Goal: Task Accomplishment & Management: Manage account settings

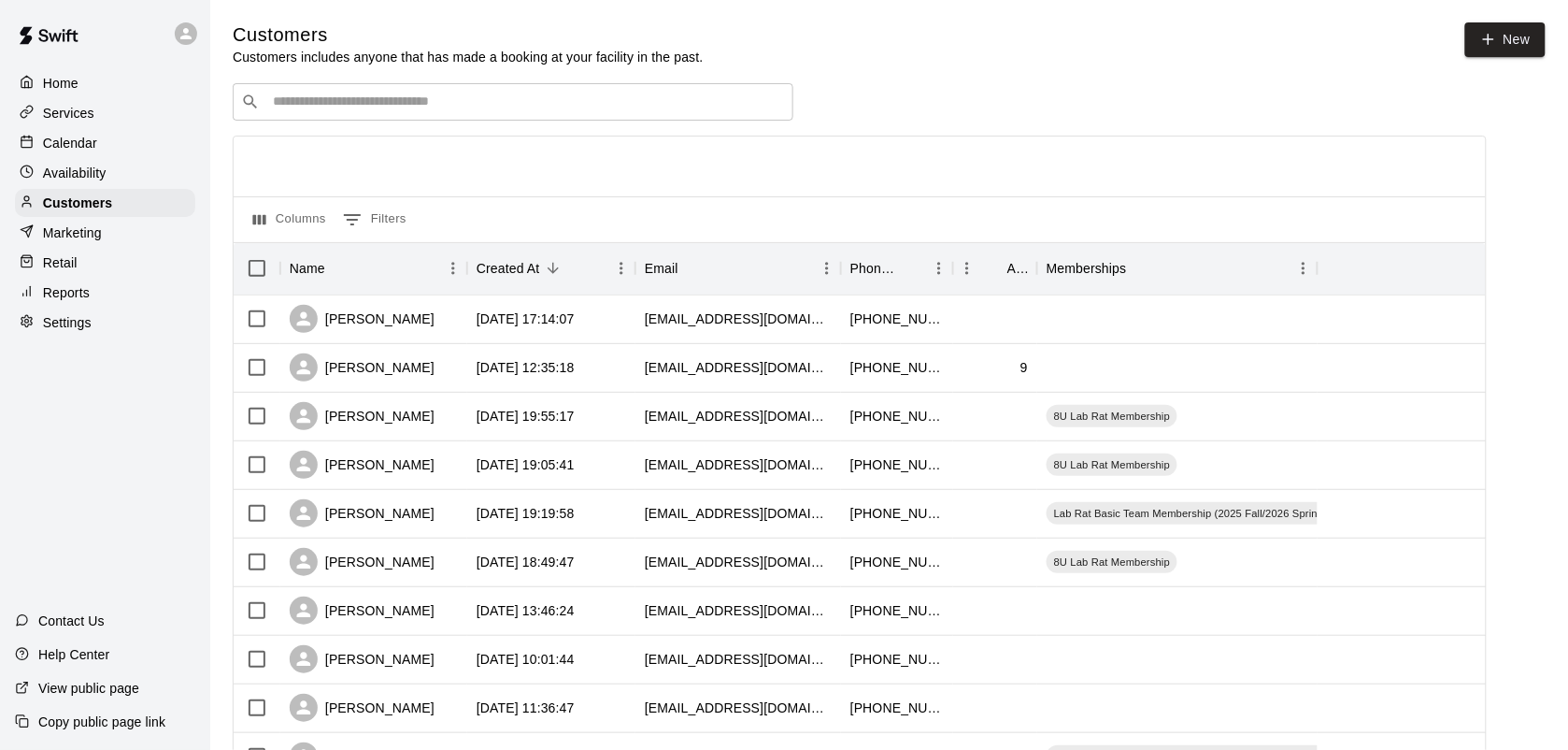
click at [75, 147] on p "Calendar" at bounding box center [70, 143] width 54 height 19
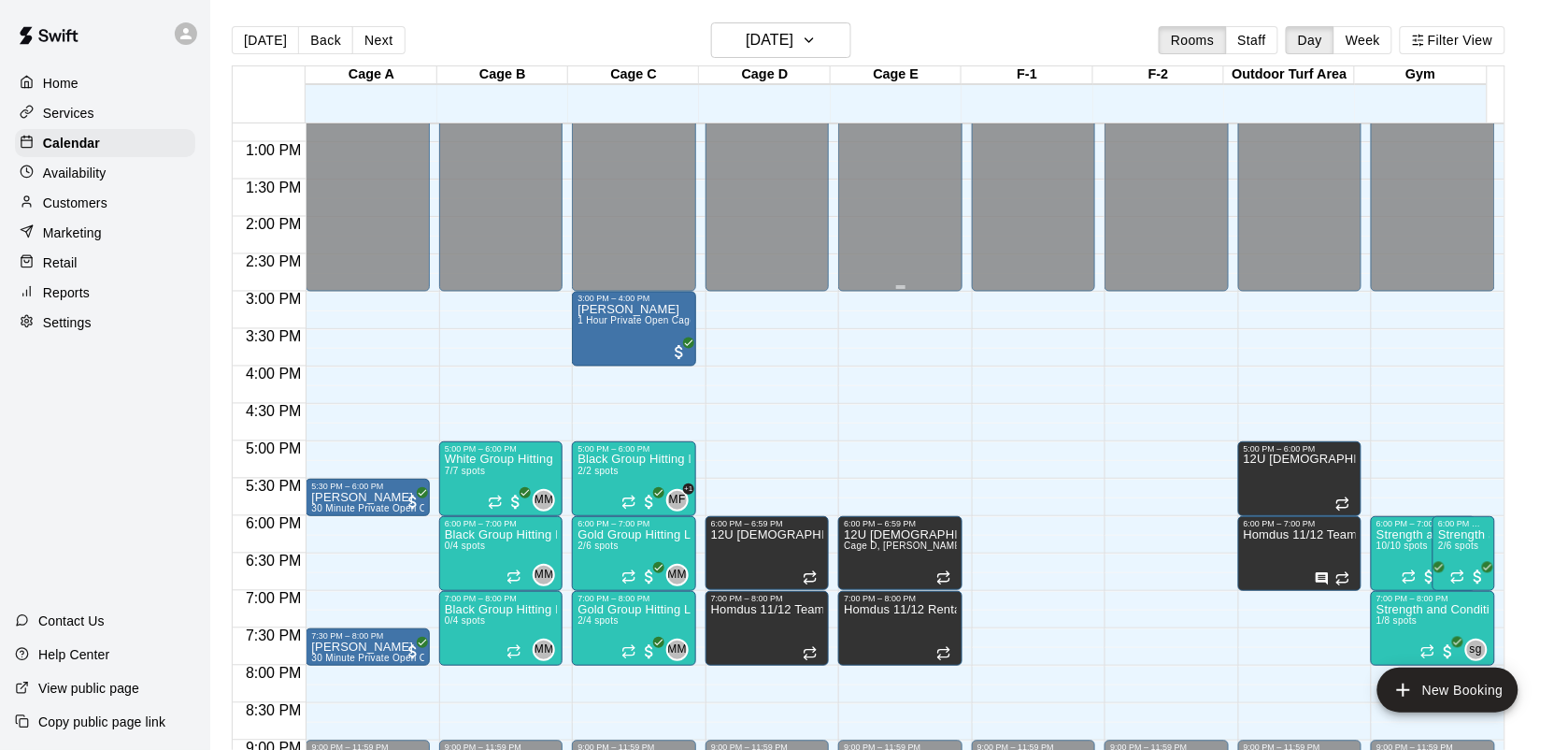
scroll to position [984, 0]
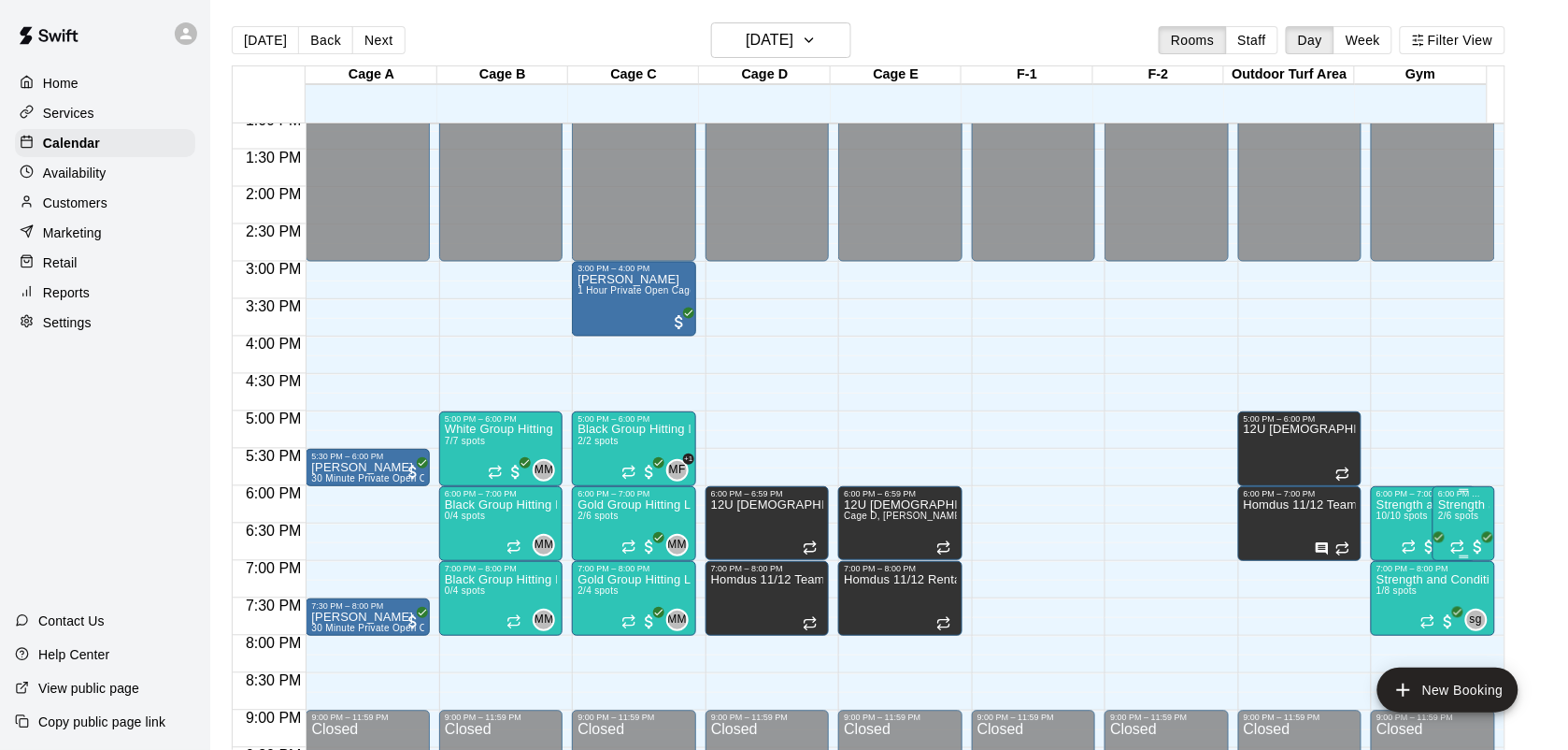
click at [1467, 518] on span "2/6 spots" at bounding box center [1458, 516] width 41 height 10
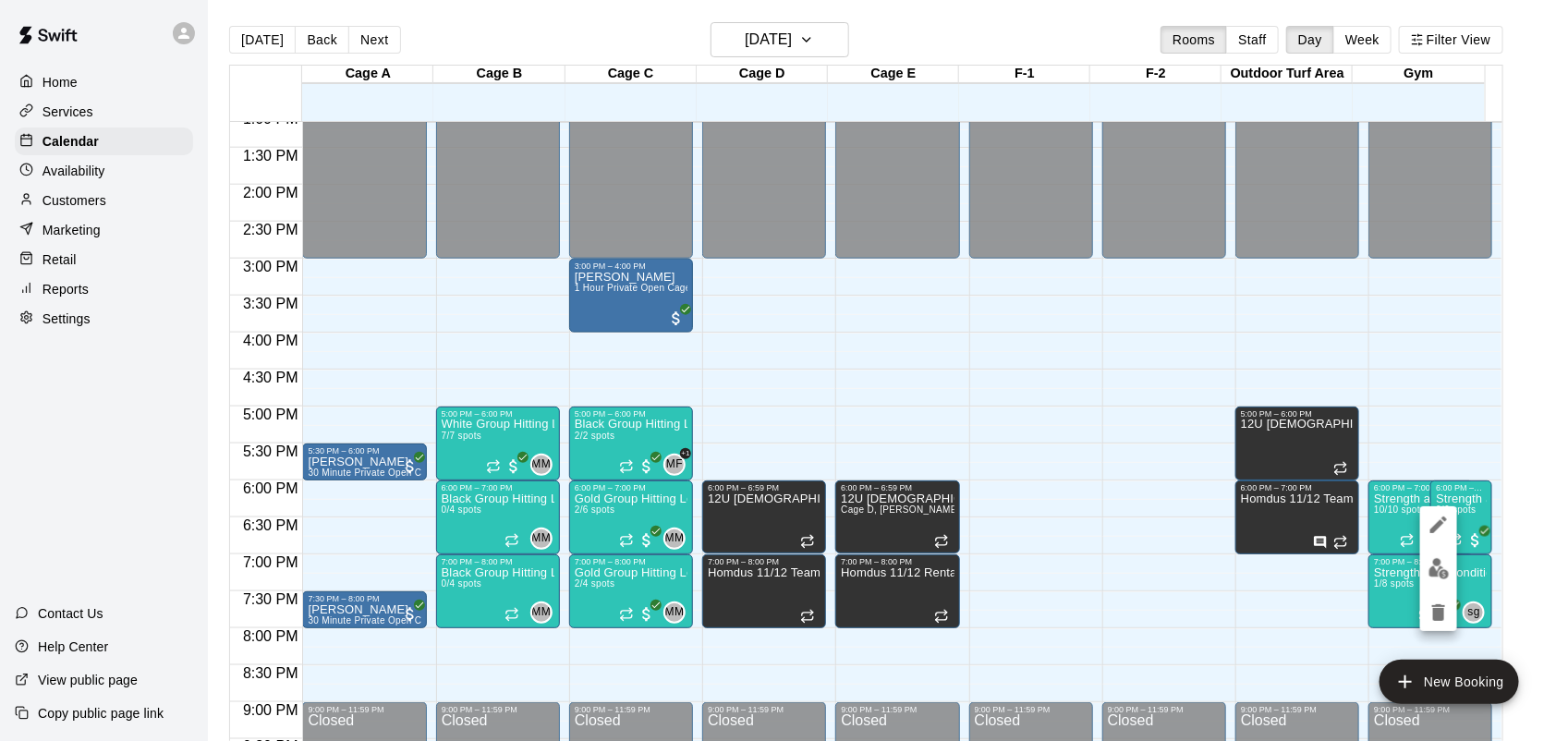
click at [1439, 528] on icon "edit" at bounding box center [1439, 524] width 23 height 23
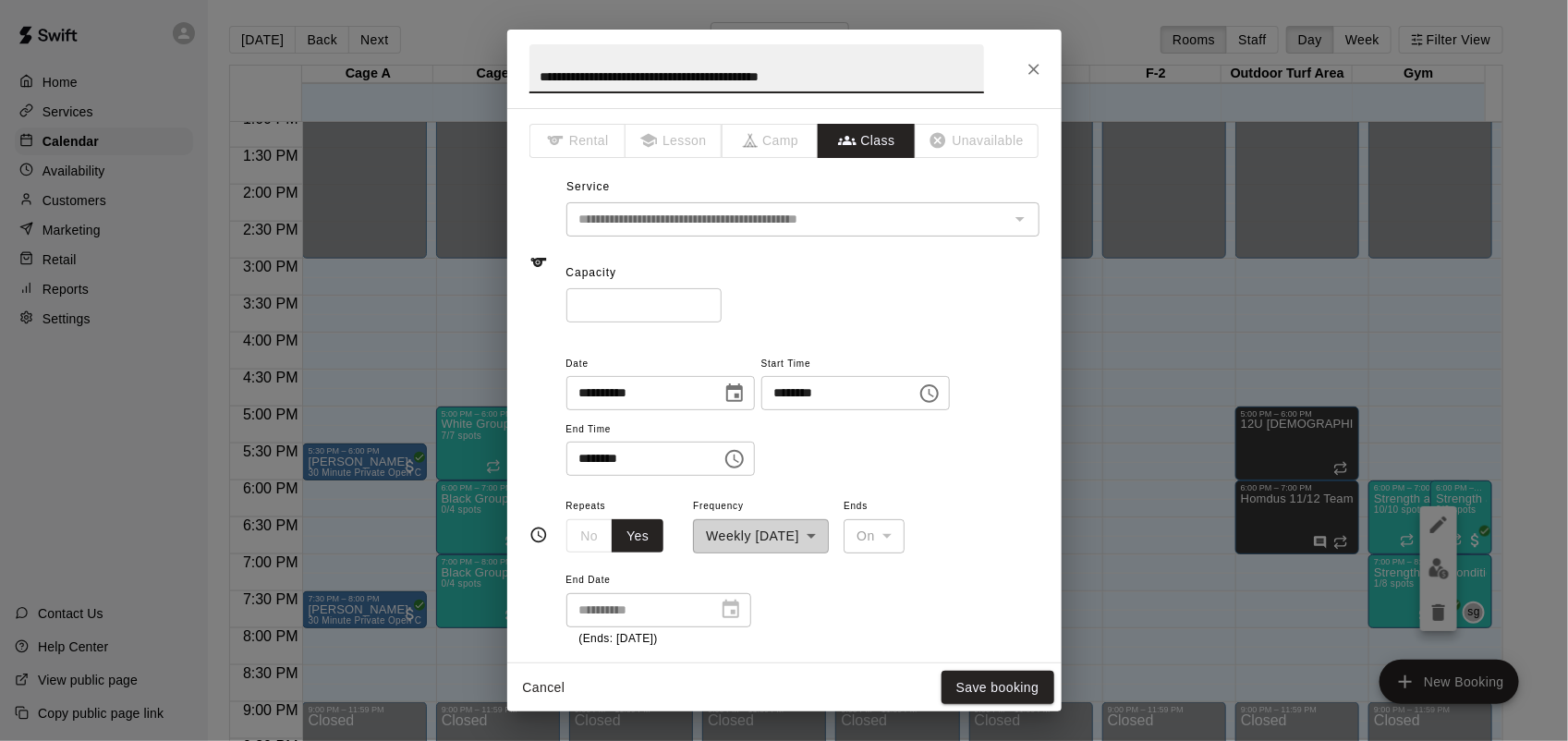
click at [636, 298] on input "*" at bounding box center [643, 305] width 155 height 34
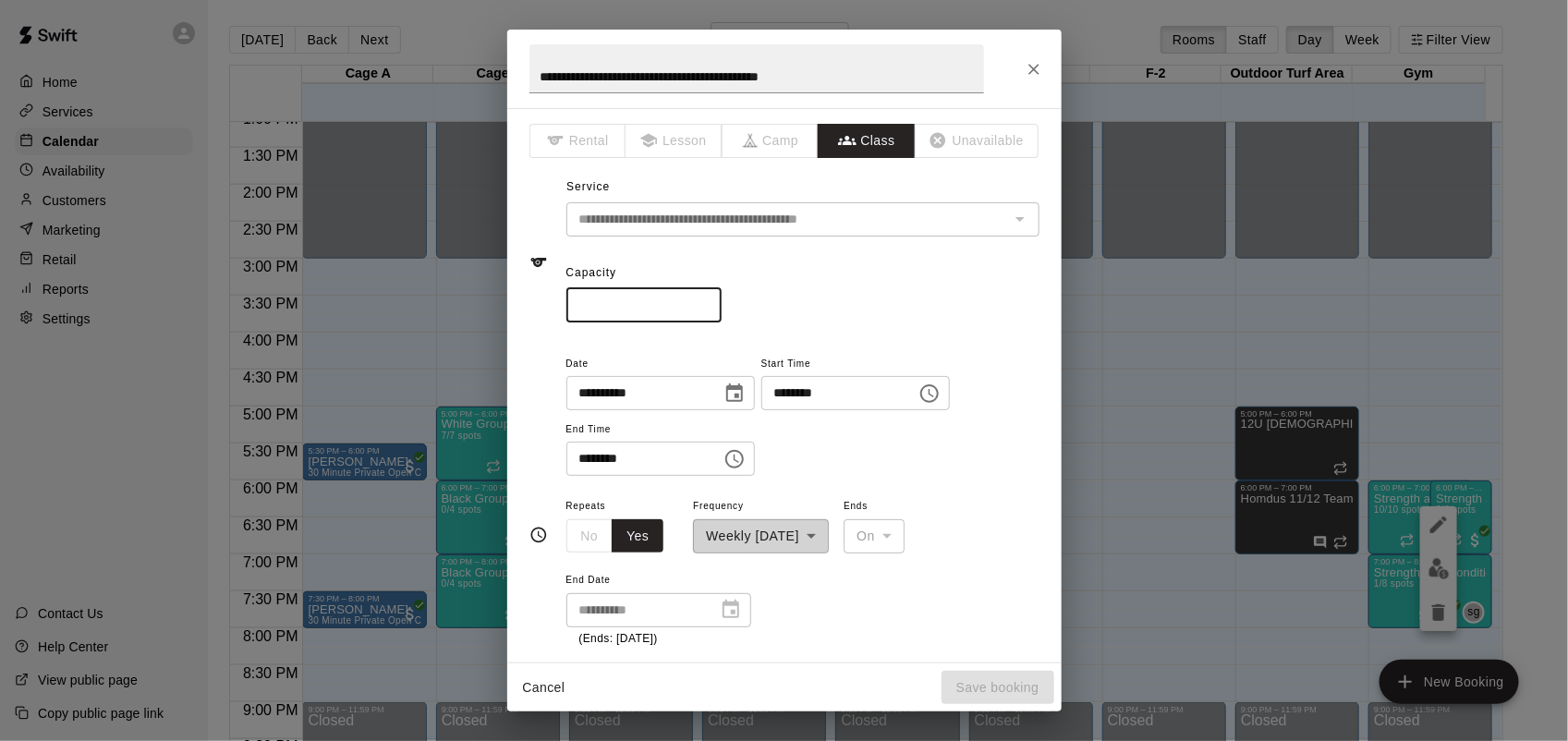
type input "*"
click at [1013, 690] on button "Save booking" at bounding box center [998, 687] width 113 height 34
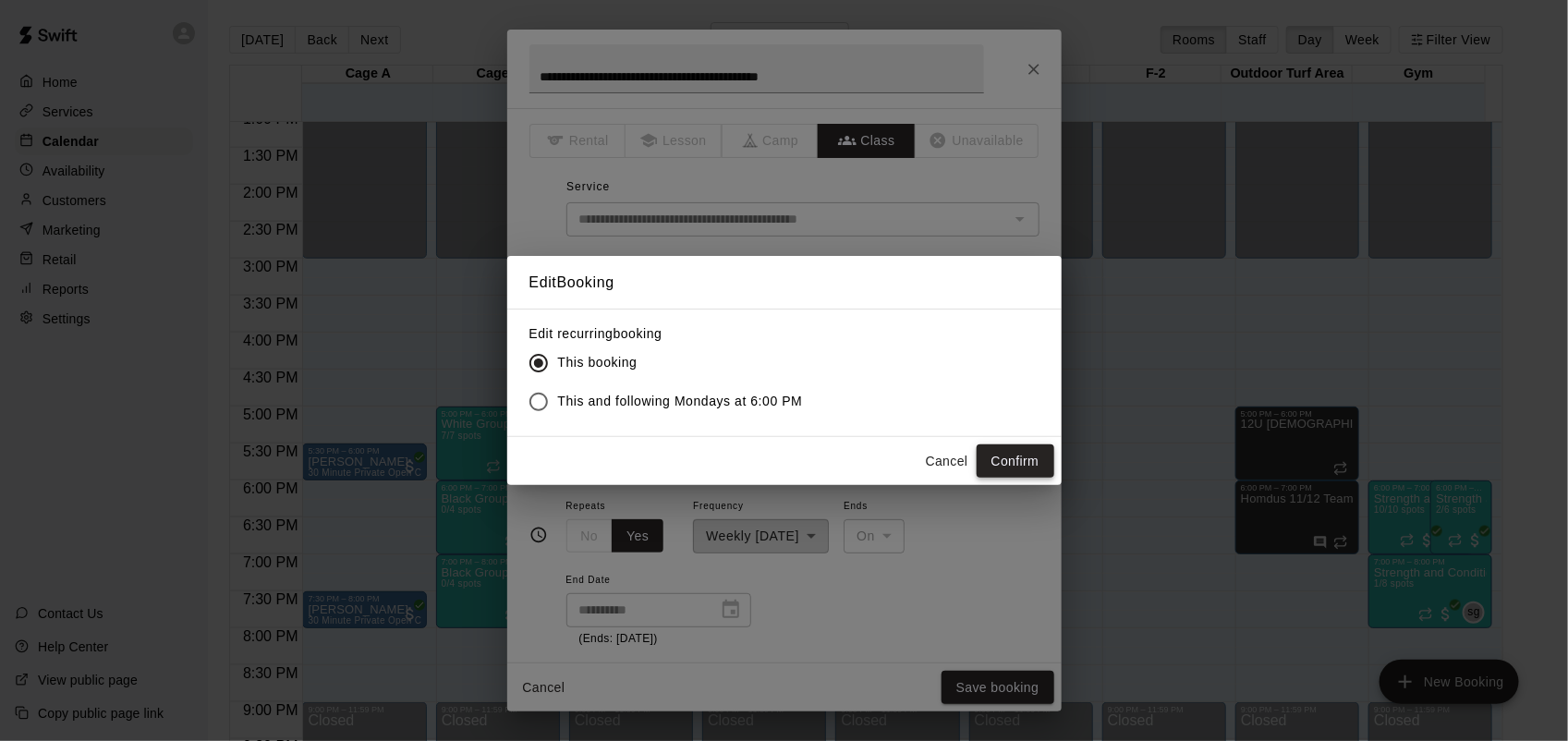
click at [1032, 459] on button "Confirm" at bounding box center [1015, 461] width 77 height 34
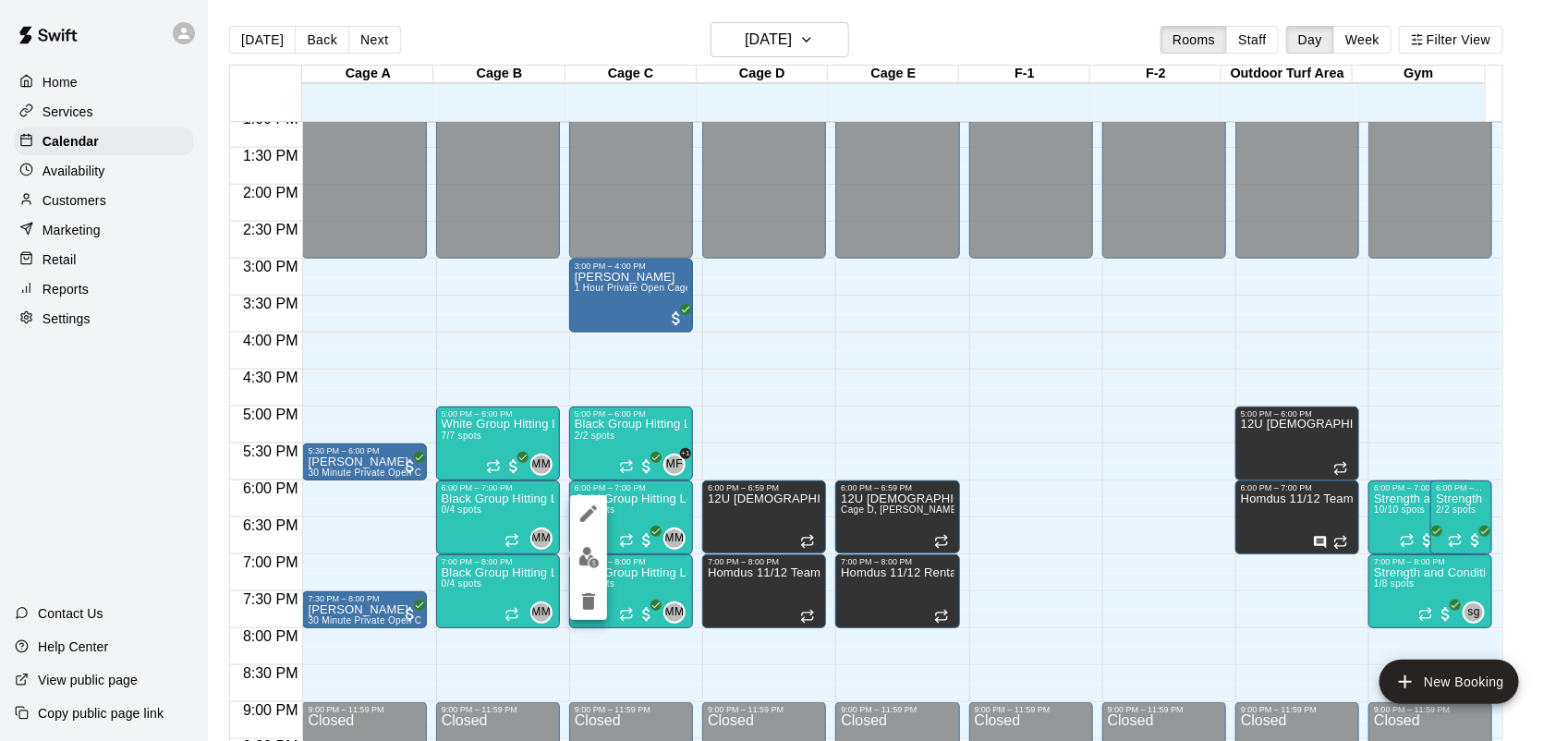
click at [592, 558] on img "edit" at bounding box center [589, 557] width 22 height 22
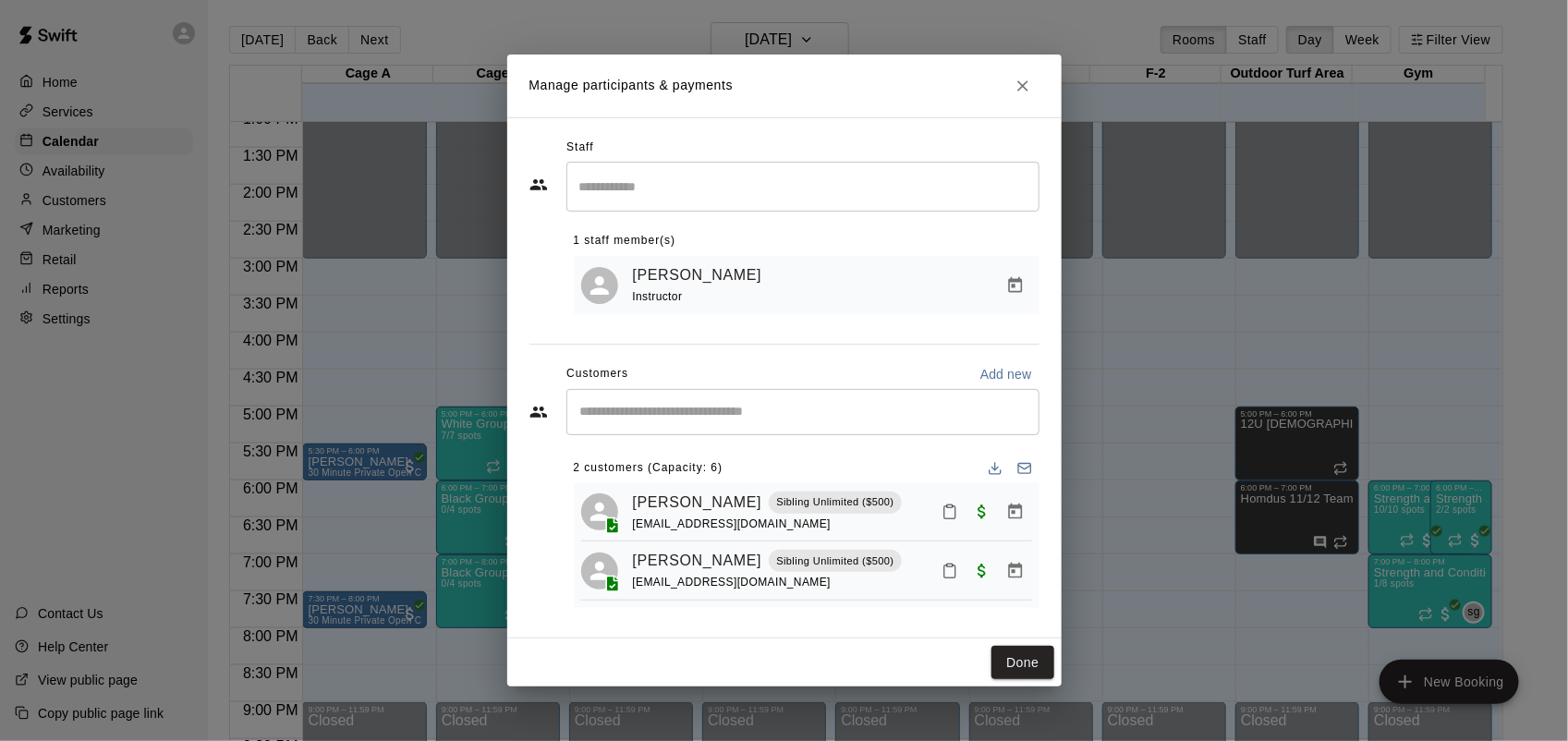
click at [1031, 76] on icon "Close" at bounding box center [1023, 86] width 19 height 19
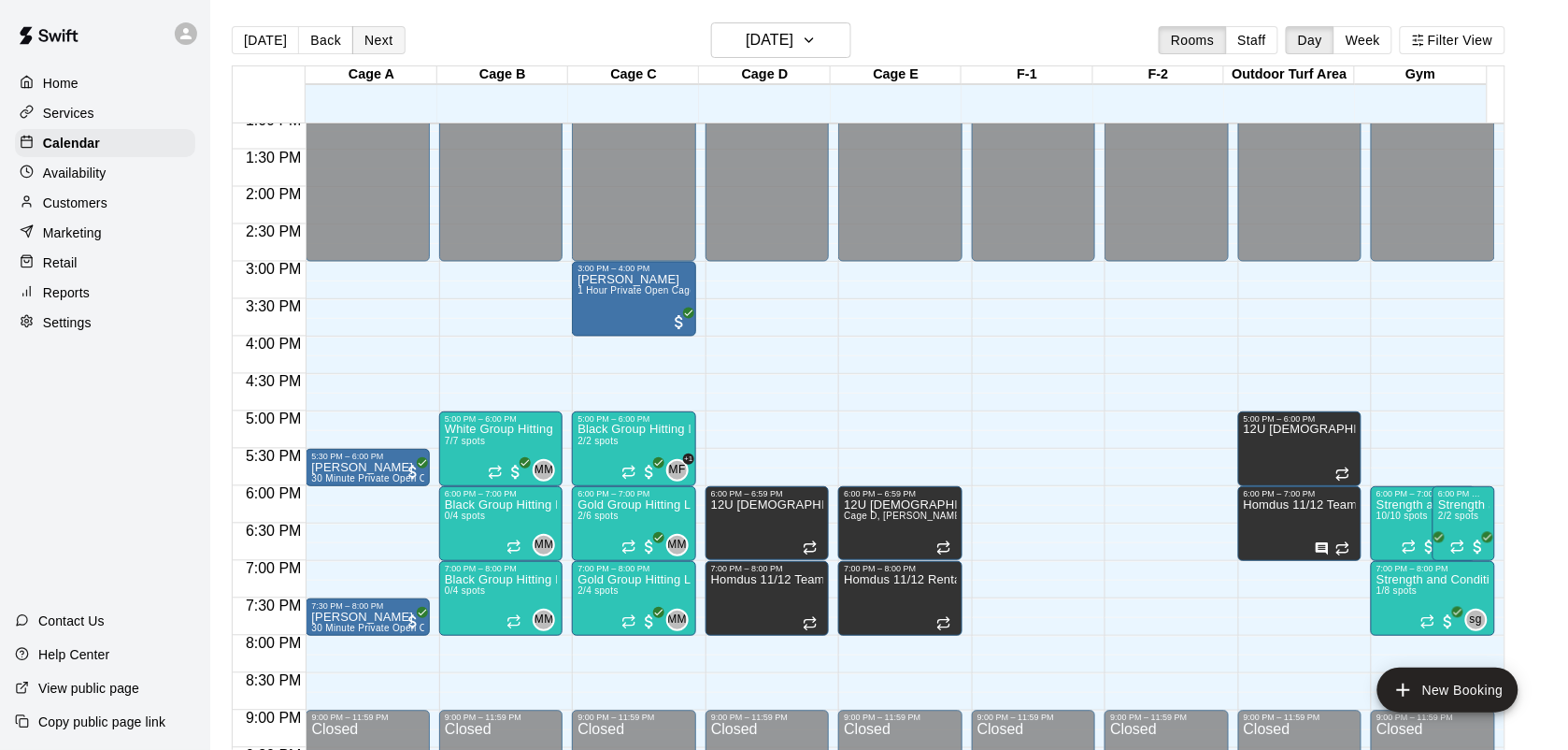
click at [374, 30] on button "Next" at bounding box center [378, 39] width 52 height 28
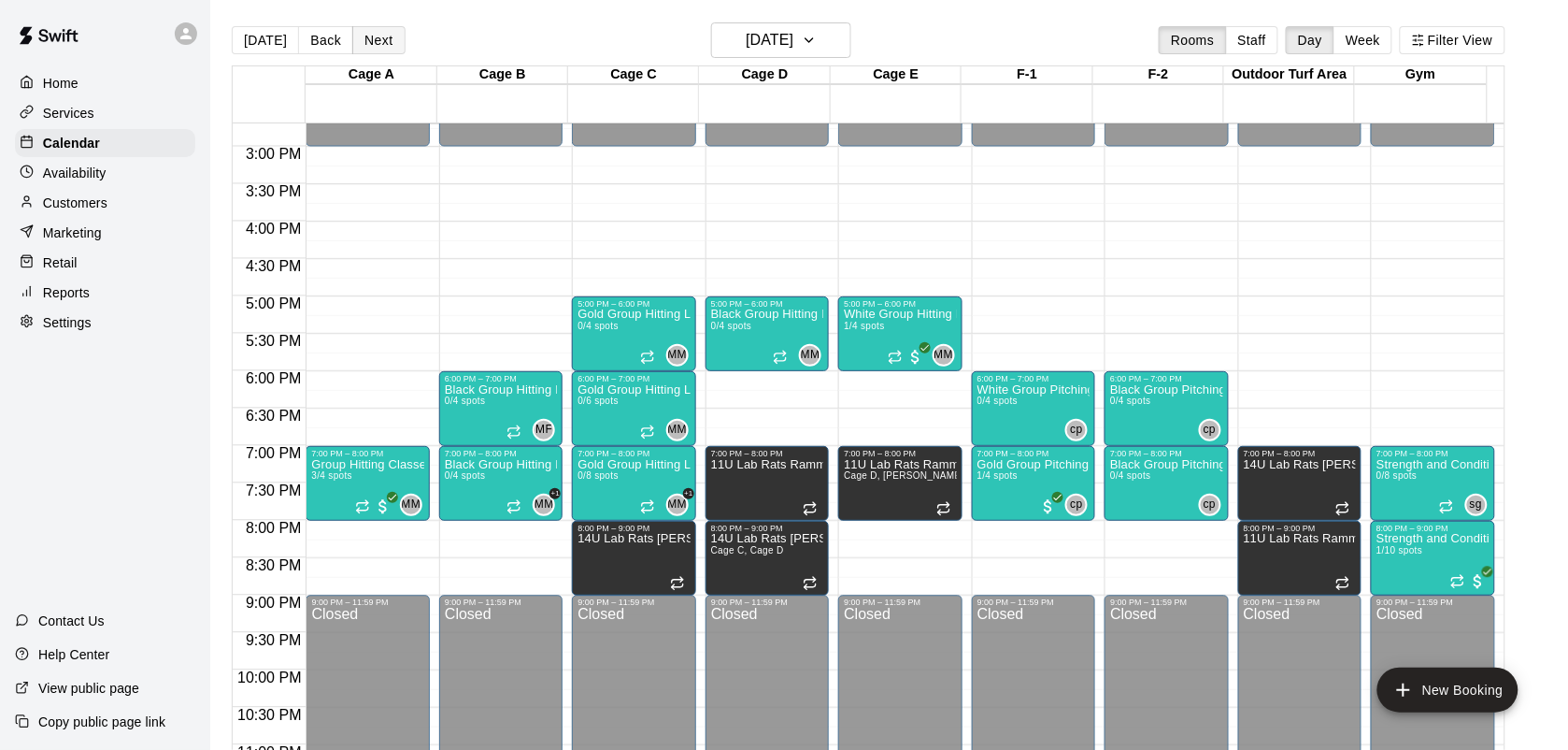
scroll to position [1104, 0]
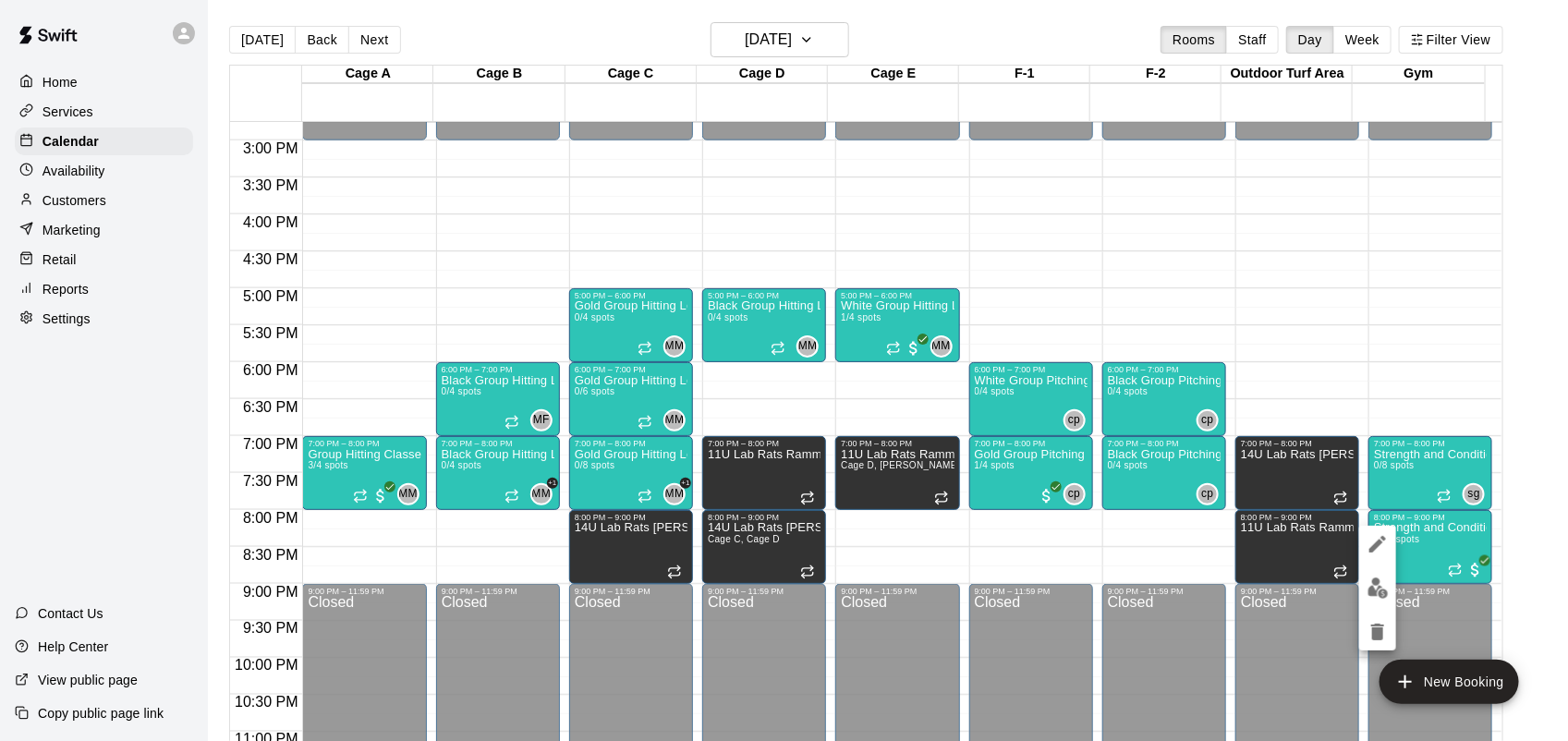
click at [1375, 588] on img "edit" at bounding box center [1378, 588] width 22 height 22
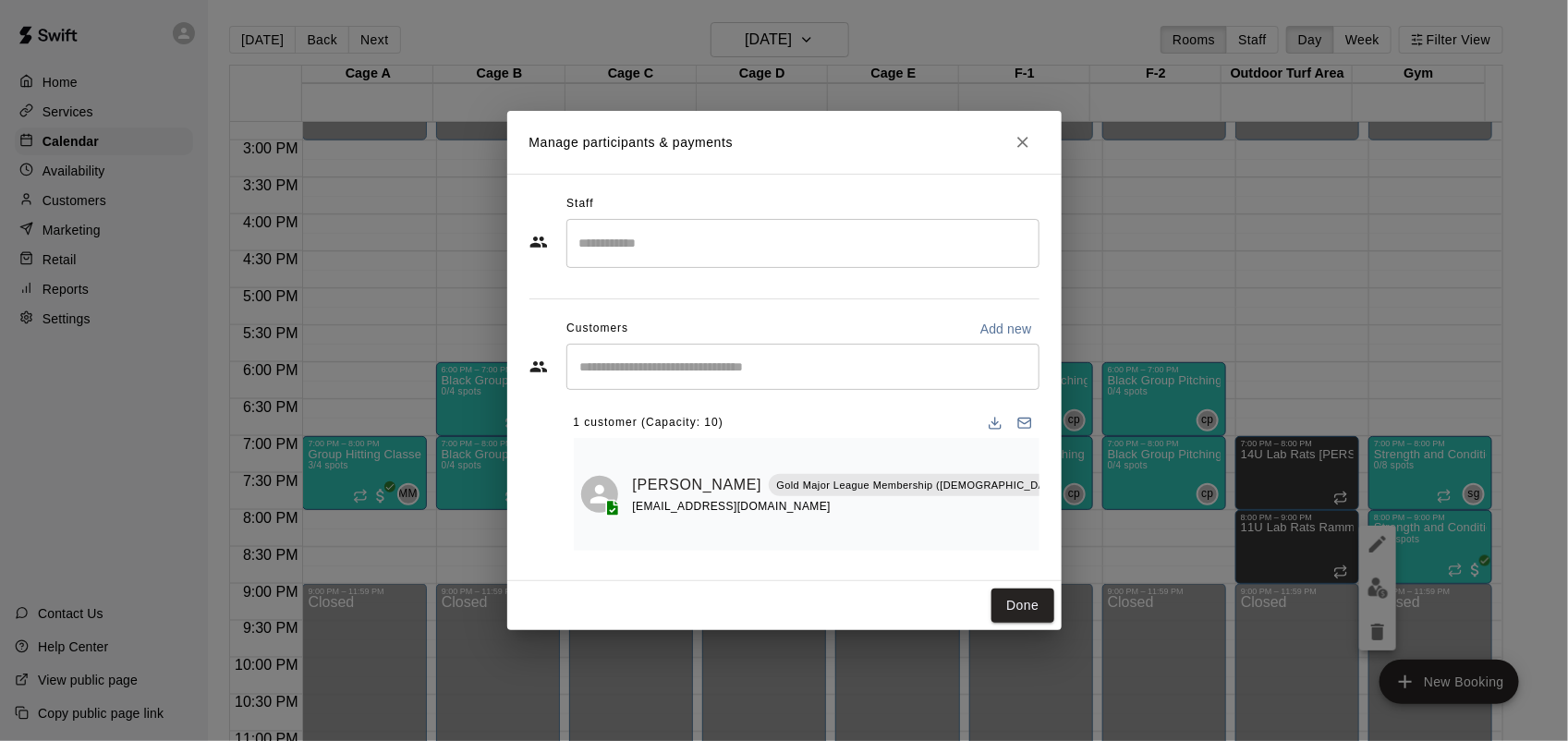
click at [1016, 144] on icon "Close" at bounding box center [1023, 142] width 19 height 19
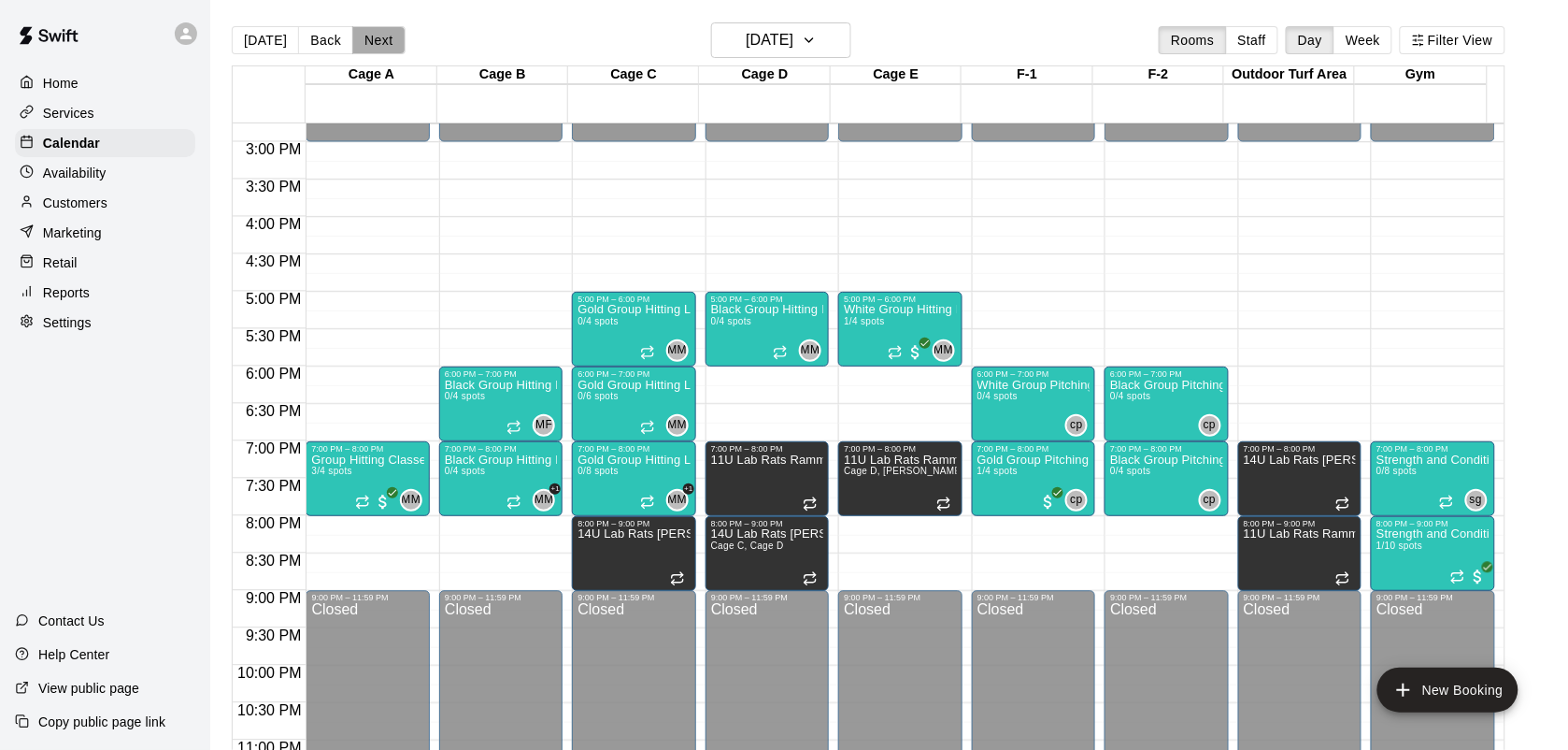
click at [378, 37] on button "Next" at bounding box center [378, 39] width 52 height 28
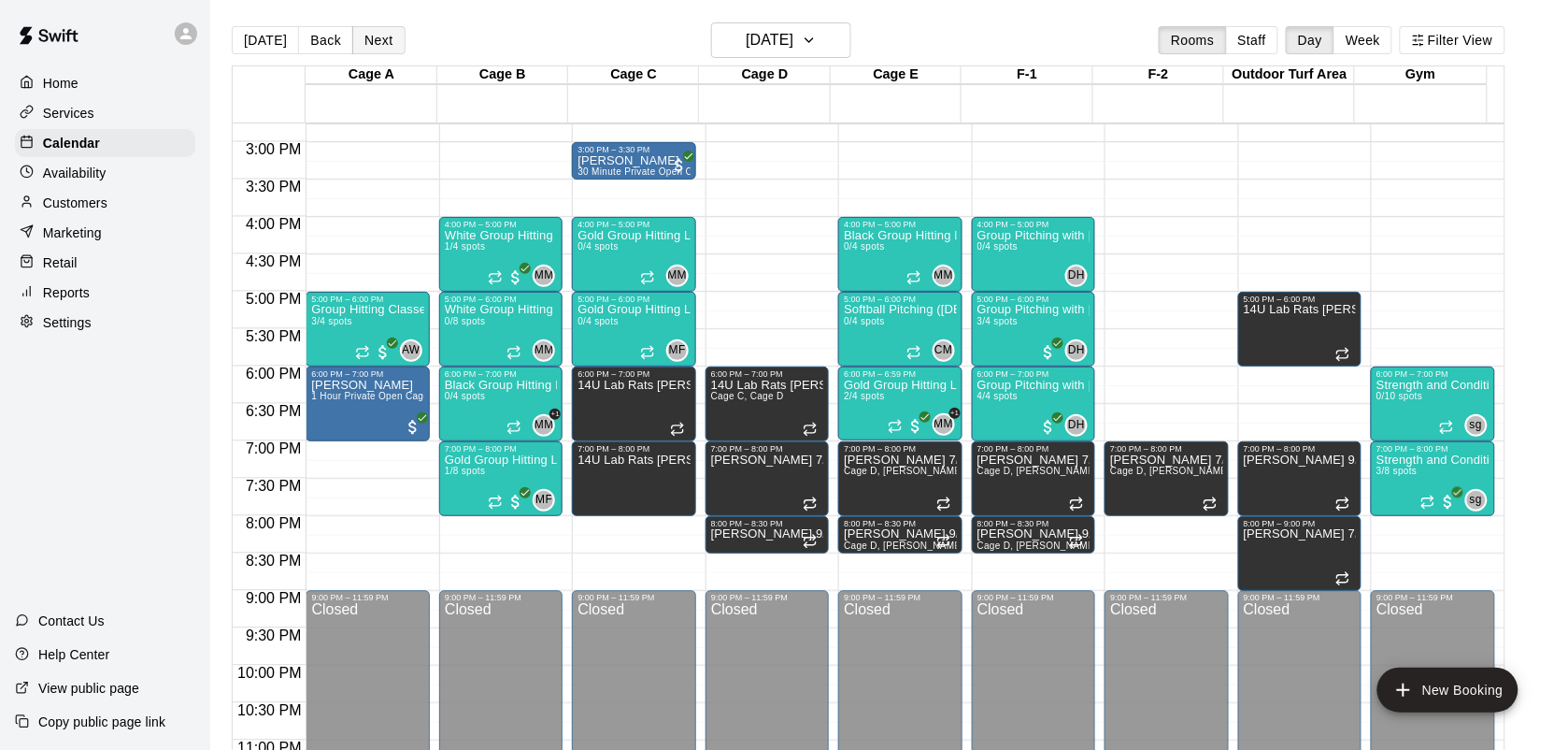
click at [372, 26] on button "Next" at bounding box center [378, 39] width 52 height 28
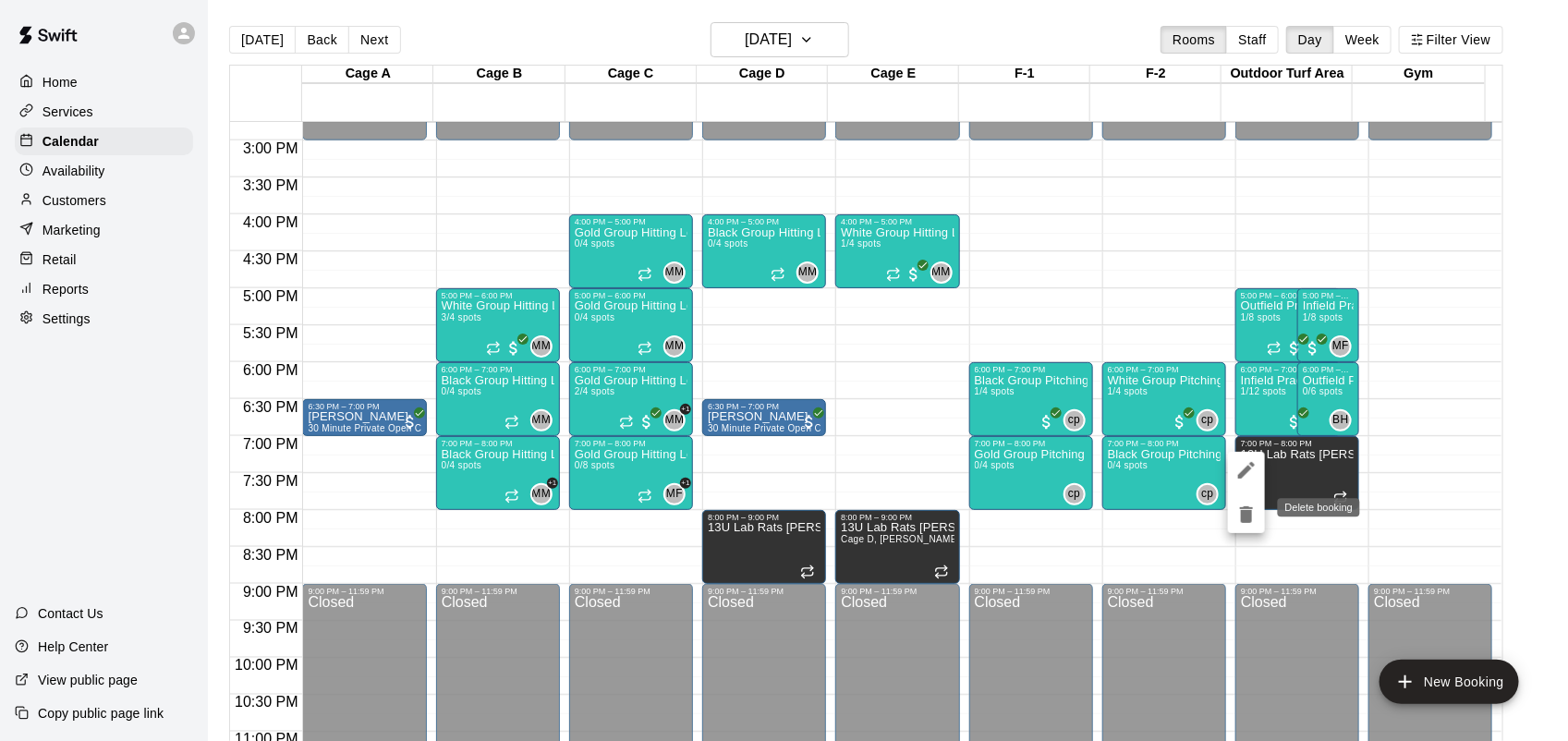
click at [1232, 510] on button "delete" at bounding box center [1246, 514] width 37 height 37
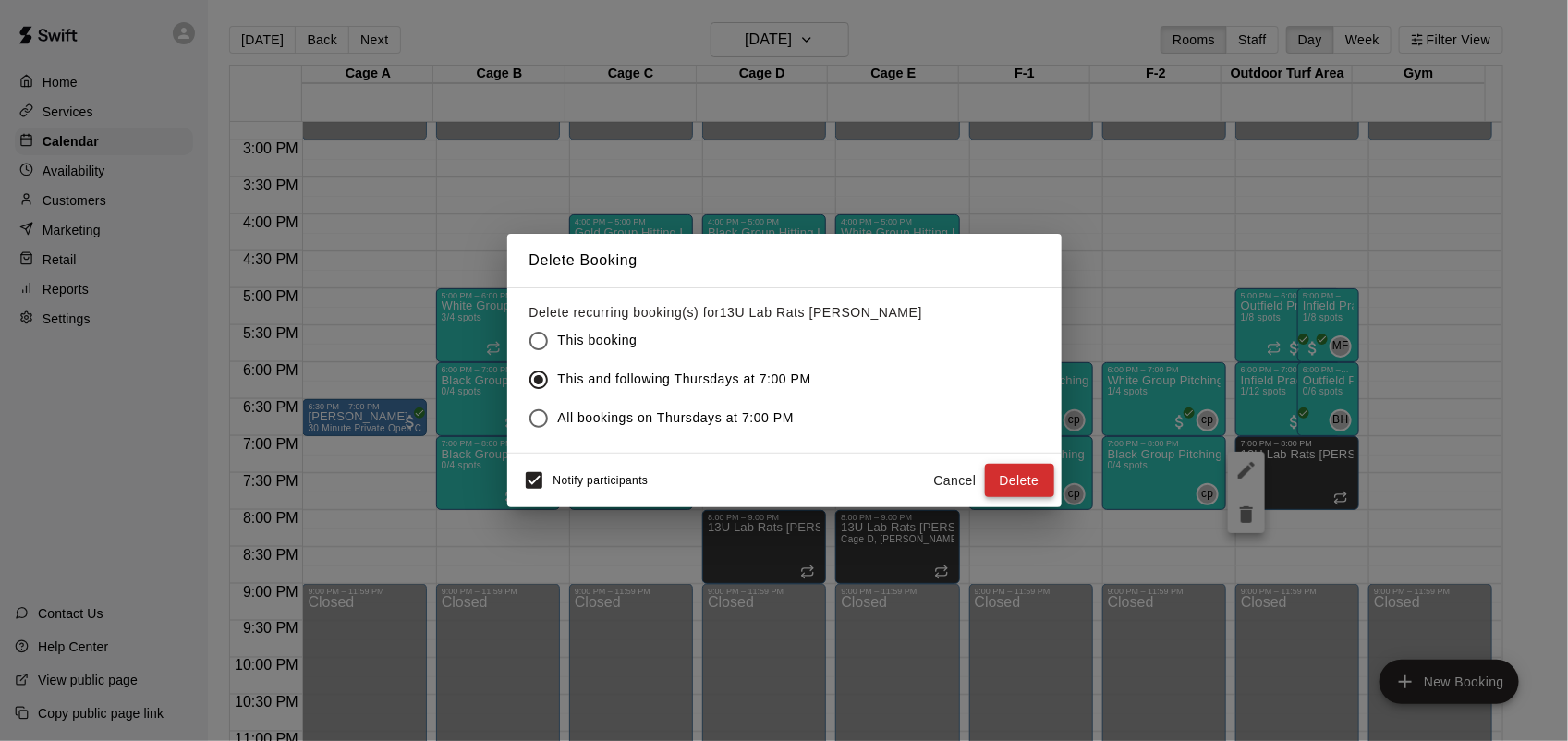
click at [1026, 483] on button "Delete" at bounding box center [1020, 480] width 70 height 34
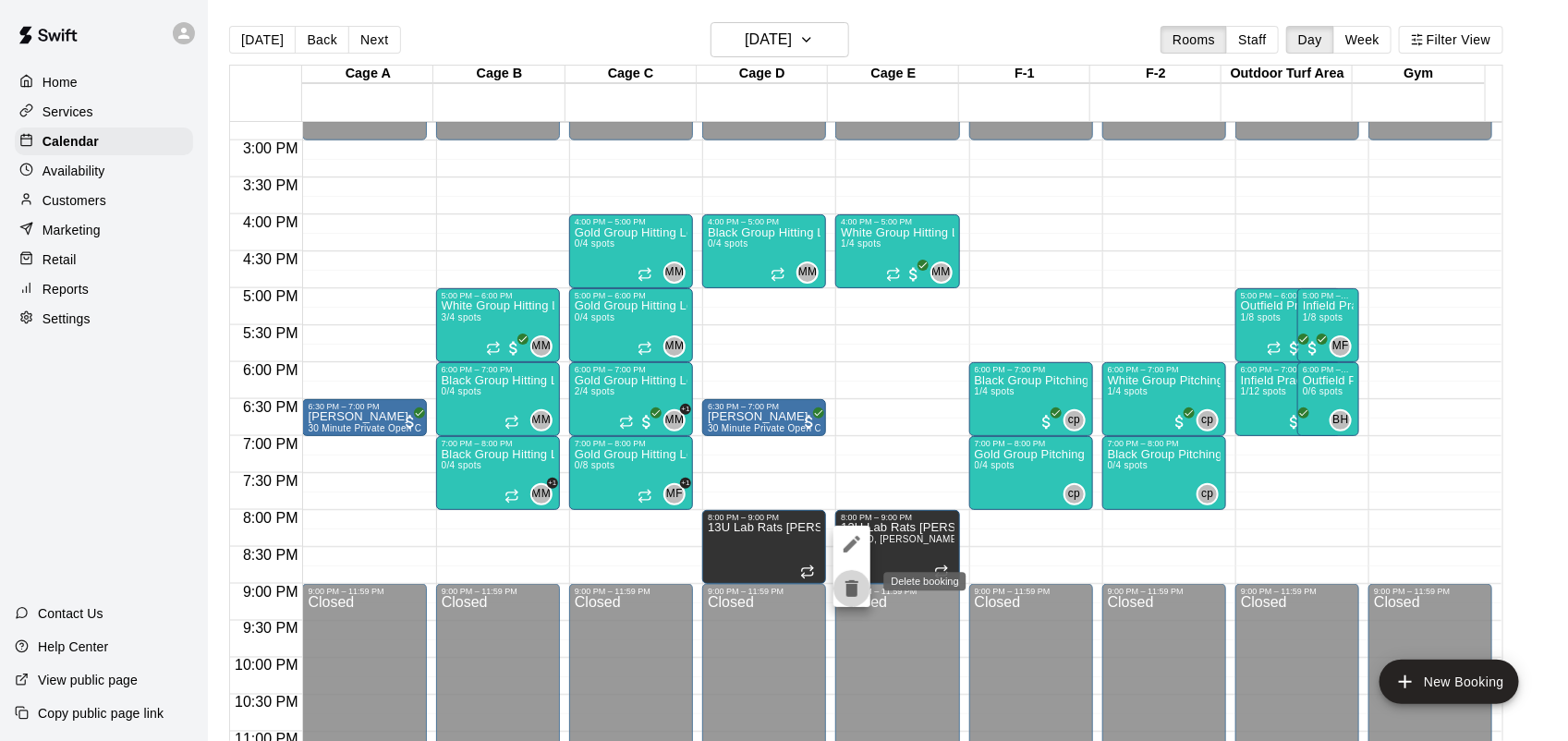
click at [846, 577] on icon "delete" at bounding box center [852, 588] width 23 height 23
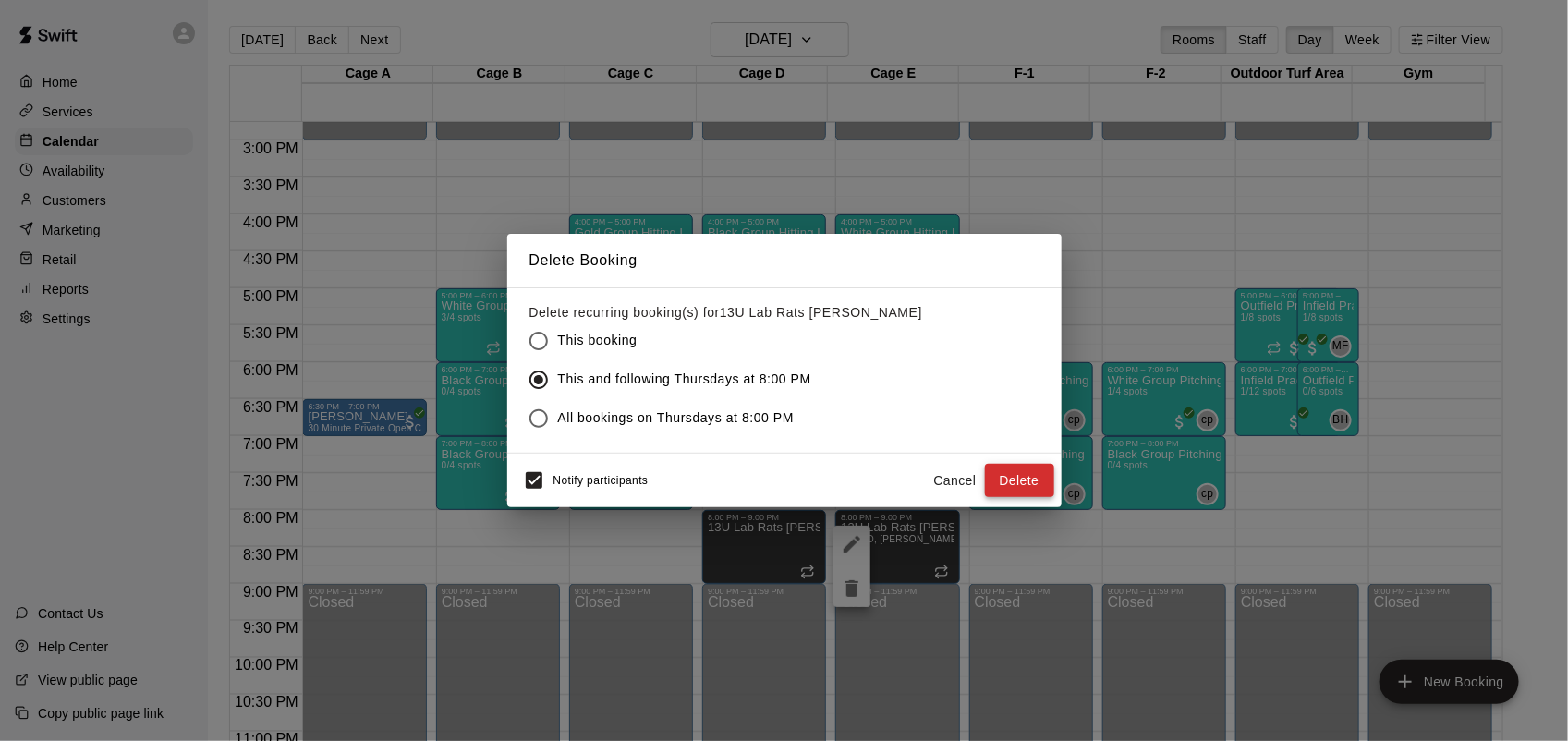
click at [1030, 469] on button "Delete" at bounding box center [1020, 480] width 70 height 34
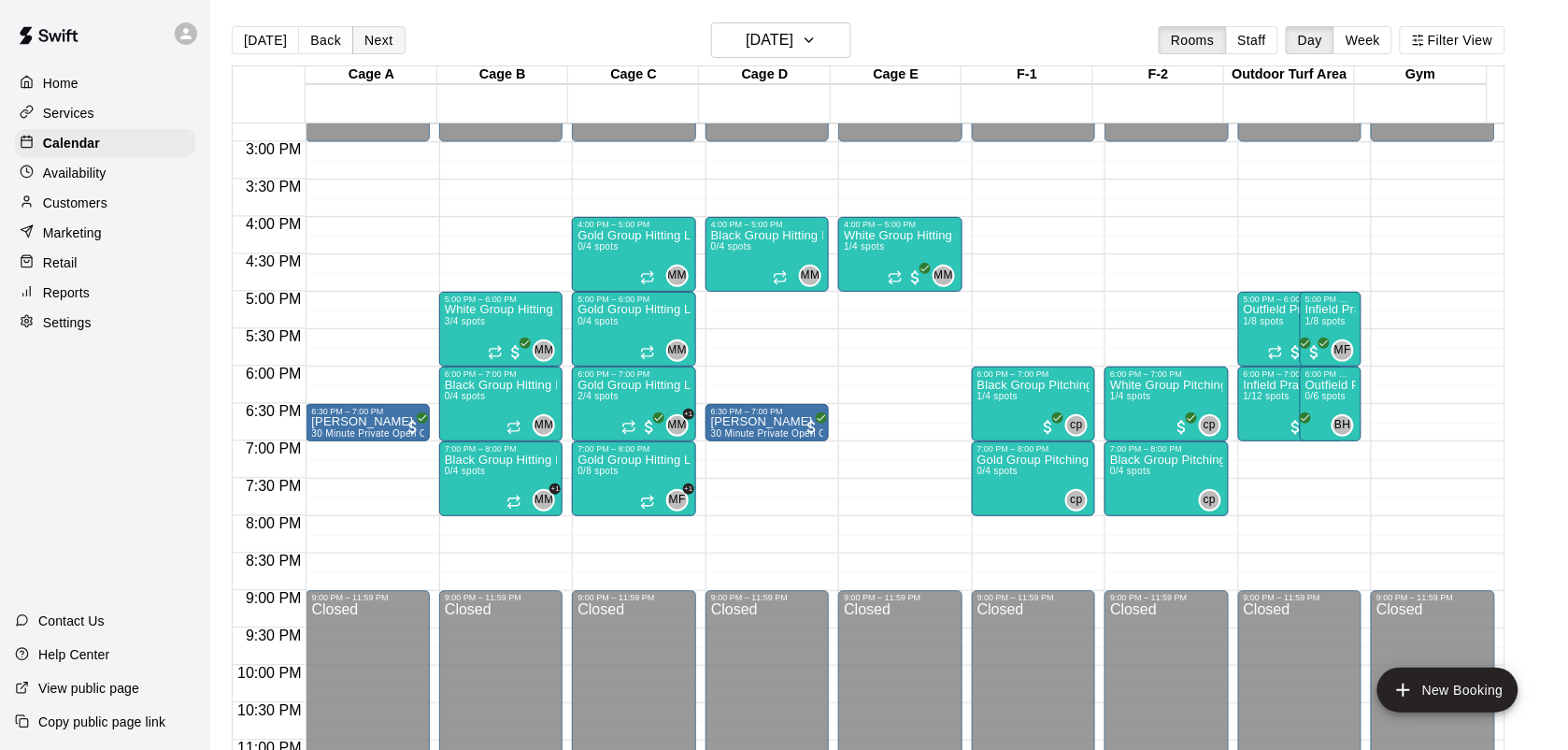
click at [388, 40] on button "Next" at bounding box center [378, 39] width 52 height 28
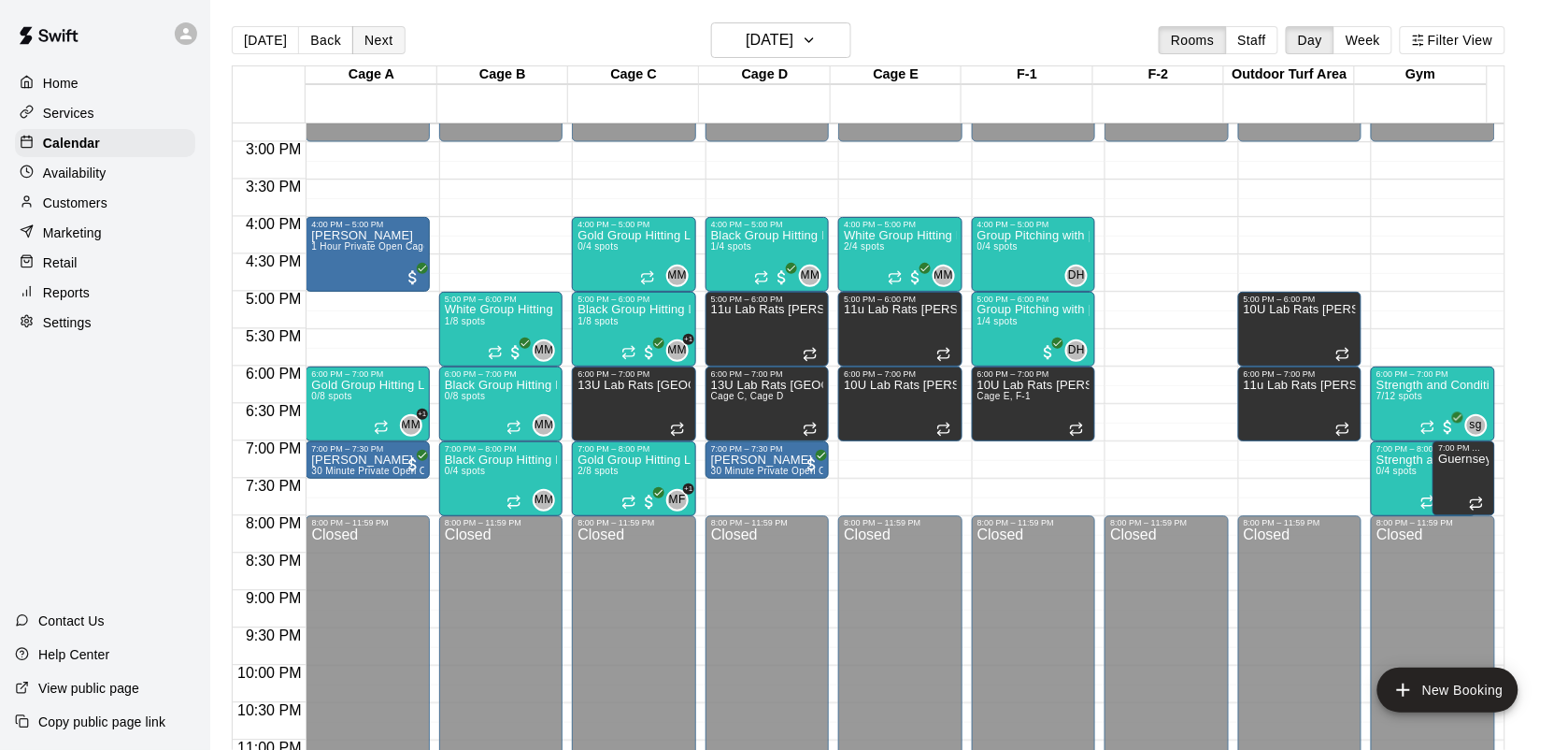
click at [388, 40] on button "Next" at bounding box center [378, 39] width 52 height 28
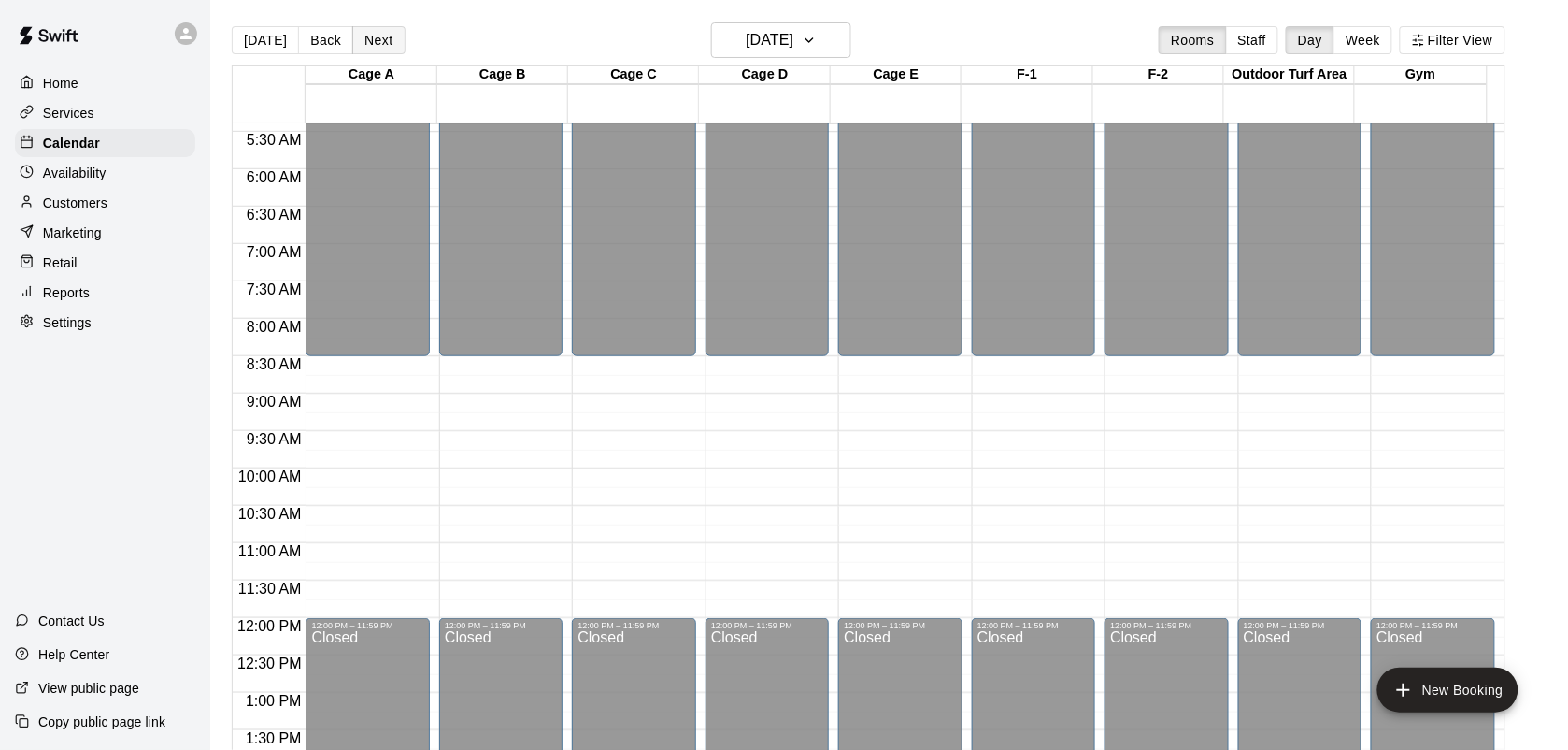
scroll to position [408, 0]
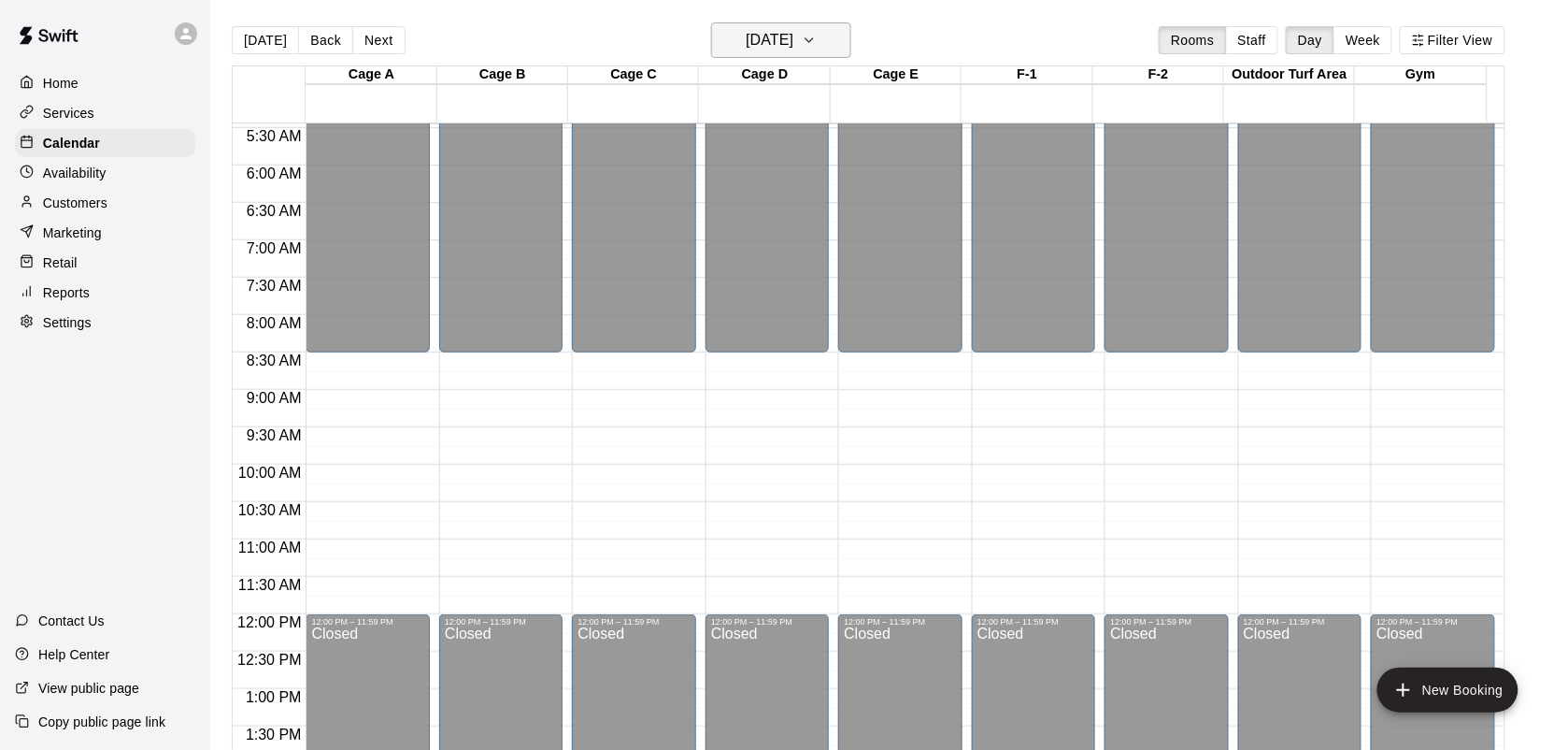
click at [794, 43] on h6 "[DATE]" at bounding box center [770, 39] width 48 height 26
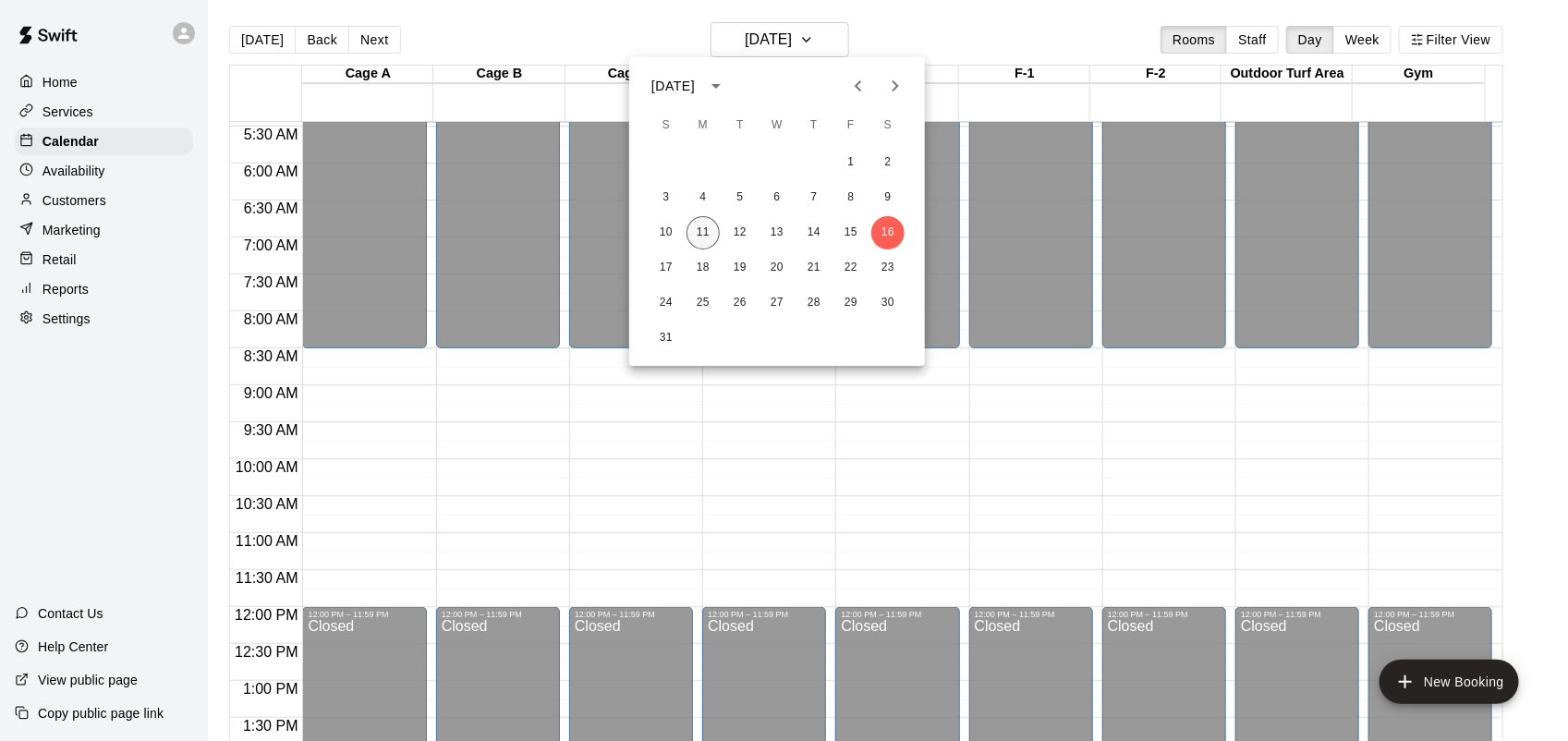
click at [707, 236] on button "11" at bounding box center [703, 233] width 33 height 33
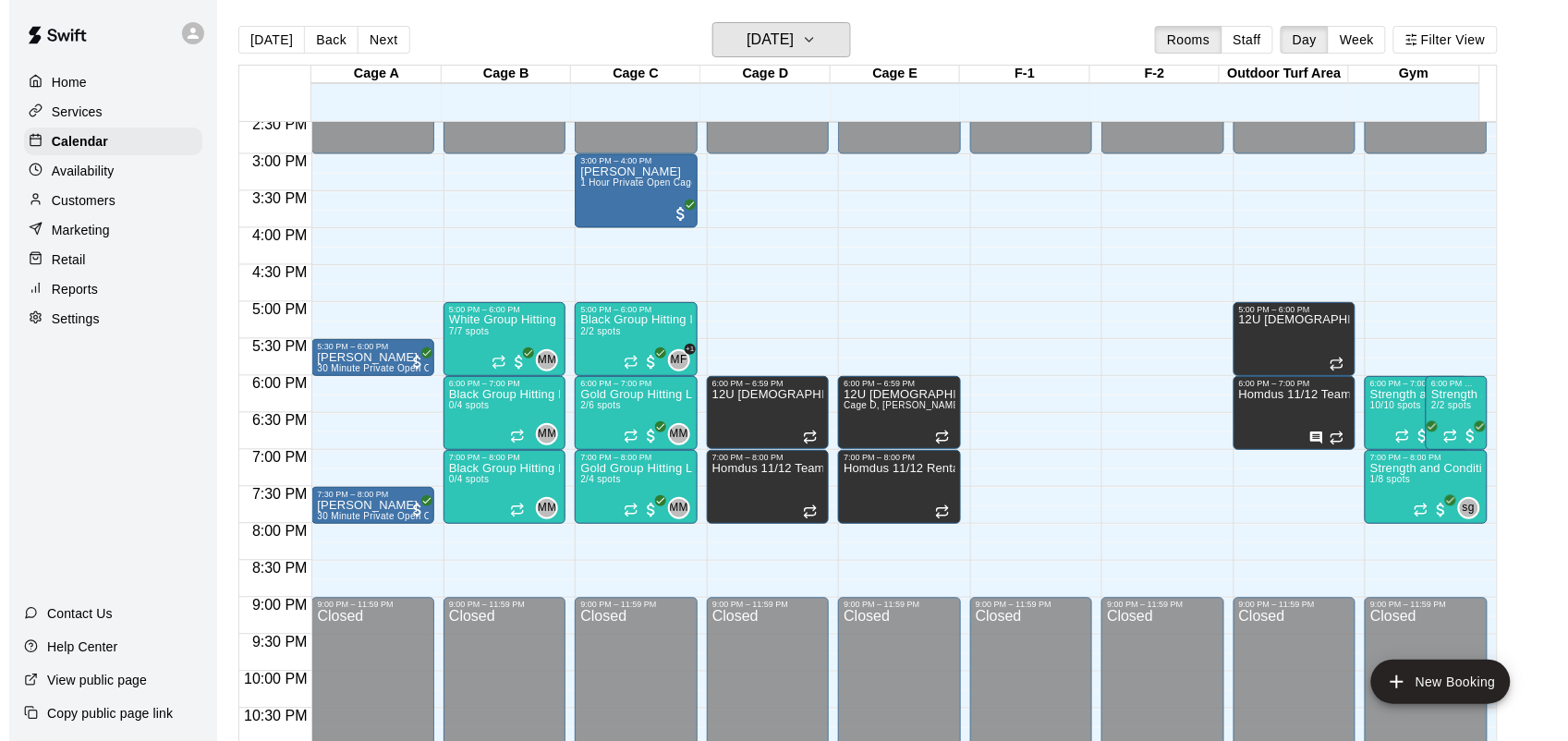
scroll to position [1063, 0]
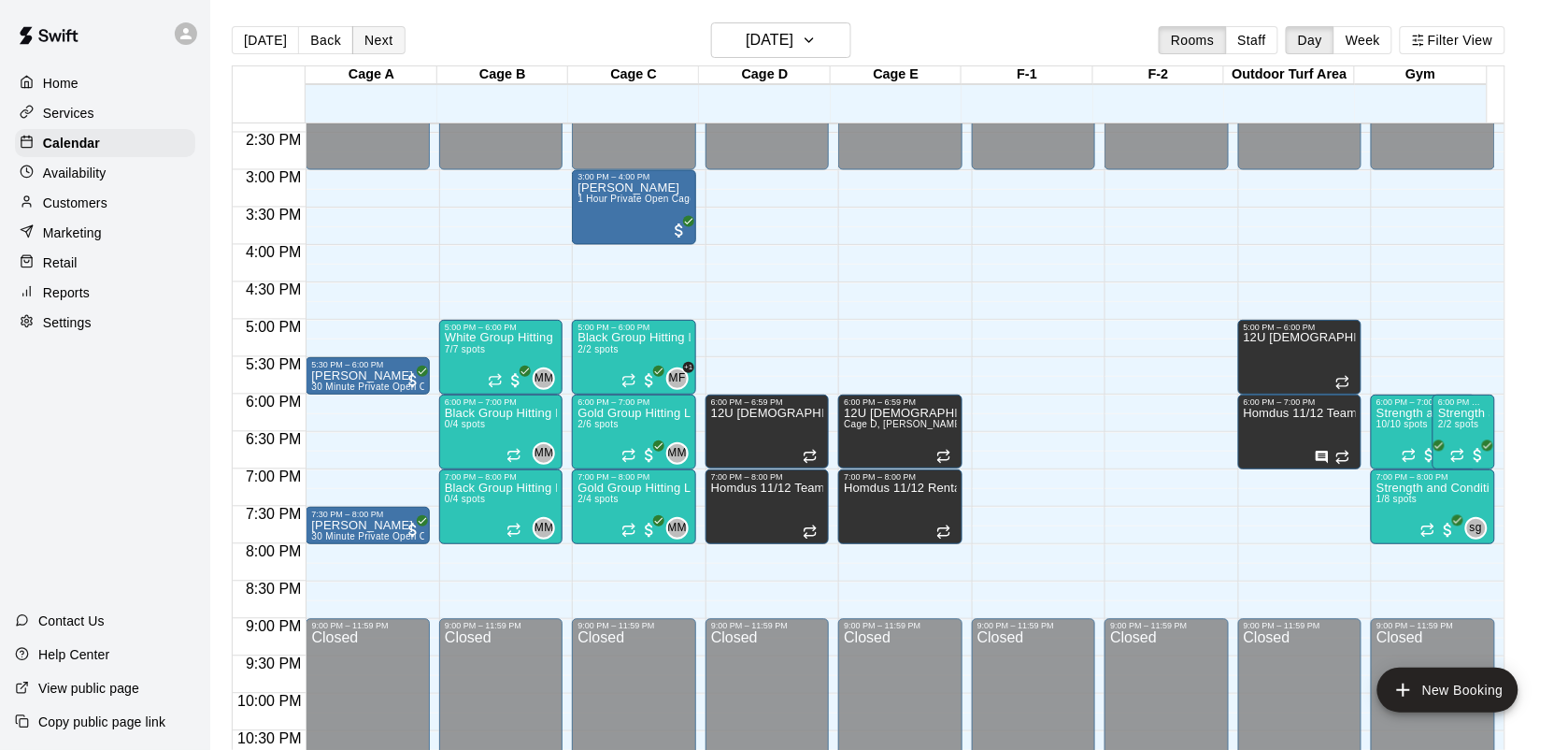
click at [369, 39] on button "Next" at bounding box center [378, 39] width 52 height 28
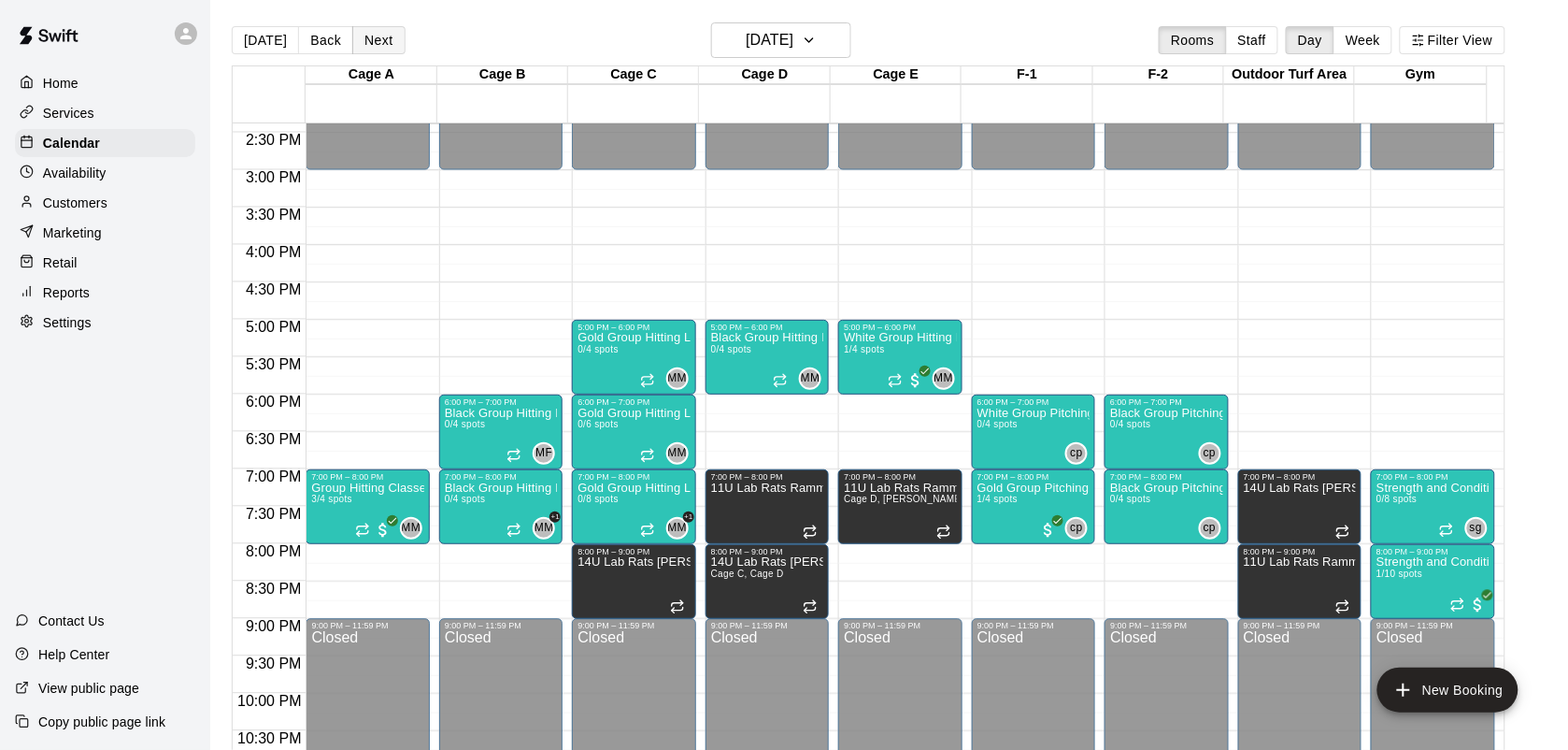
click at [378, 45] on button "Next" at bounding box center [378, 39] width 52 height 28
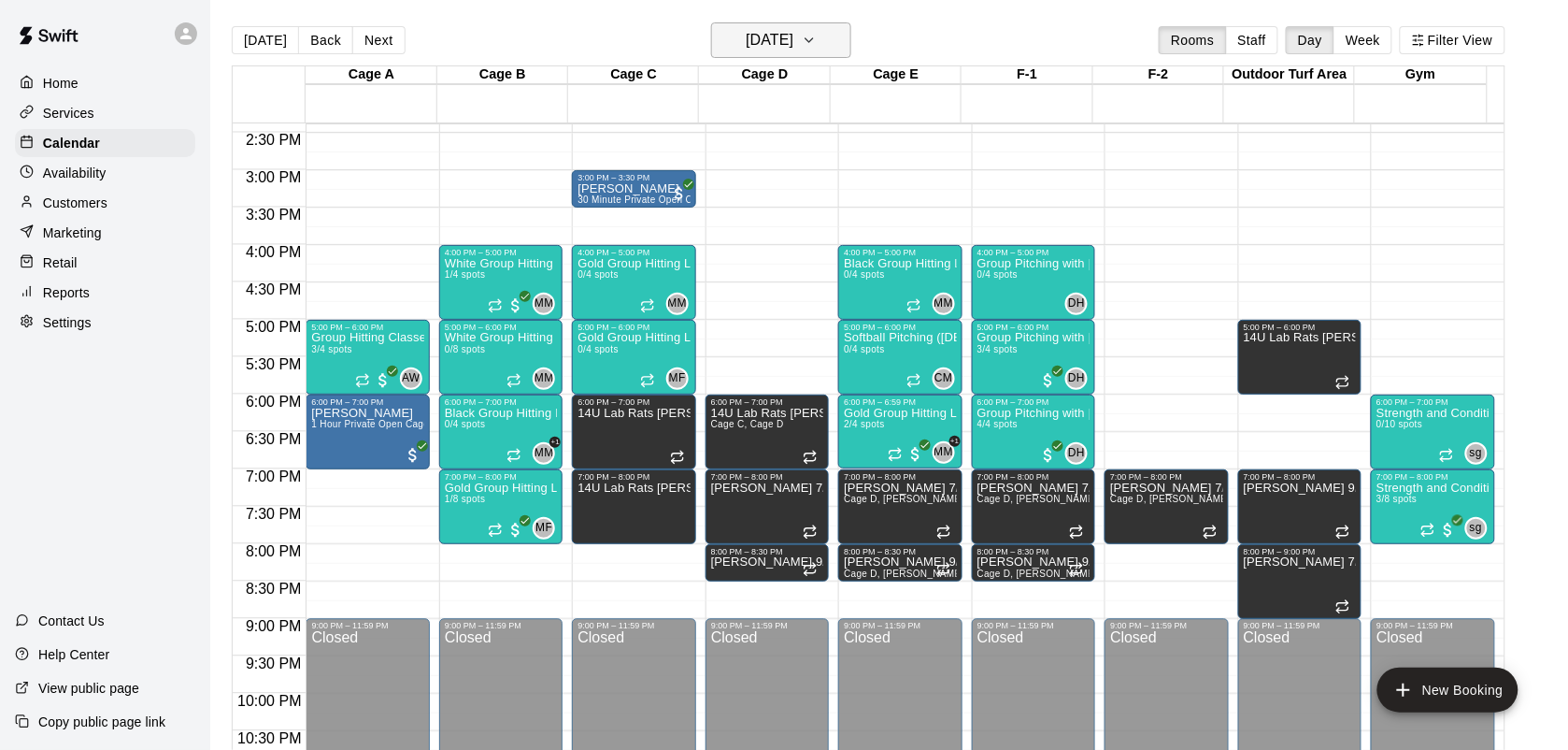
click at [794, 44] on h6 "[DATE]" at bounding box center [770, 39] width 48 height 26
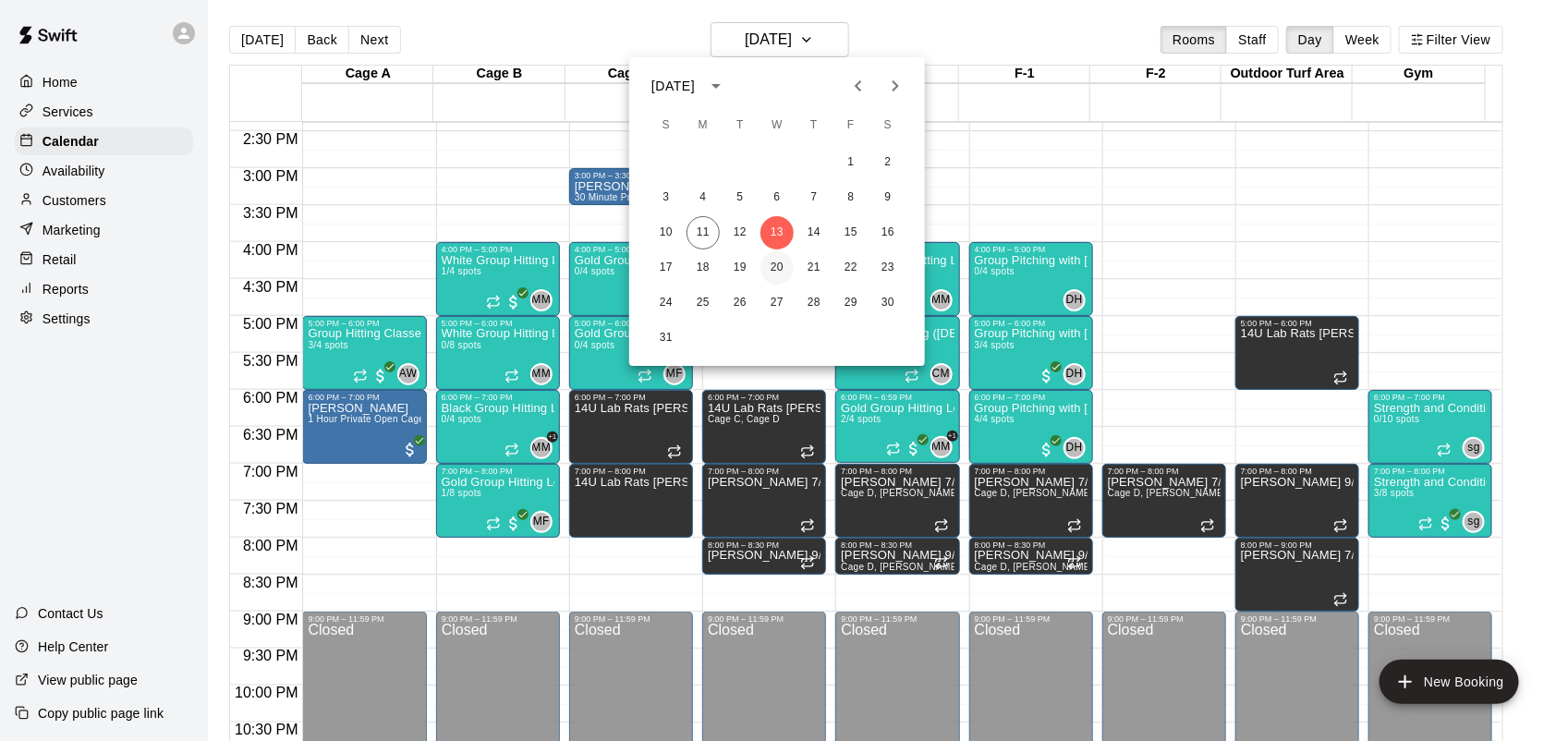
click at [778, 274] on button "20" at bounding box center [776, 267] width 33 height 33
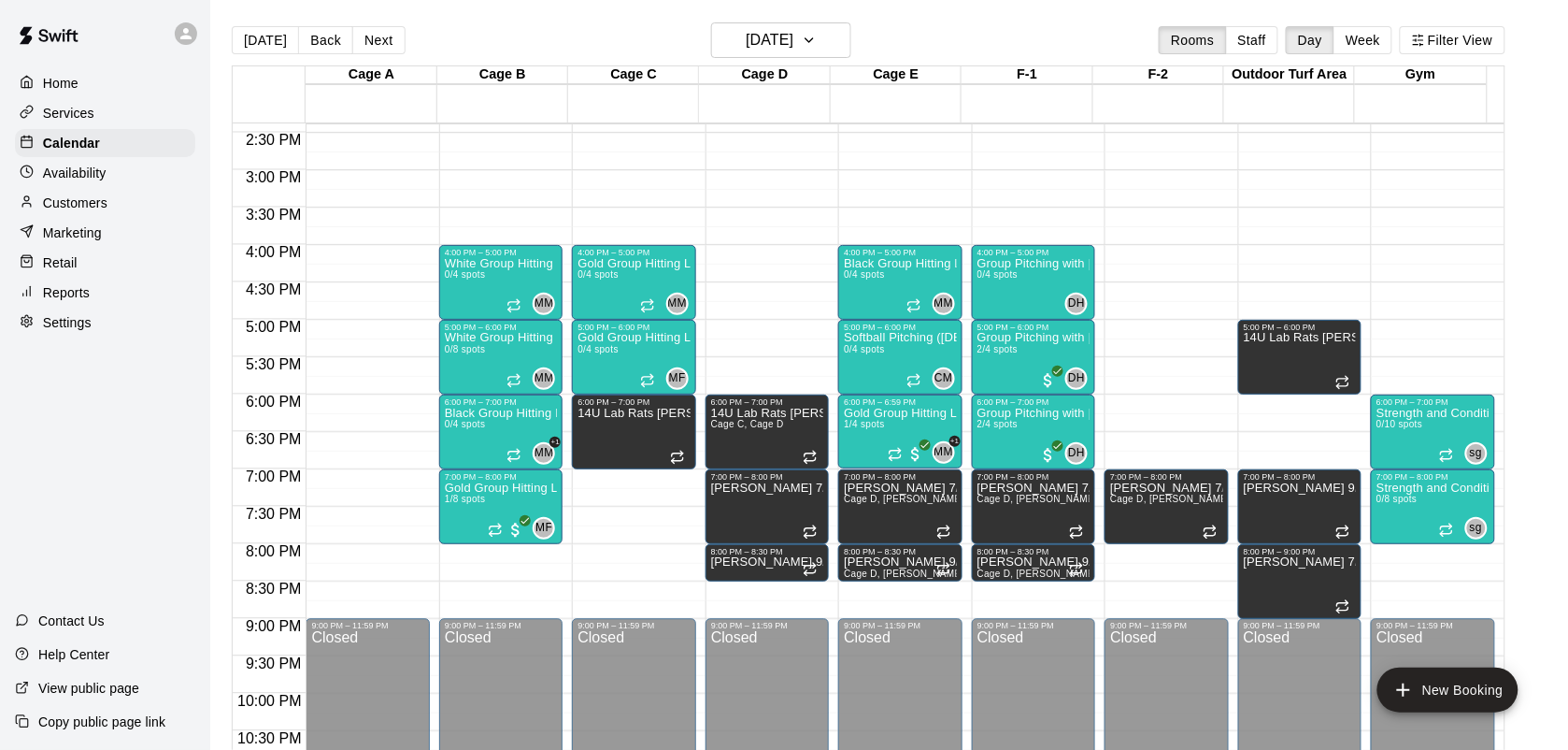
click at [1403, 684] on icon "add" at bounding box center [1404, 690] width 13 height 13
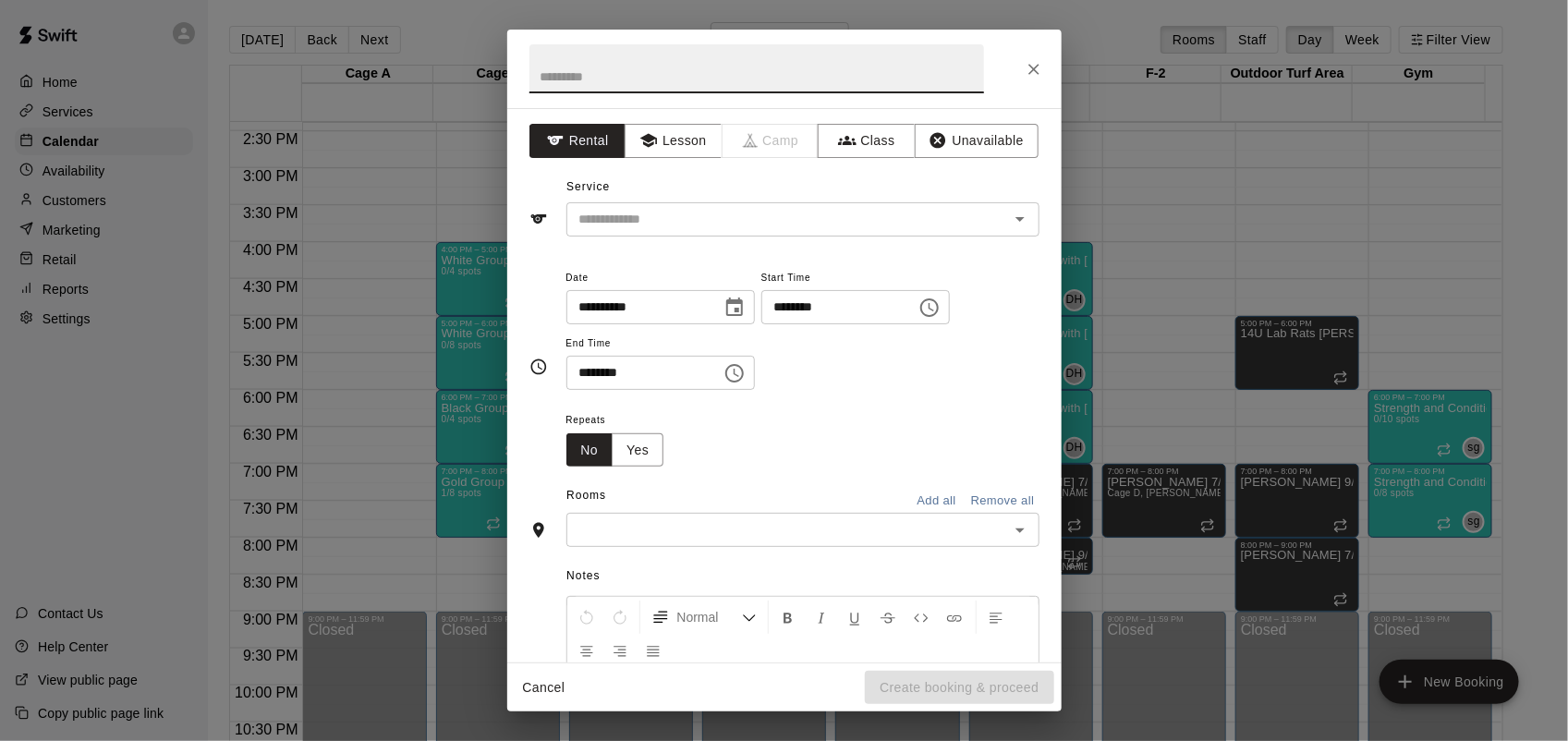
click at [804, 307] on input "********" at bounding box center [832, 307] width 142 height 34
type input "********"
click at [580, 377] on input "********" at bounding box center [637, 373] width 142 height 34
type input "********"
click at [869, 135] on button "Class" at bounding box center [865, 140] width 97 height 34
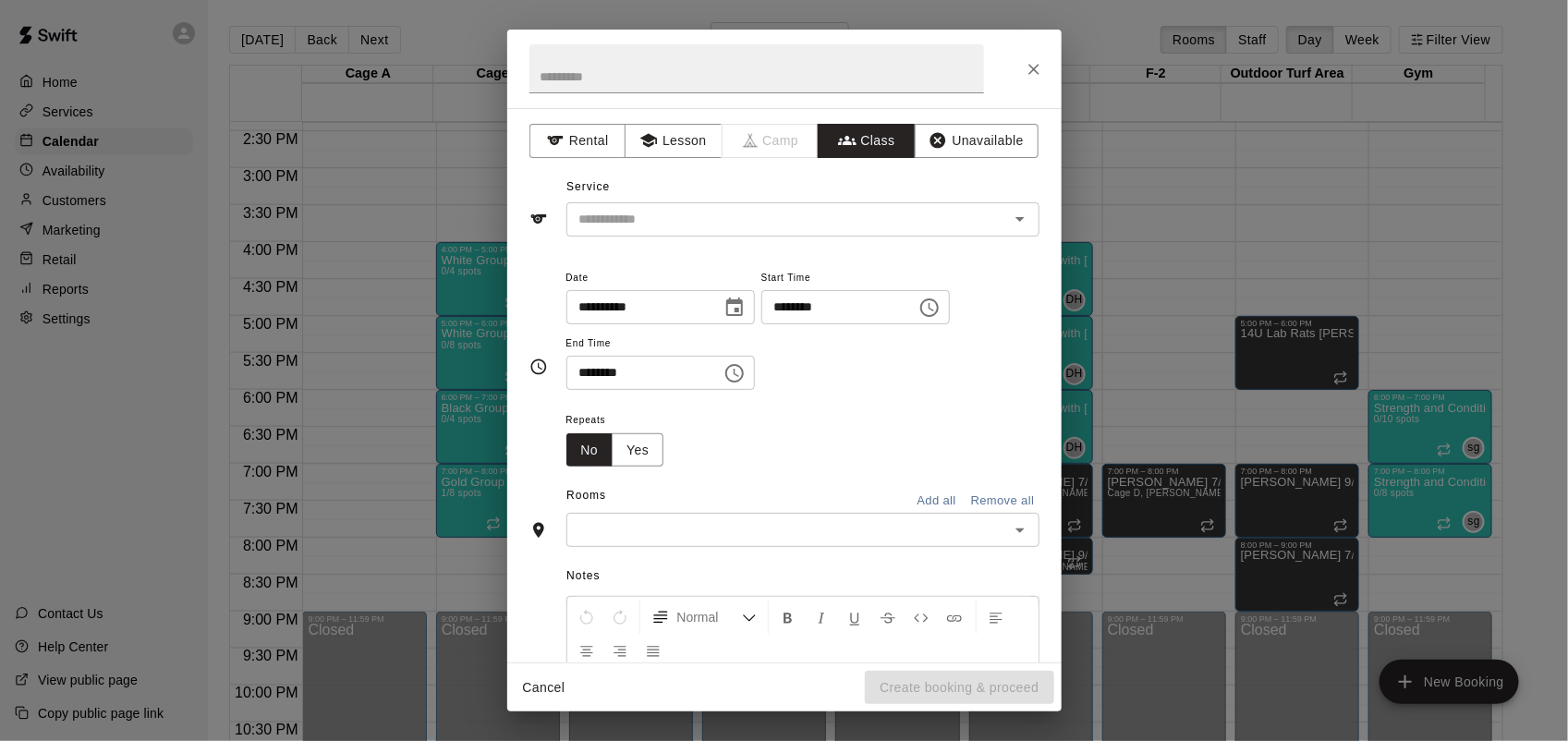
click at [779, 209] on input "text" at bounding box center [787, 219] width 431 height 24
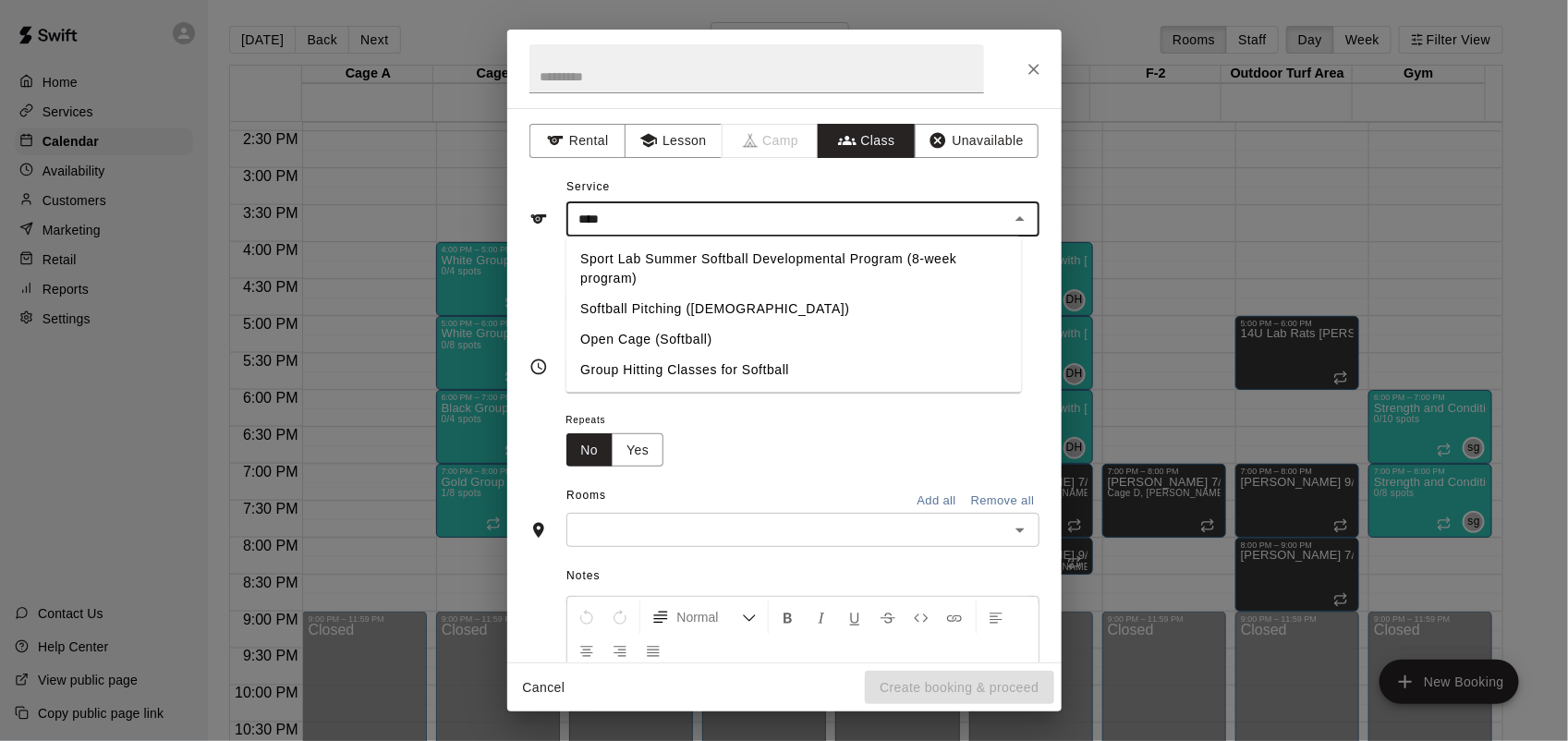
click at [680, 371] on li "Group Hitting Classes for Softball" at bounding box center [793, 370] width 456 height 30
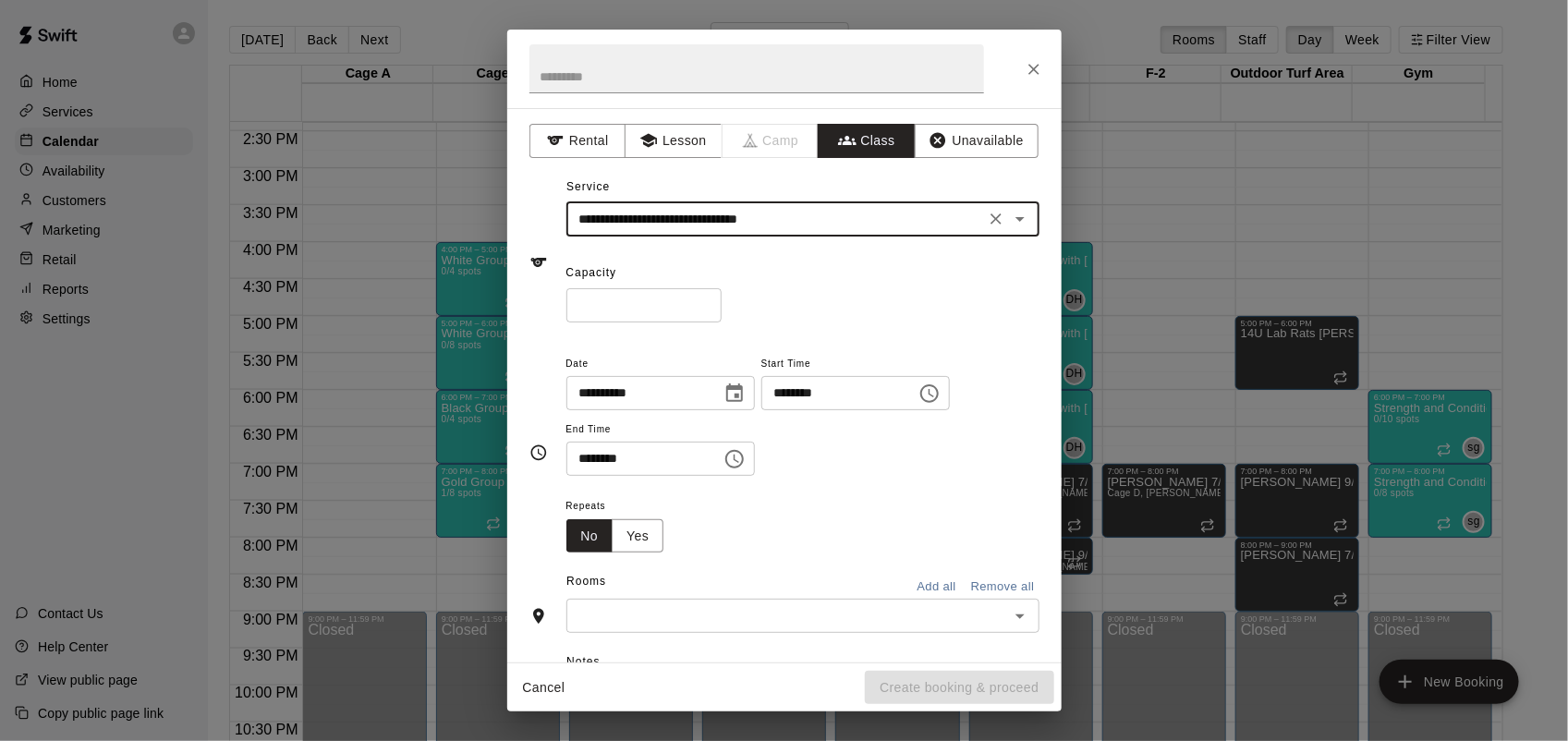
type input "**********"
click at [721, 302] on input "*" at bounding box center [643, 305] width 155 height 34
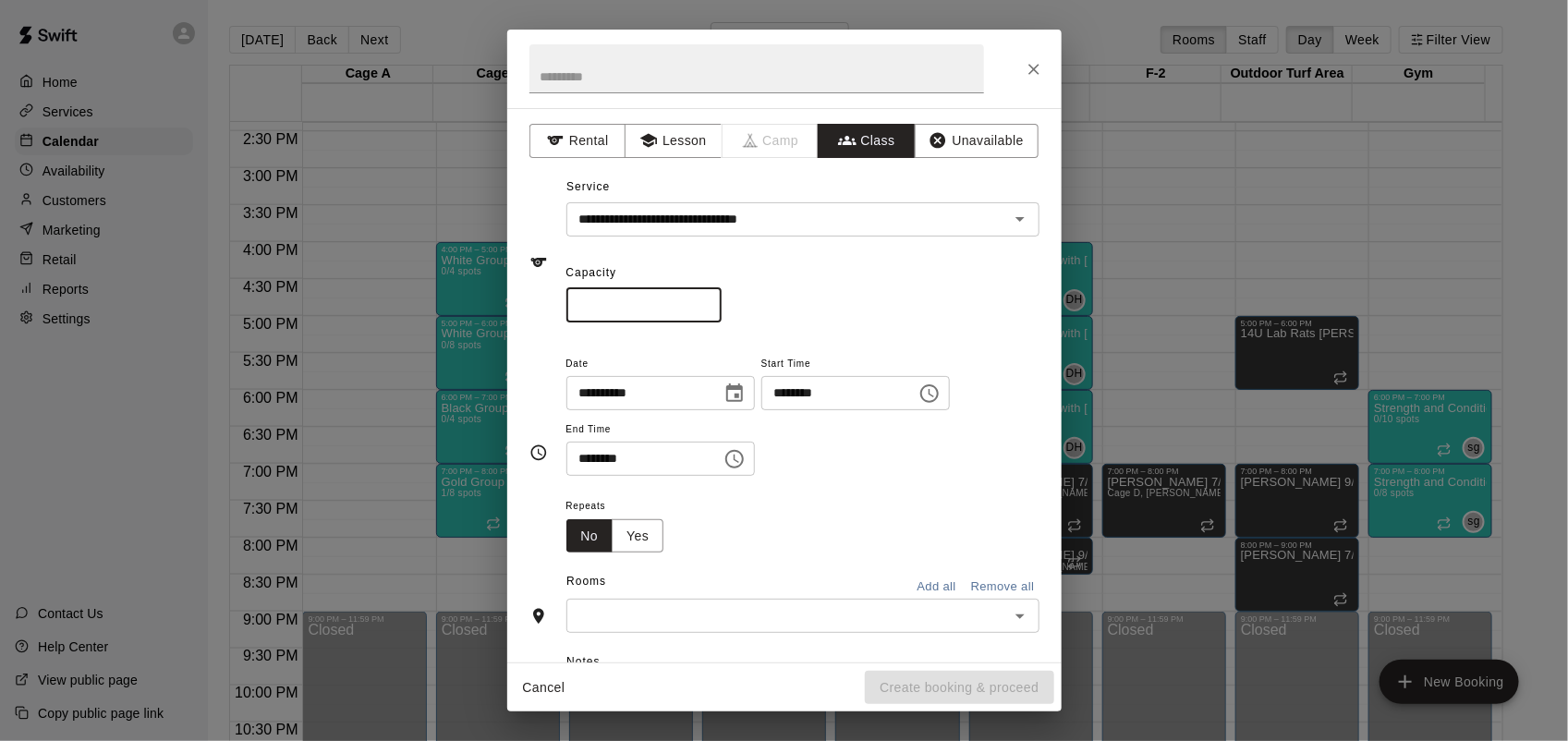
click at [721, 302] on input "*" at bounding box center [643, 305] width 155 height 34
type input "*"
click at [721, 302] on input "*" at bounding box center [643, 305] width 155 height 34
click at [631, 537] on button "Yes" at bounding box center [637, 536] width 52 height 34
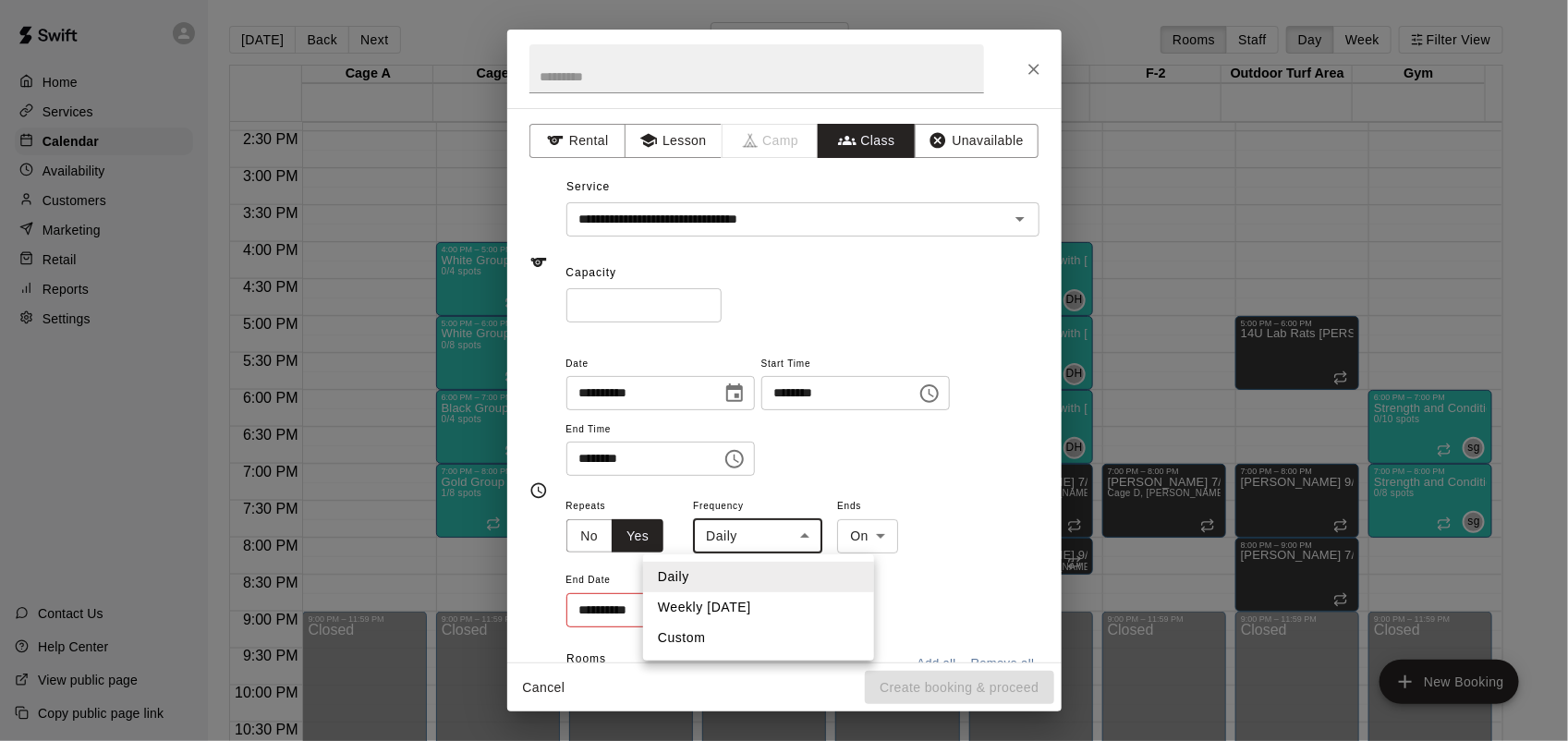
click at [732, 550] on body "Home Services Calendar Availability Customers Marketing Retail Reports Settings…" at bounding box center [784, 385] width 1568 height 770
click at [733, 604] on li "Weekly [DATE]" at bounding box center [758, 607] width 231 height 30
type input "******"
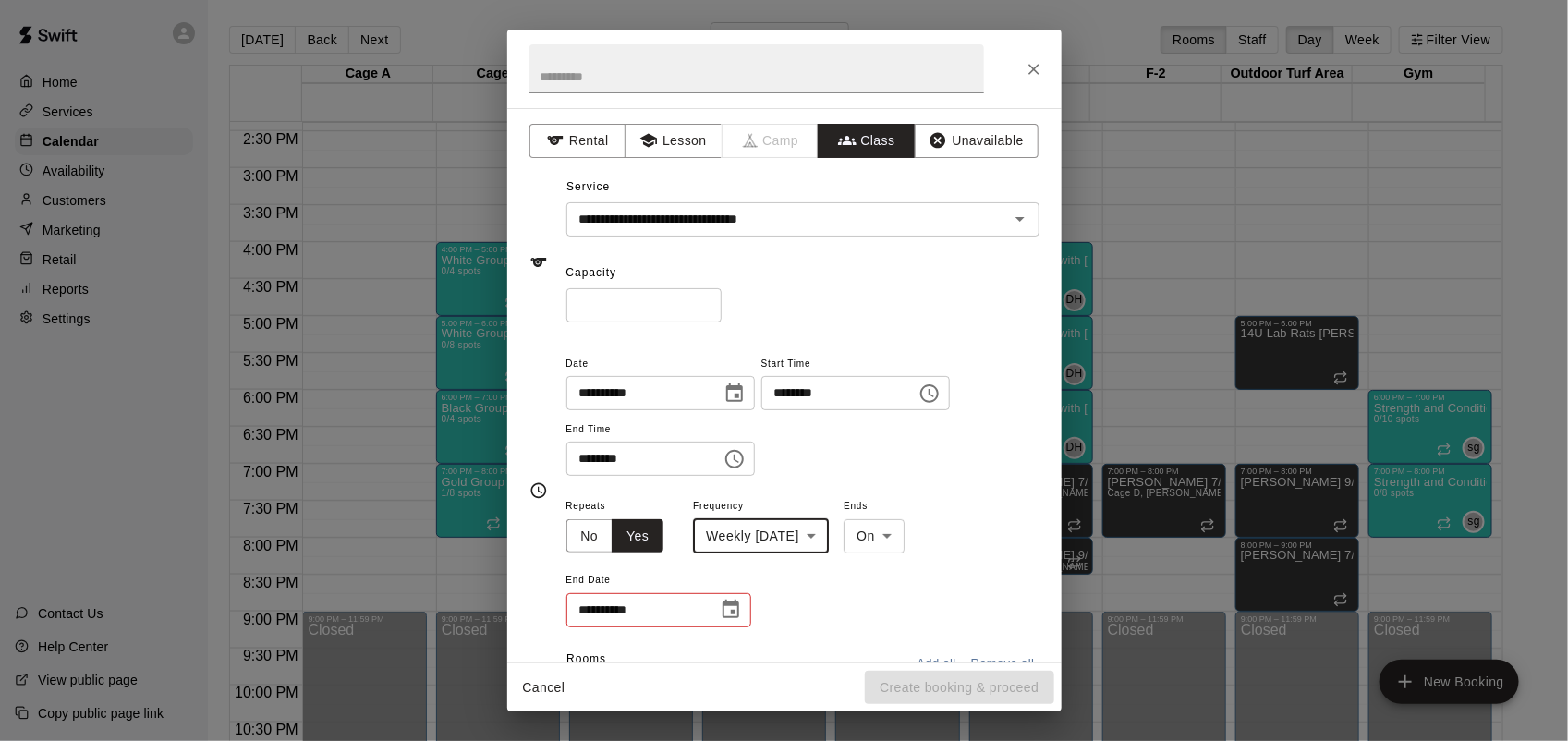
click at [733, 609] on icon "Choose date" at bounding box center [731, 610] width 23 height 23
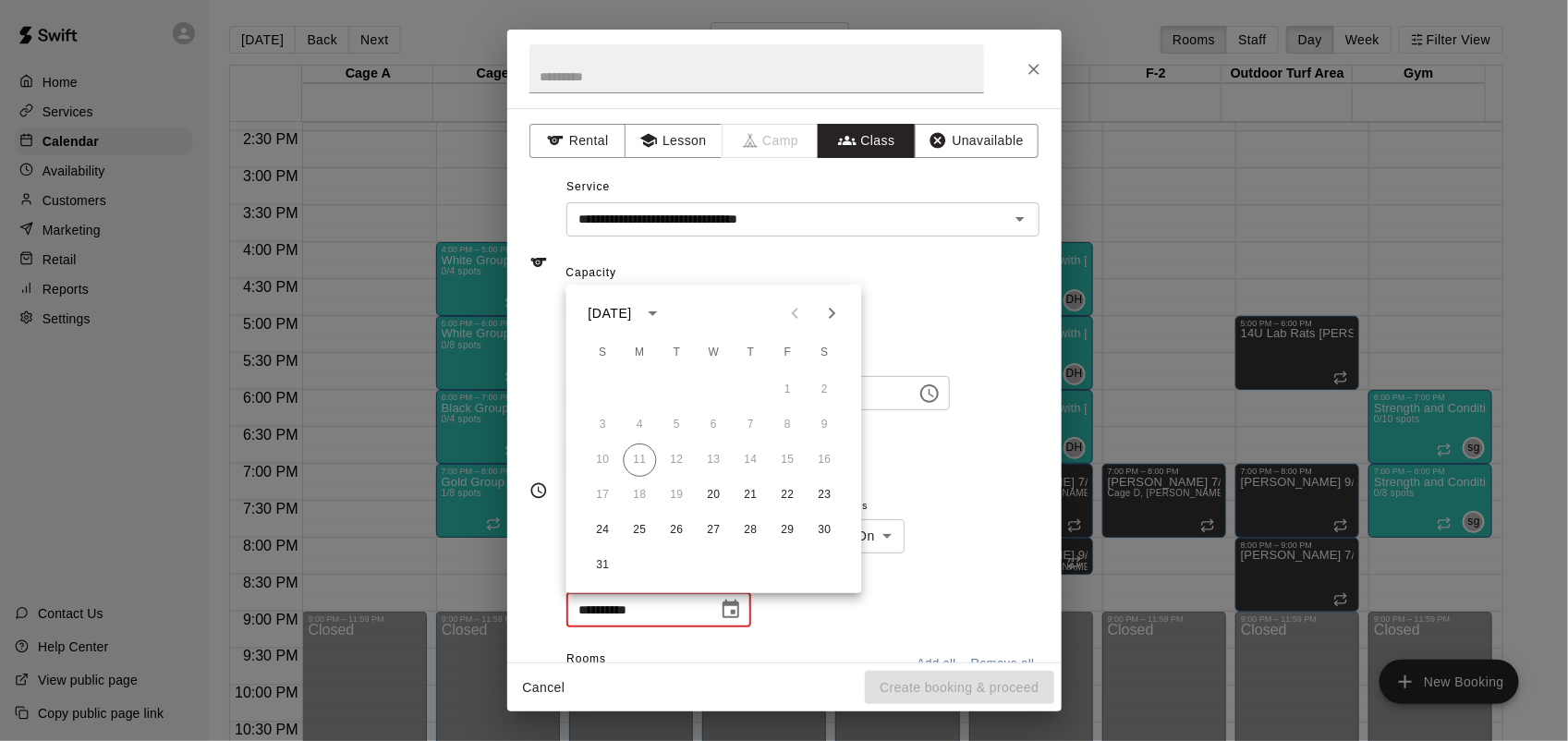
click at [836, 318] on icon "Next month" at bounding box center [832, 314] width 23 height 23
click at [713, 529] on button "29" at bounding box center [714, 529] width 33 height 33
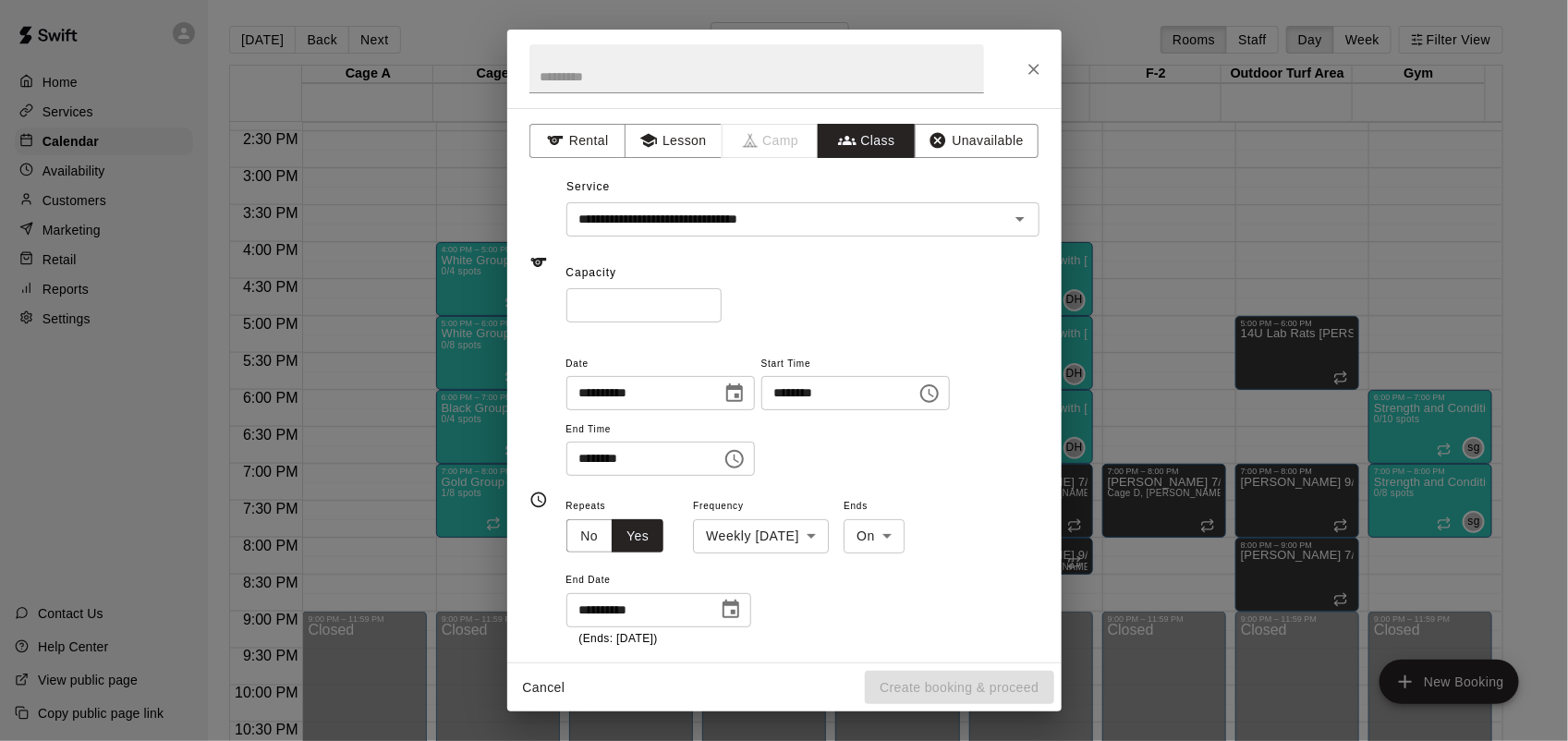
type input "**********"
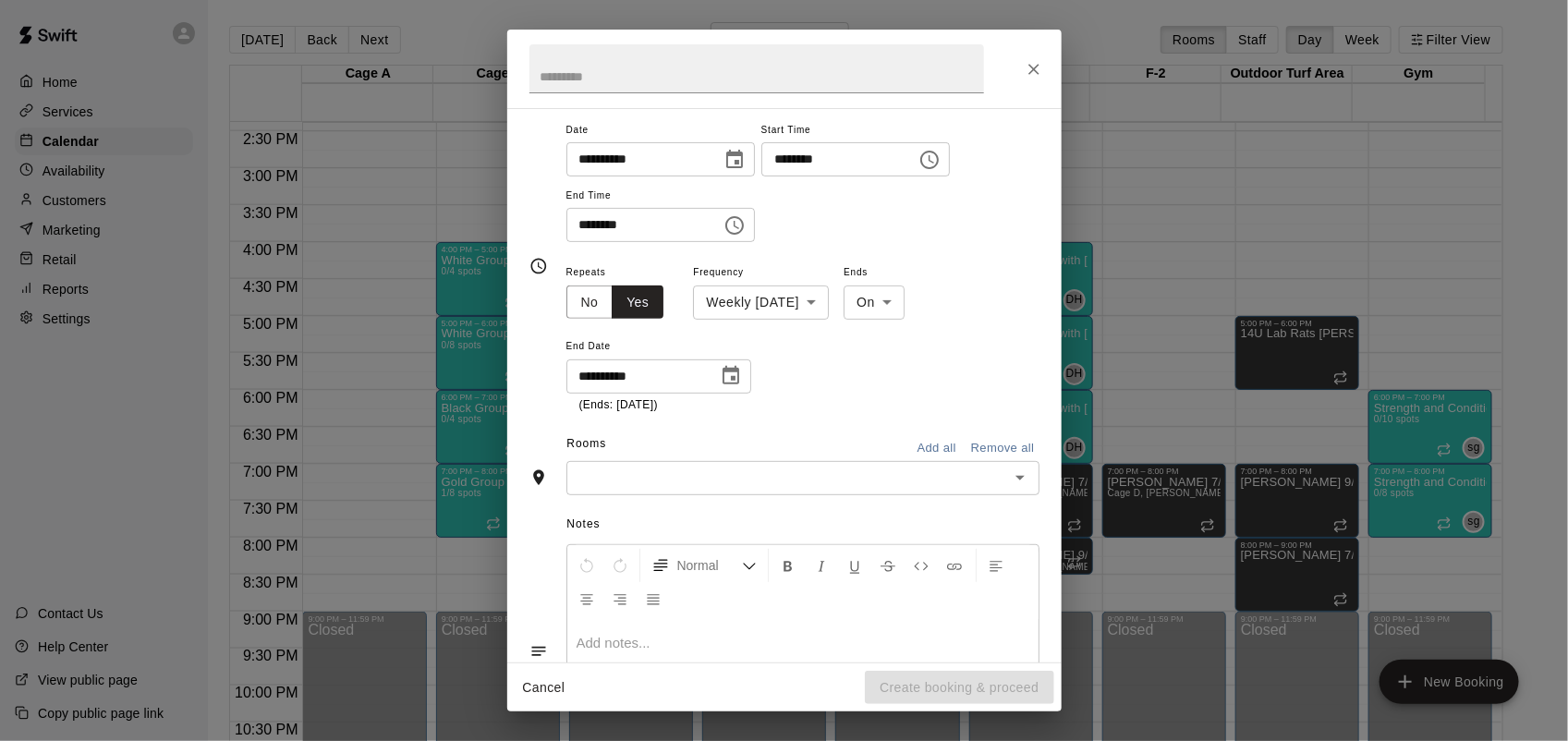
scroll to position [242, 0]
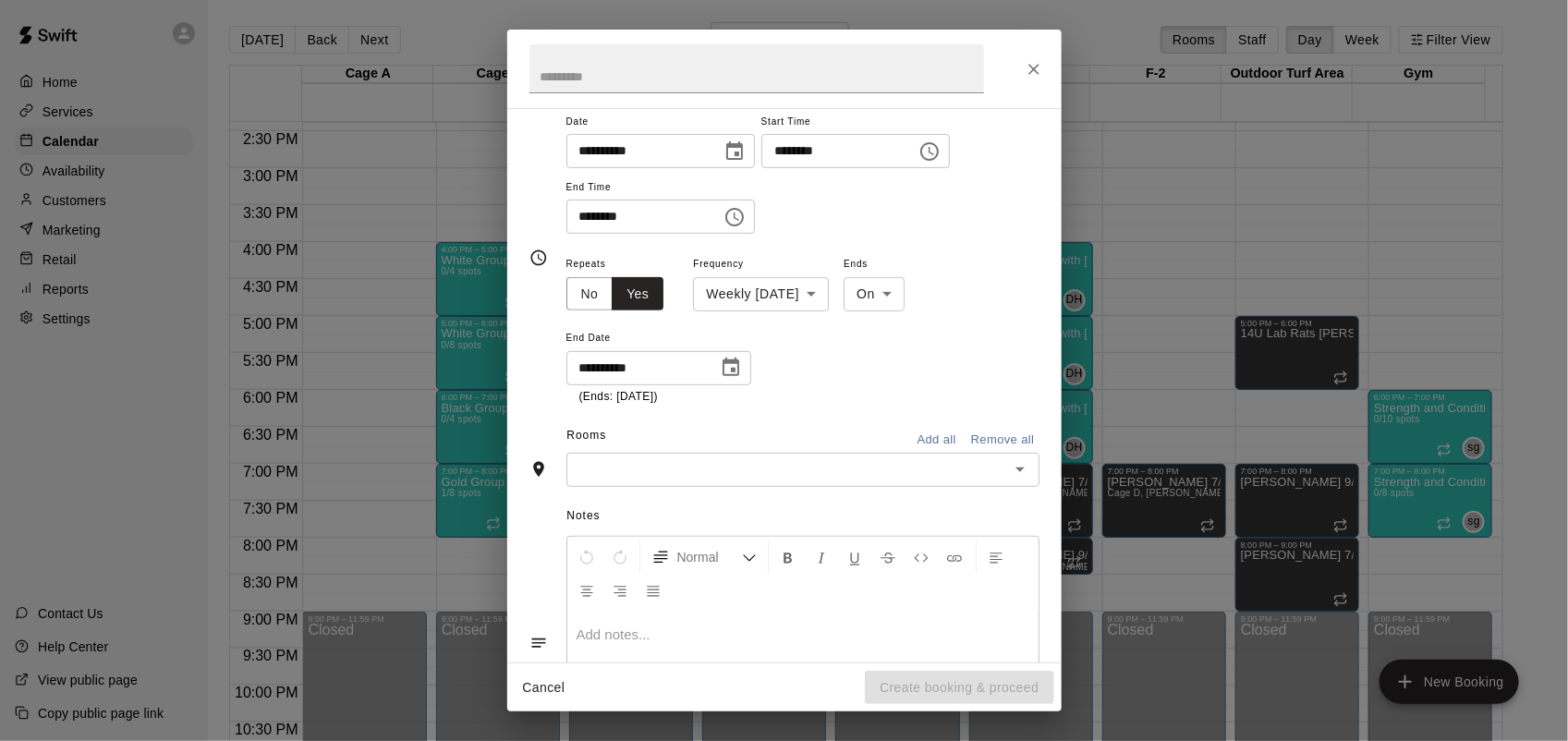
click at [718, 474] on input "text" at bounding box center [787, 470] width 431 height 24
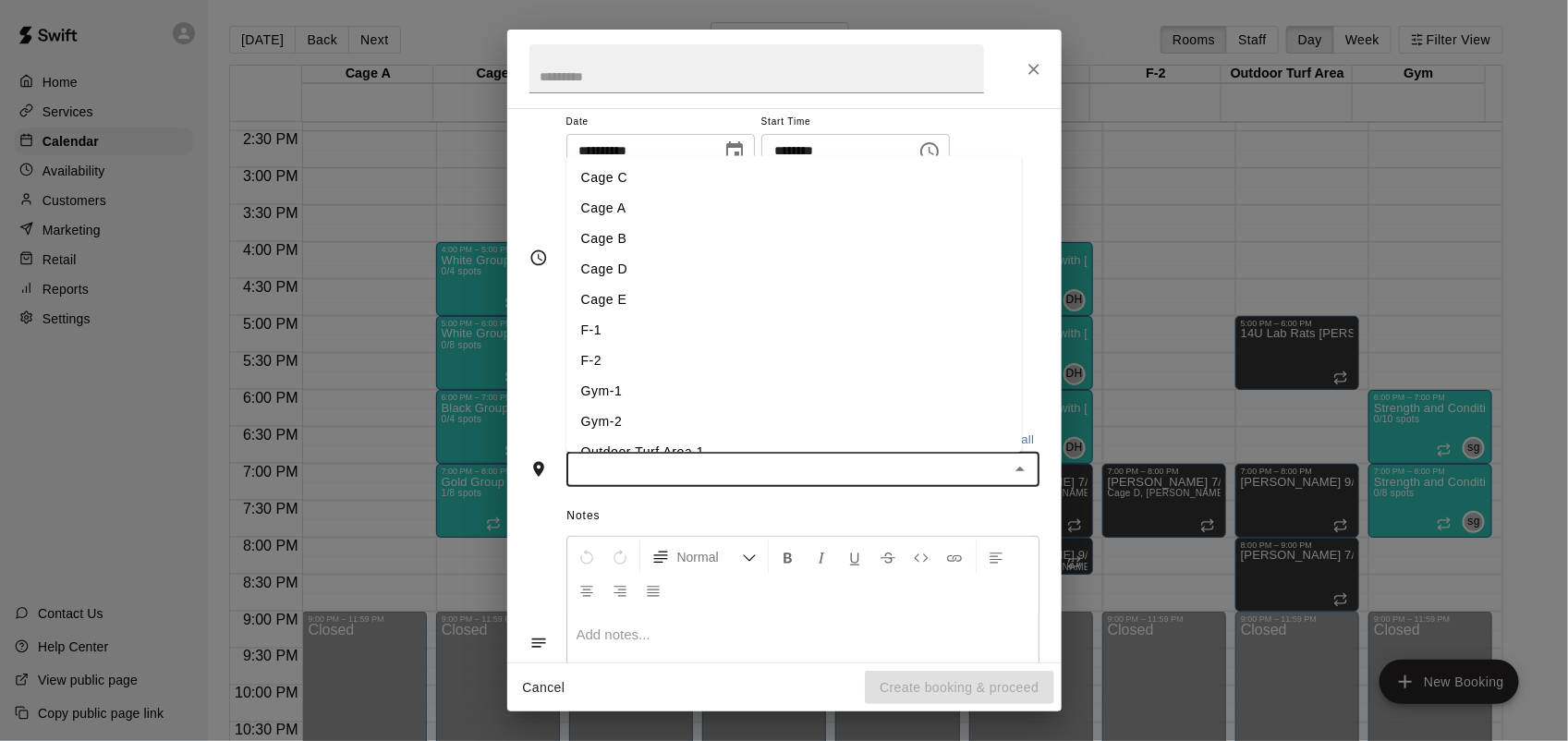
click at [611, 214] on li "Cage A" at bounding box center [794, 208] width 456 height 30
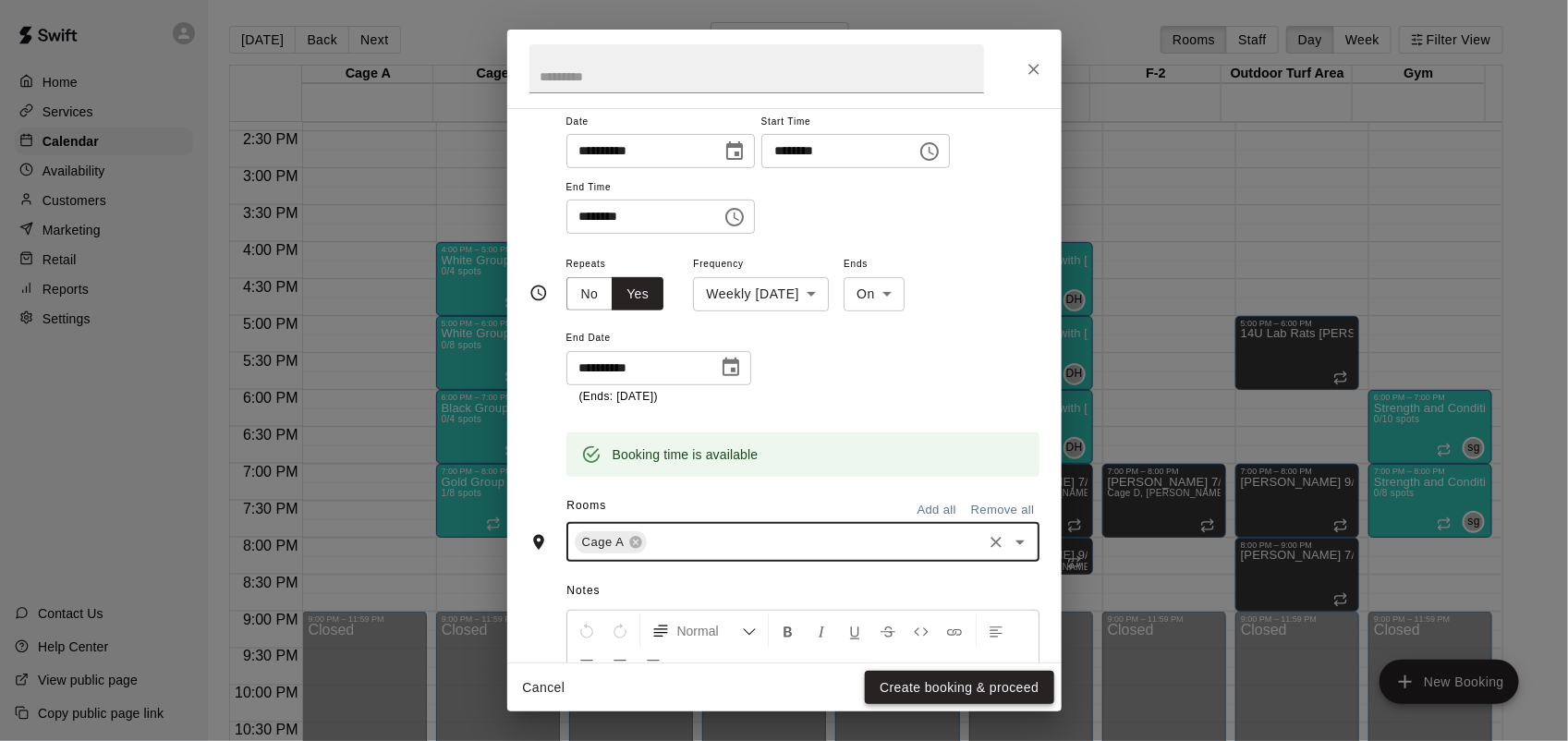
click at [977, 690] on button "Create booking & proceed" at bounding box center [959, 687] width 188 height 34
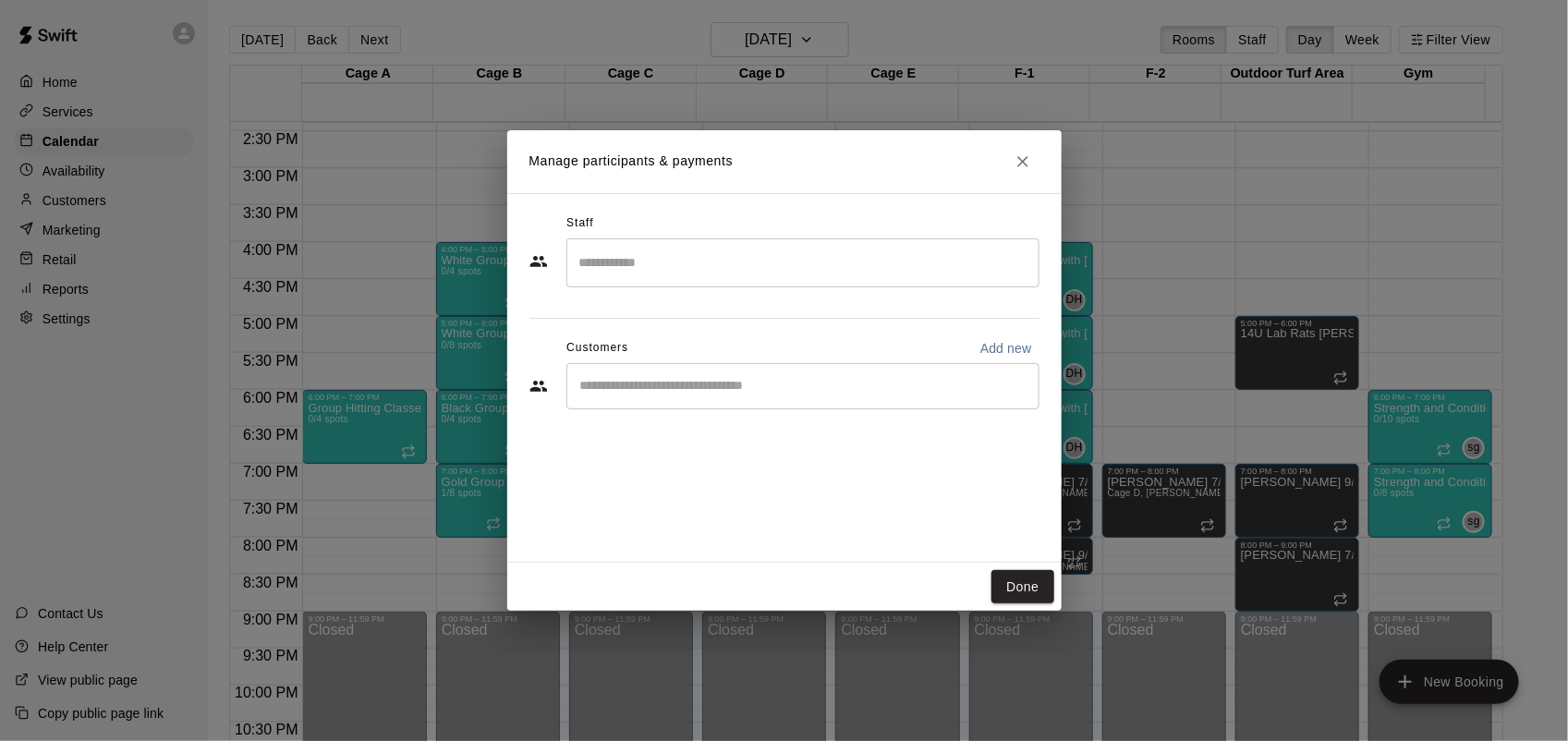
click at [752, 248] on input "Search staff" at bounding box center [802, 263] width 457 height 32
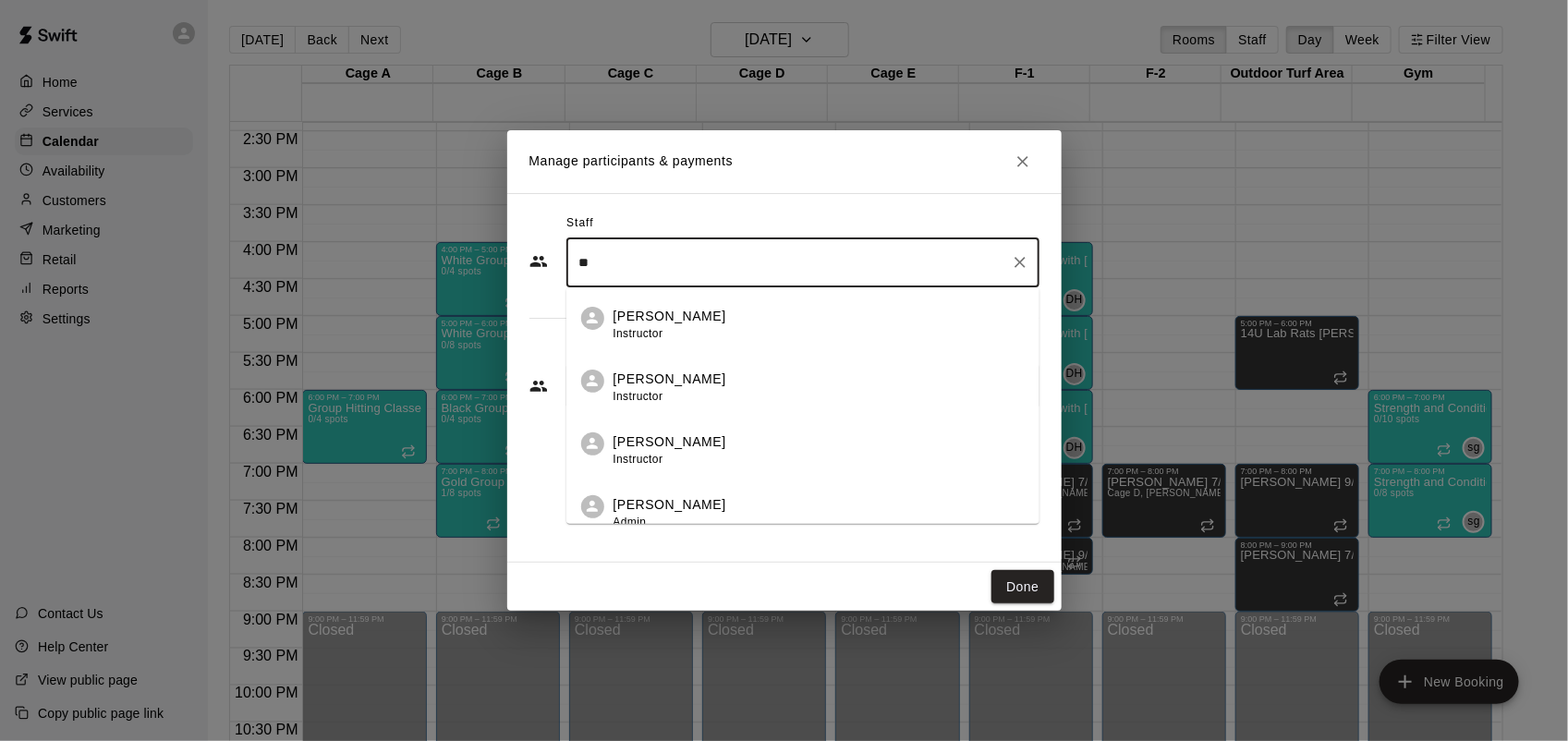
click at [690, 320] on p "[PERSON_NAME]" at bounding box center [670, 316] width 113 height 20
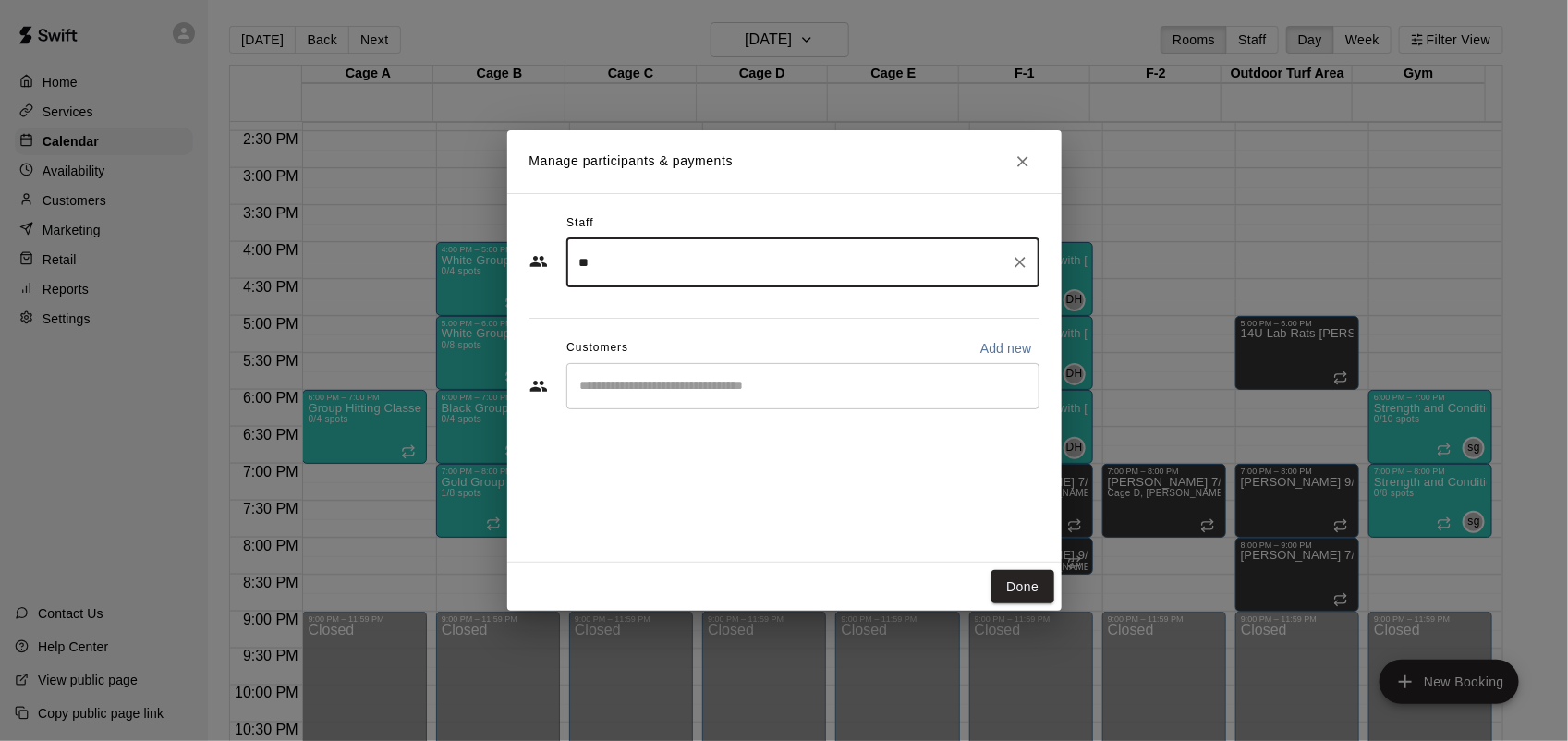
type input "**"
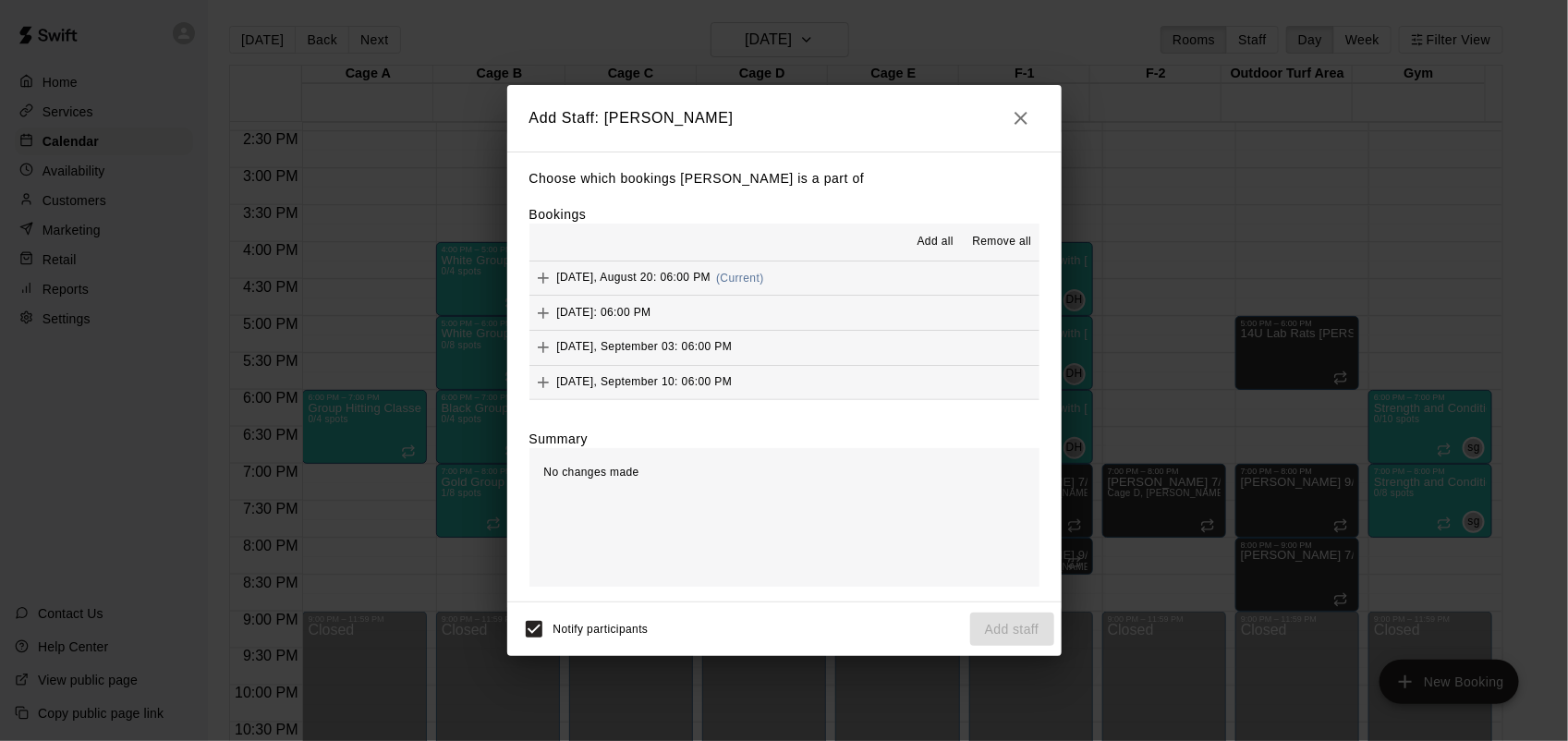
click at [931, 246] on span "Add all" at bounding box center [935, 242] width 37 height 19
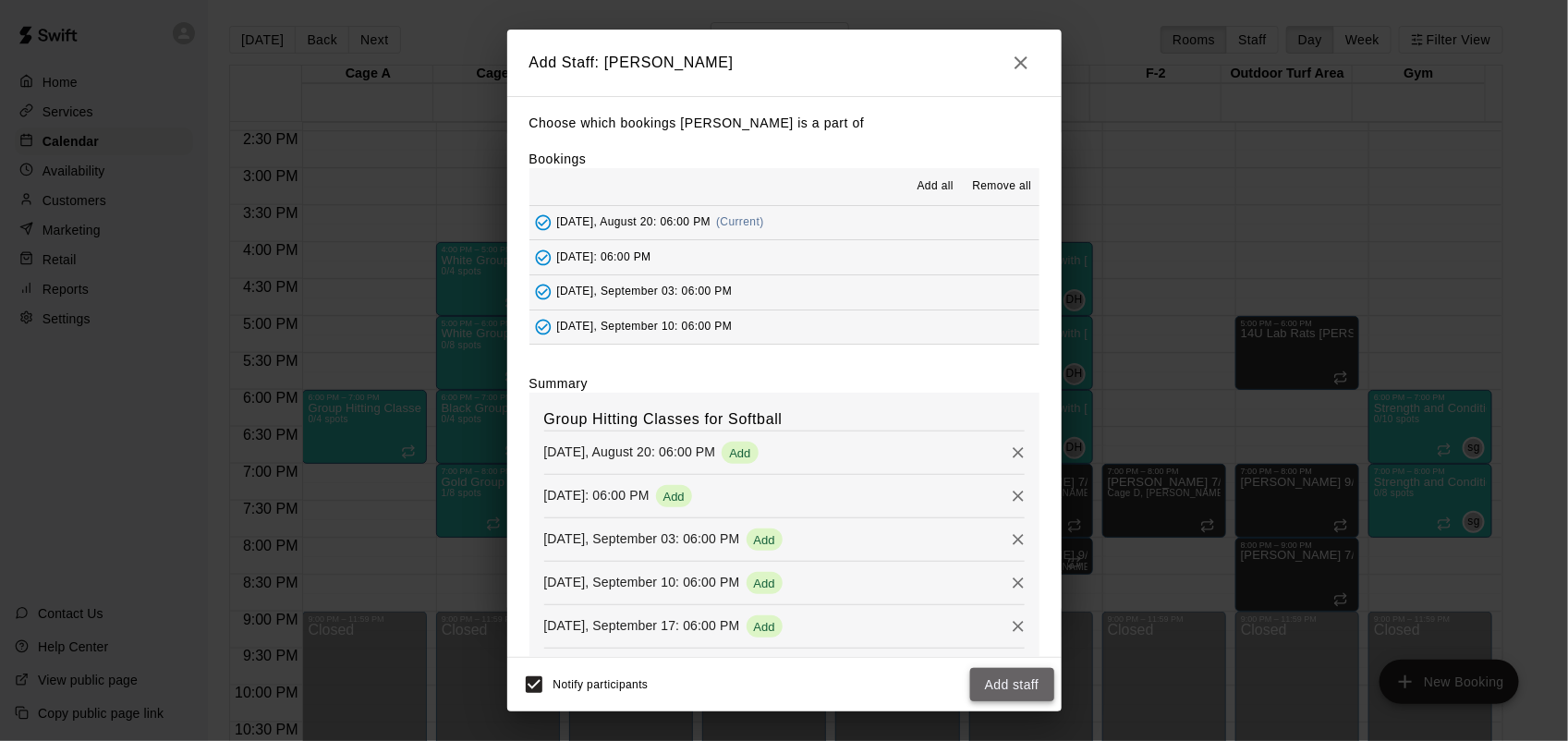
click at [1024, 682] on button "Add staff" at bounding box center [1011, 685] width 84 height 34
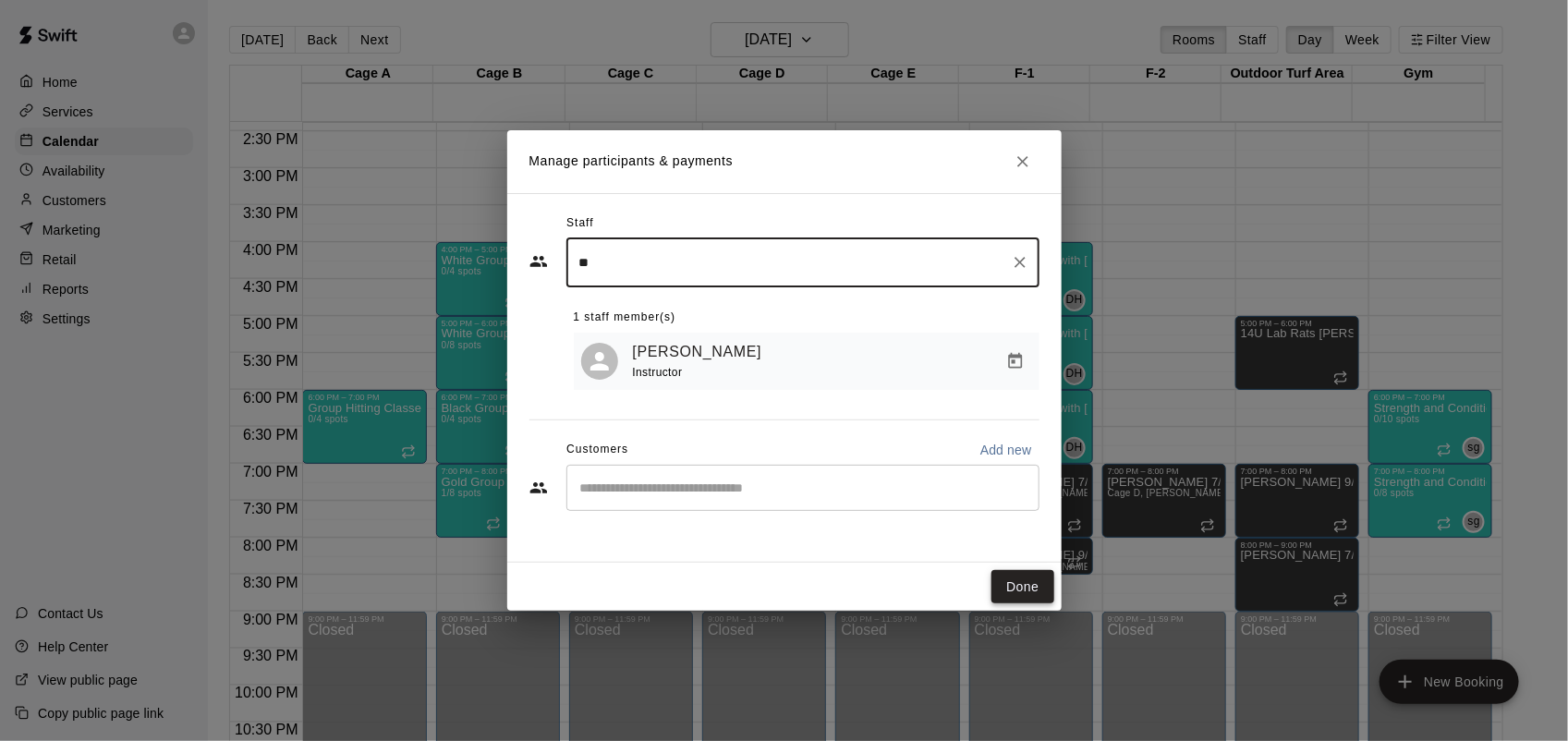
click at [1017, 588] on button "Done" at bounding box center [1023, 587] width 62 height 34
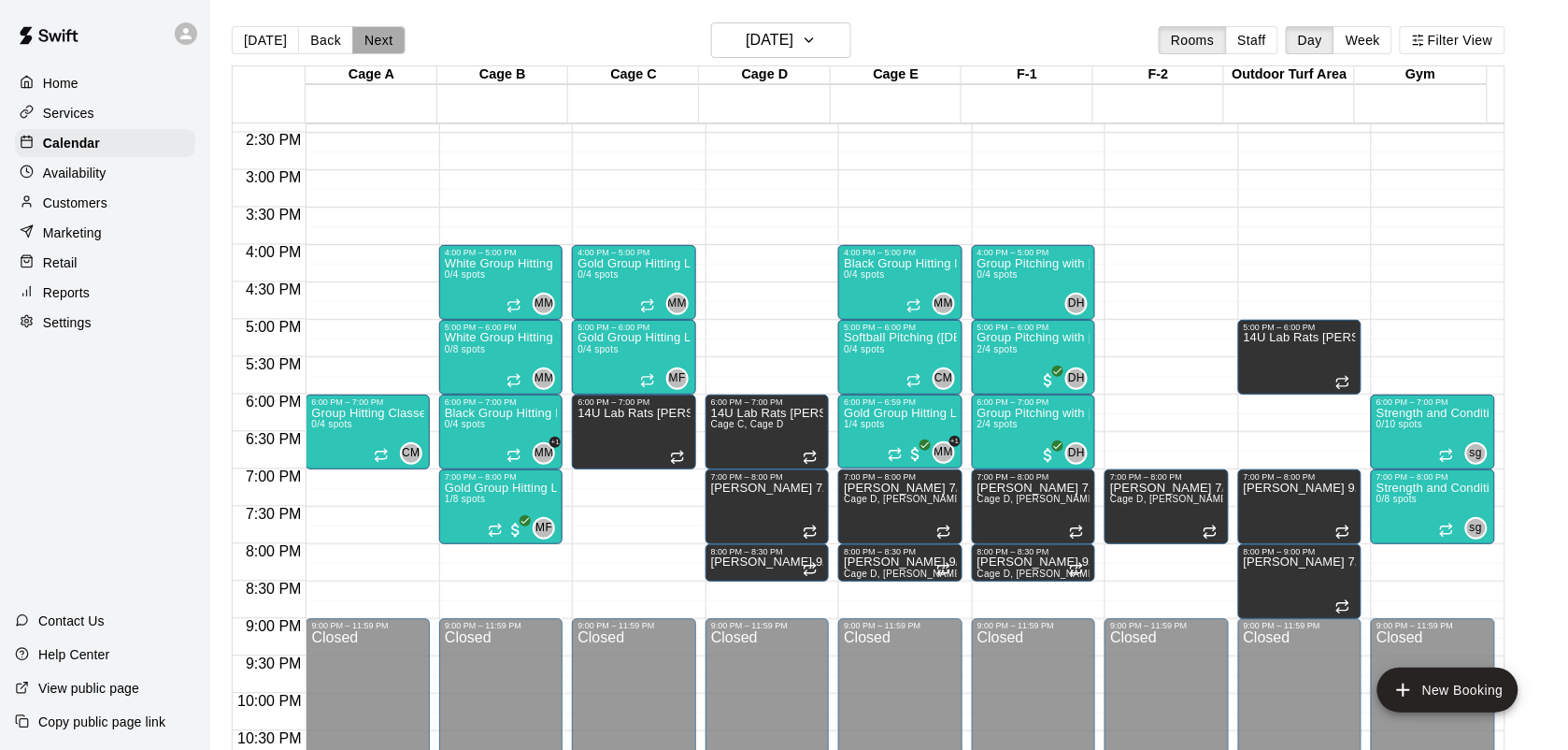
click at [385, 39] on button "Next" at bounding box center [378, 39] width 52 height 28
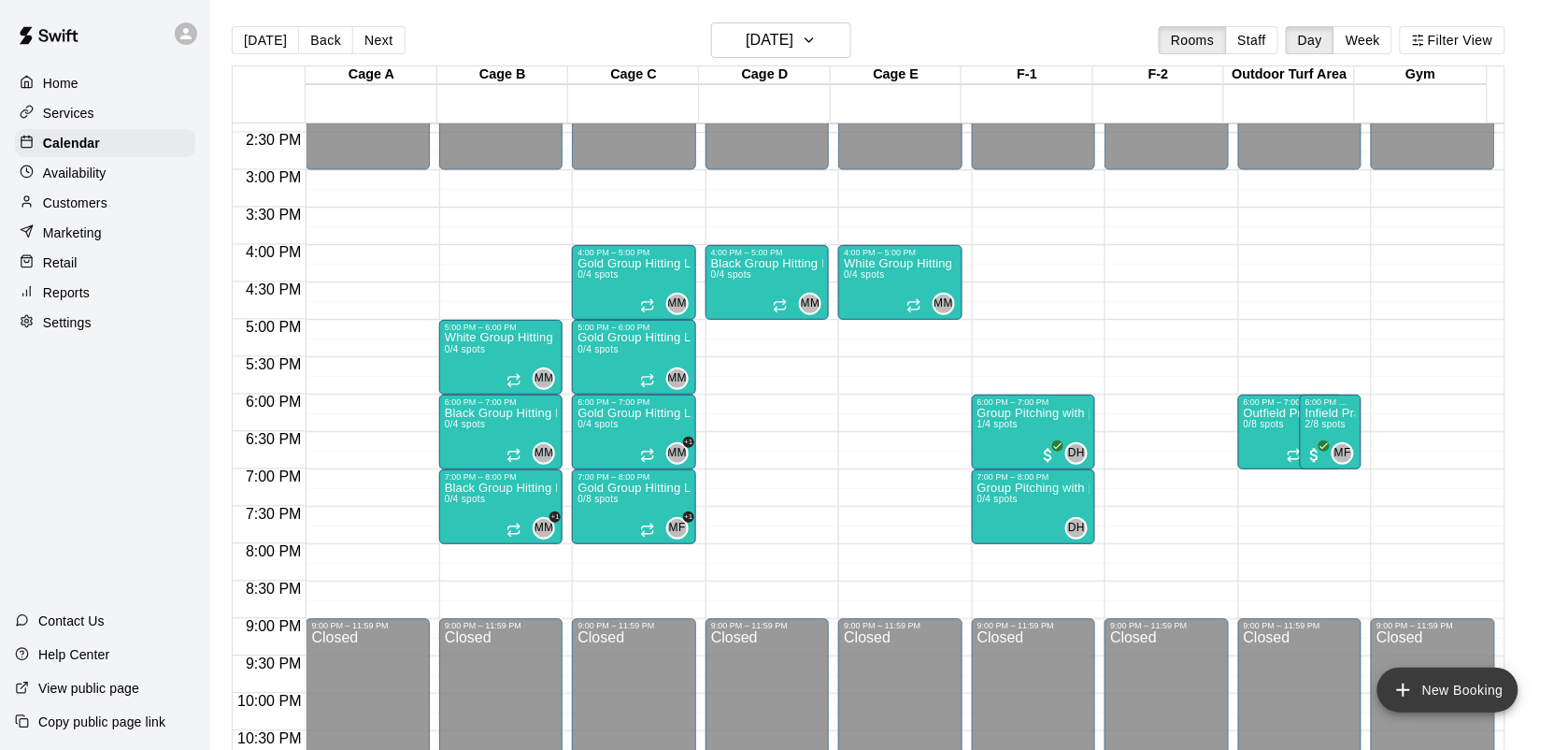
click at [1401, 704] on button "New Booking" at bounding box center [1448, 689] width 141 height 45
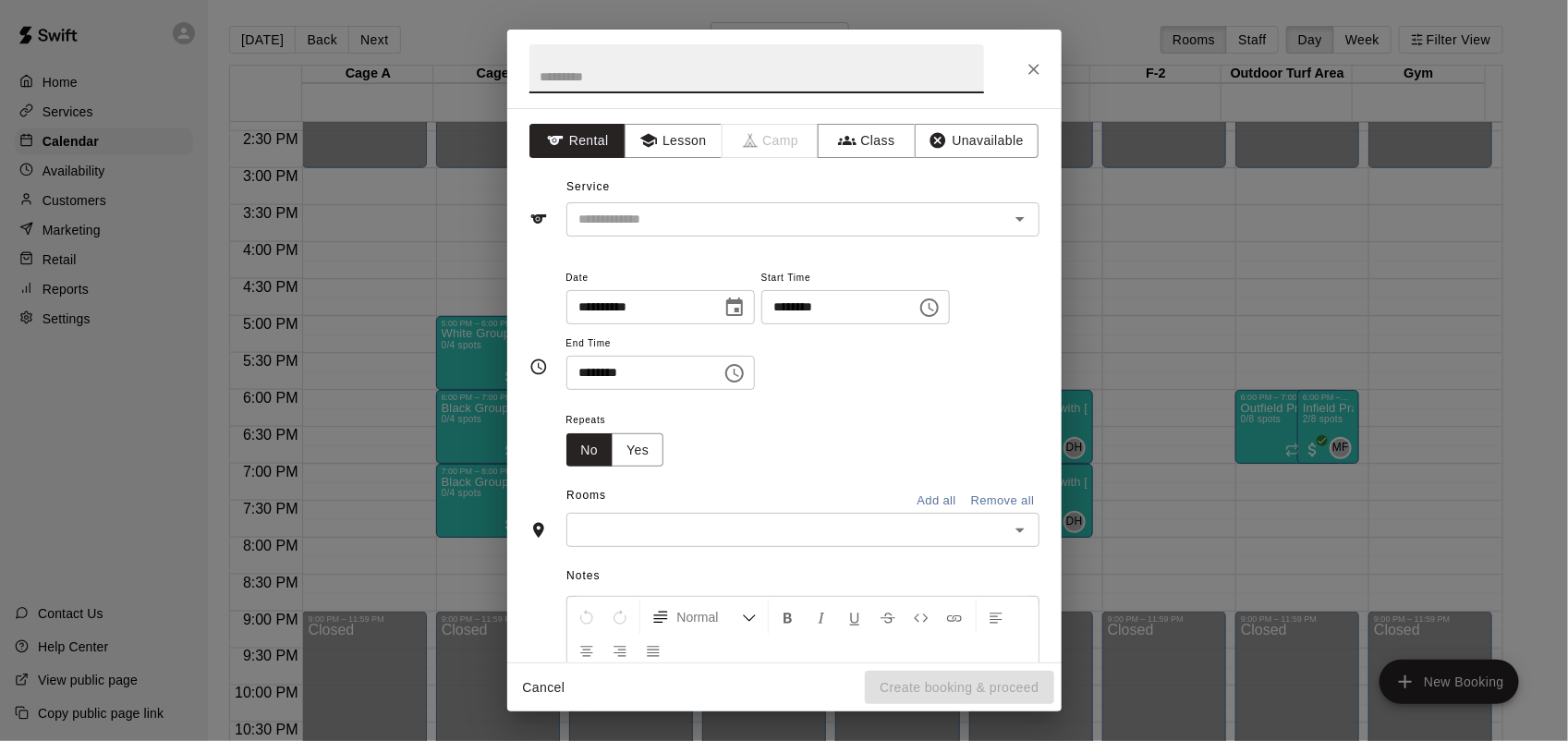
click at [803, 312] on input "********" at bounding box center [832, 307] width 142 height 34
type input "********"
click at [582, 377] on input "********" at bounding box center [637, 373] width 142 height 34
type input "********"
click at [703, 550] on div "Notes Normal Add notes..." at bounding box center [784, 688] width 509 height 283
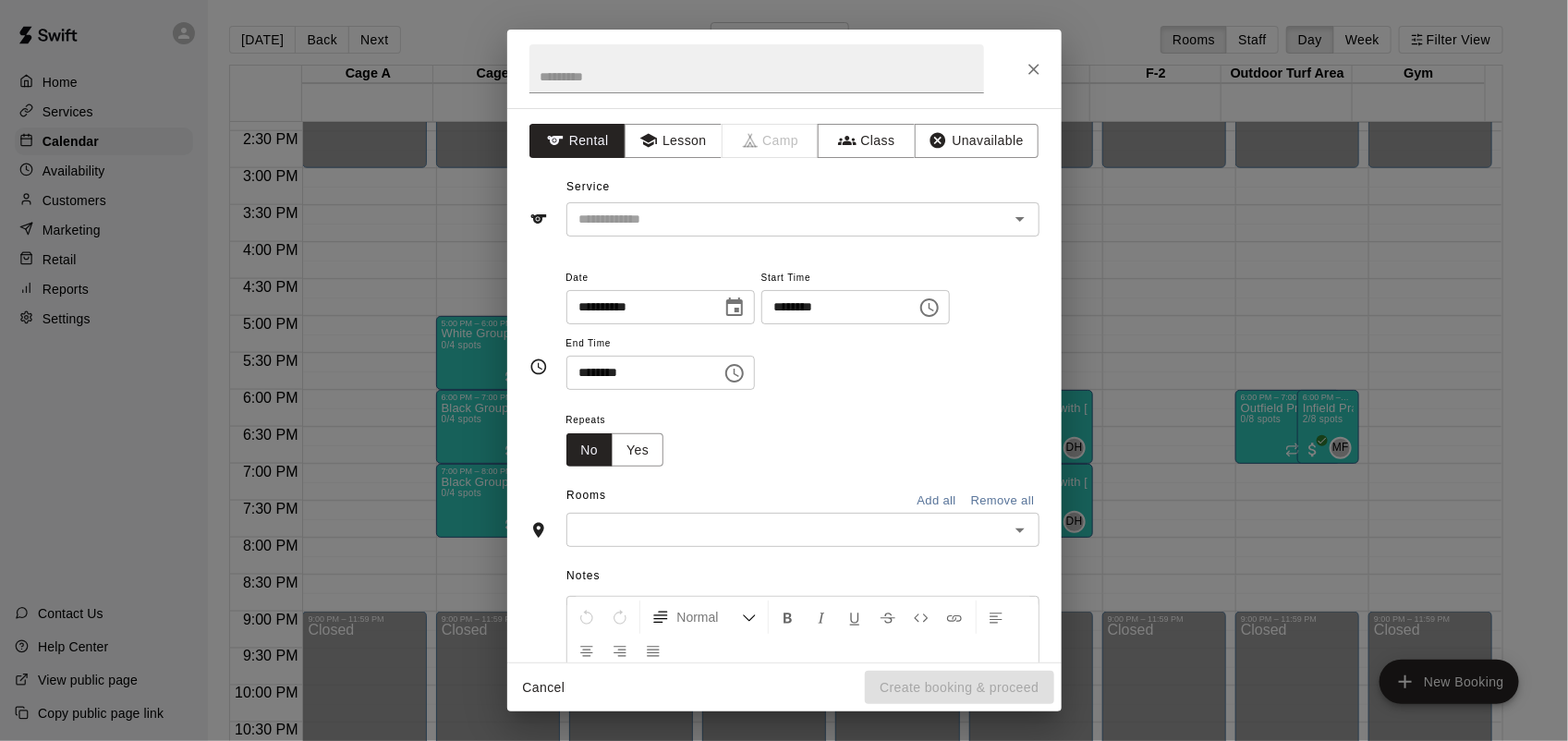
click at [698, 534] on input "text" at bounding box center [787, 529] width 431 height 24
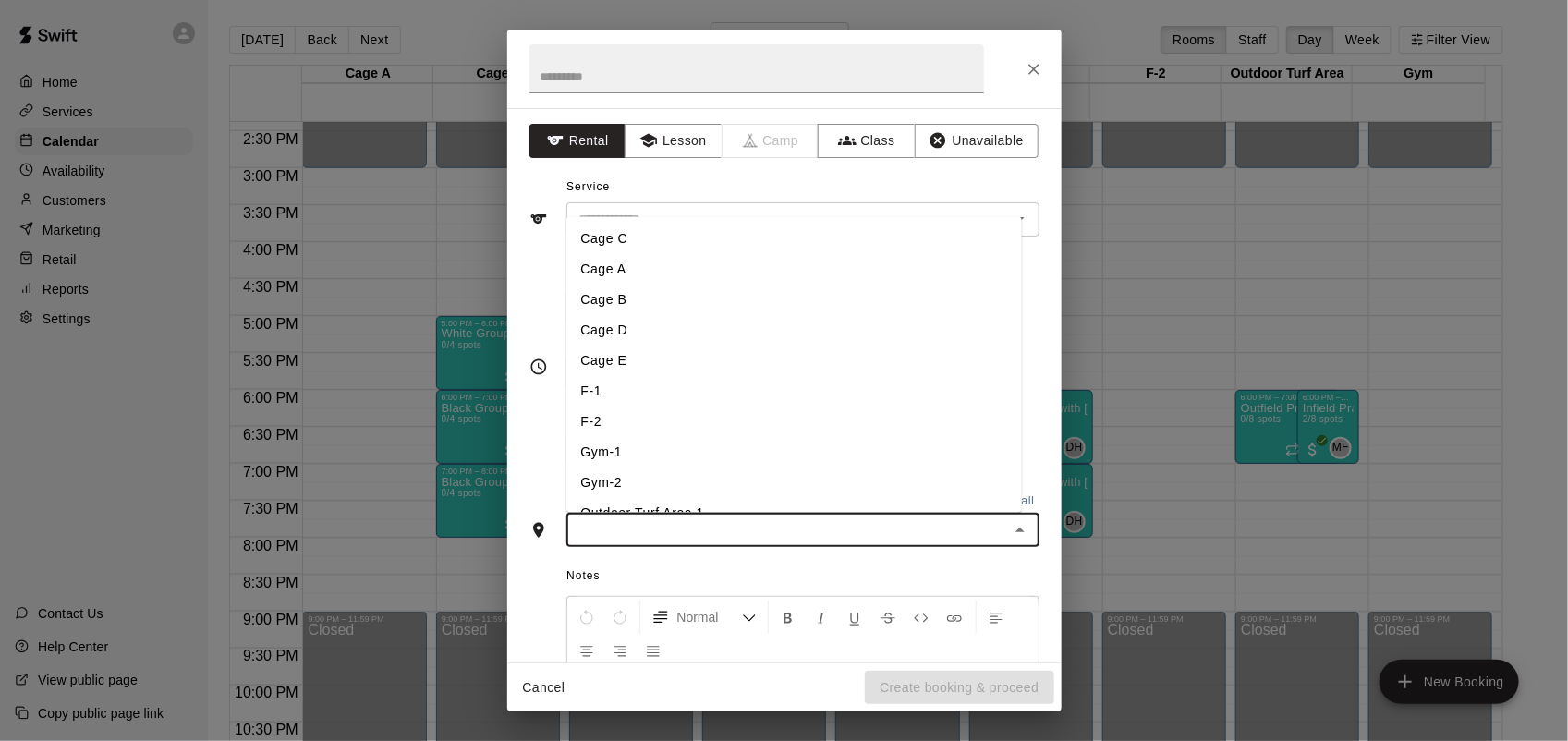
click at [612, 292] on li "Cage B" at bounding box center [794, 299] width 456 height 30
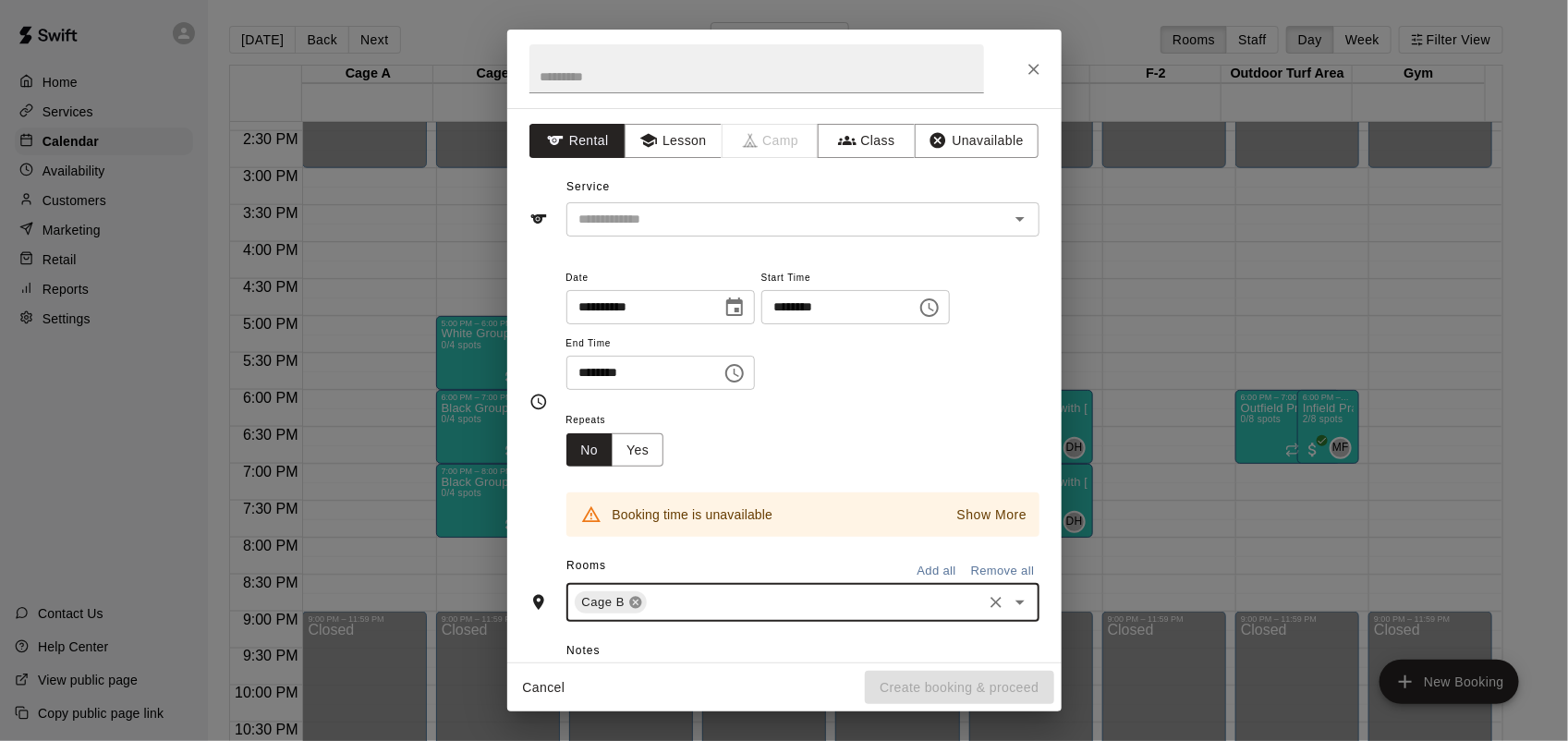
click at [635, 597] on icon at bounding box center [636, 603] width 15 height 15
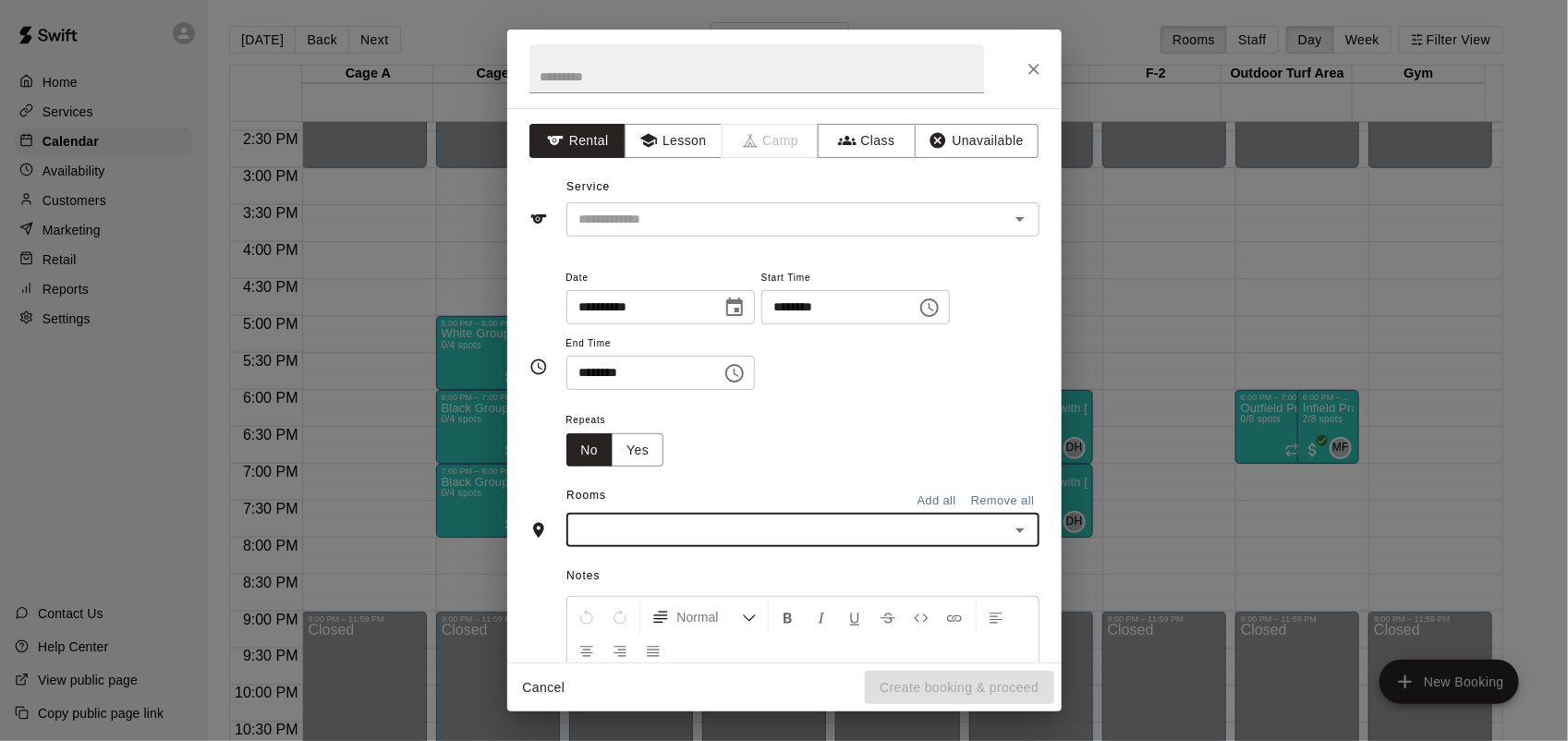
click at [629, 543] on div "​" at bounding box center [802, 529] width 473 height 34
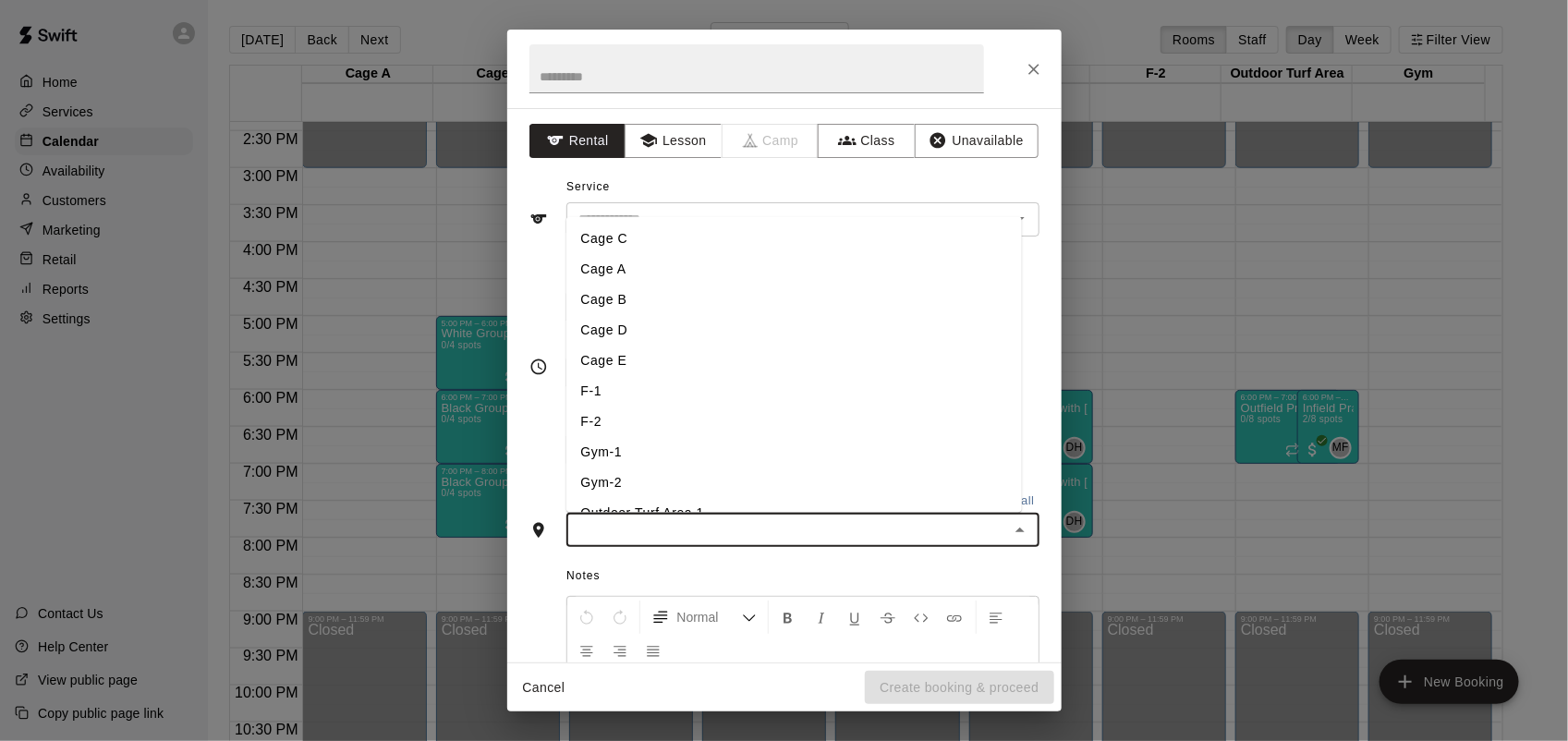
click at [617, 266] on li "Cage A" at bounding box center [794, 269] width 456 height 30
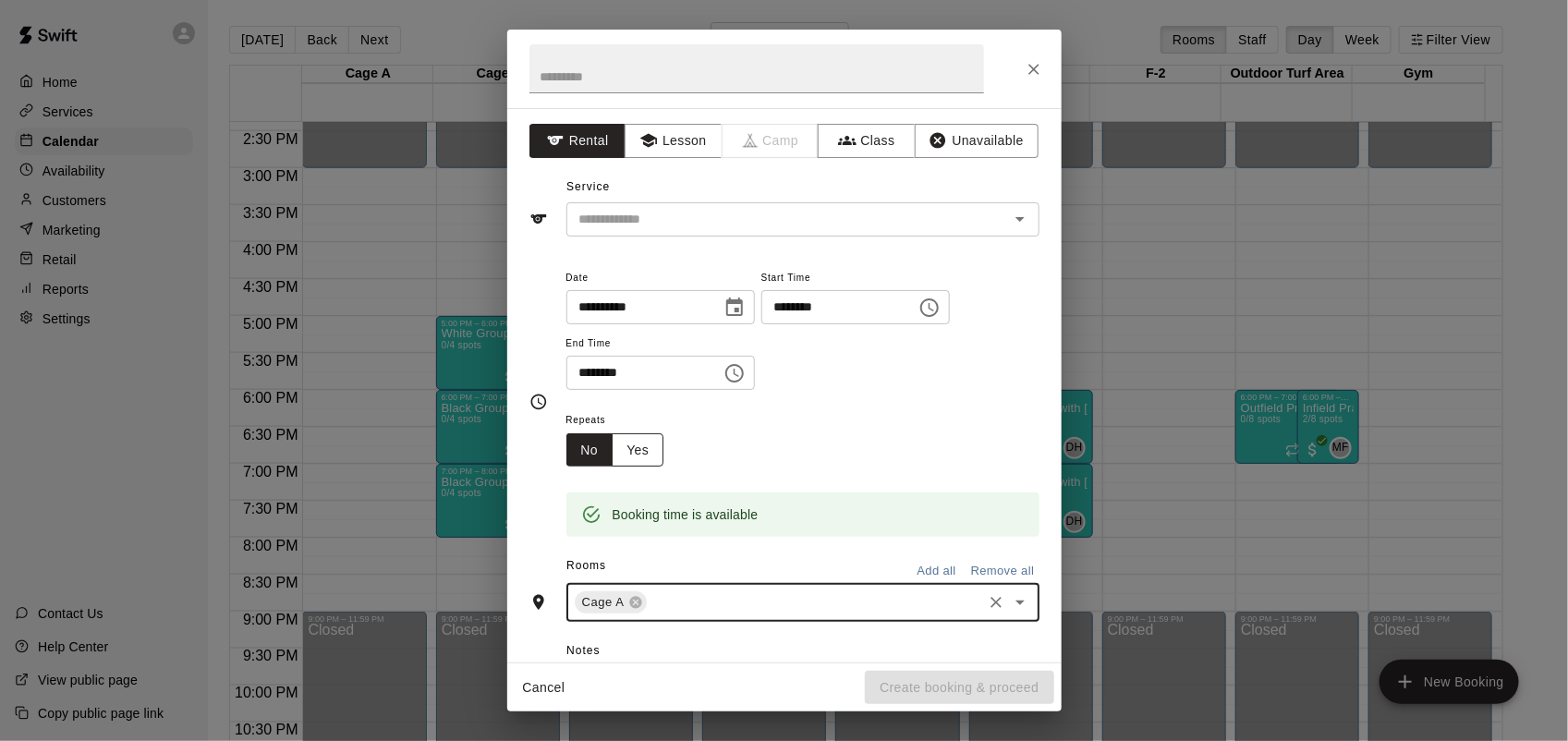
click at [640, 456] on button "Yes" at bounding box center [637, 450] width 52 height 34
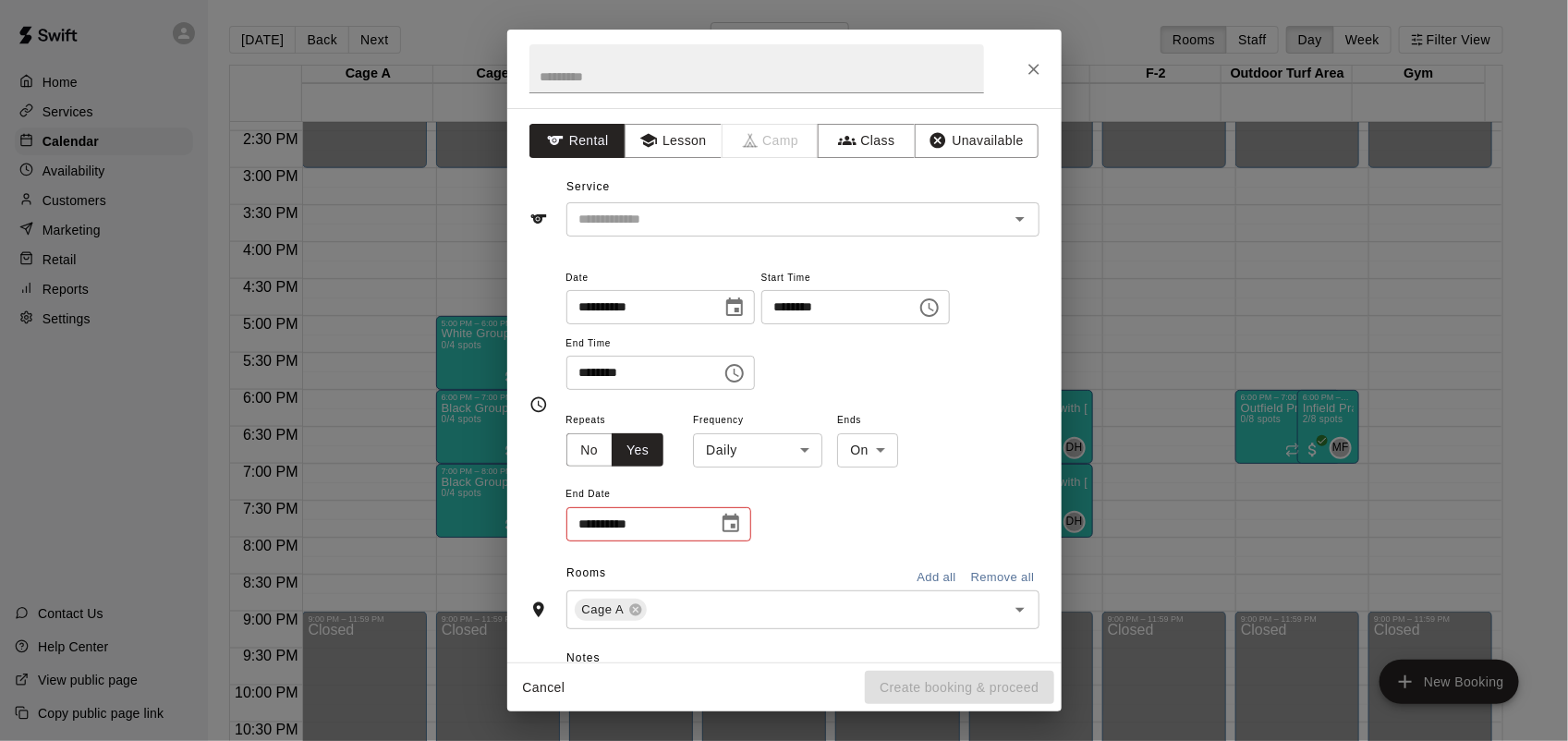
click at [725, 451] on body "Home Services Calendar Availability Customers Marketing Retail Reports Settings…" at bounding box center [784, 385] width 1568 height 770
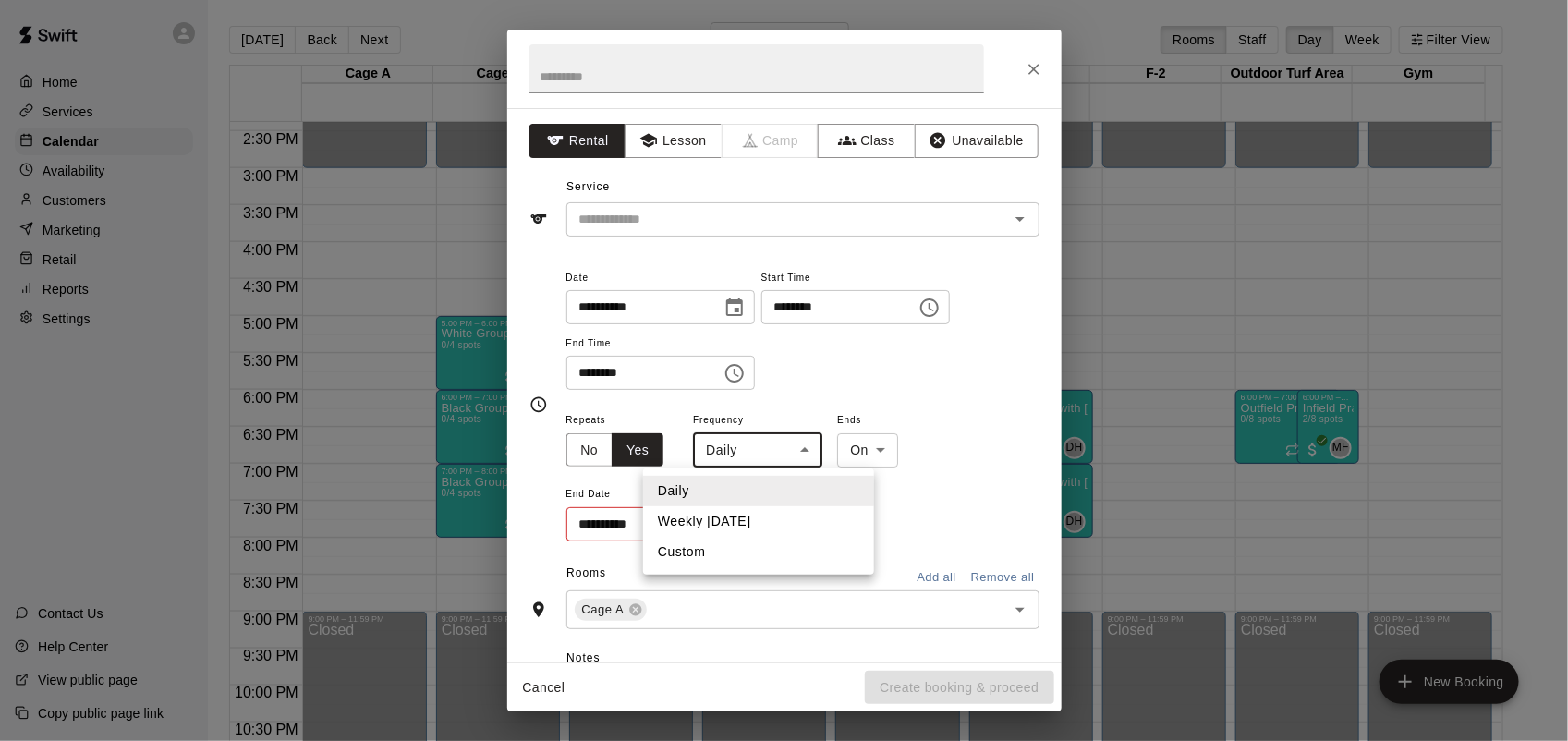
click at [723, 513] on li "Weekly [DATE]" at bounding box center [758, 522] width 231 height 30
type input "******"
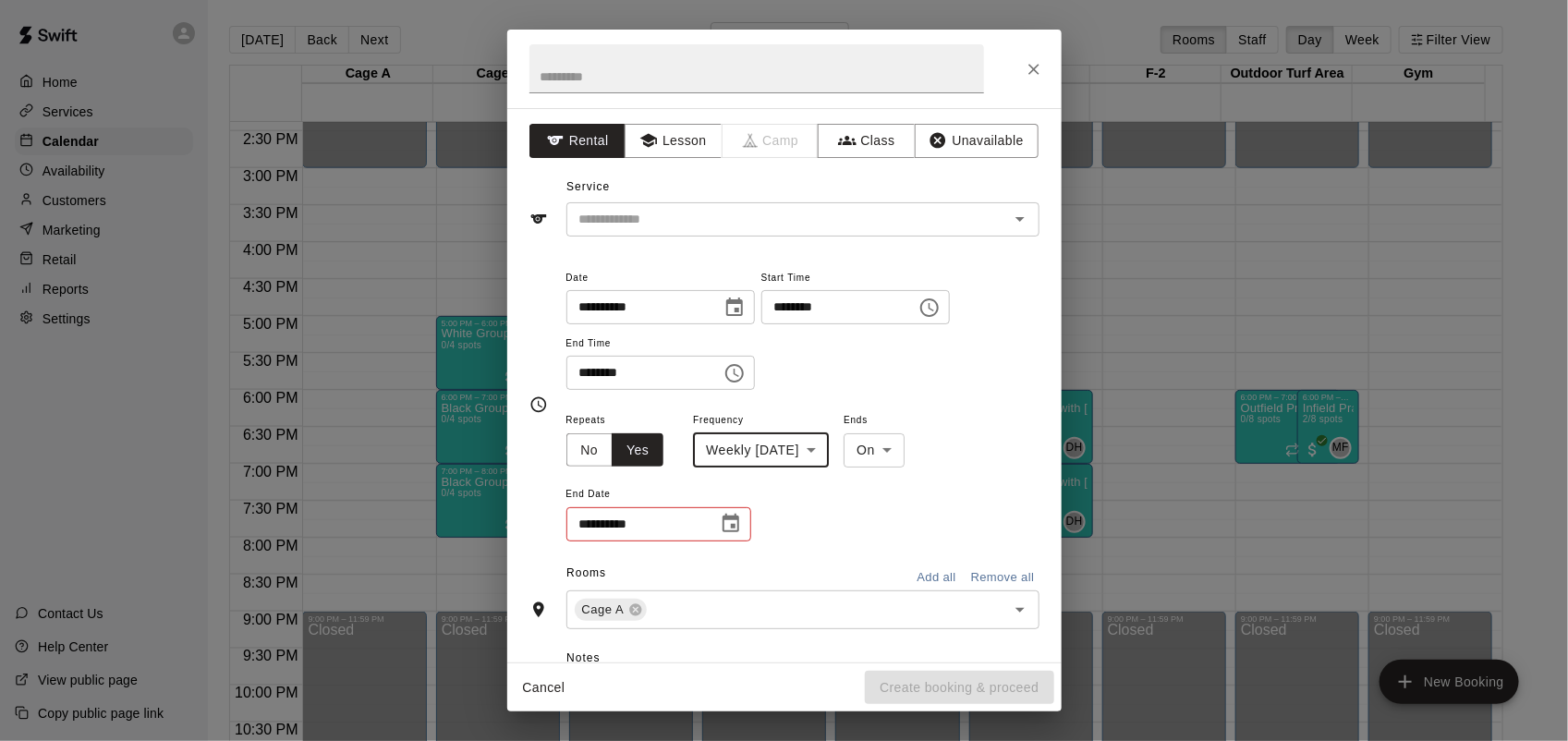
click at [727, 524] on icon "Choose date" at bounding box center [731, 524] width 23 height 23
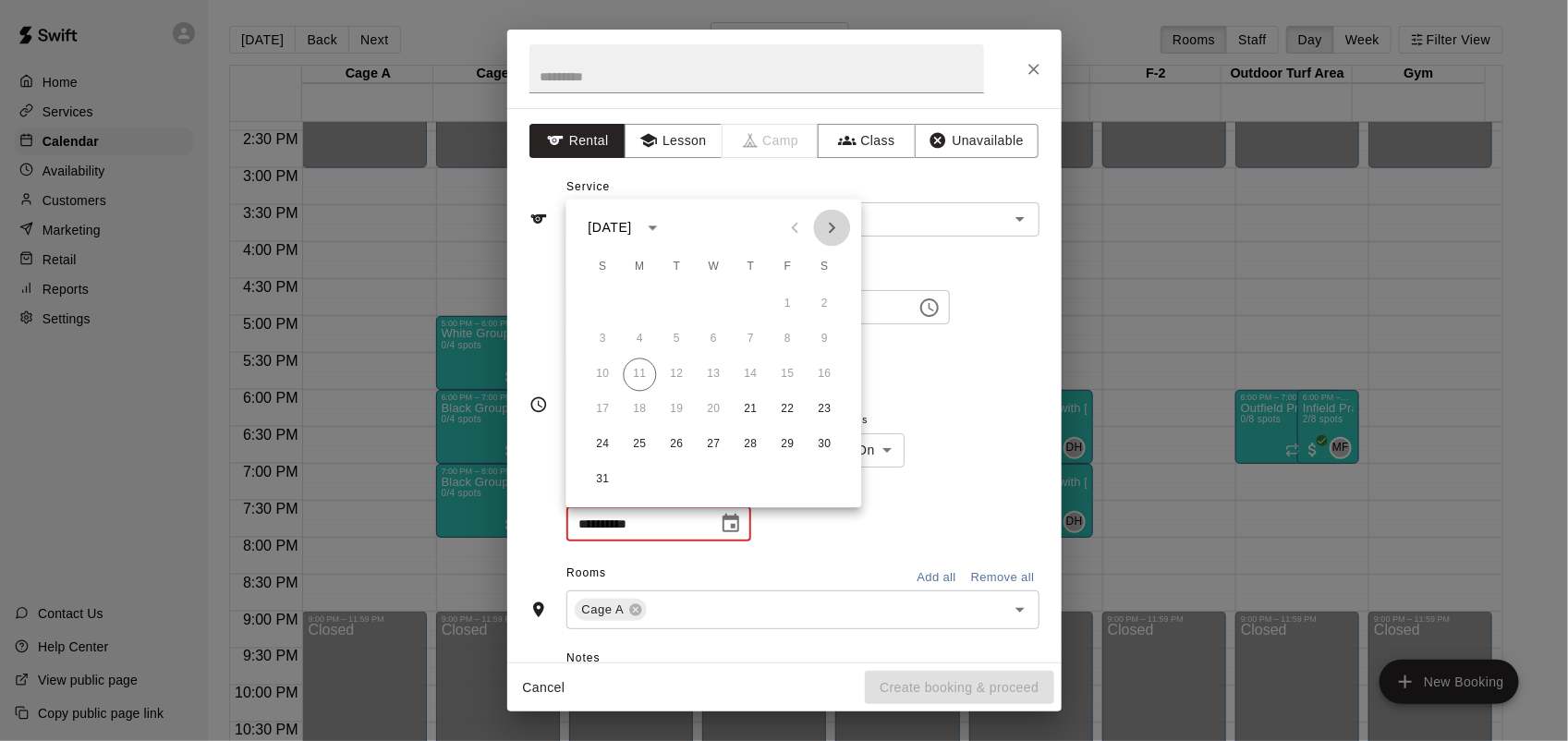
click at [832, 221] on icon "Next month" at bounding box center [832, 229] width 23 height 23
click at [834, 229] on icon "Next month" at bounding box center [832, 229] width 23 height 23
click at [752, 445] on button "30" at bounding box center [751, 444] width 33 height 33
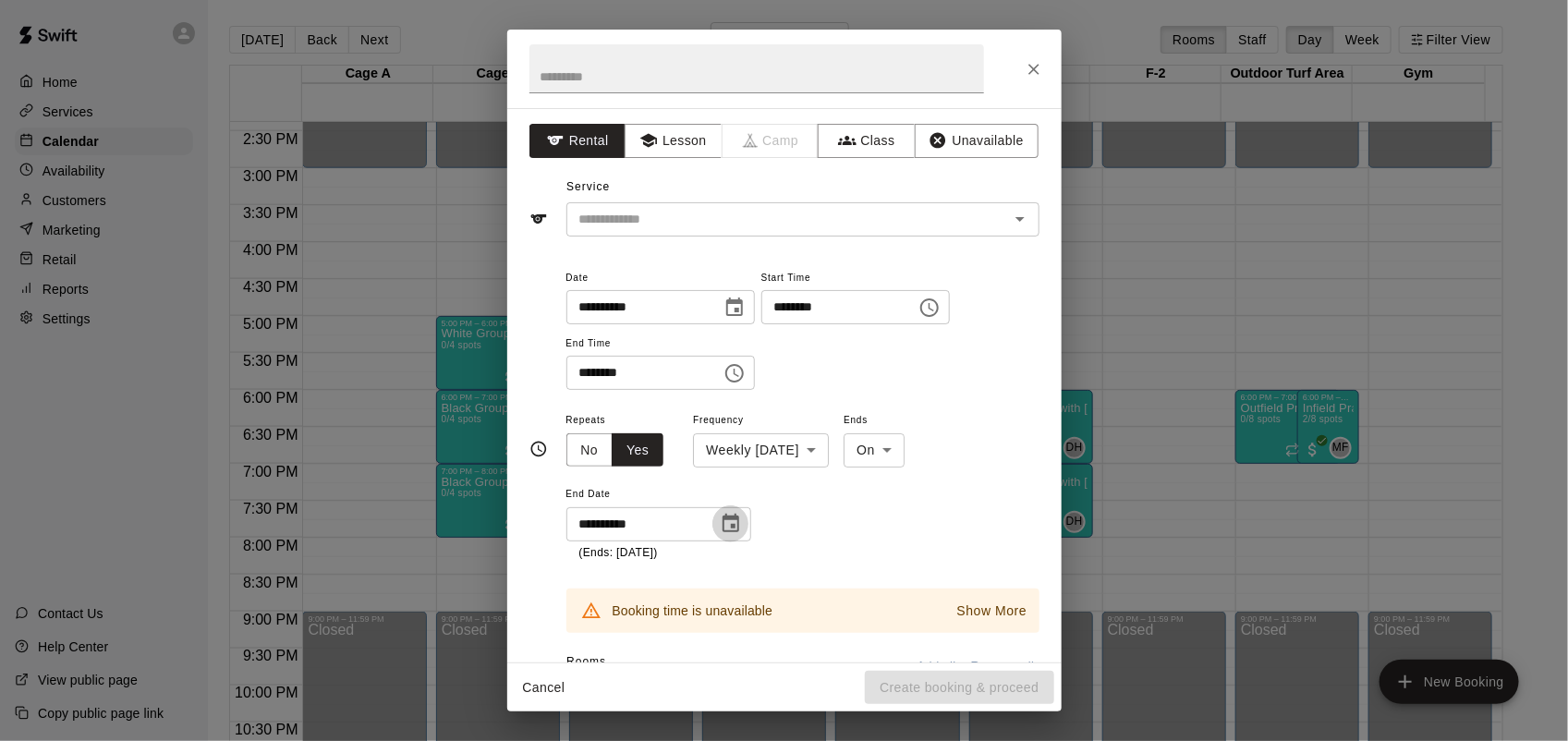
click at [727, 520] on icon "Choose date, selected date is Oct 30, 2025" at bounding box center [731, 524] width 23 height 23
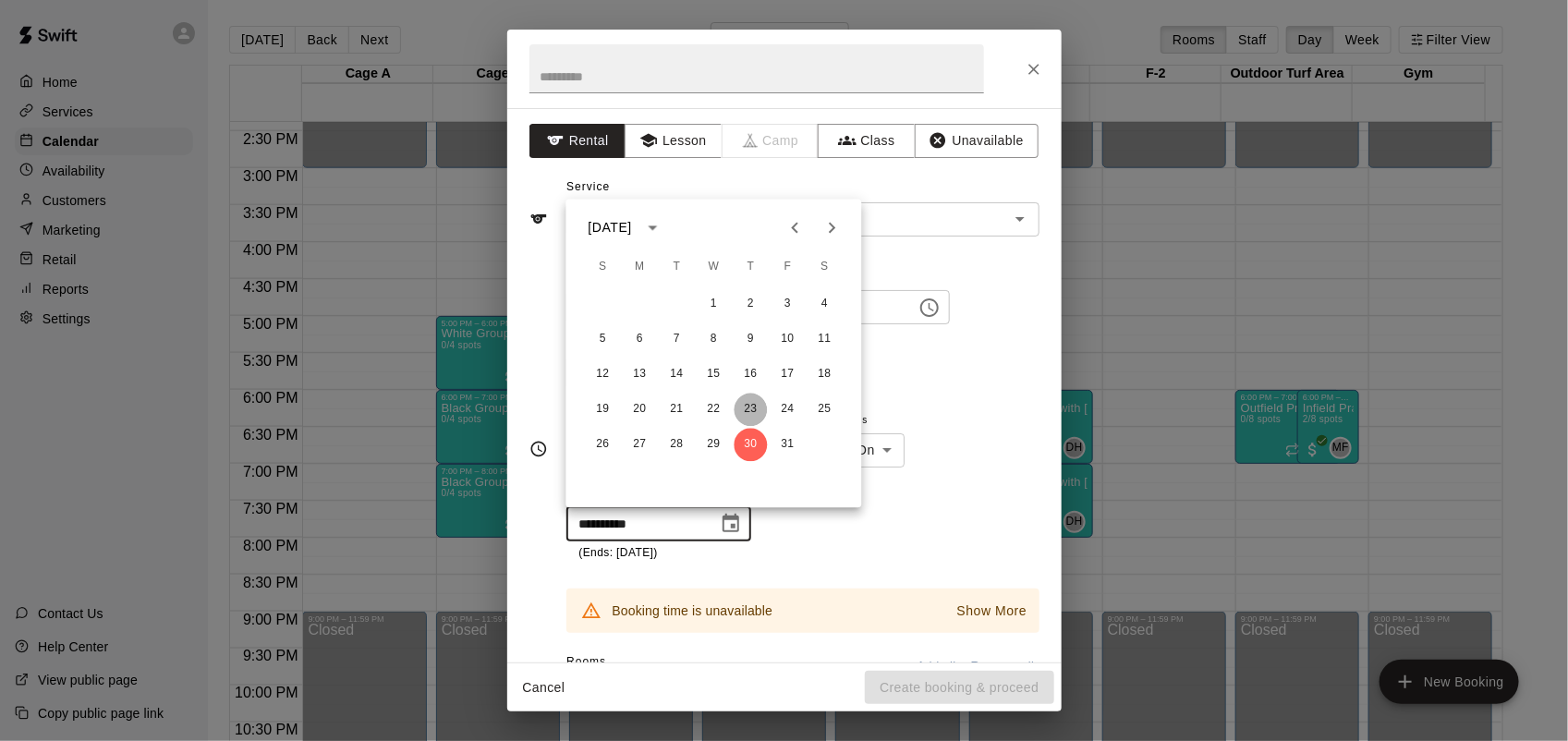
click at [750, 405] on button "23" at bounding box center [751, 410] width 33 height 33
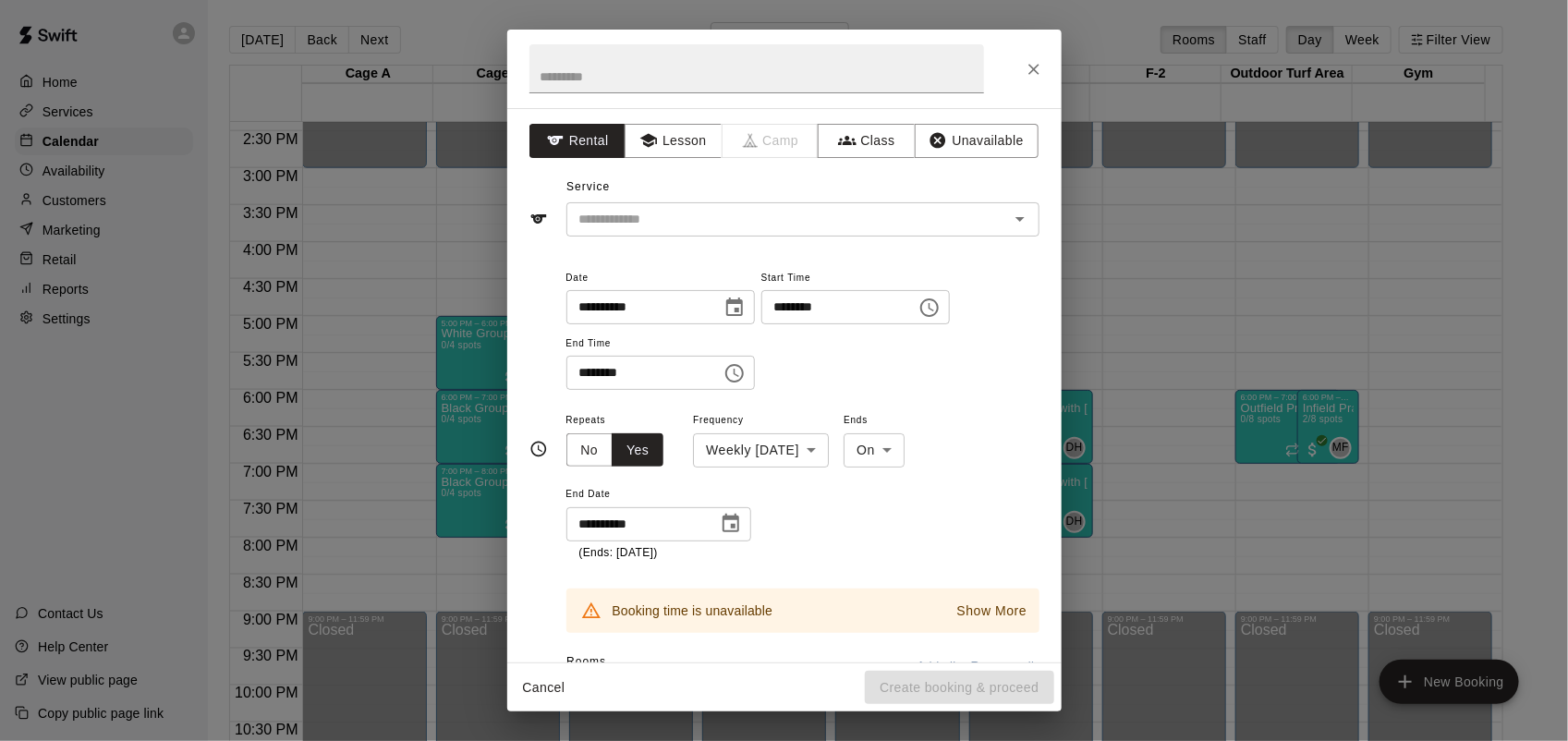
click at [733, 524] on icon "Choose date, selected date is Oct 23, 2025" at bounding box center [731, 523] width 17 height 19
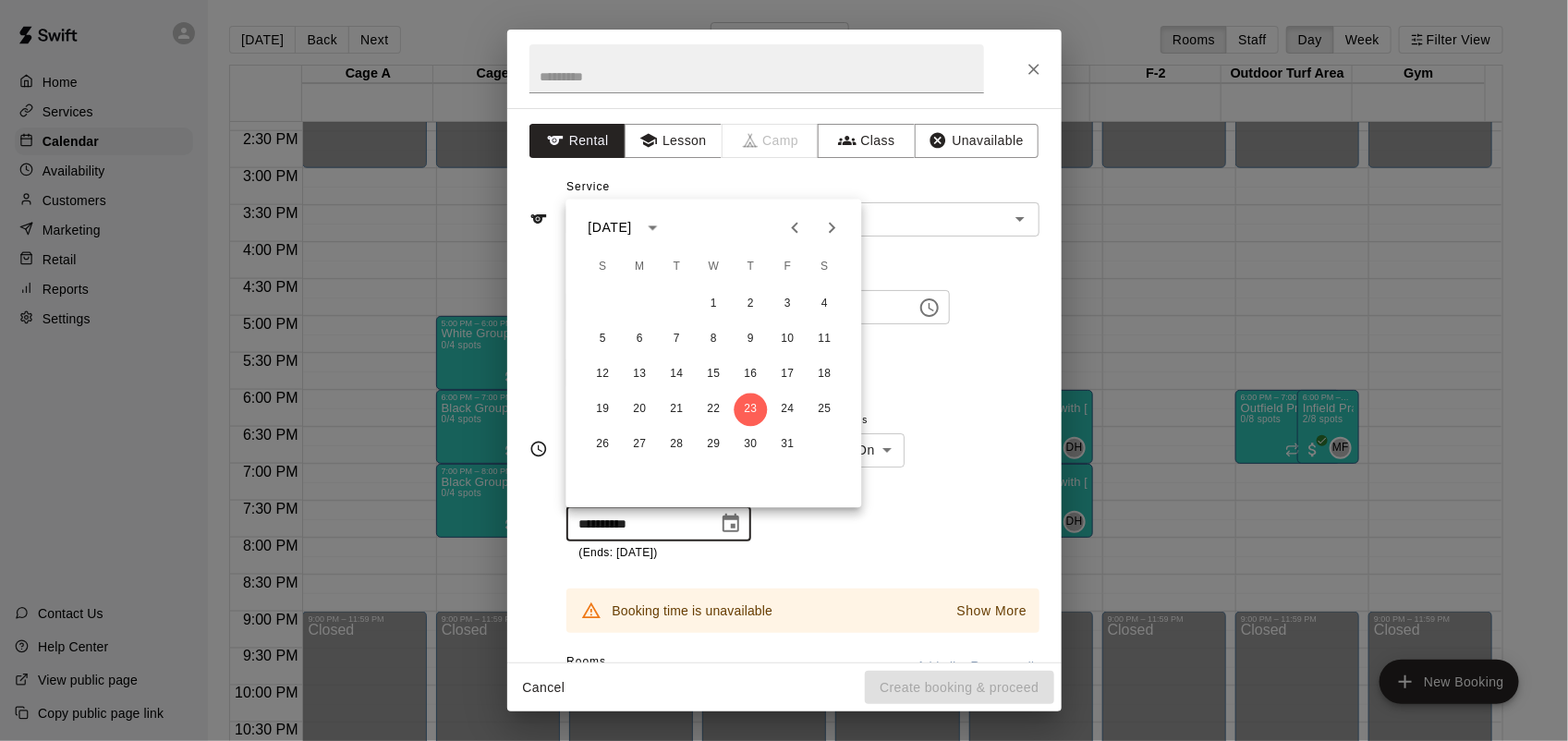
click at [788, 231] on icon "Previous month" at bounding box center [796, 229] width 23 height 23
click at [758, 404] on button "25" at bounding box center [751, 410] width 33 height 33
type input "**********"
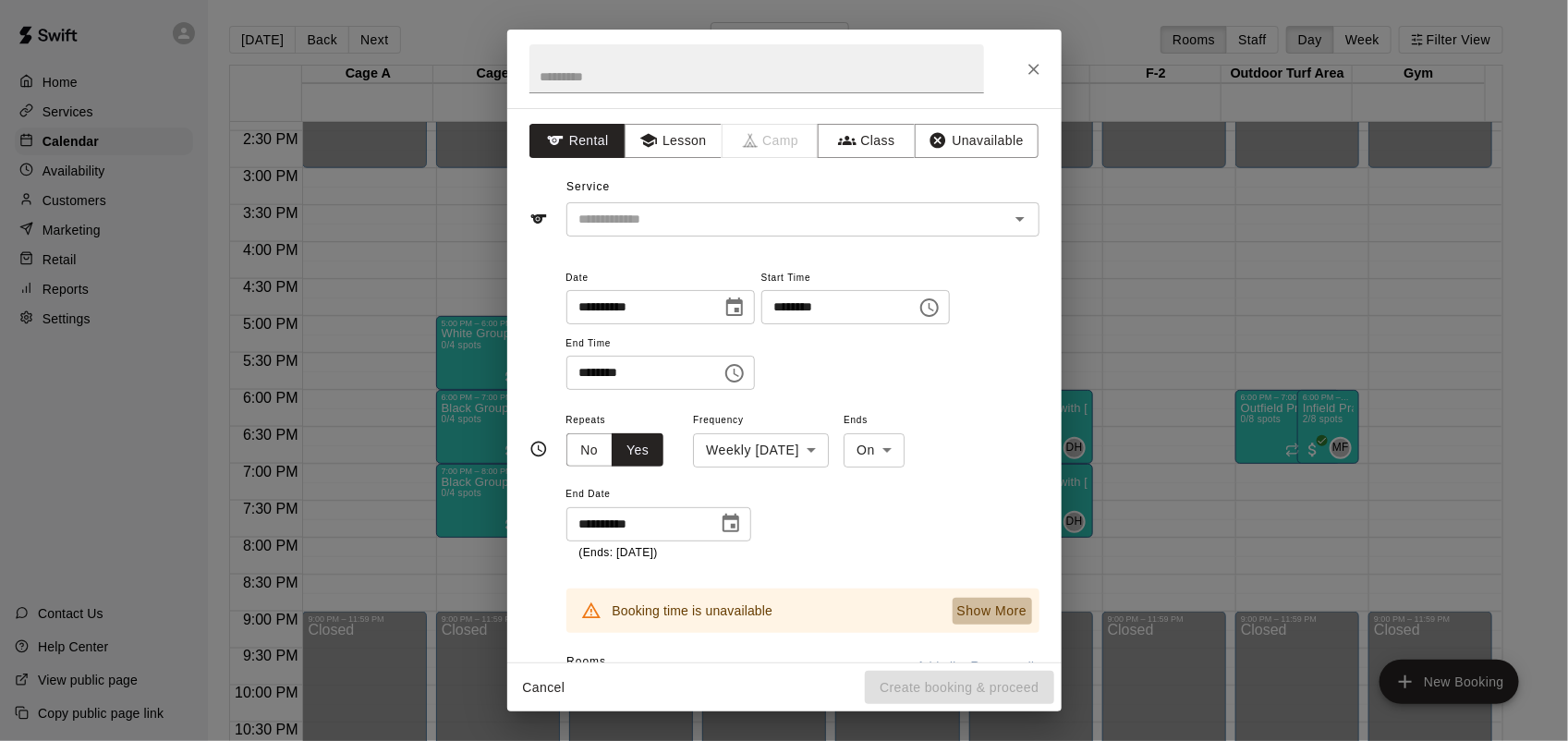
click at [959, 602] on p "Show More" at bounding box center [992, 611] width 71 height 20
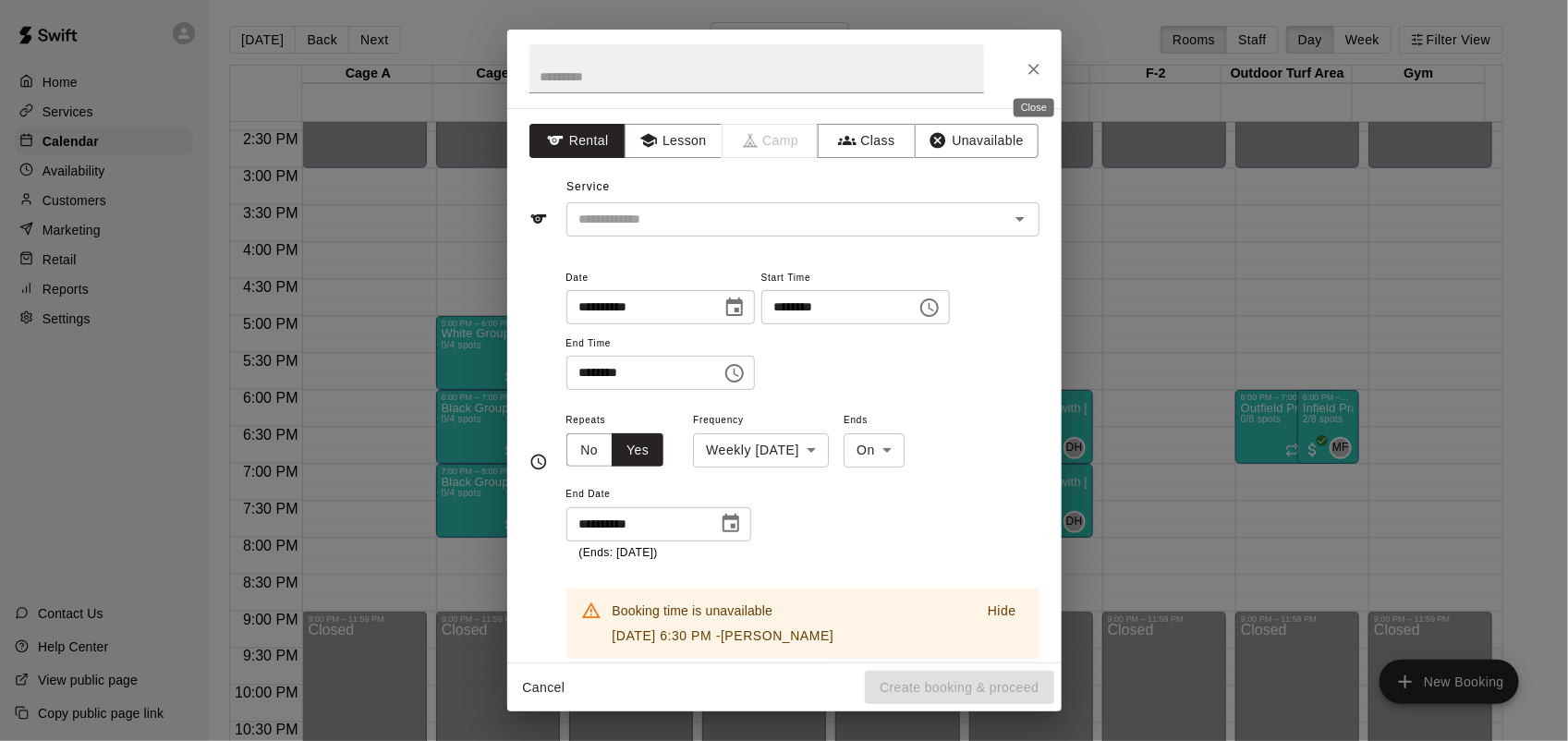
click at [1037, 66] on icon "Close" at bounding box center [1034, 70] width 11 height 11
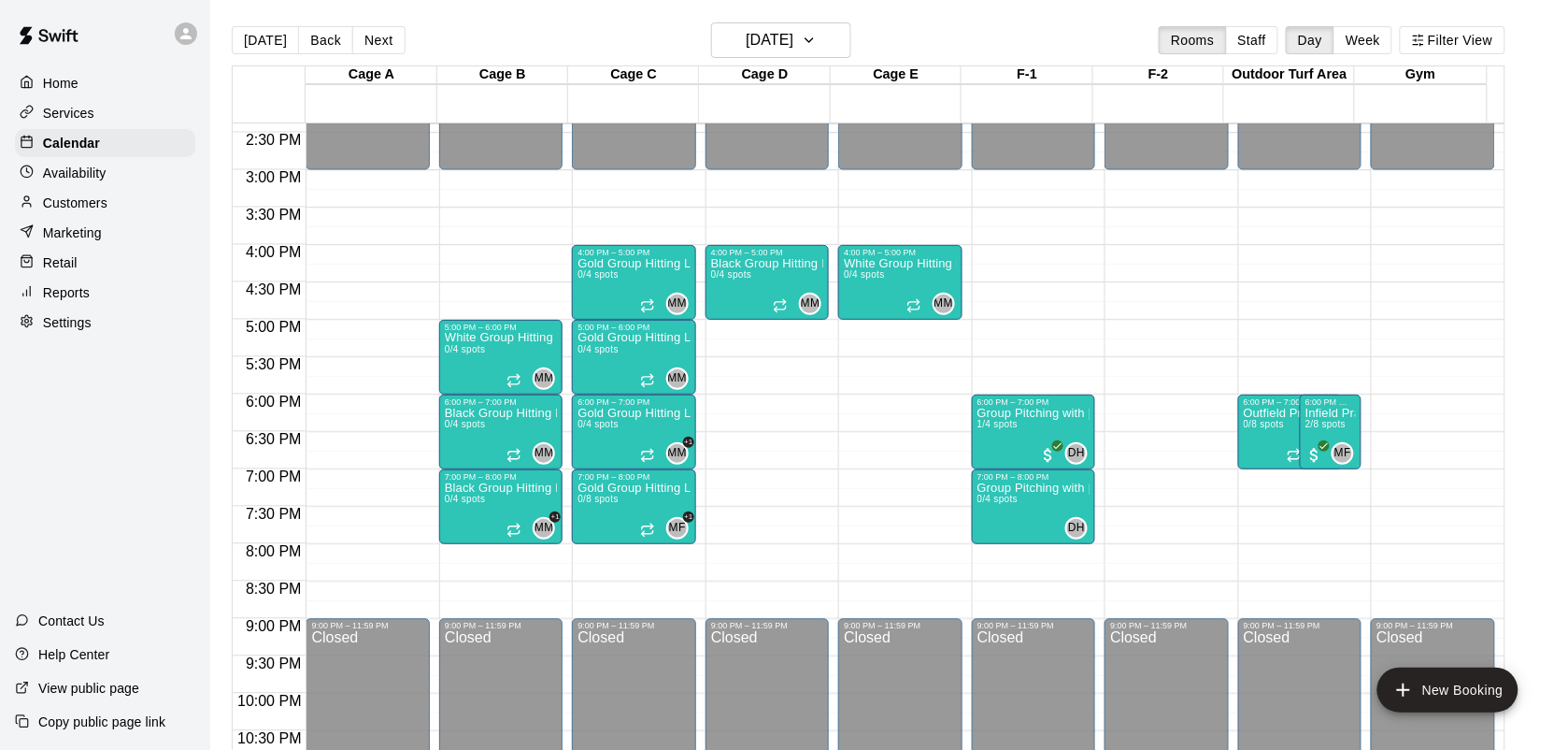
click at [1423, 701] on button "New Booking" at bounding box center [1448, 689] width 141 height 45
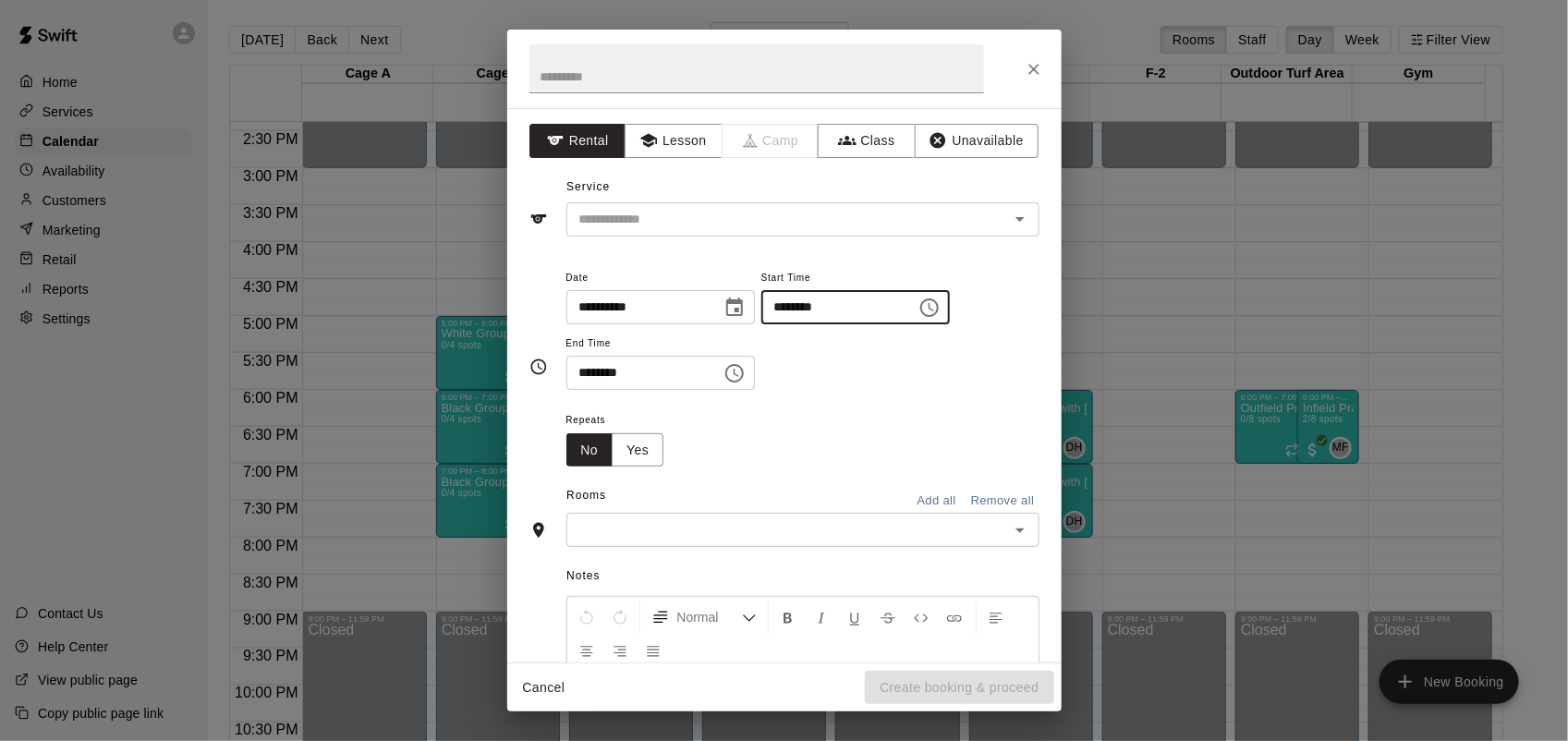
click at [808, 302] on input "********" at bounding box center [832, 307] width 142 height 34
type input "********"
click at [583, 379] on input "********" at bounding box center [637, 373] width 142 height 34
type input "********"
click at [640, 448] on button "Yes" at bounding box center [637, 450] width 52 height 34
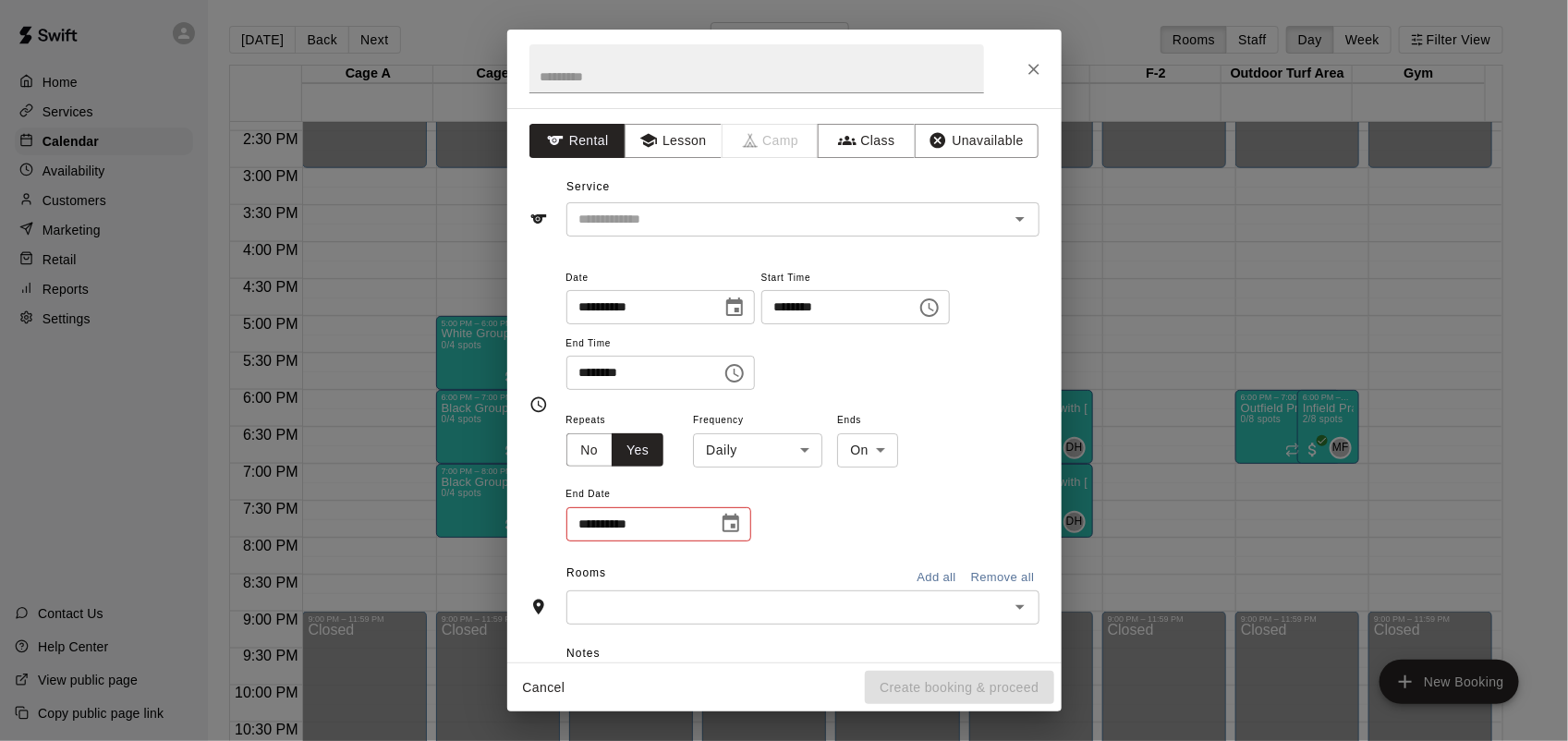
click at [755, 444] on body "Home Services Calendar Availability Customers Marketing Retail Reports Settings…" at bounding box center [784, 385] width 1568 height 770
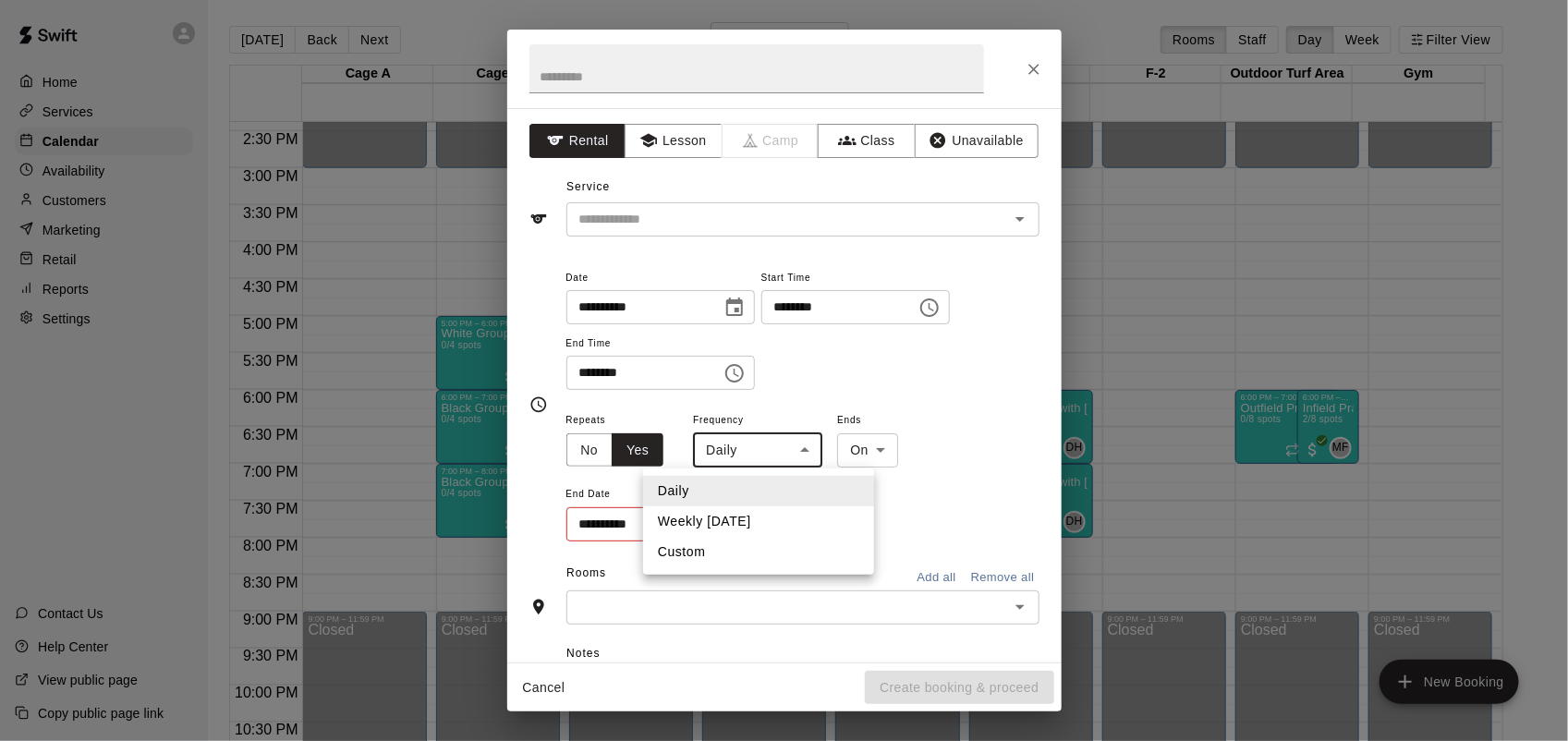
click at [755, 512] on li "Weekly [DATE]" at bounding box center [758, 522] width 231 height 30
type input "******"
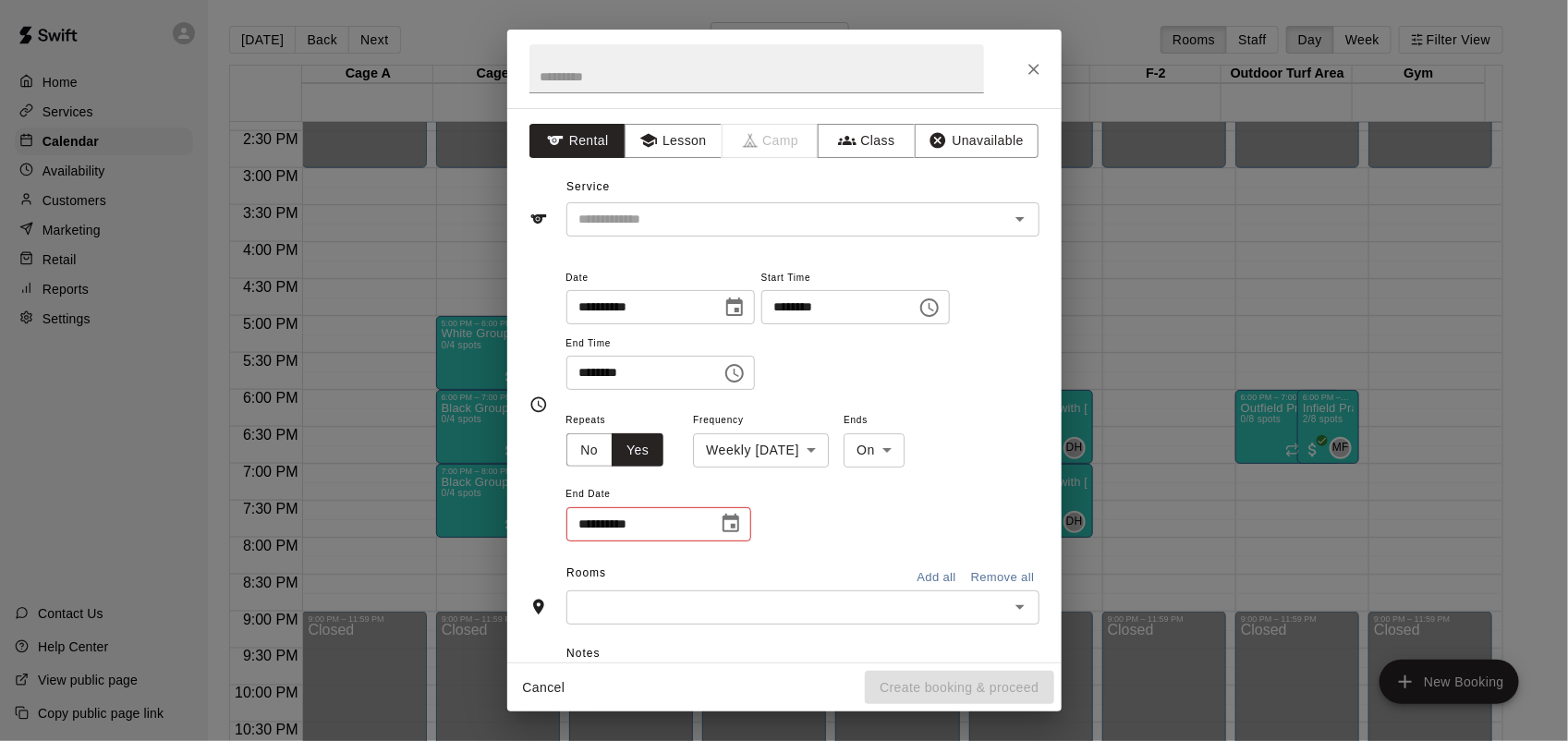
click at [755, 512] on div "**********" at bounding box center [802, 475] width 473 height 135
click at [733, 526] on icon "Choose date" at bounding box center [731, 523] width 17 height 19
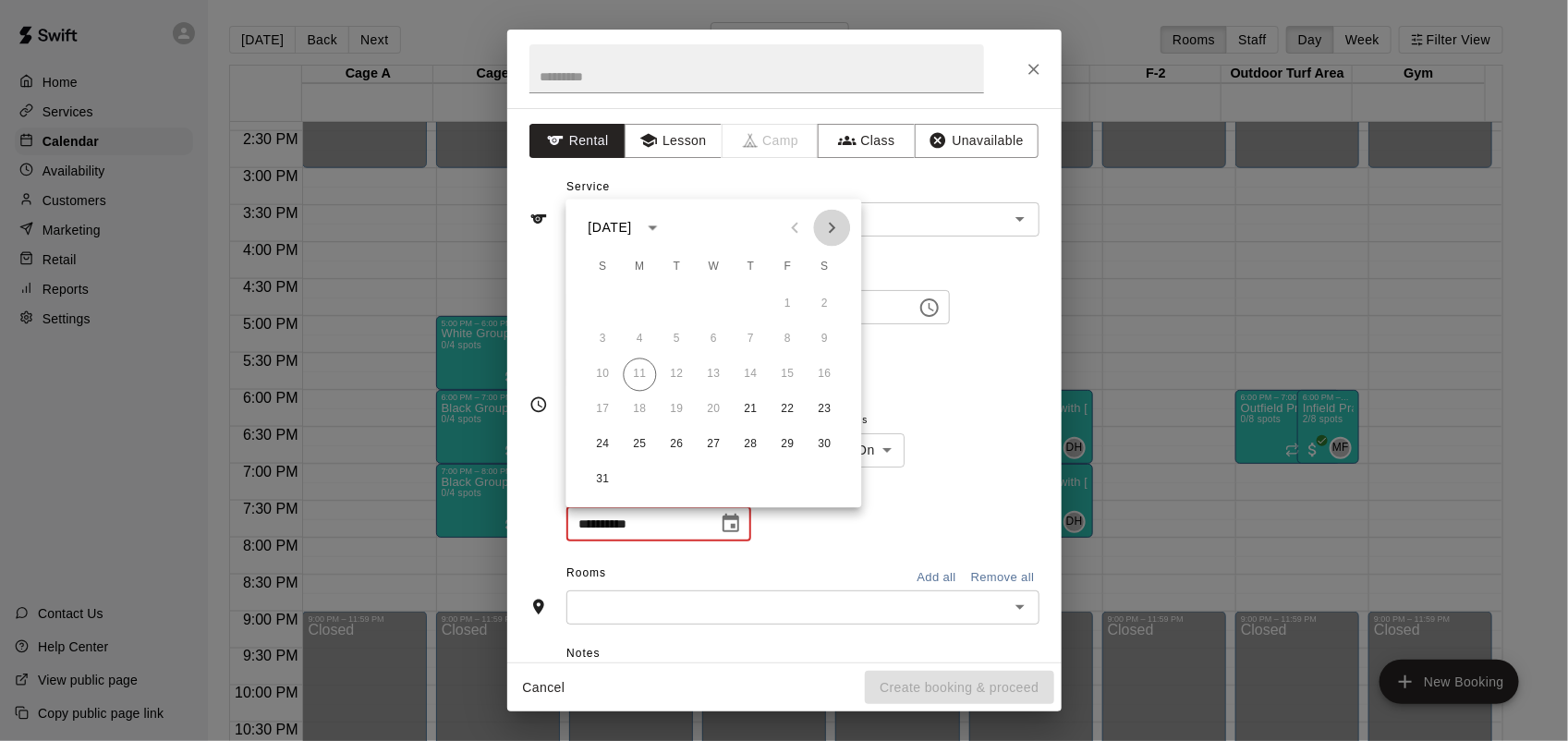
click at [830, 227] on icon "Next month" at bounding box center [832, 229] width 23 height 23
click at [745, 454] on button "30" at bounding box center [751, 444] width 33 height 33
type input "**********"
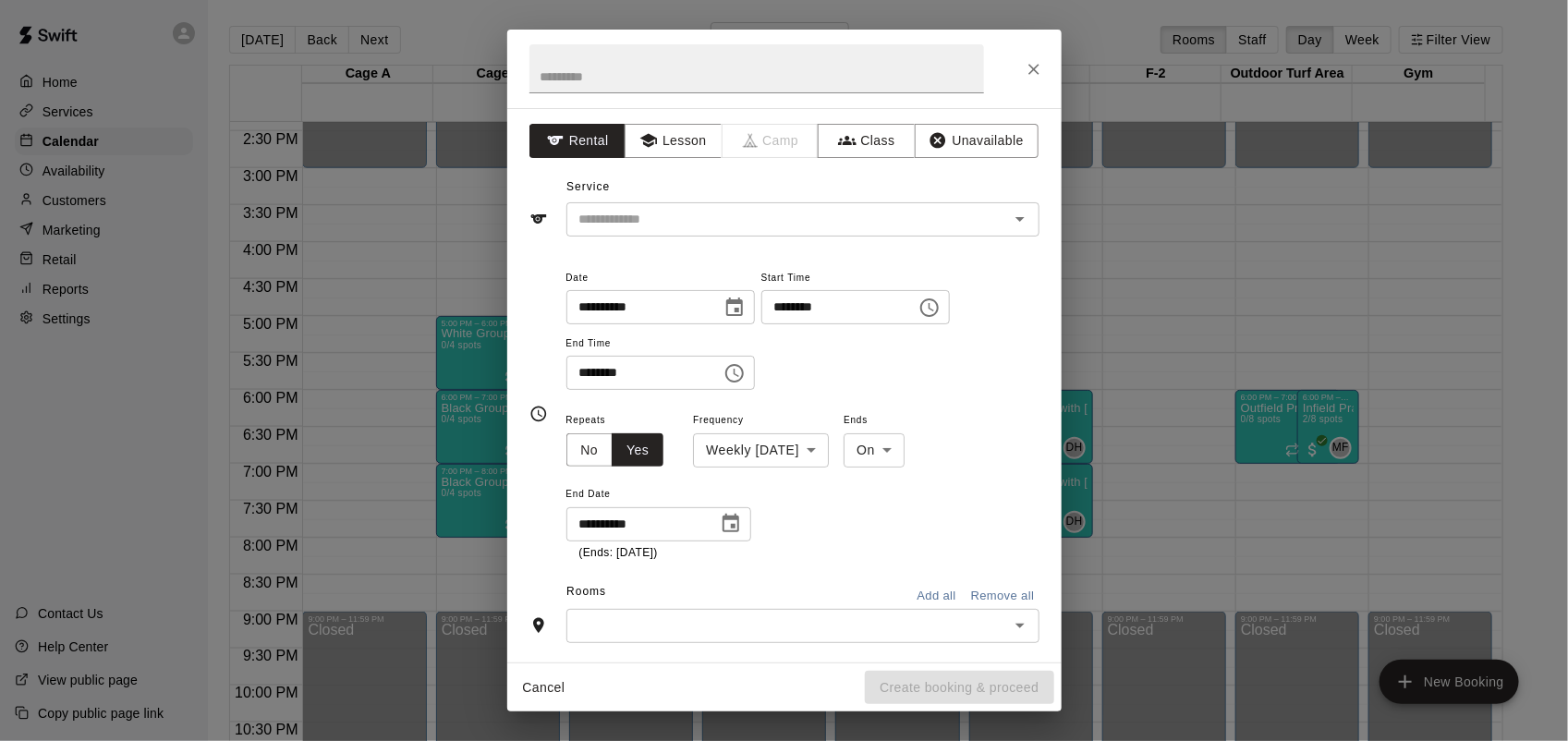
click at [726, 612] on div "​" at bounding box center [802, 625] width 473 height 34
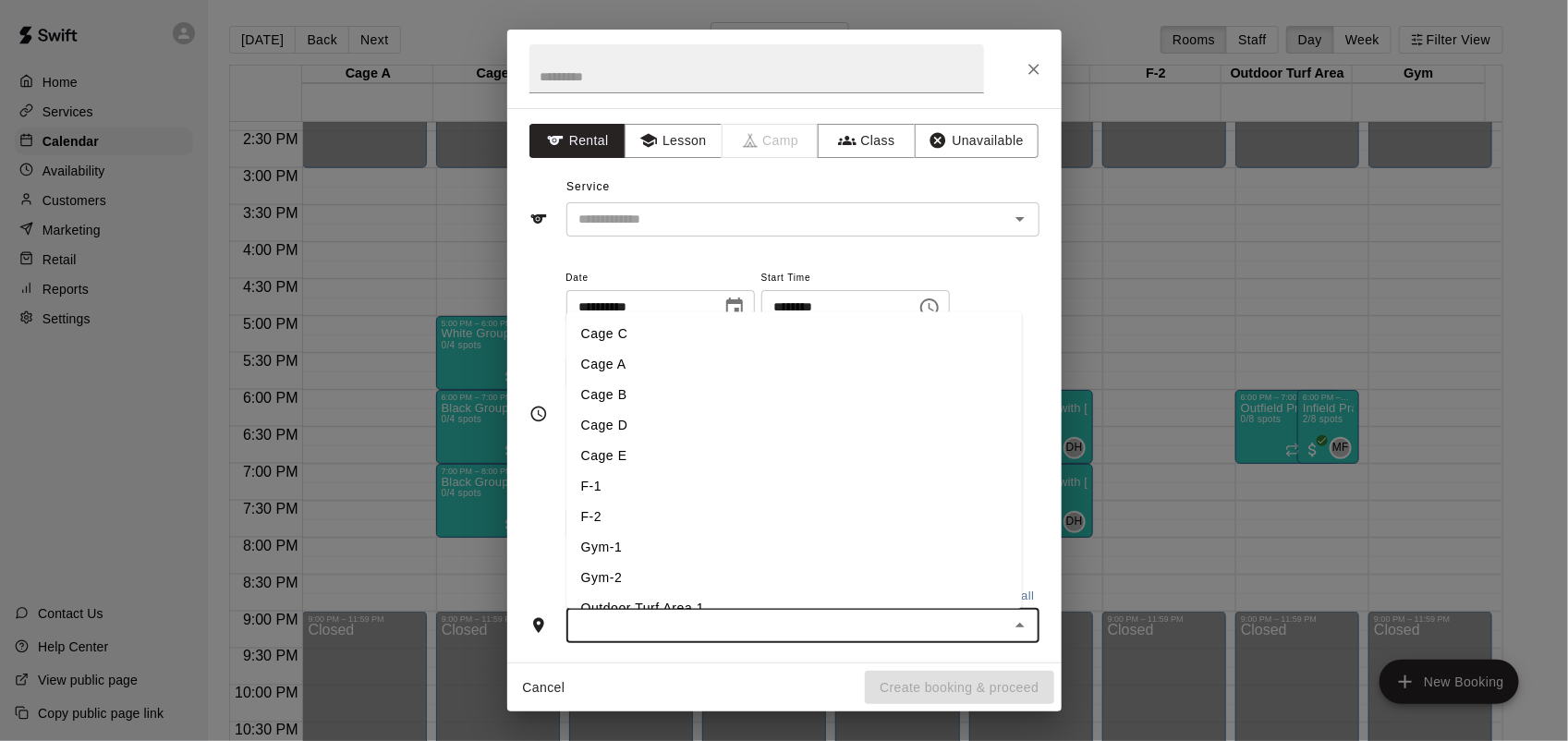
click at [614, 455] on li "Cage E" at bounding box center [794, 456] width 456 height 30
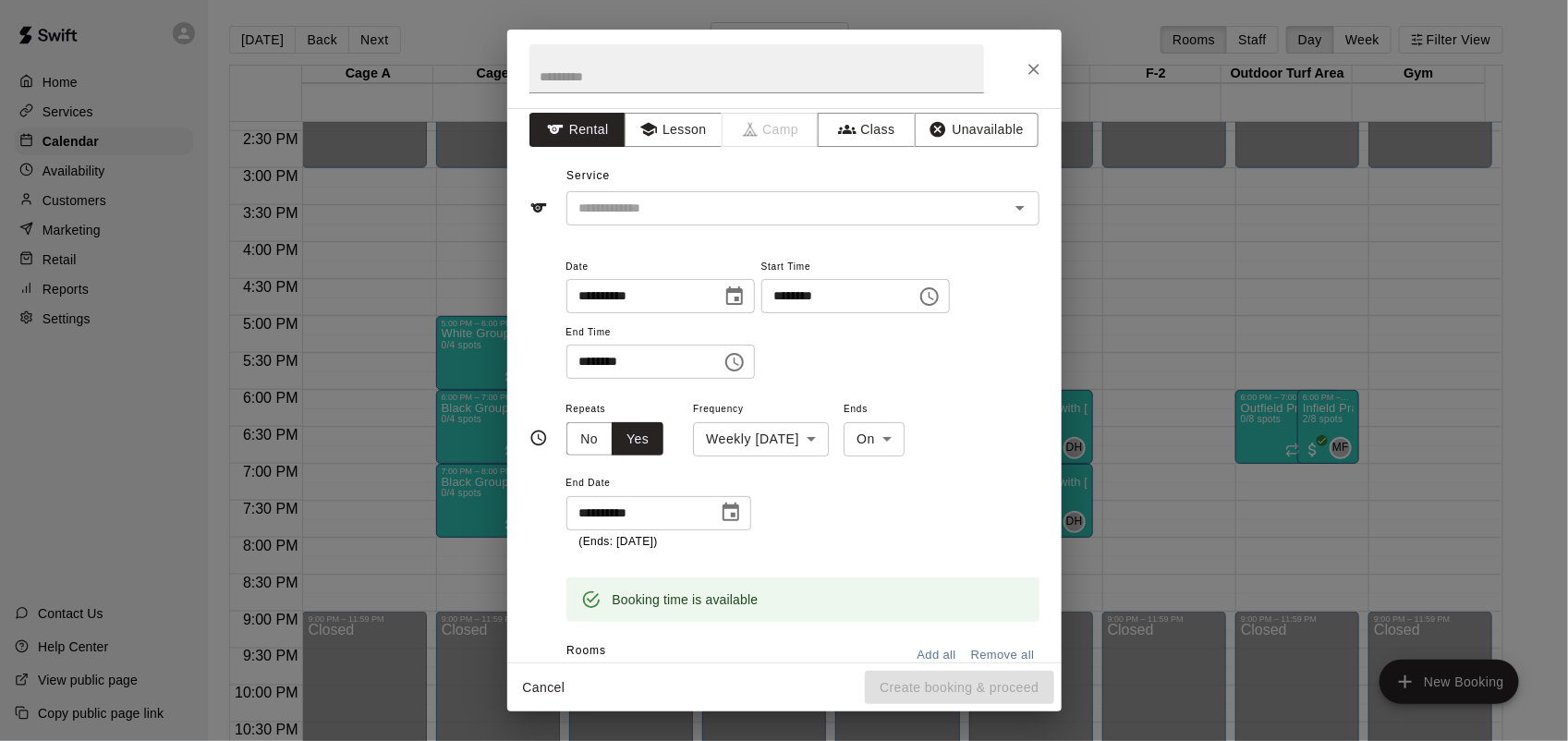
scroll to position [15, 0]
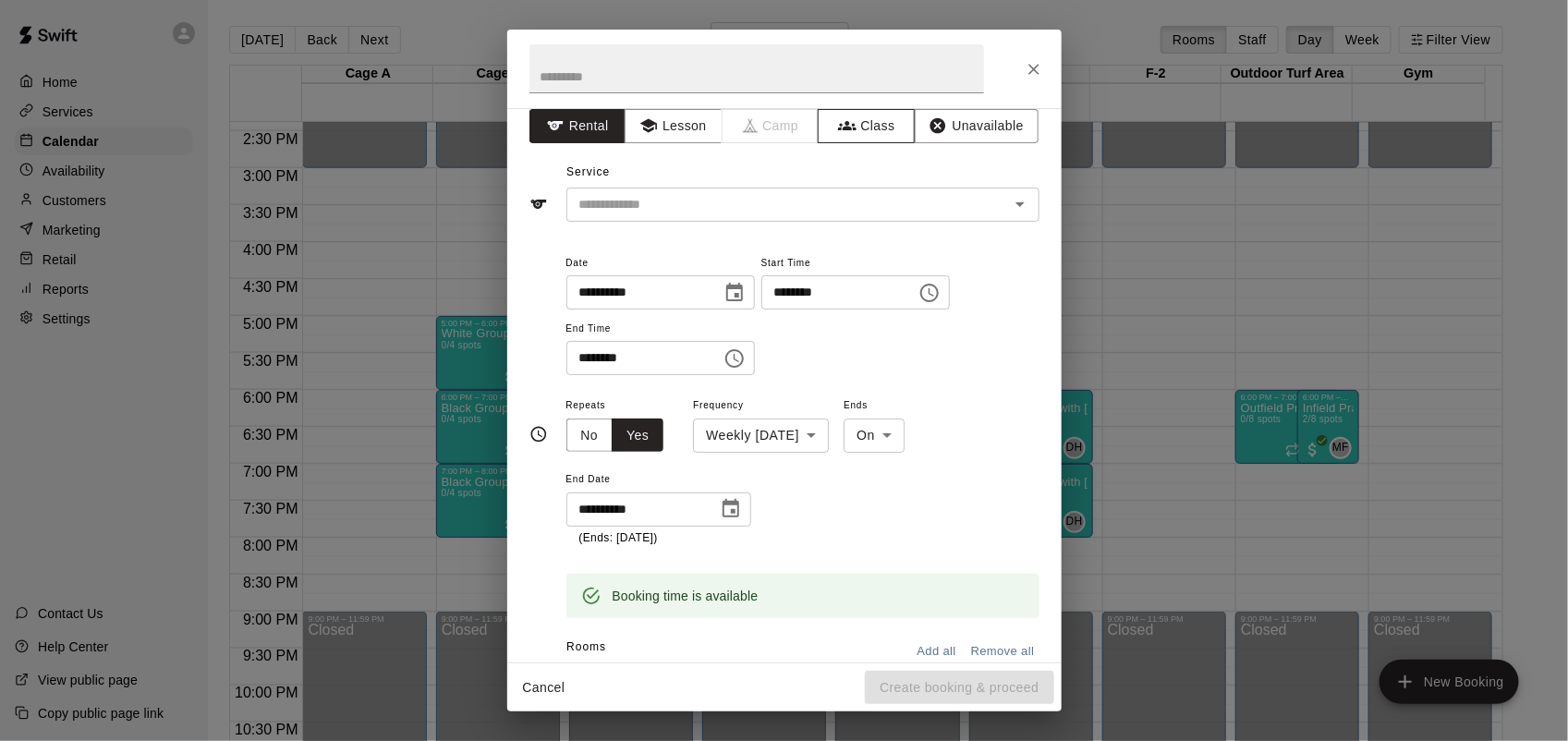
click at [860, 129] on button "Class" at bounding box center [865, 126] width 97 height 34
click at [764, 199] on input "text" at bounding box center [787, 204] width 431 height 24
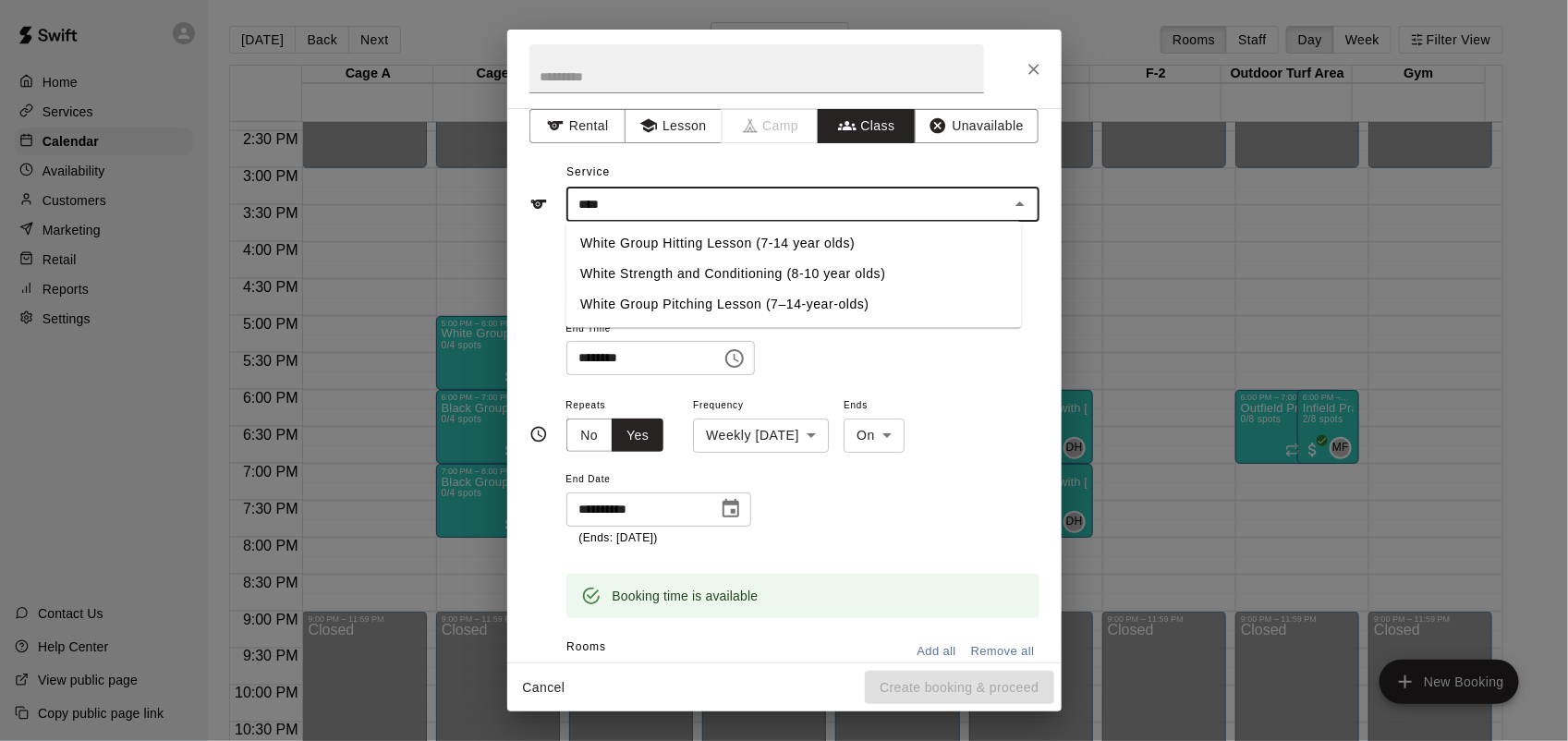
click at [695, 240] on li "White Group Hitting Lesson (7-14 year olds)" at bounding box center [793, 244] width 456 height 30
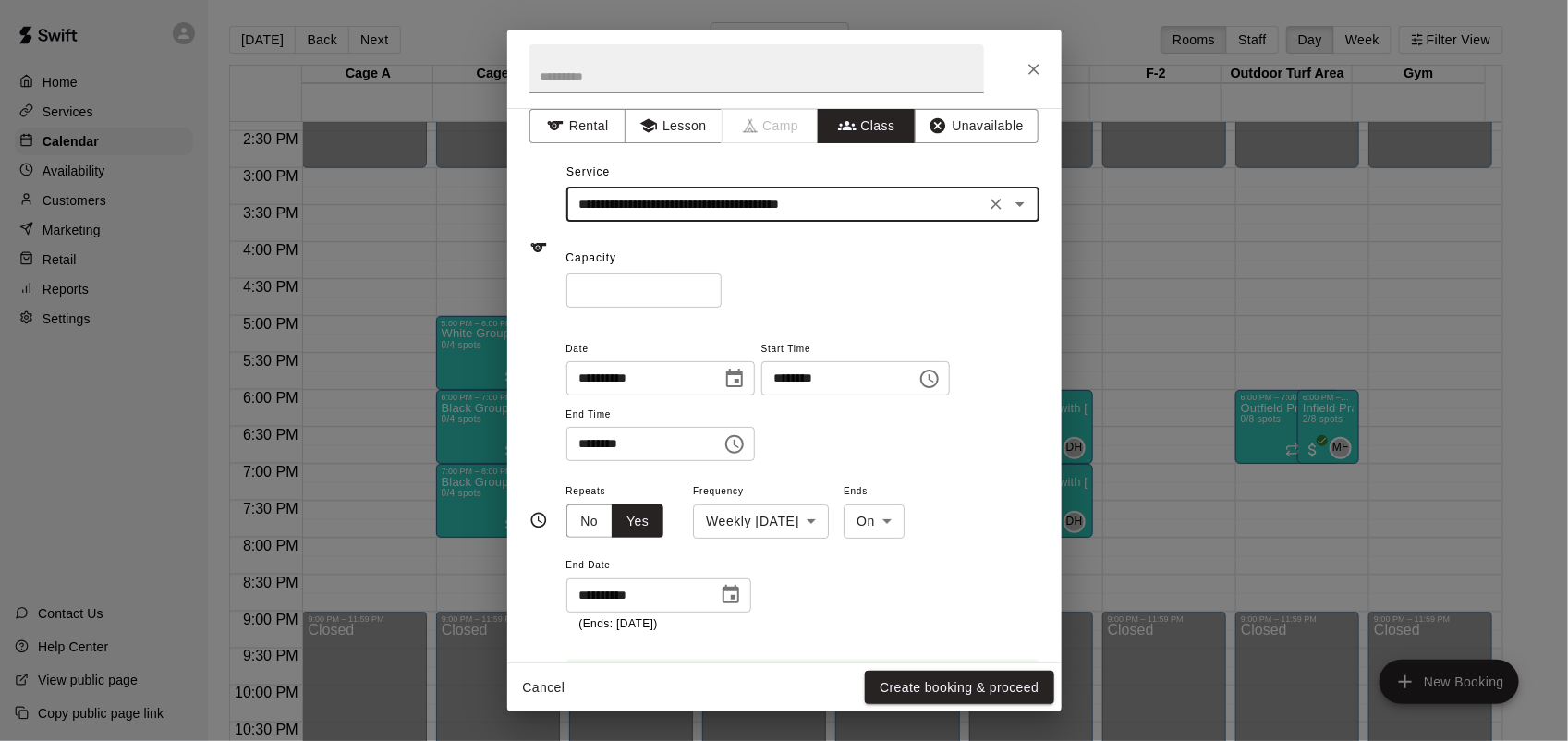
type input "**********"
click at [721, 286] on input "*" at bounding box center [643, 290] width 155 height 34
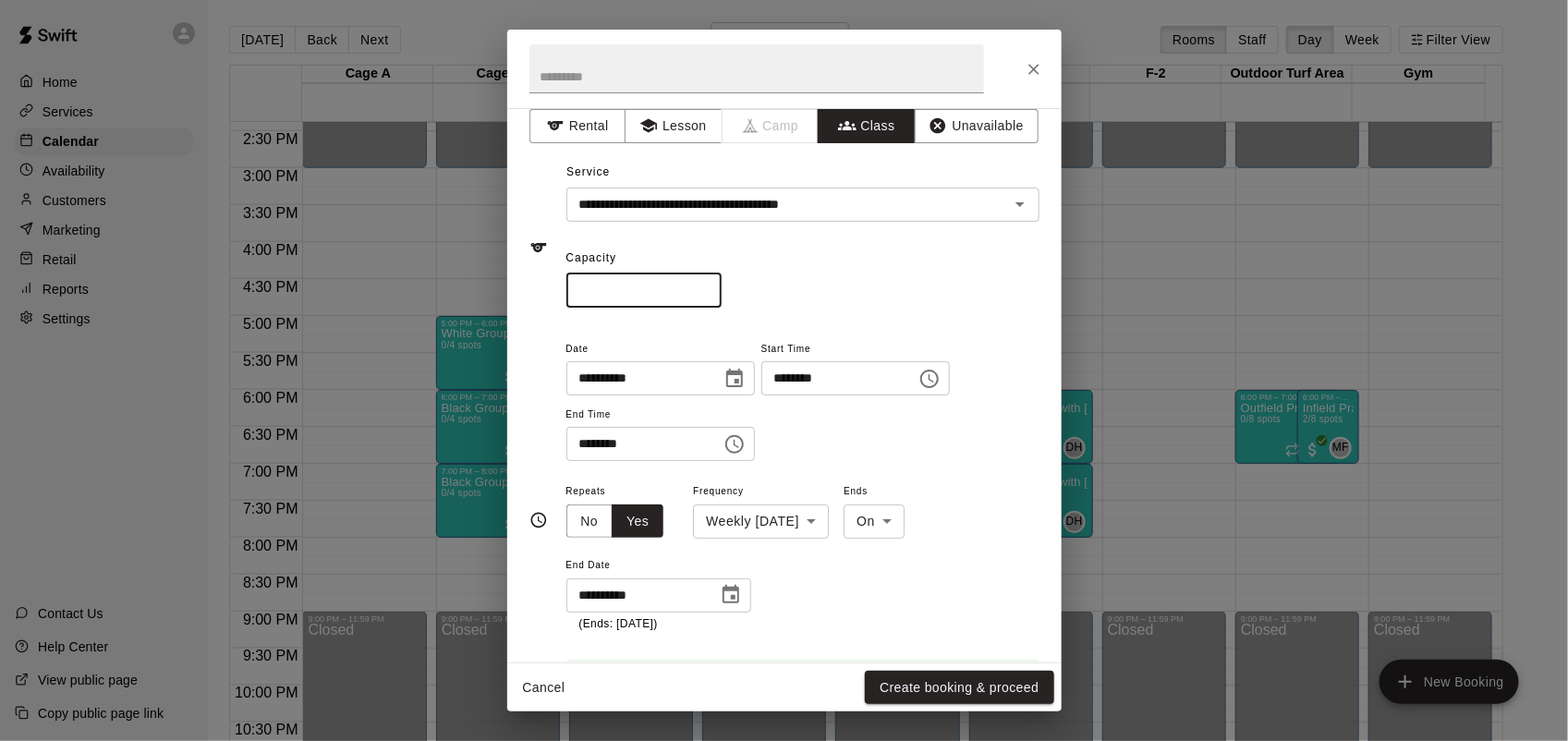
click at [721, 286] on input "*" at bounding box center [643, 290] width 155 height 34
type input "*"
click at [721, 286] on input "*" at bounding box center [643, 290] width 155 height 34
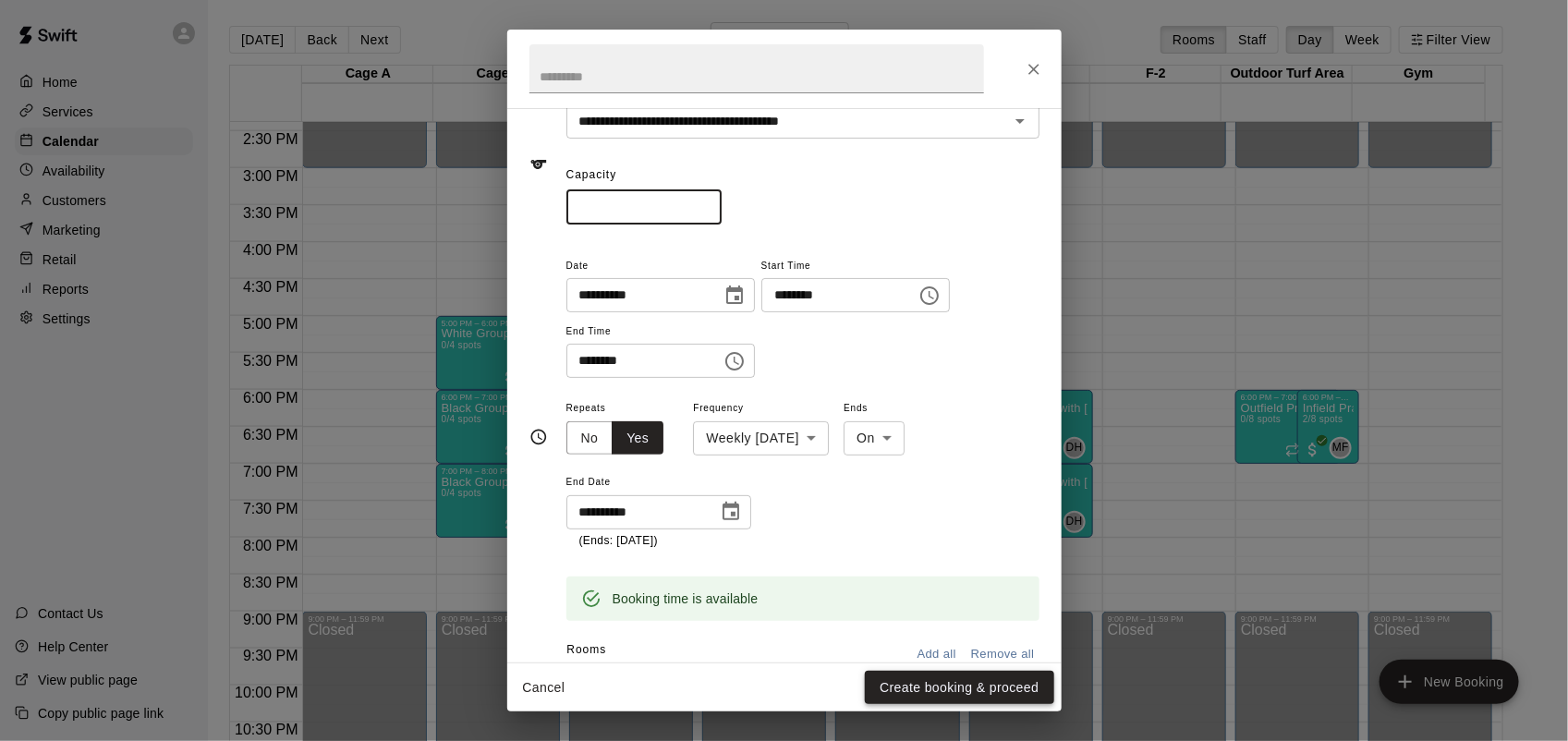
scroll to position [154, 0]
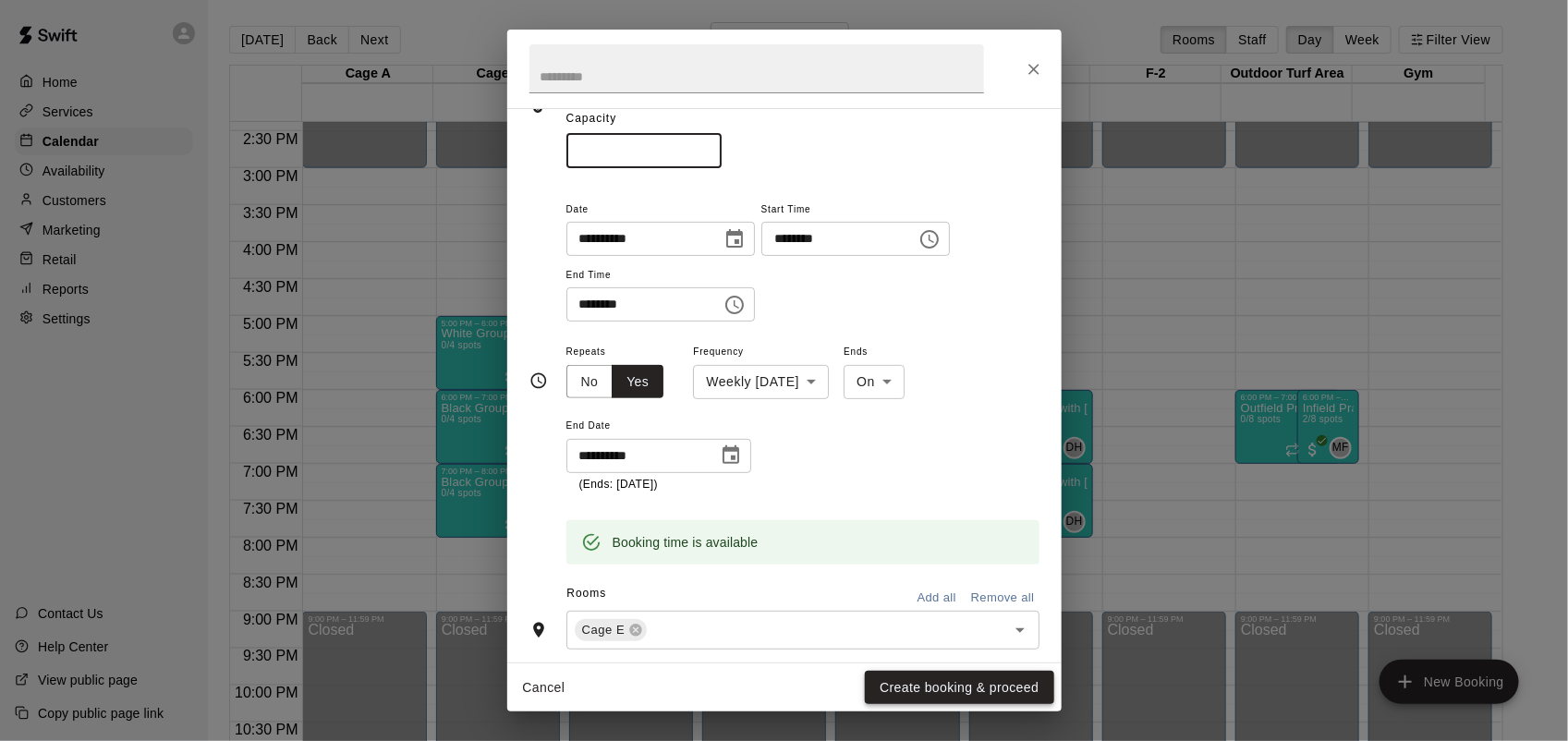
click at [973, 679] on button "Create booking & proceed" at bounding box center [959, 687] width 188 height 34
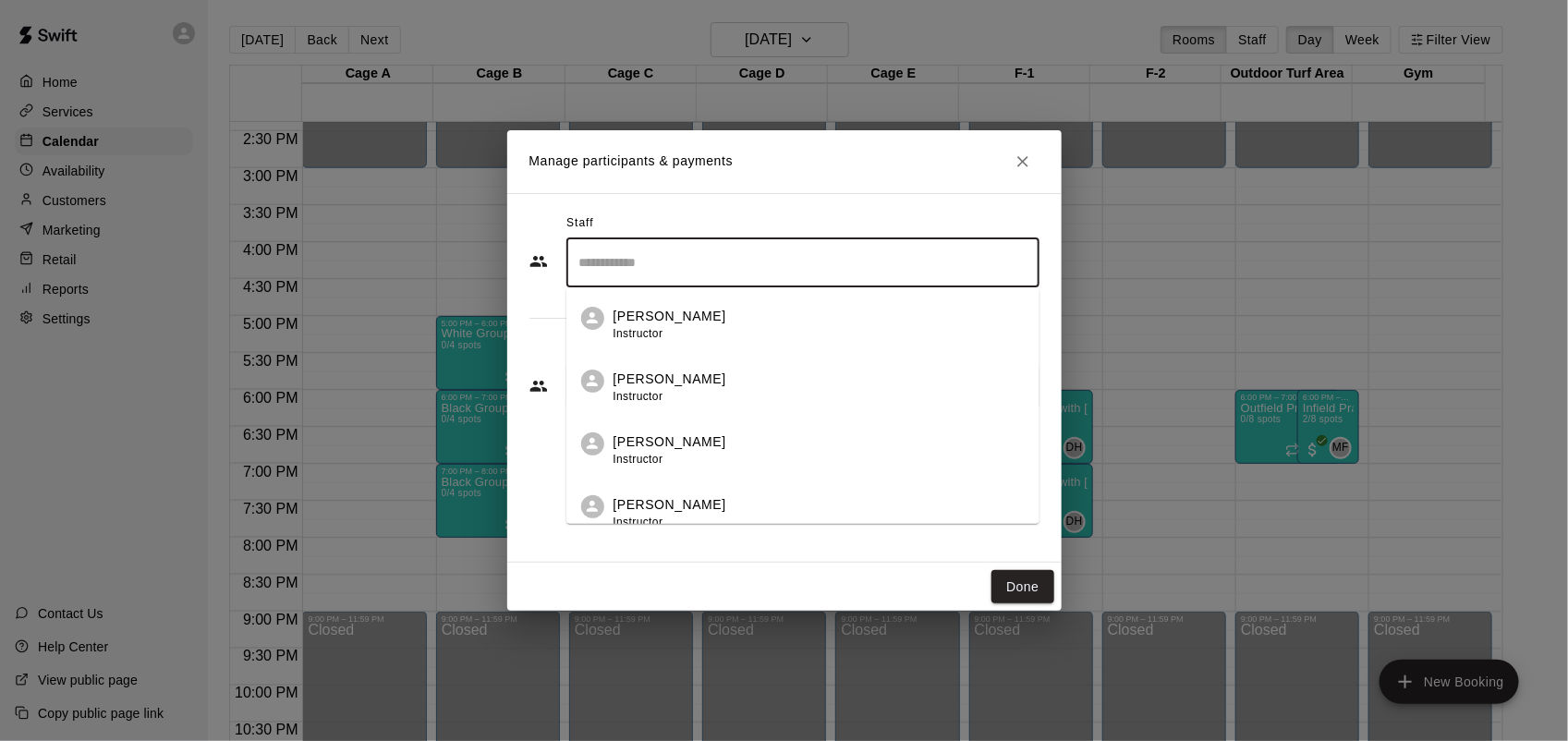
click at [745, 256] on input "Search staff" at bounding box center [802, 263] width 457 height 32
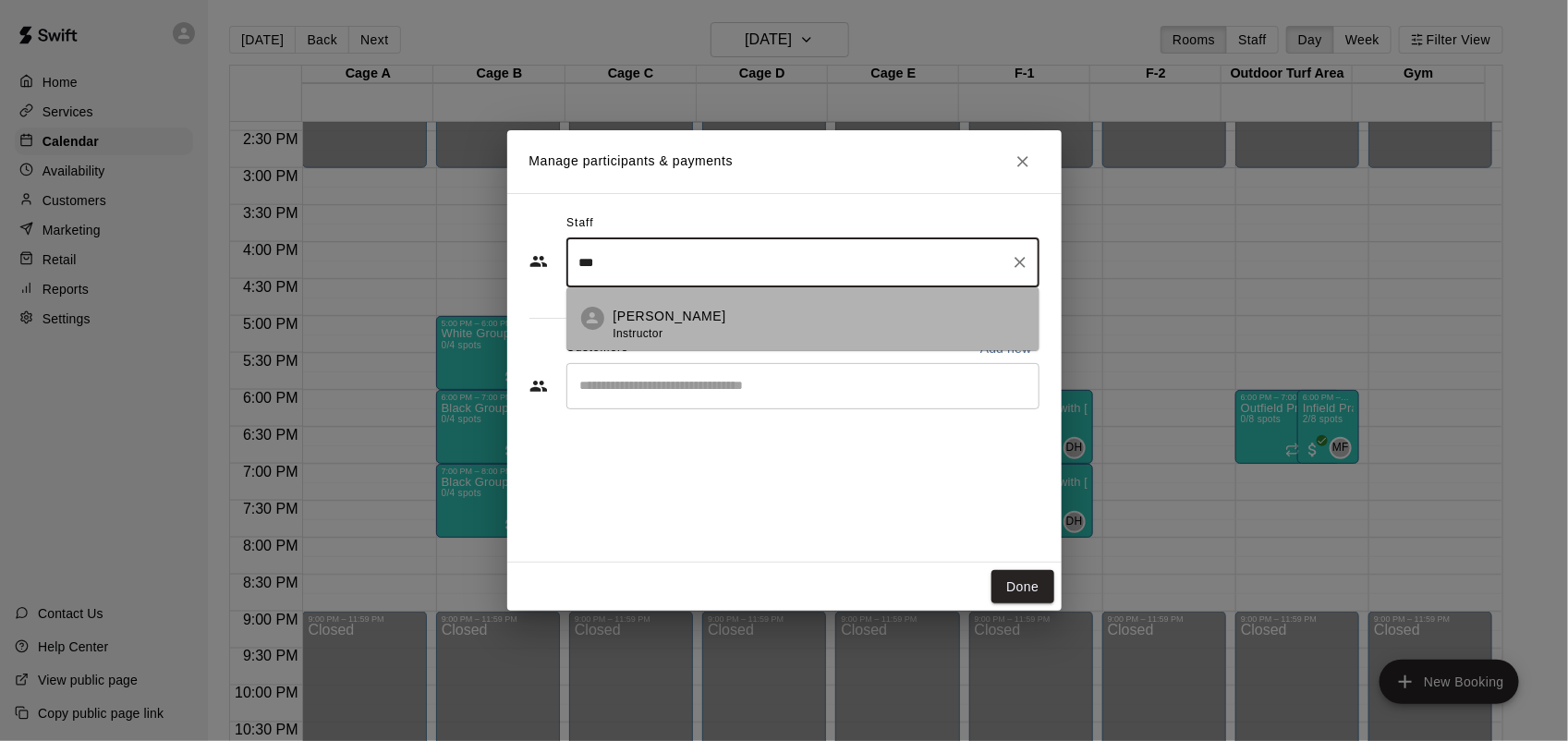
click at [649, 323] on div "[PERSON_NAME] Instructor" at bounding box center [670, 325] width 113 height 36
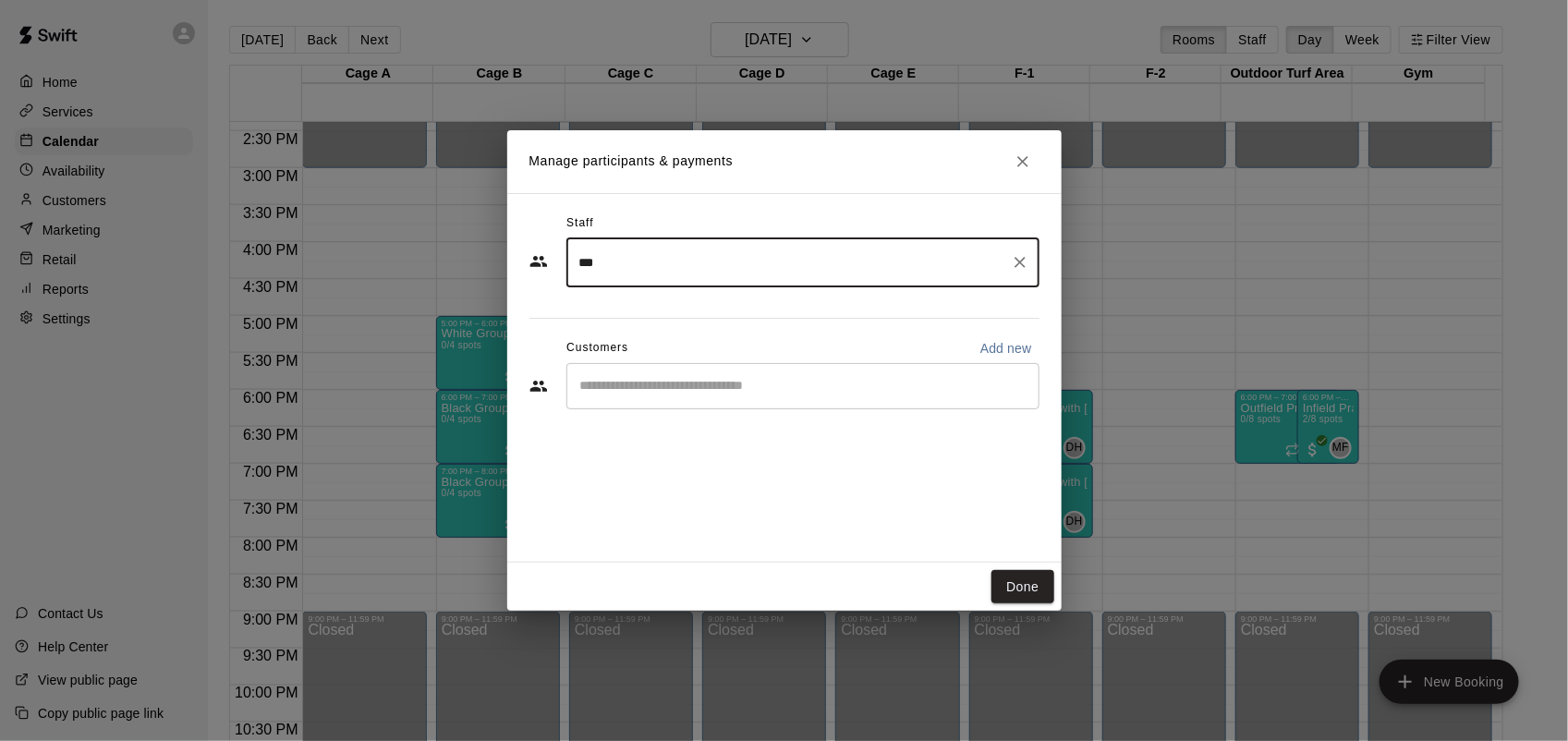
type input "***"
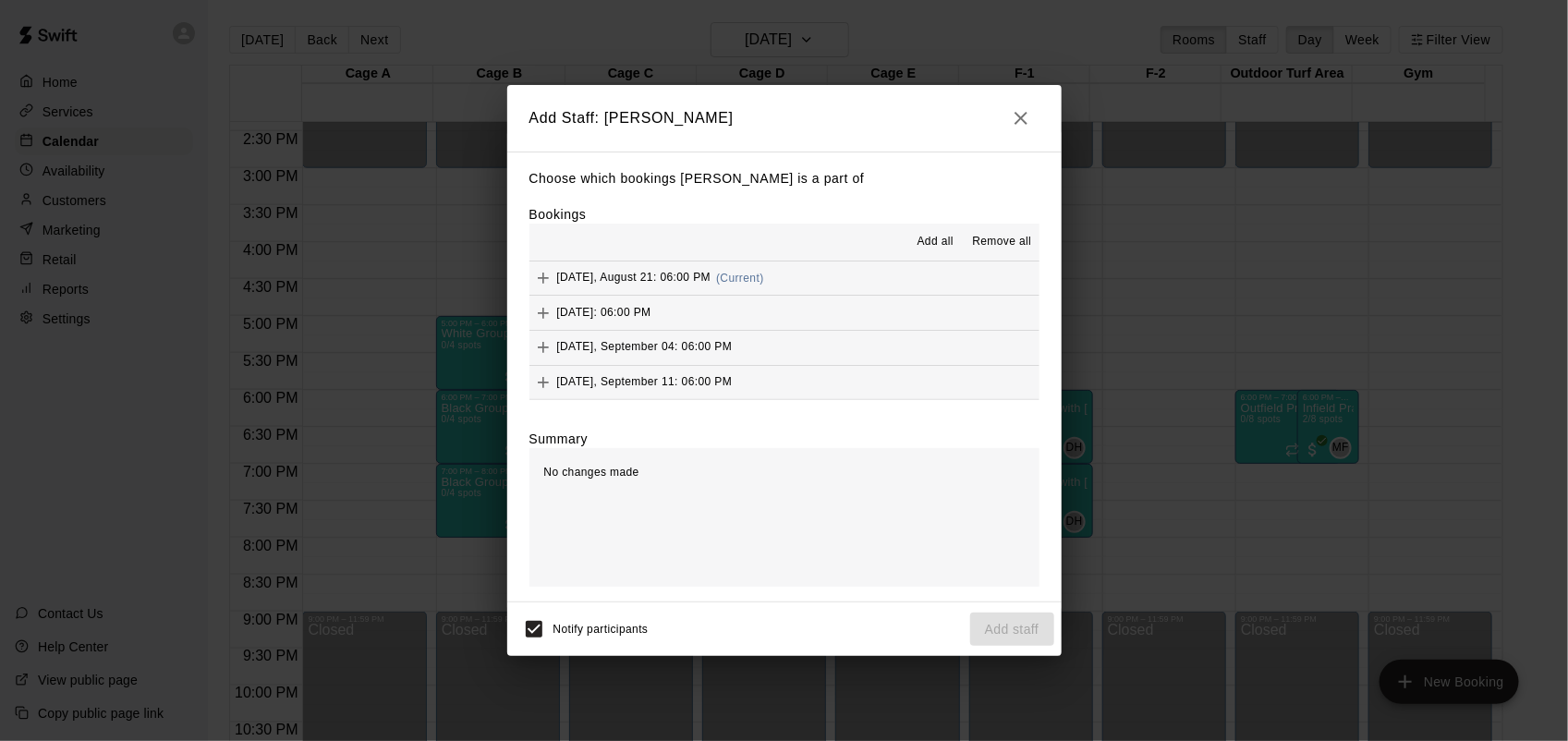
click at [938, 237] on span "Add all" at bounding box center [935, 242] width 37 height 19
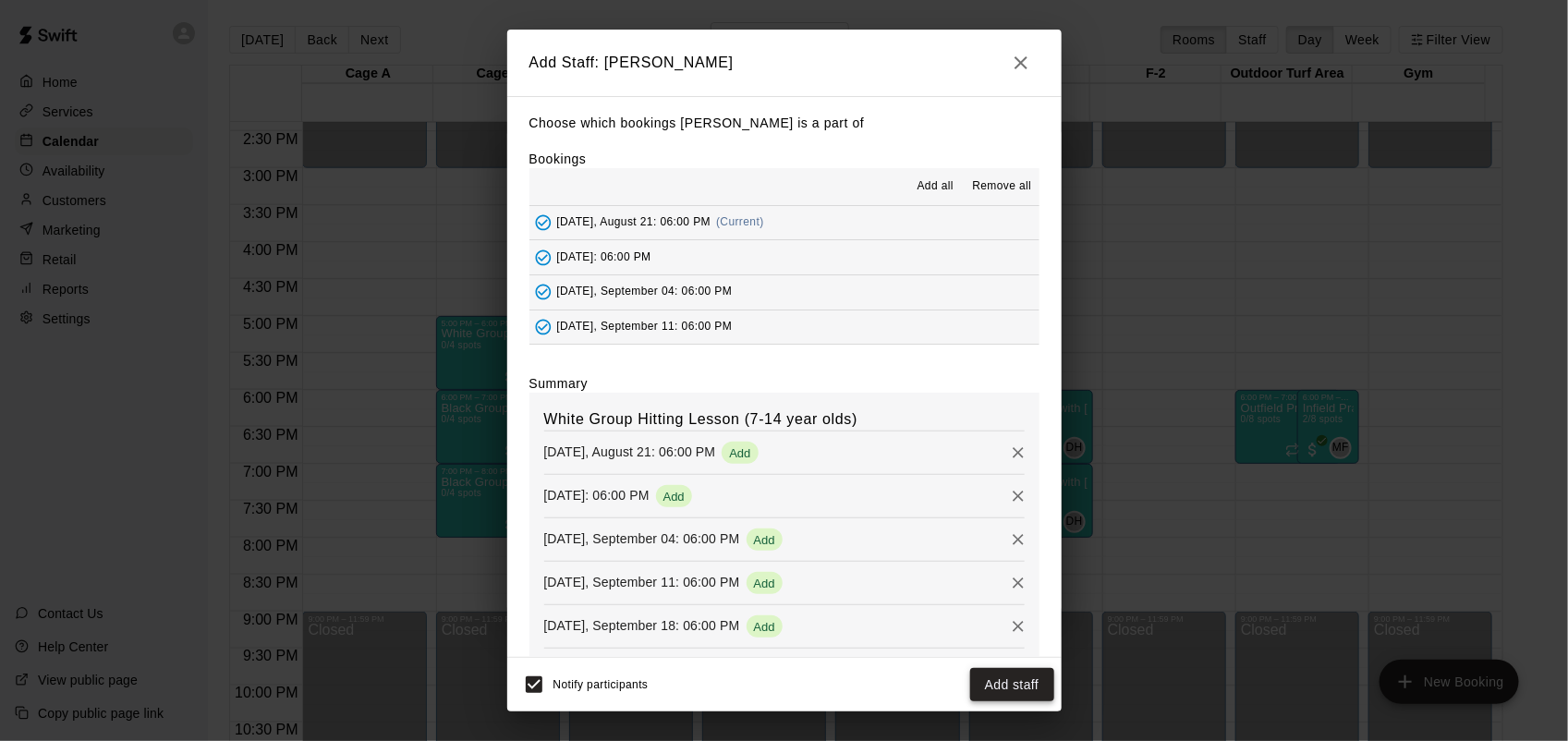
click at [1013, 691] on button "Add staff" at bounding box center [1011, 685] width 84 height 34
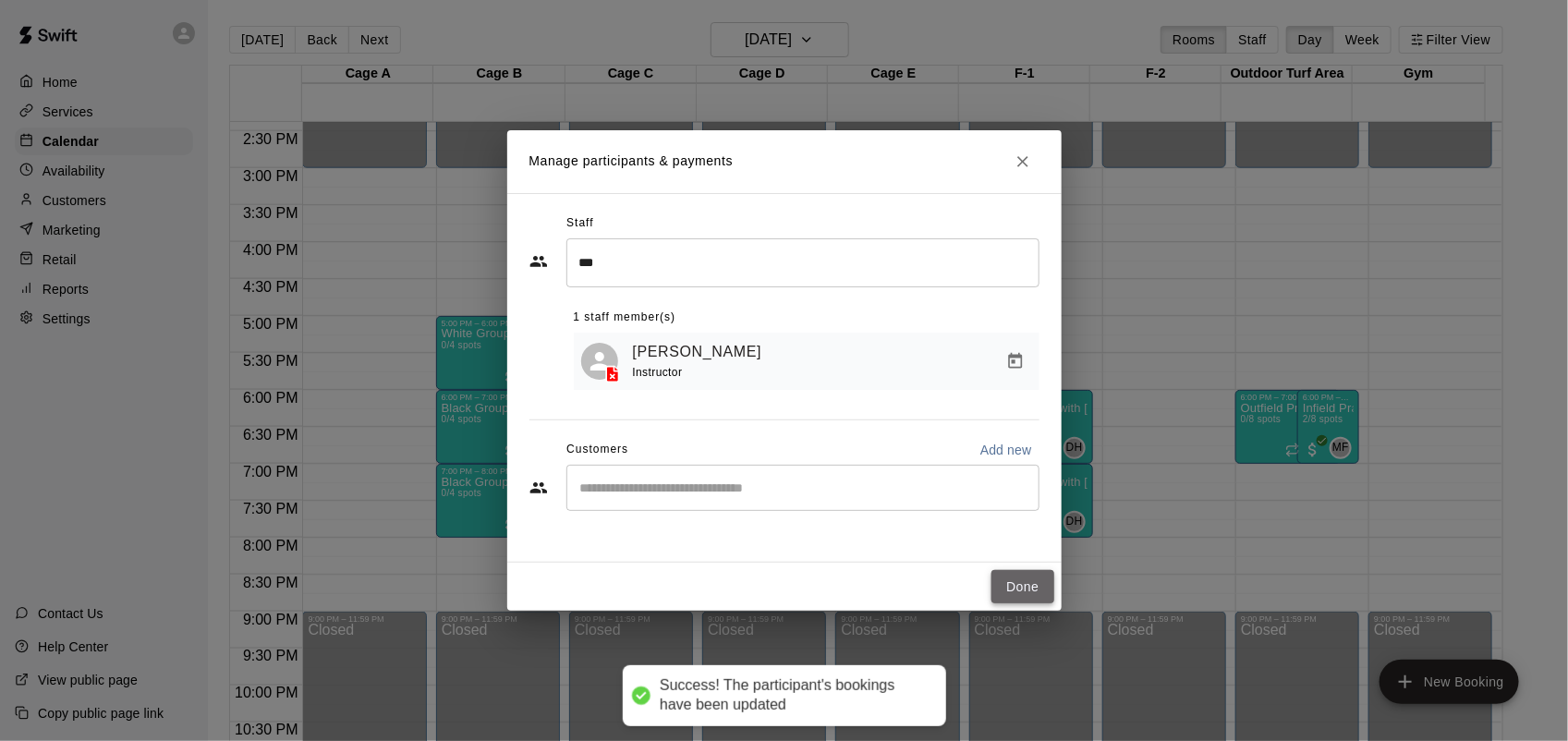
click at [1026, 580] on button "Done" at bounding box center [1023, 587] width 62 height 34
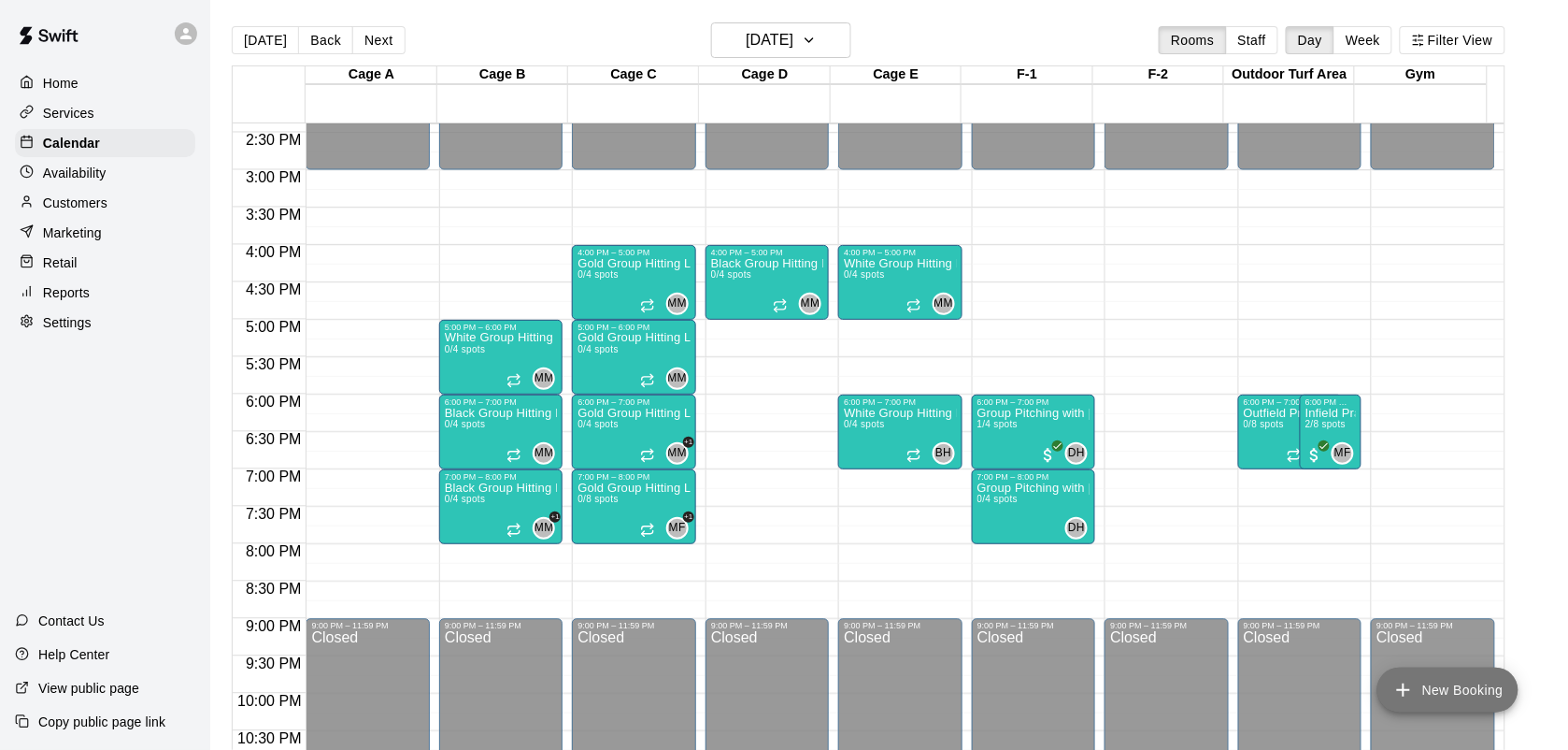
click at [1401, 683] on icon "add" at bounding box center [1404, 690] width 23 height 23
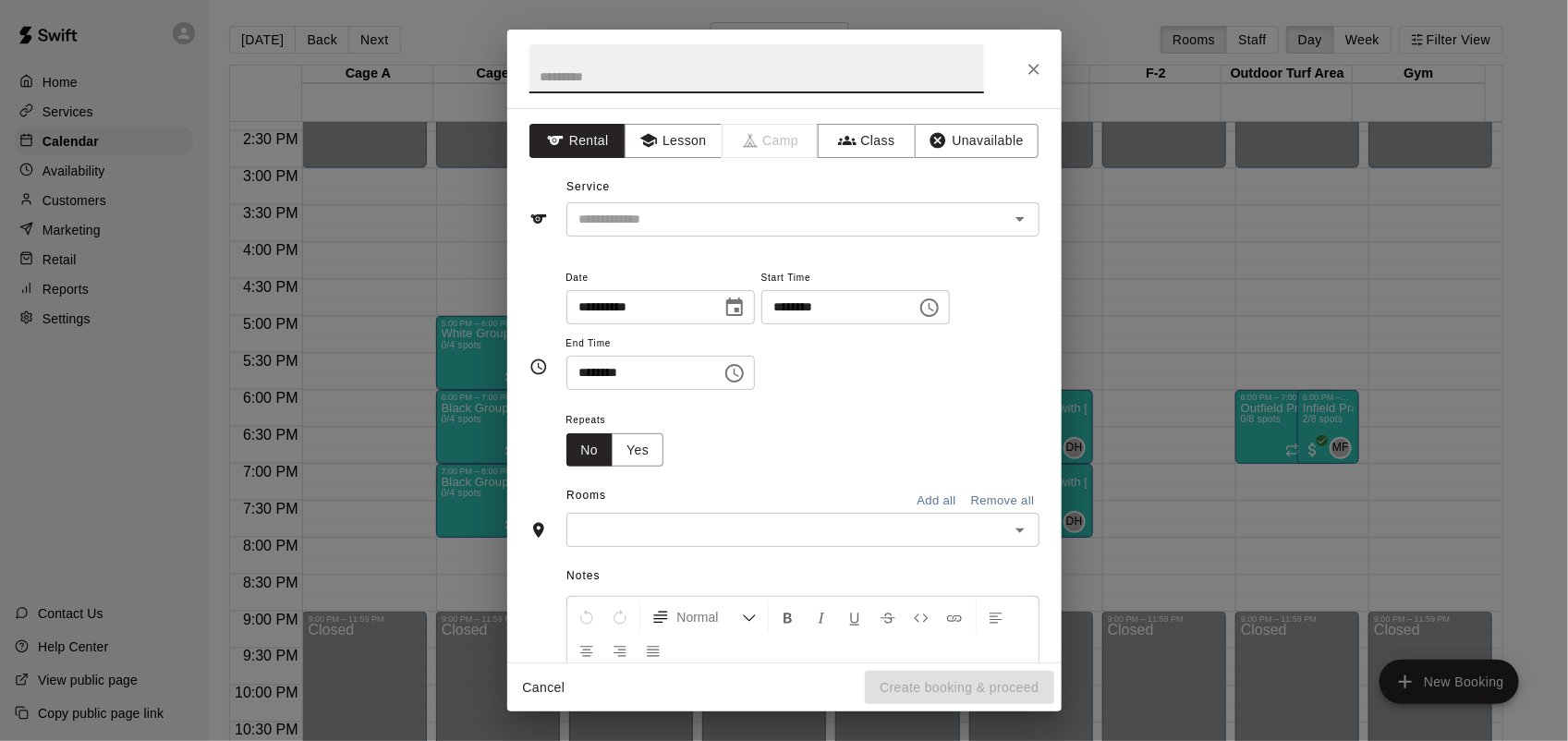
click at [805, 310] on input "********" at bounding box center [832, 307] width 142 height 34
type input "********"
click at [584, 365] on input "********" at bounding box center [637, 373] width 142 height 34
type input "********"
click at [865, 132] on button "Class" at bounding box center [865, 140] width 97 height 34
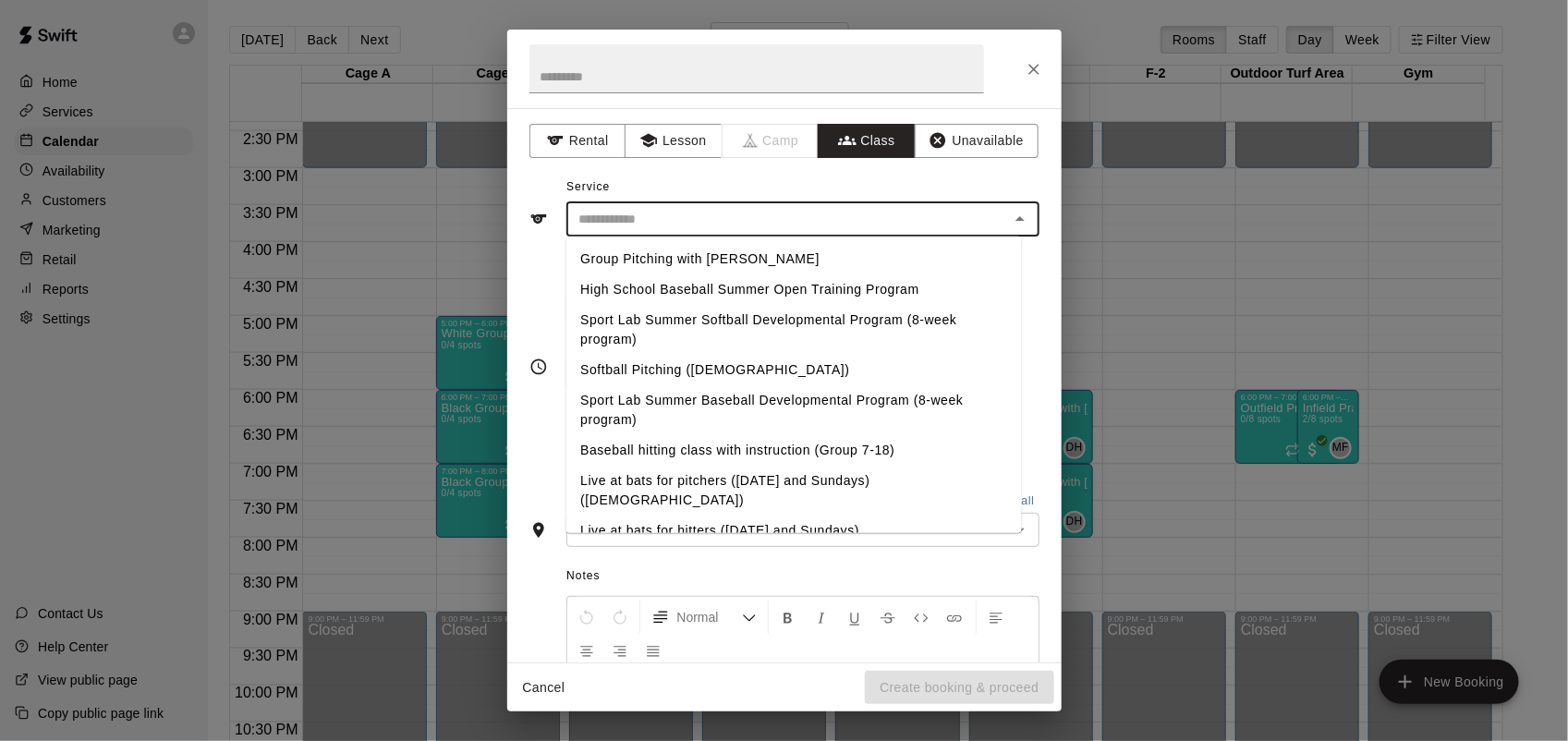
click at [800, 218] on input "text" at bounding box center [787, 219] width 431 height 24
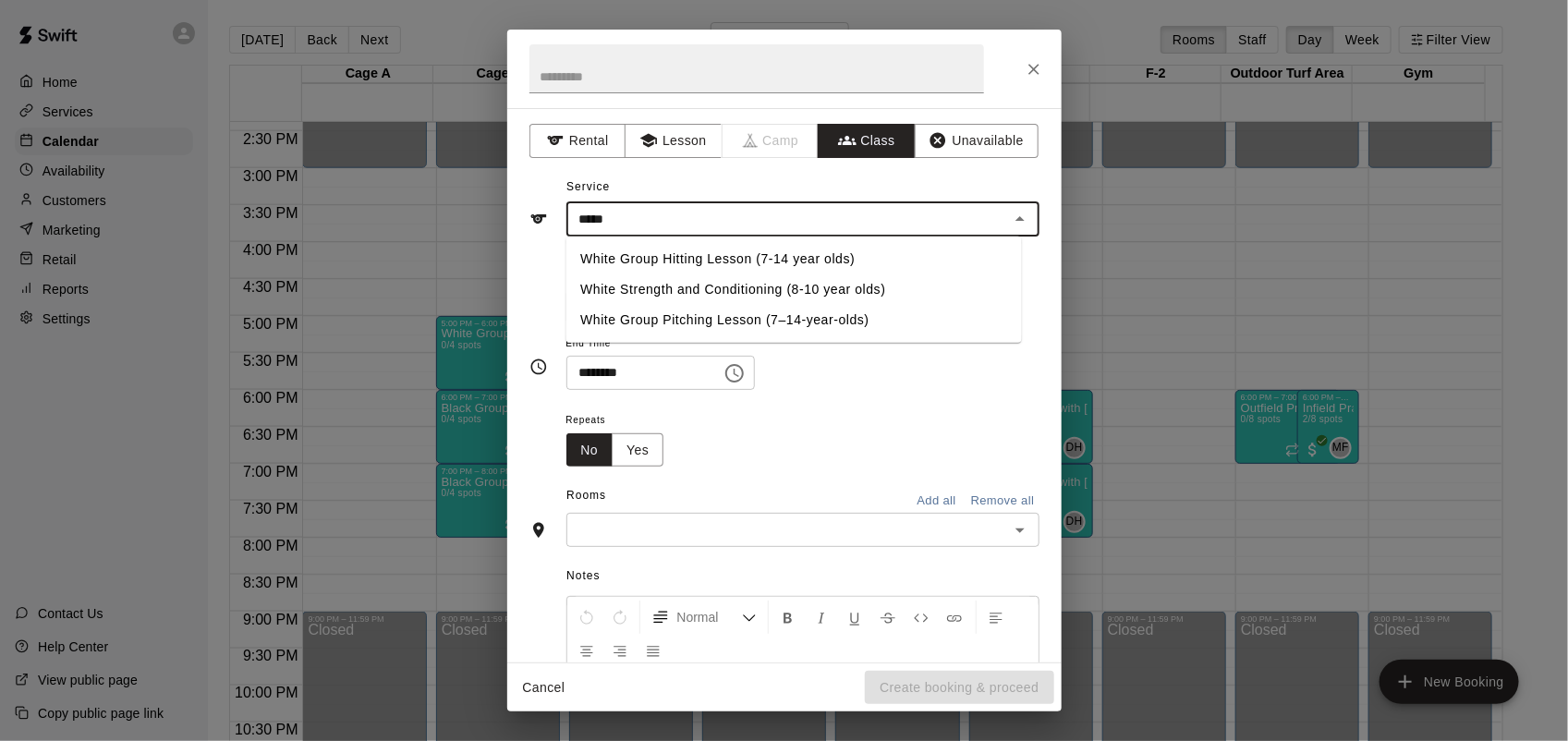
click at [684, 259] on li "White Group Hitting Lesson (7-14 year olds)" at bounding box center [793, 259] width 456 height 30
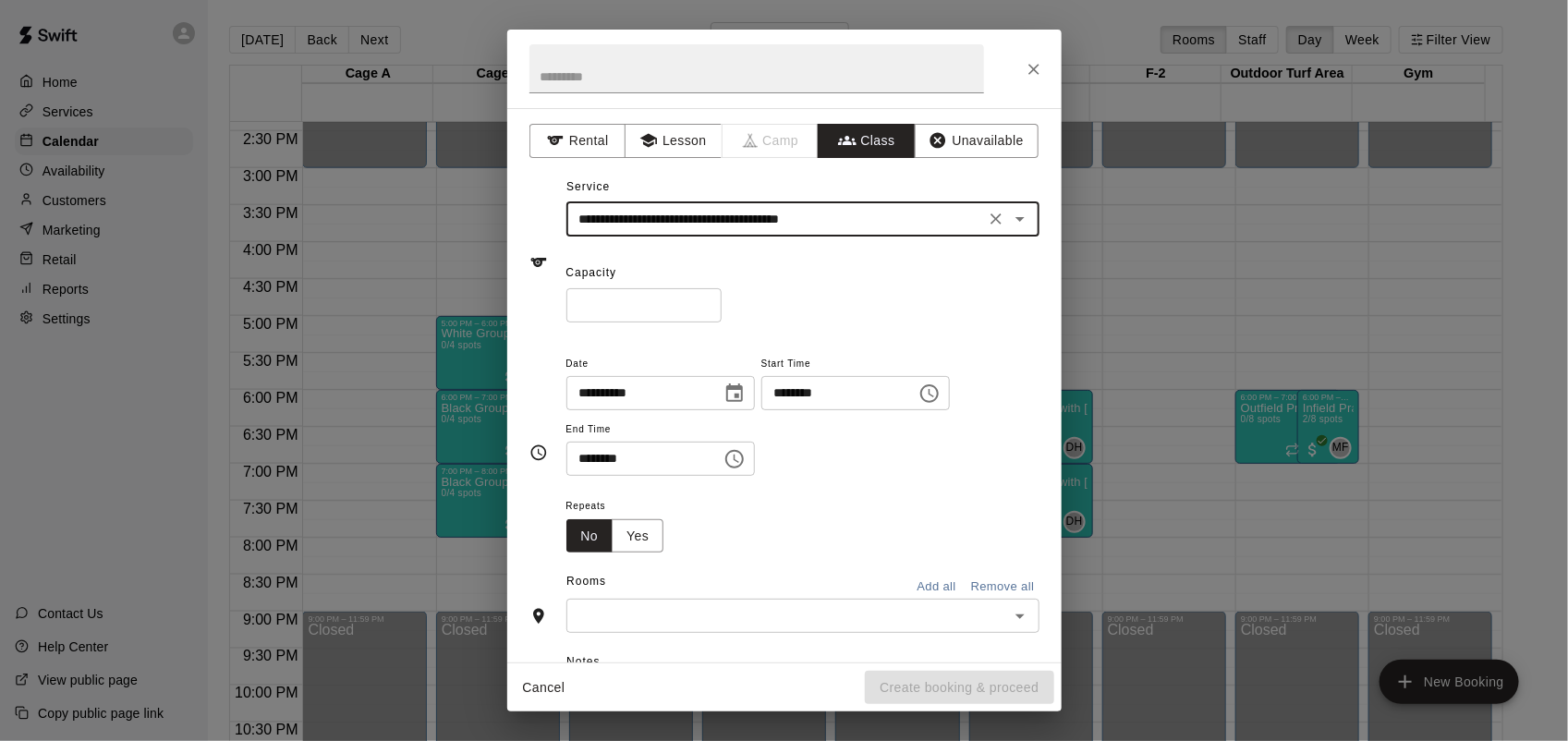
type input "**********"
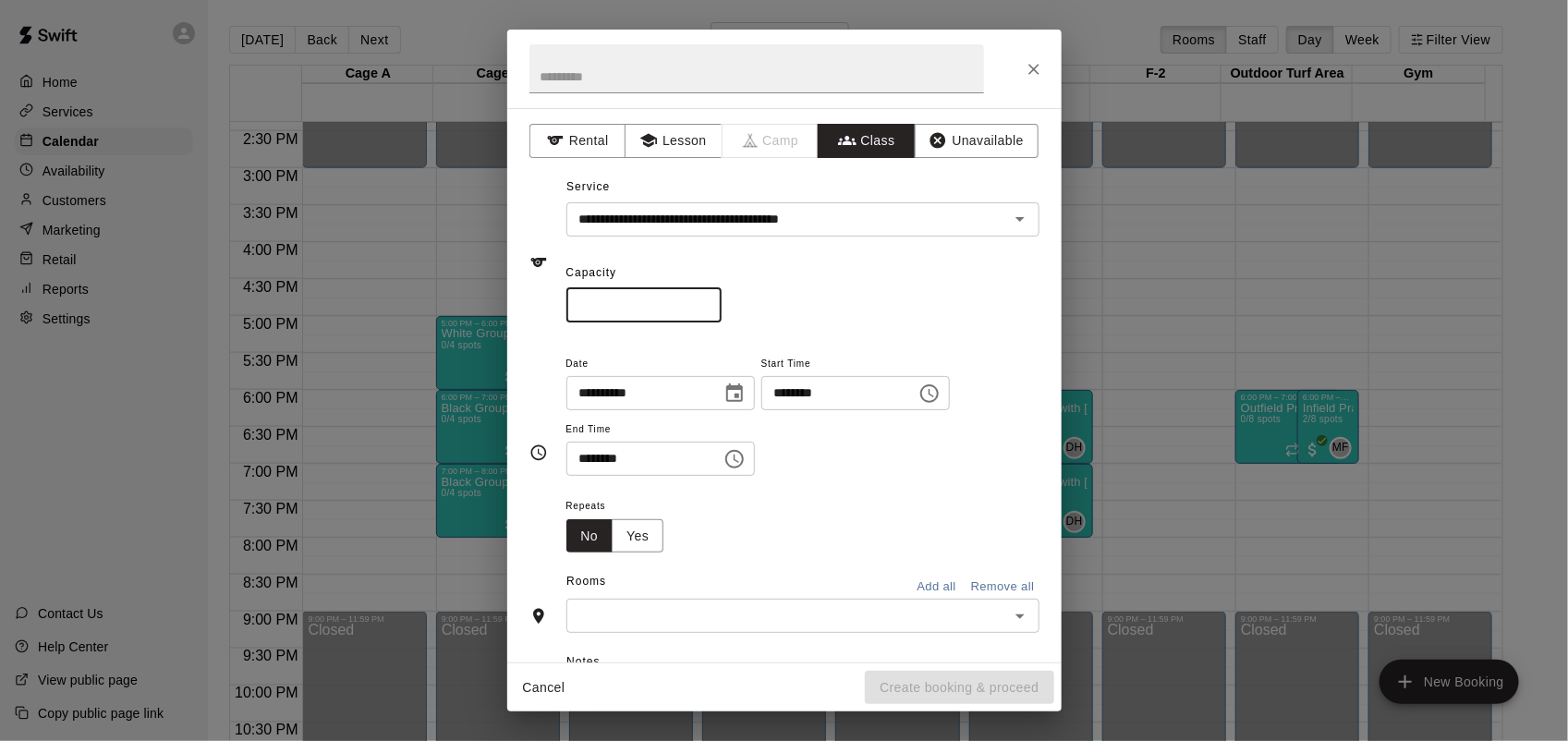
click at [721, 301] on input "*" at bounding box center [643, 305] width 155 height 34
type input "*"
click at [721, 301] on input "*" at bounding box center [643, 305] width 155 height 34
click at [638, 536] on button "Yes" at bounding box center [637, 536] width 52 height 34
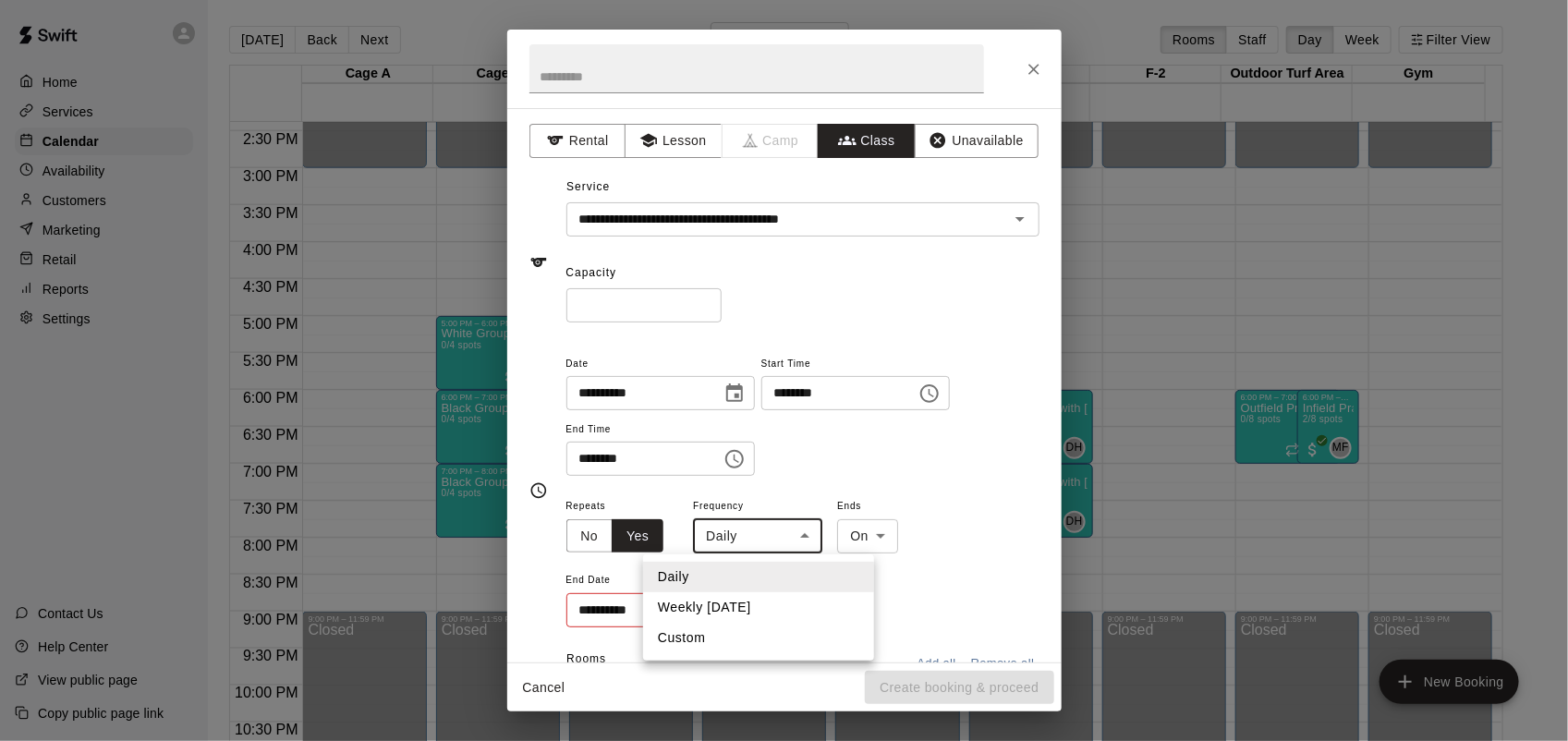
click at [742, 540] on body "Home Services Calendar Availability Customers Marketing Retail Reports Settings…" at bounding box center [784, 385] width 1568 height 770
click at [733, 601] on li "Weekly [DATE]" at bounding box center [758, 607] width 231 height 30
type input "******"
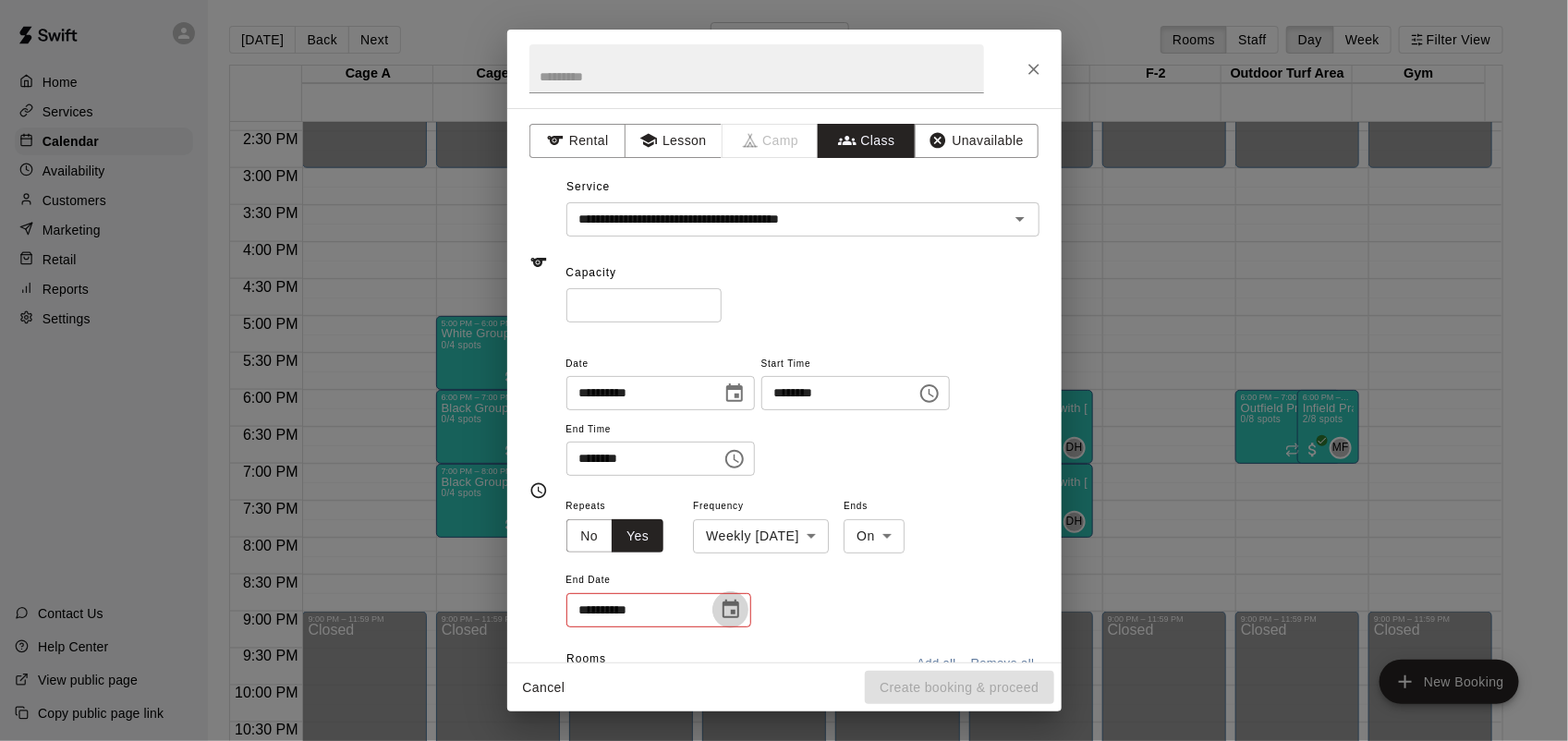
click at [733, 601] on icon "Choose date" at bounding box center [731, 610] width 23 height 23
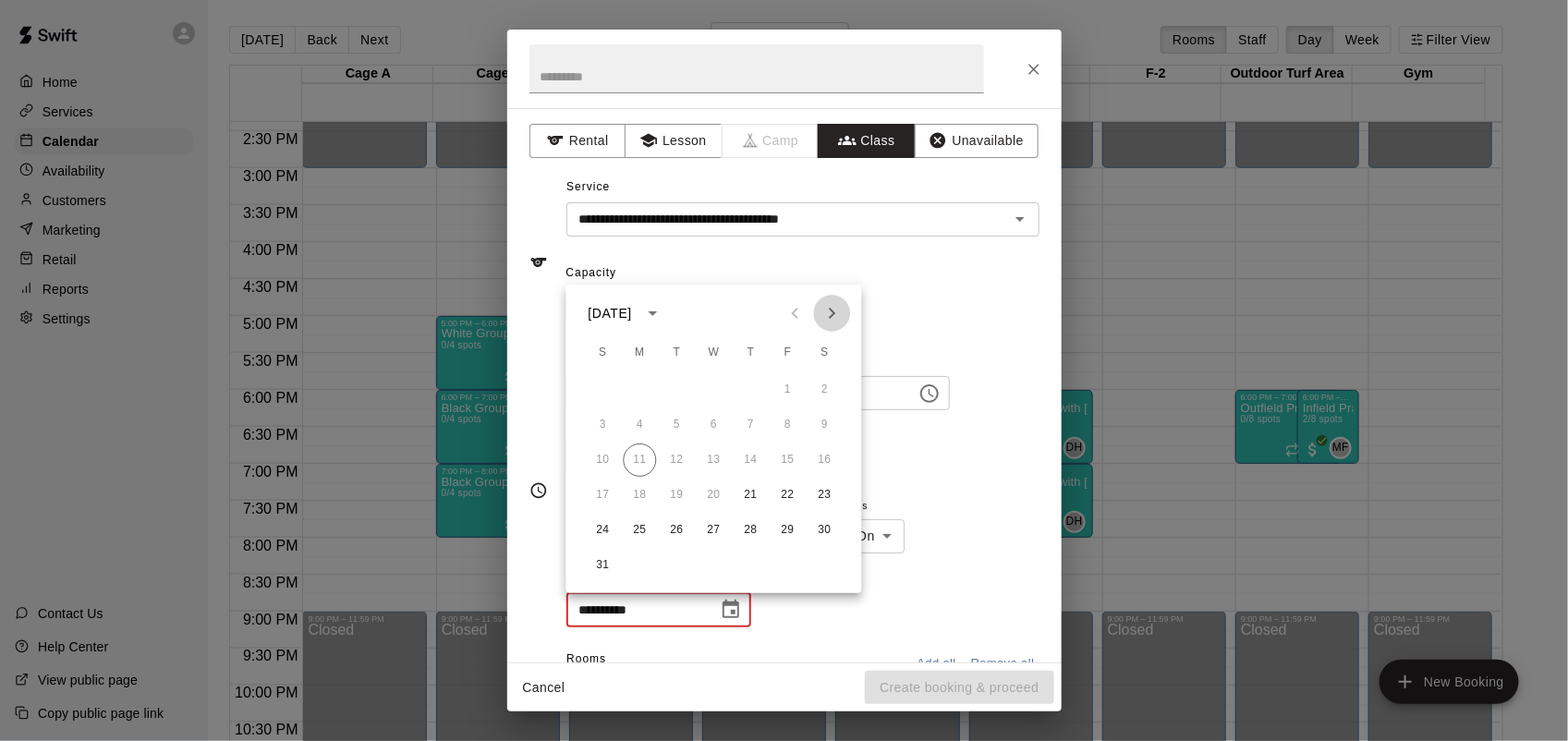
click at [829, 308] on icon "Next month" at bounding box center [832, 314] width 23 height 23
click at [750, 532] on button "30" at bounding box center [751, 529] width 33 height 33
type input "**********"
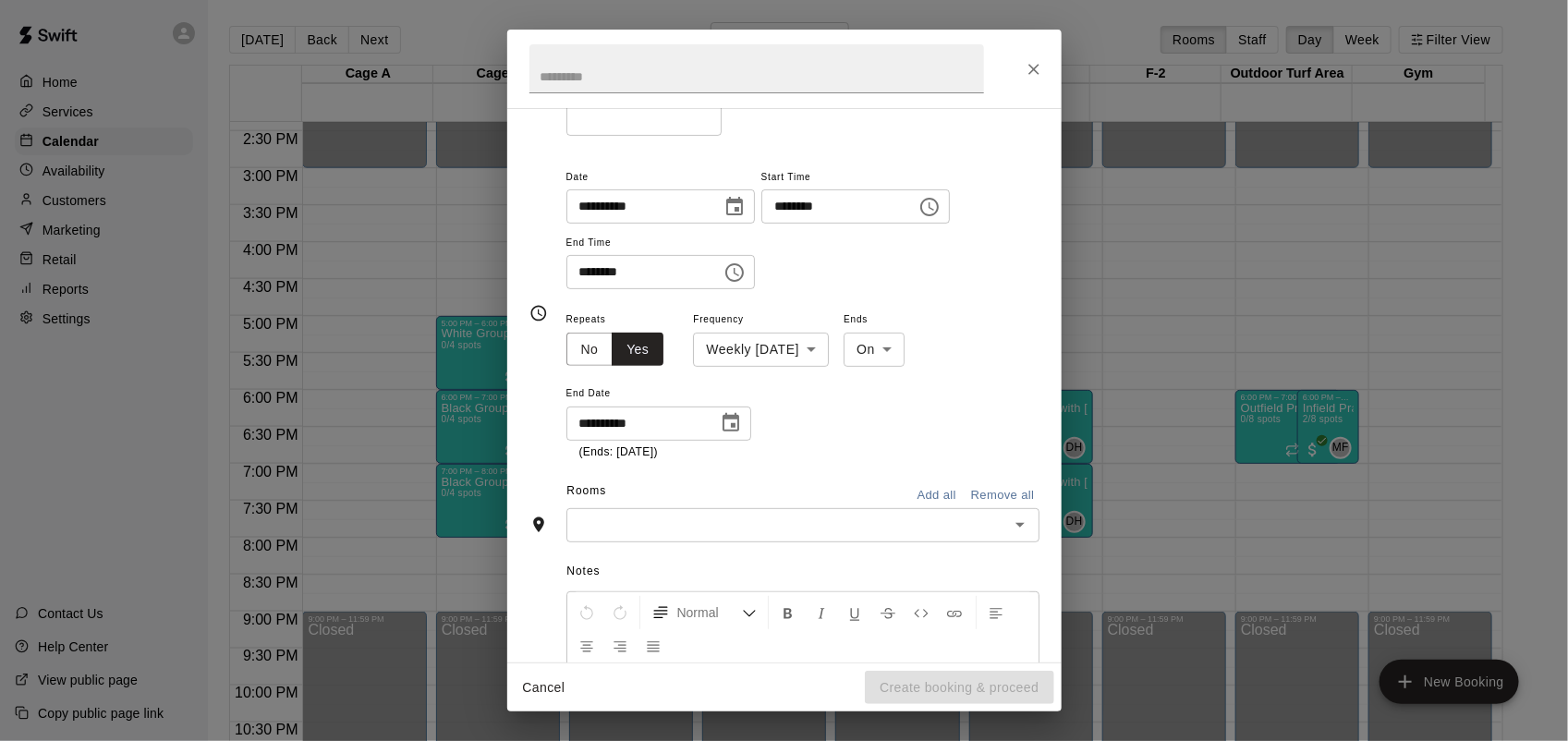
scroll to position [206, 0]
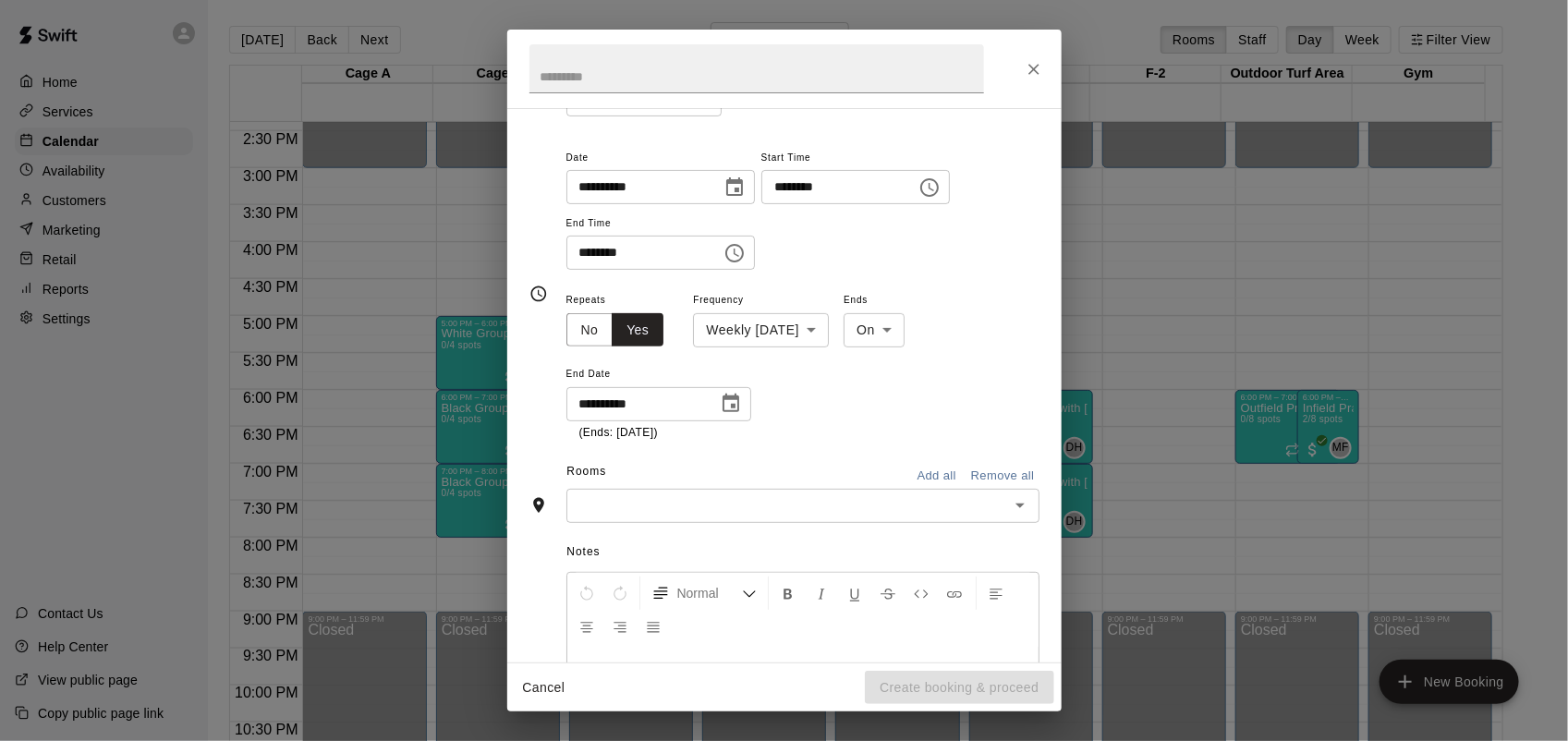
click at [681, 499] on input "text" at bounding box center [787, 506] width 431 height 24
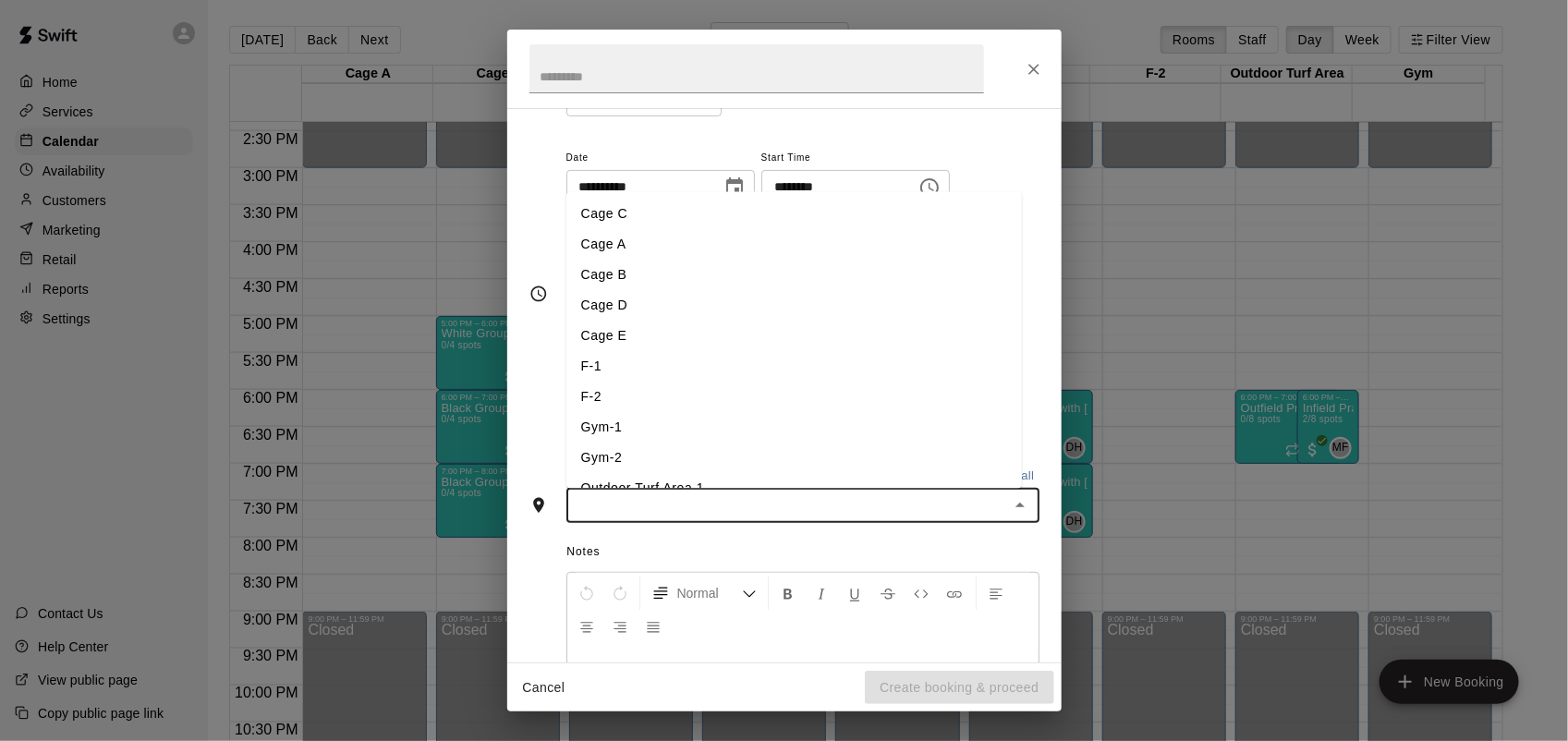
click at [606, 338] on li "Cage E" at bounding box center [794, 335] width 456 height 30
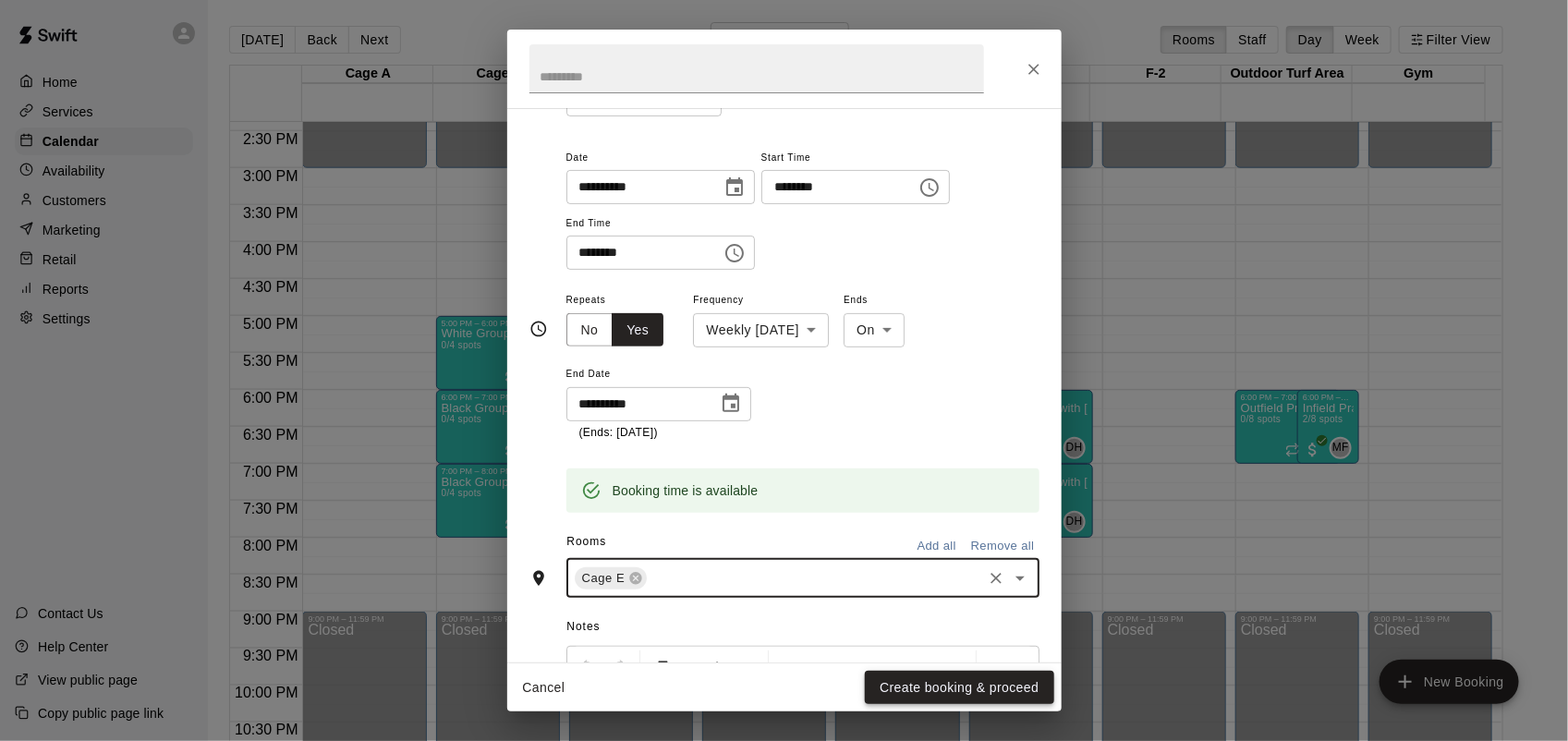
click at [936, 677] on button "Create booking & proceed" at bounding box center [959, 687] width 188 height 34
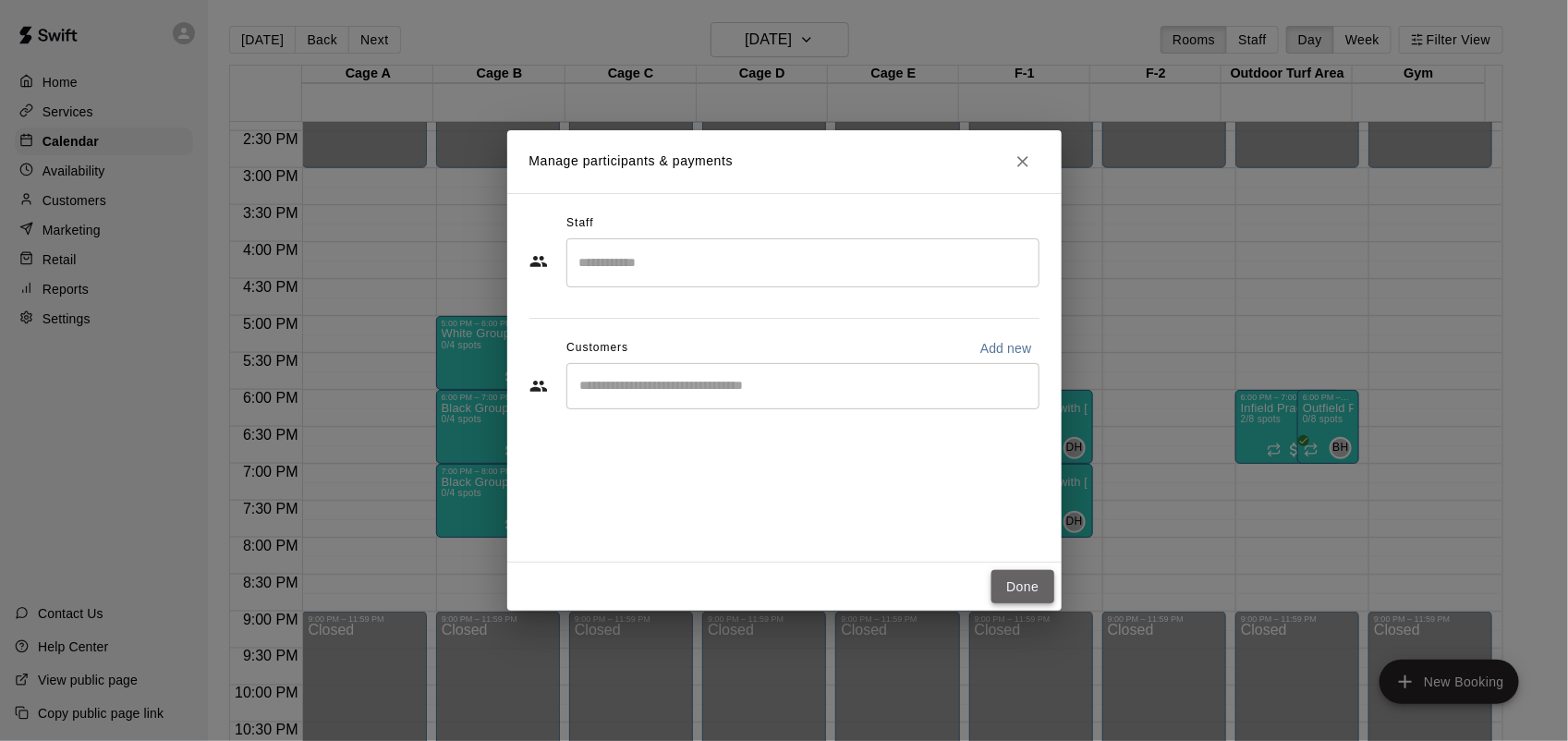
click at [1026, 570] on button "Done" at bounding box center [1023, 587] width 62 height 34
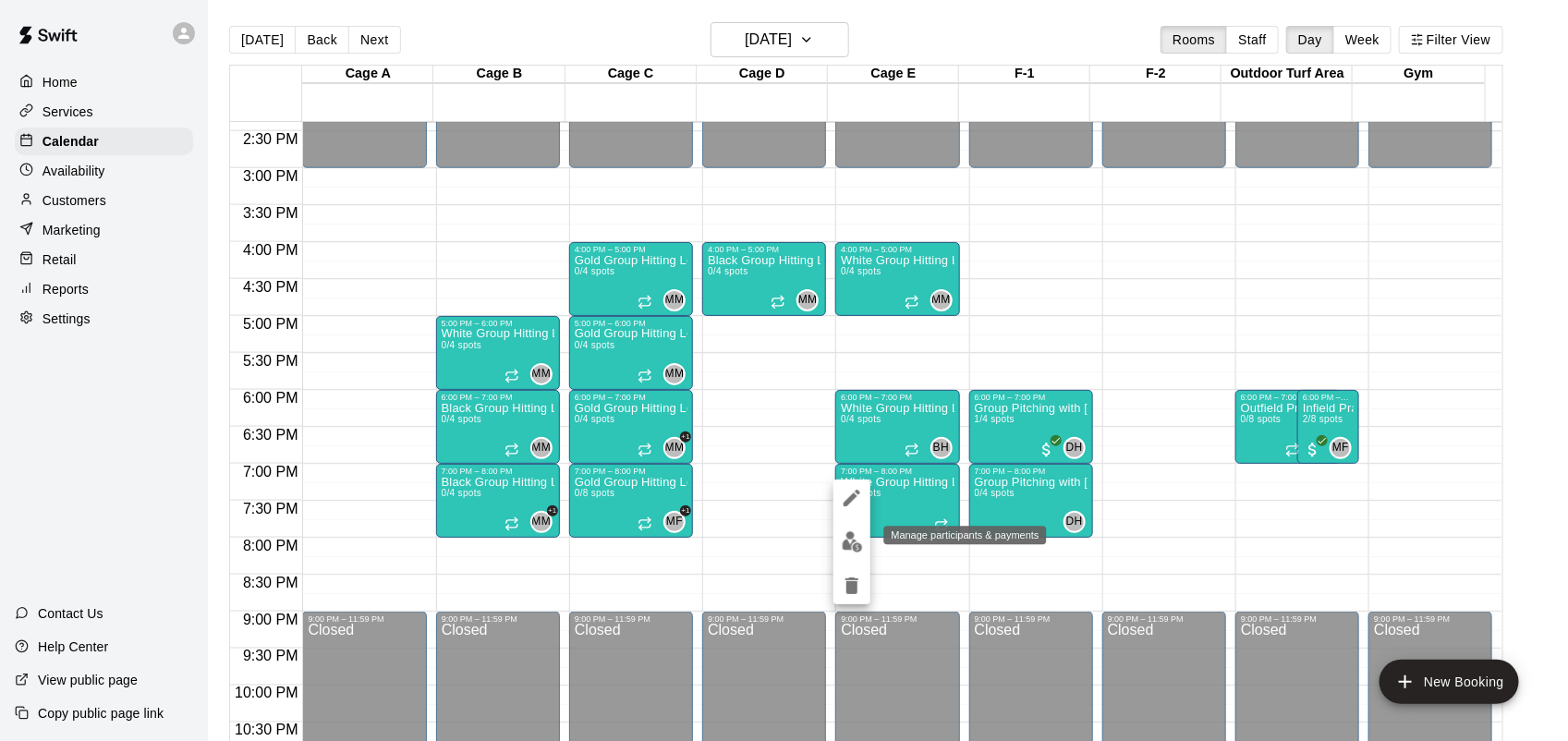
click at [856, 541] on img "edit" at bounding box center [852, 541] width 22 height 22
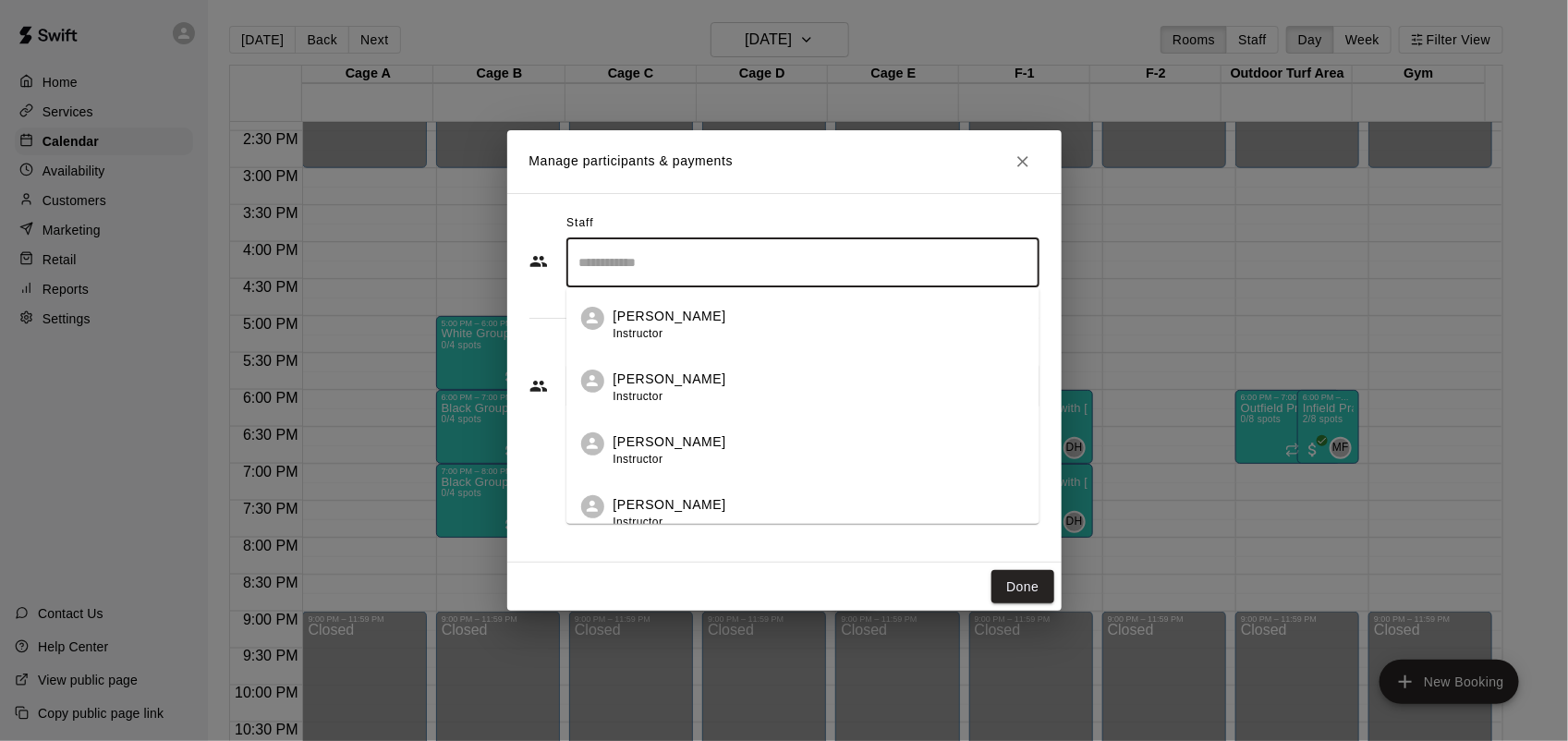
click at [716, 254] on input "Search staff" at bounding box center [802, 263] width 457 height 32
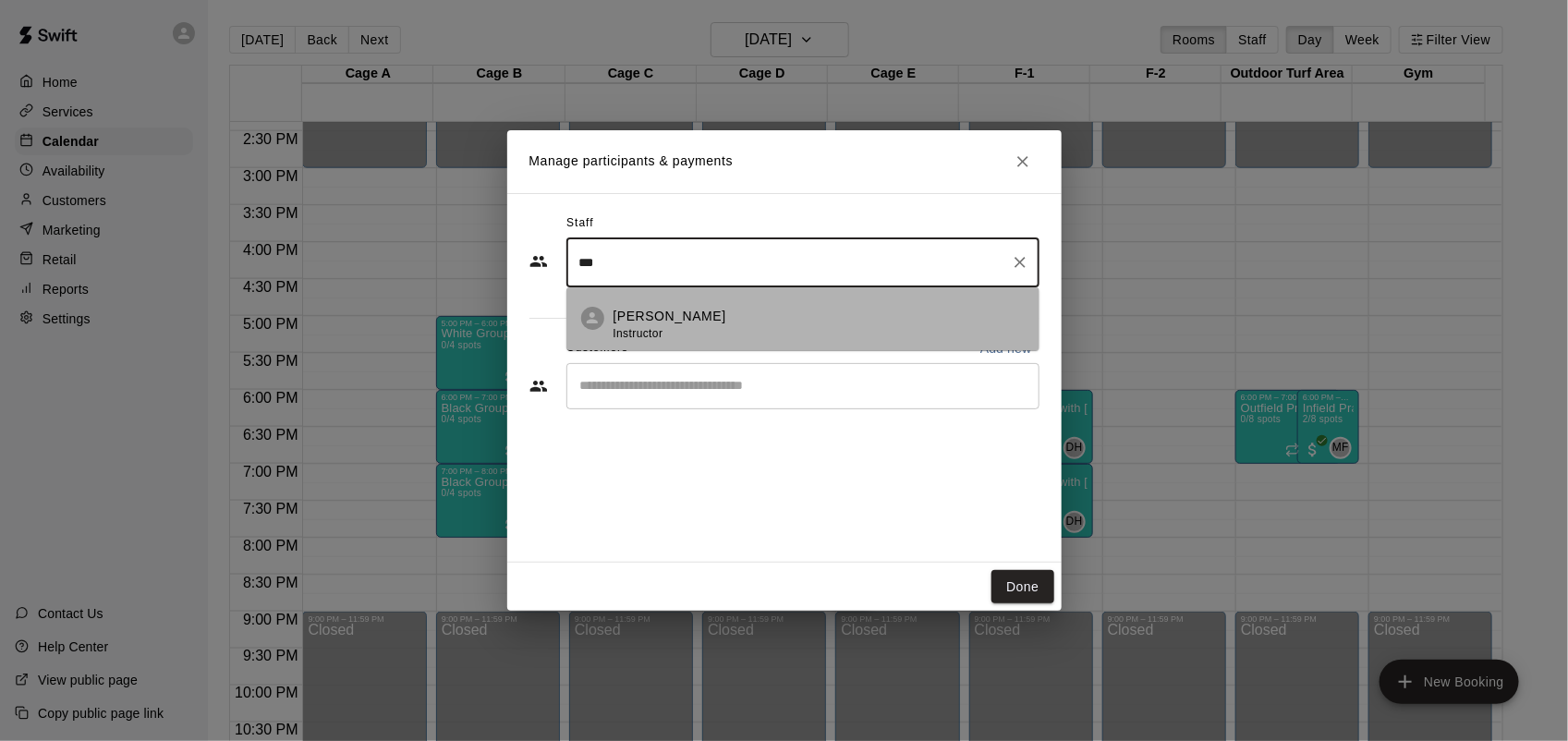
click at [656, 311] on p "[PERSON_NAME]" at bounding box center [670, 316] width 113 height 20
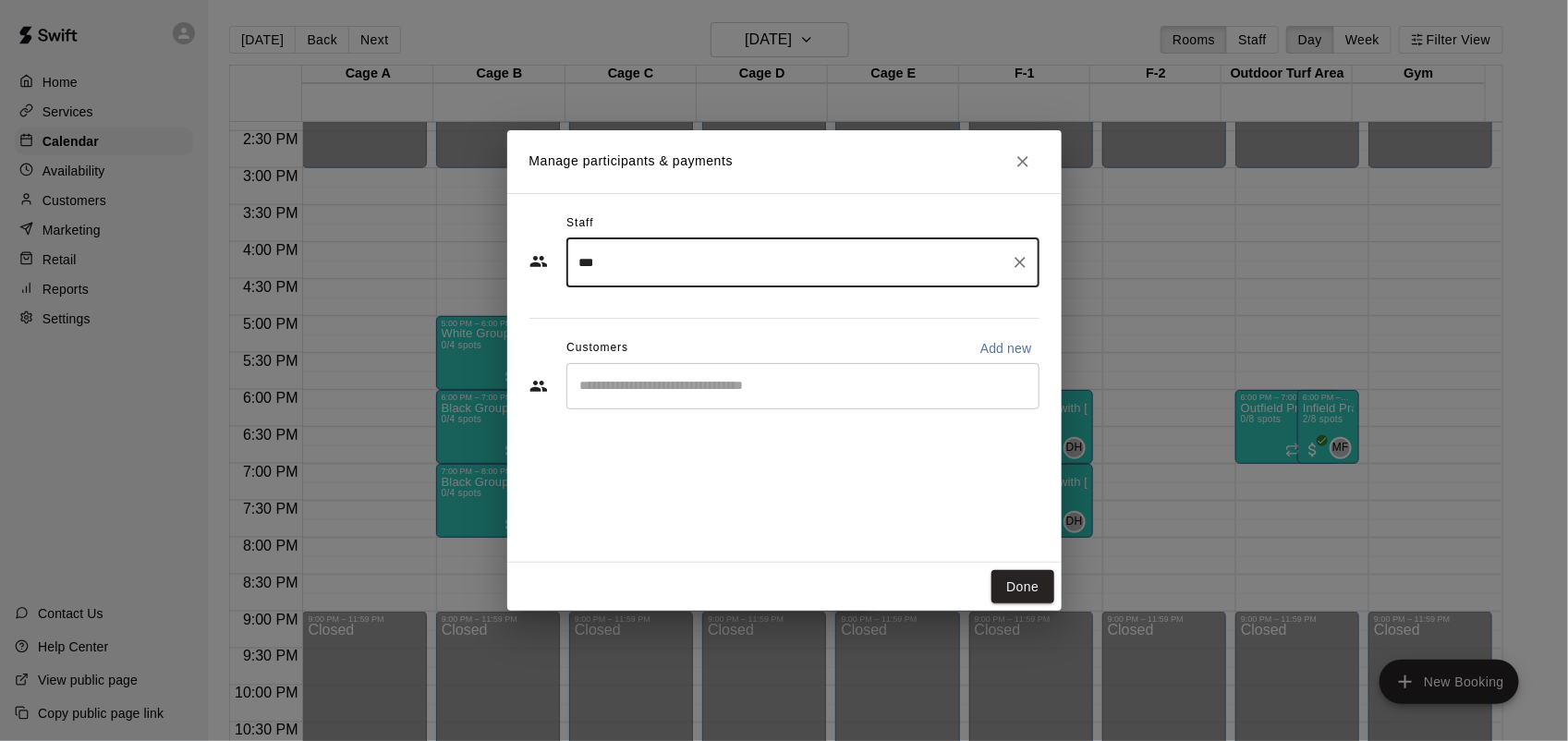
type input "***"
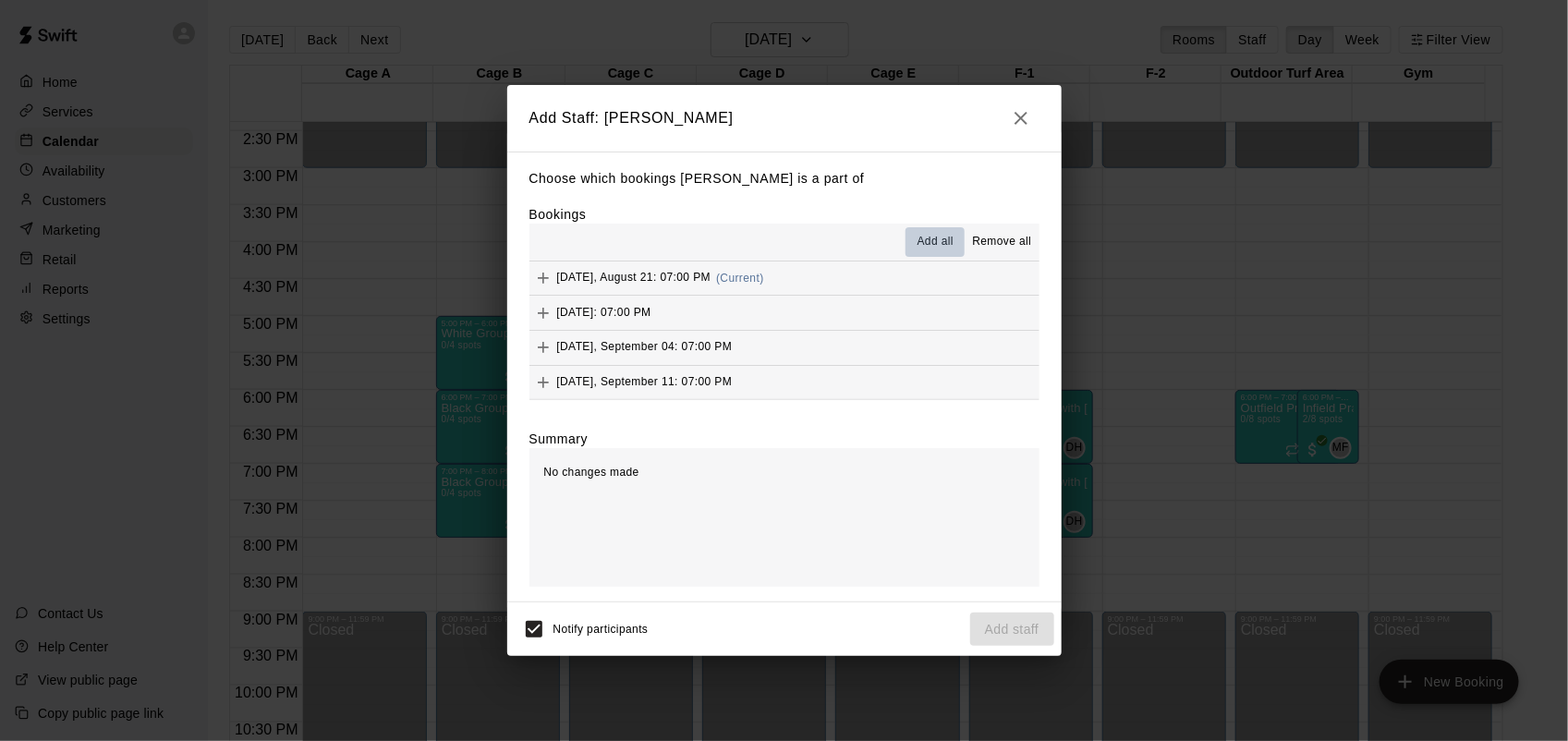
click at [951, 246] on span "Add all" at bounding box center [935, 242] width 37 height 19
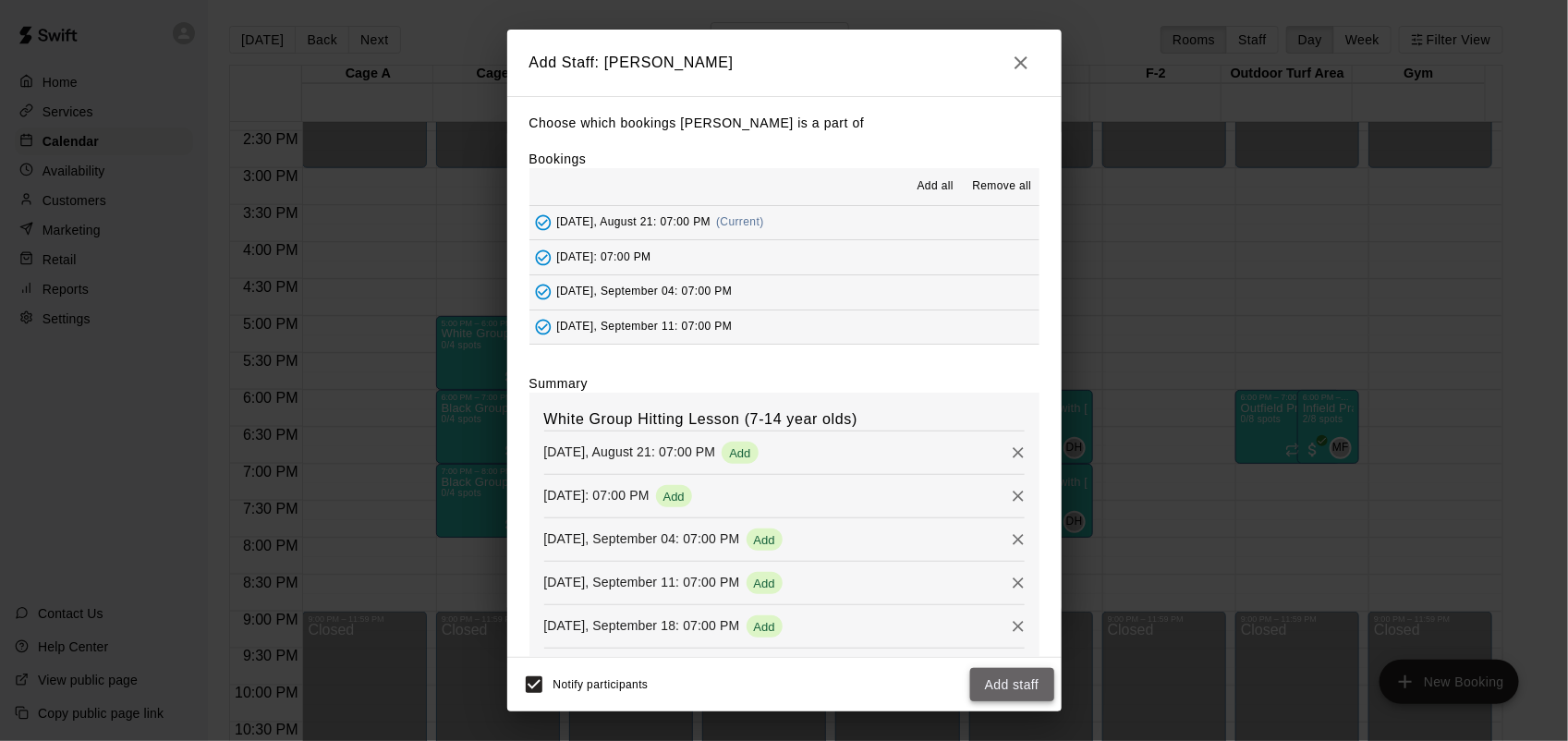
click at [1018, 685] on button "Add staff" at bounding box center [1011, 685] width 84 height 34
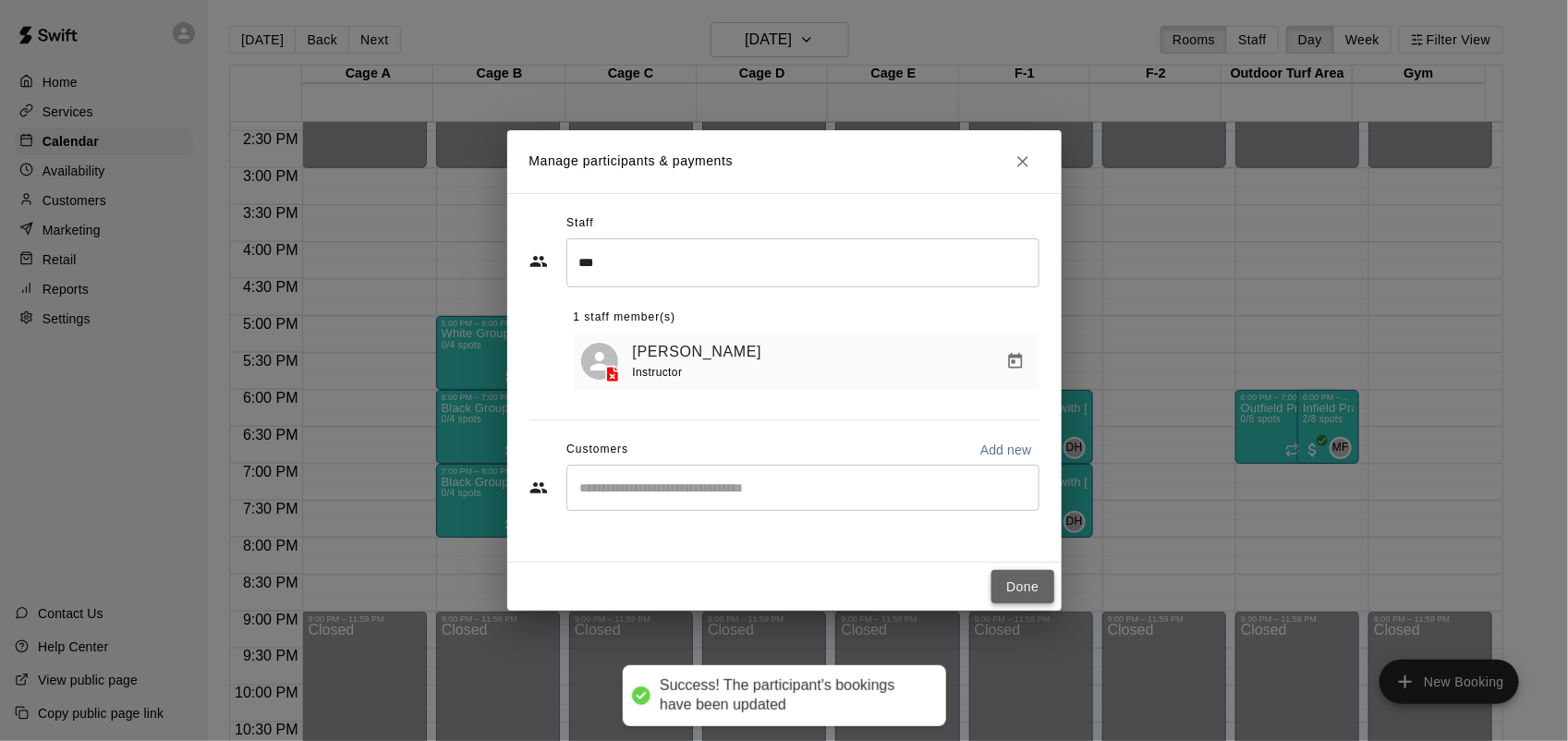
click at [1032, 587] on button "Done" at bounding box center [1023, 587] width 62 height 34
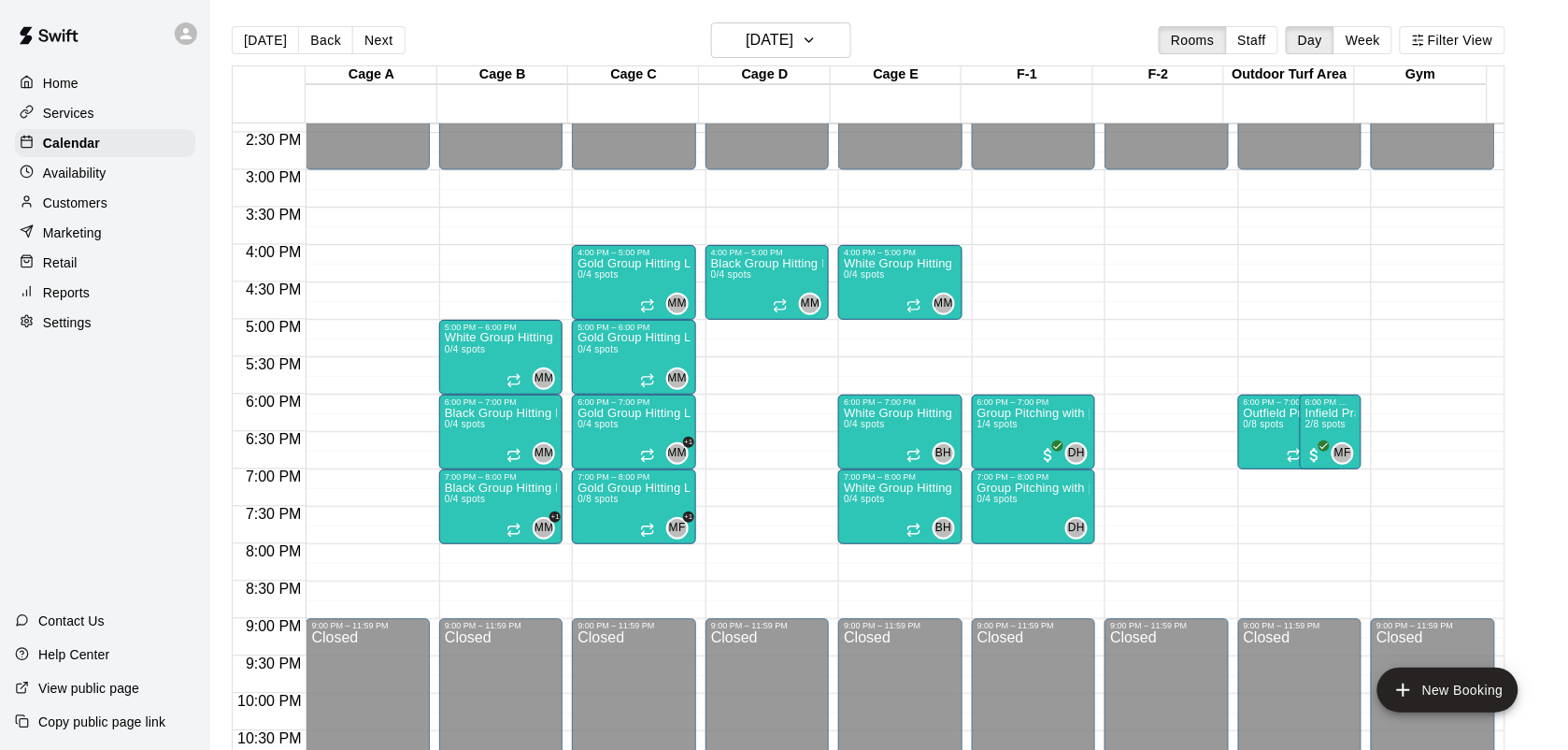
drag, startPoint x: 753, startPoint y: 288, endPoint x: 488, endPoint y: 287, distance: 265.0
click at [488, 287] on div "12:00 AM 12:30 AM 1:00 AM 1:30 AM 2:00 AM 2:30 AM 3:00 AM 3:30 AM 4:00 AM 4:30 …" at bounding box center [868, 447] width 1272 height 649
click at [716, 294] on div "Black Group Hitting Lesson (10-14 year olds) 0/4 spots" at bounding box center [768, 632] width 112 height 750
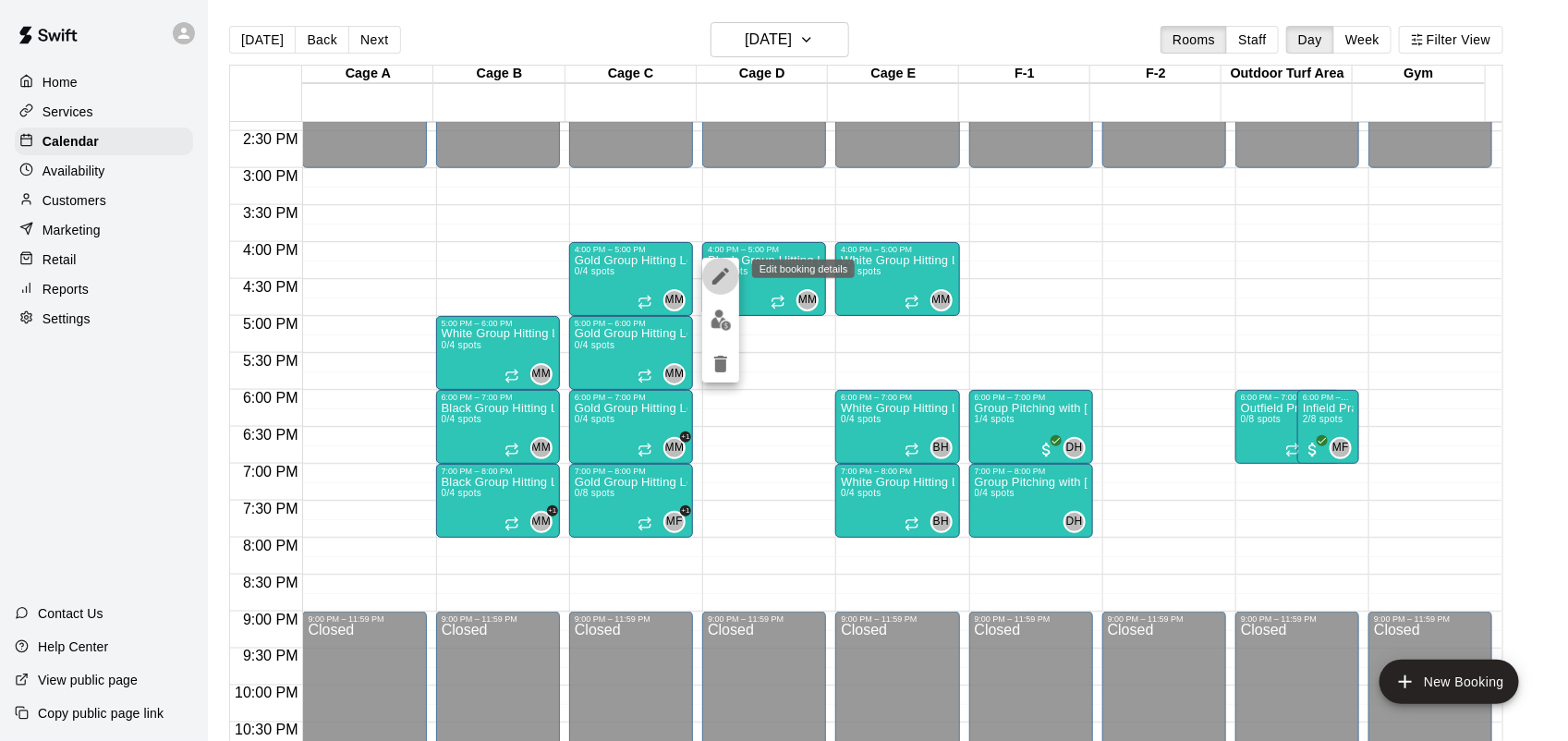
click at [714, 278] on icon "edit" at bounding box center [720, 277] width 23 height 23
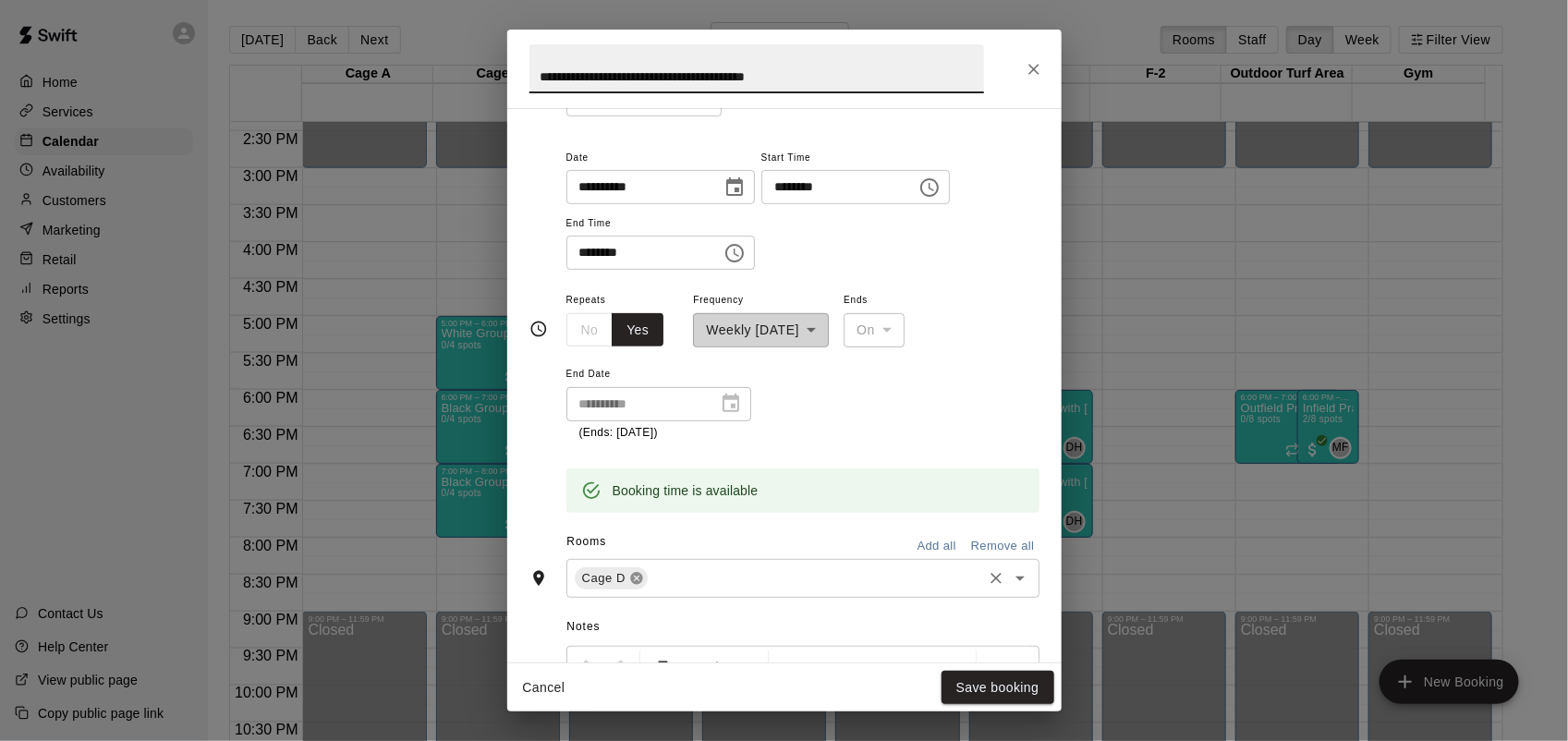
click at [630, 580] on icon at bounding box center [636, 577] width 12 height 12
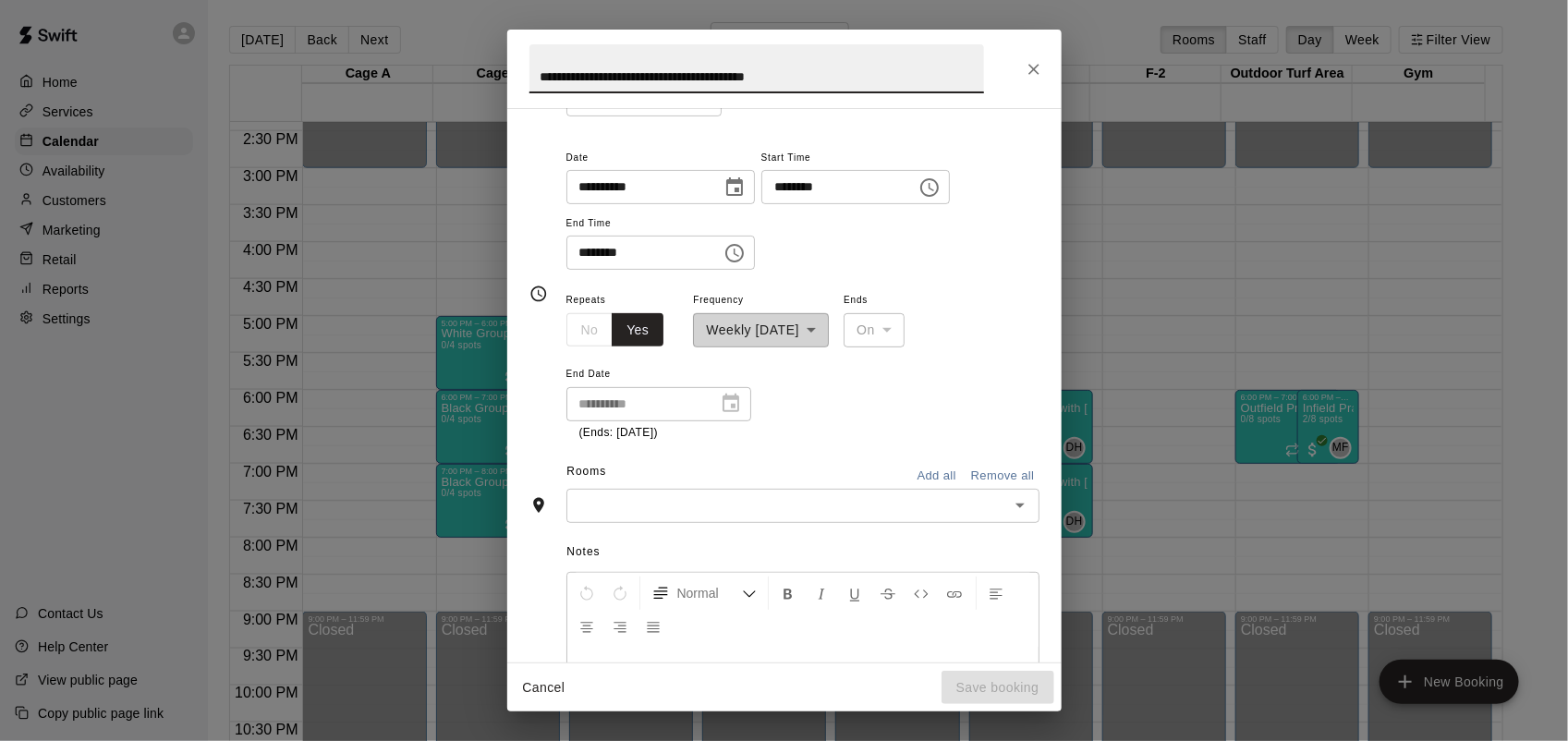
click at [667, 508] on input "text" at bounding box center [787, 506] width 431 height 24
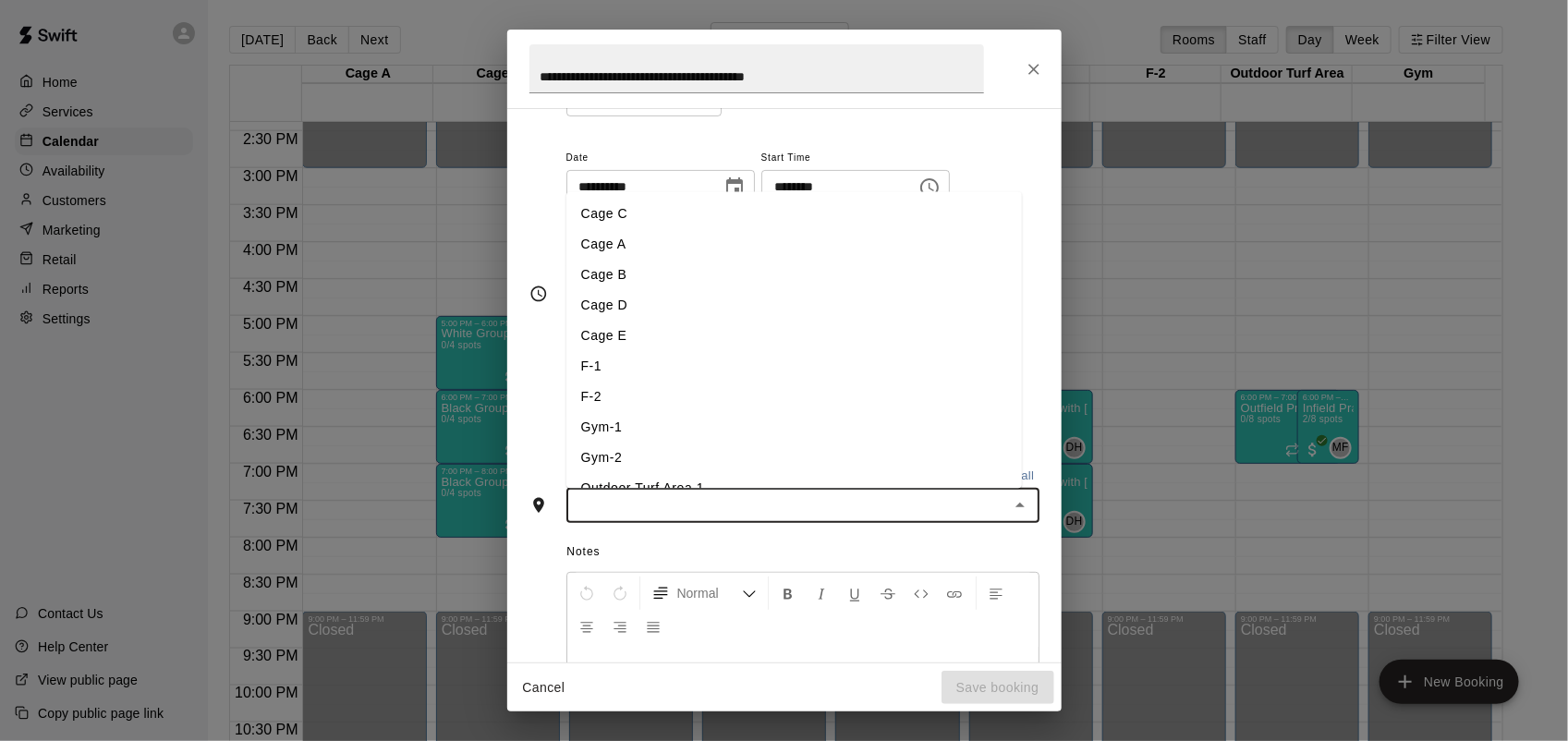
click at [622, 272] on li "Cage B" at bounding box center [794, 275] width 456 height 30
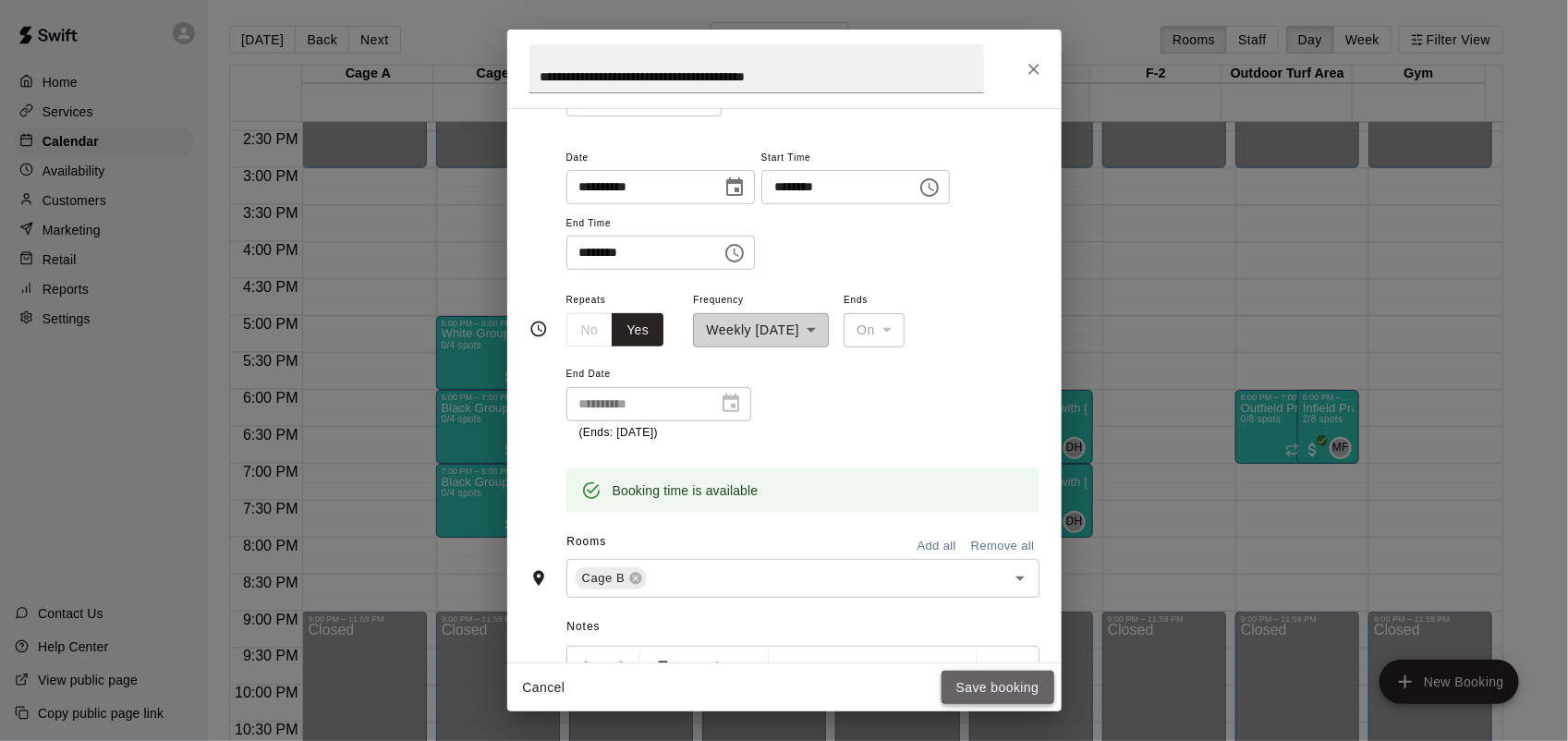
click at [1013, 701] on button "Save booking" at bounding box center [998, 687] width 113 height 34
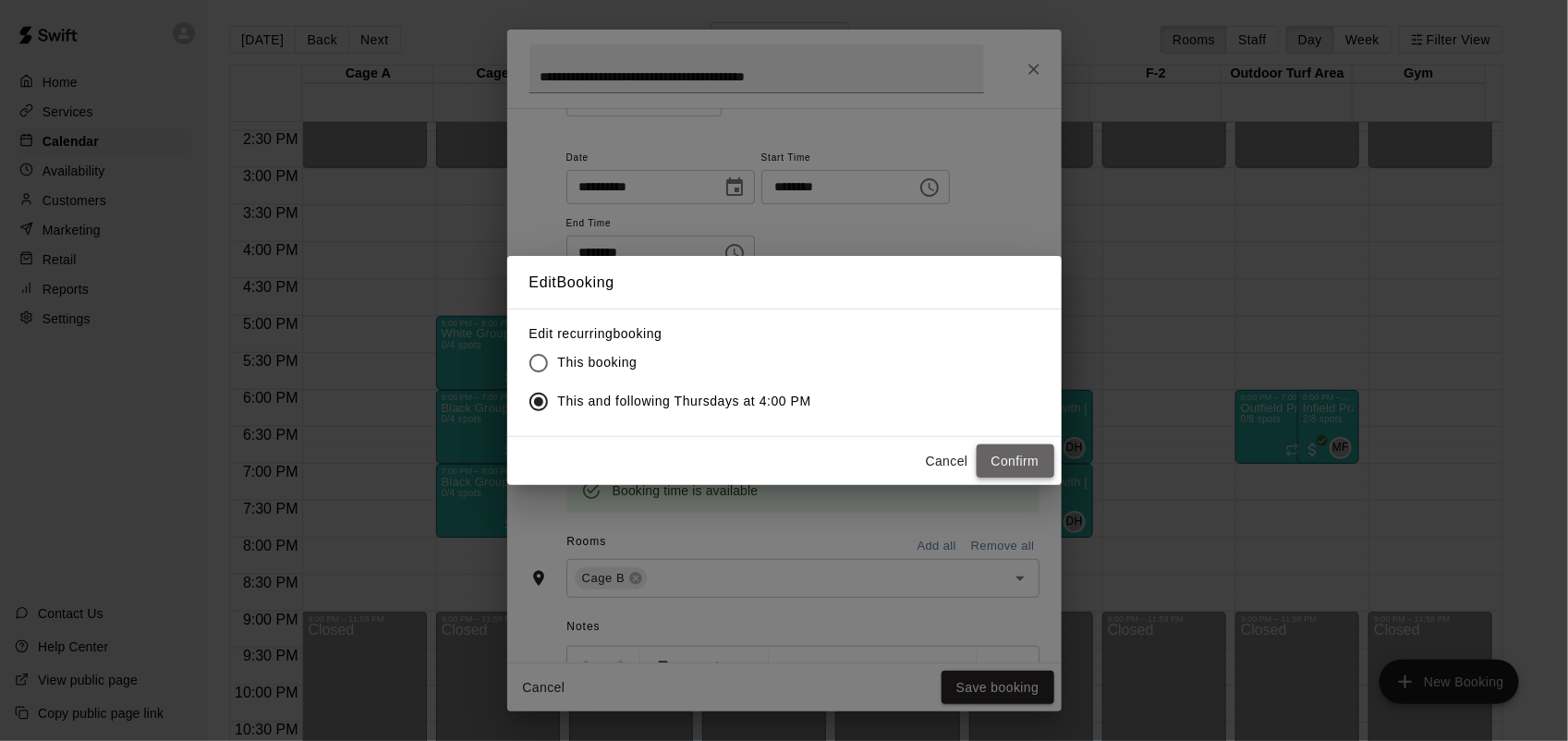
click at [1013, 464] on button "Confirm" at bounding box center [1015, 461] width 77 height 34
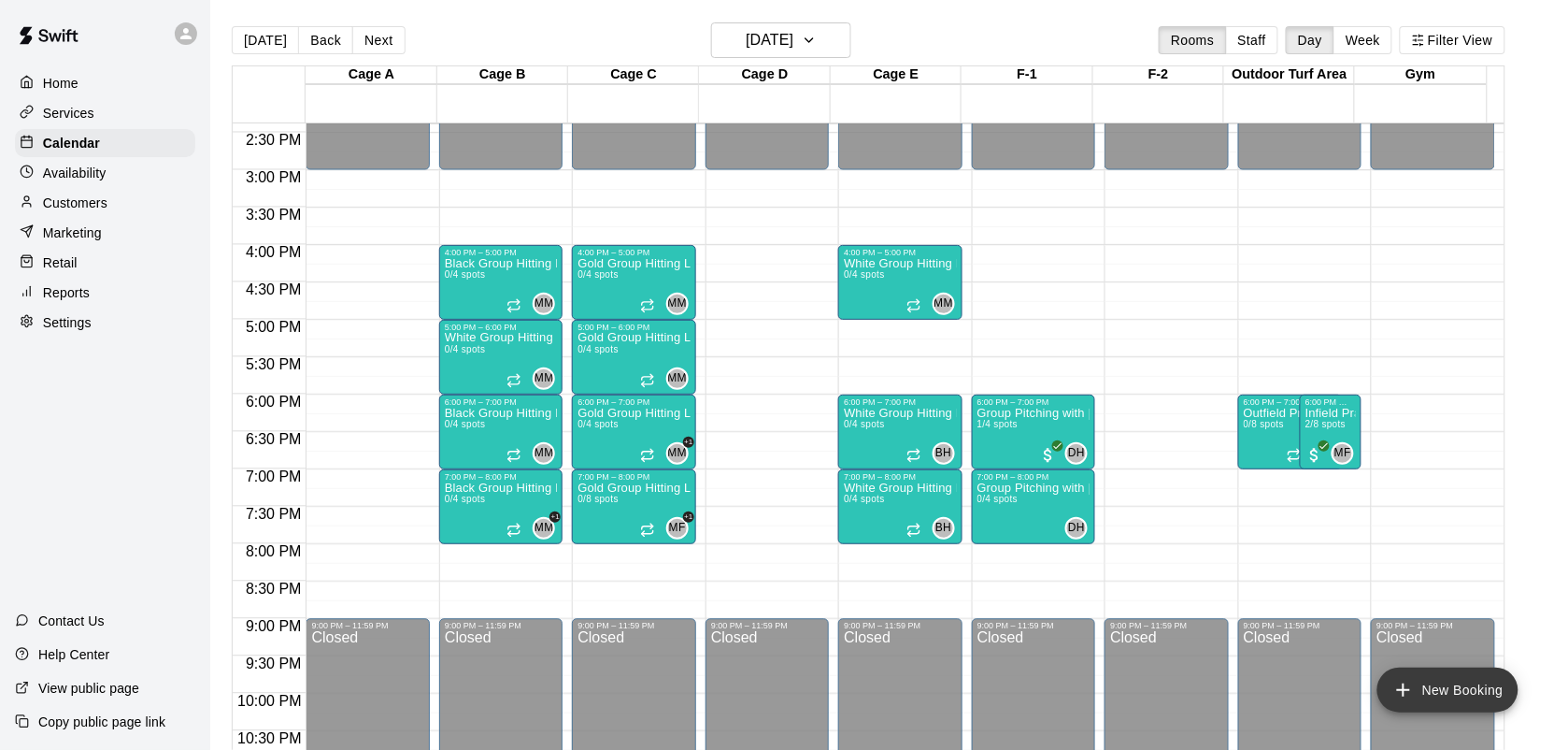
click at [1433, 695] on button "New Booking" at bounding box center [1448, 689] width 141 height 45
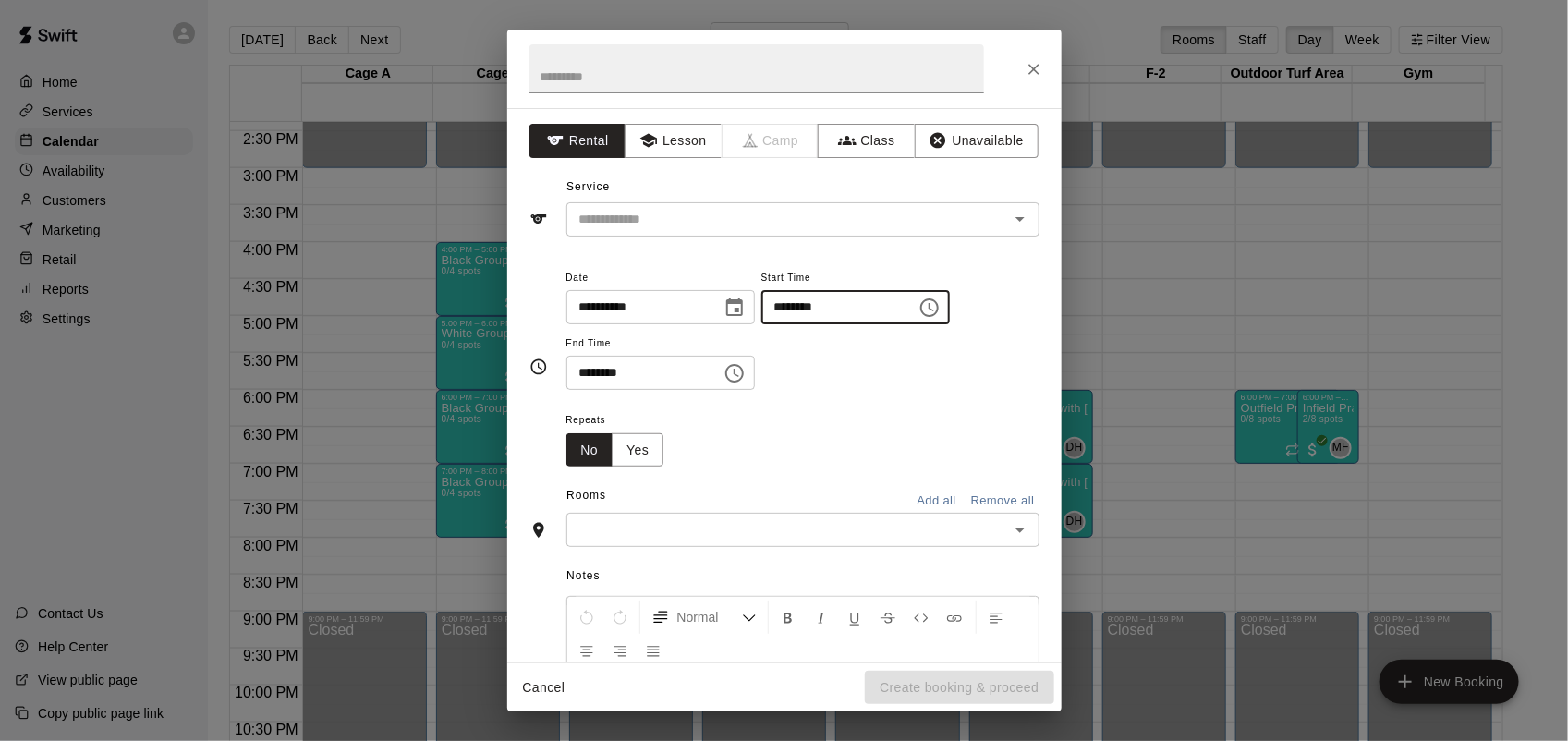
click at [805, 311] on input "********" at bounding box center [832, 307] width 142 height 34
type input "********"
click at [574, 377] on input "********" at bounding box center [637, 373] width 142 height 34
type input "********"
click at [884, 126] on button "Class" at bounding box center [865, 140] width 97 height 34
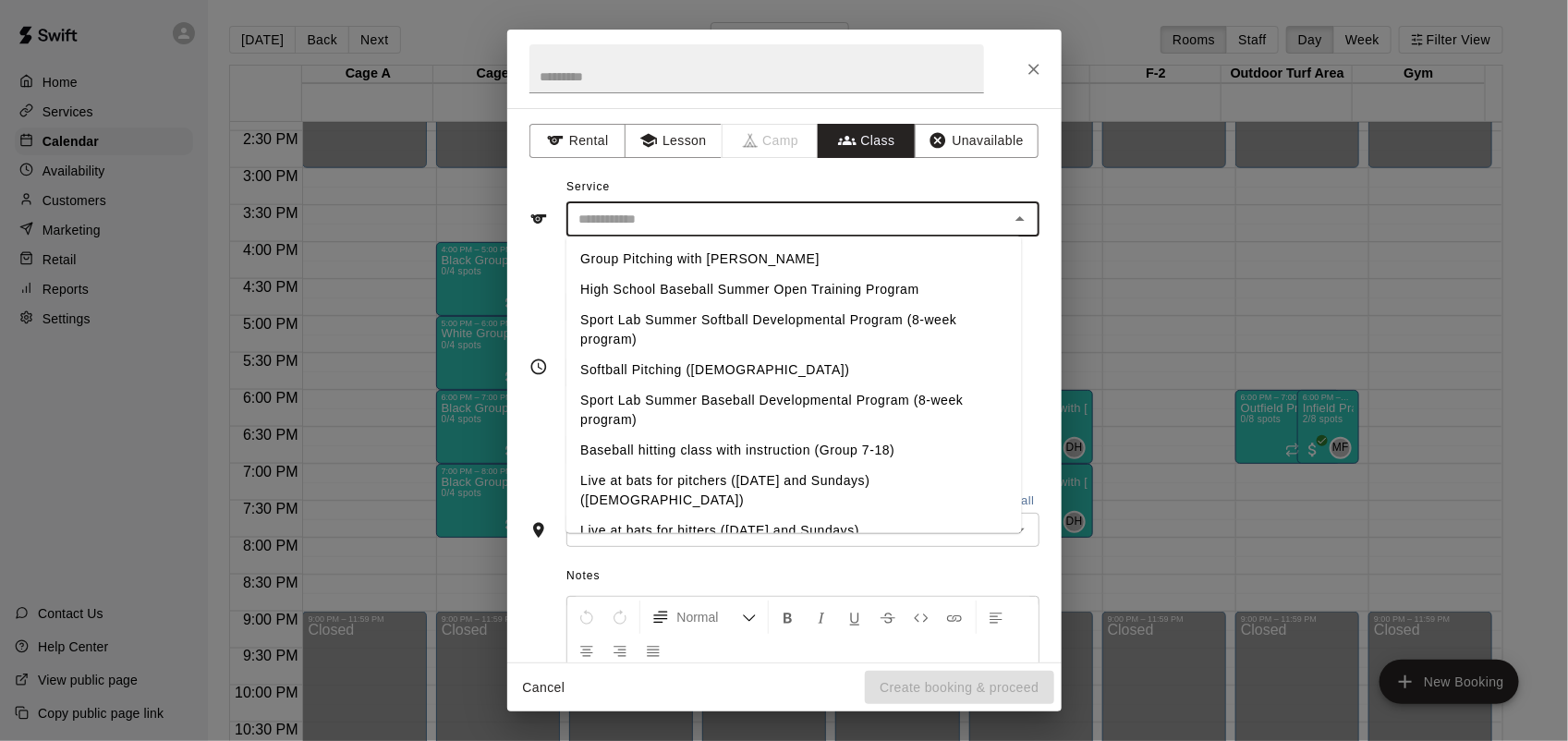
click at [839, 211] on input "text" at bounding box center [787, 219] width 431 height 24
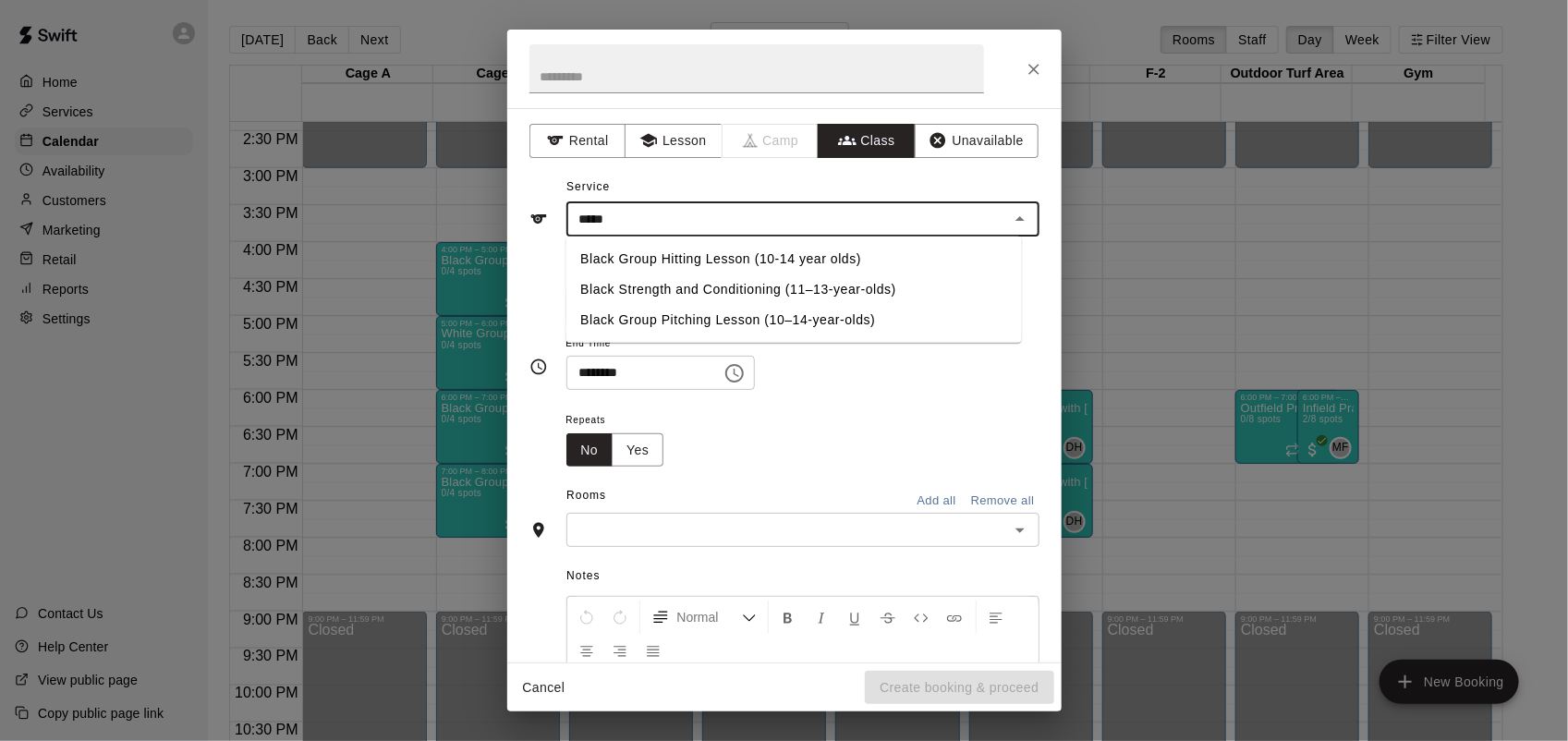
click at [707, 262] on li "Black Group Hitting Lesson (10-14 year olds)" at bounding box center [793, 259] width 456 height 30
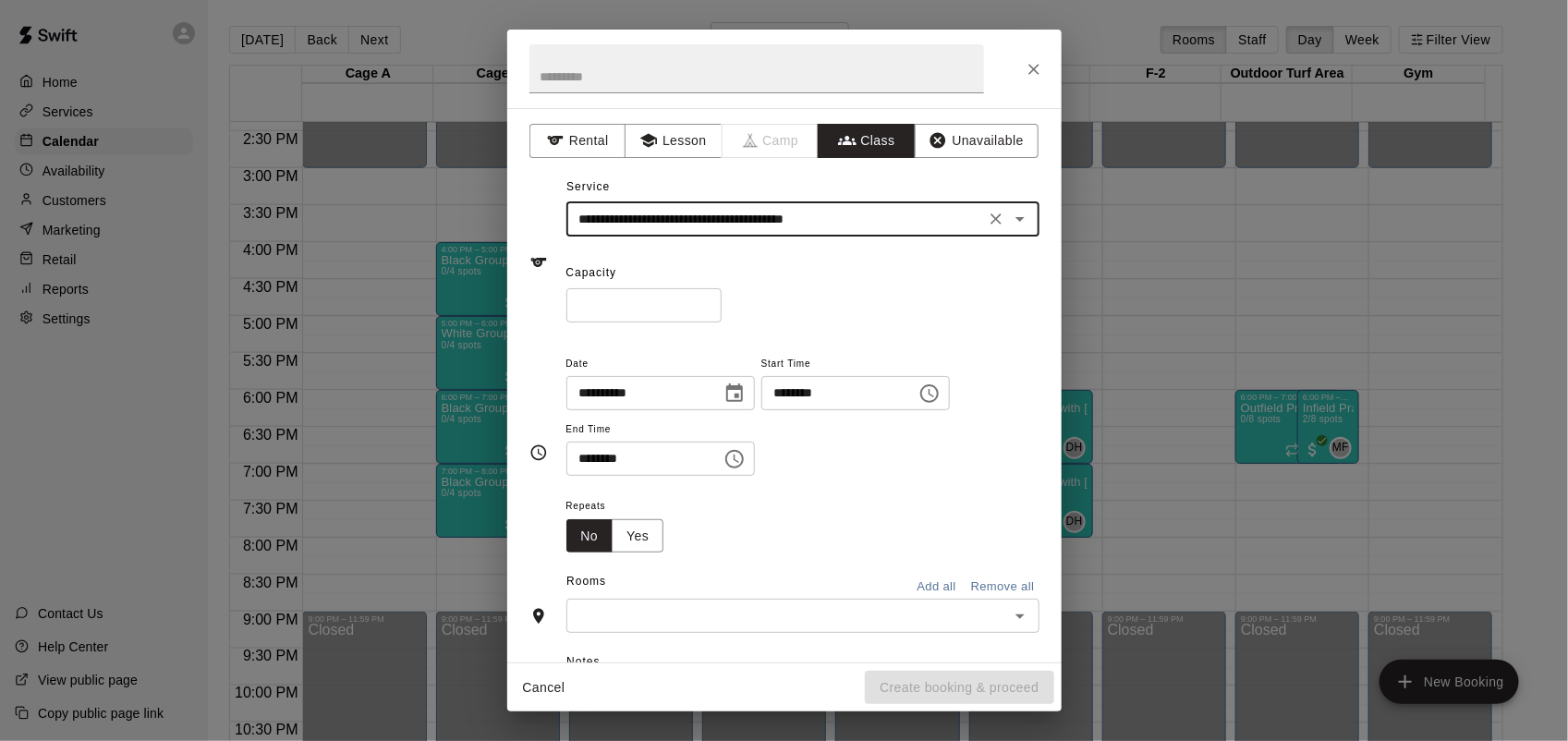
type input "**********"
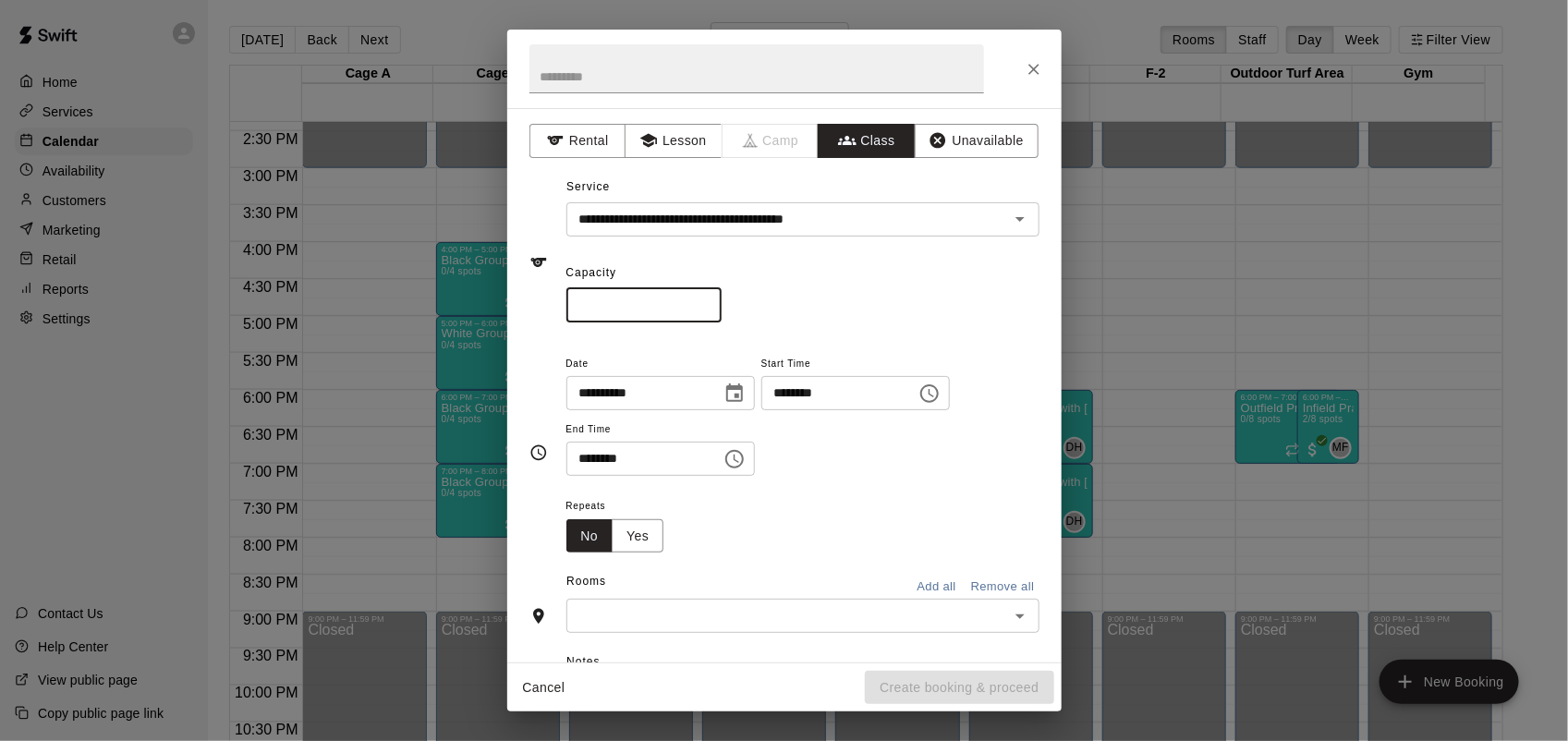
click at [721, 303] on input "*" at bounding box center [643, 305] width 155 height 34
type input "*"
click at [721, 303] on input "*" at bounding box center [643, 305] width 155 height 34
click at [634, 534] on button "Yes" at bounding box center [637, 536] width 52 height 34
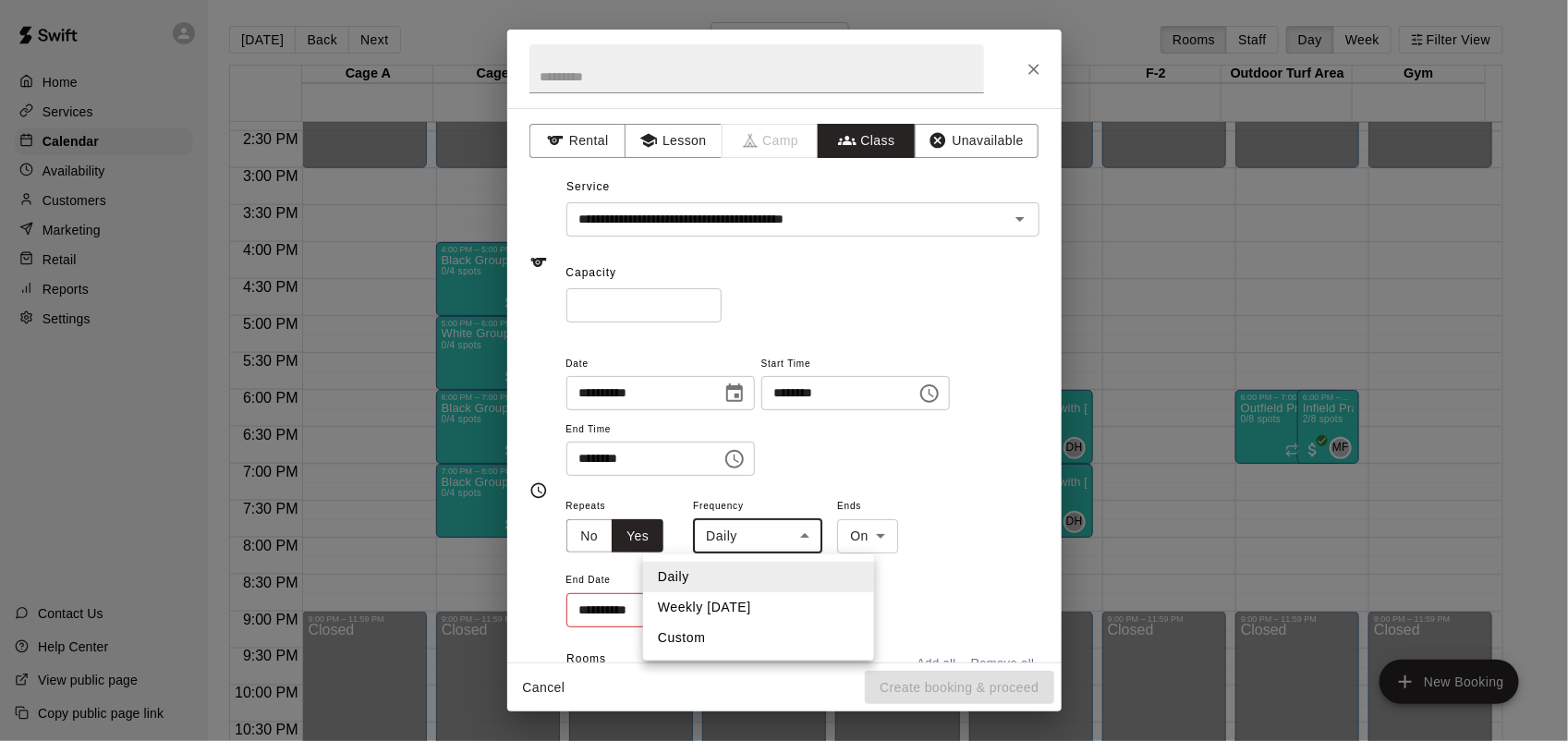
click at [720, 532] on body "Home Services Calendar Availability Customers Marketing Retail Reports Settings…" at bounding box center [784, 385] width 1568 height 770
click at [720, 597] on li "Weekly [DATE]" at bounding box center [758, 607] width 231 height 30
type input "******"
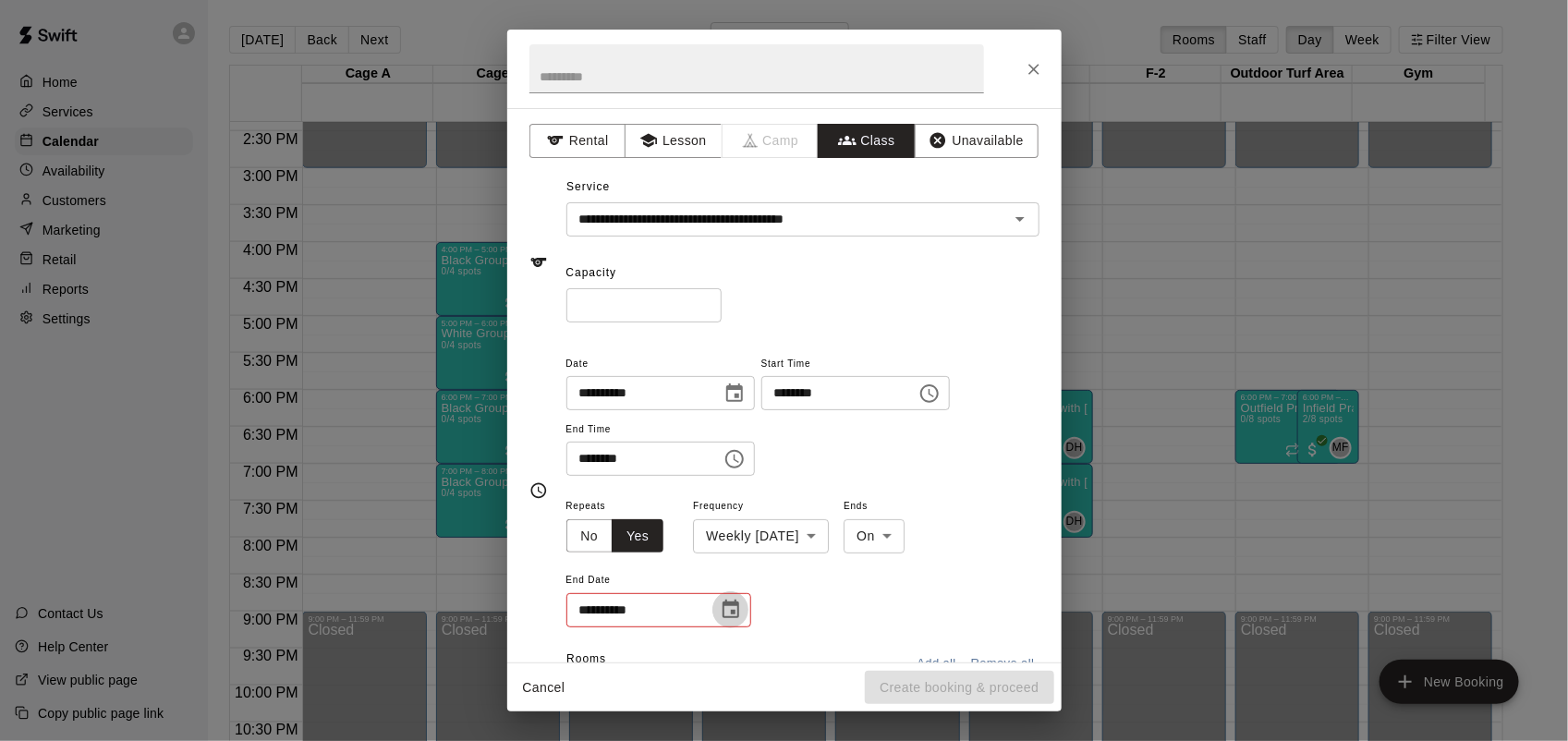
click at [720, 597] on button "Choose date" at bounding box center [730, 609] width 37 height 37
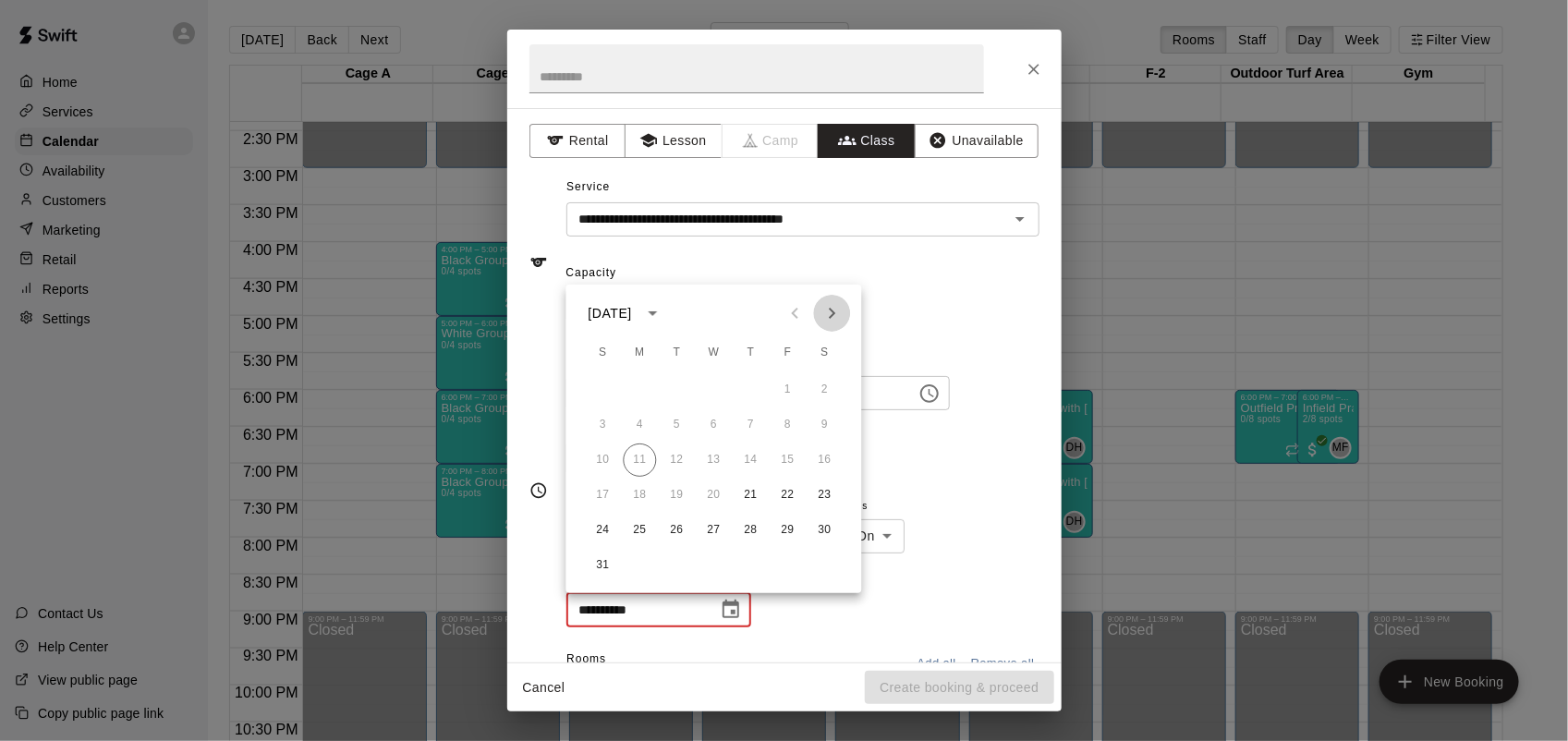
click at [841, 310] on icon "Next month" at bounding box center [832, 314] width 23 height 23
click at [745, 536] on button "30" at bounding box center [751, 529] width 33 height 33
type input "**********"
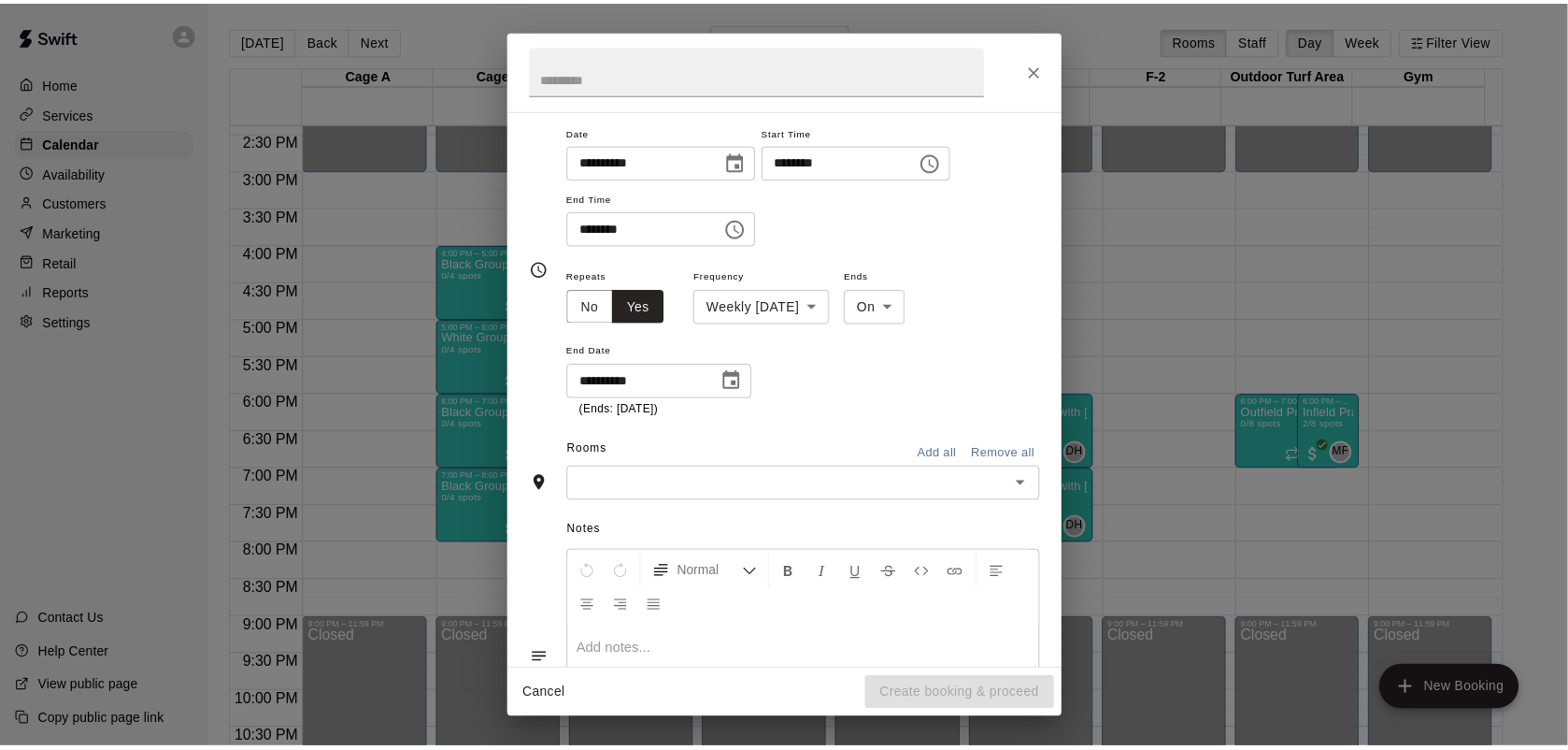
scroll to position [243, 0]
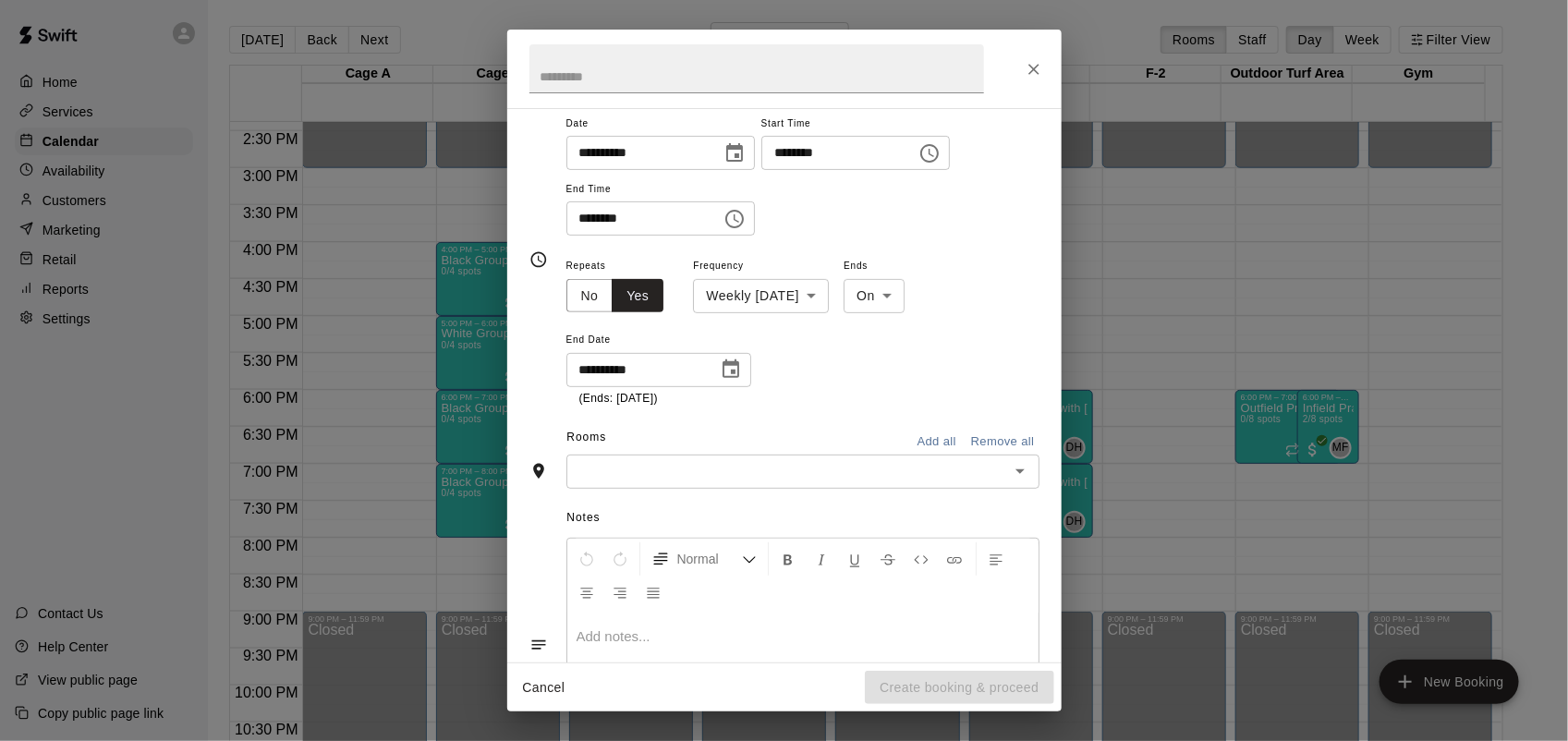
click at [666, 471] on input "text" at bounding box center [787, 472] width 431 height 24
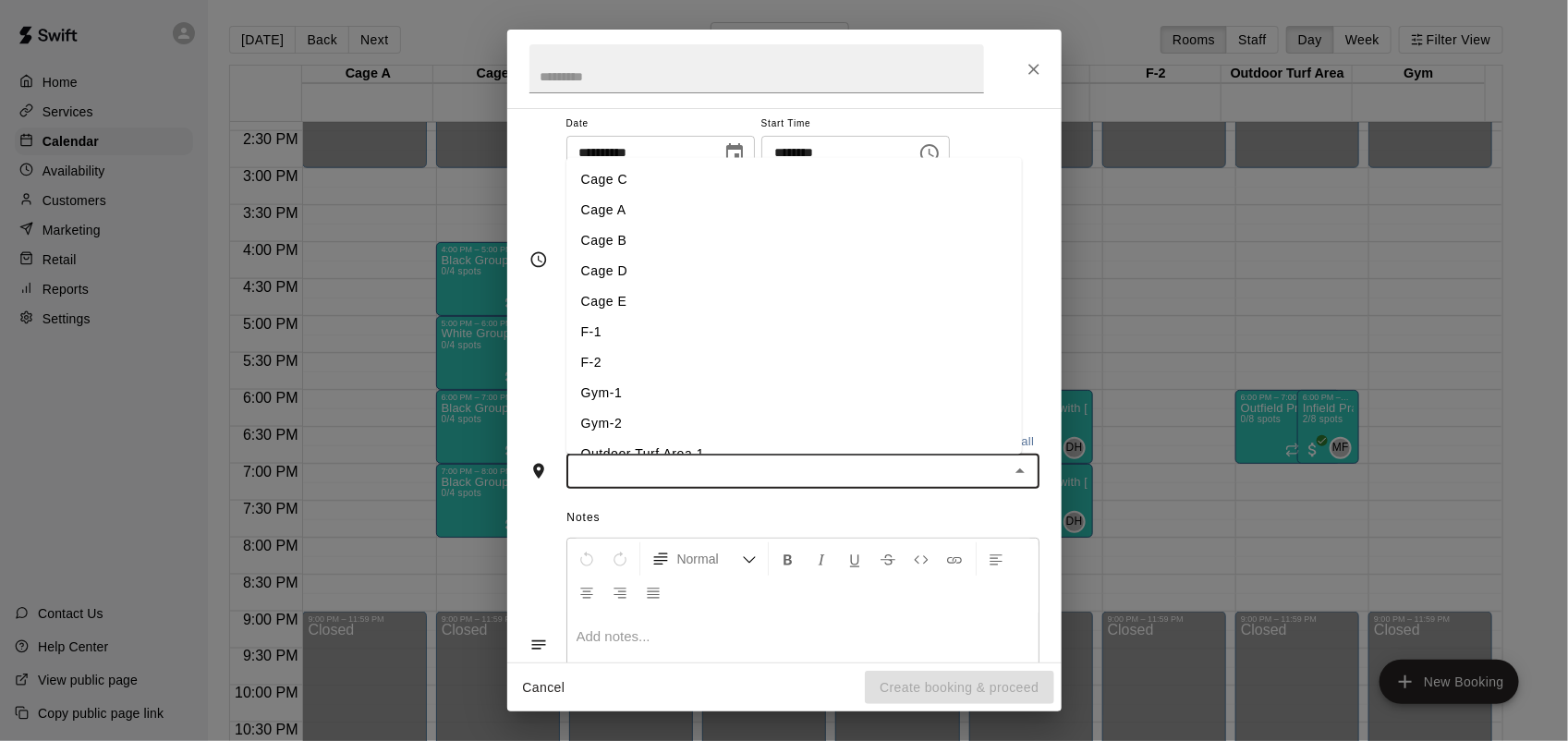
click at [606, 306] on li "Cage E" at bounding box center [794, 301] width 456 height 30
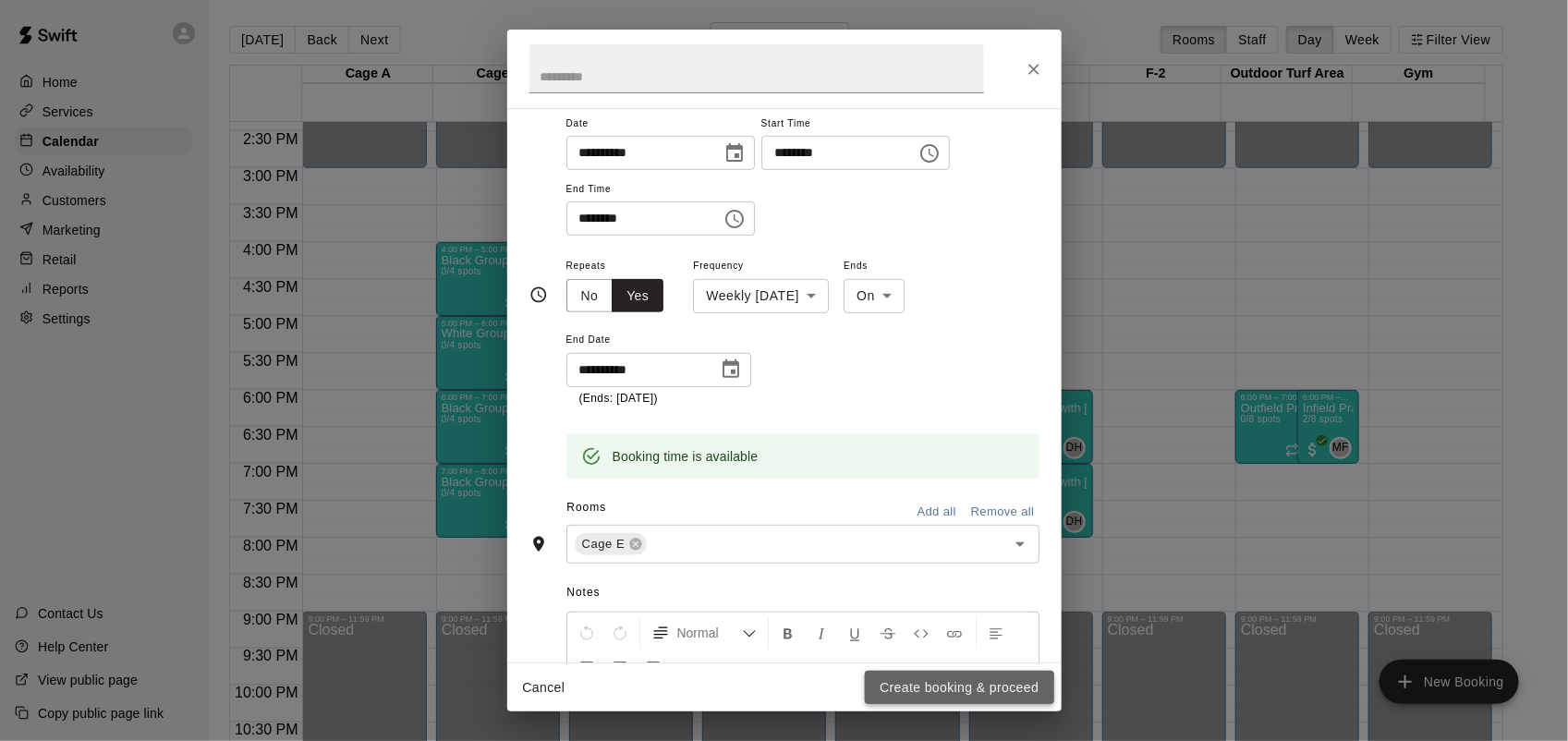
click at [958, 690] on button "Create booking & proceed" at bounding box center [959, 687] width 188 height 34
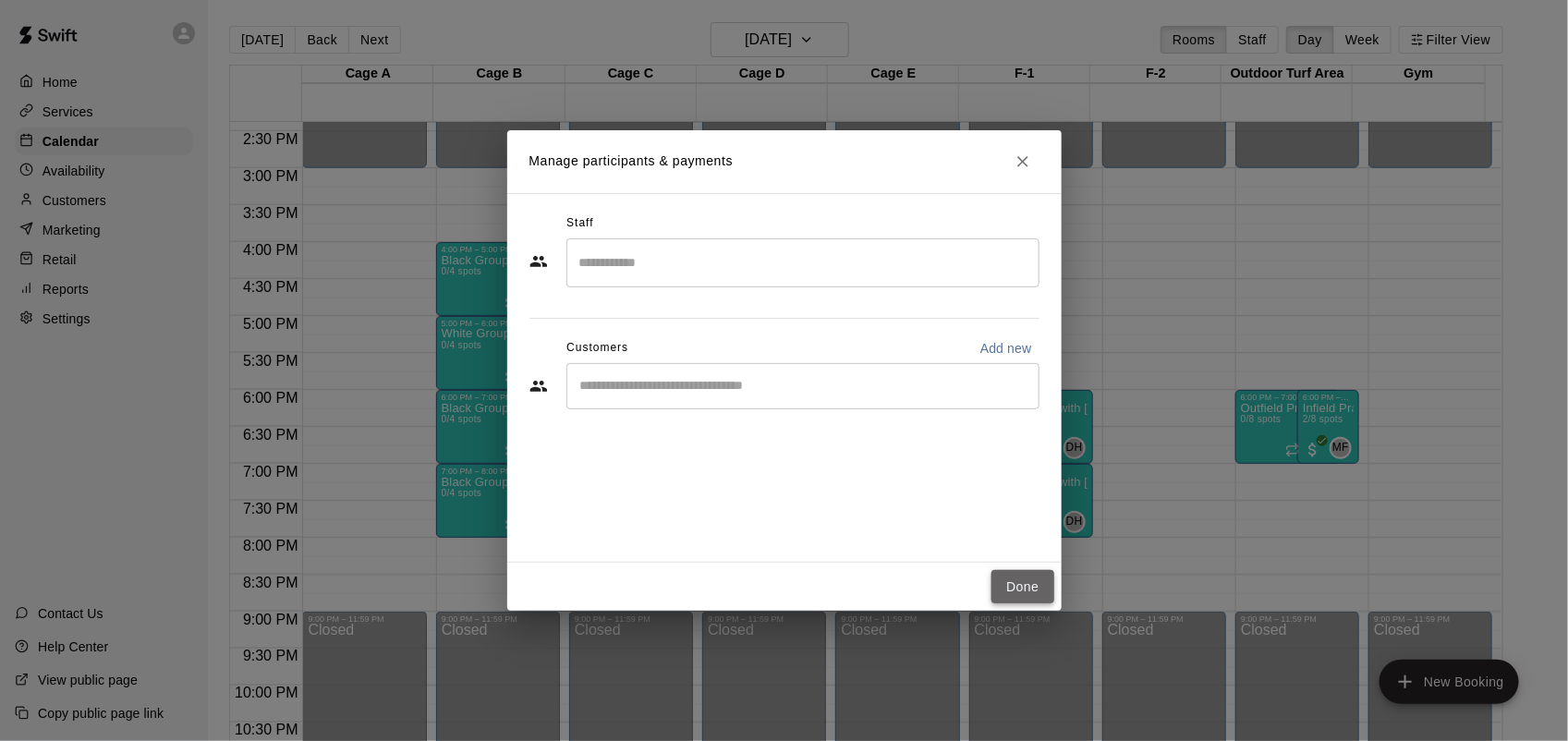
click at [1023, 577] on button "Done" at bounding box center [1023, 587] width 62 height 34
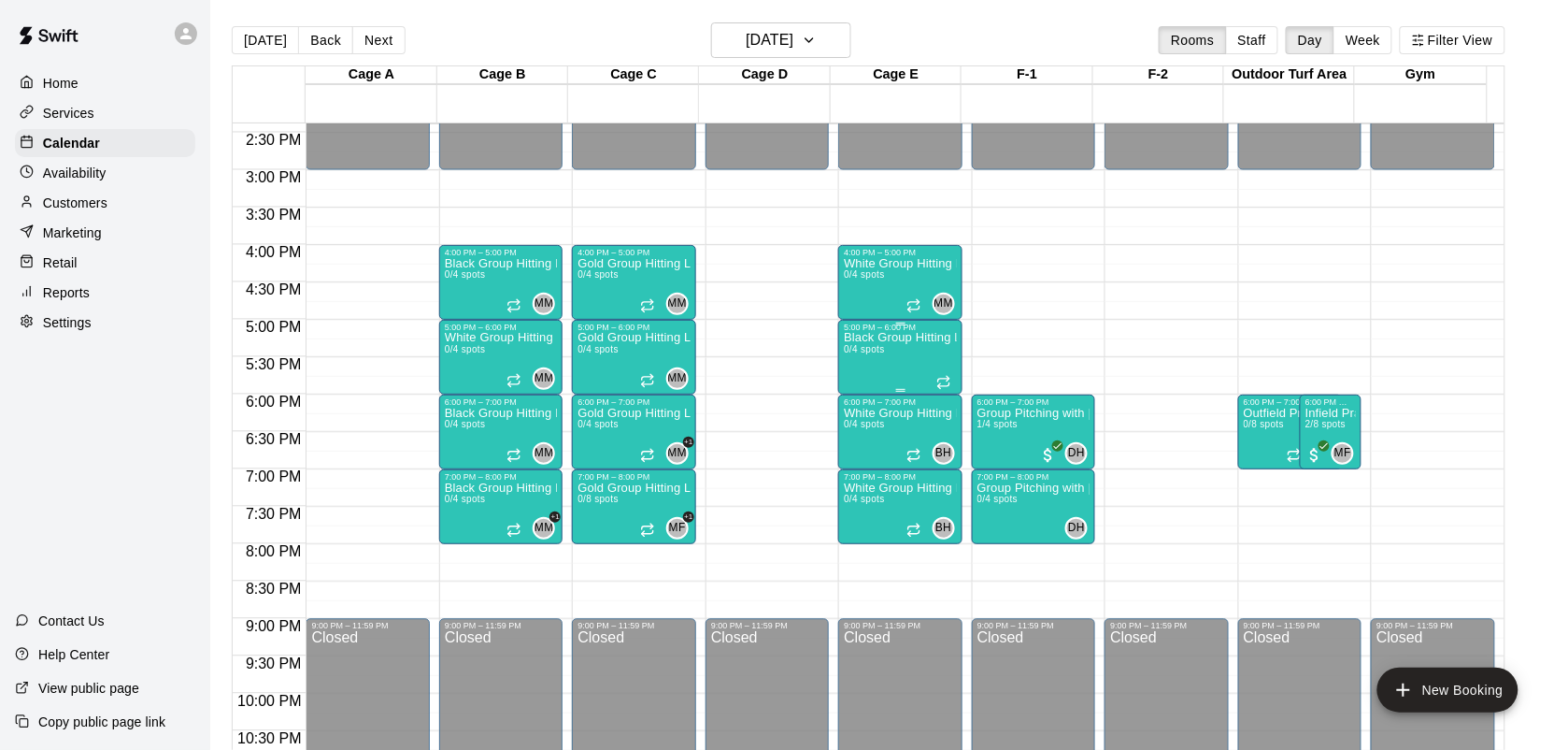
click at [893, 370] on div "Black Group Hitting Lesson (10-14 year olds) 0/4 spots" at bounding box center [900, 706] width 112 height 750
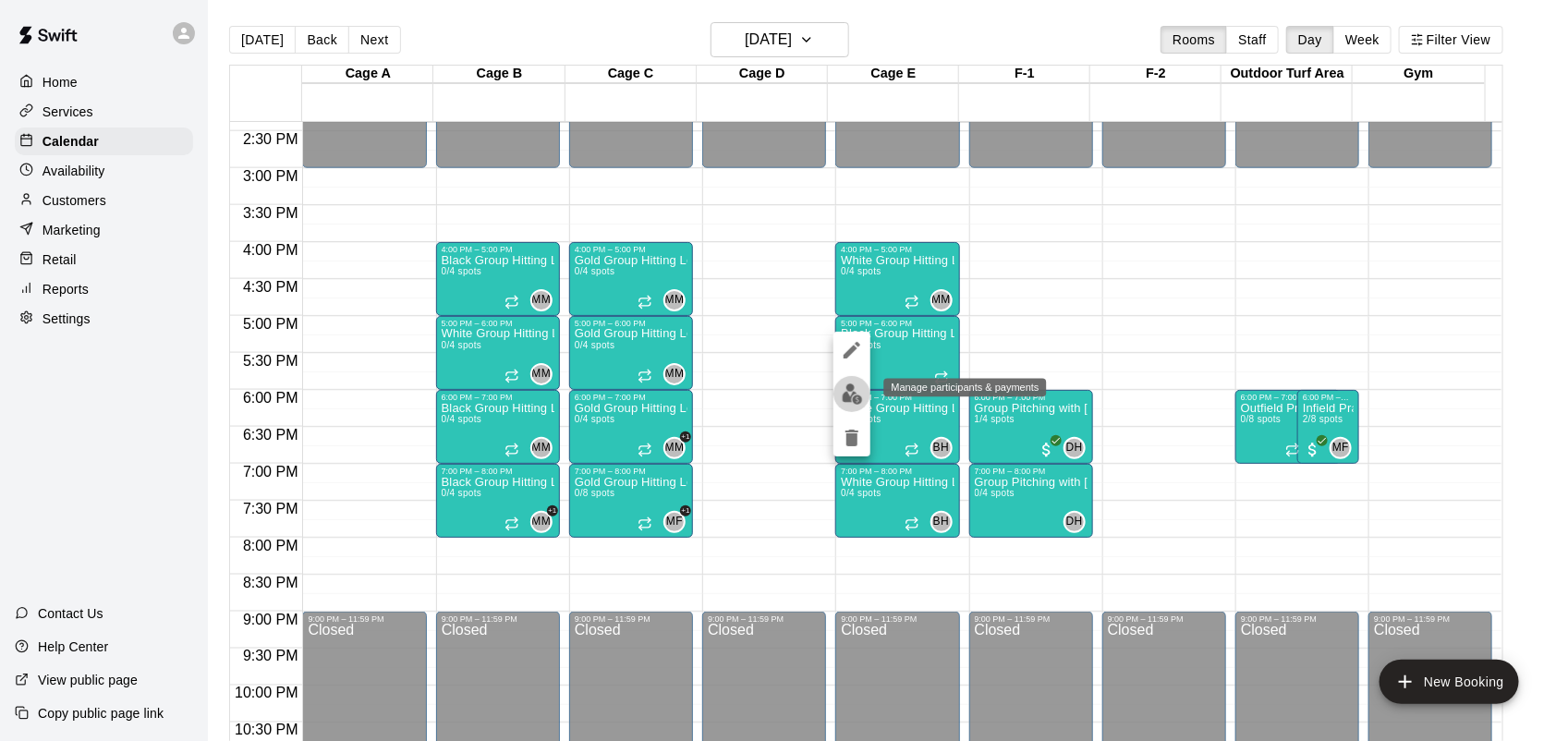
click at [848, 394] on img "edit" at bounding box center [852, 394] width 22 height 22
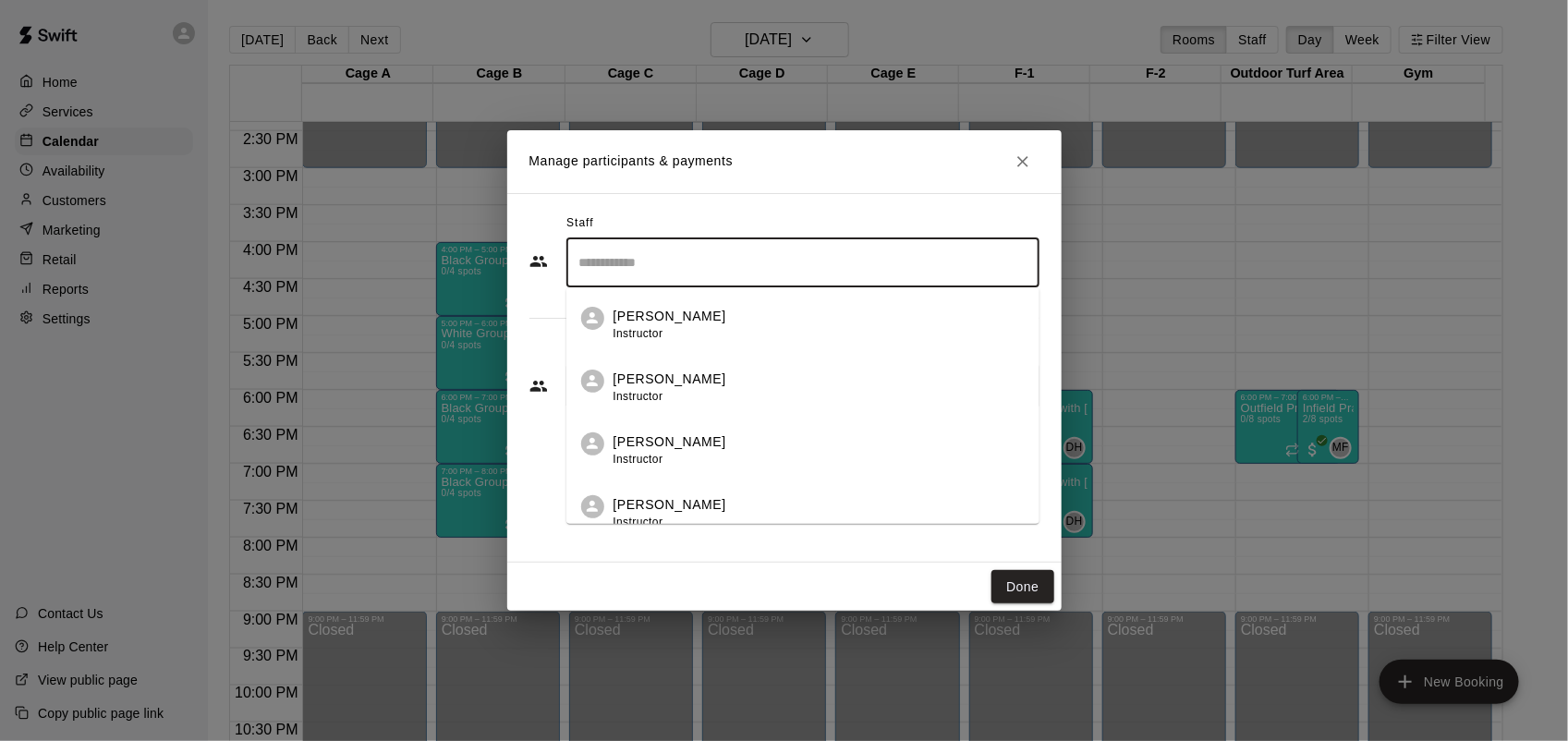
click at [744, 257] on input "Search staff" at bounding box center [802, 263] width 457 height 32
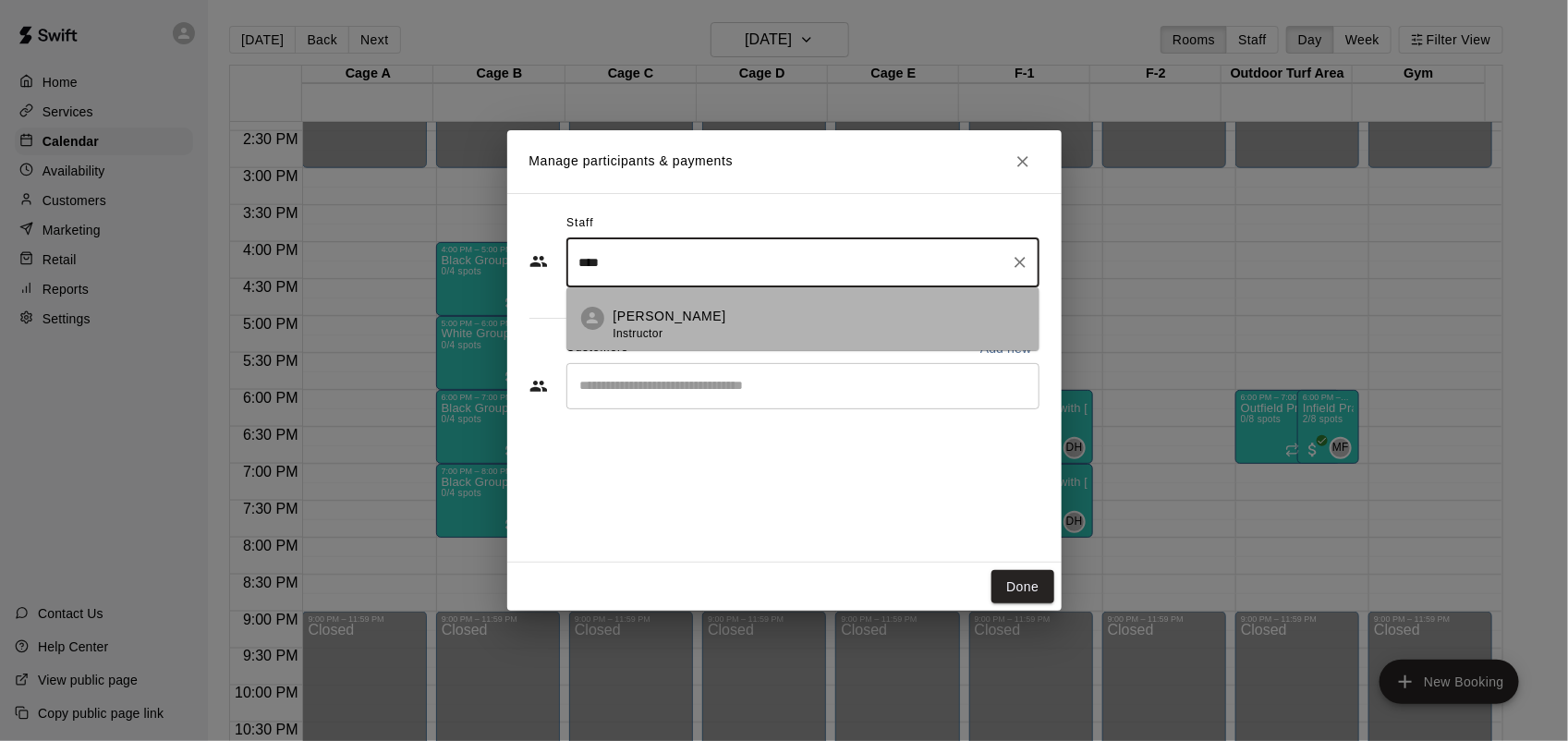
click at [713, 315] on div "[PERSON_NAME] Instructor" at bounding box center [818, 325] width 412 height 36
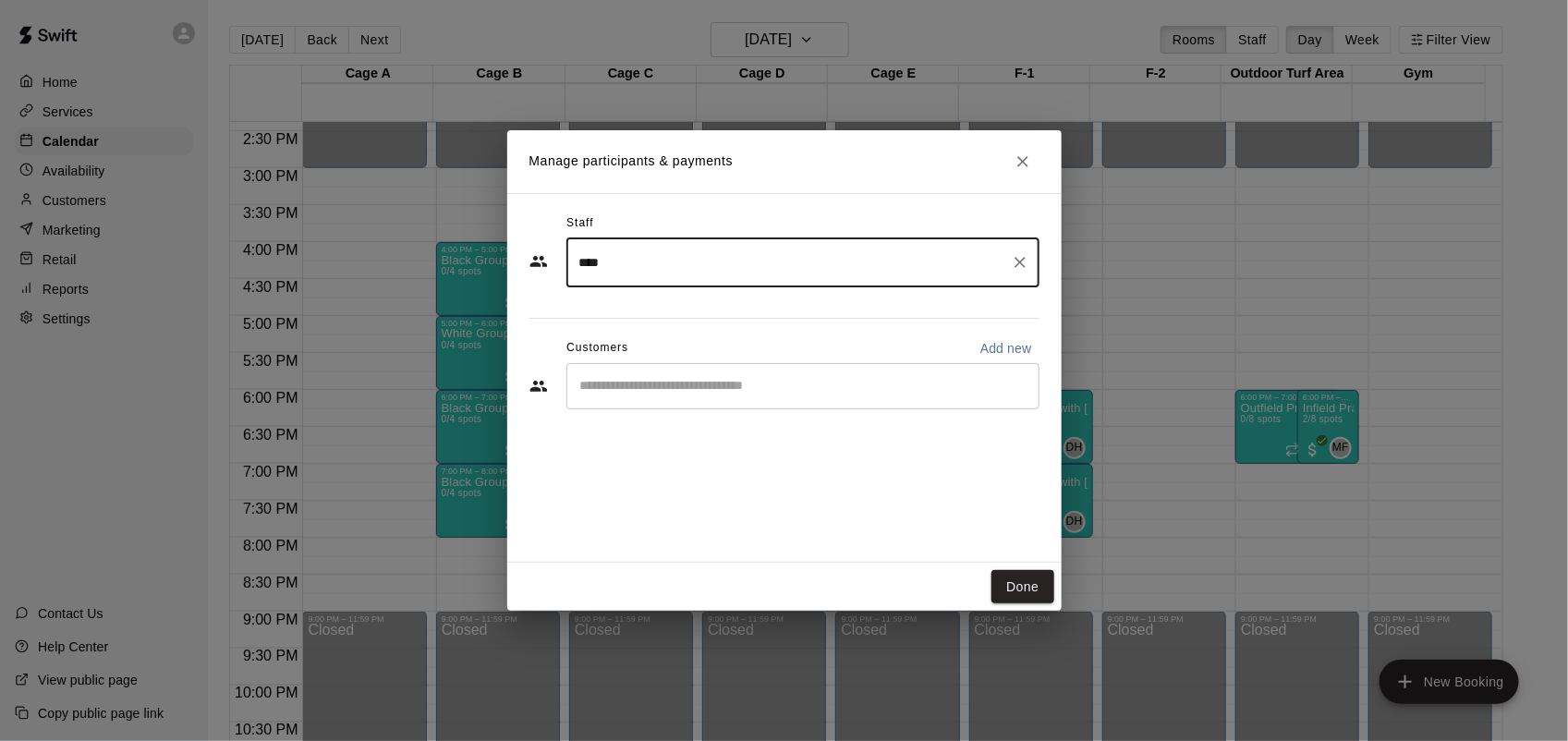
type input "****"
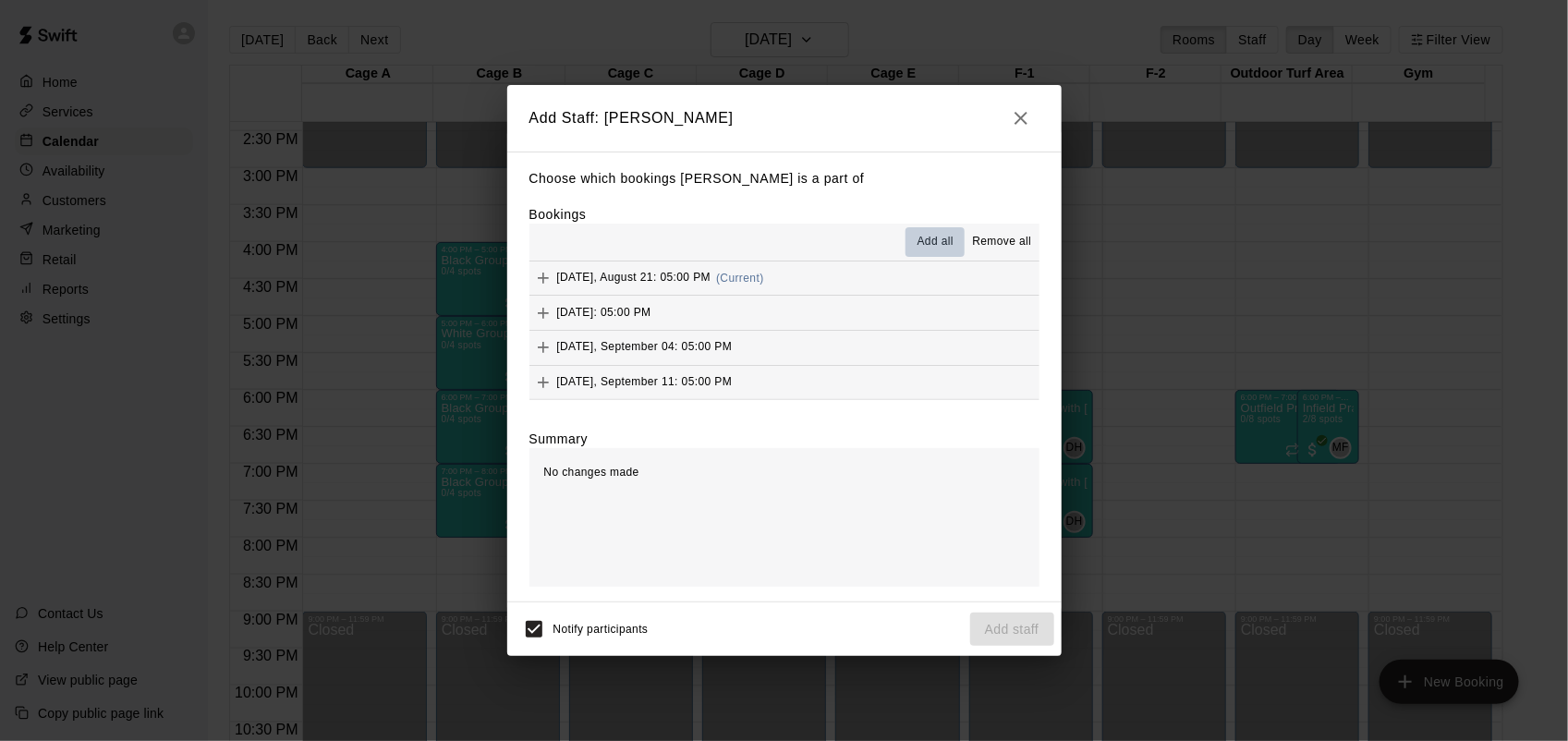
click at [929, 237] on span "Add all" at bounding box center [935, 242] width 37 height 19
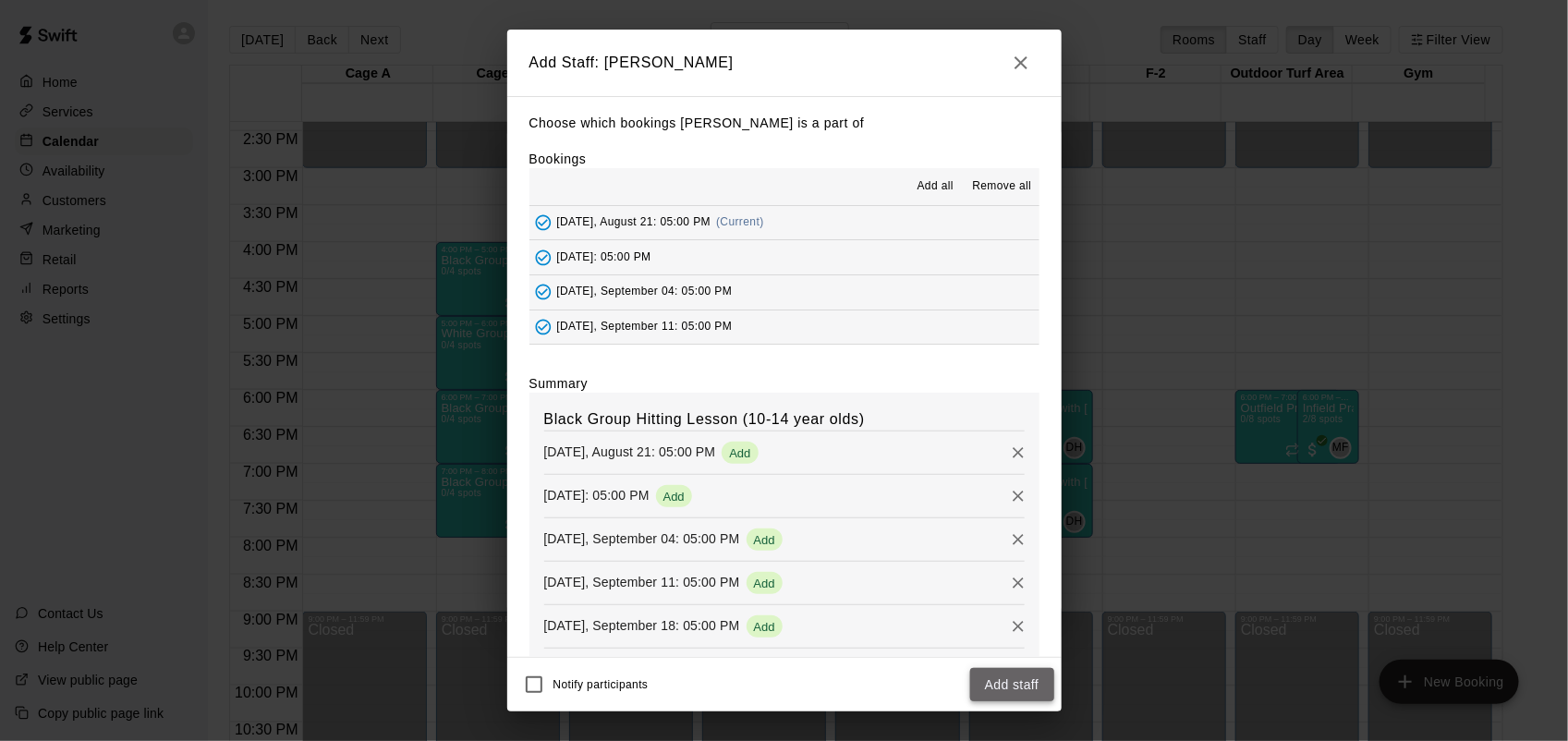
click at [1018, 671] on button "Add staff" at bounding box center [1011, 685] width 84 height 34
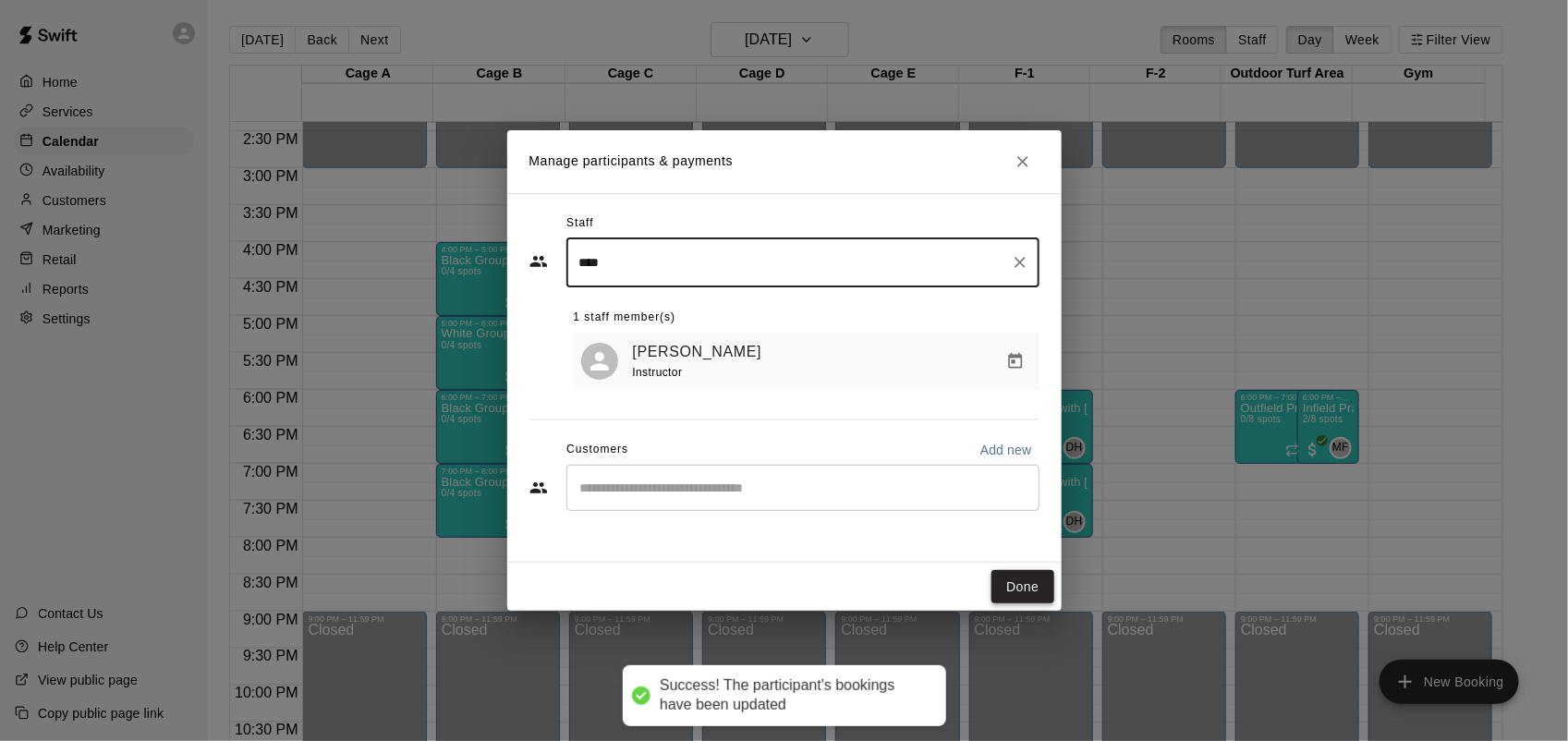
click at [1027, 580] on button "Done" at bounding box center [1023, 587] width 62 height 34
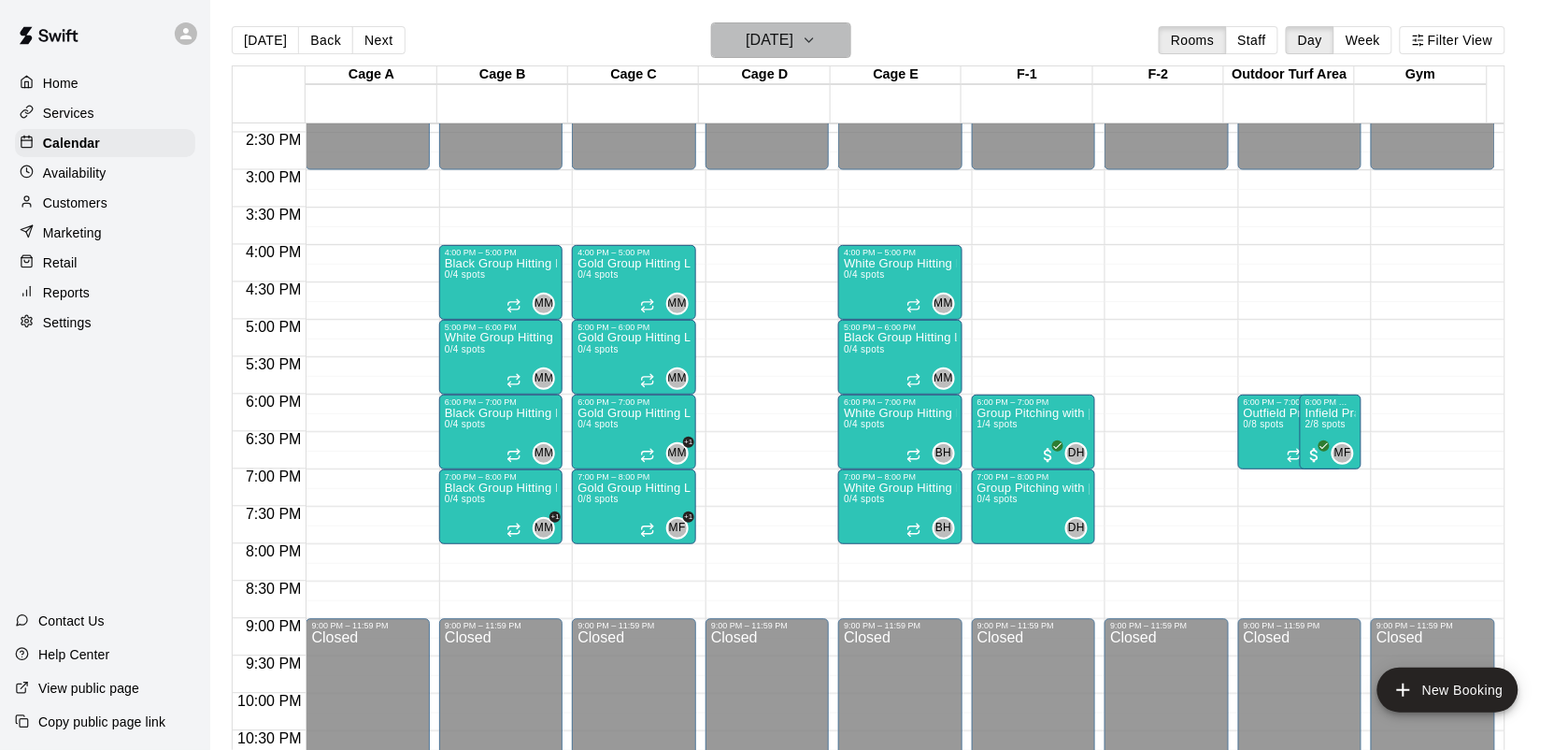
click at [816, 32] on icon "button" at bounding box center [810, 40] width 15 height 23
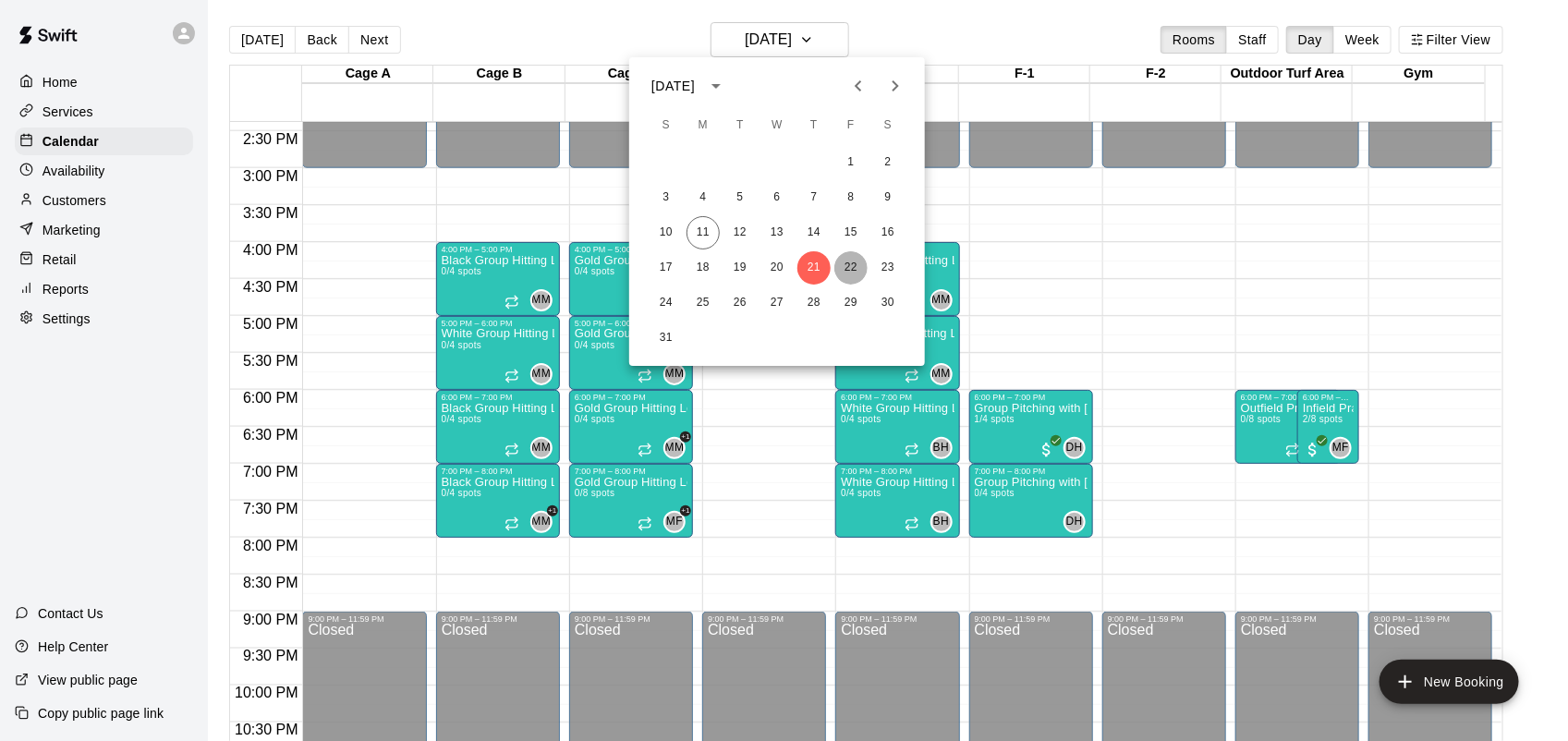
click at [850, 259] on button "22" at bounding box center [850, 267] width 33 height 33
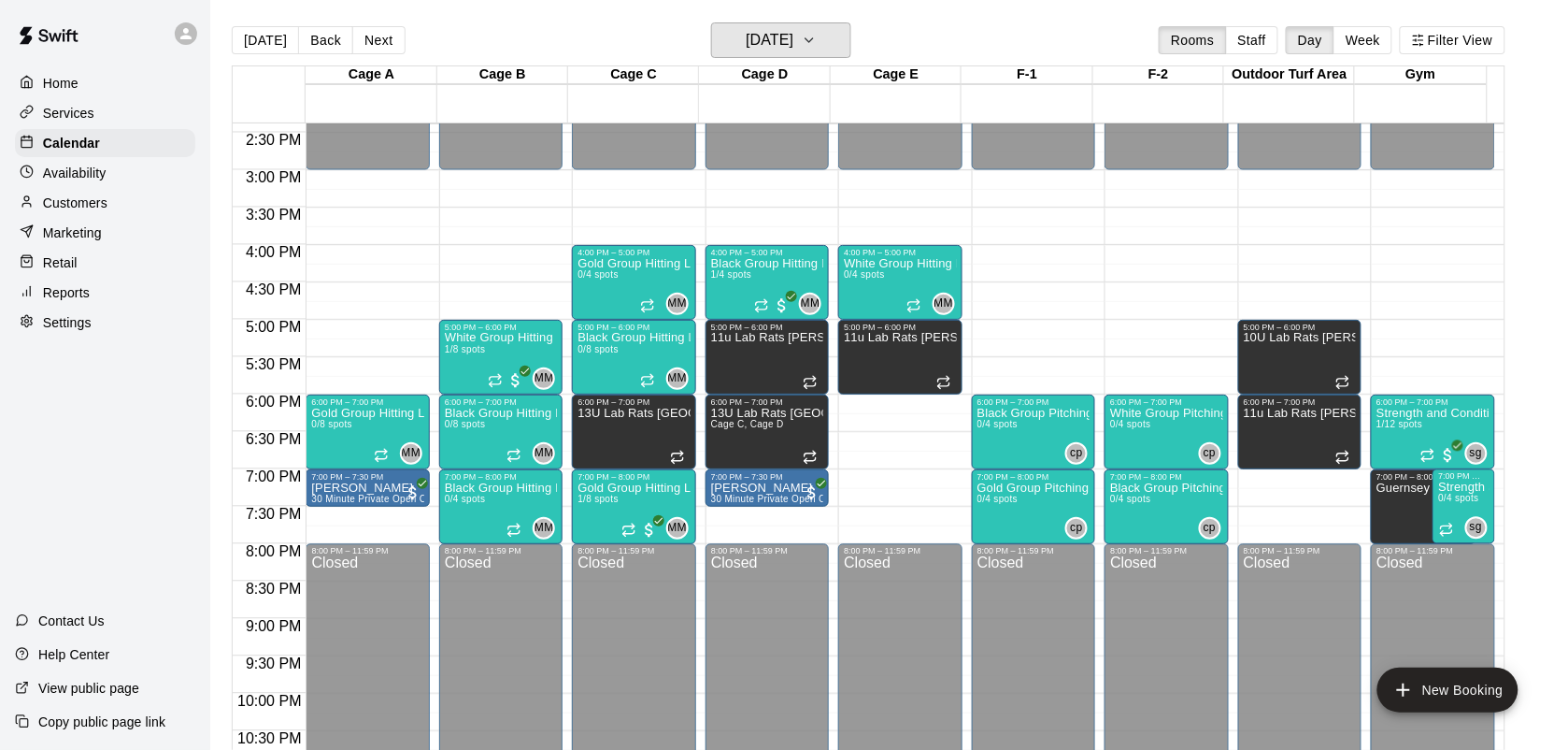
click at [712, 23] on button "[DATE]" at bounding box center [781, 40] width 140 height 35
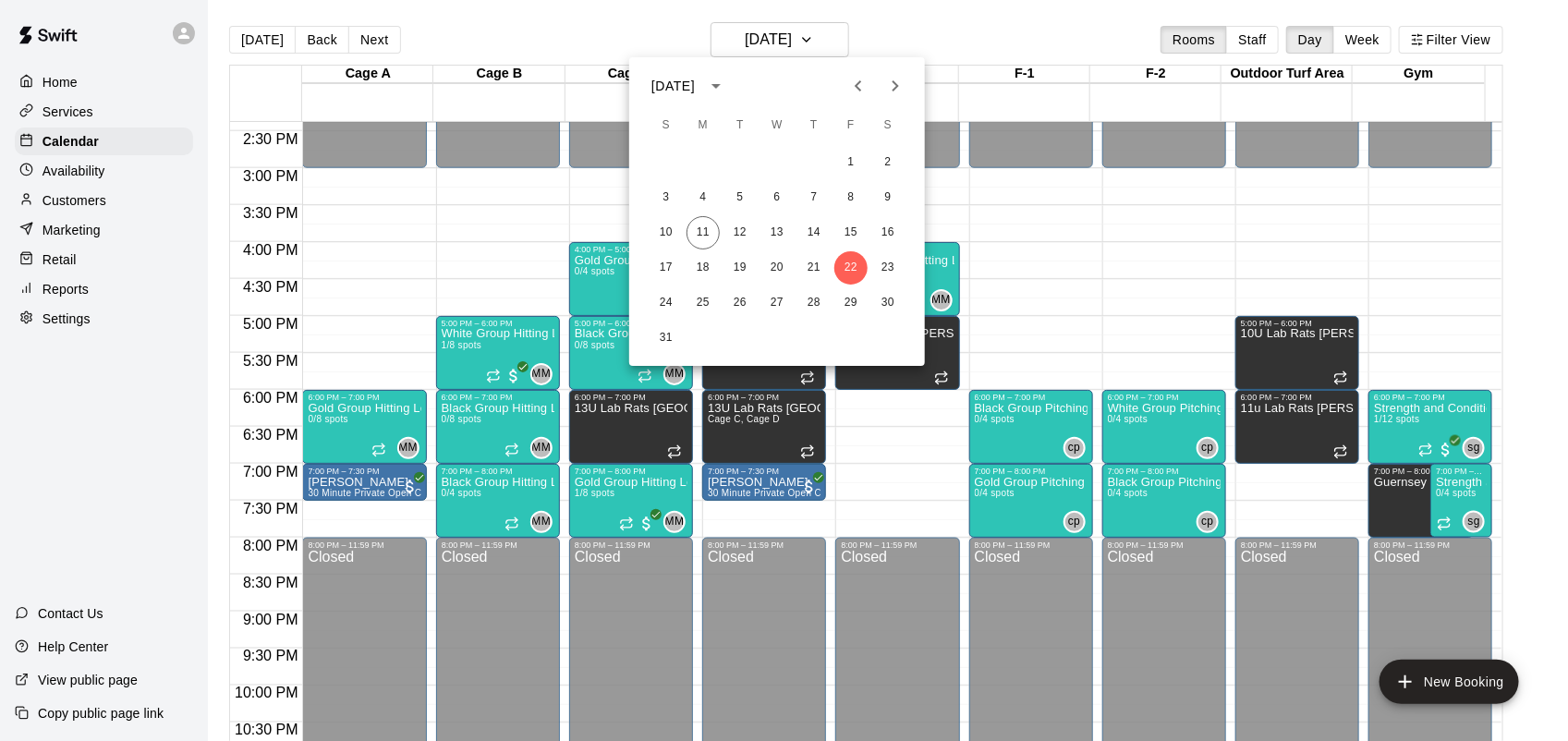
click at [58, 205] on div at bounding box center [784, 370] width 1568 height 741
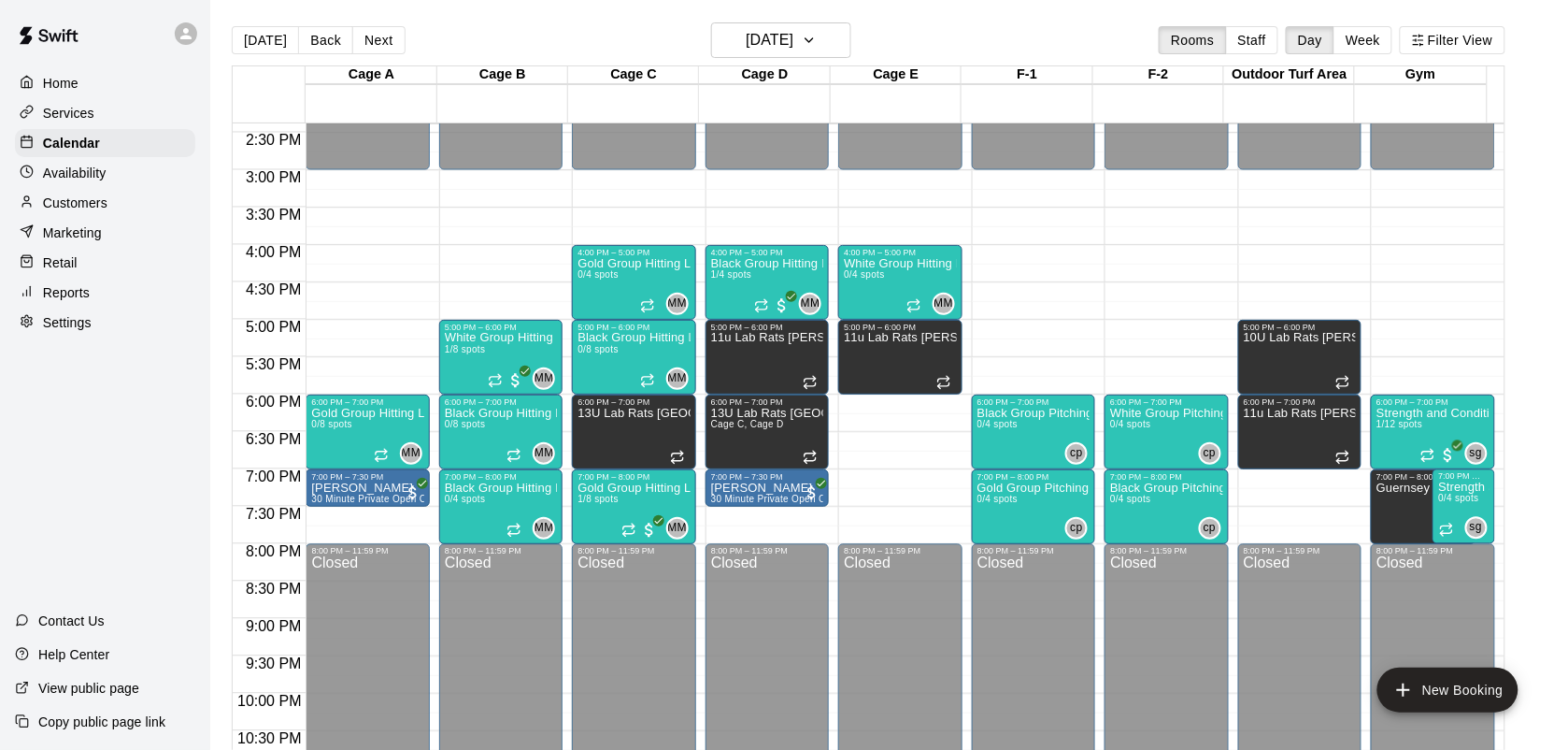
click at [80, 208] on p "Customers" at bounding box center [75, 203] width 65 height 19
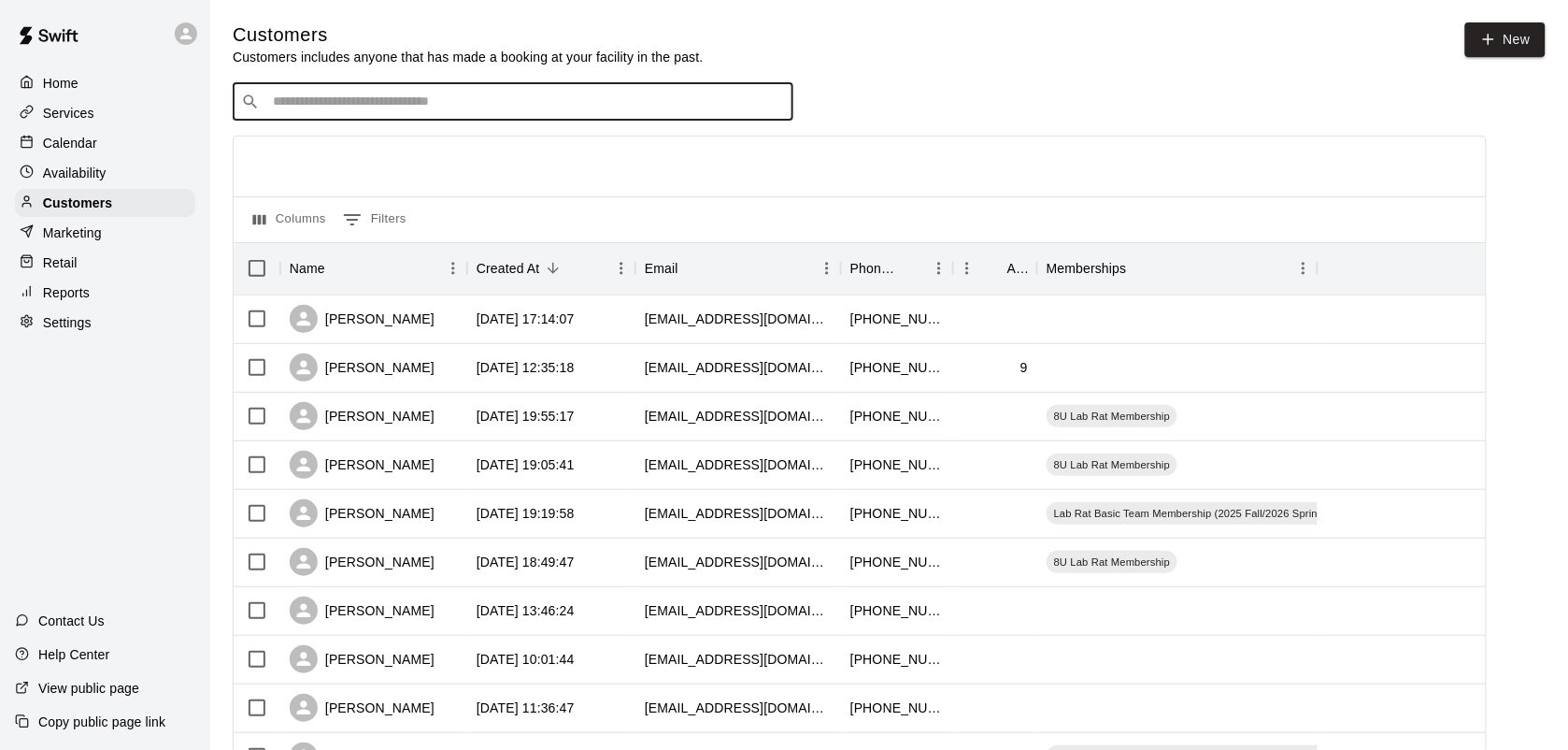
click at [301, 98] on input "Search customers by name or email" at bounding box center [526, 102] width 517 height 19
type input "******"
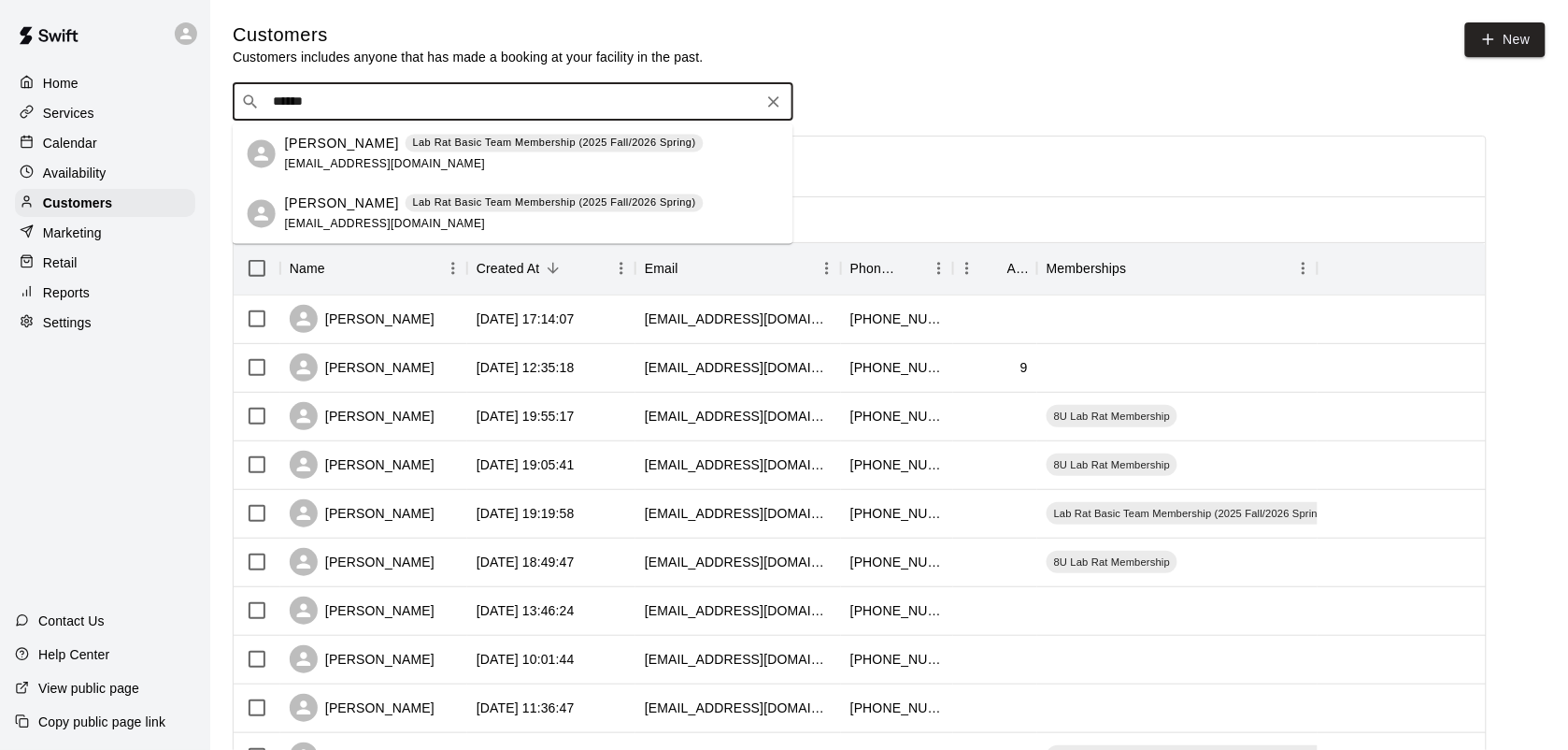
click at [472, 204] on p "Lab Rat Basic Team Membership (2025 Fall/2026 Spring)" at bounding box center [554, 203] width 283 height 16
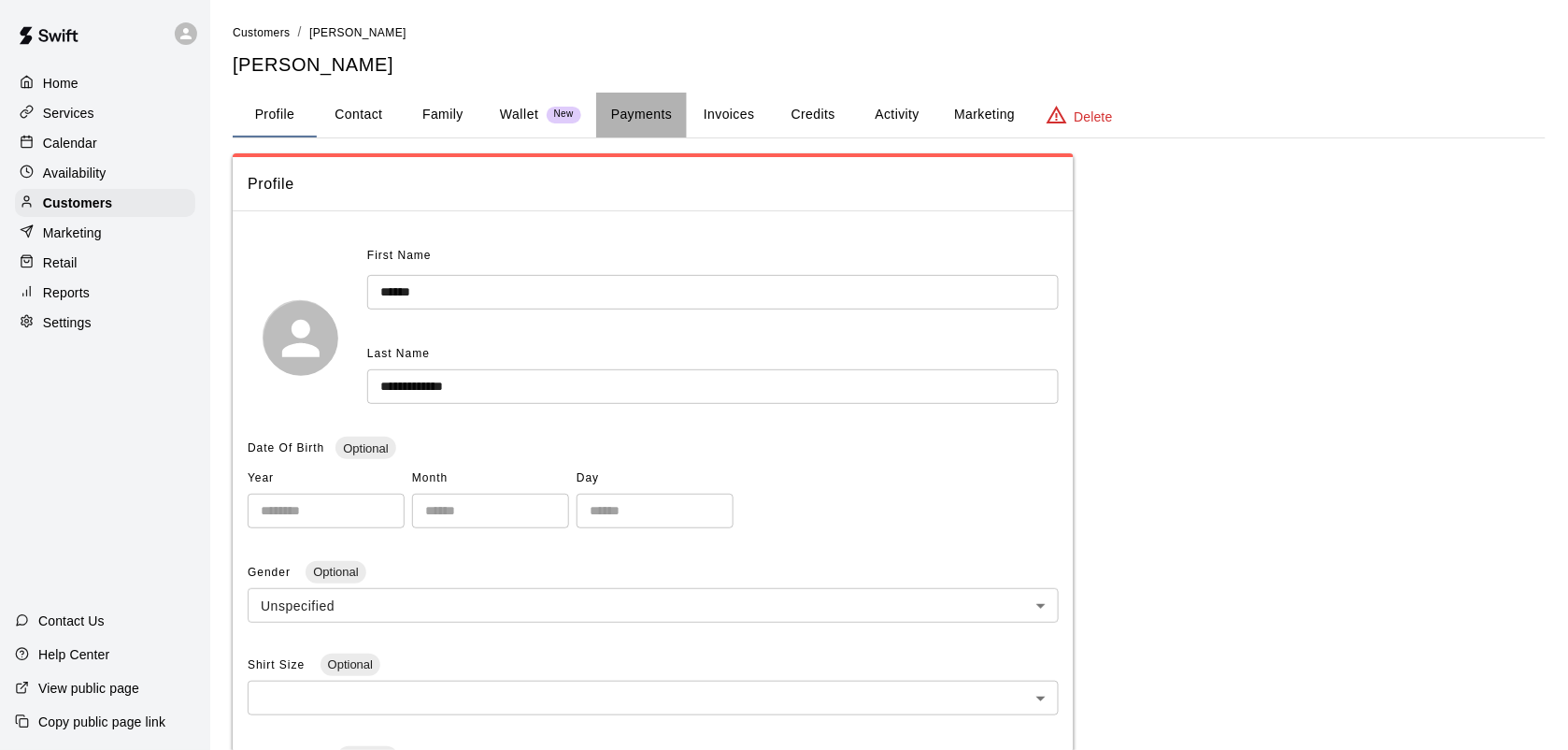
click at [655, 109] on button "Payments" at bounding box center [641, 114] width 90 height 45
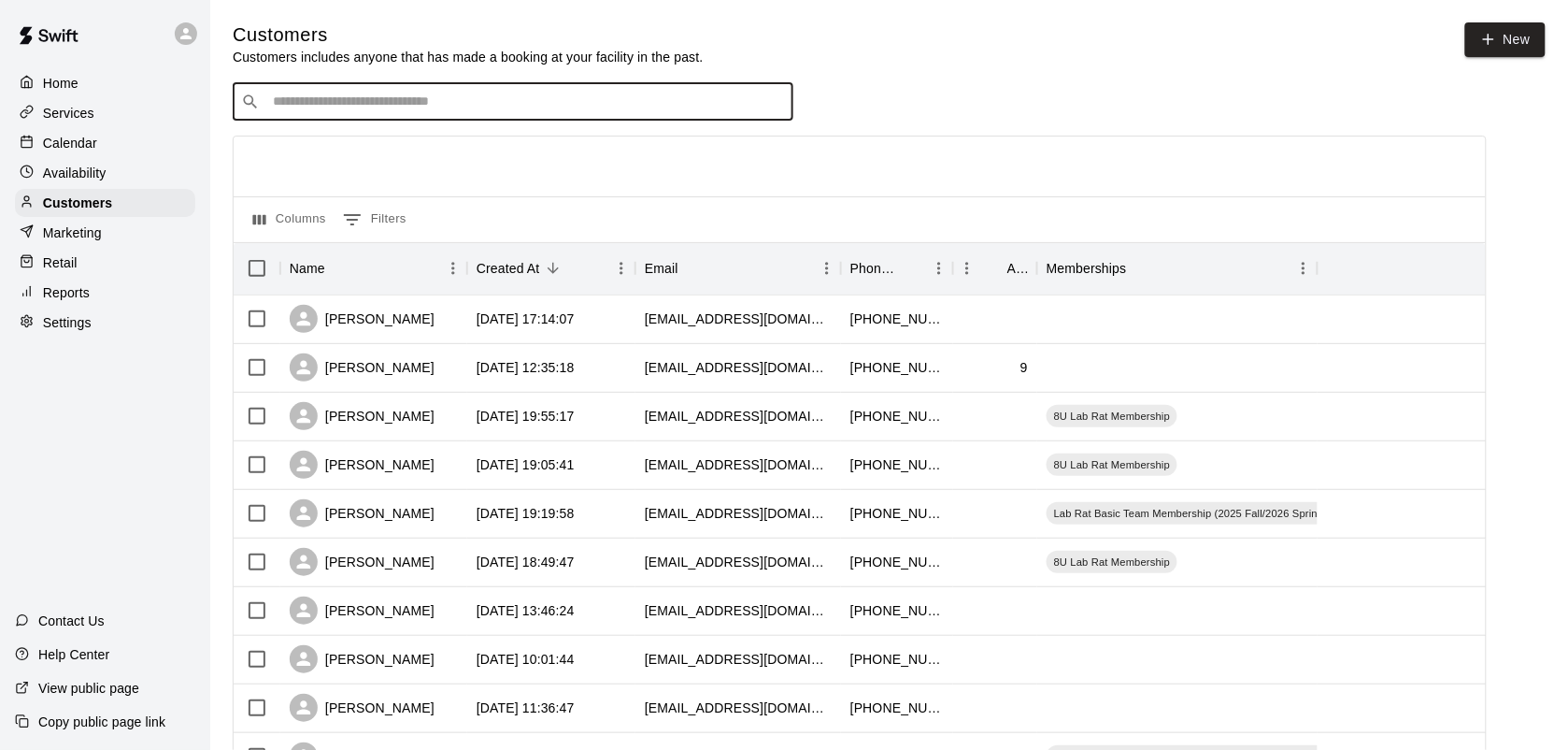
click at [294, 101] on input "Search customers by name or email" at bounding box center [526, 102] width 517 height 19
type input "******"
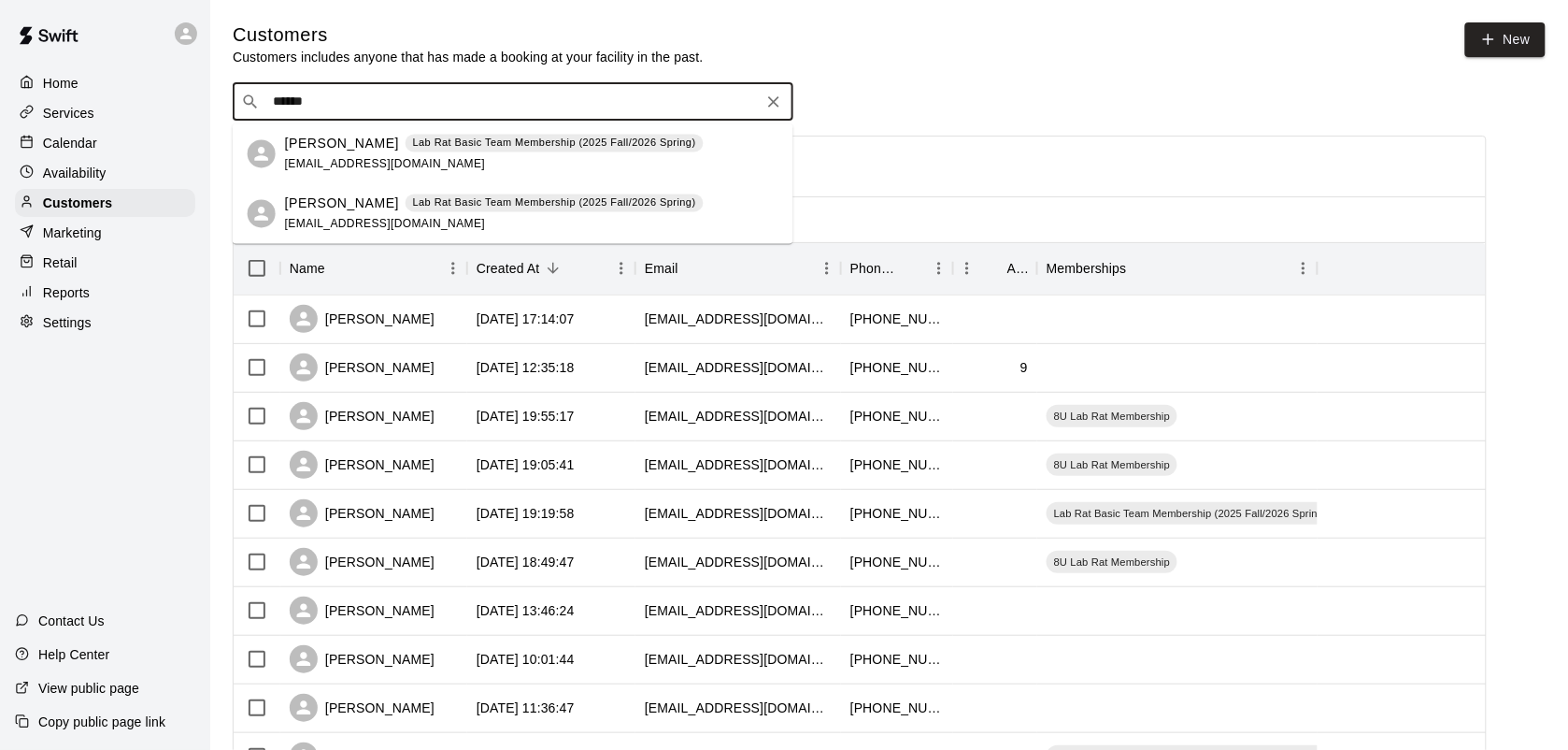
click at [486, 189] on div "[PERSON_NAME] Lab Rat Basic Team Membership (2025 Fall/2026 Spring) [EMAIL_ADDR…" at bounding box center [513, 213] width 561 height 60
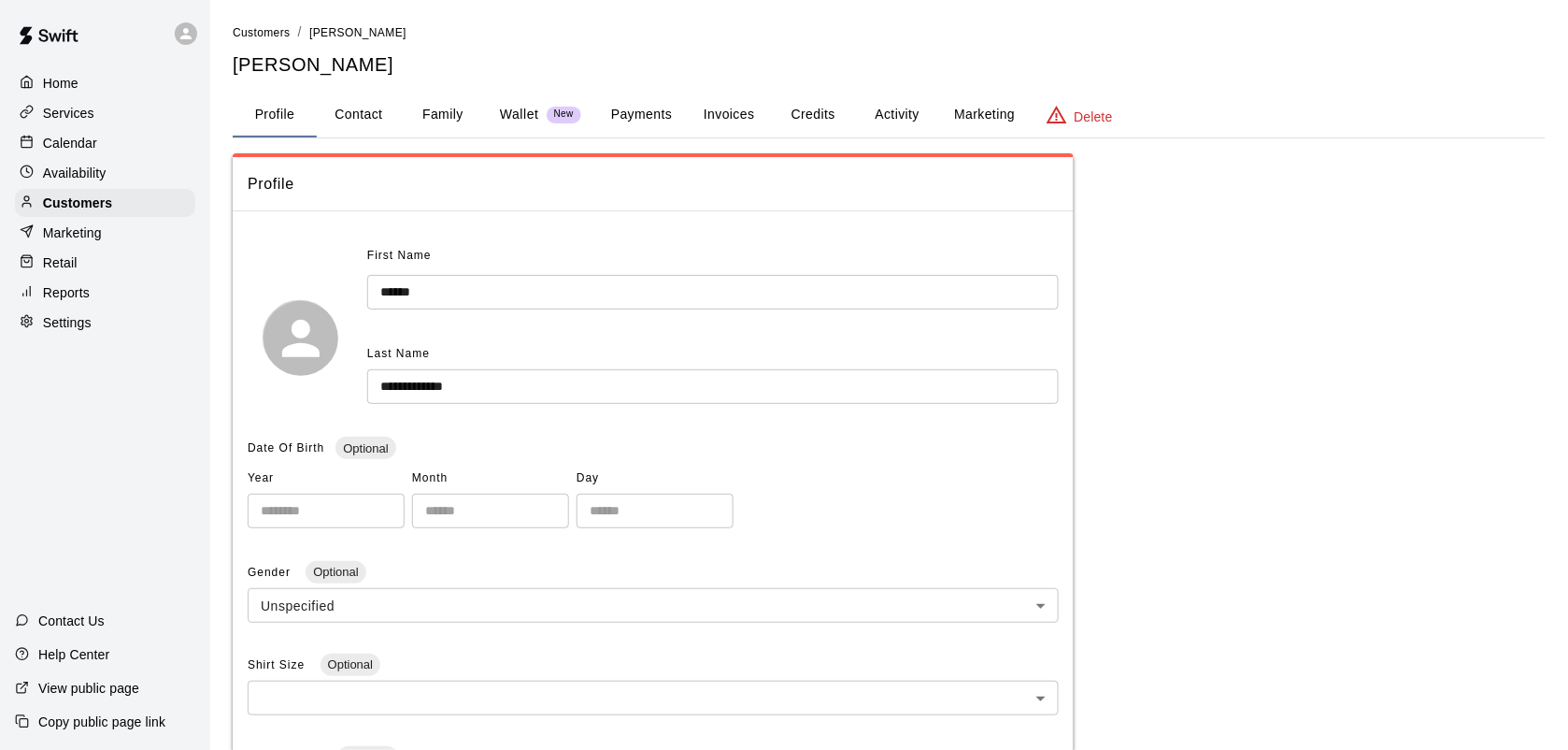
click at [77, 111] on p "Services" at bounding box center [69, 113] width 51 height 19
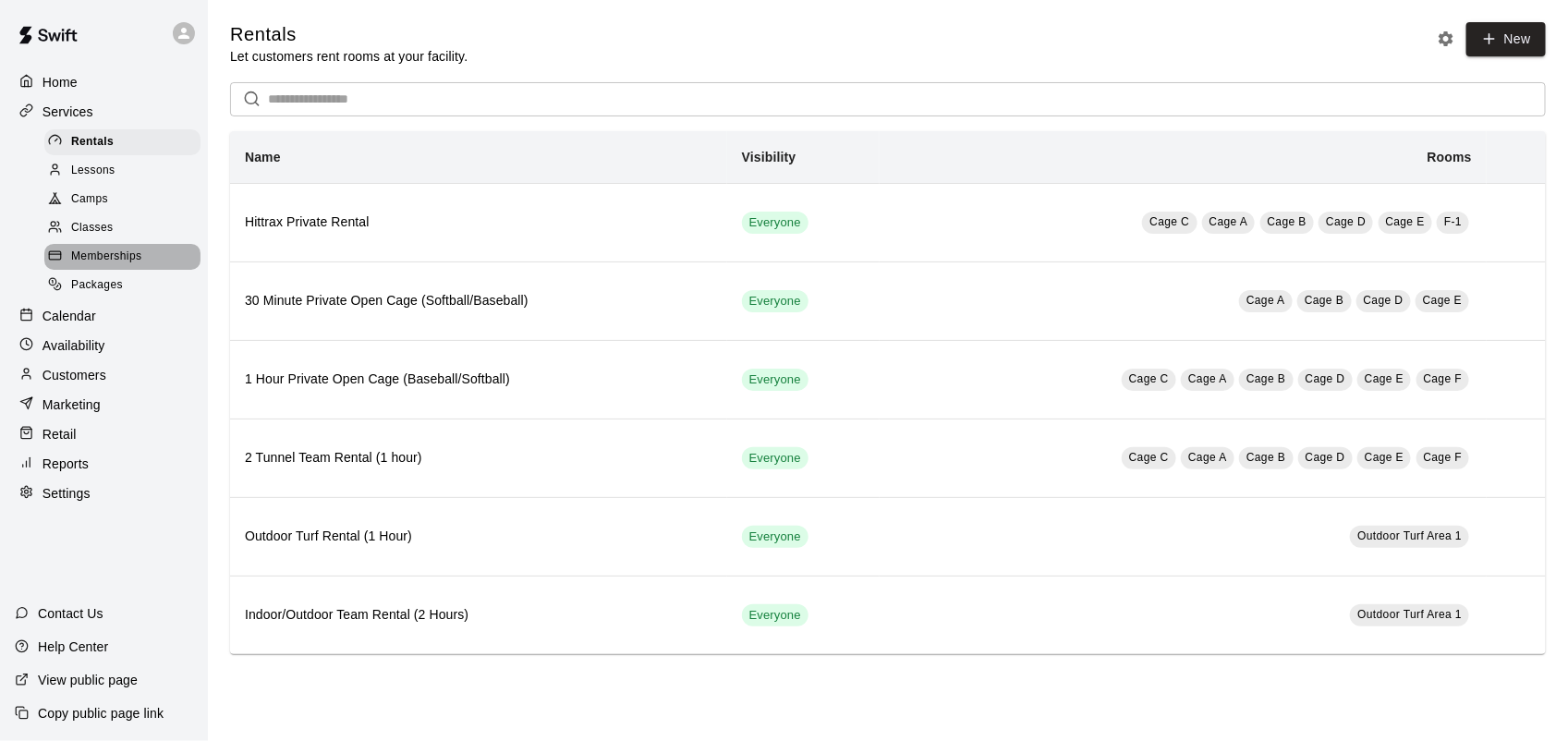
click at [113, 261] on span "Memberships" at bounding box center [106, 257] width 71 height 19
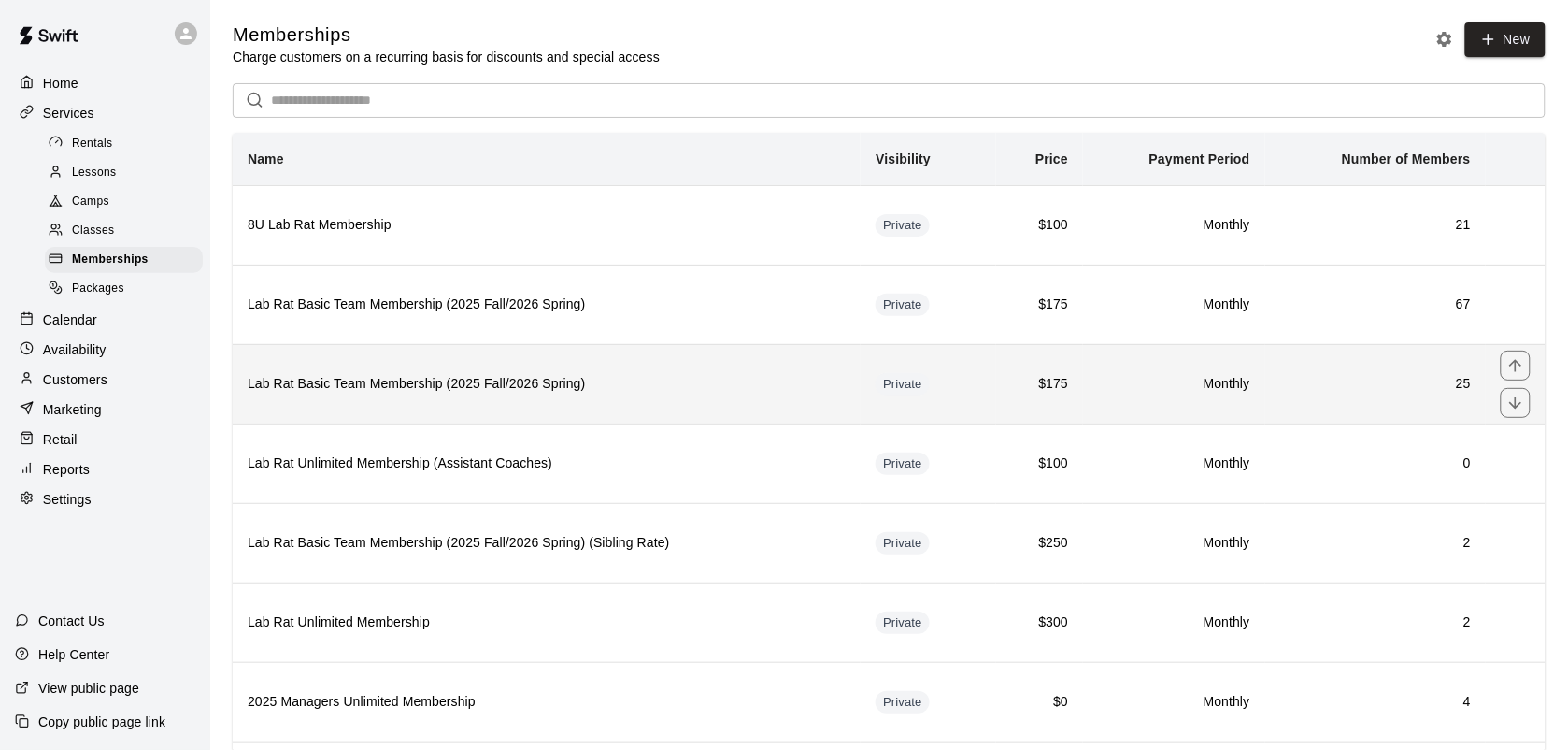
click at [337, 388] on h6 "Lab Rat Basic Team Membership (2025 Fall/2026 Spring)" at bounding box center [547, 384] width 598 height 21
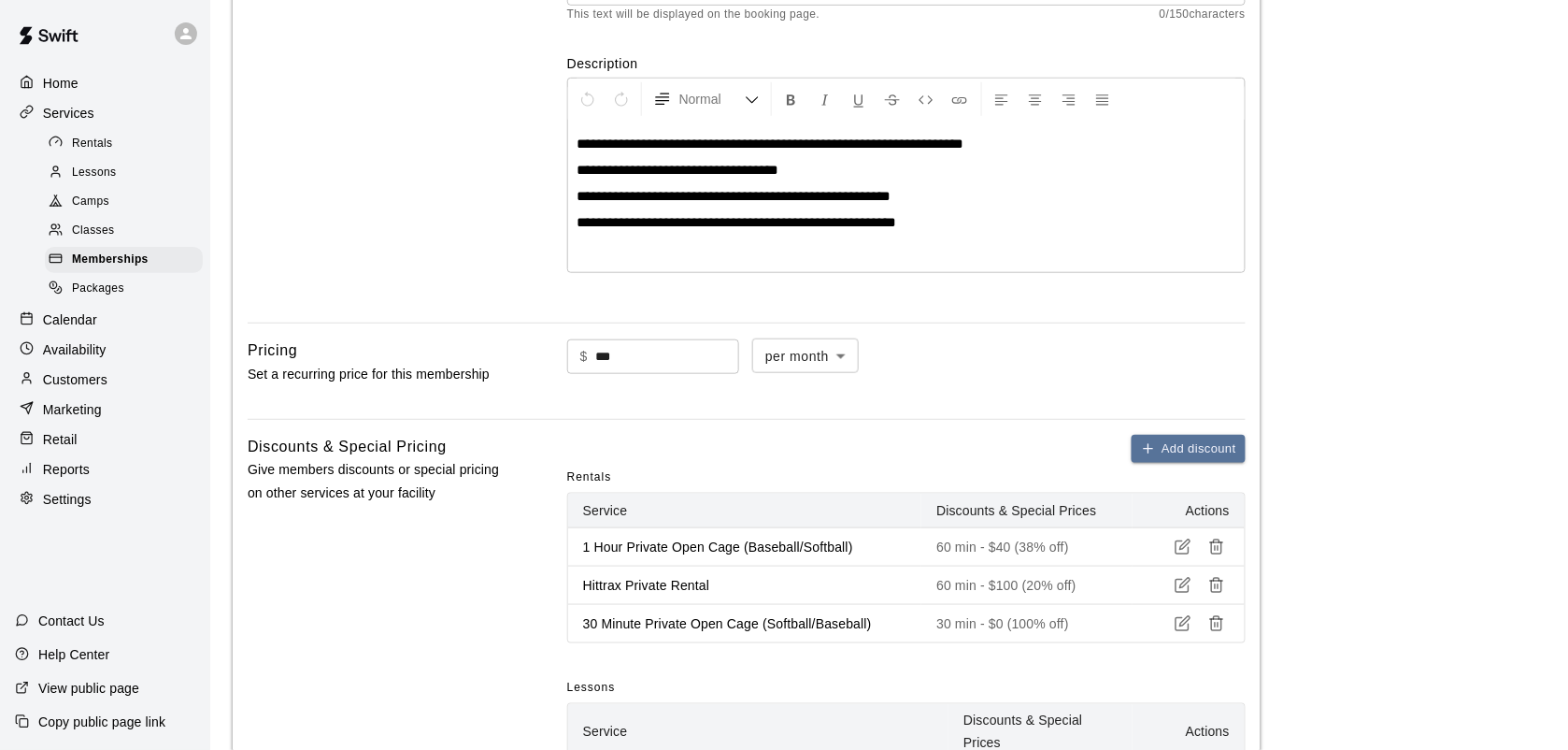
scroll to position [323, 0]
click at [111, 267] on span "Memberships" at bounding box center [111, 260] width 76 height 19
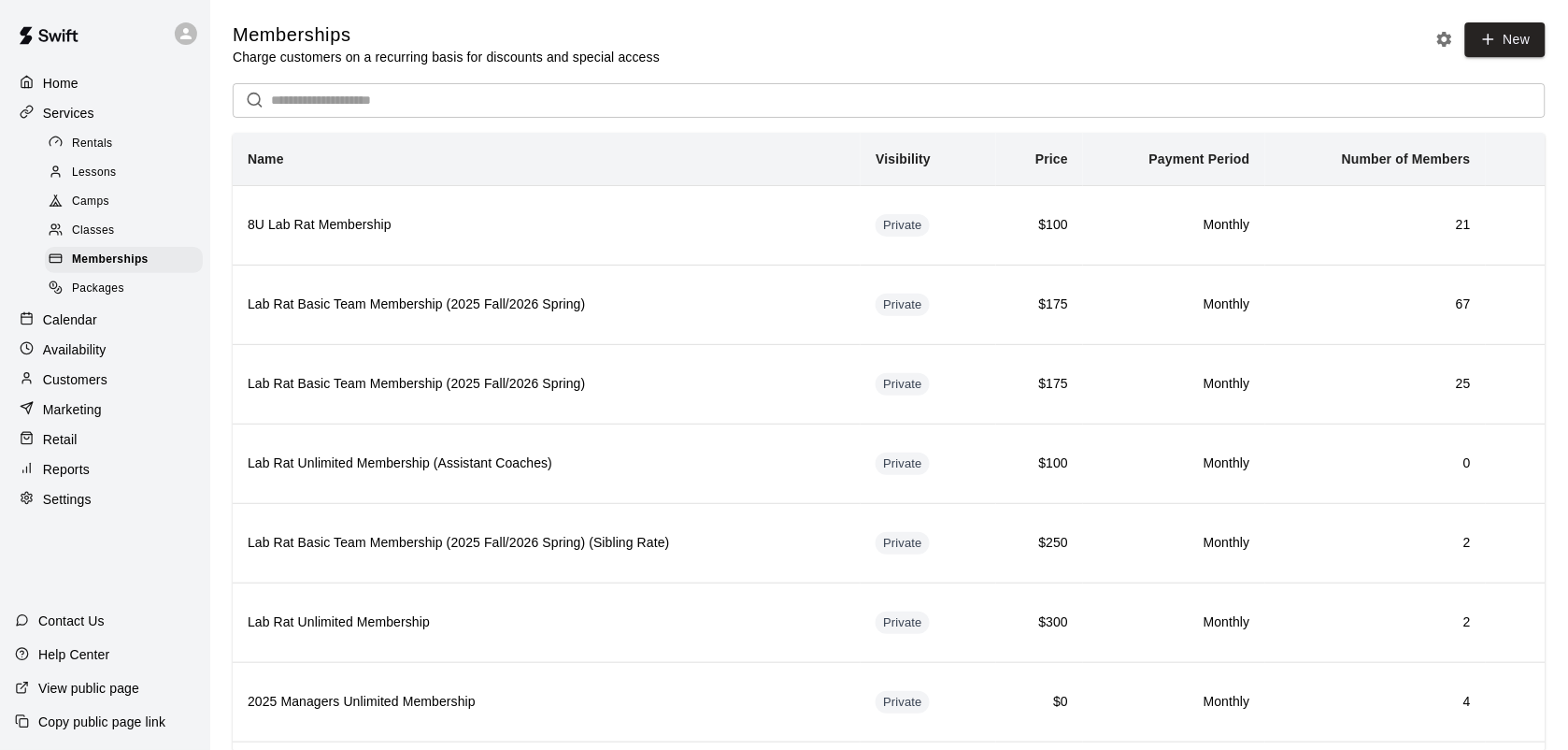
click at [84, 385] on p "Customers" at bounding box center [75, 379] width 65 height 19
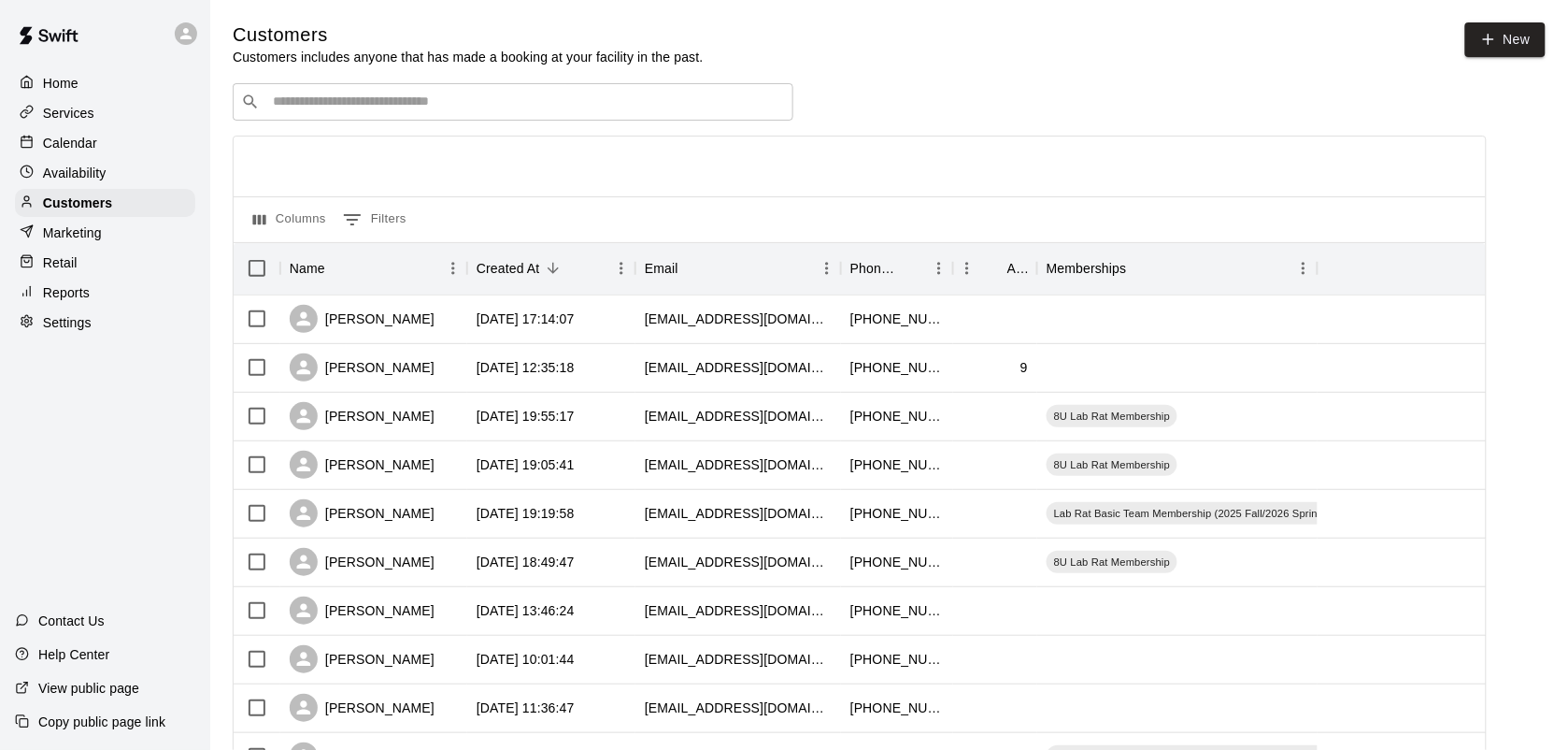
click at [282, 98] on input "Search customers by name or email" at bounding box center [526, 102] width 517 height 19
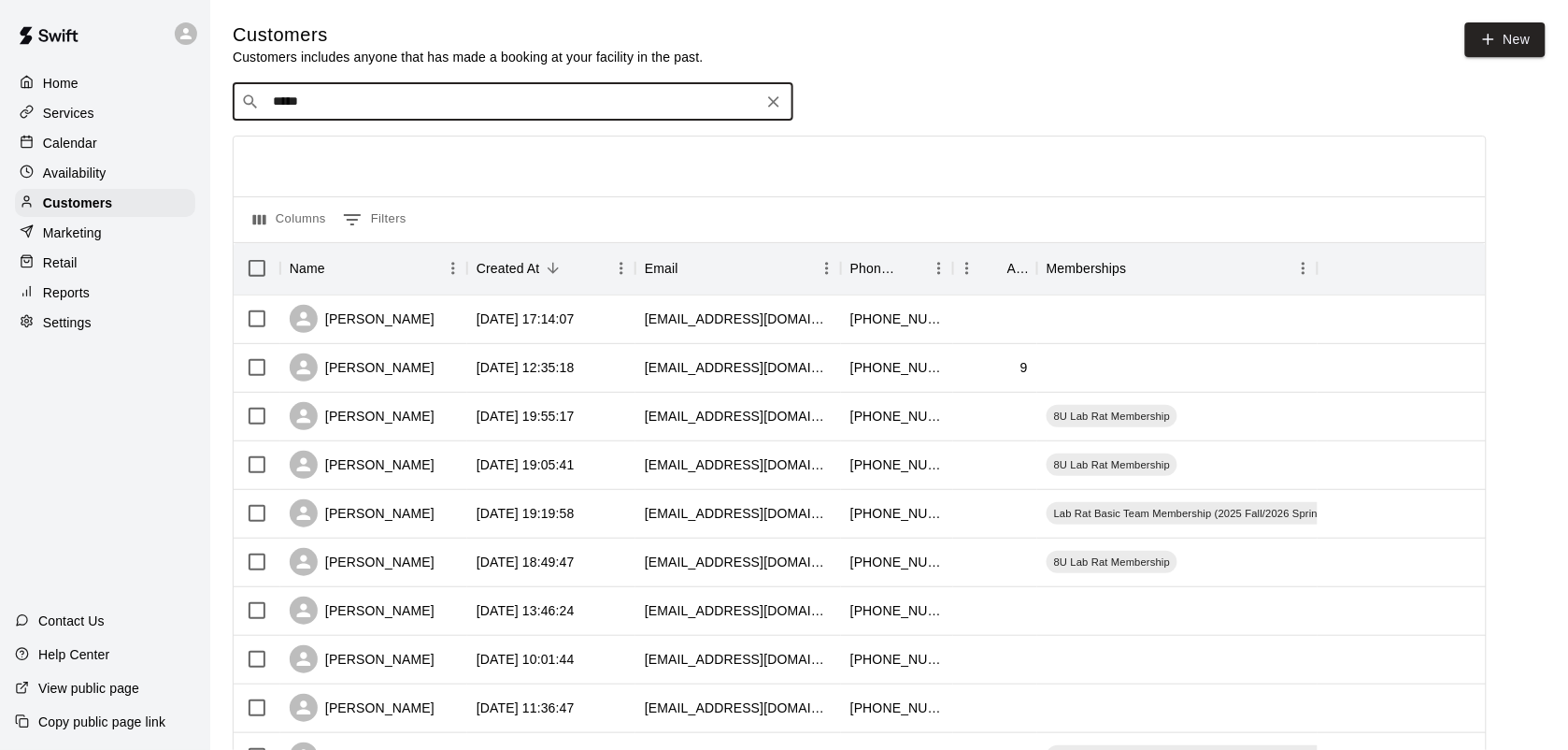
type input "******"
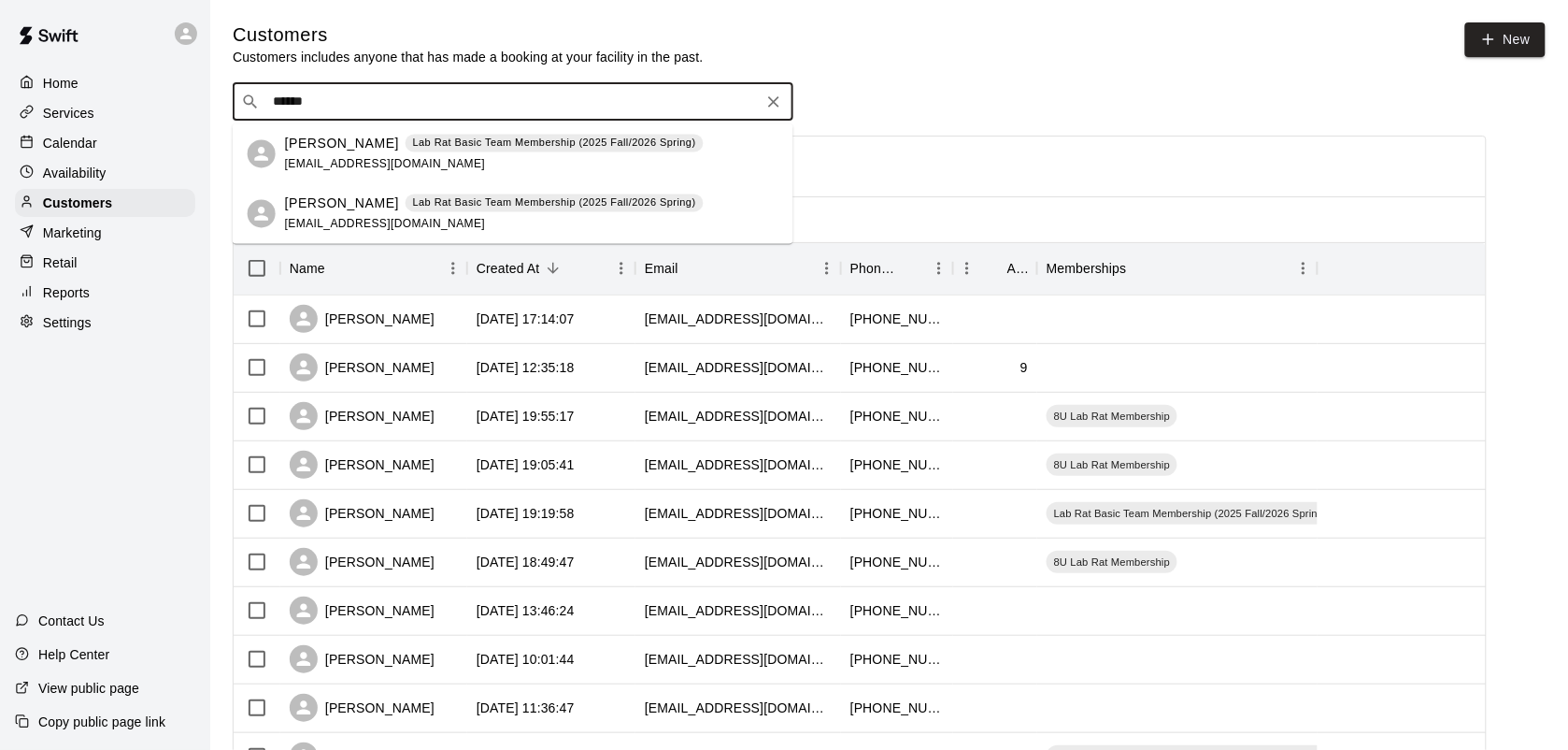
click at [478, 198] on p "Lab Rat Basic Team Membership (2025 Fall/2026 Spring)" at bounding box center [554, 203] width 283 height 16
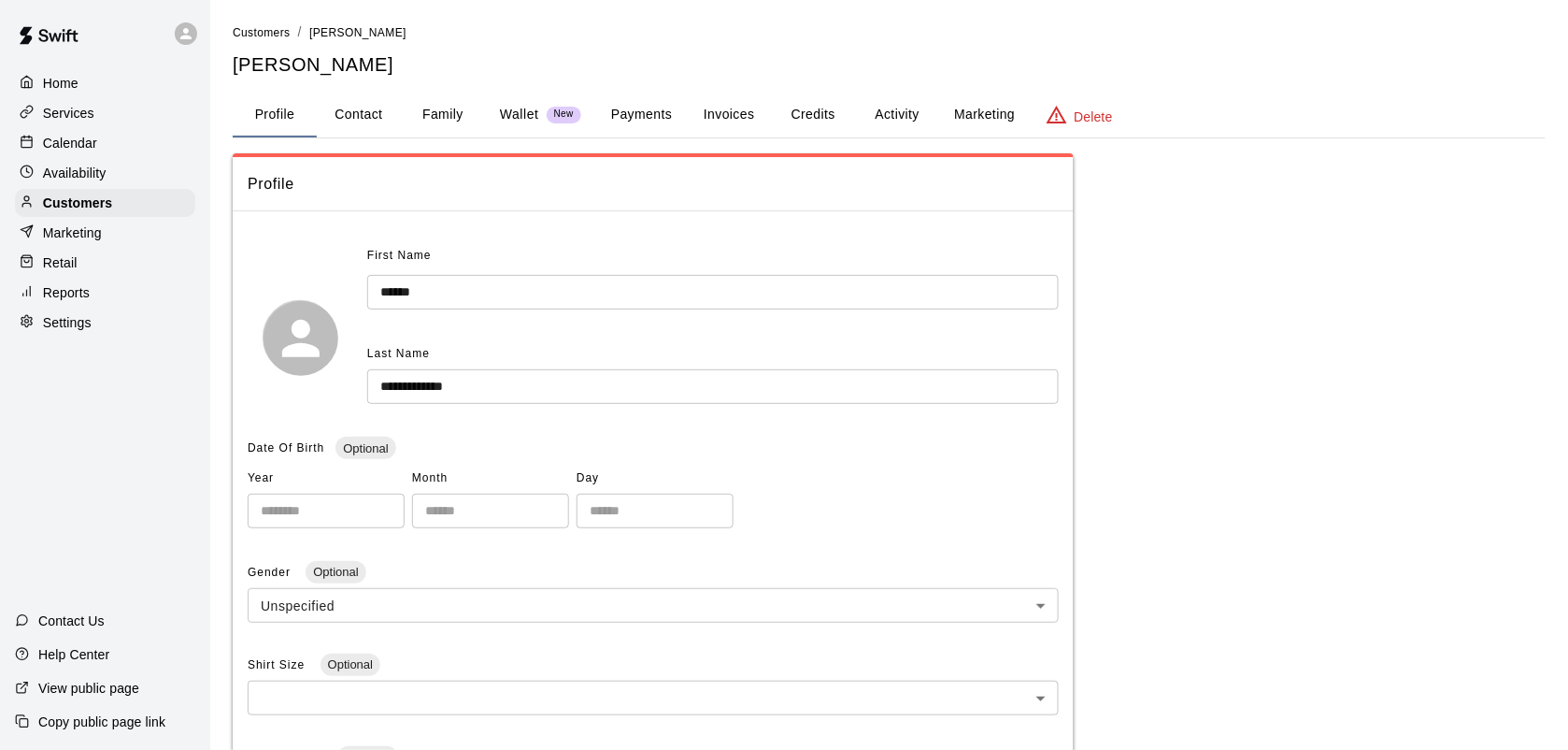
click at [890, 113] on button "Activity" at bounding box center [897, 114] width 84 height 45
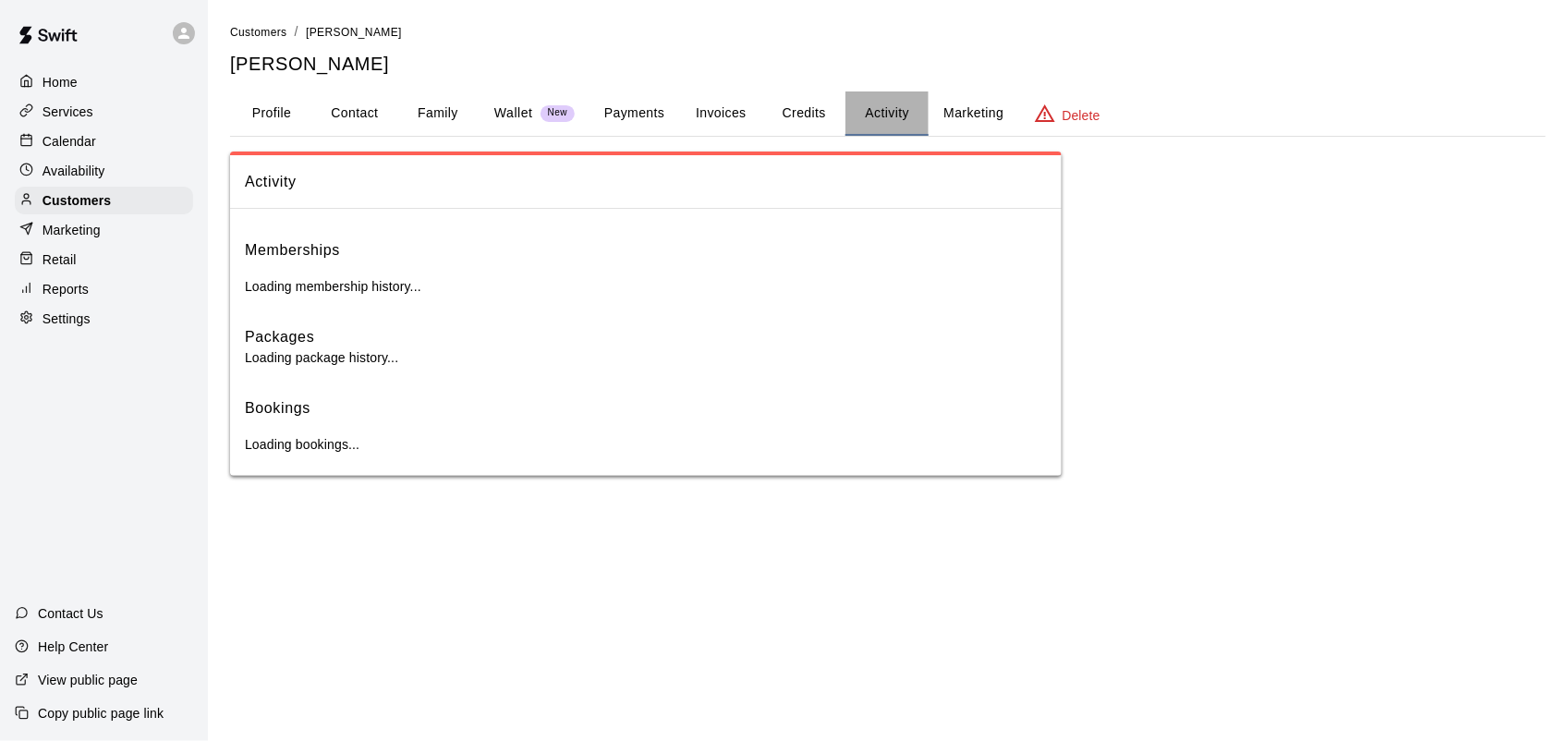
click at [880, 112] on button "Activity" at bounding box center [887, 113] width 83 height 44
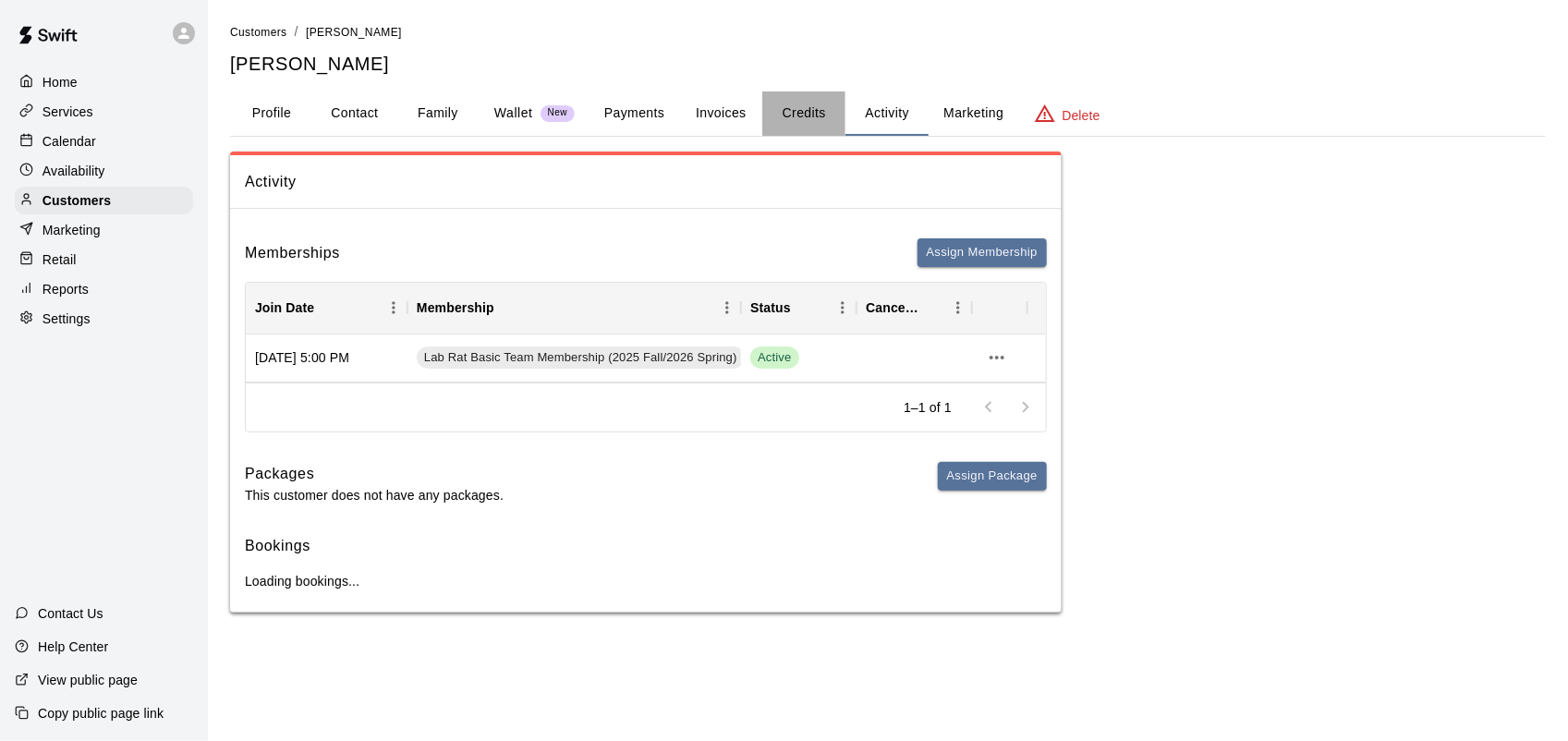
click at [815, 106] on button "Credits" at bounding box center [803, 113] width 83 height 44
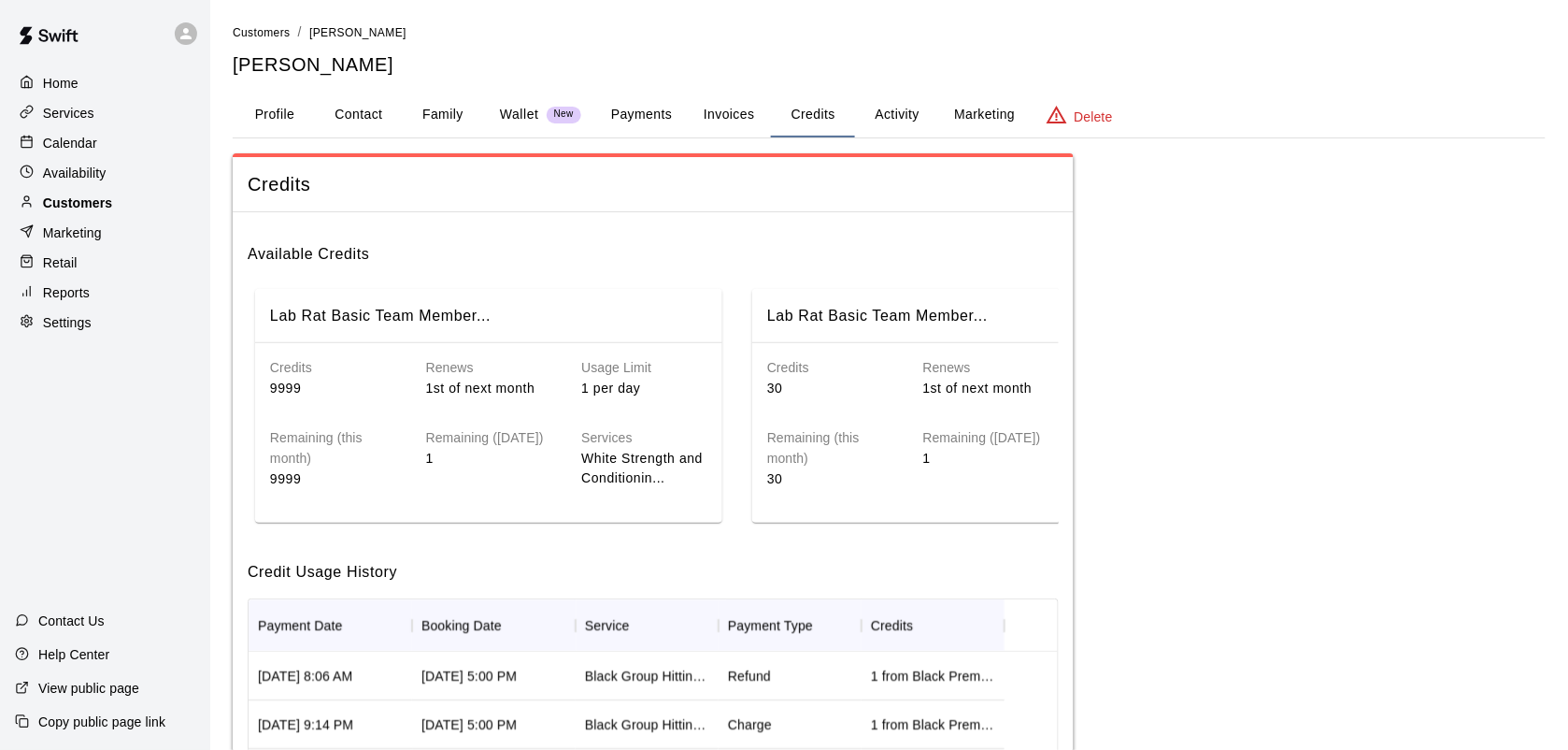
click at [79, 209] on p "Customers" at bounding box center [77, 203] width 70 height 19
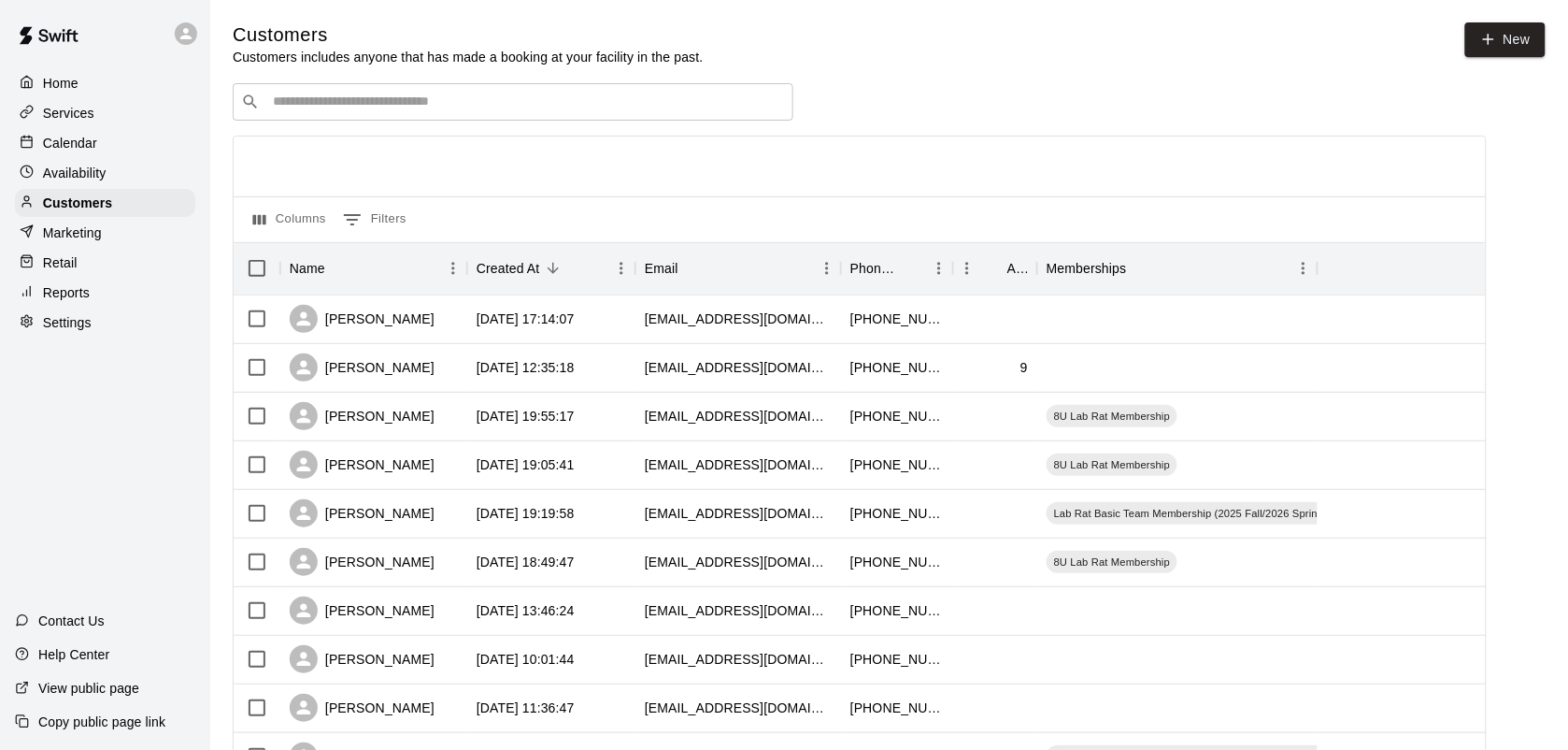
click at [68, 114] on p "Services" at bounding box center [69, 113] width 51 height 19
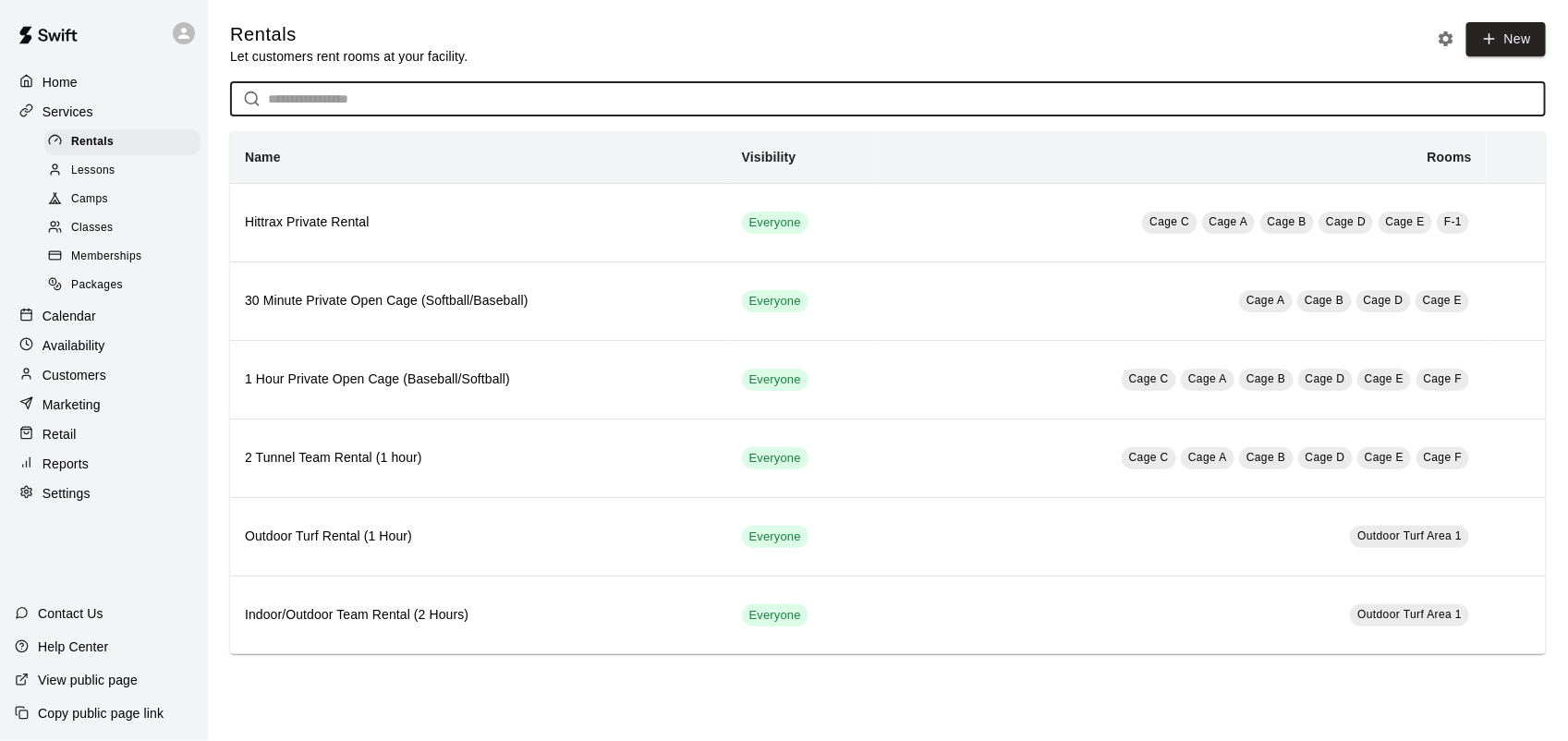
click at [321, 95] on input "text" at bounding box center [906, 99] width 1278 height 34
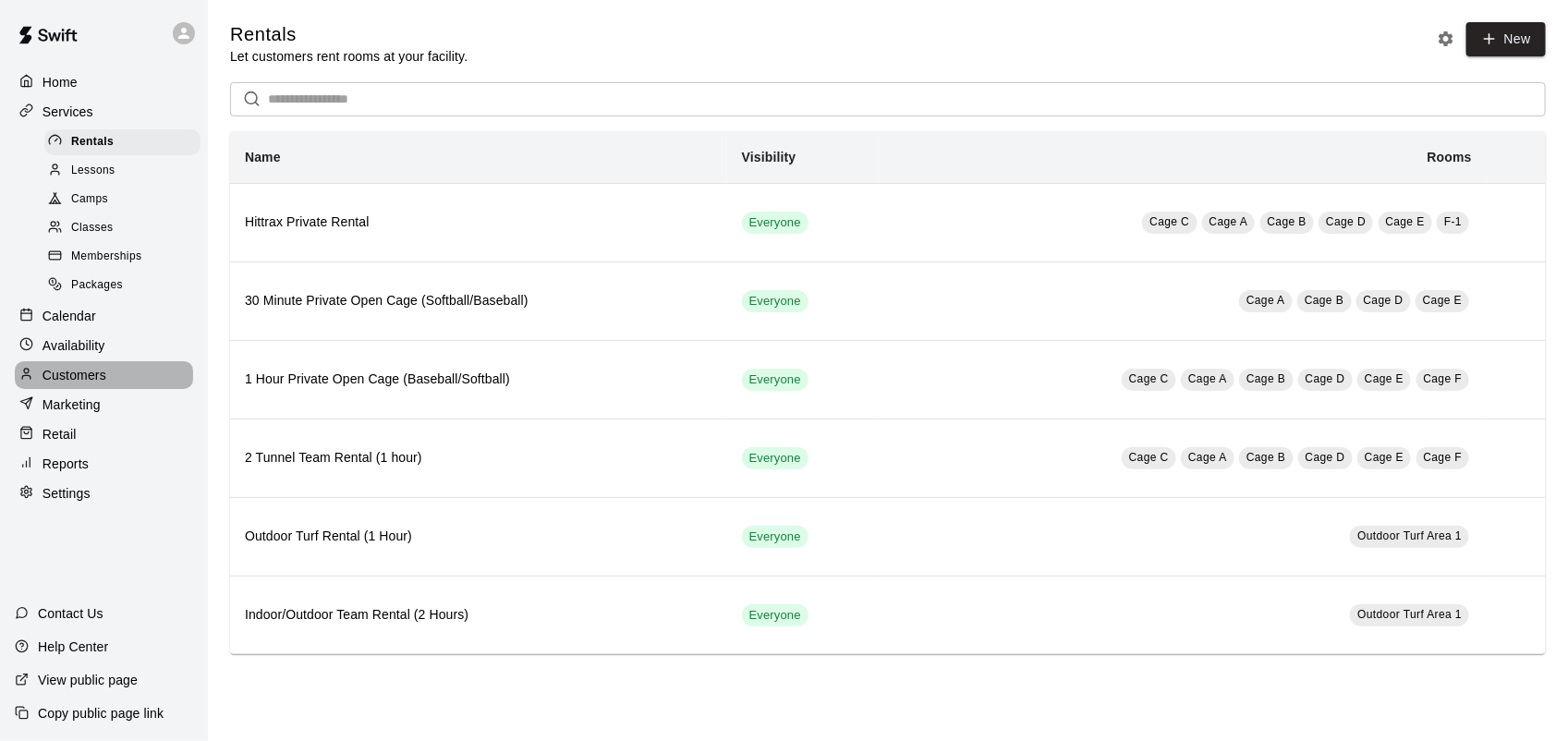
click at [84, 384] on p "Customers" at bounding box center [74, 375] width 64 height 19
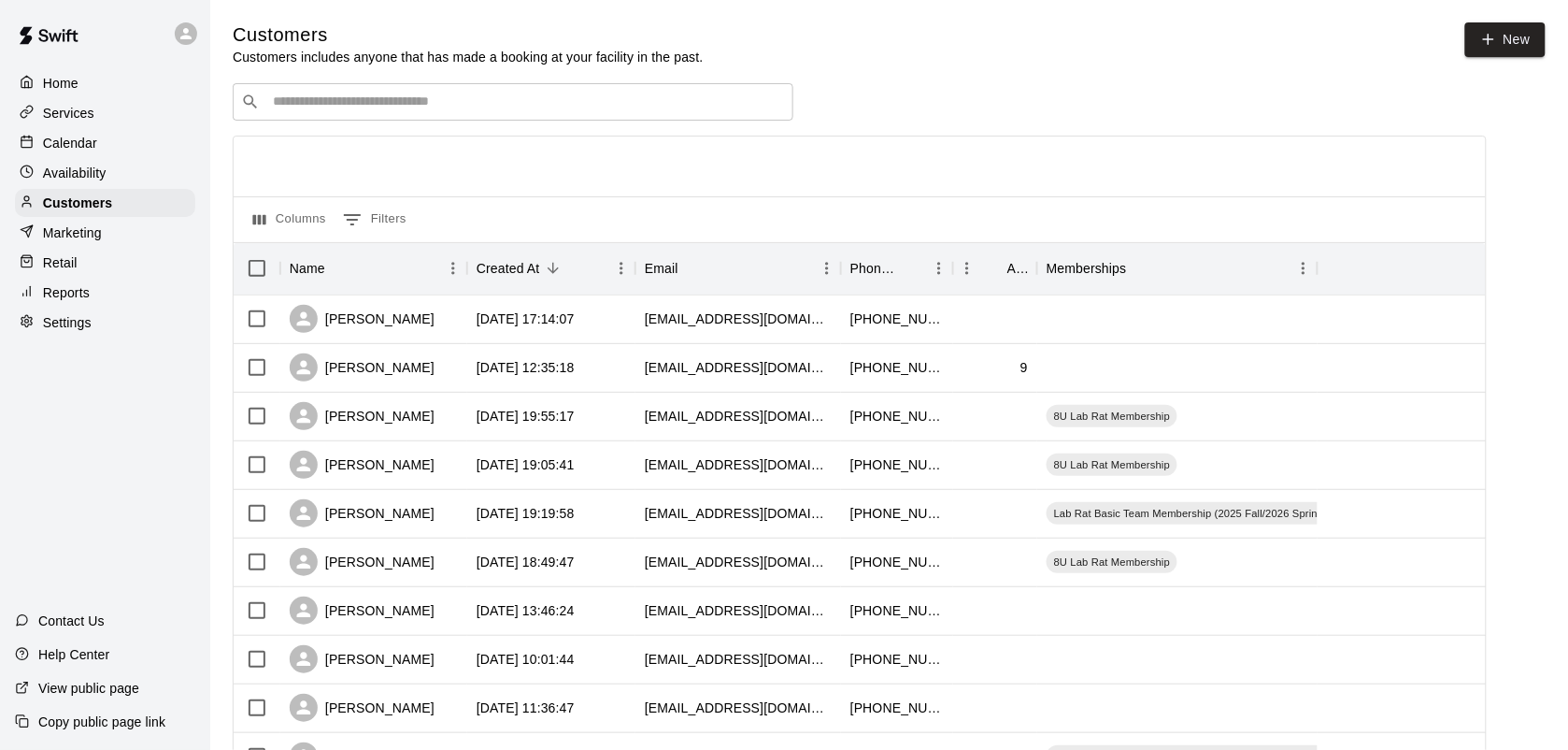
click at [393, 121] on div "​ ​" at bounding box center [513, 101] width 561 height 37
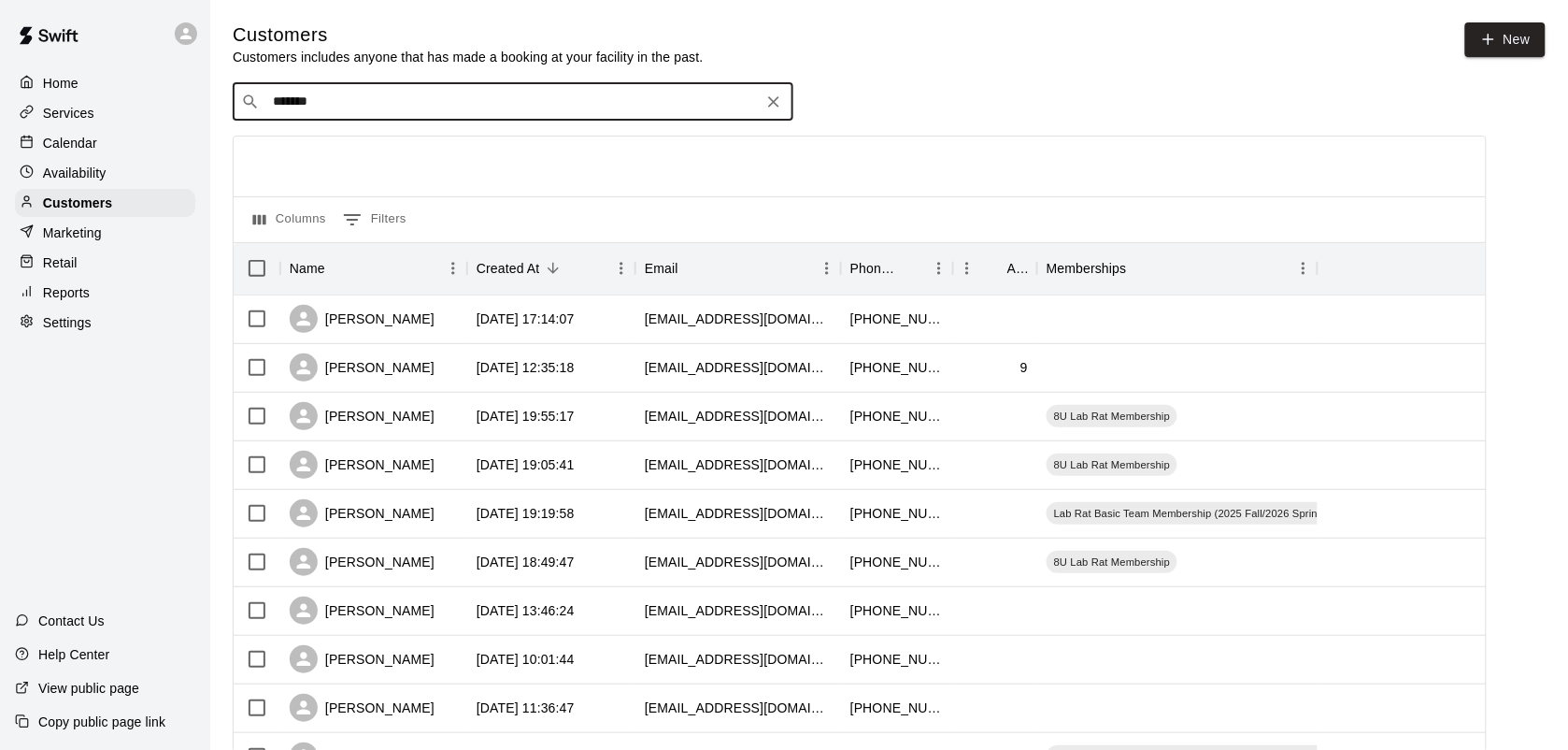
click at [290, 99] on input "*******" at bounding box center [513, 102] width 490 height 19
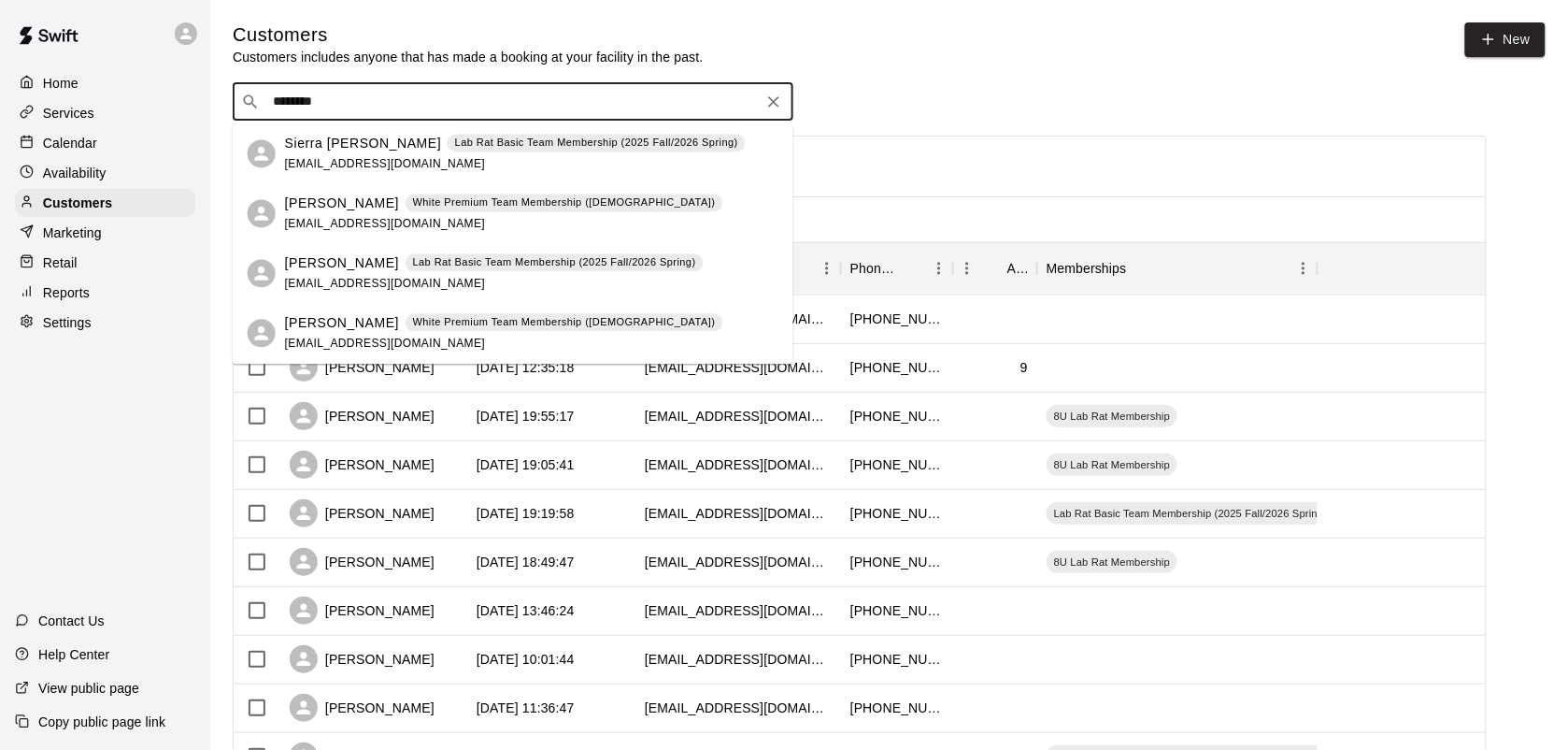
type input "********"
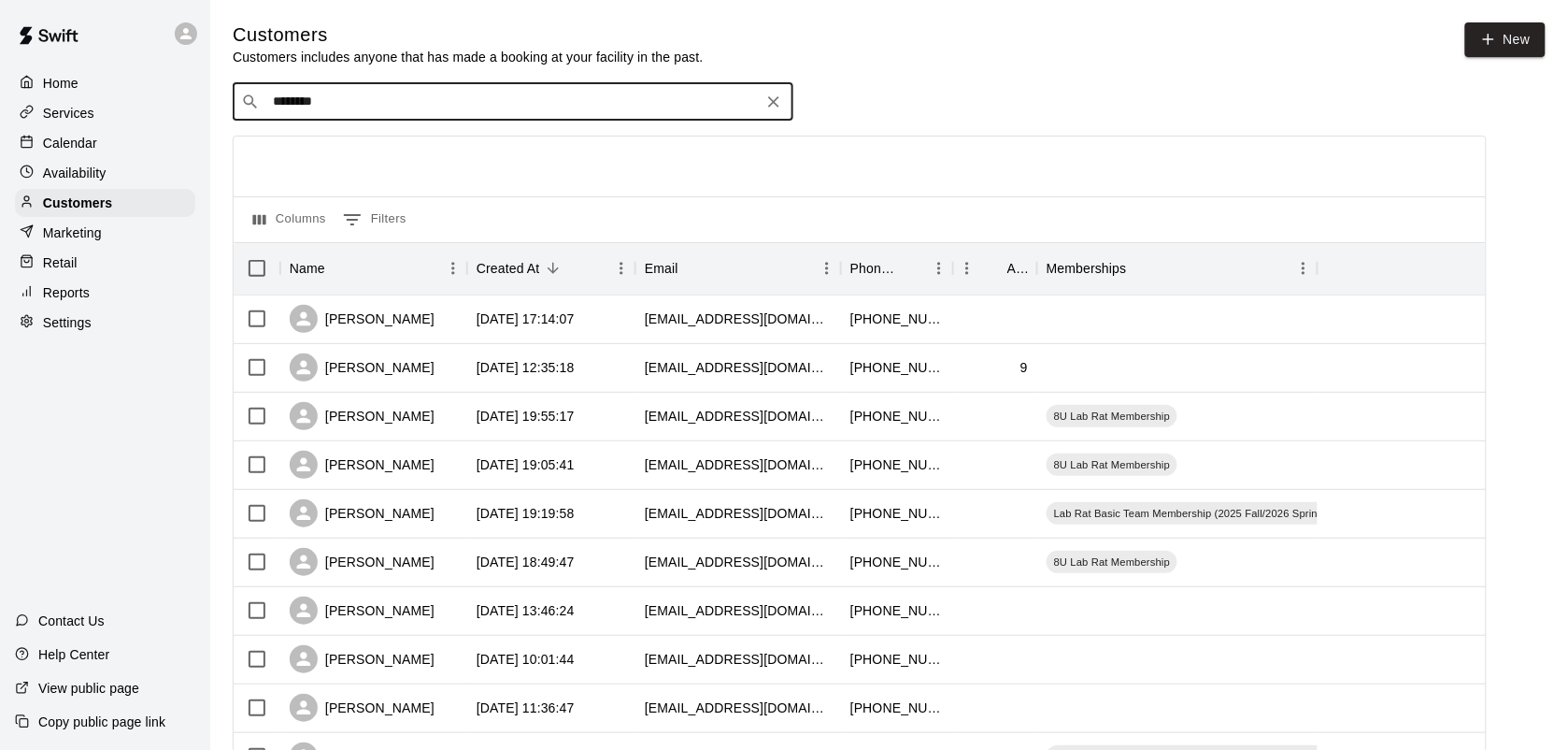
click at [362, 106] on input "********" at bounding box center [513, 102] width 490 height 19
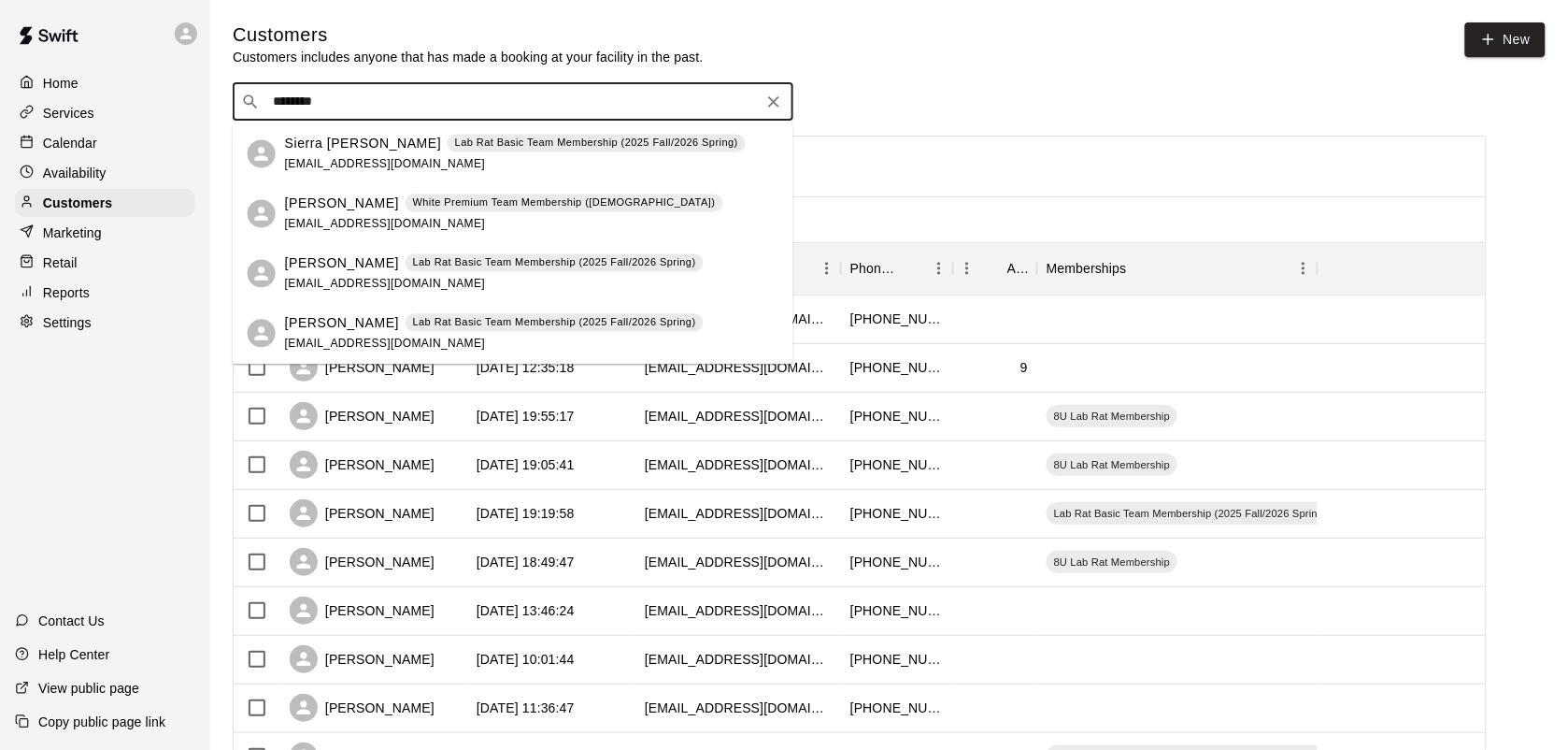
click at [459, 265] on p "Lab Rat Basic Team Membership (2025 Fall/2026 Spring)" at bounding box center [554, 263] width 283 height 16
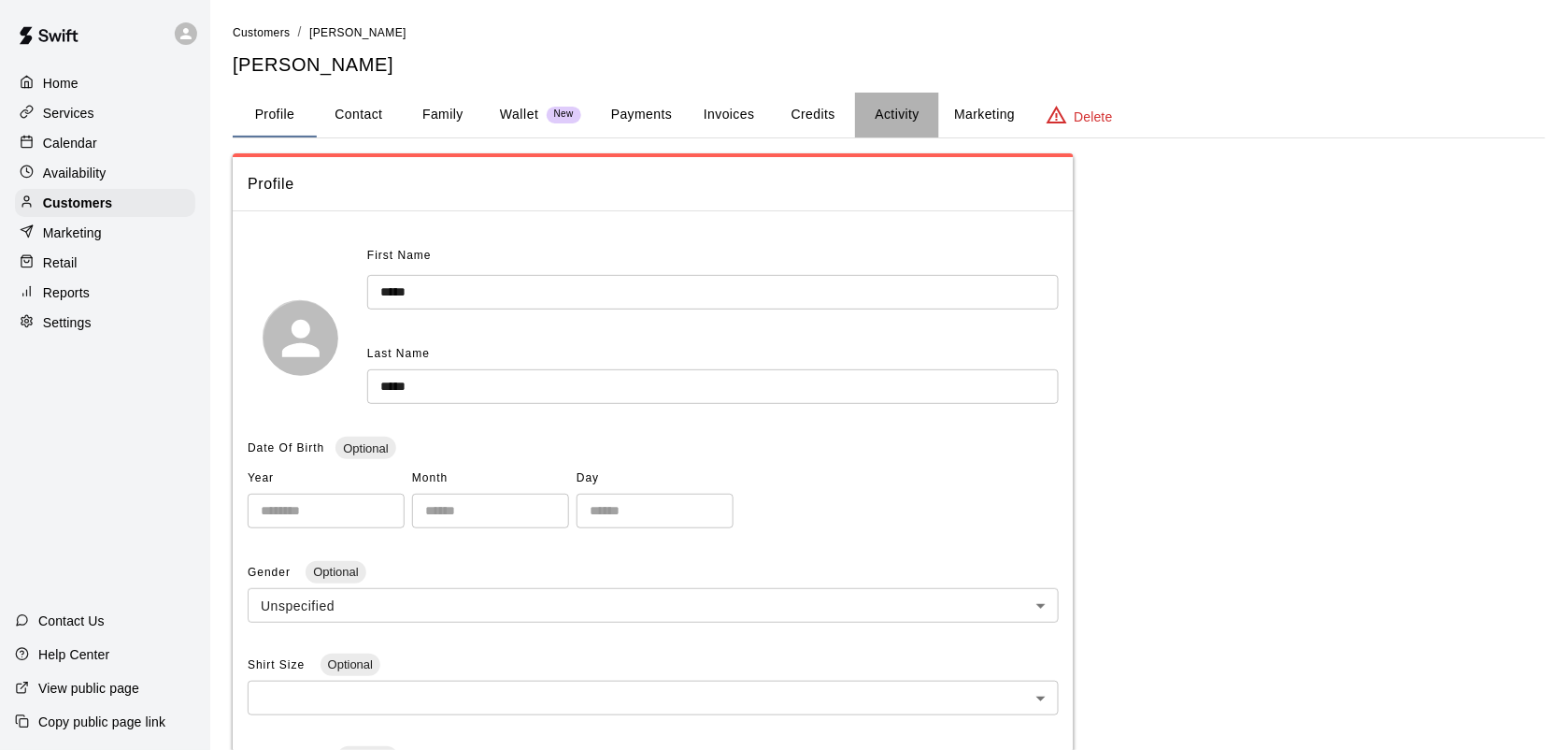
click at [886, 117] on button "Activity" at bounding box center [897, 114] width 84 height 45
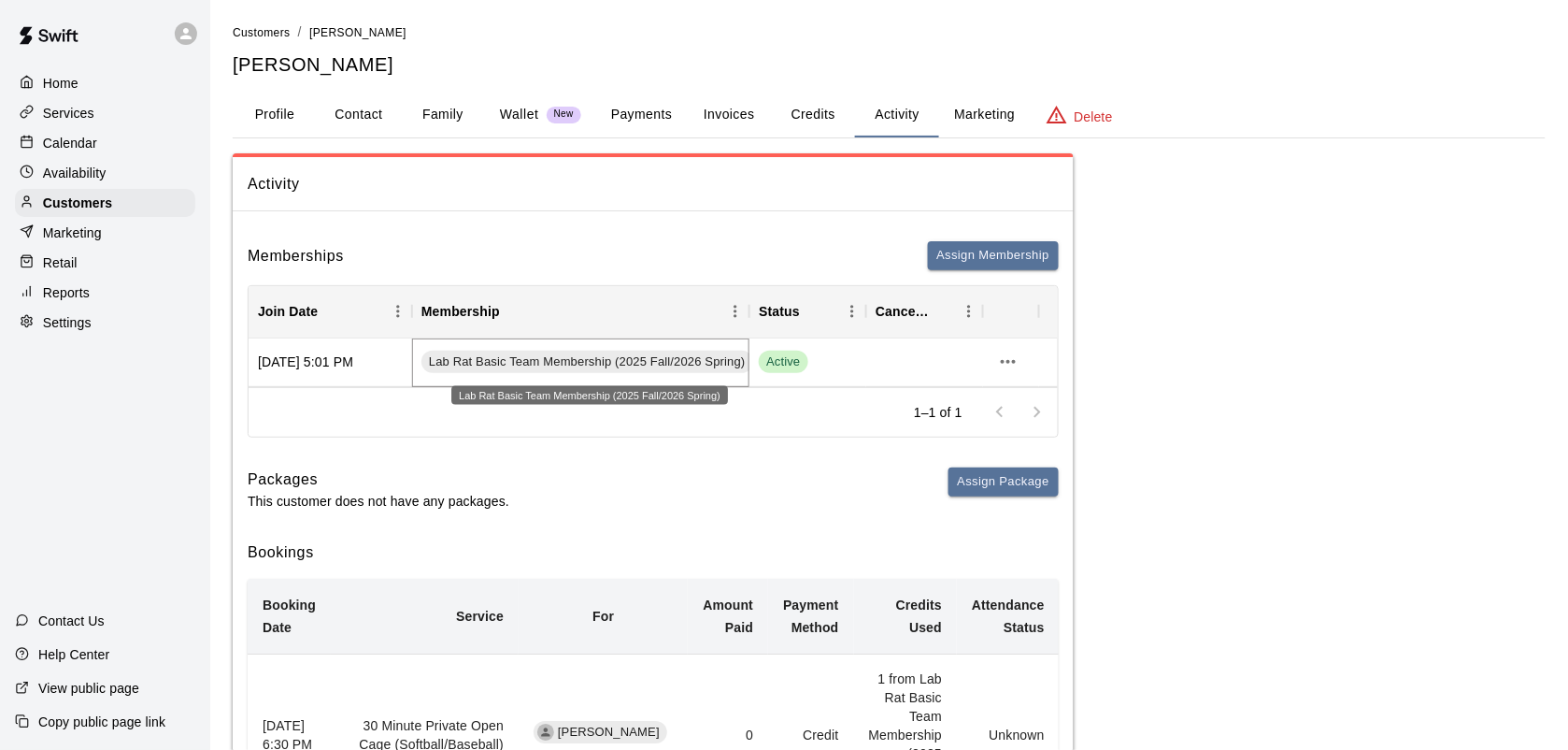
click at [586, 355] on span "Lab Rat Basic Team Membership (2025 Fall/2026 Spring)" at bounding box center [587, 362] width 332 height 18
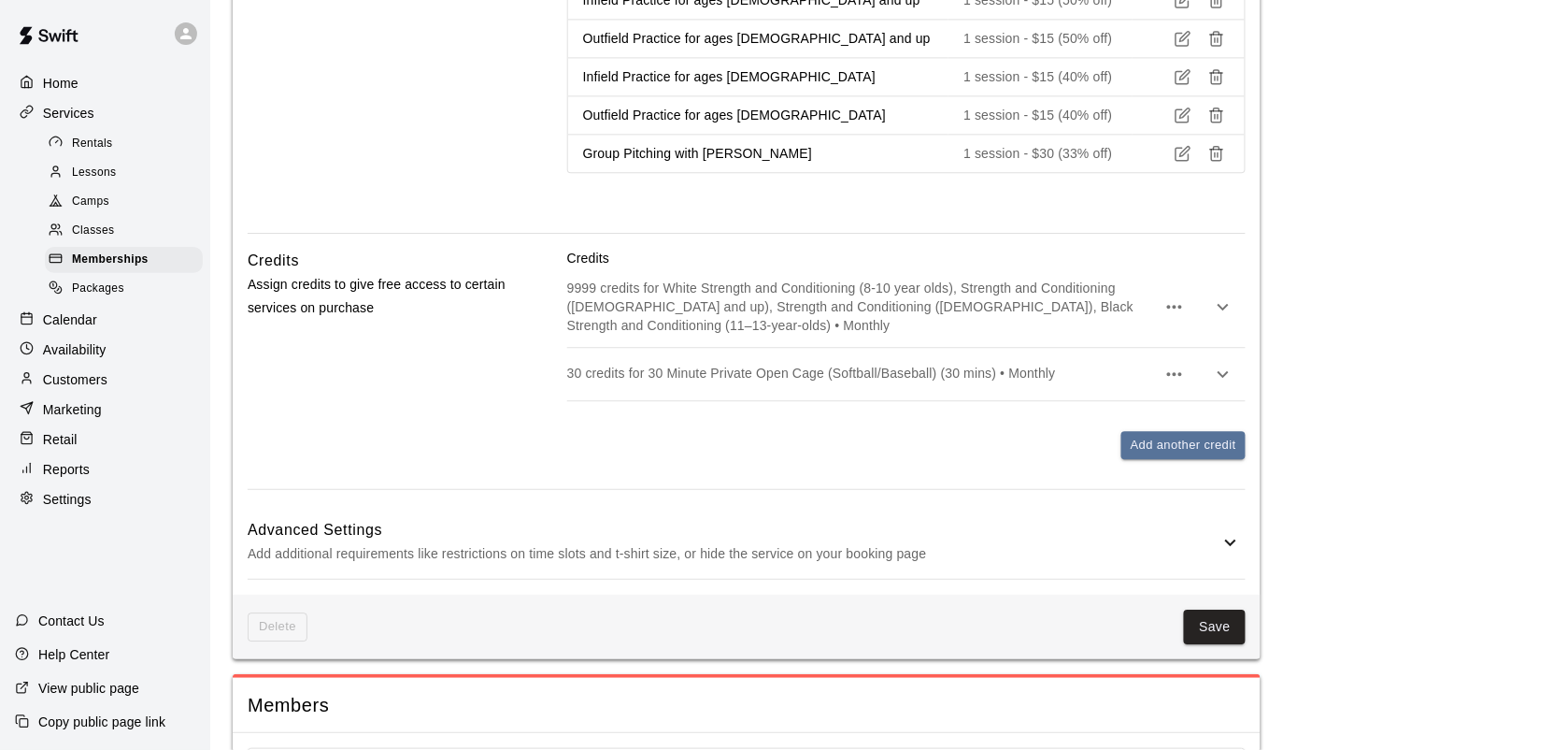
scroll to position [1245, 0]
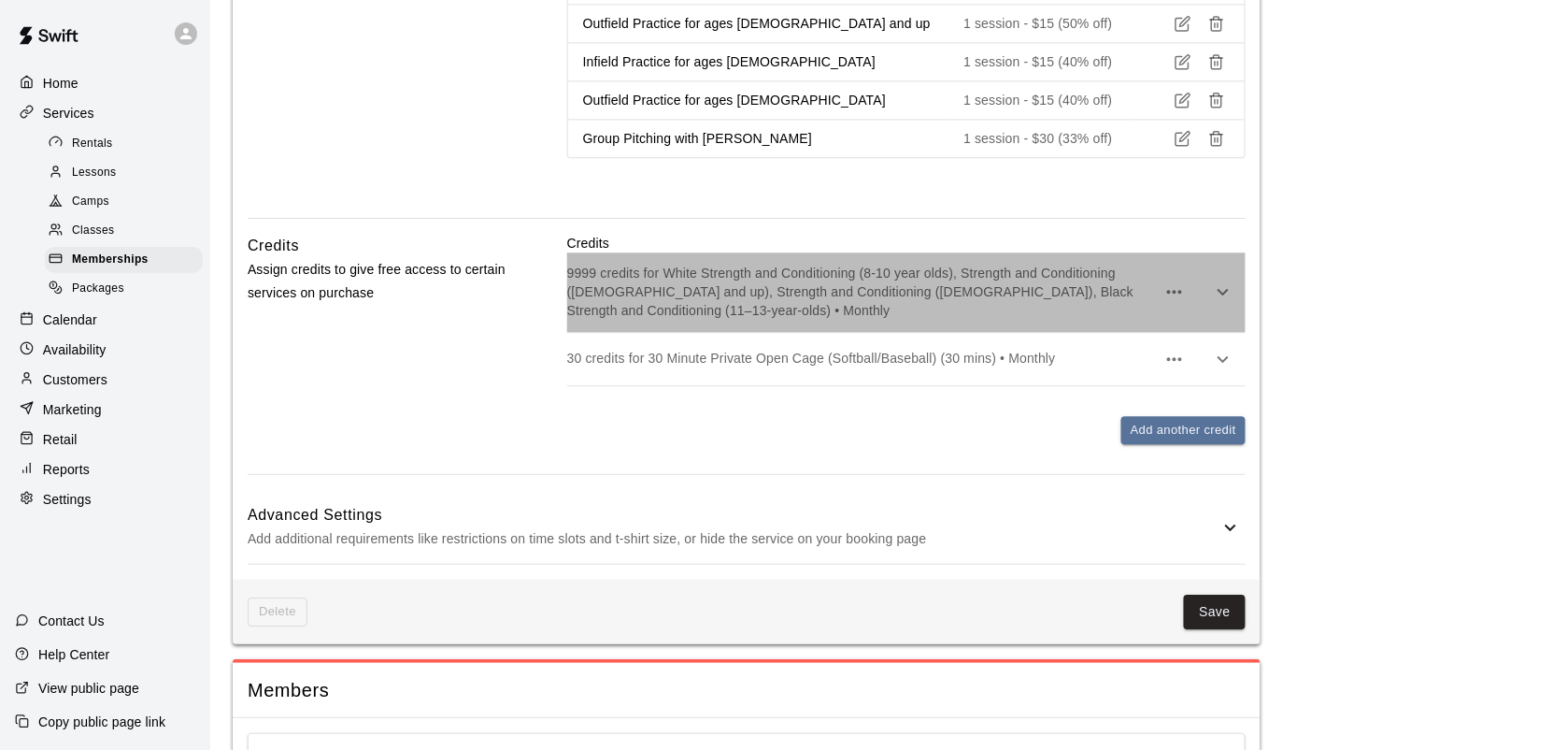
click at [1012, 282] on p "9999 credits for White Strength and Conditioning (8-10 year olds), Strength and…" at bounding box center [861, 292] width 589 height 56
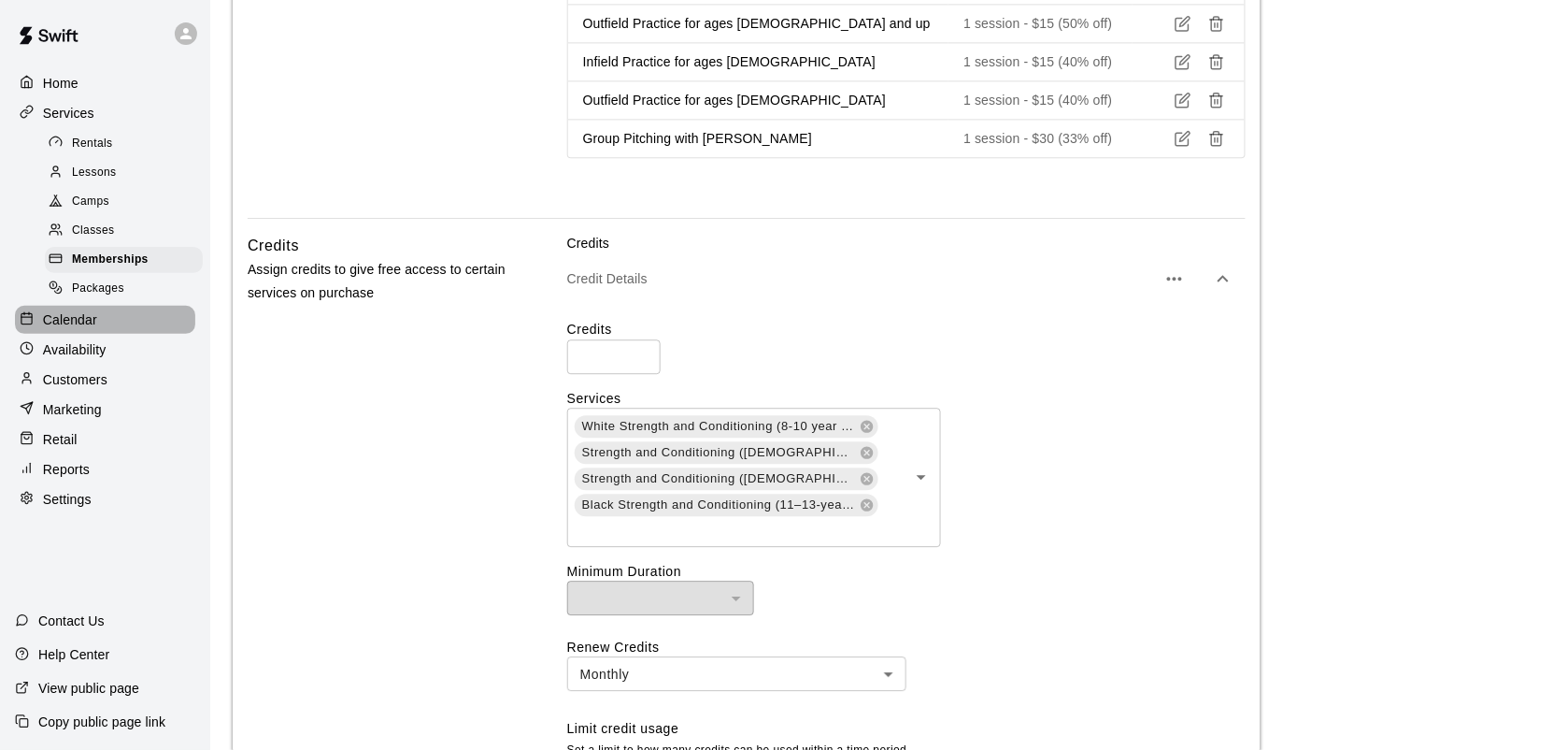
click at [85, 329] on p "Calendar" at bounding box center [70, 320] width 54 height 19
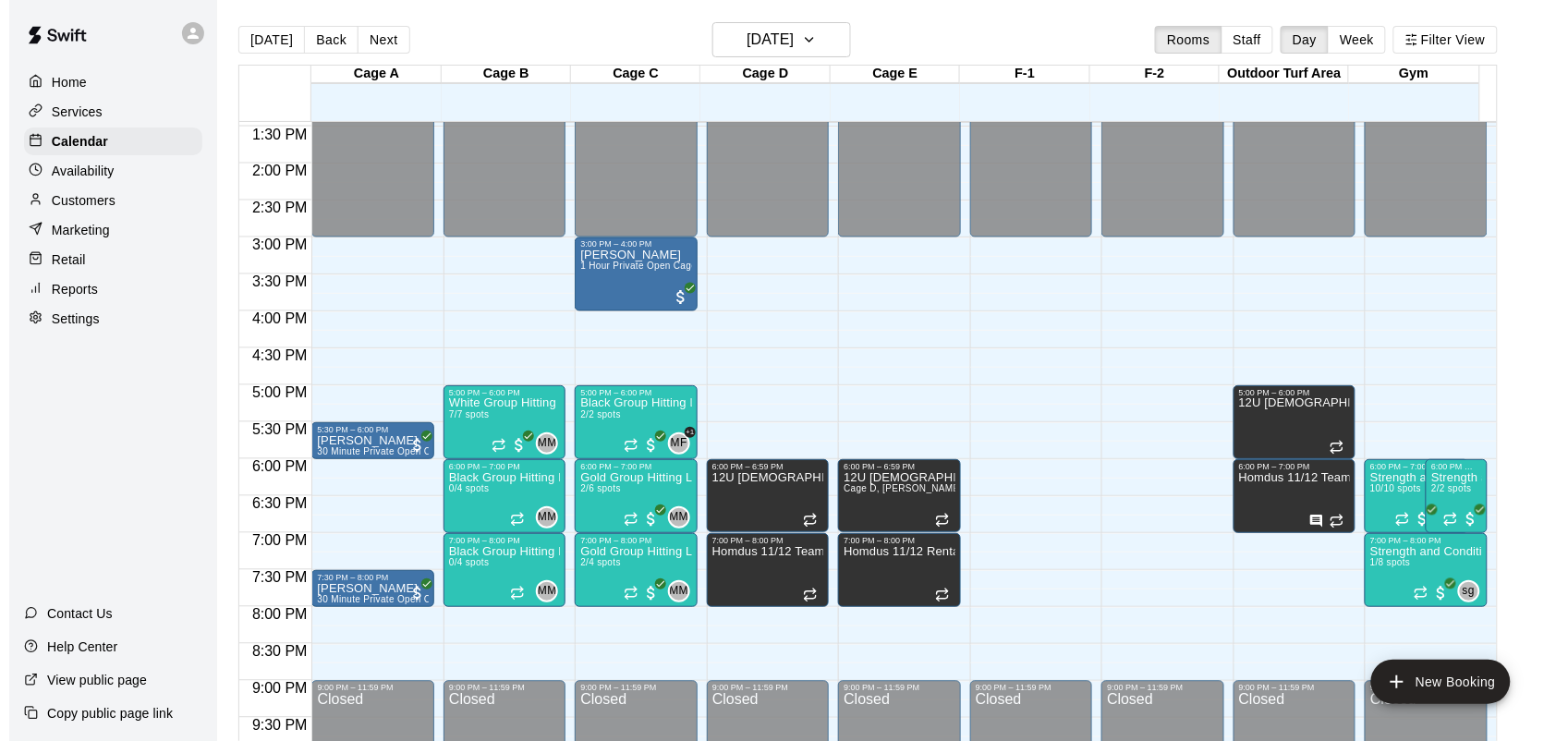
scroll to position [994, 0]
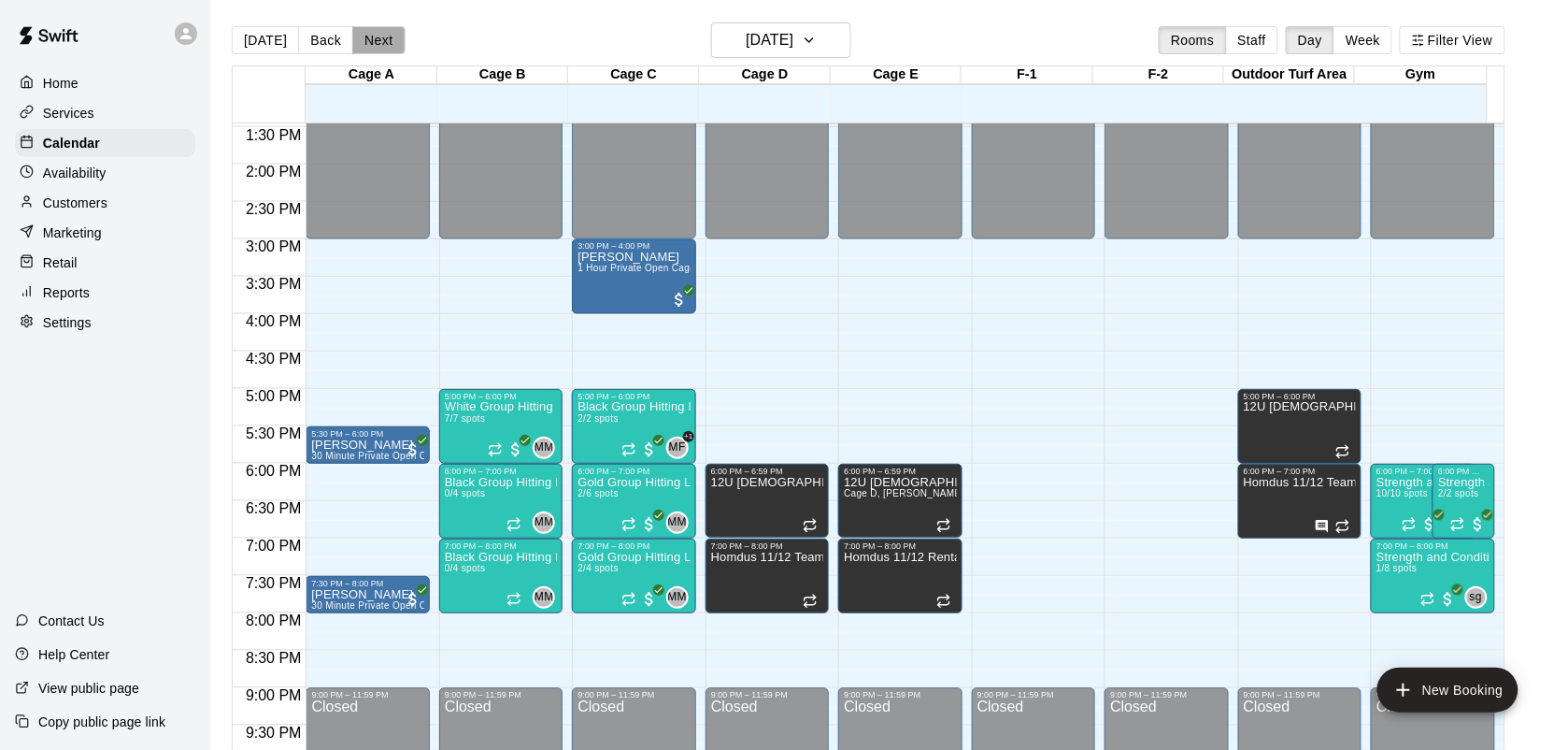
click at [366, 45] on button "Next" at bounding box center [378, 39] width 52 height 28
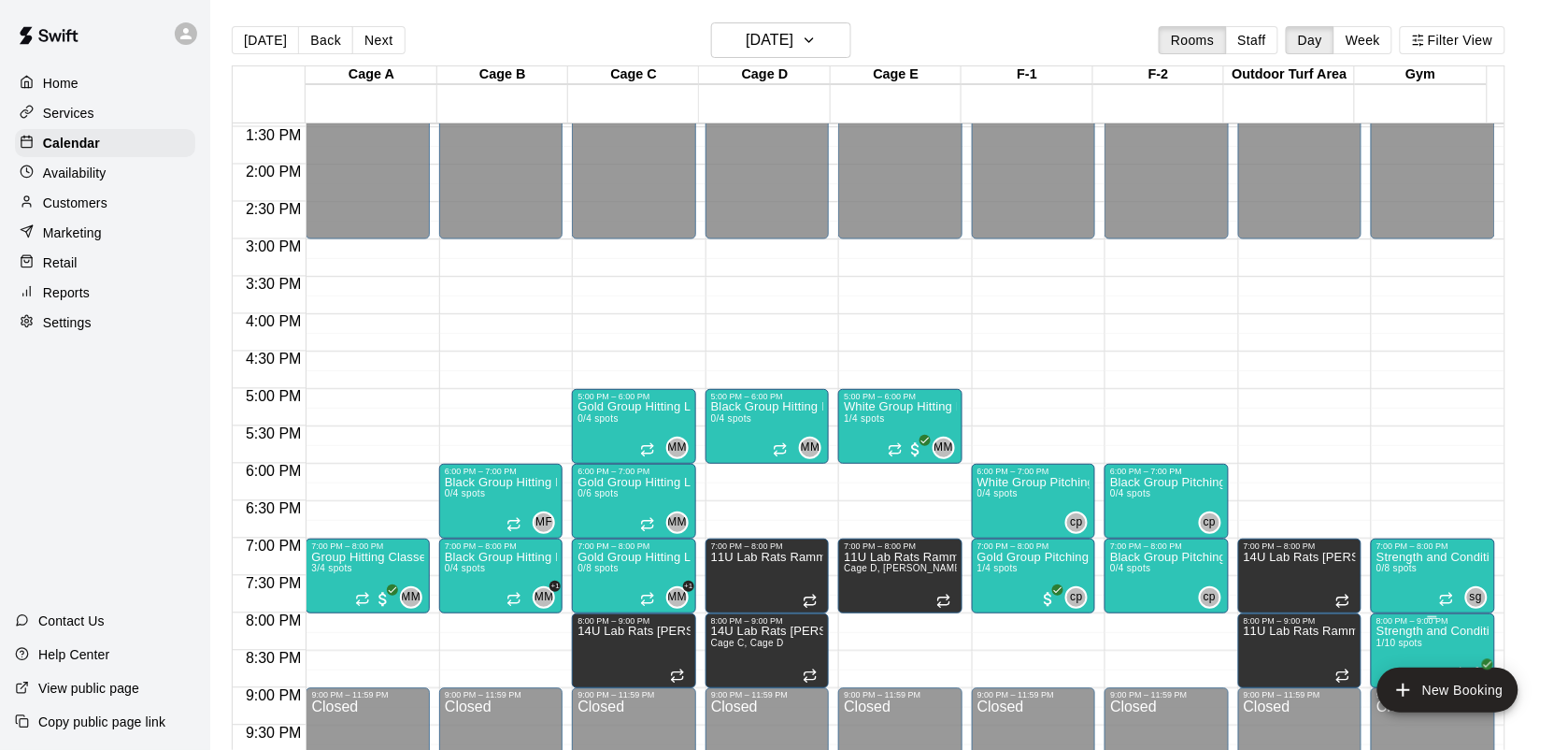
click at [1414, 631] on p "Strength and Conditioning ([DEMOGRAPHIC_DATA] and up)" at bounding box center [1433, 631] width 112 height 0
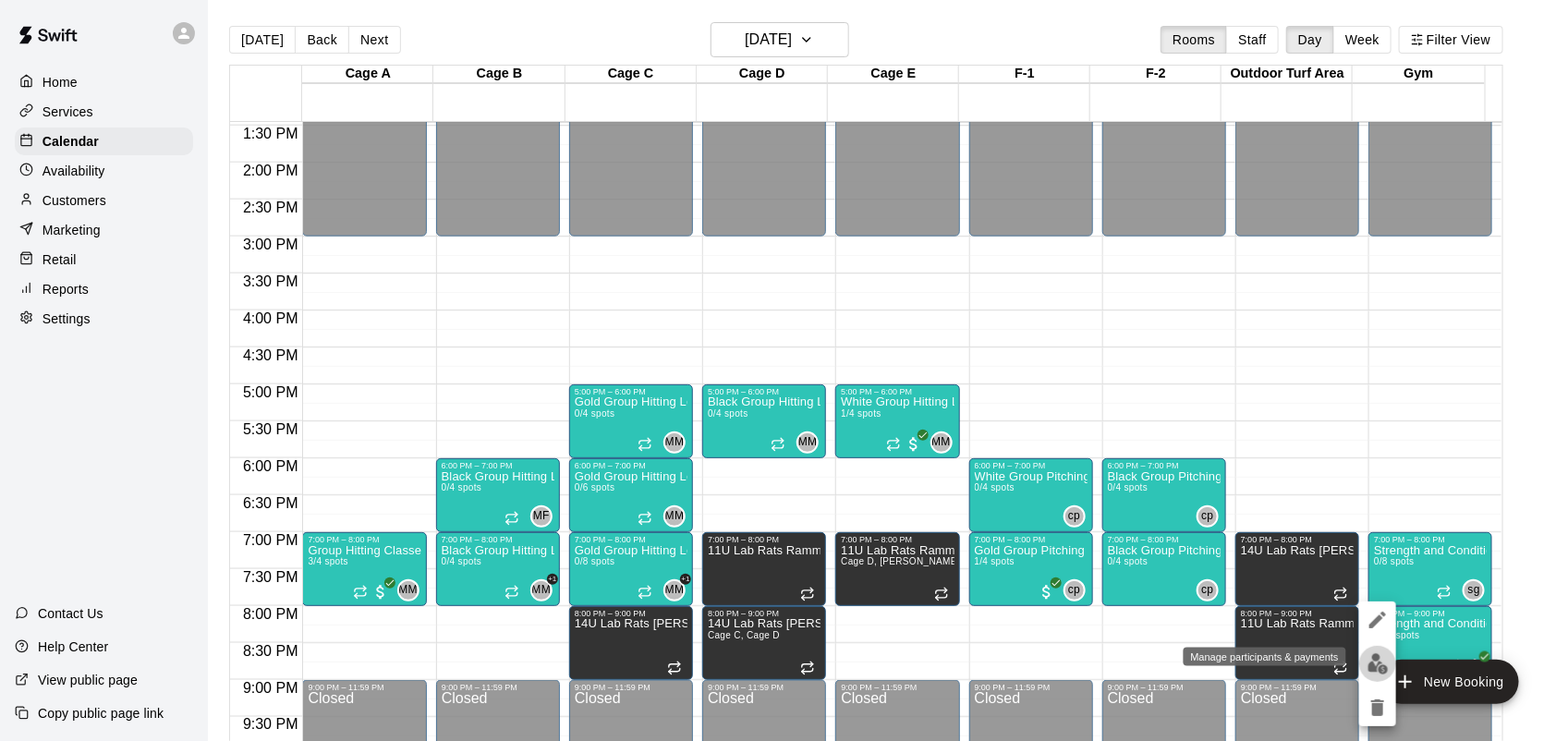
click at [1375, 669] on img "edit" at bounding box center [1378, 664] width 22 height 22
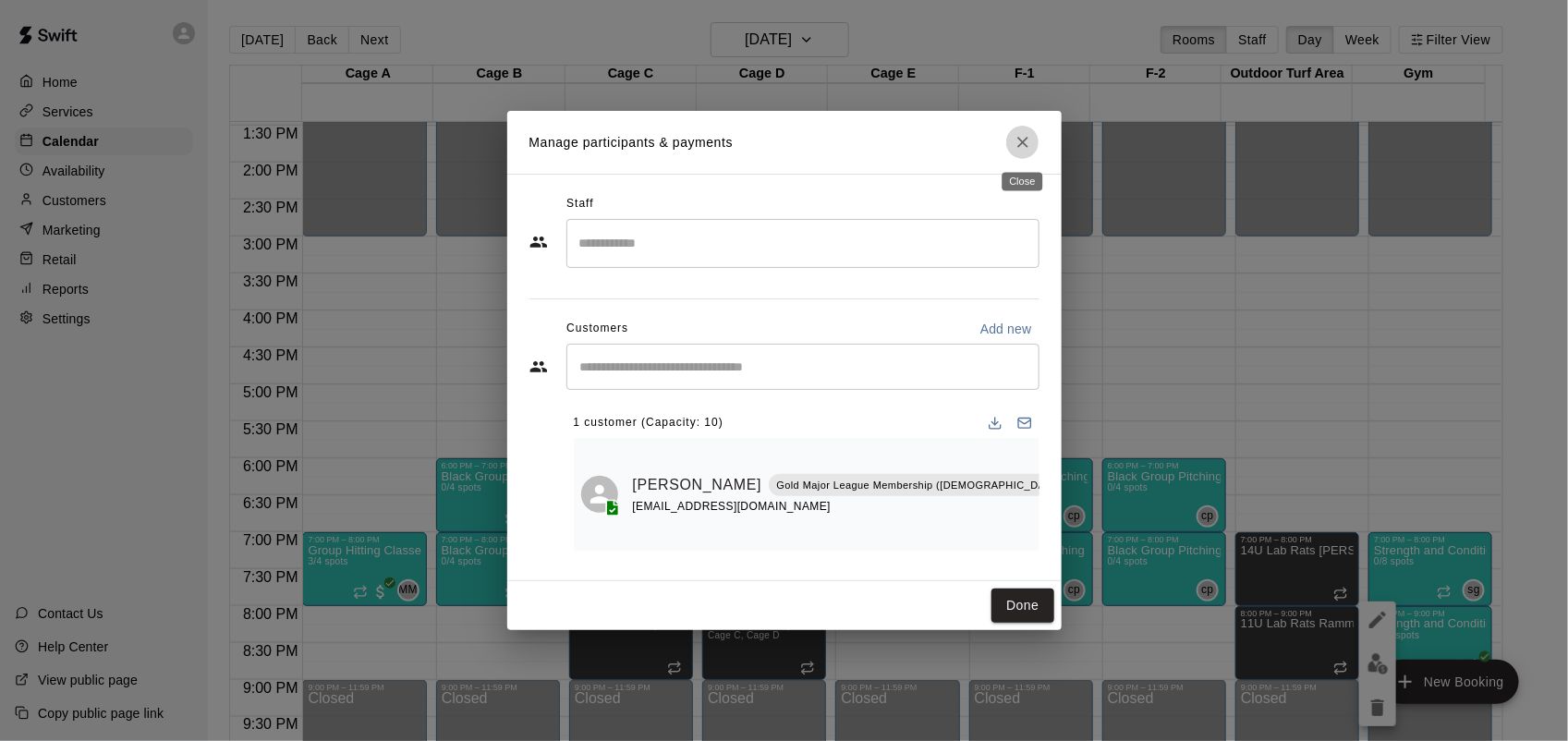
click at [1016, 130] on button "Close" at bounding box center [1022, 141] width 33 height 33
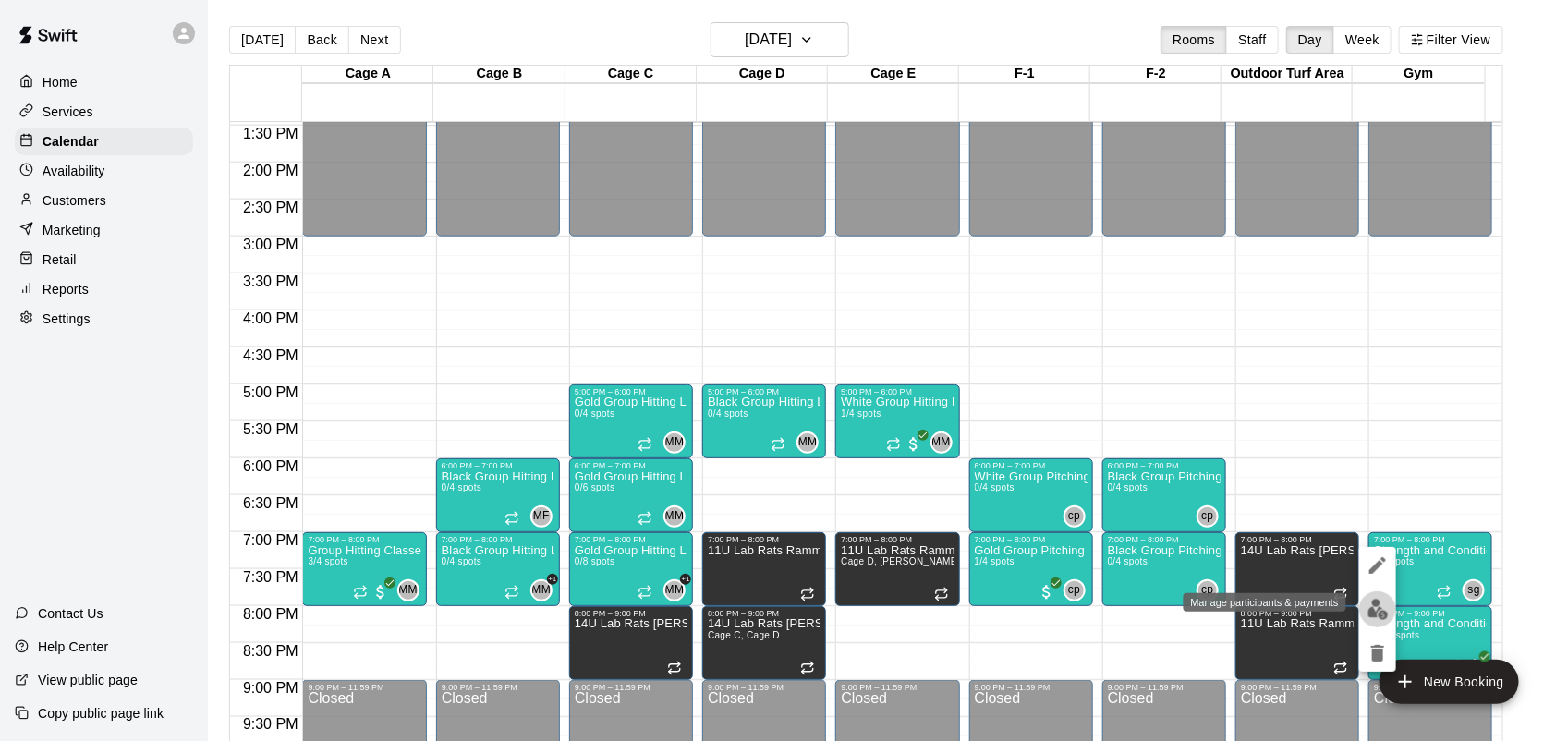
click at [1379, 612] on img "edit" at bounding box center [1378, 609] width 22 height 22
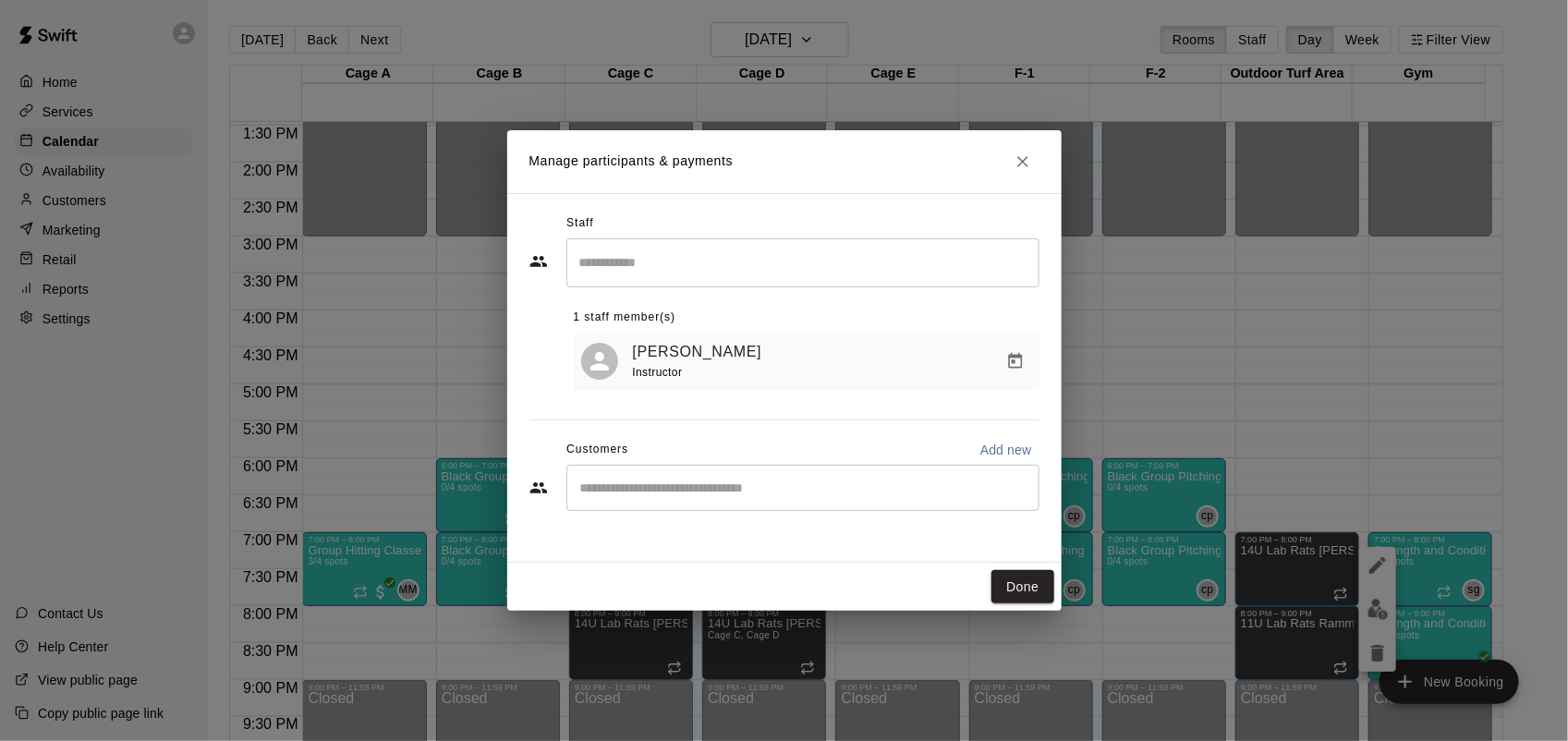
click at [682, 480] on div "​" at bounding box center [802, 487] width 473 height 46
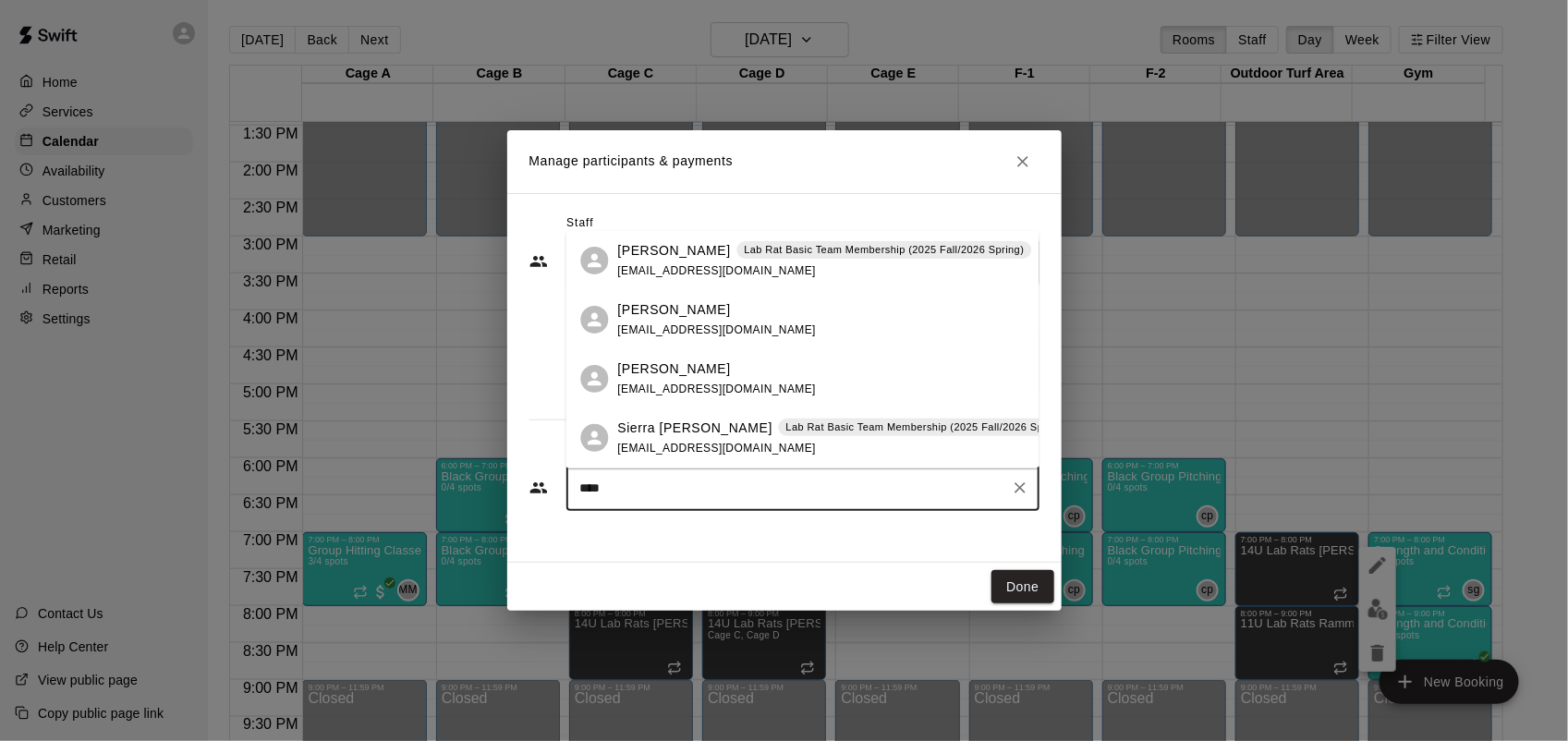
type input "*****"
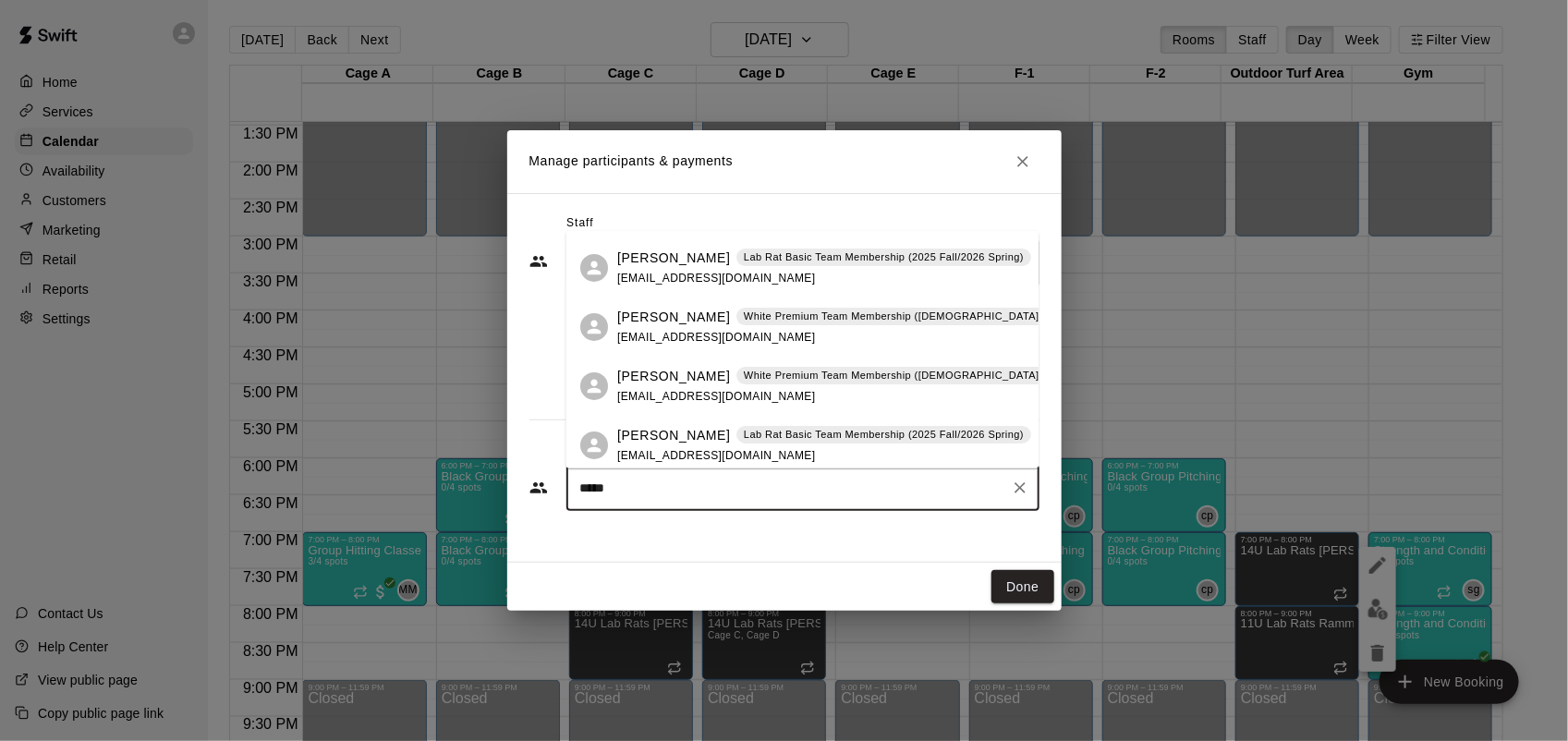
scroll to position [118, 0]
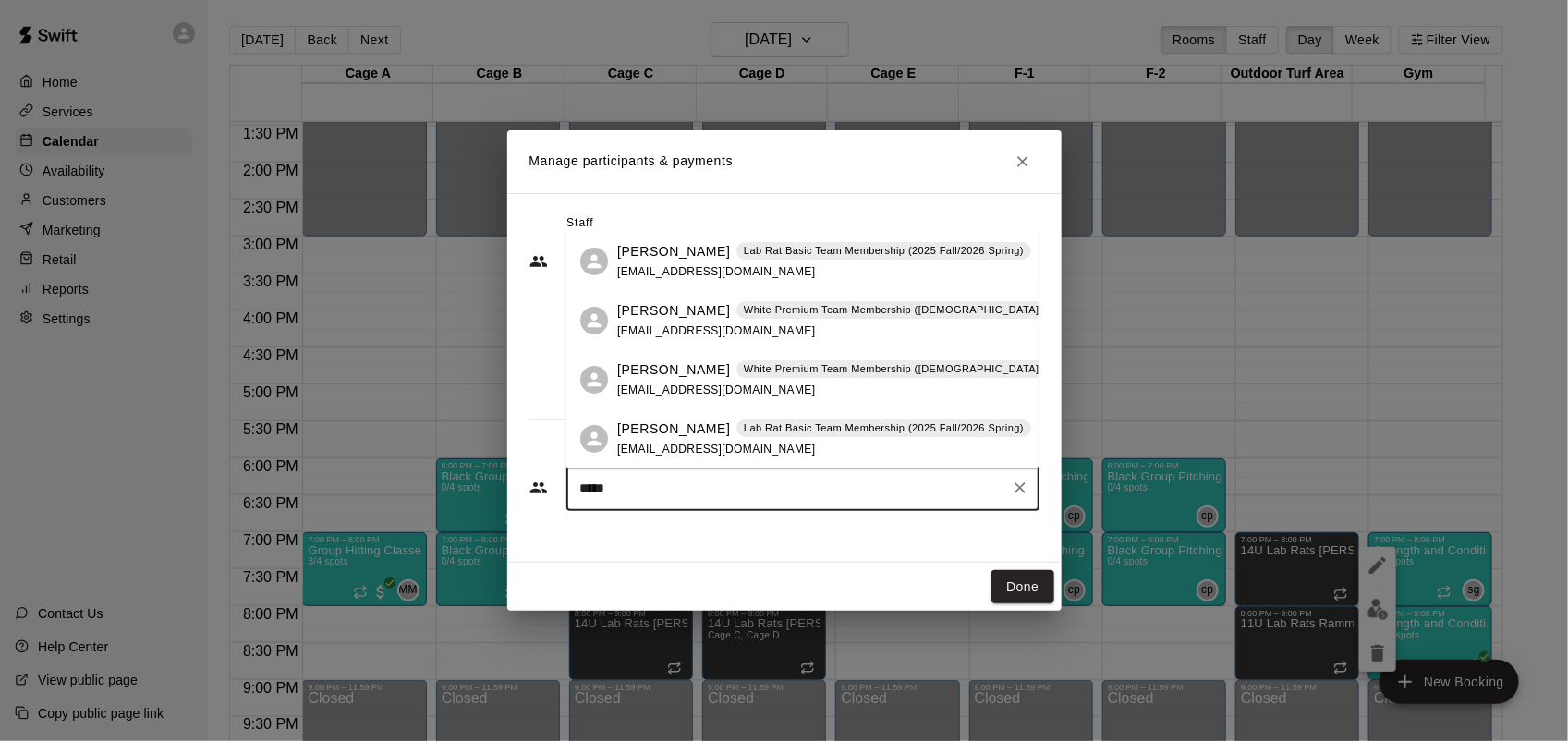
click at [856, 435] on p "Lab Rat Basic Team Membership (2025 Fall/2026 Spring)" at bounding box center [883, 427] width 280 height 16
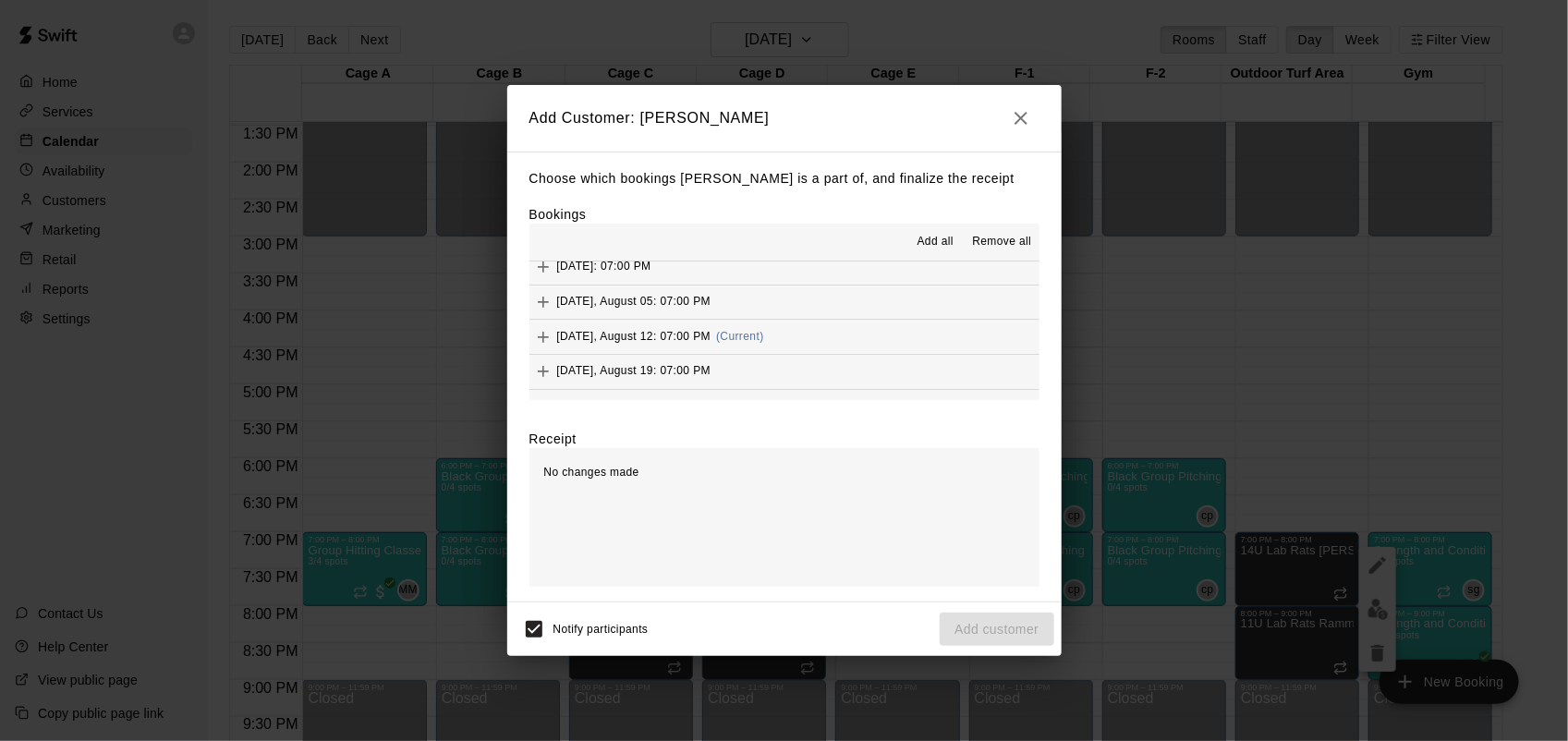
scroll to position [106, 0]
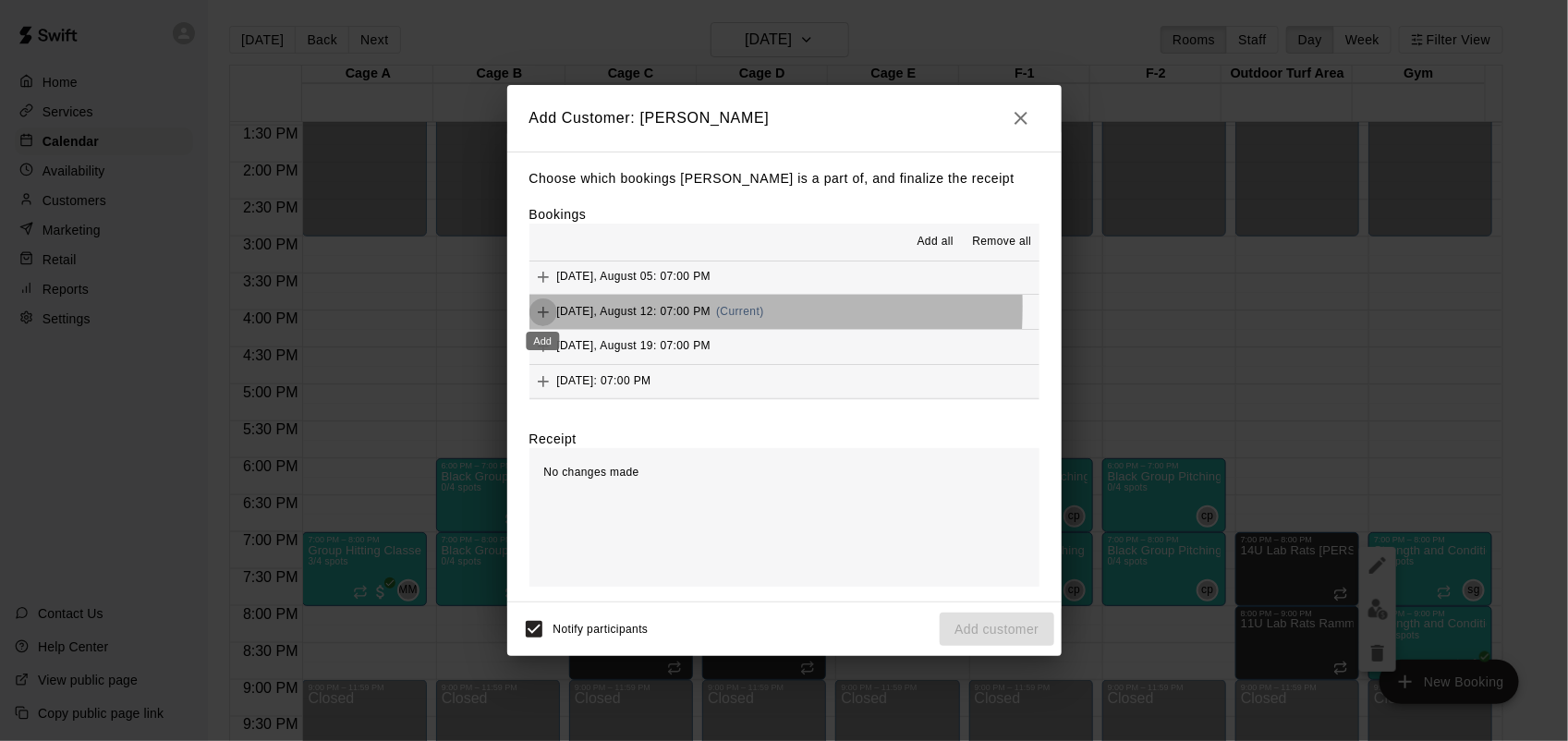
click at [547, 308] on icon "Add" at bounding box center [543, 313] width 19 height 19
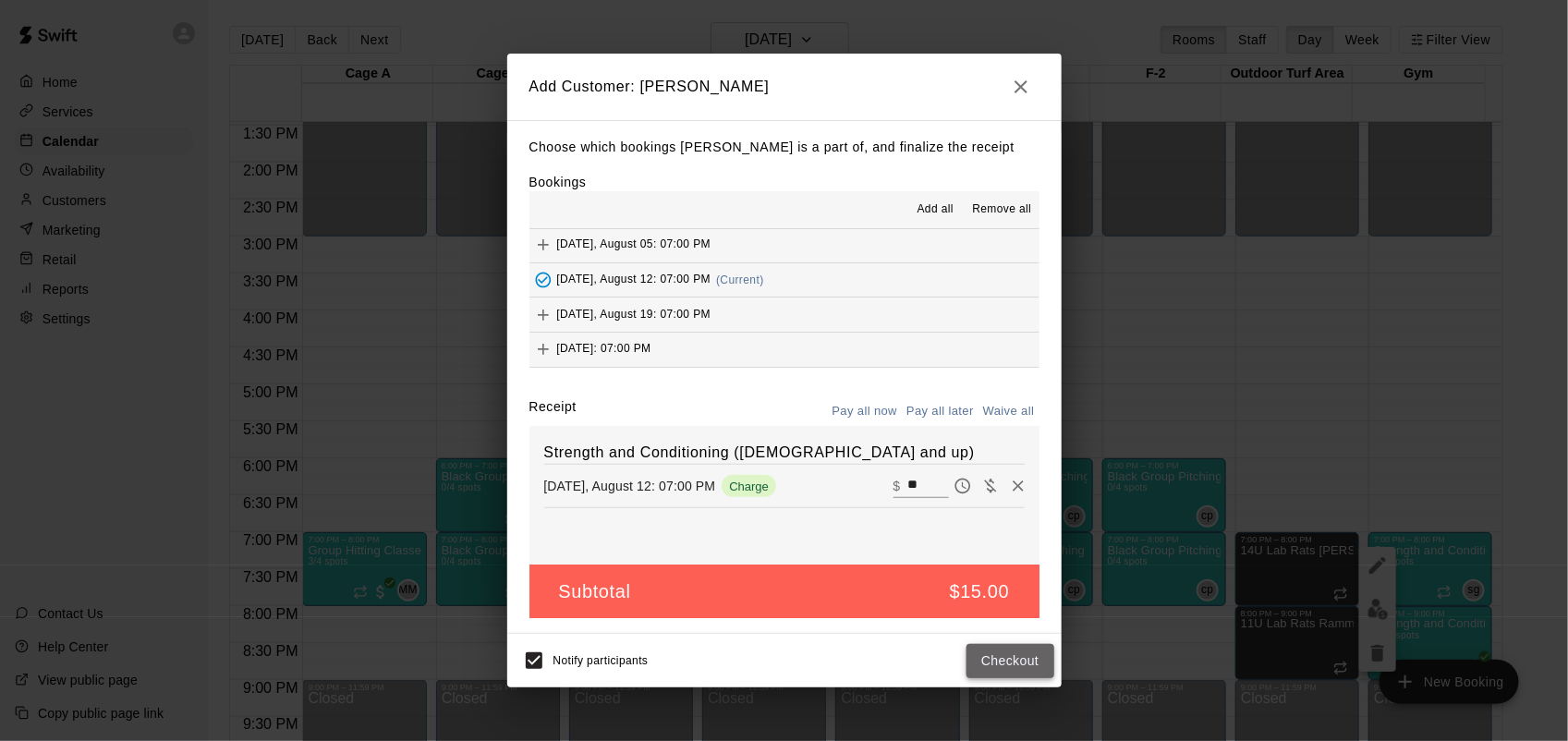
click at [1045, 665] on button "Checkout" at bounding box center [1010, 661] width 87 height 34
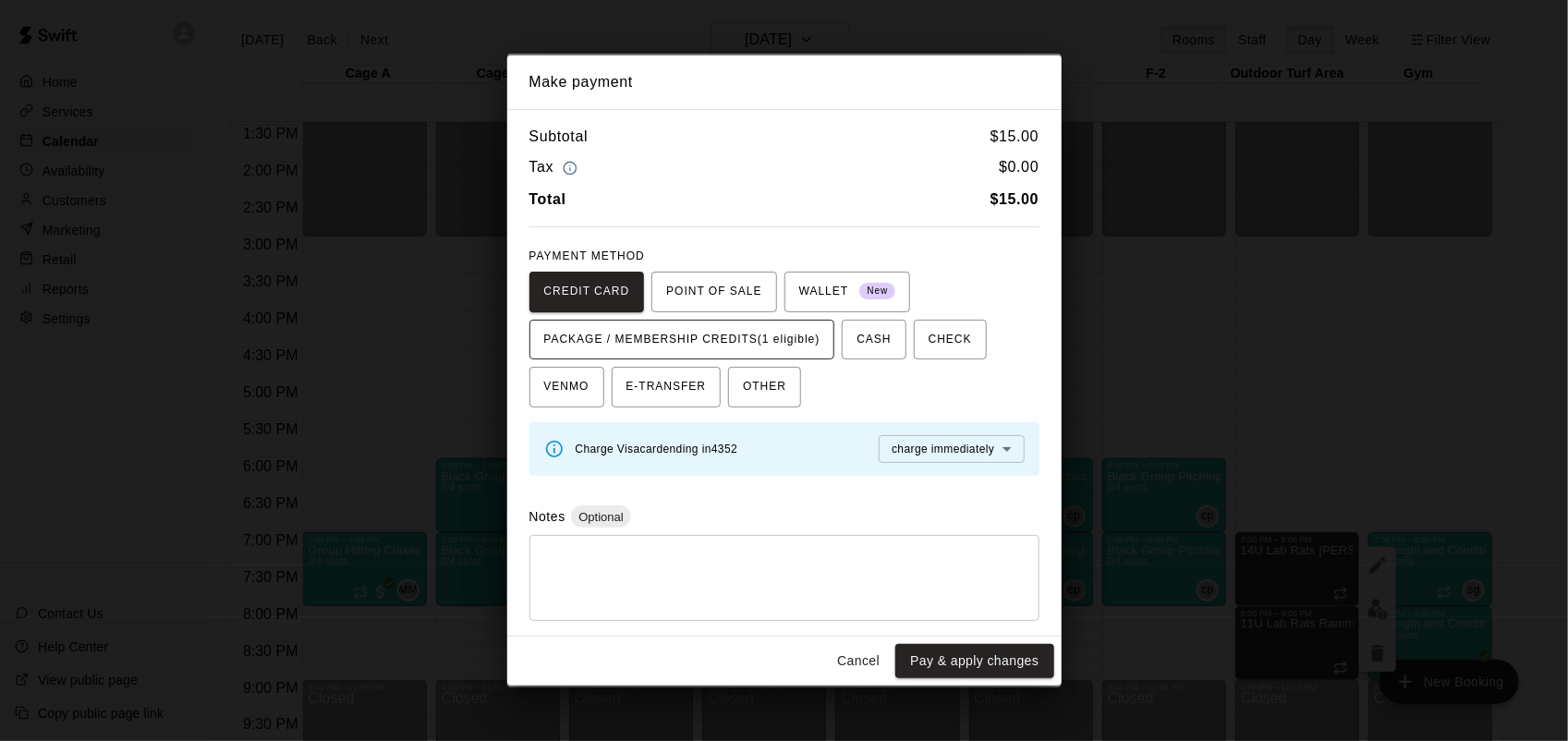
click at [709, 357] on button "PACKAGE / MEMBERSHIP CREDITS (1 eligible)" at bounding box center [682, 339] width 306 height 40
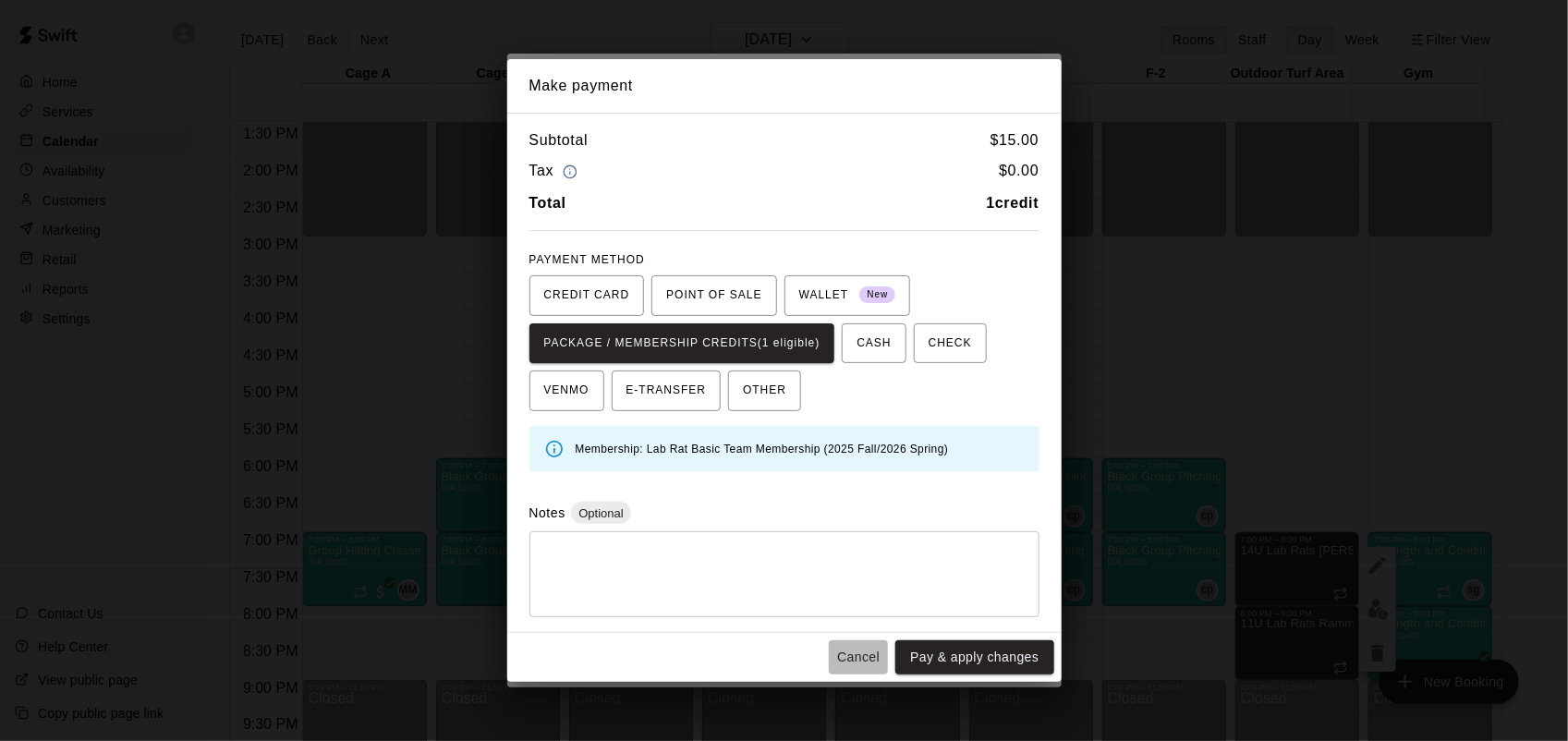
click at [861, 653] on button "Cancel" at bounding box center [858, 657] width 59 height 34
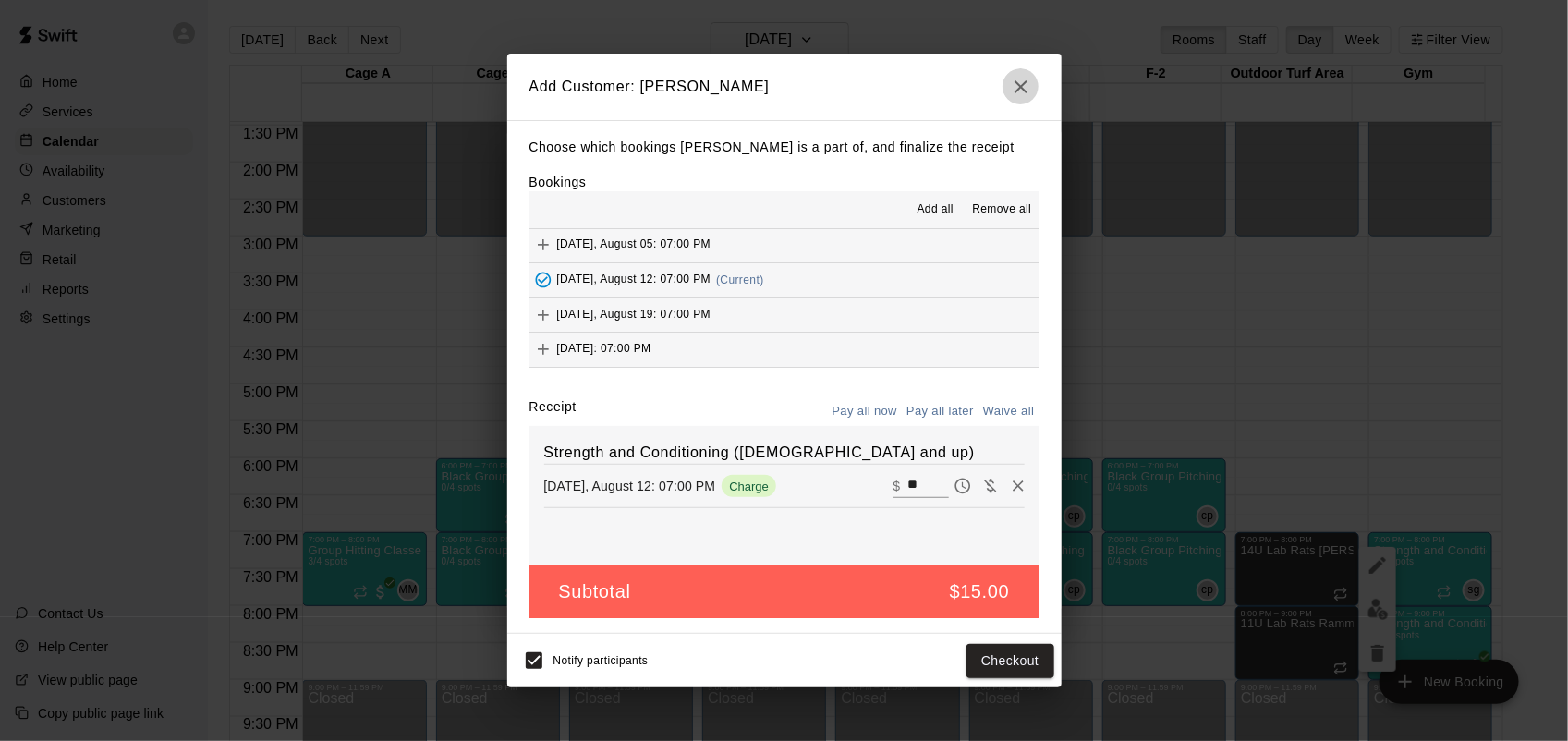
click at [1017, 81] on icon "button" at bounding box center [1021, 87] width 13 height 13
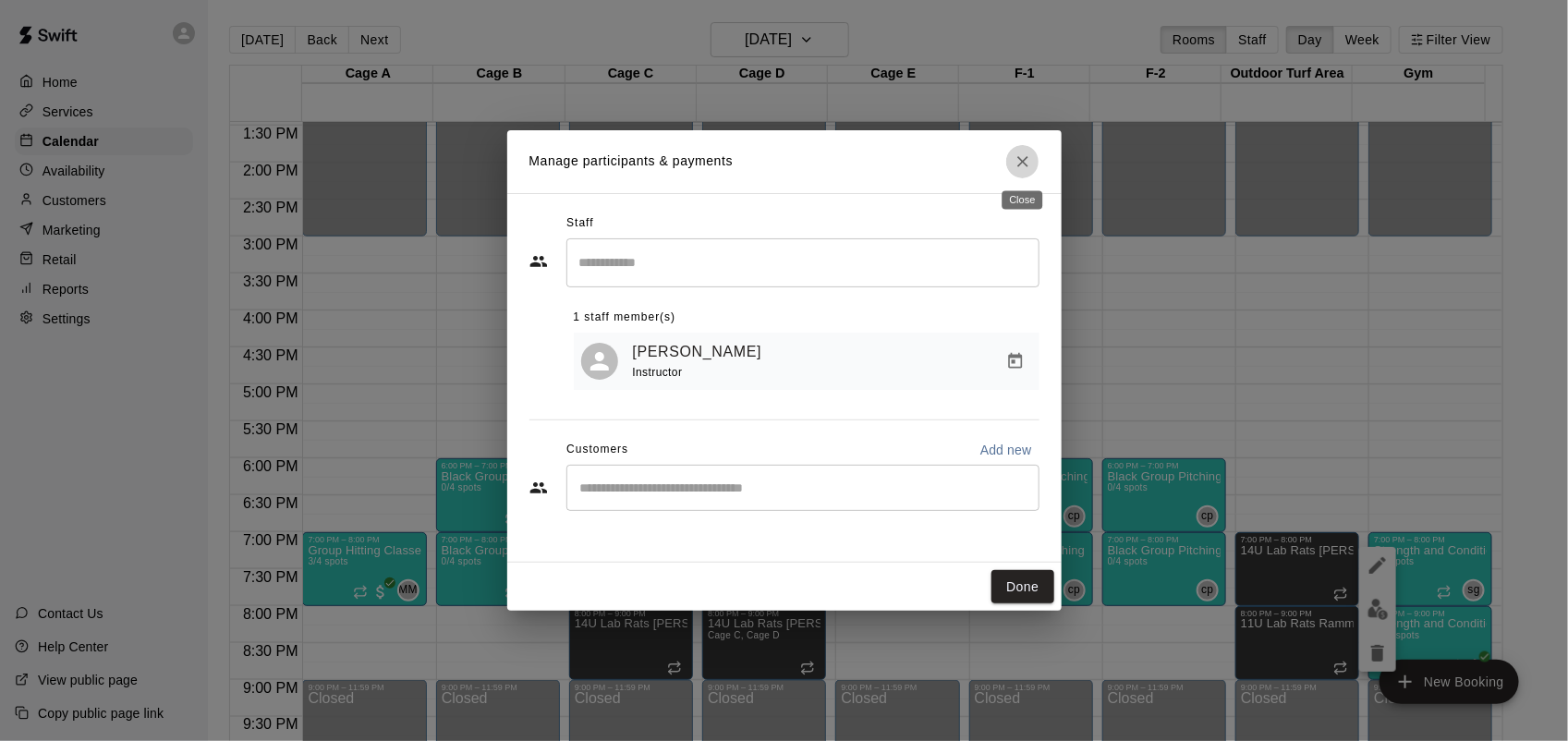
click at [1021, 151] on button "Close" at bounding box center [1022, 161] width 33 height 33
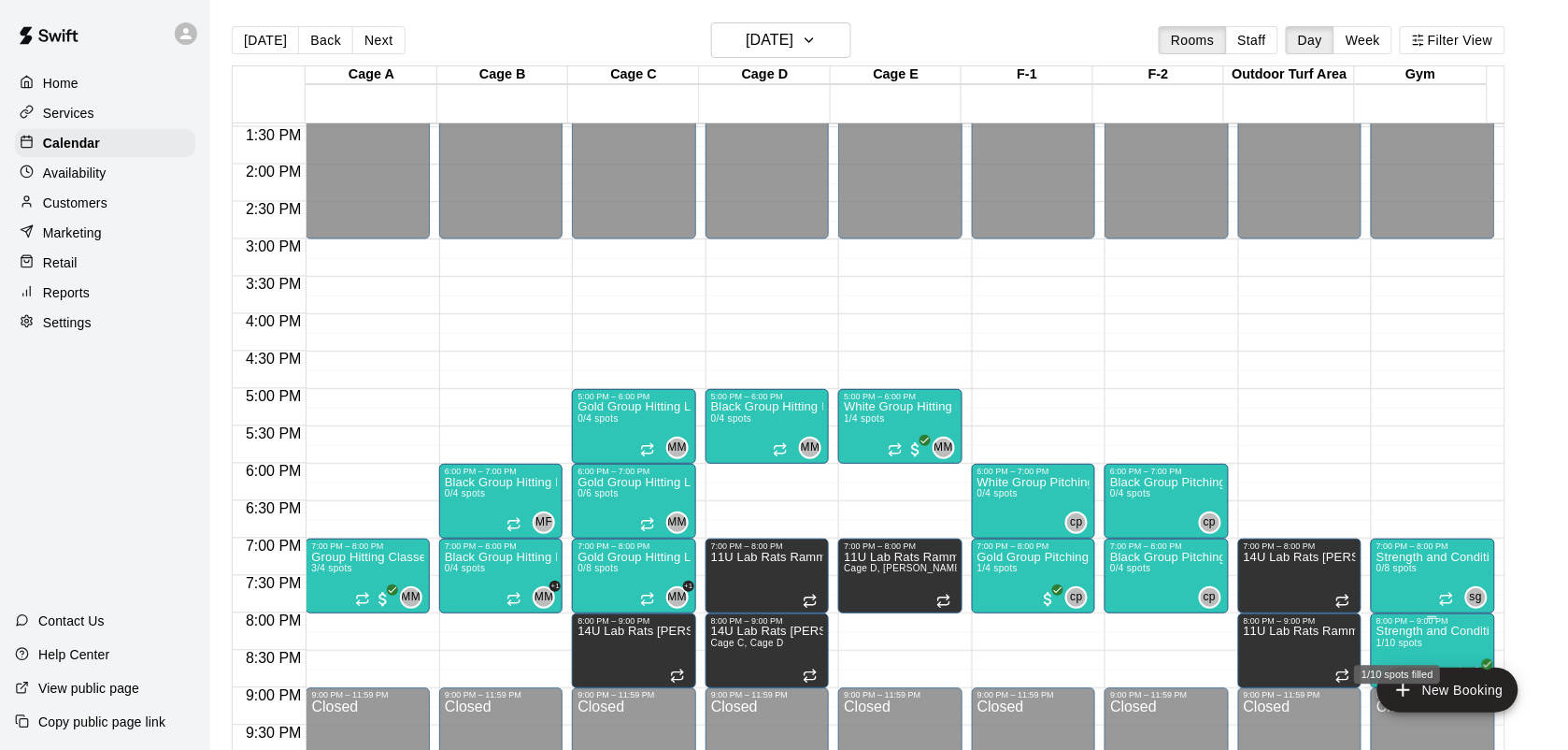
click at [1409, 647] on span "1/10 spots" at bounding box center [1399, 642] width 46 height 10
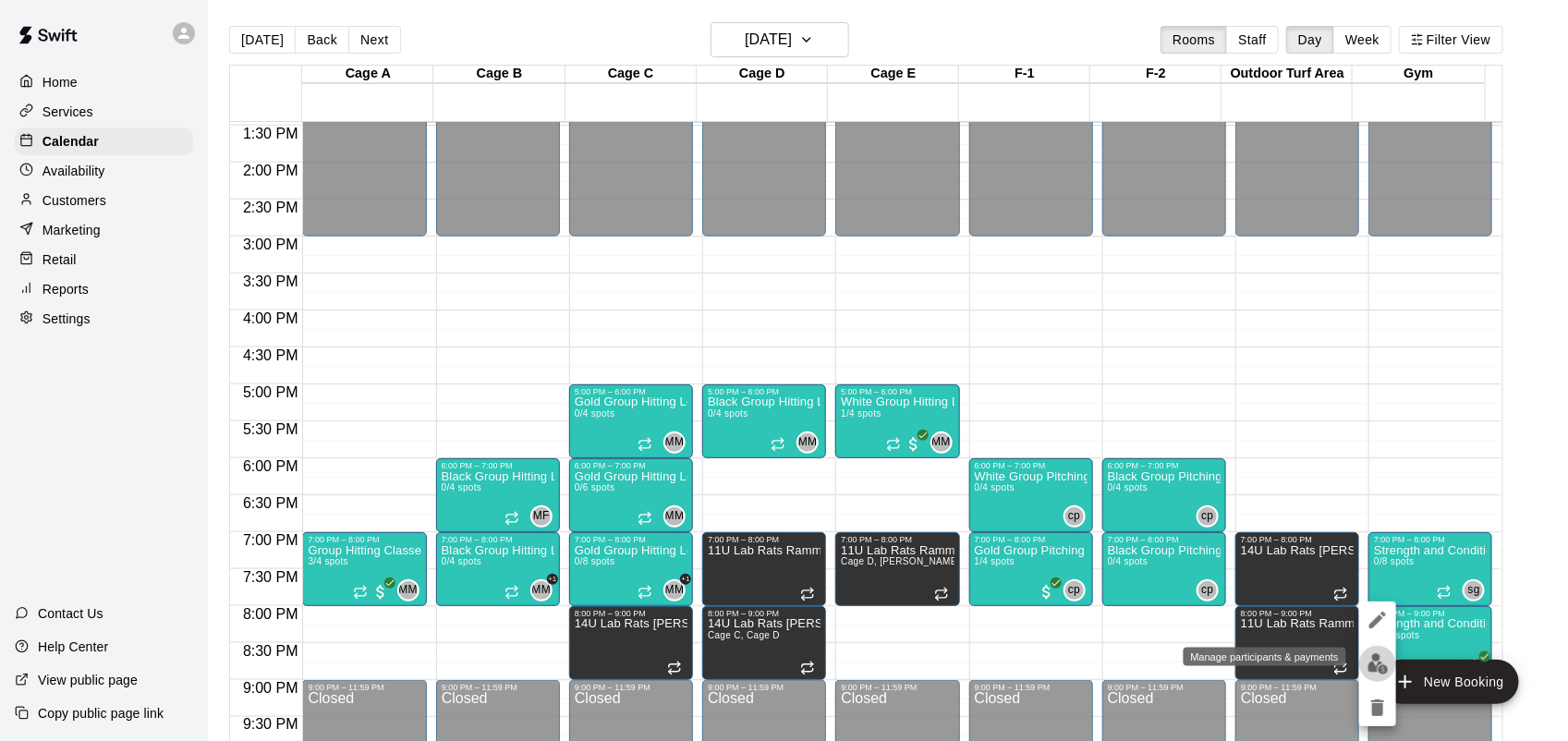
click at [1383, 654] on img "edit" at bounding box center [1378, 664] width 22 height 22
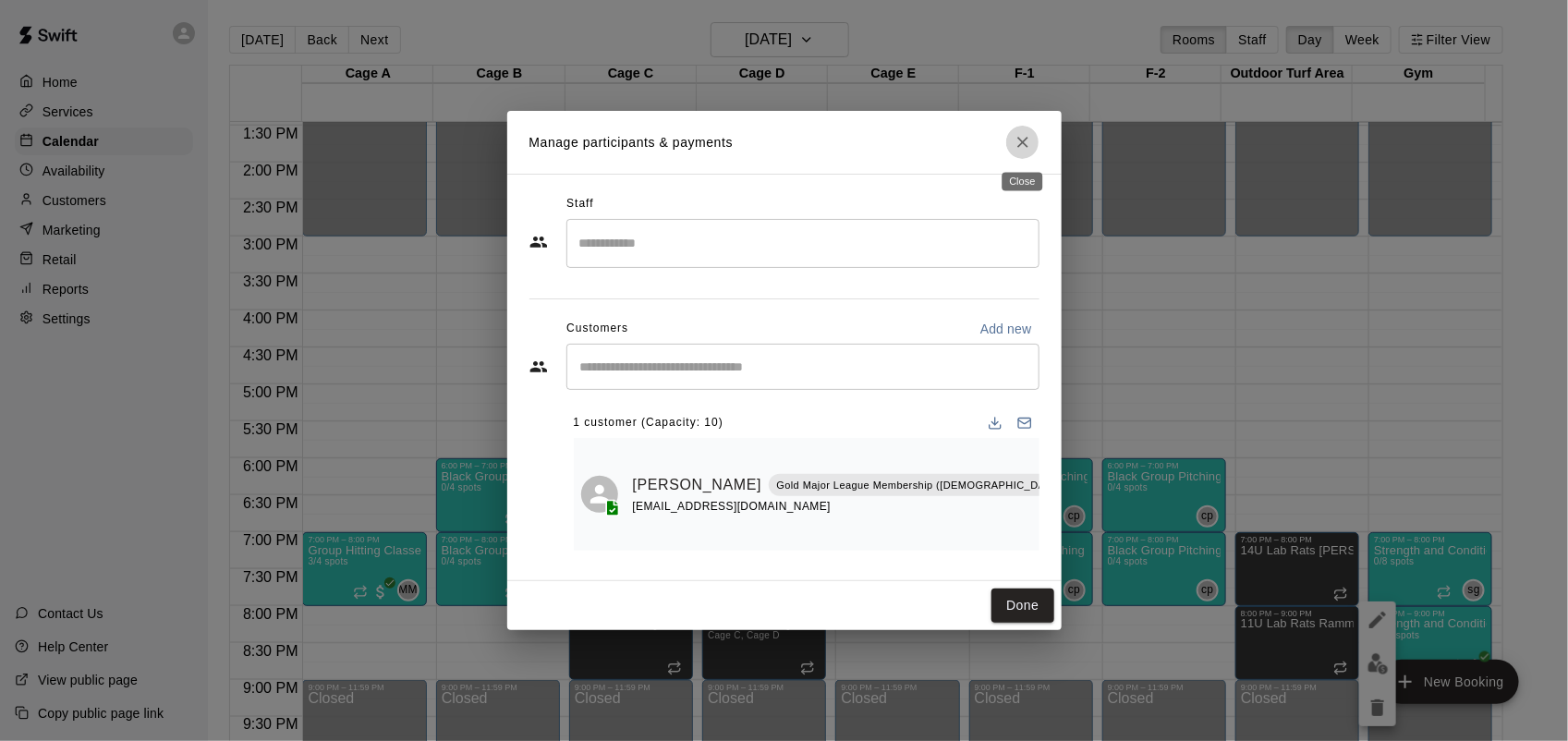
click at [1021, 153] on button "Close" at bounding box center [1022, 141] width 33 height 33
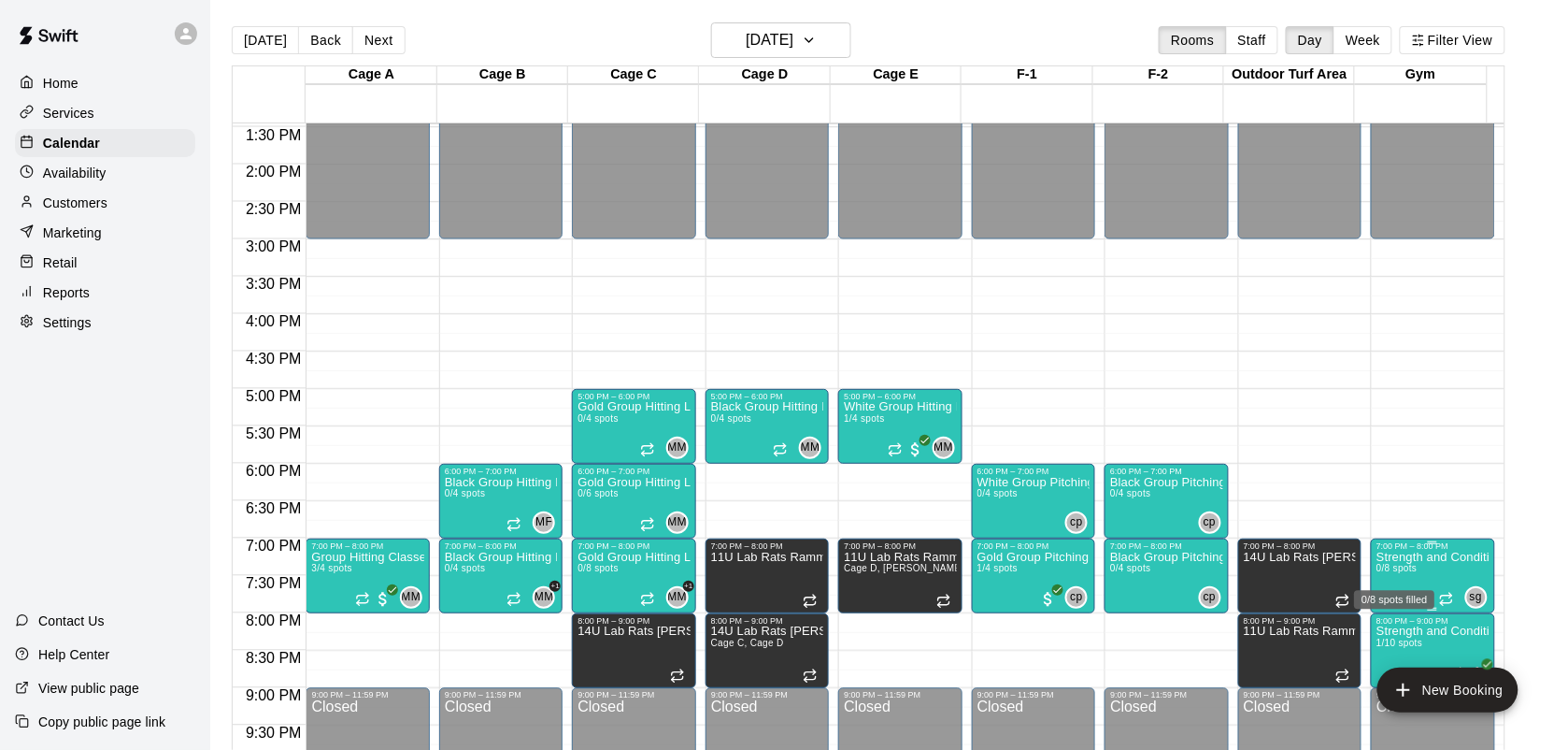
click at [1401, 573] on span "0/8 spots" at bounding box center [1397, 568] width 41 height 10
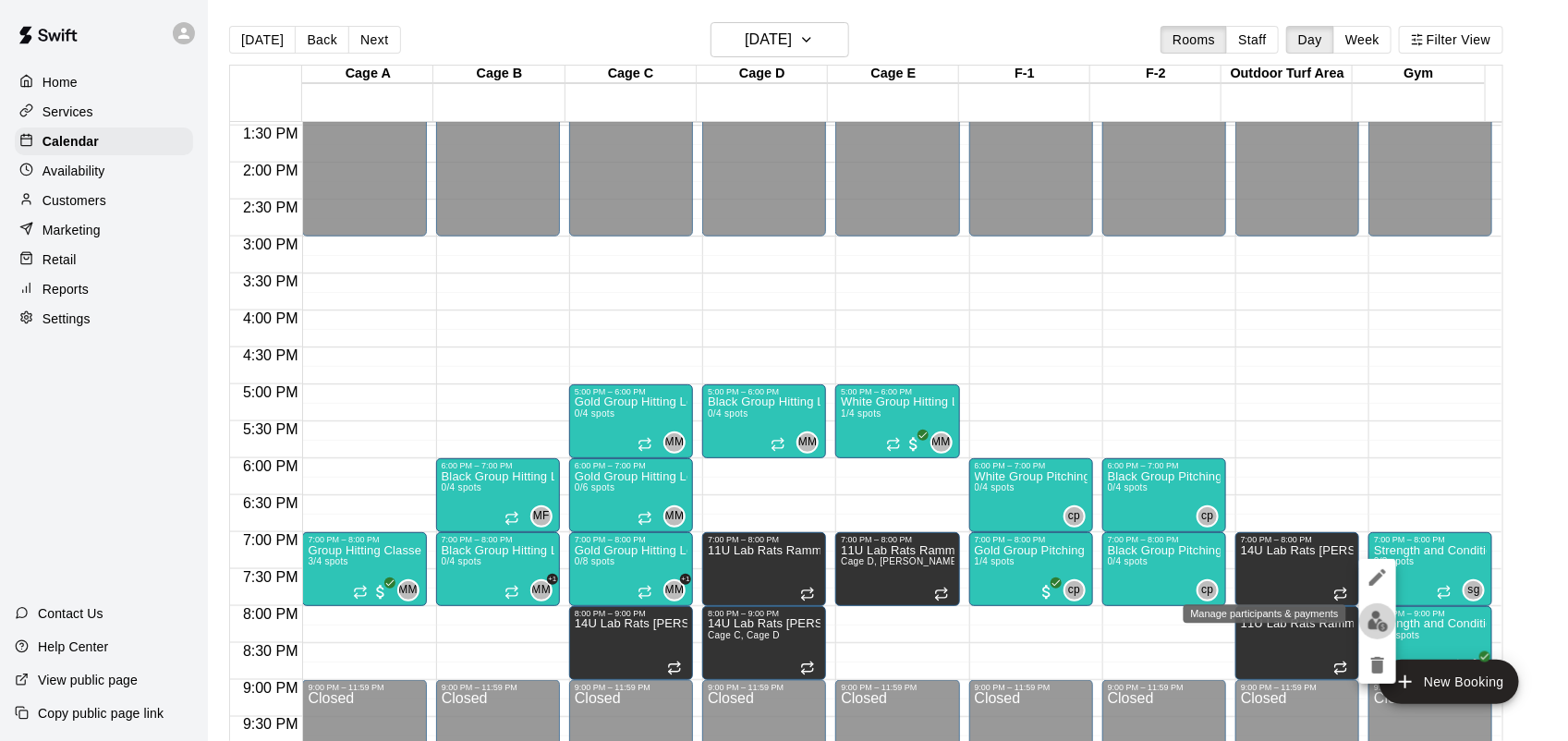
click at [1379, 616] on img "edit" at bounding box center [1378, 620] width 22 height 22
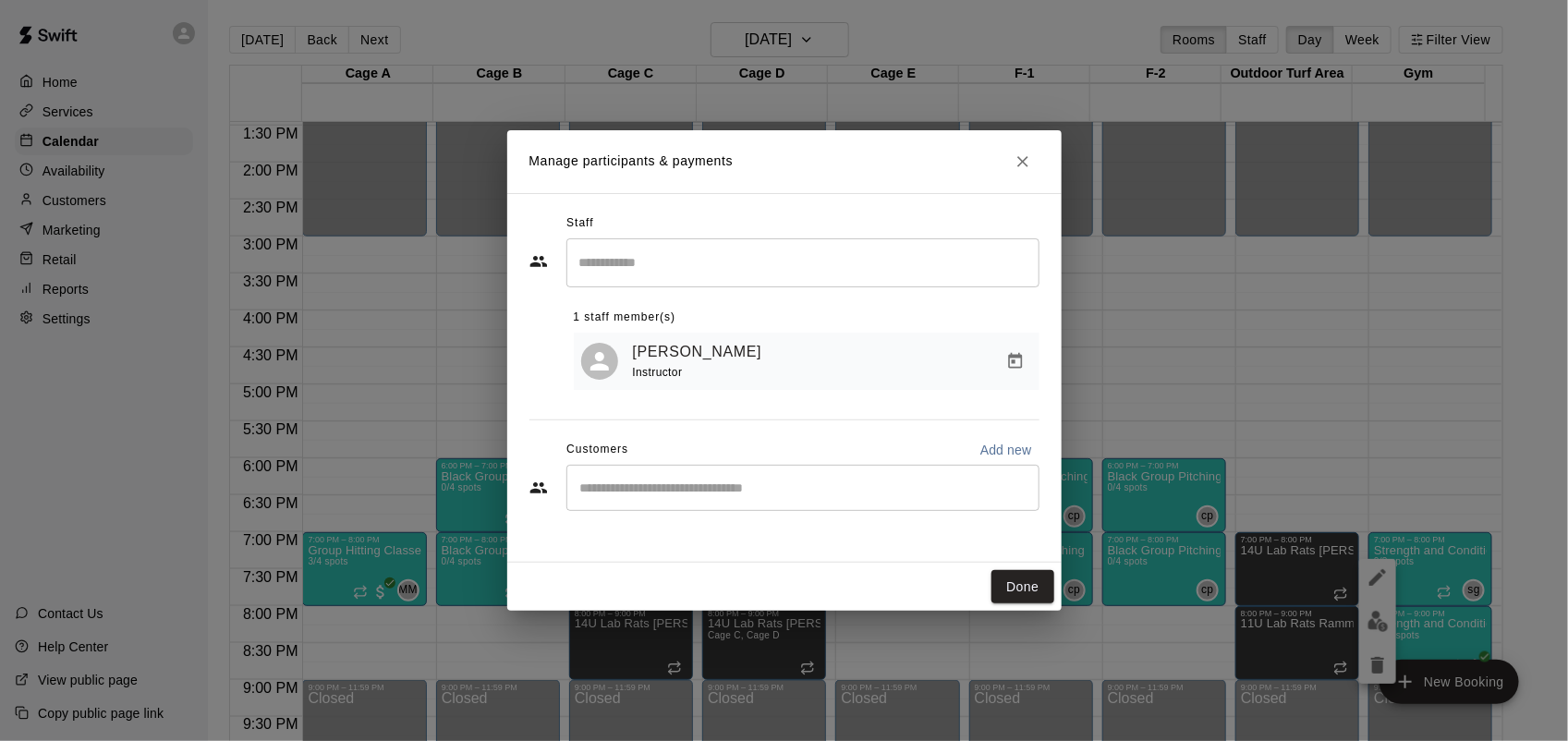
click at [725, 477] on div "​" at bounding box center [802, 487] width 473 height 46
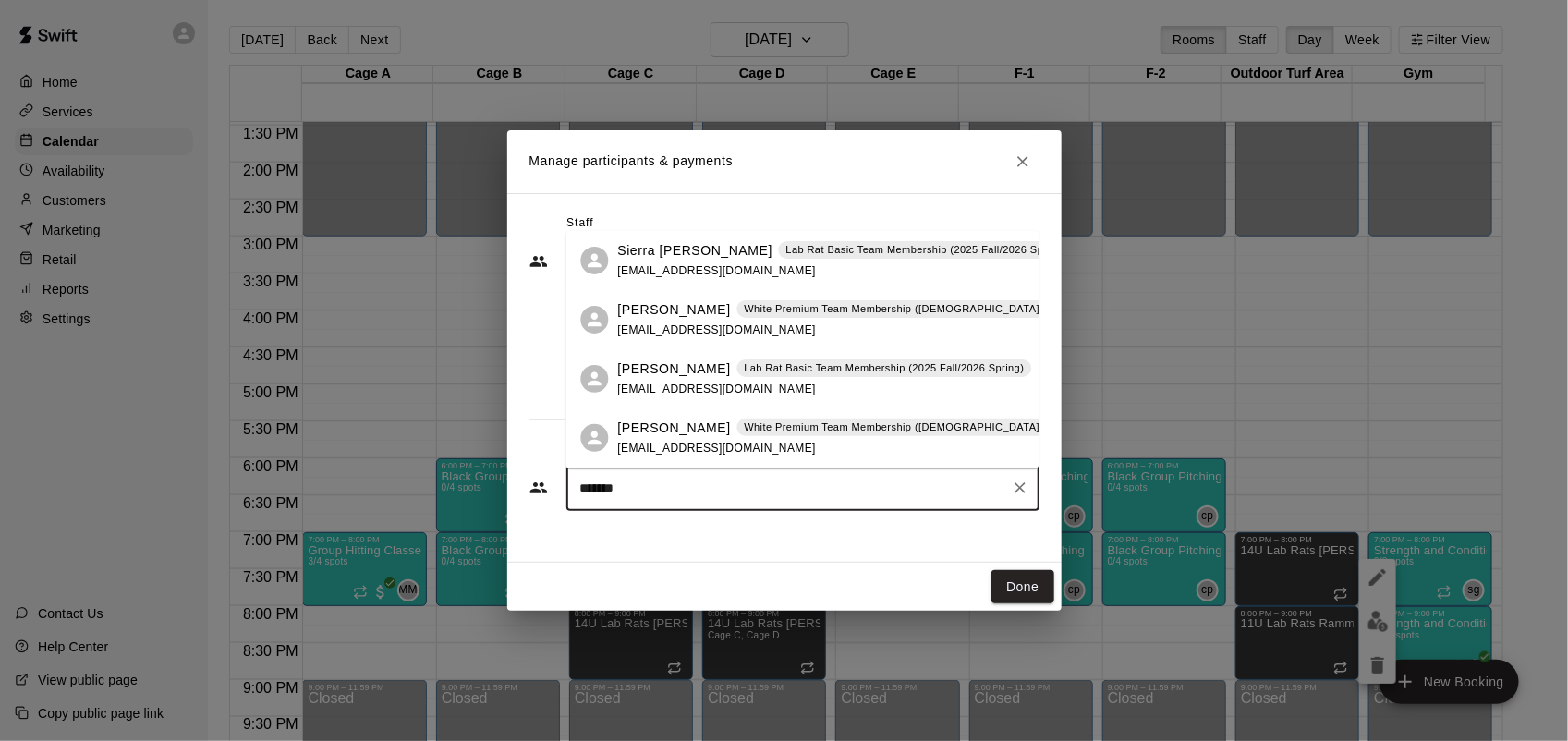
type input "********"
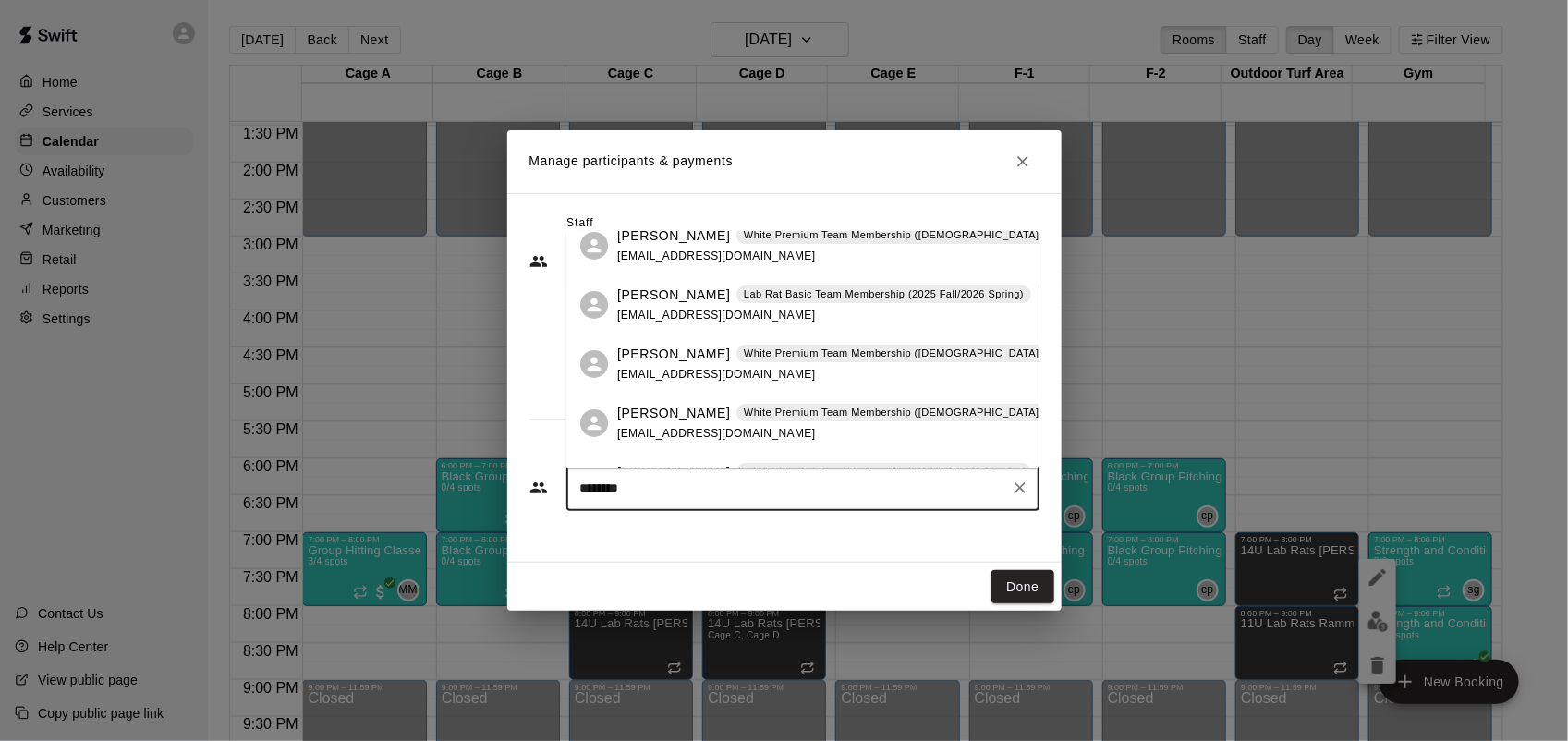
scroll to position [118, 0]
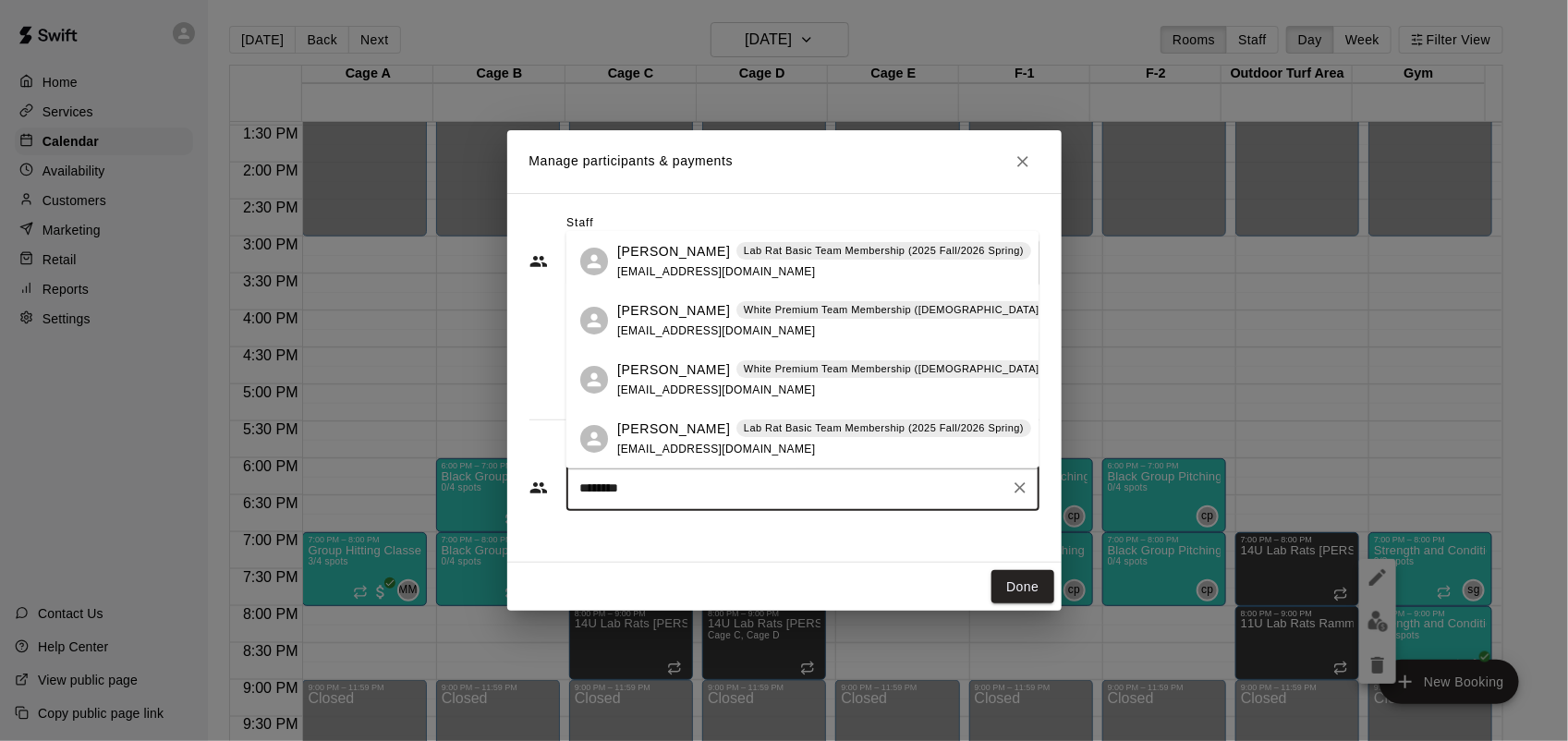
click at [882, 429] on p "Lab Rat Basic Team Membership (2025 Fall/2026 Spring)" at bounding box center [883, 427] width 280 height 16
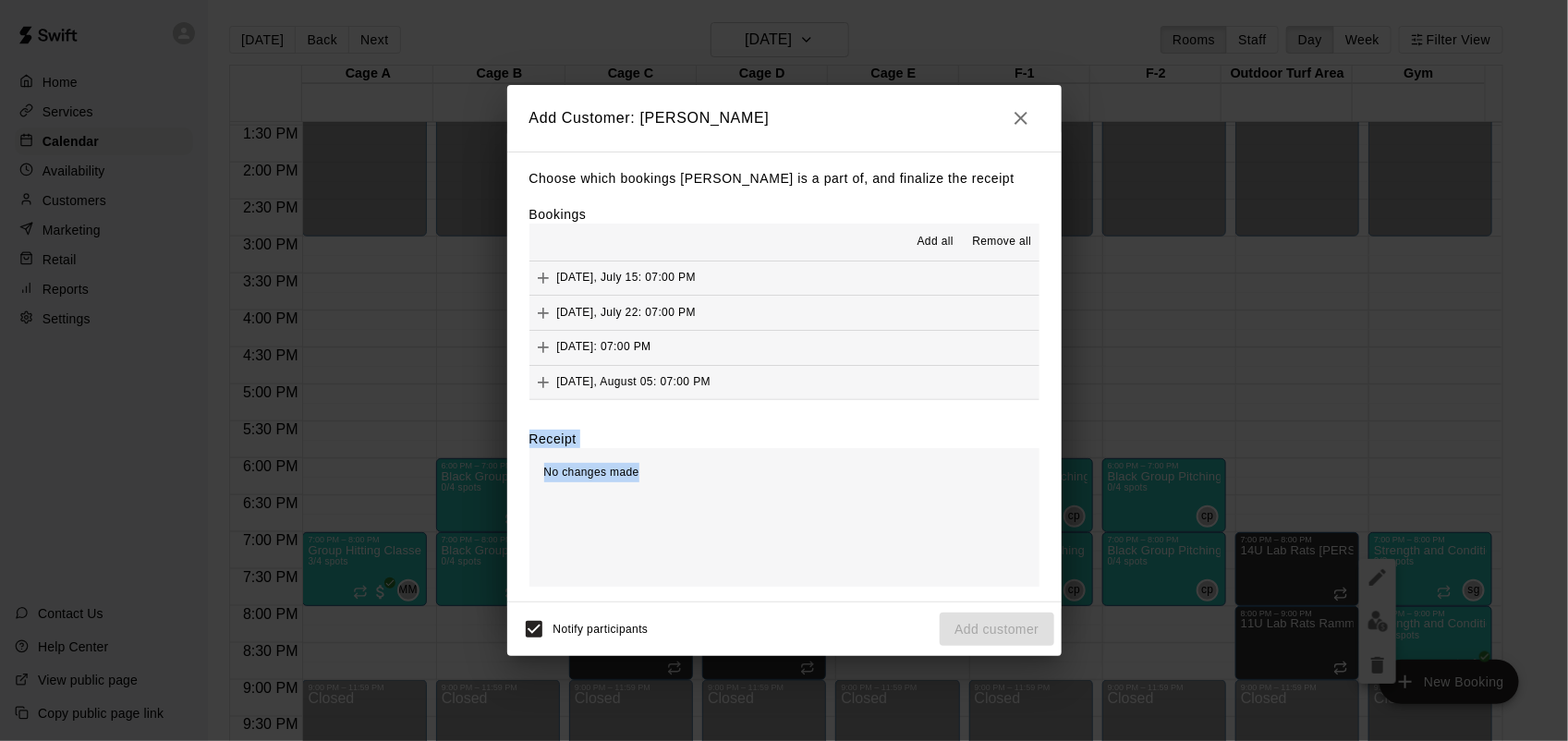
drag, startPoint x: 882, startPoint y: 536, endPoint x: 1032, endPoint y: 314, distance: 267.9
click at [1032, 314] on div "Choose which bookings [PERSON_NAME] is a part of, and finalize the receipt Book…" at bounding box center [784, 377] width 555 height 451
click at [543, 307] on icon "Add" at bounding box center [543, 313] width 19 height 19
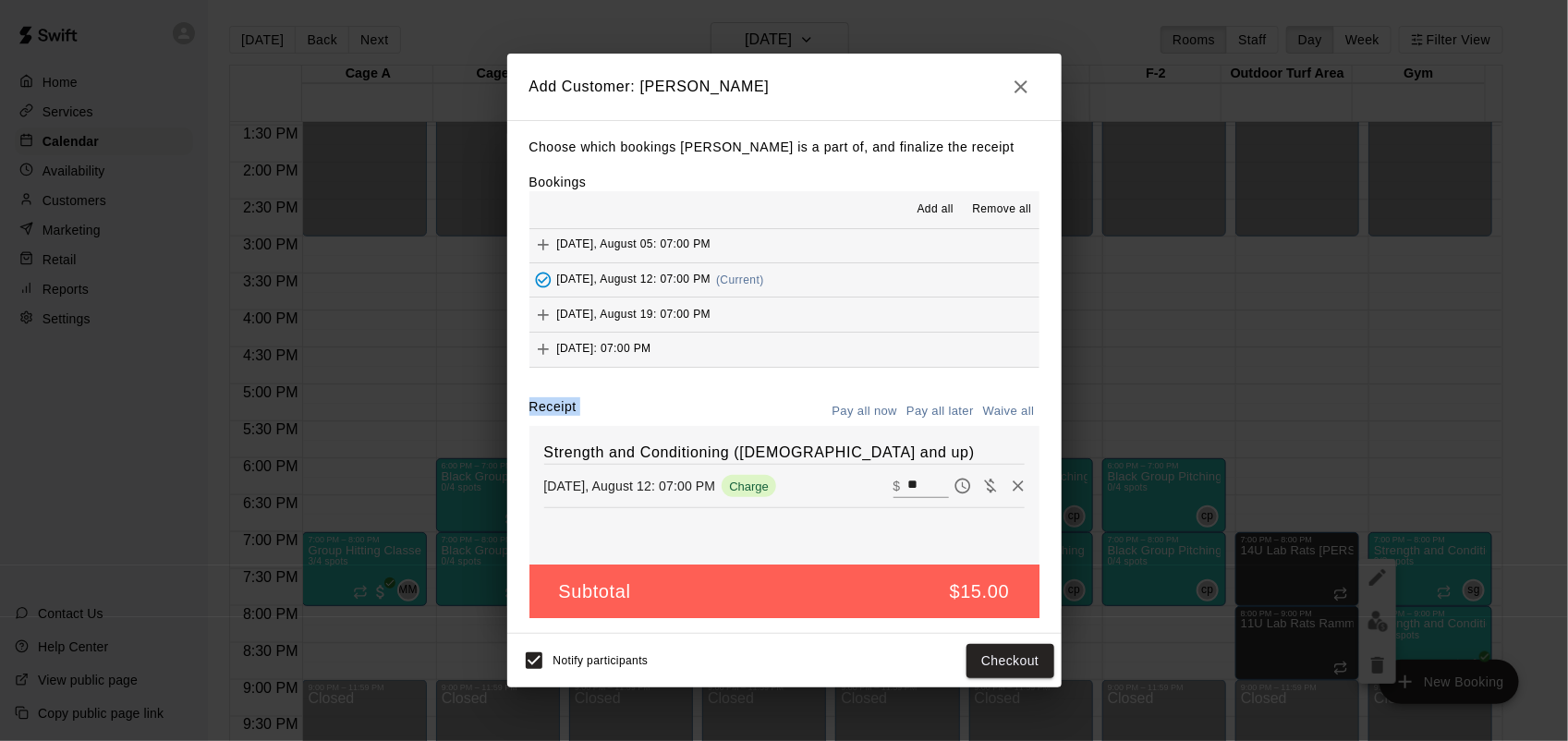
click at [1014, 78] on icon "button" at bounding box center [1021, 87] width 23 height 23
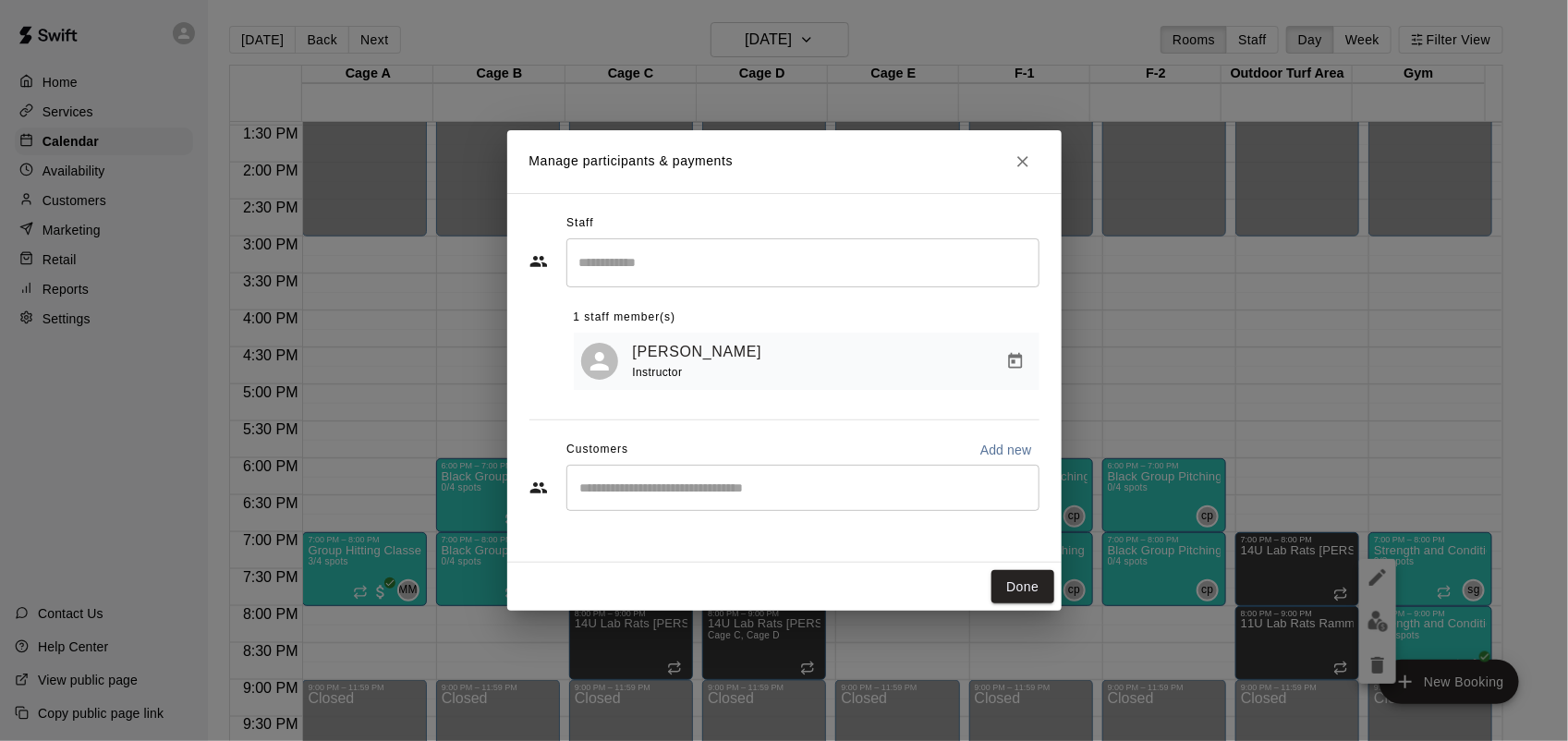
click at [1410, 563] on div "Manage participants & payments Staff ​ 1 staff member(s) [PERSON_NAME] Instruct…" at bounding box center [784, 370] width 1568 height 741
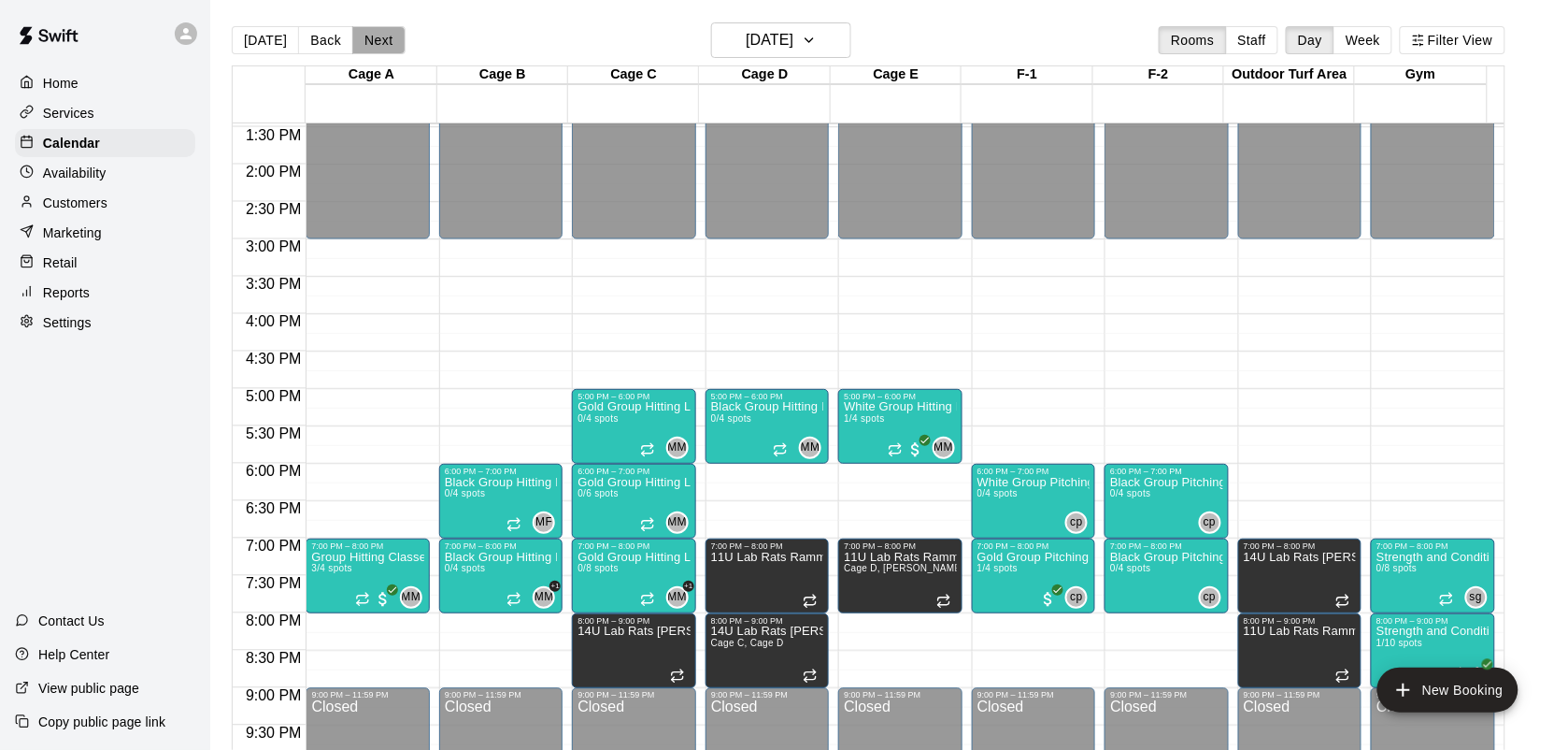
click at [360, 33] on button "Next" at bounding box center [378, 39] width 52 height 28
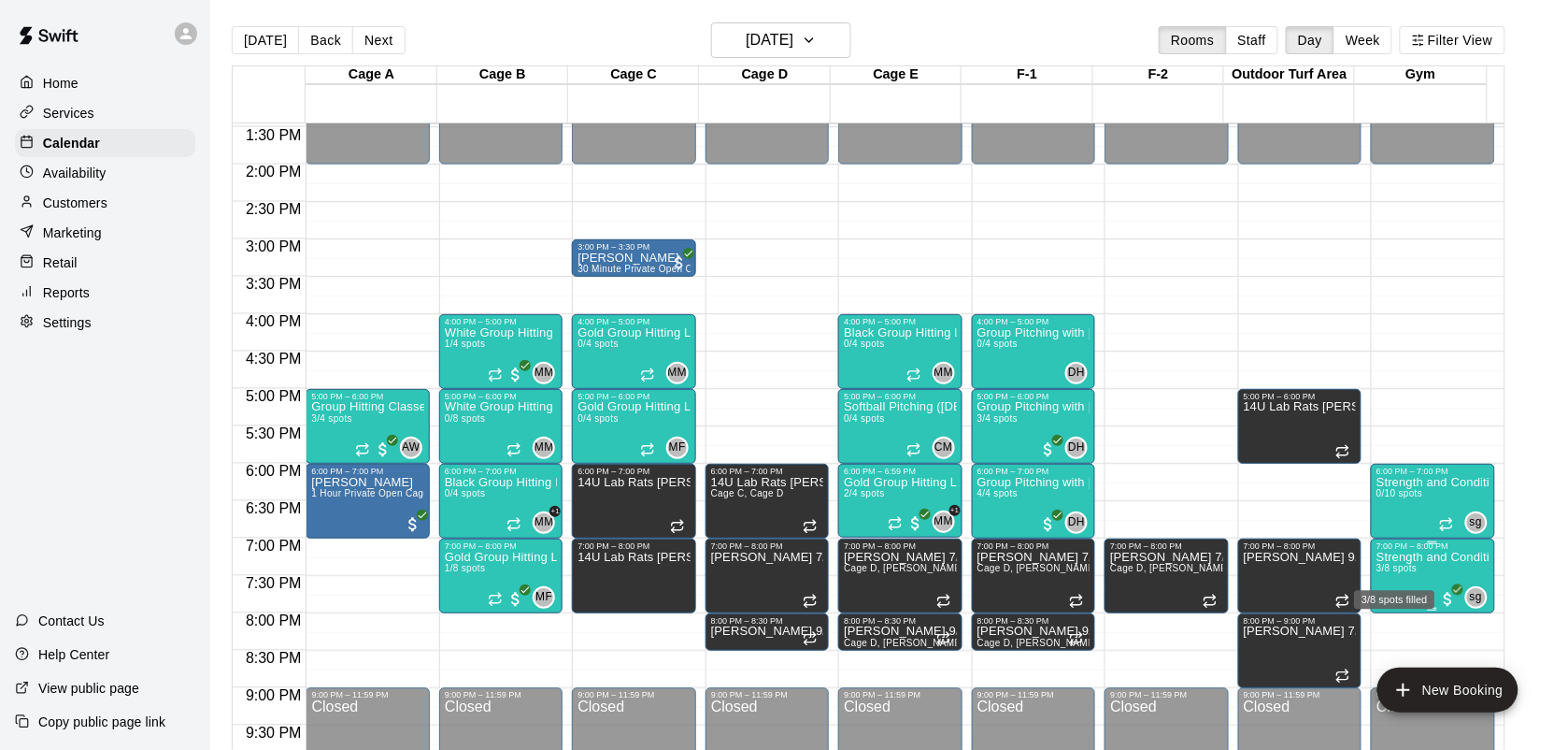
click at [1414, 570] on span "3/8 spots" at bounding box center [1397, 568] width 41 height 10
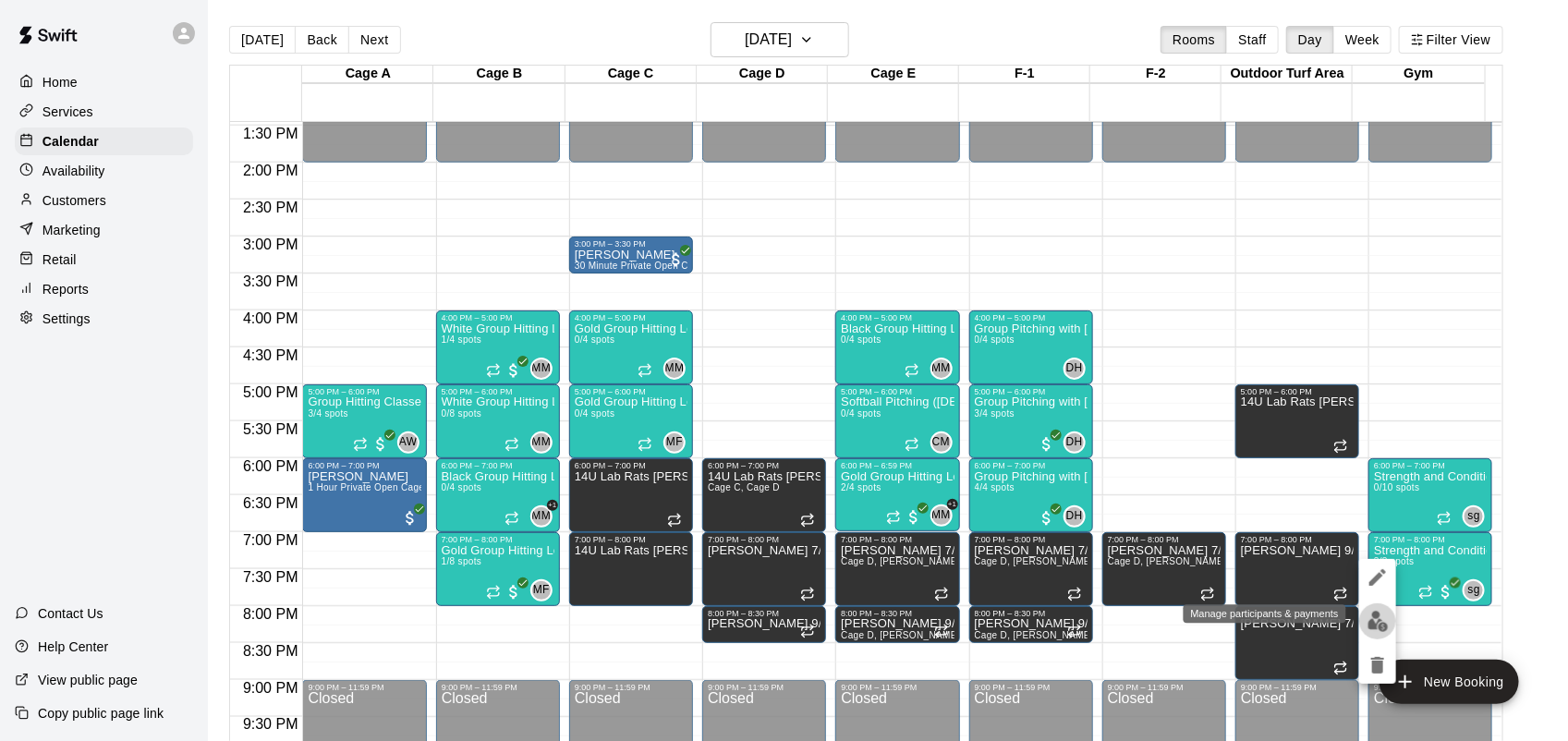
click at [1374, 628] on img "edit" at bounding box center [1378, 620] width 22 height 22
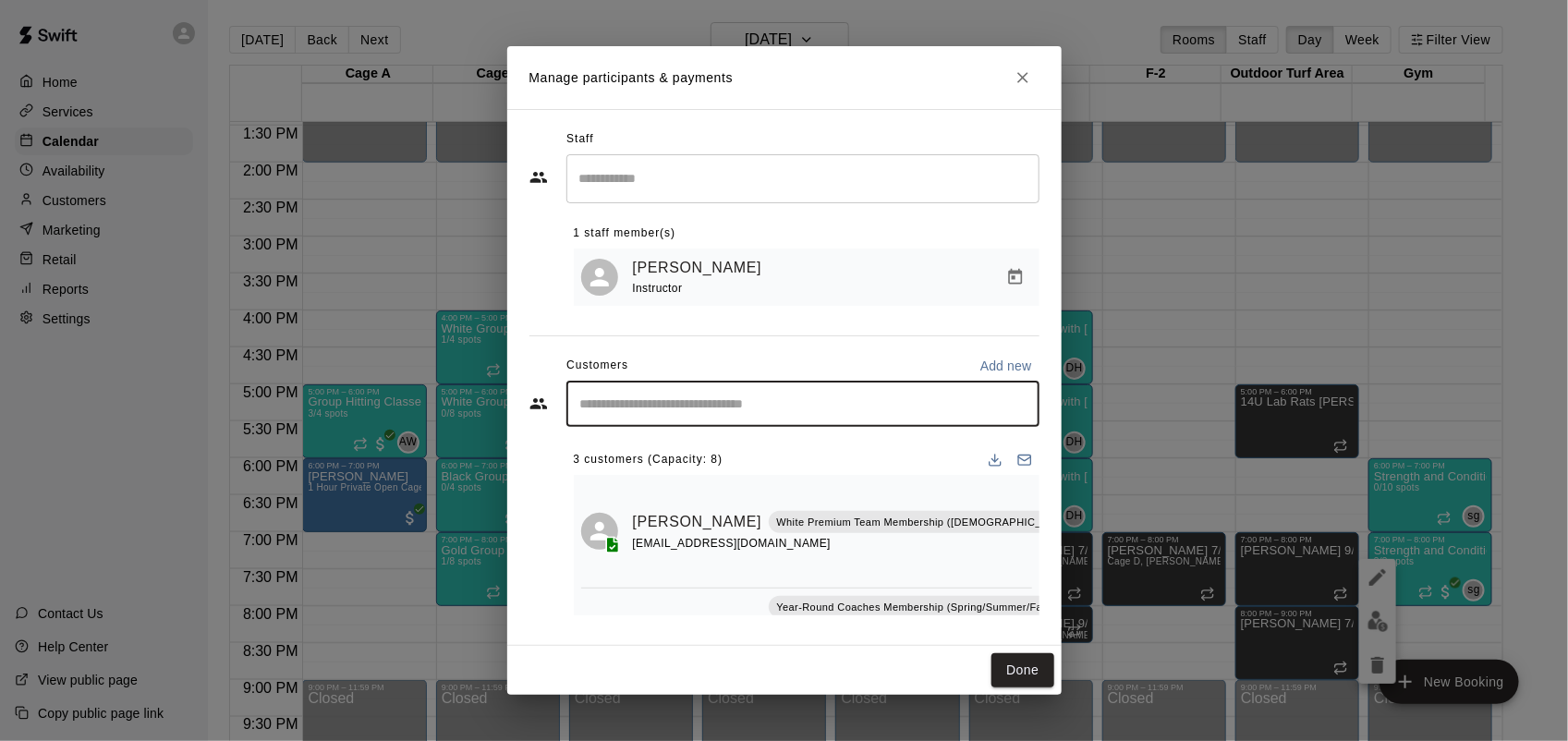
click at [703, 407] on input "Start typing to search customers..." at bounding box center [802, 404] width 457 height 19
type input "********"
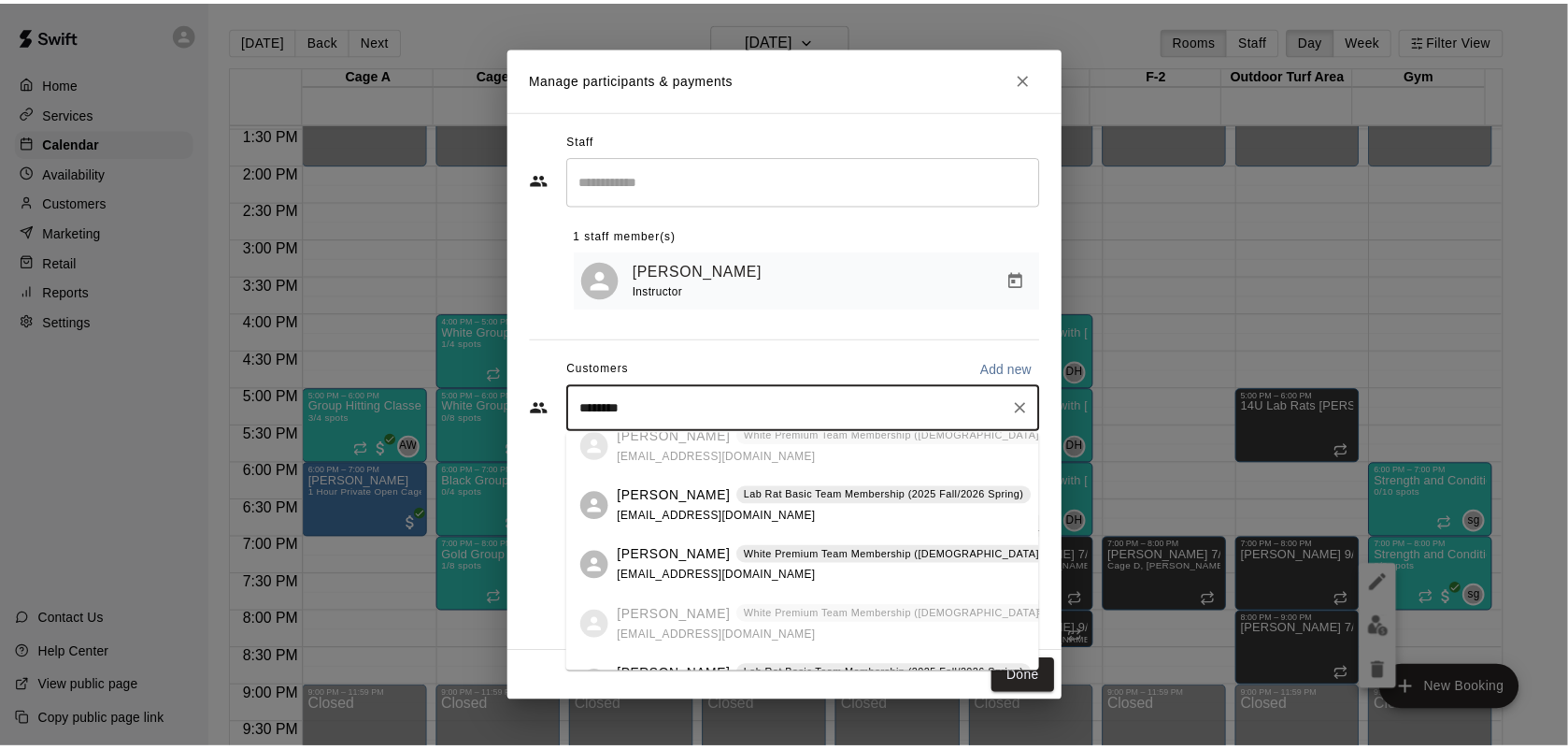
scroll to position [119, 0]
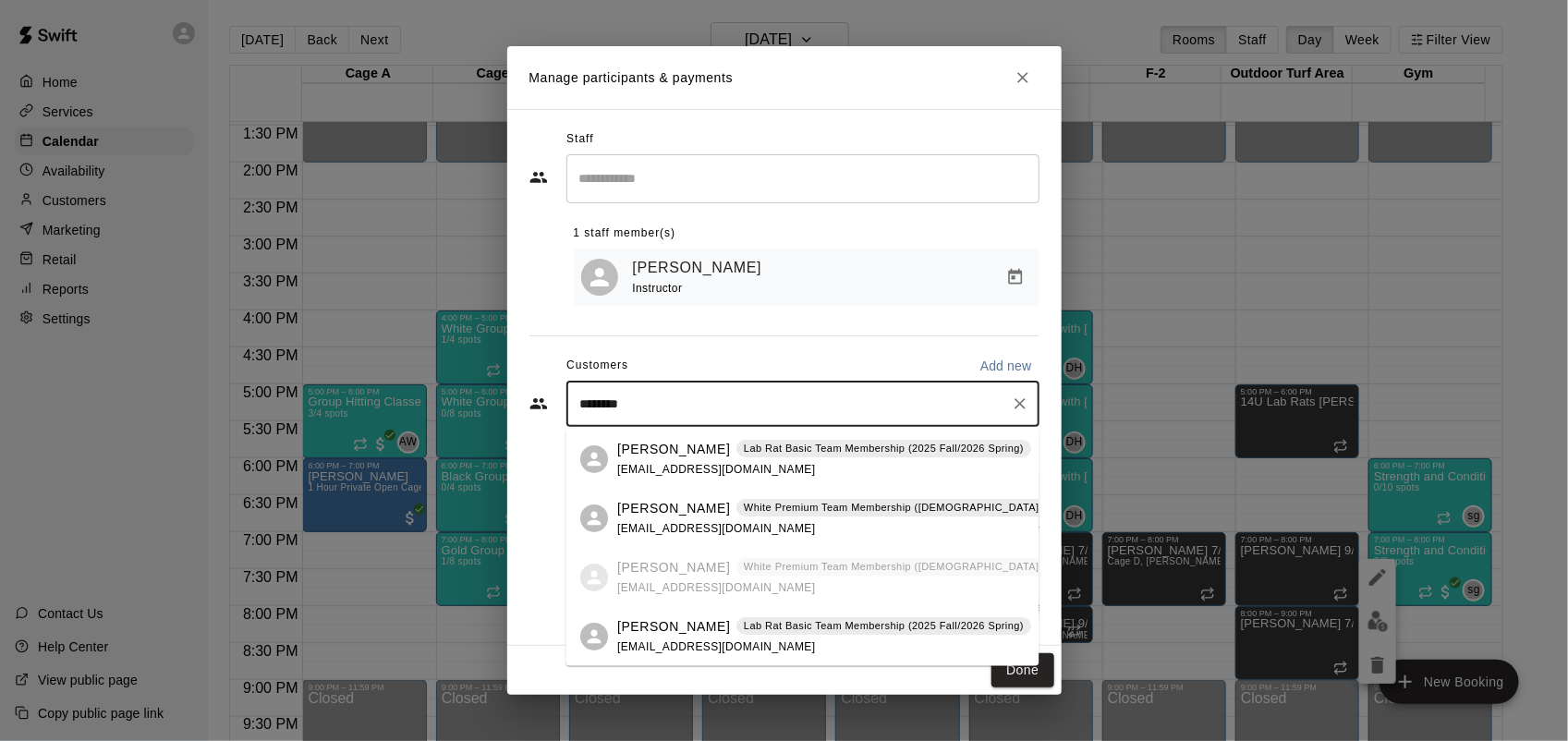
click at [897, 620] on p "Lab Rat Basic Team Membership (2025 Fall/2026 Spring)" at bounding box center [883, 625] width 280 height 16
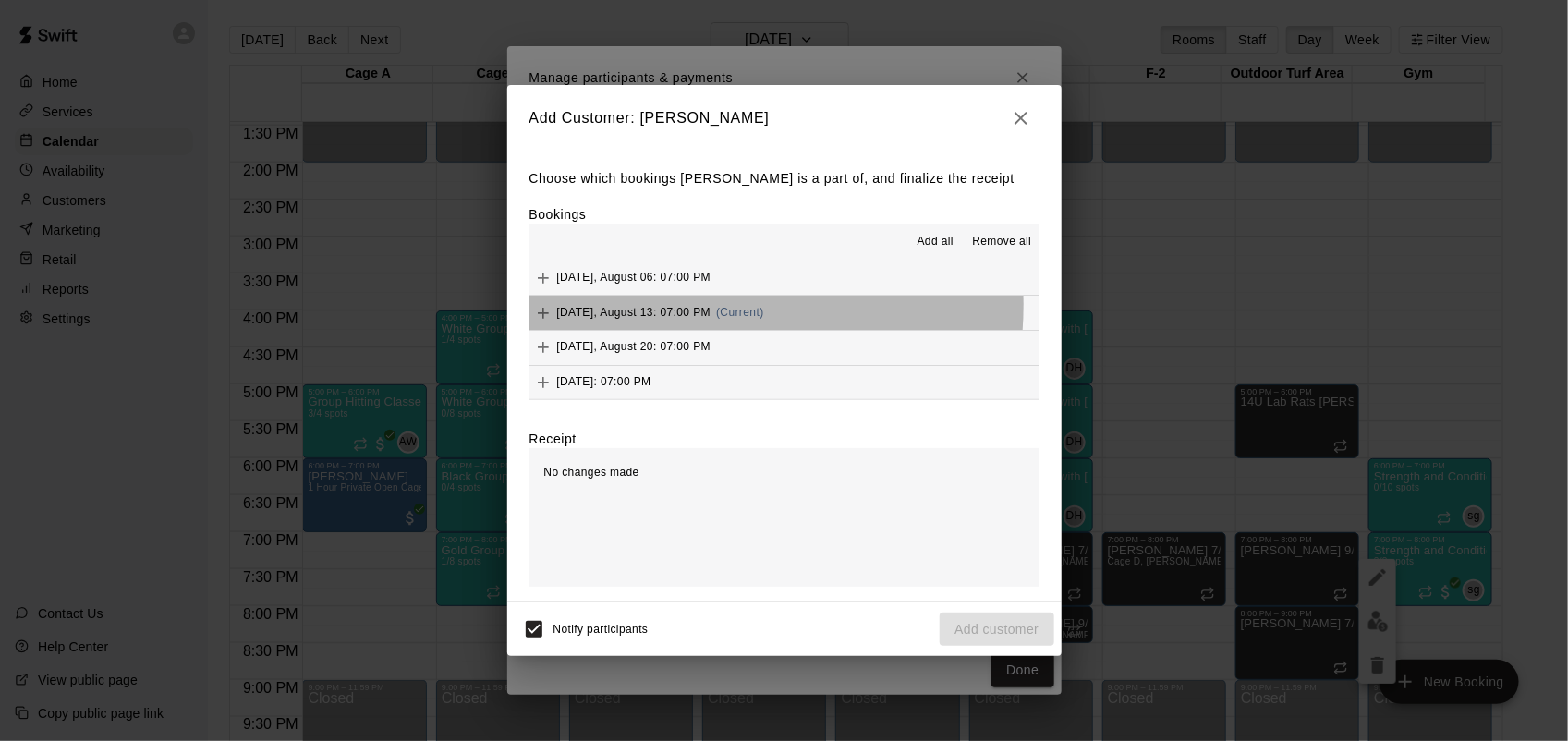
click at [679, 307] on span "[DATE], August 13: 07:00 PM" at bounding box center [635, 313] width 154 height 13
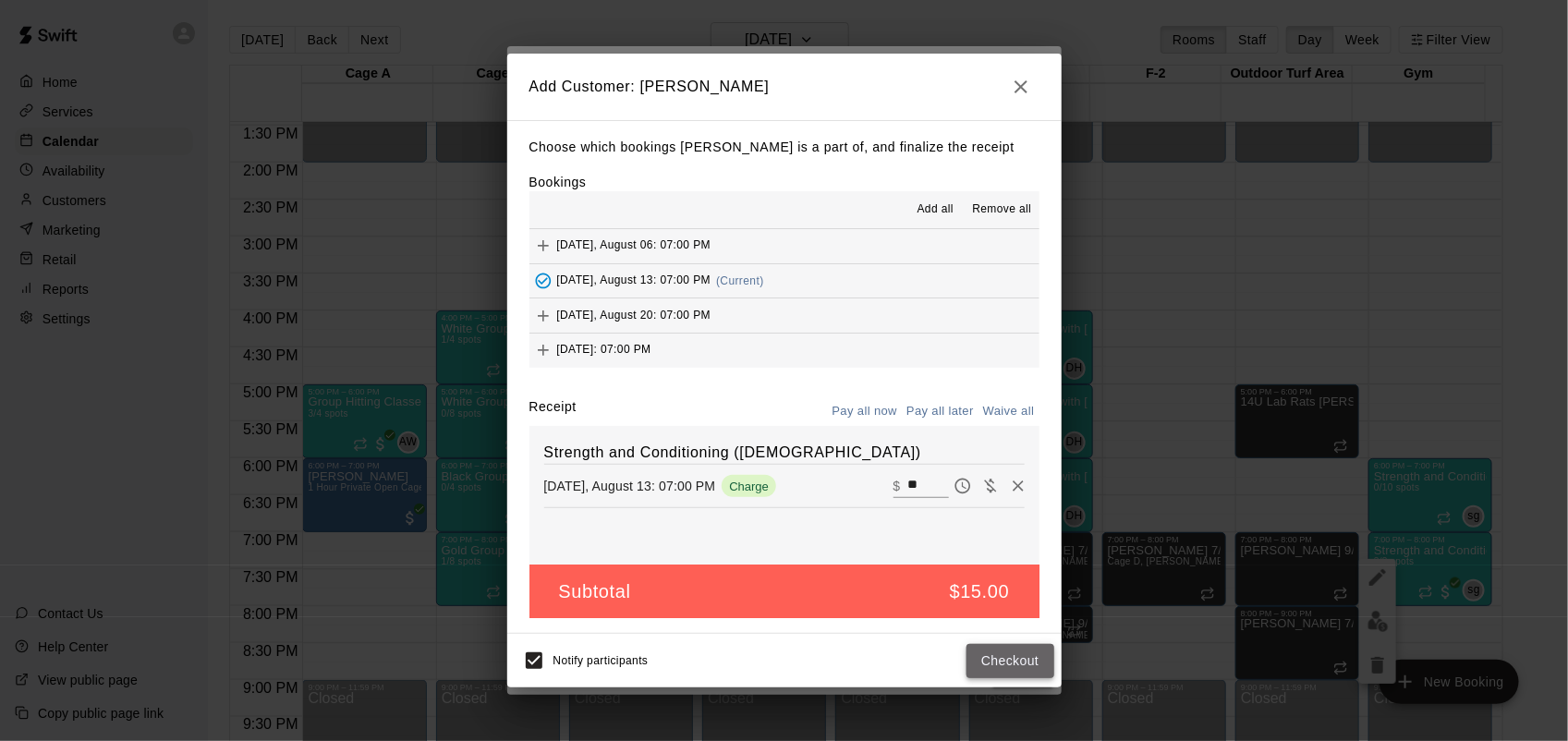
click at [1022, 658] on button "Checkout" at bounding box center [1010, 661] width 87 height 34
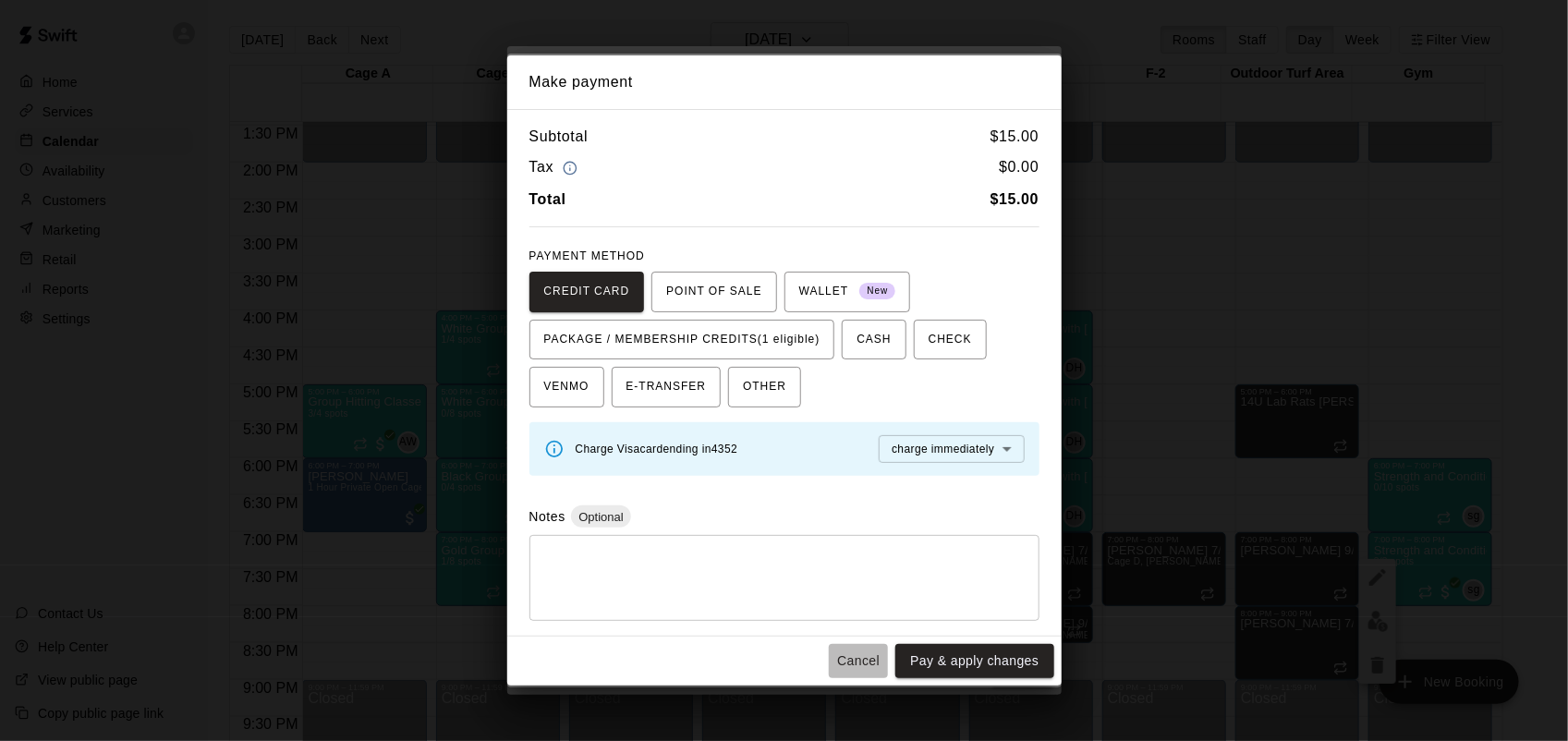
click at [870, 666] on button "Cancel" at bounding box center [858, 661] width 59 height 34
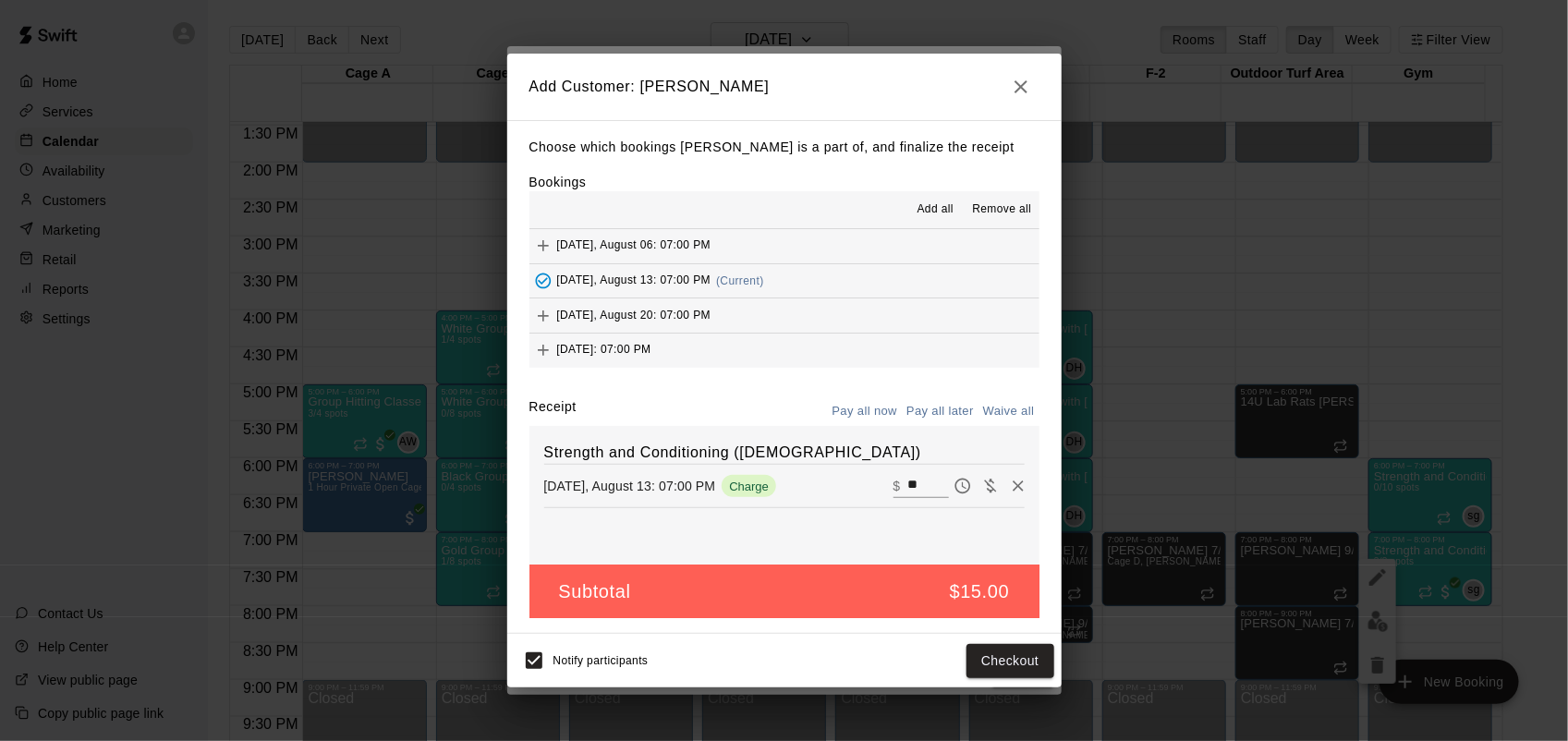
click at [1021, 75] on icon "button" at bounding box center [1021, 87] width 23 height 23
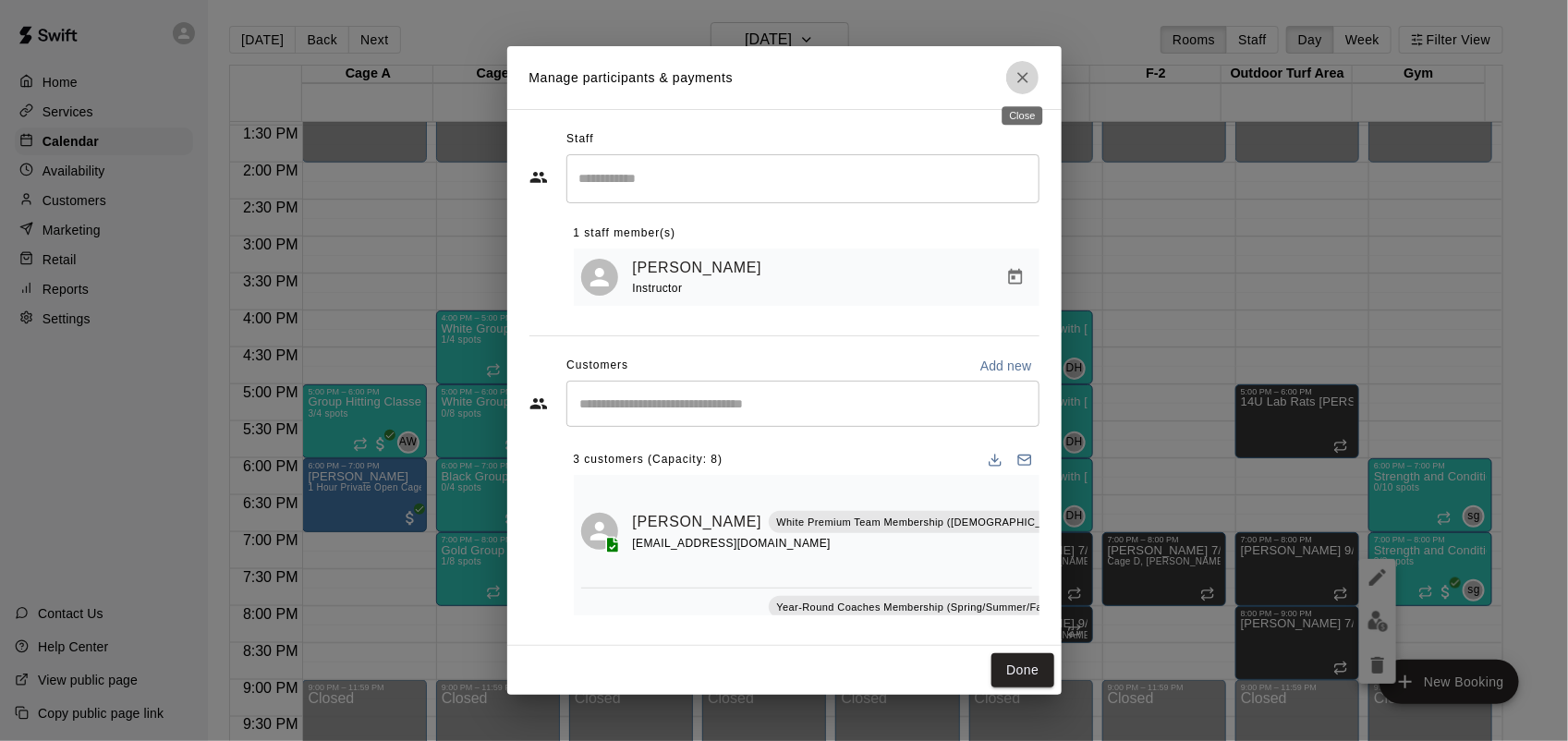
click at [1021, 75] on icon "Close" at bounding box center [1023, 78] width 19 height 19
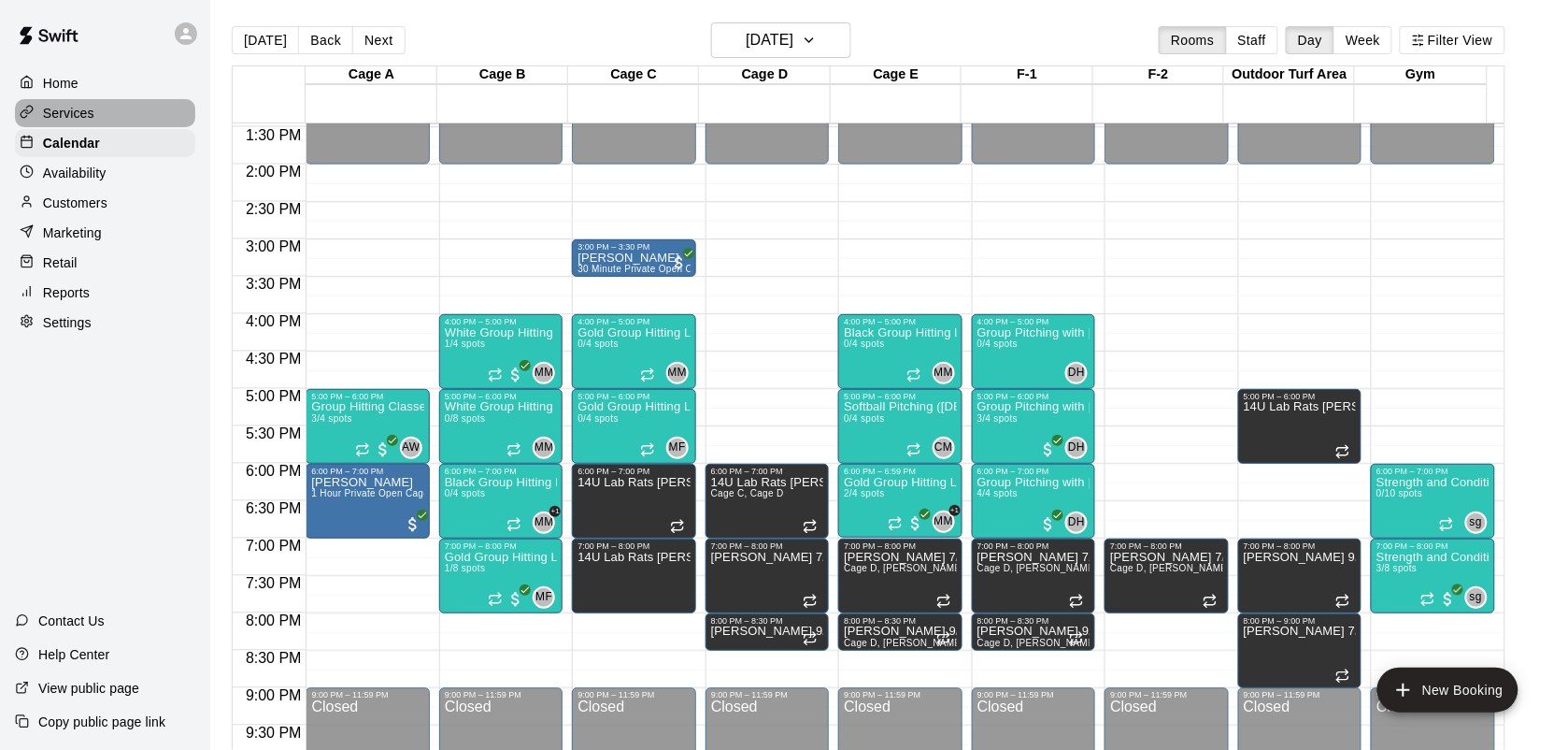
click at [75, 114] on p "Services" at bounding box center [69, 113] width 51 height 19
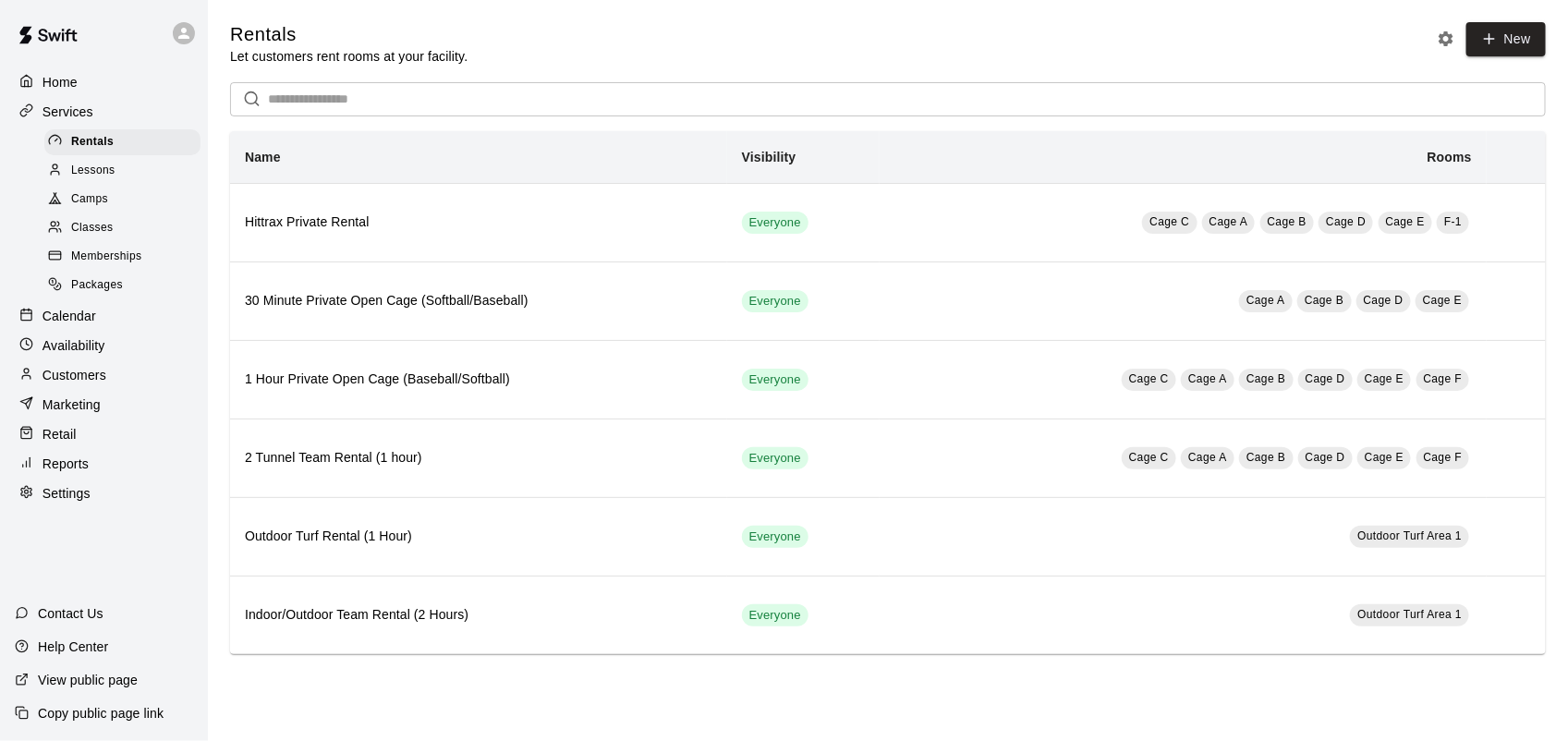
click at [99, 264] on span "Memberships" at bounding box center [106, 257] width 71 height 19
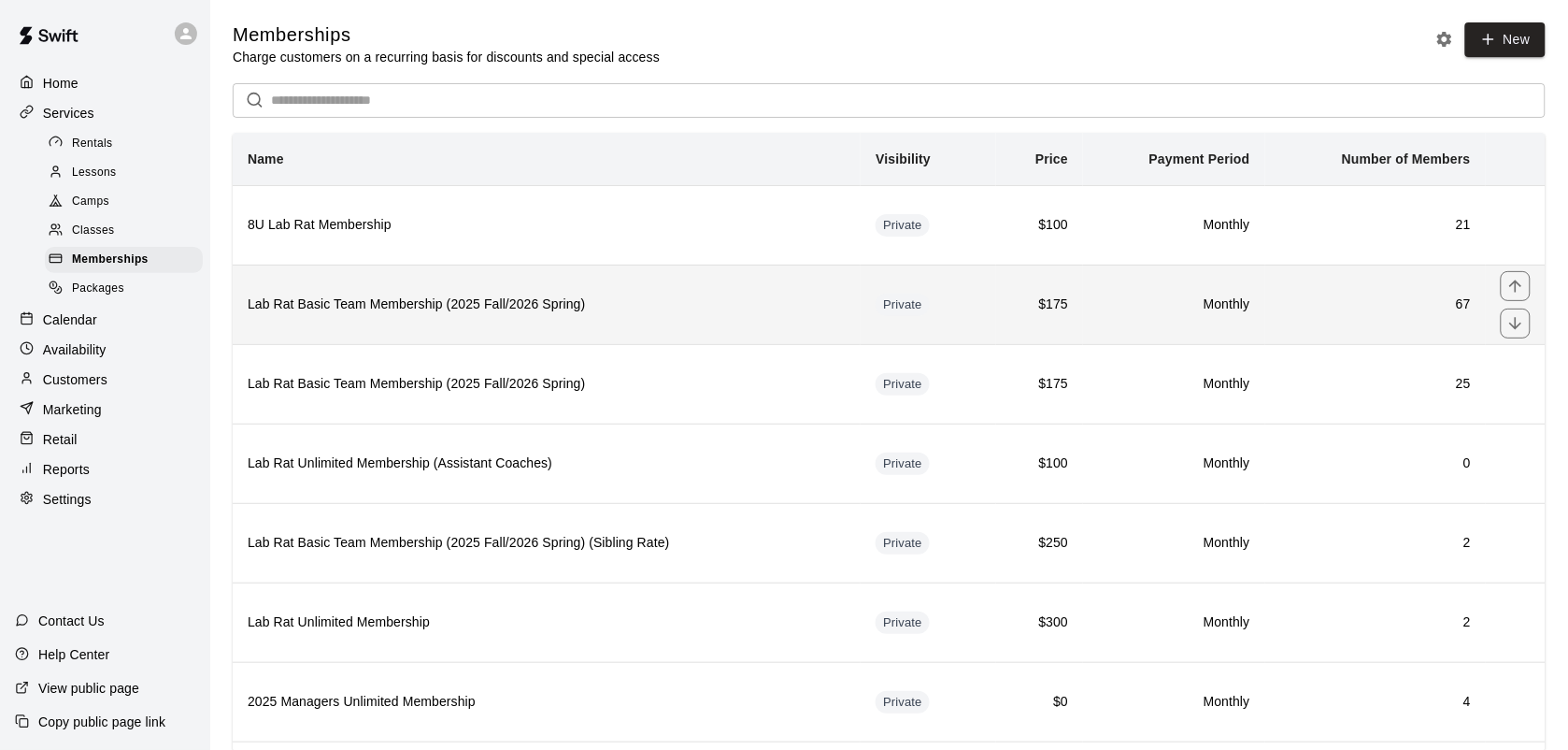
click at [516, 301] on h6 "Lab Rat Basic Team Membership (2025 Fall/2026 Spring)" at bounding box center [547, 305] width 598 height 21
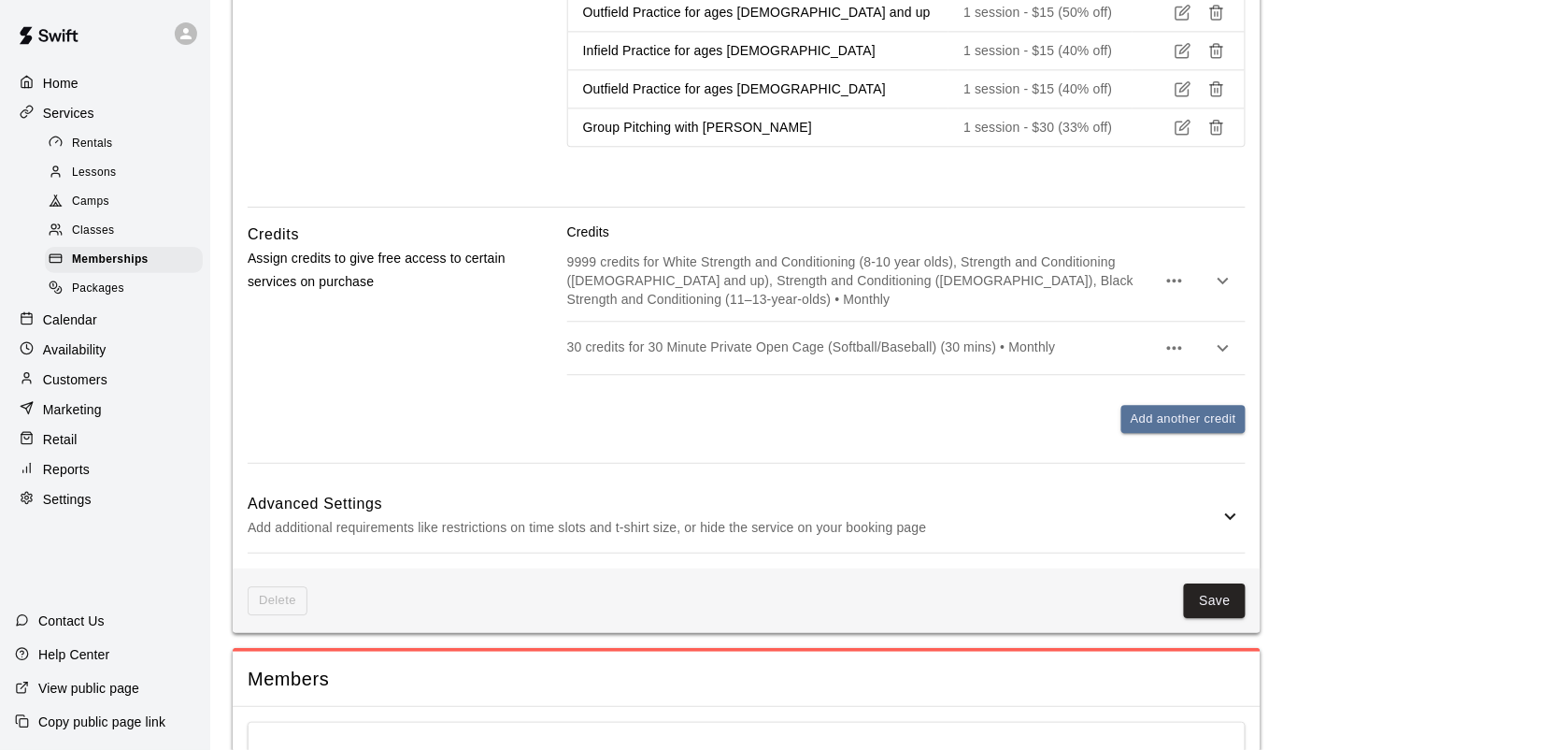
scroll to position [1429, 0]
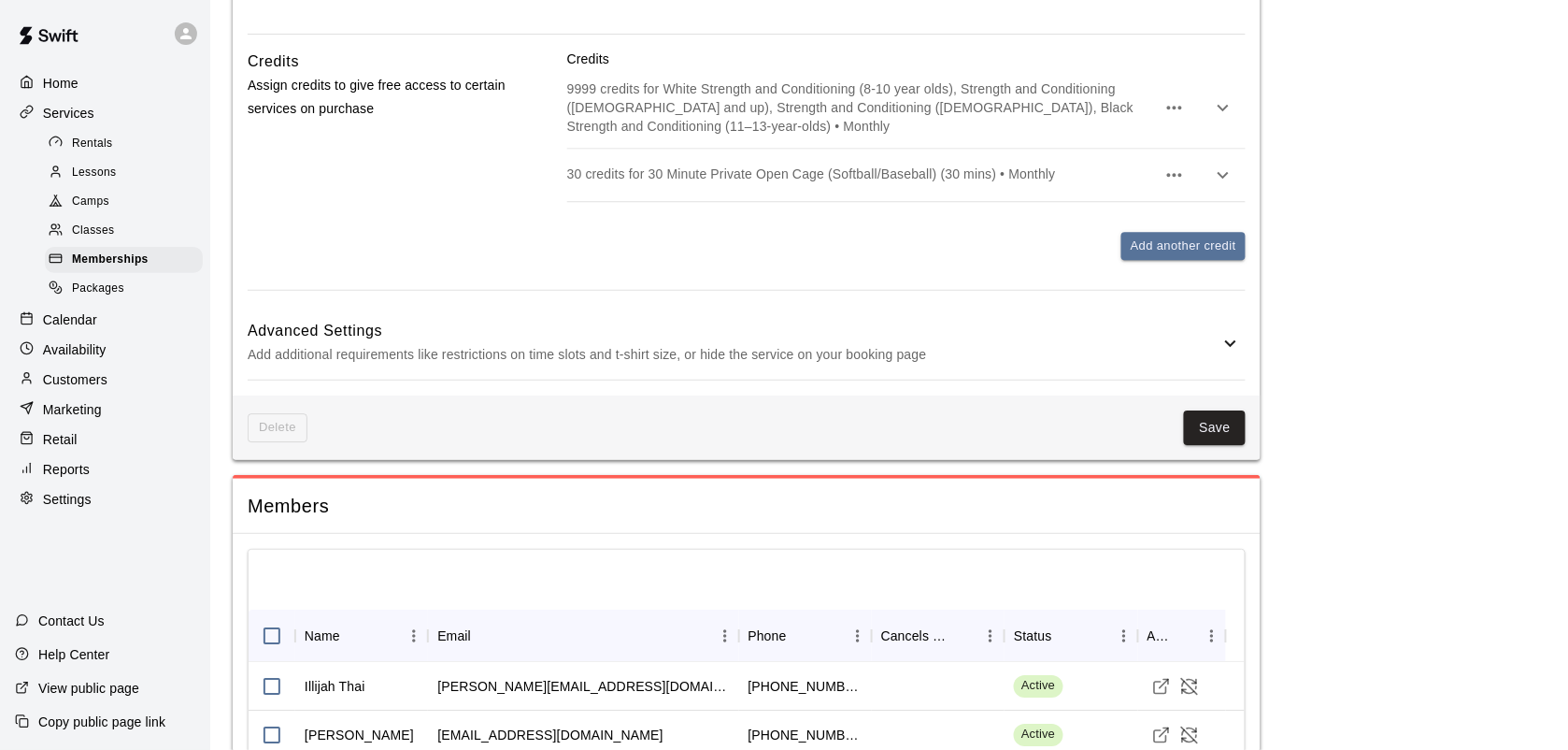
click at [977, 93] on p "9999 credits for White Strength and Conditioning (8-10 year olds), Strength and…" at bounding box center [861, 107] width 589 height 56
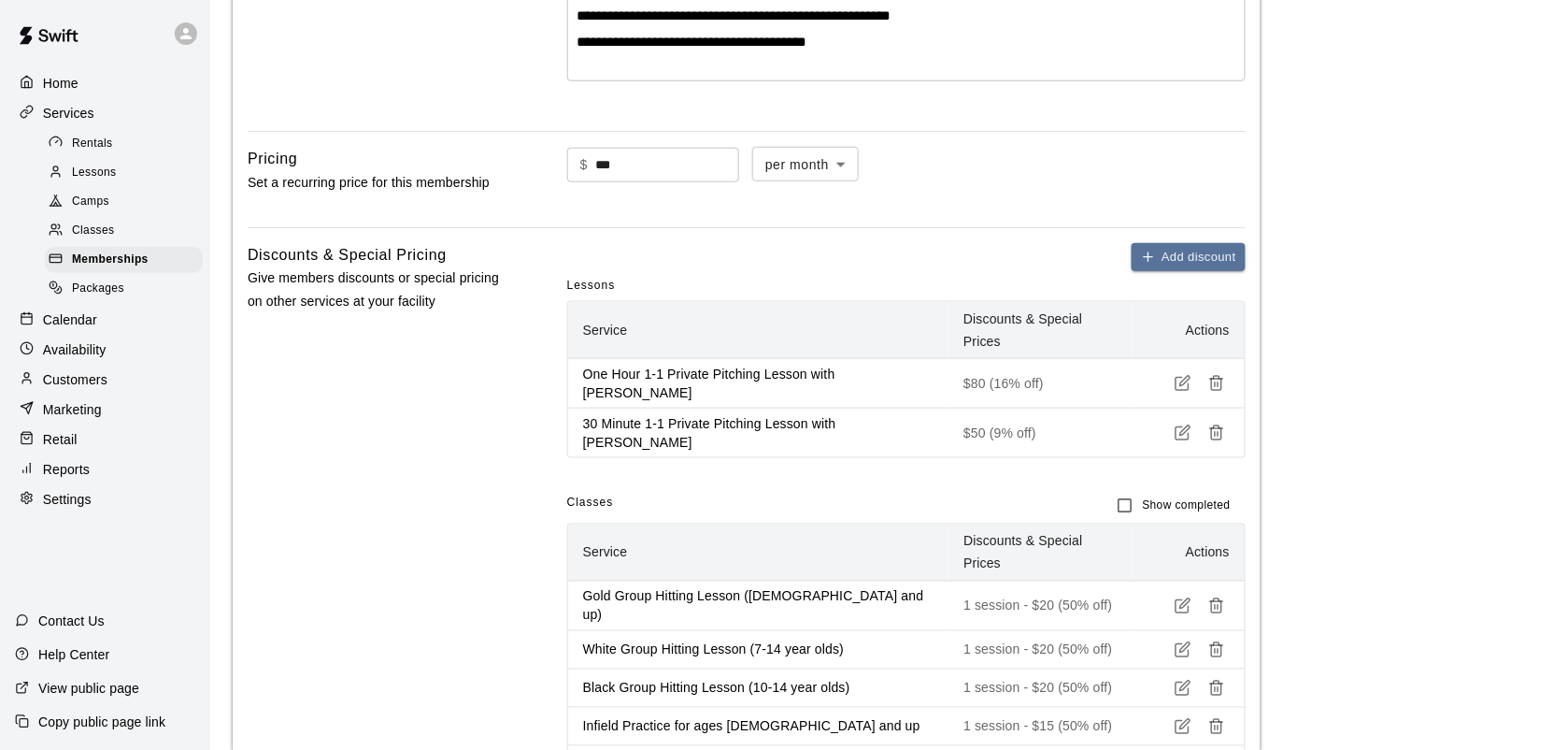
scroll to position [0, 0]
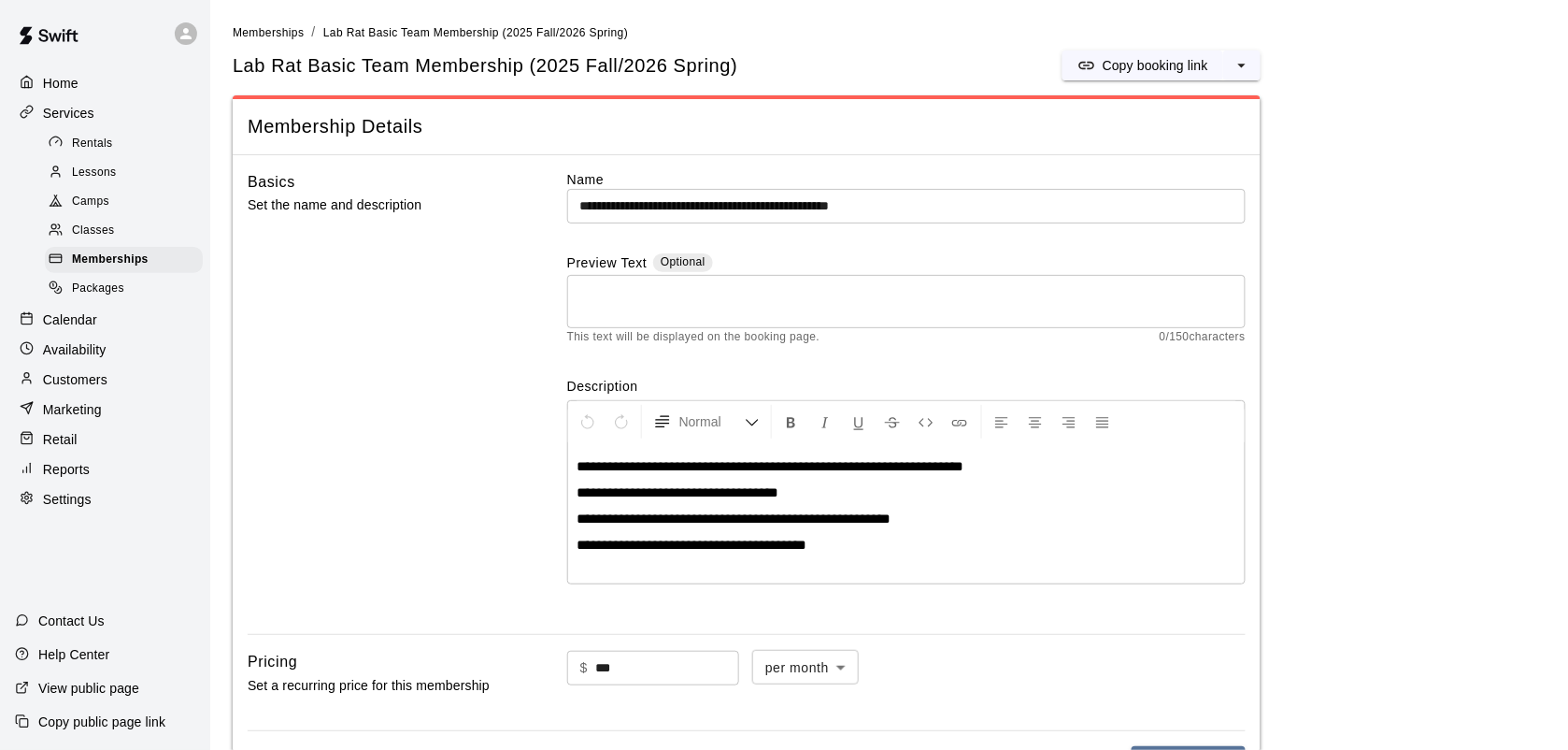
click at [71, 329] on p "Calendar" at bounding box center [70, 320] width 54 height 19
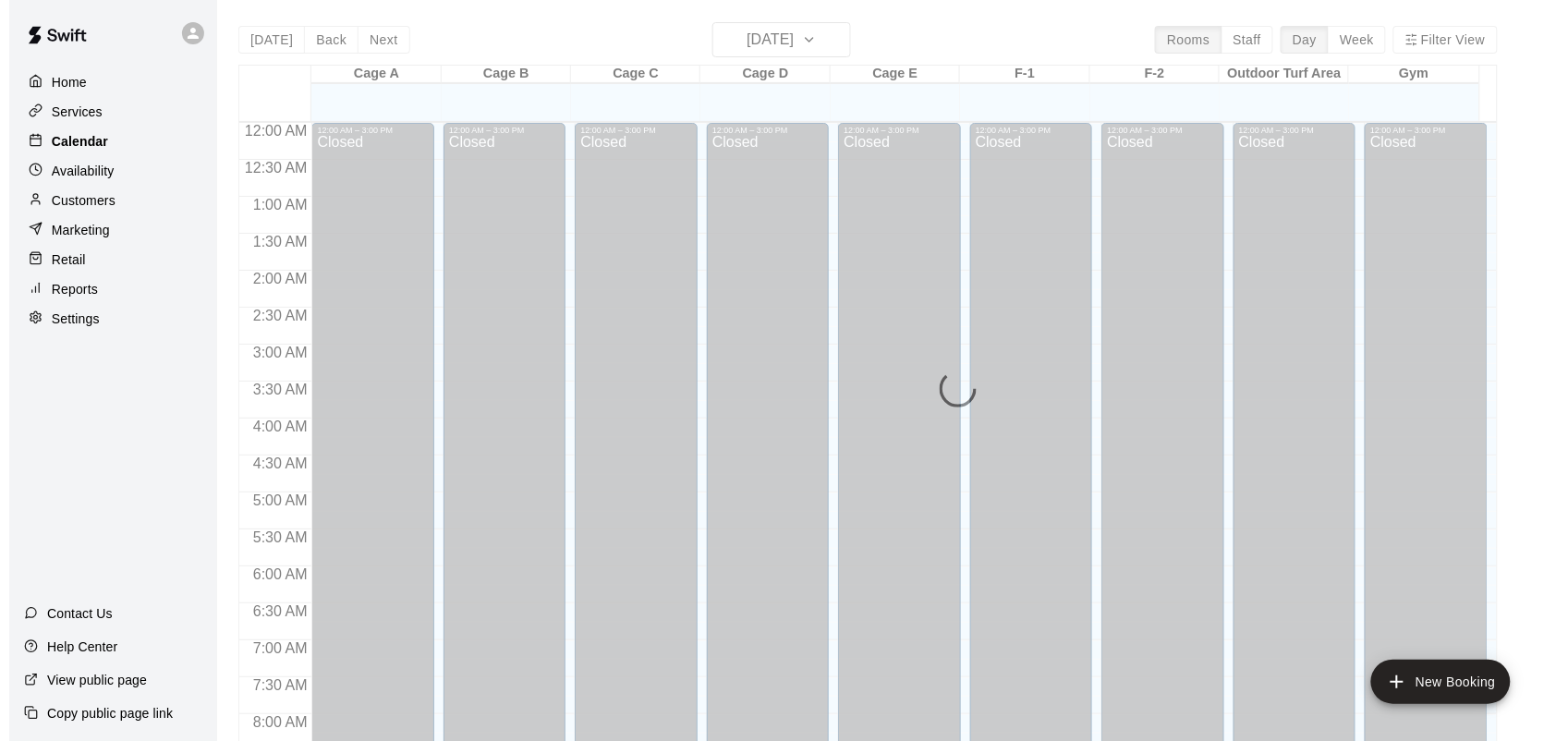
scroll to position [868, 0]
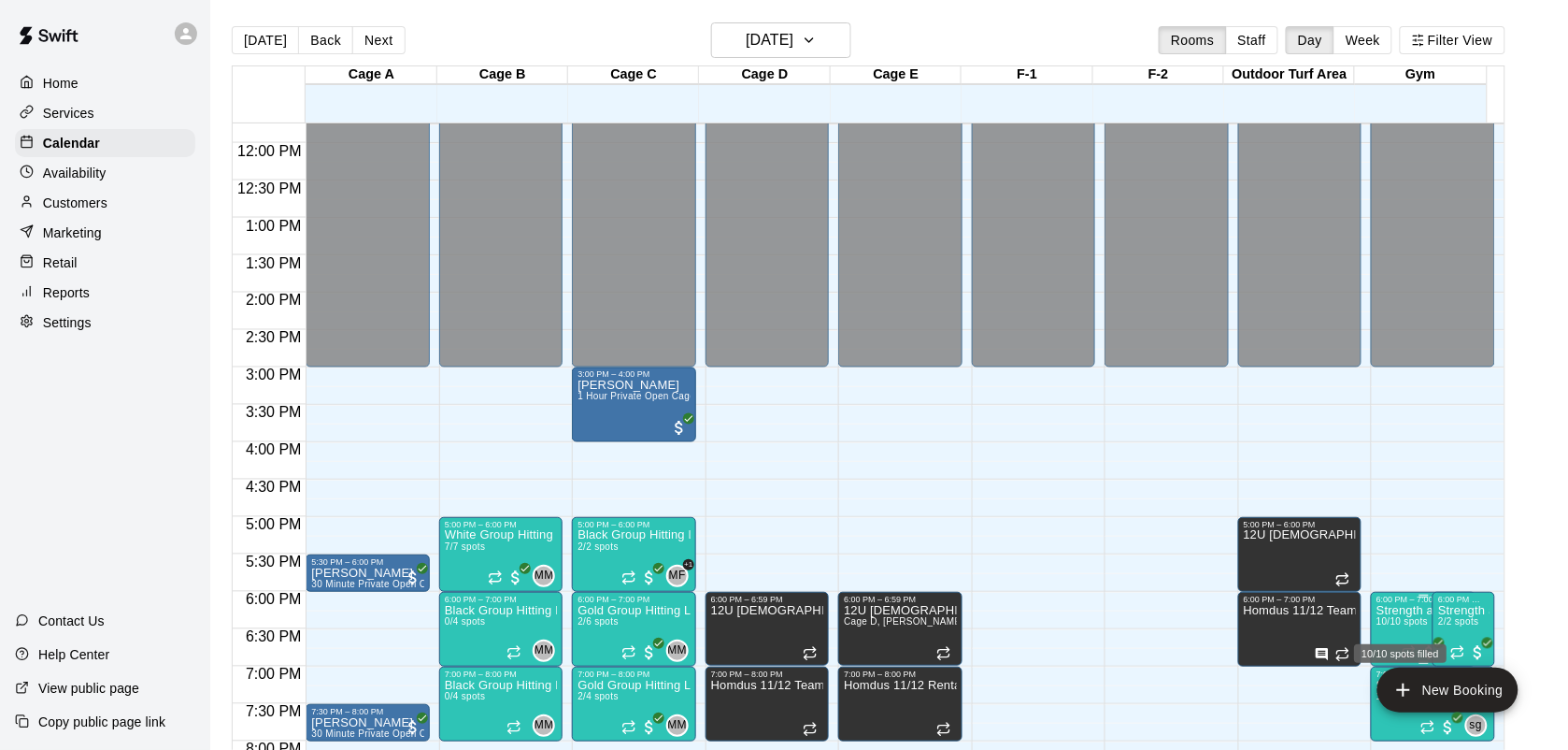
click at [1406, 622] on span "10/10 spots" at bounding box center [1402, 620] width 51 height 10
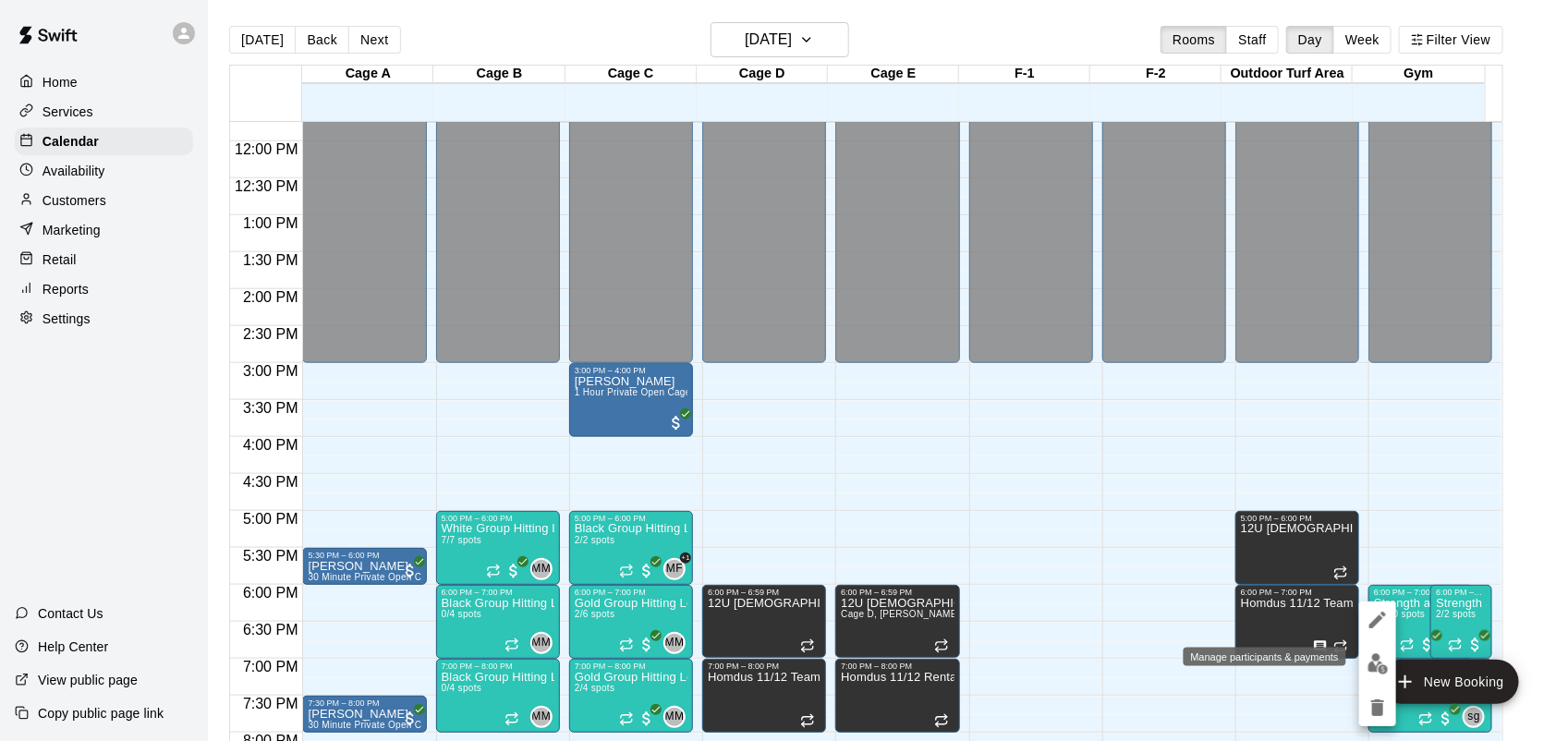
click at [1382, 658] on img "edit" at bounding box center [1378, 664] width 22 height 22
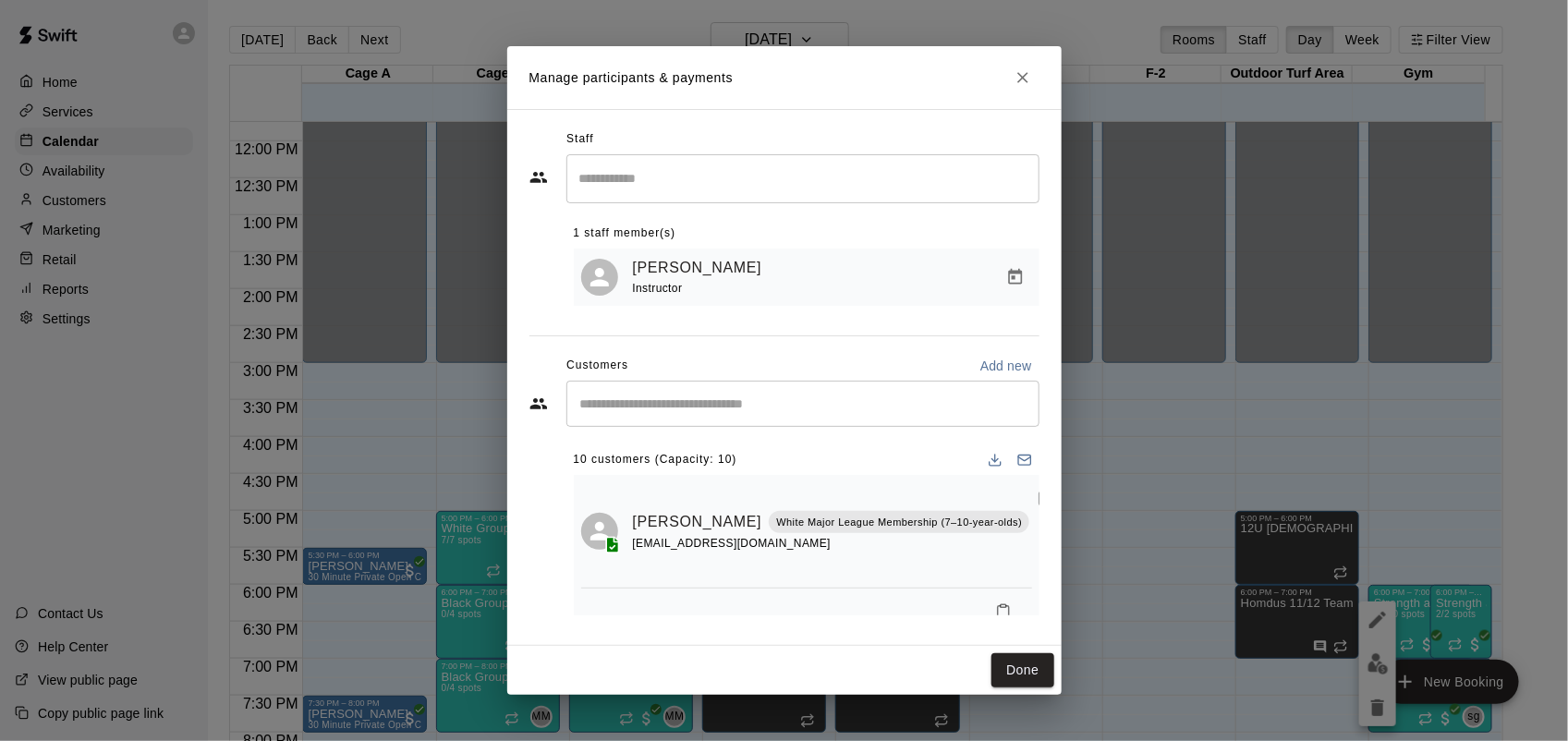
click at [703, 399] on input "Start typing to search customers..." at bounding box center [802, 404] width 457 height 19
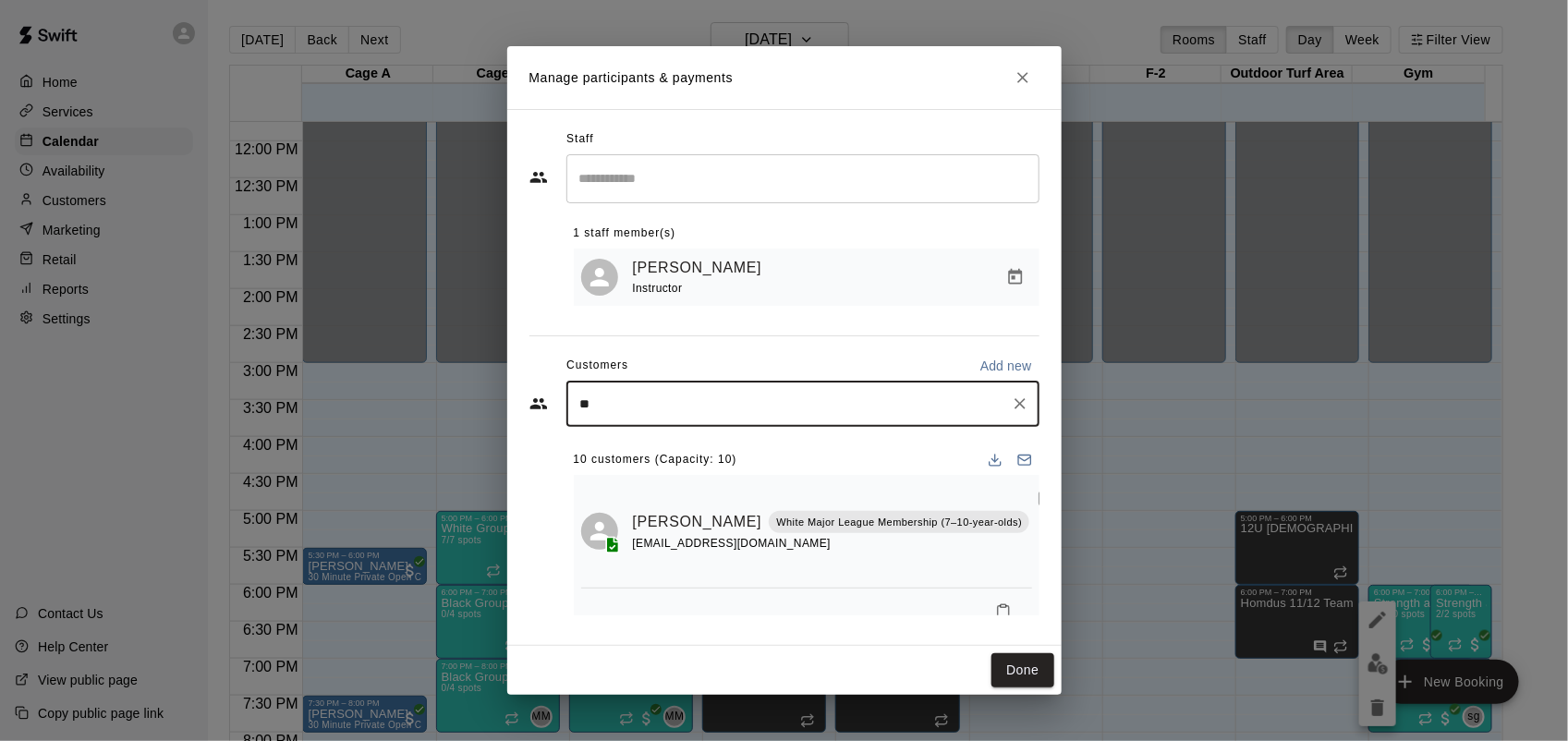
type input "*"
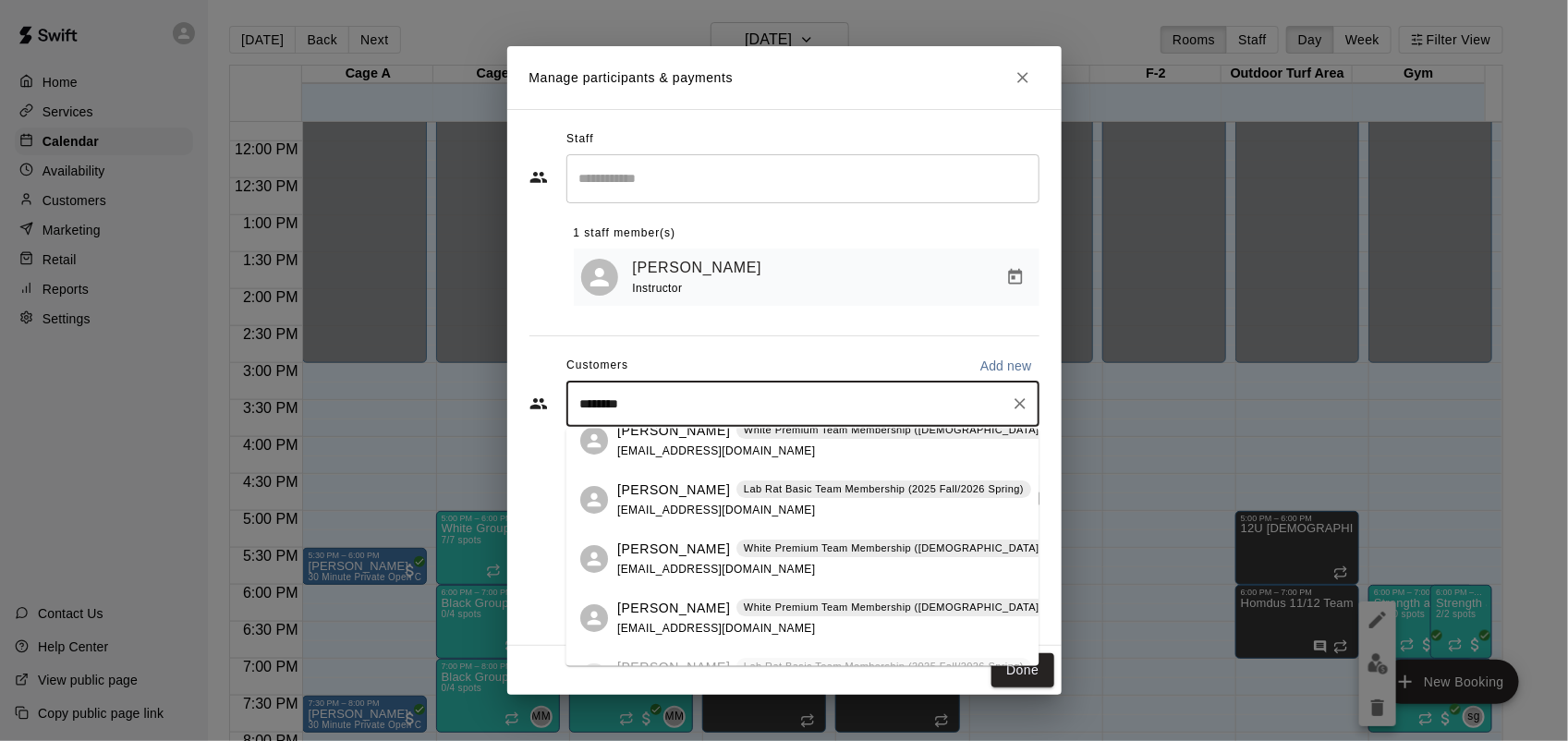
scroll to position [118, 0]
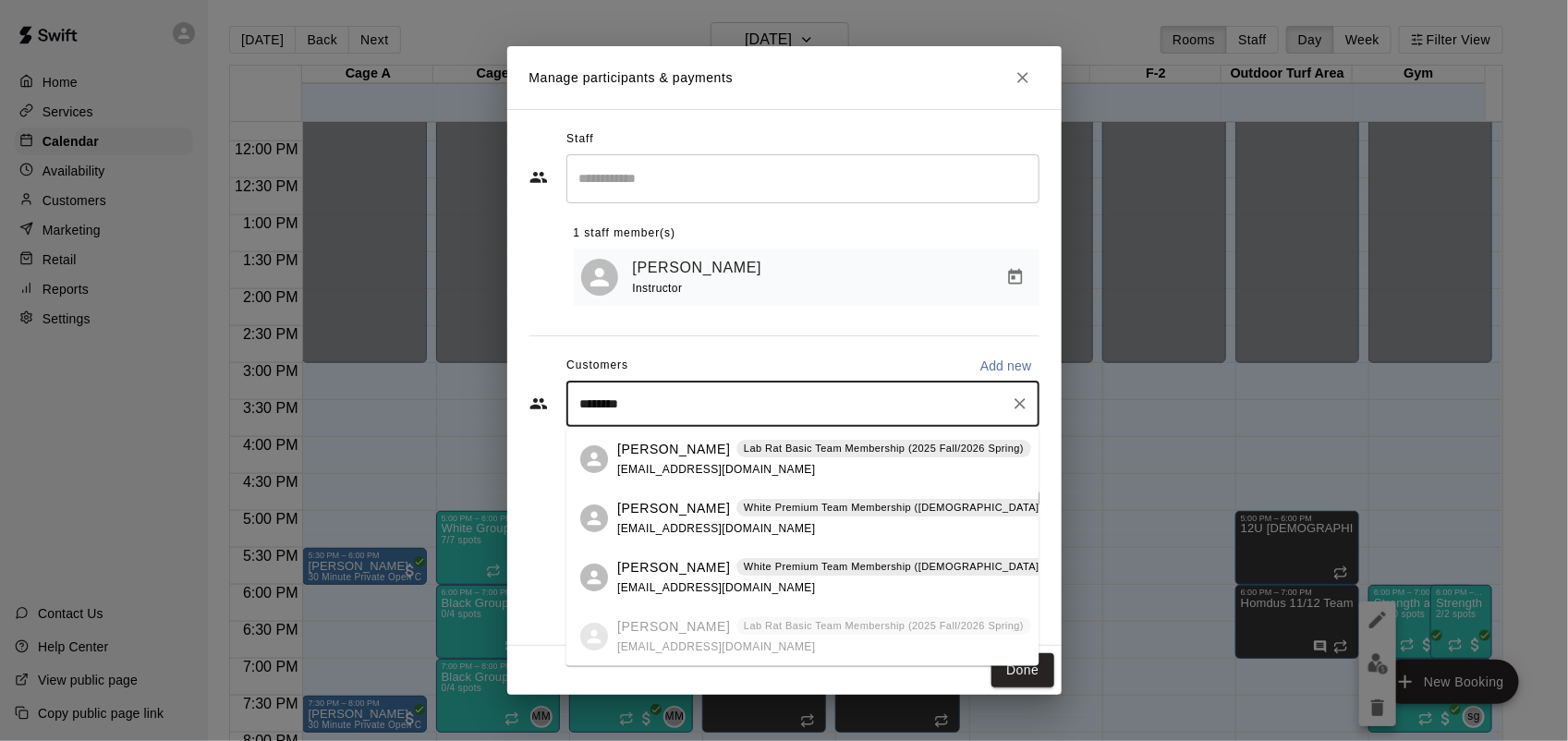
click at [854, 657] on ul "Sierra [PERSON_NAME] Lab Rat Basic Team Membership (2025 Fall/2026 Spring) [EMA…" at bounding box center [802, 489] width 473 height 355
click at [732, 660] on ul "Sierra [PERSON_NAME] Lab Rat Basic Team Membership (2025 Fall/2026 Spring) [EMA…" at bounding box center [802, 489] width 473 height 355
type input "********"
click at [819, 354] on div "Customers Add new" at bounding box center [784, 365] width 509 height 29
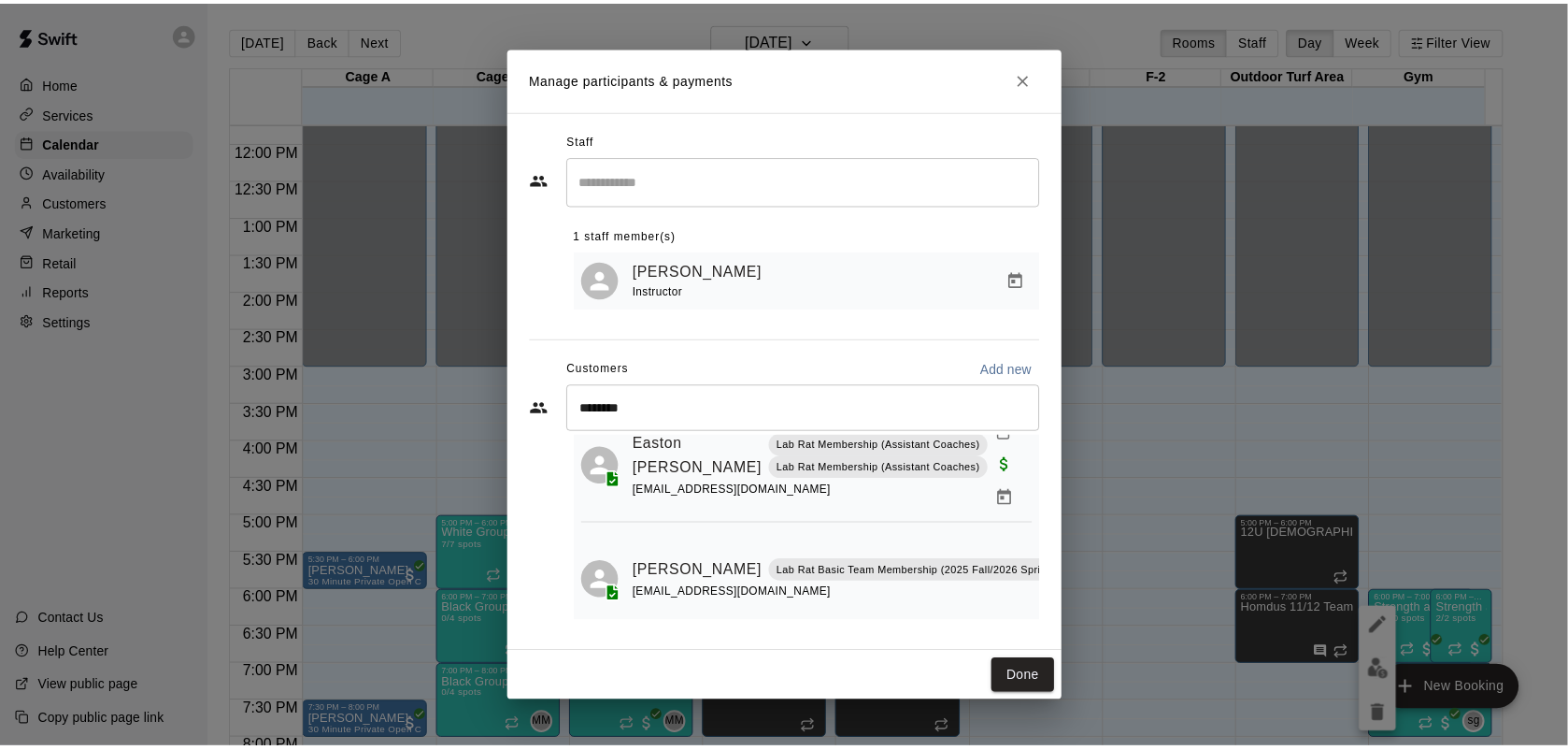
scroll to position [304, 0]
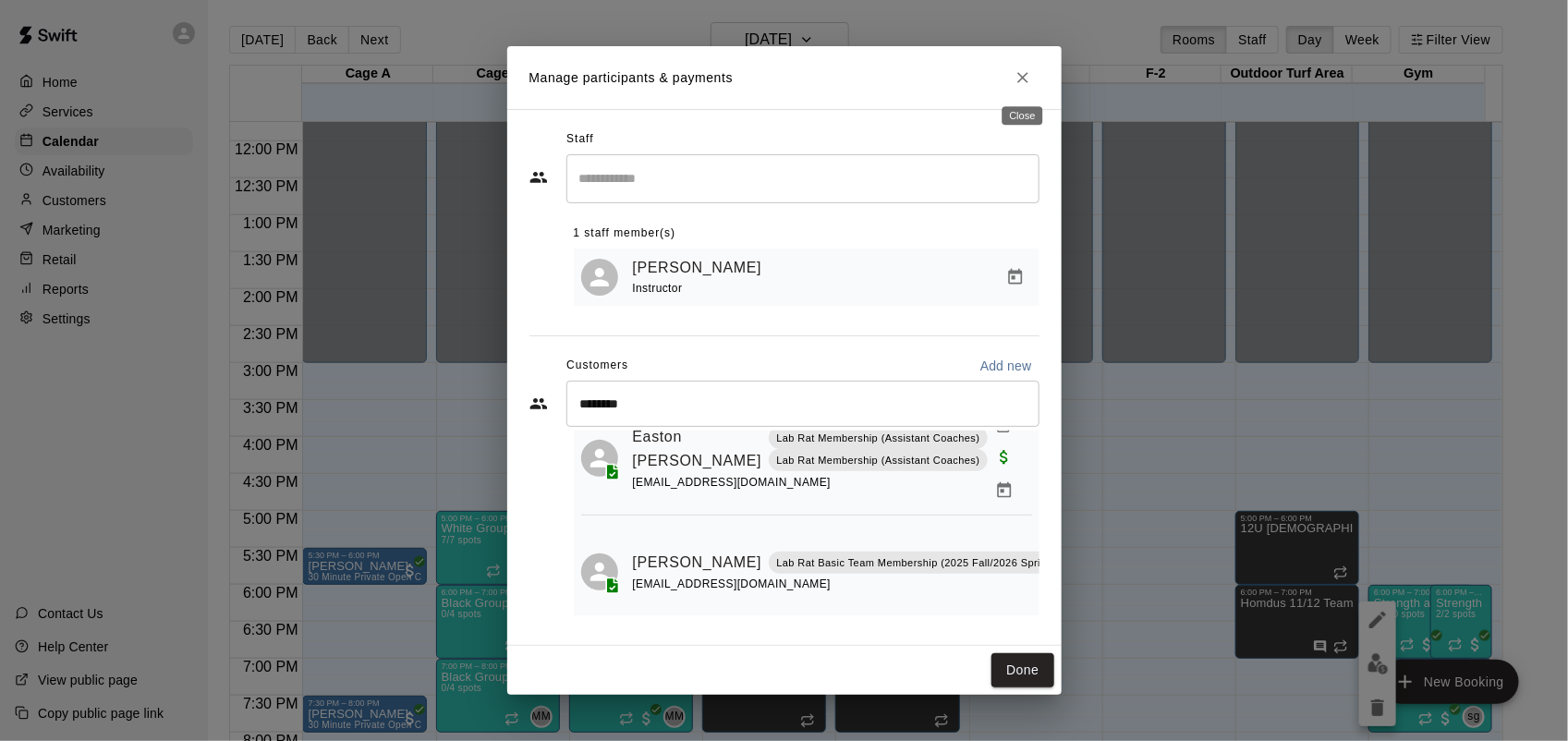
click at [1033, 73] on button "Close" at bounding box center [1022, 77] width 33 height 33
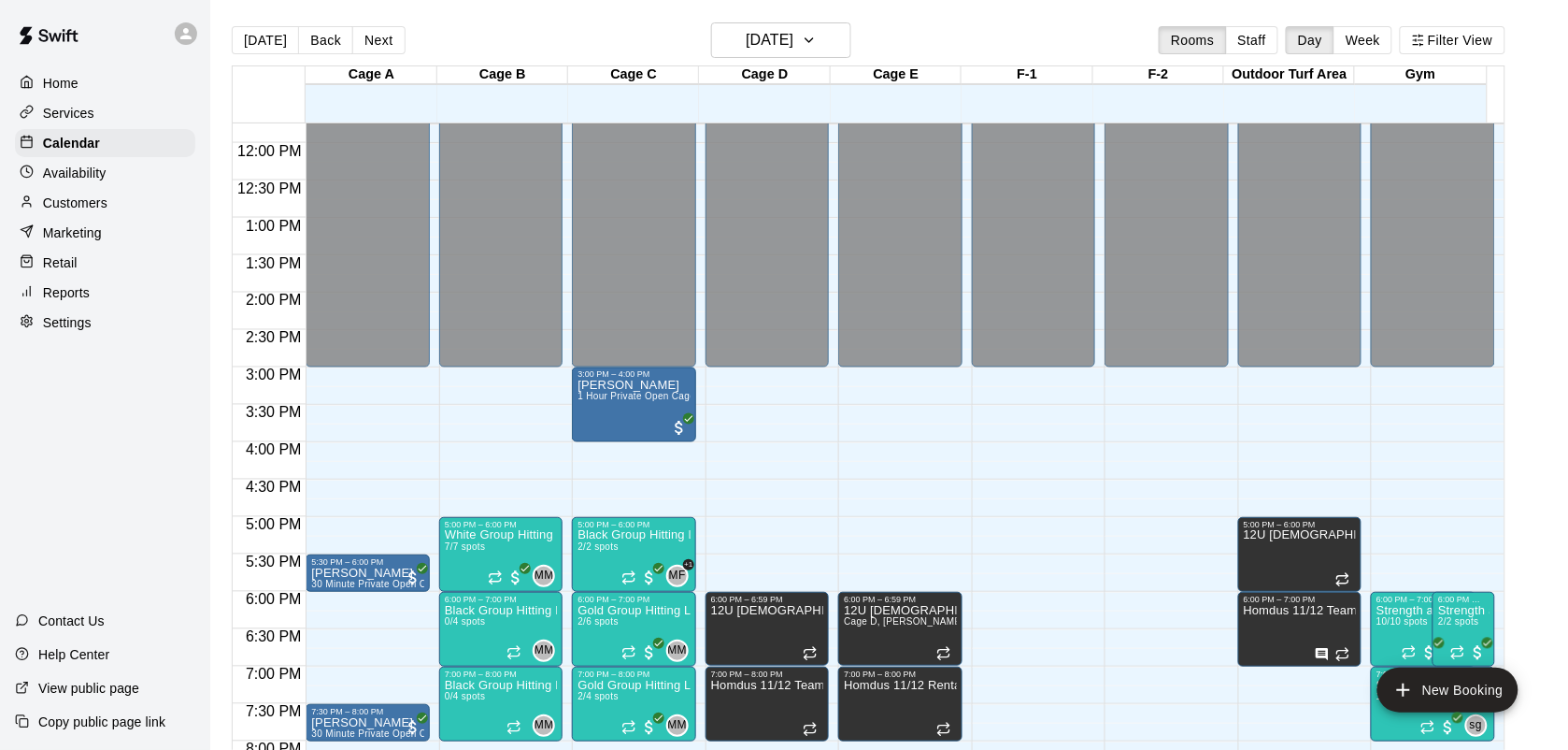
click at [76, 208] on p "Customers" at bounding box center [75, 203] width 65 height 19
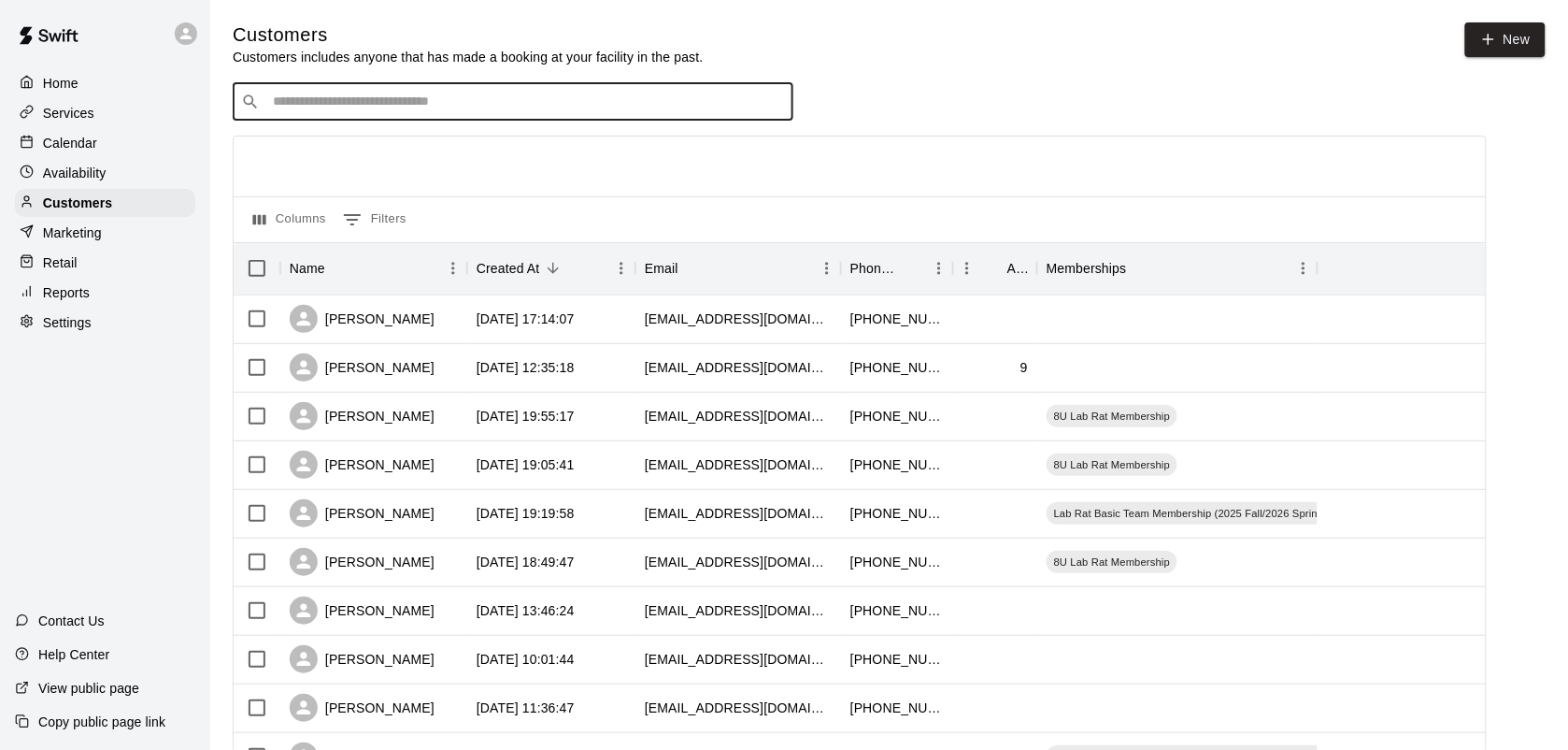
click at [355, 100] on input "Search customers by name or email" at bounding box center [526, 102] width 517 height 19
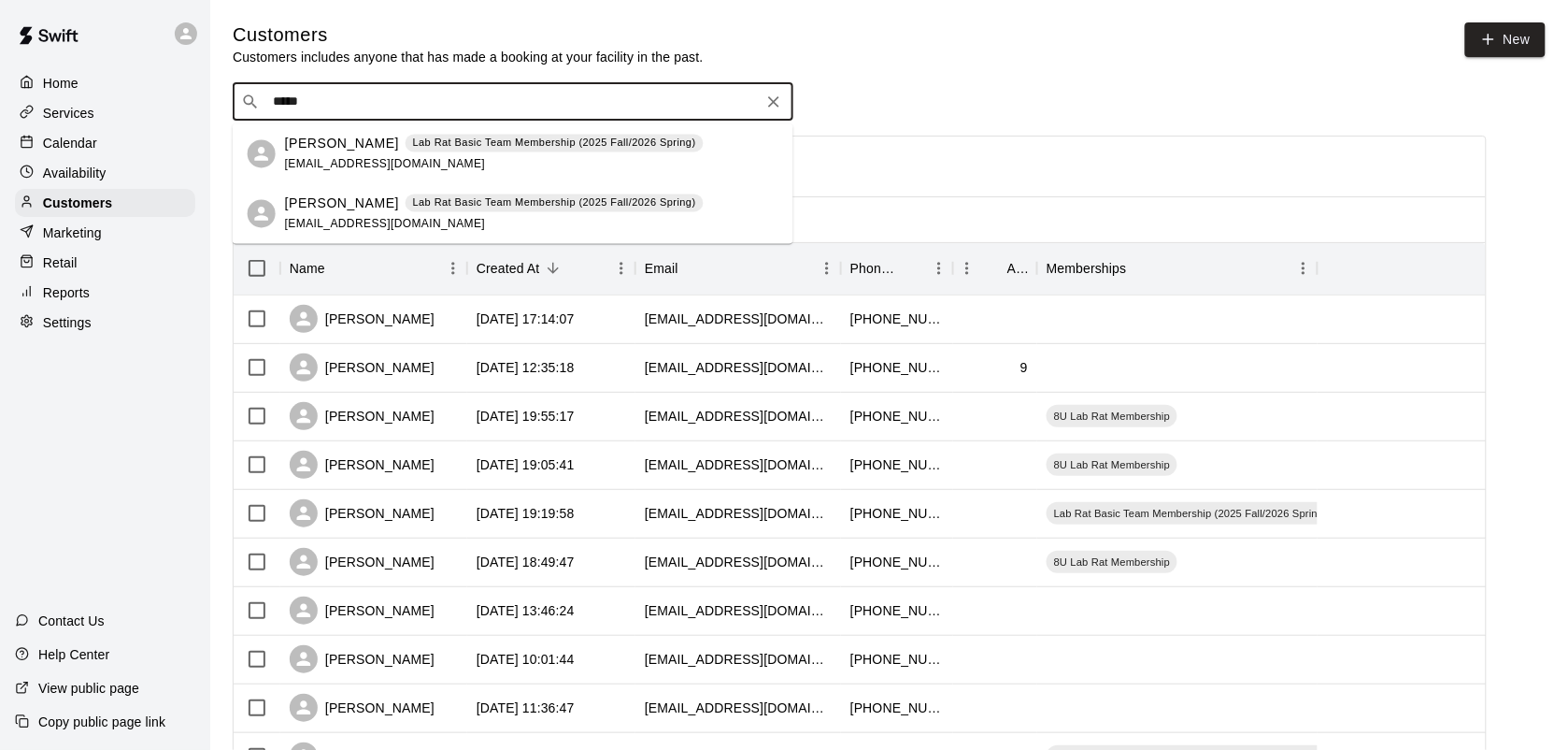
type input "******"
click at [531, 133] on div "Lab Rat Basic Team Membership (2025 Fall/2026 Spring)" at bounding box center [554, 143] width 298 height 19
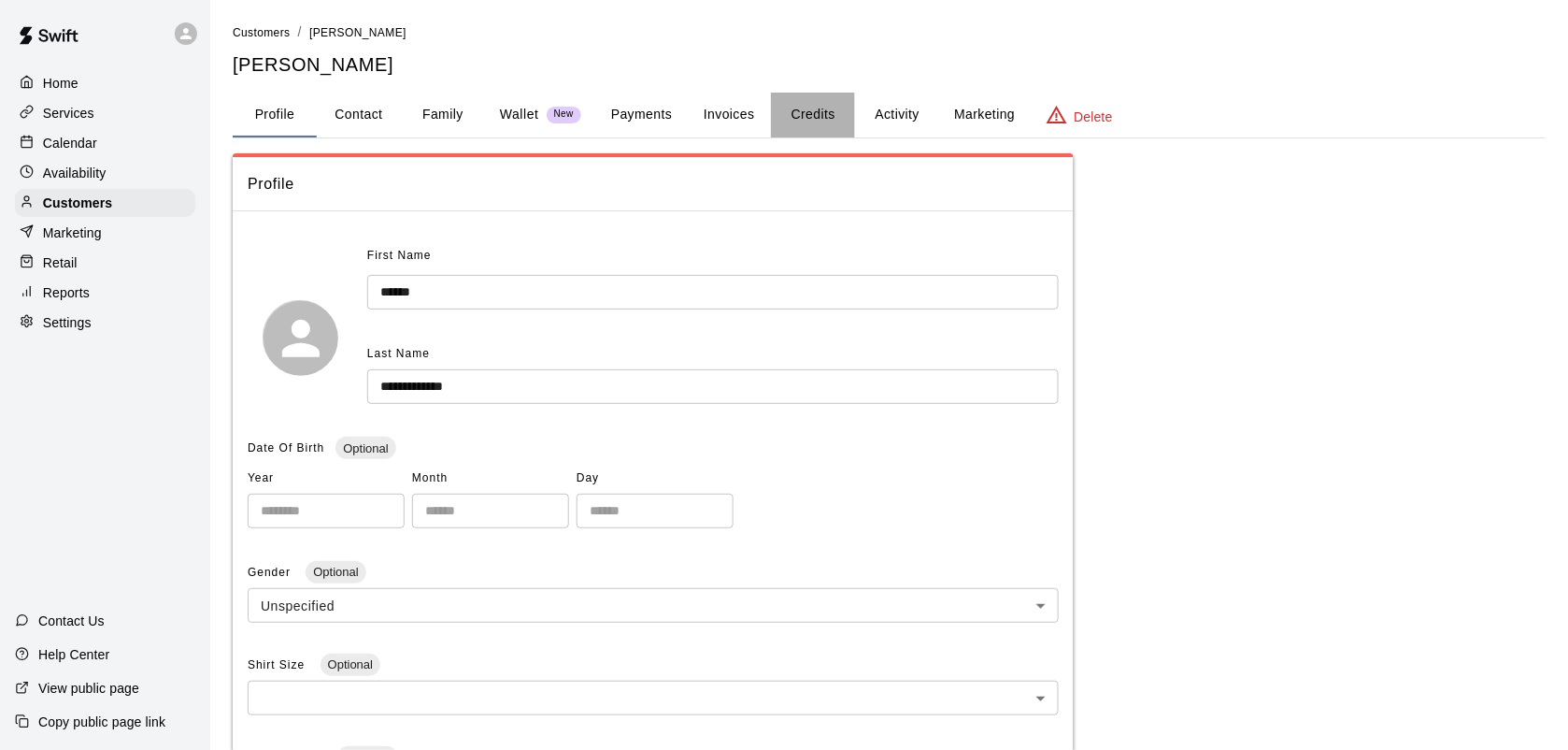
click at [814, 101] on button "Credits" at bounding box center [813, 114] width 84 height 45
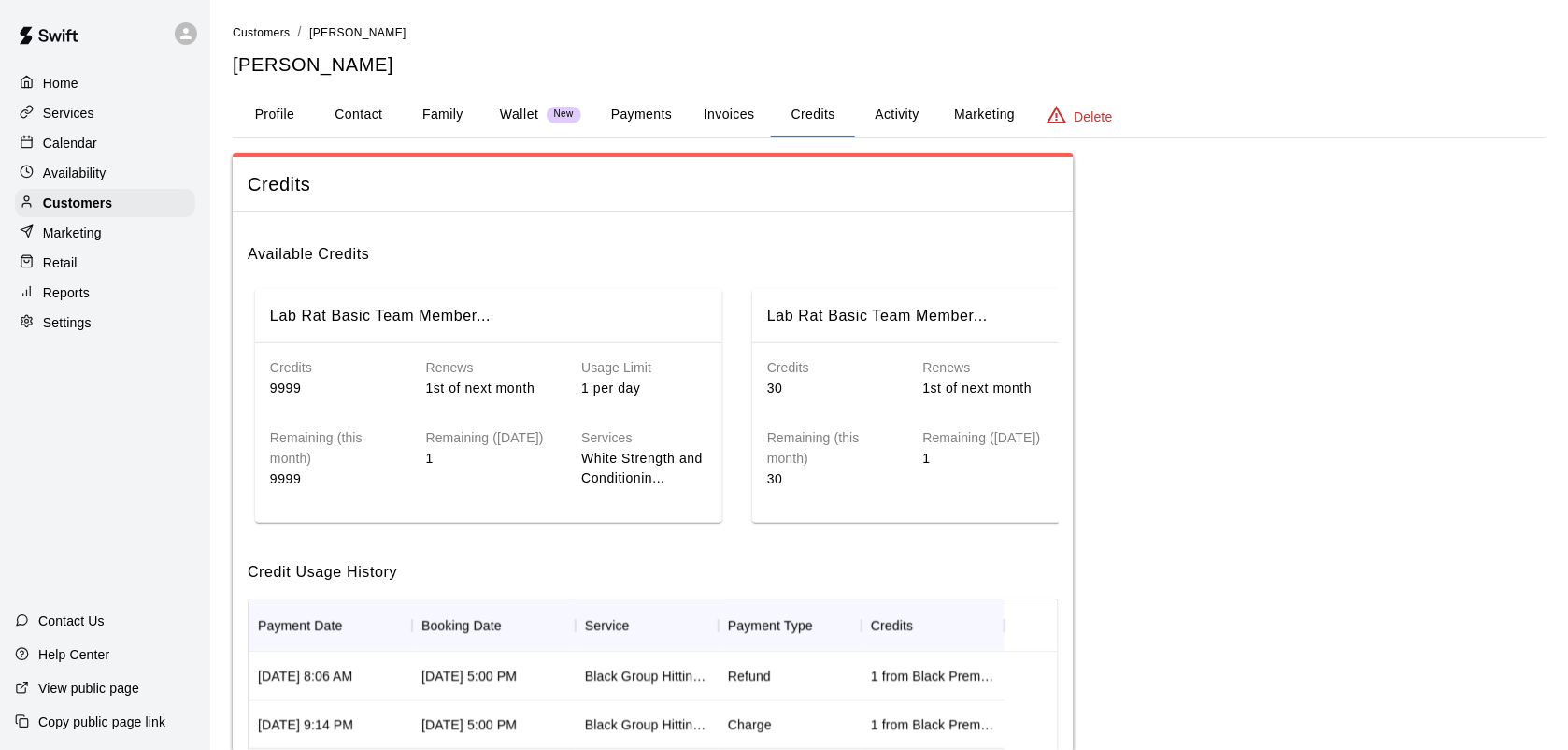
click at [69, 150] on p "Calendar" at bounding box center [70, 143] width 54 height 19
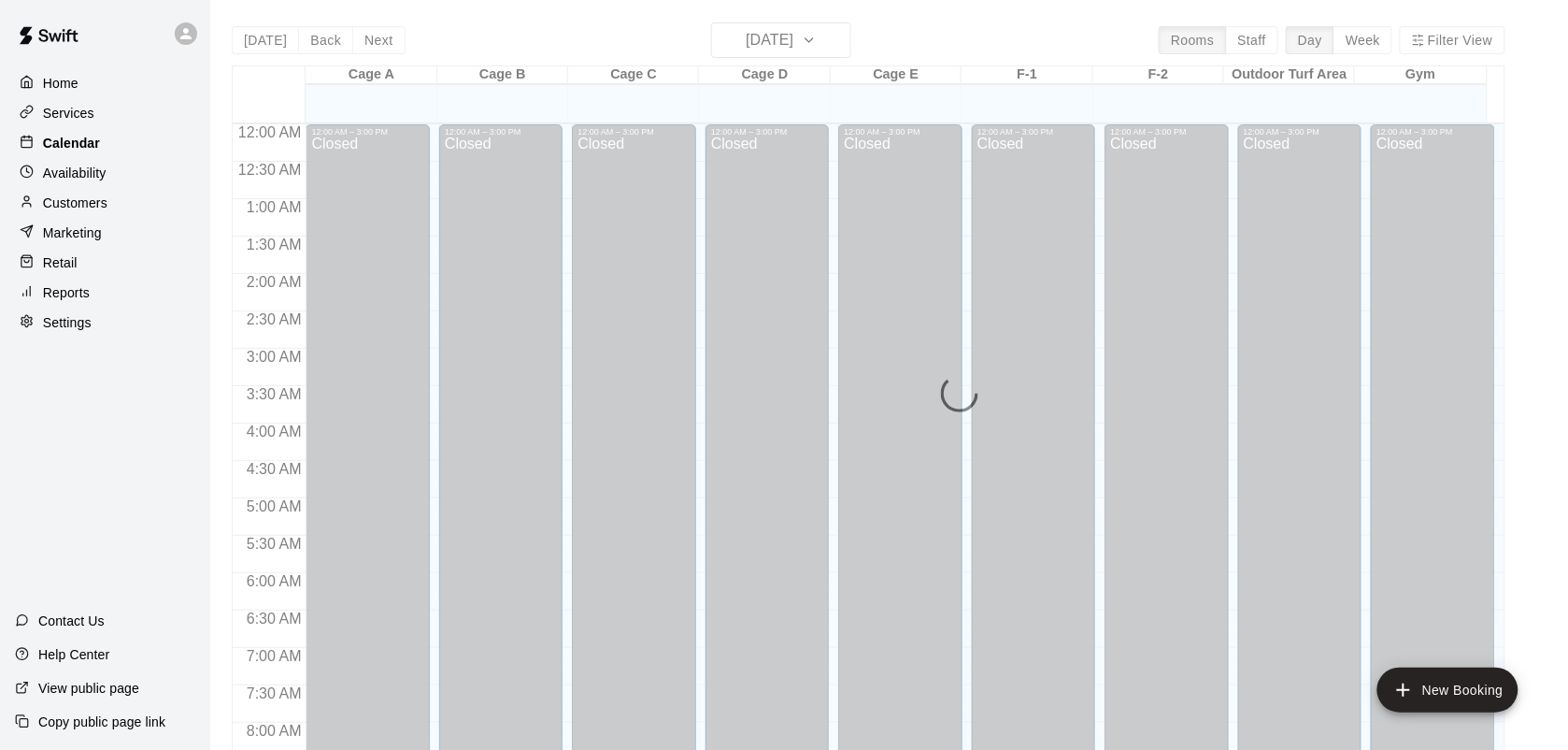
scroll to position [880, 0]
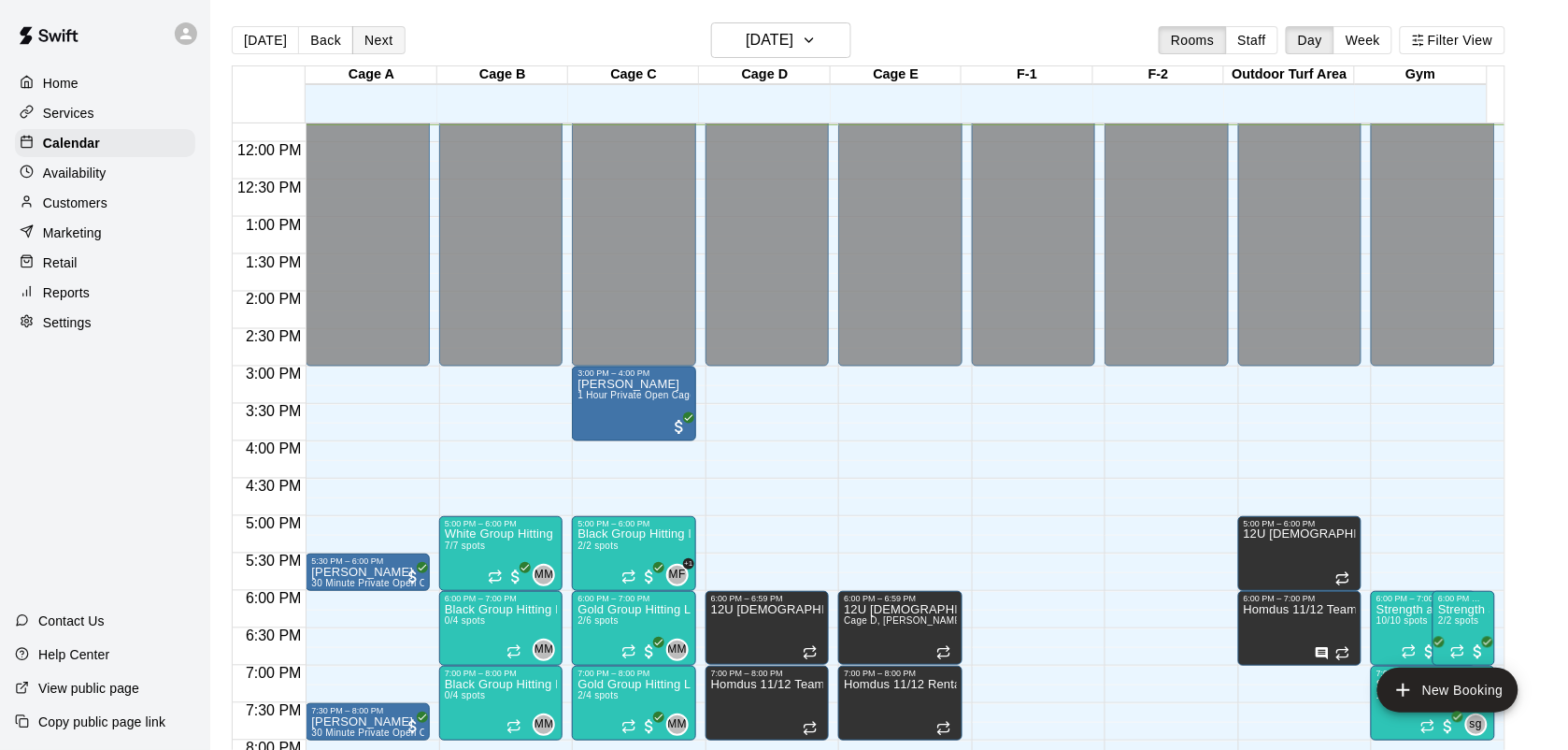
click at [368, 39] on button "Next" at bounding box center [378, 39] width 52 height 28
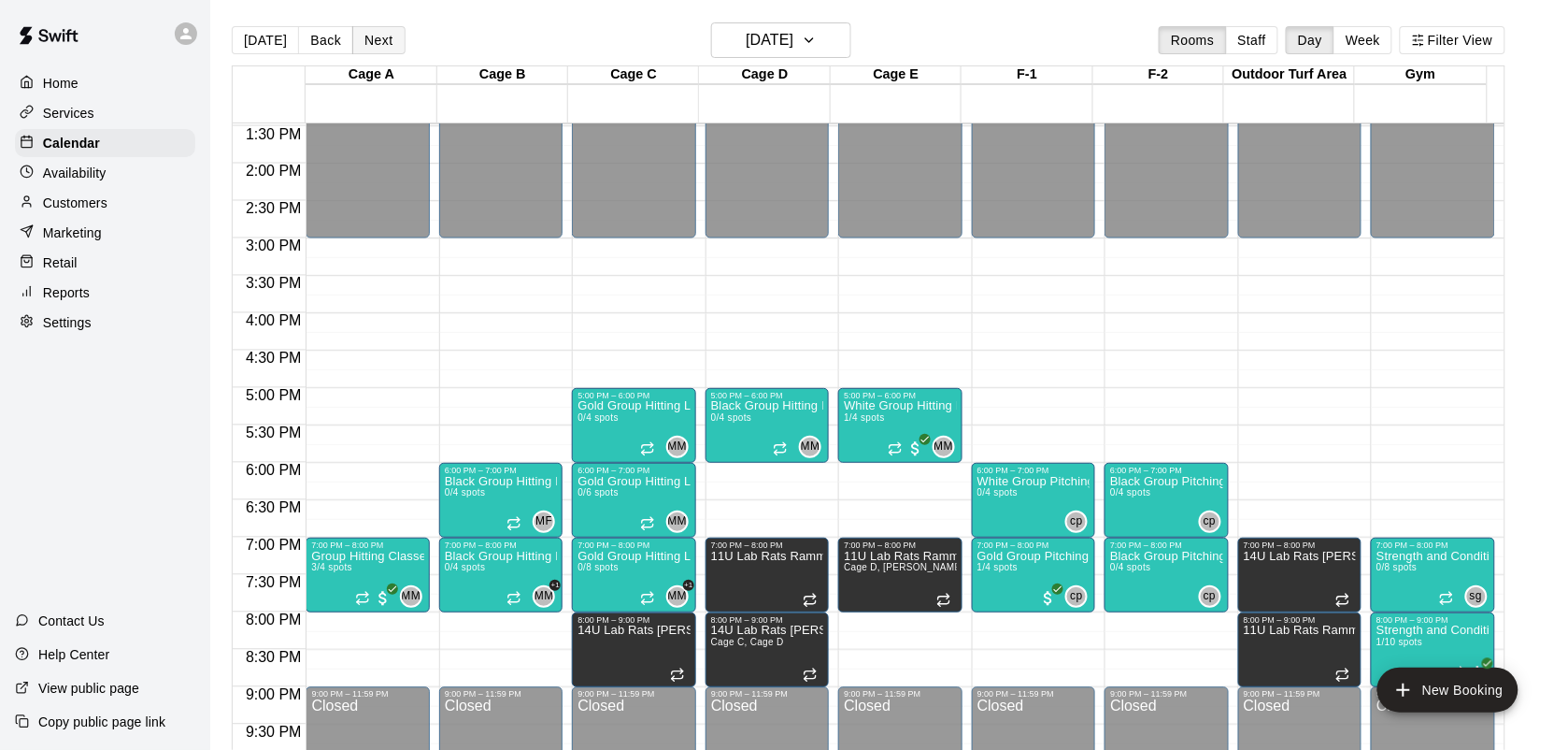
scroll to position [1085, 0]
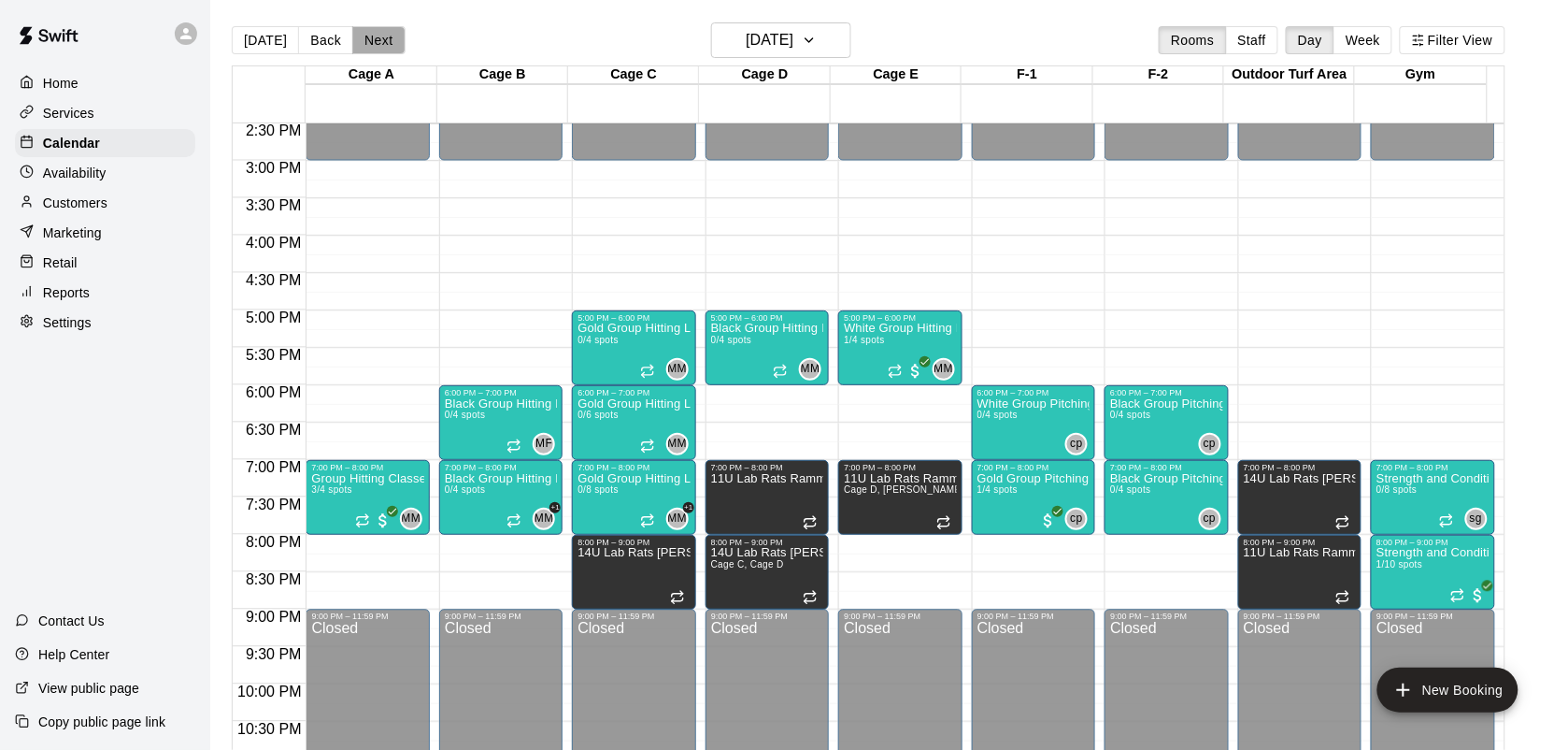
drag, startPoint x: 370, startPoint y: 35, endPoint x: 352, endPoint y: 29, distance: 19.0
click at [352, 29] on button "Next" at bounding box center [378, 39] width 52 height 28
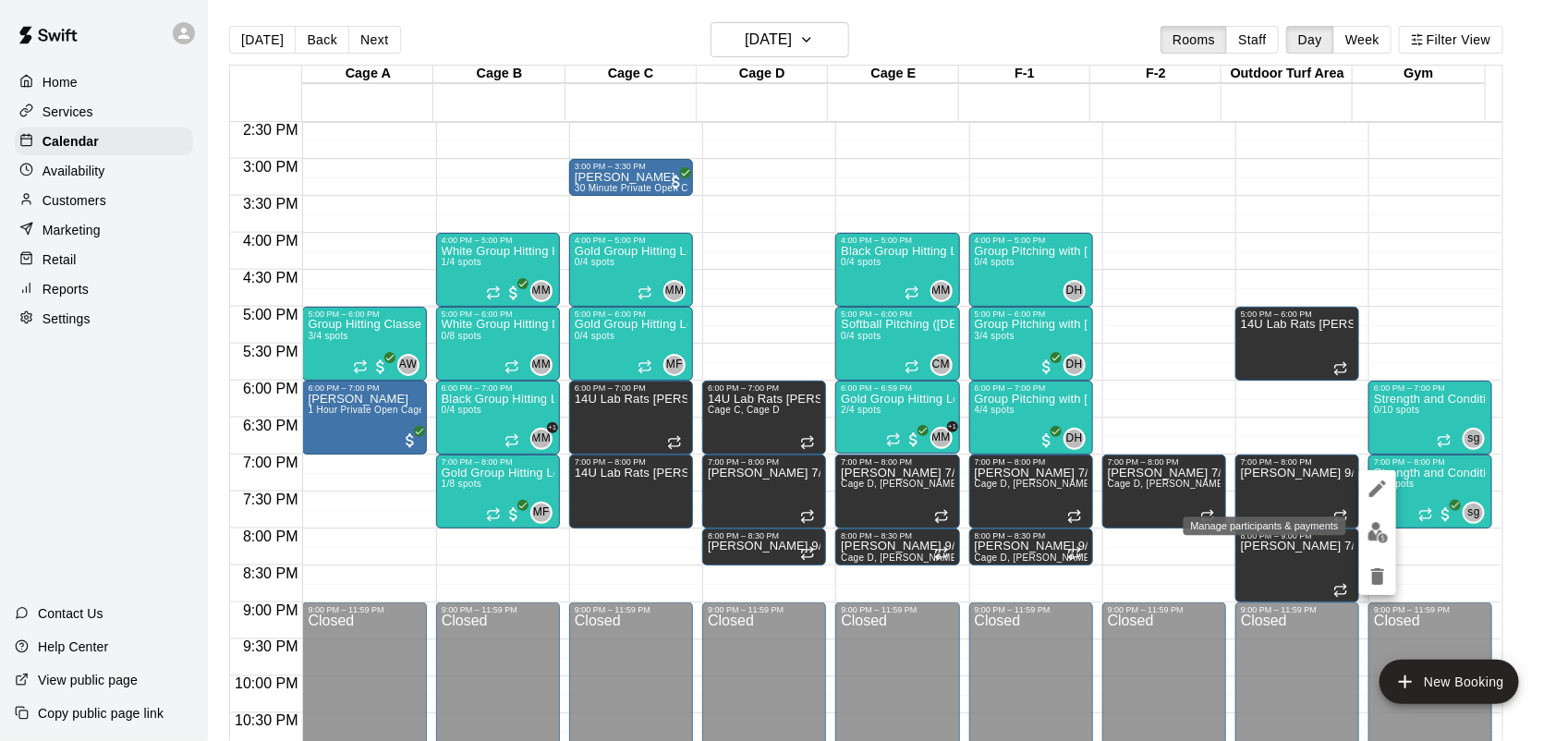
click at [1377, 533] on img "edit" at bounding box center [1378, 532] width 22 height 22
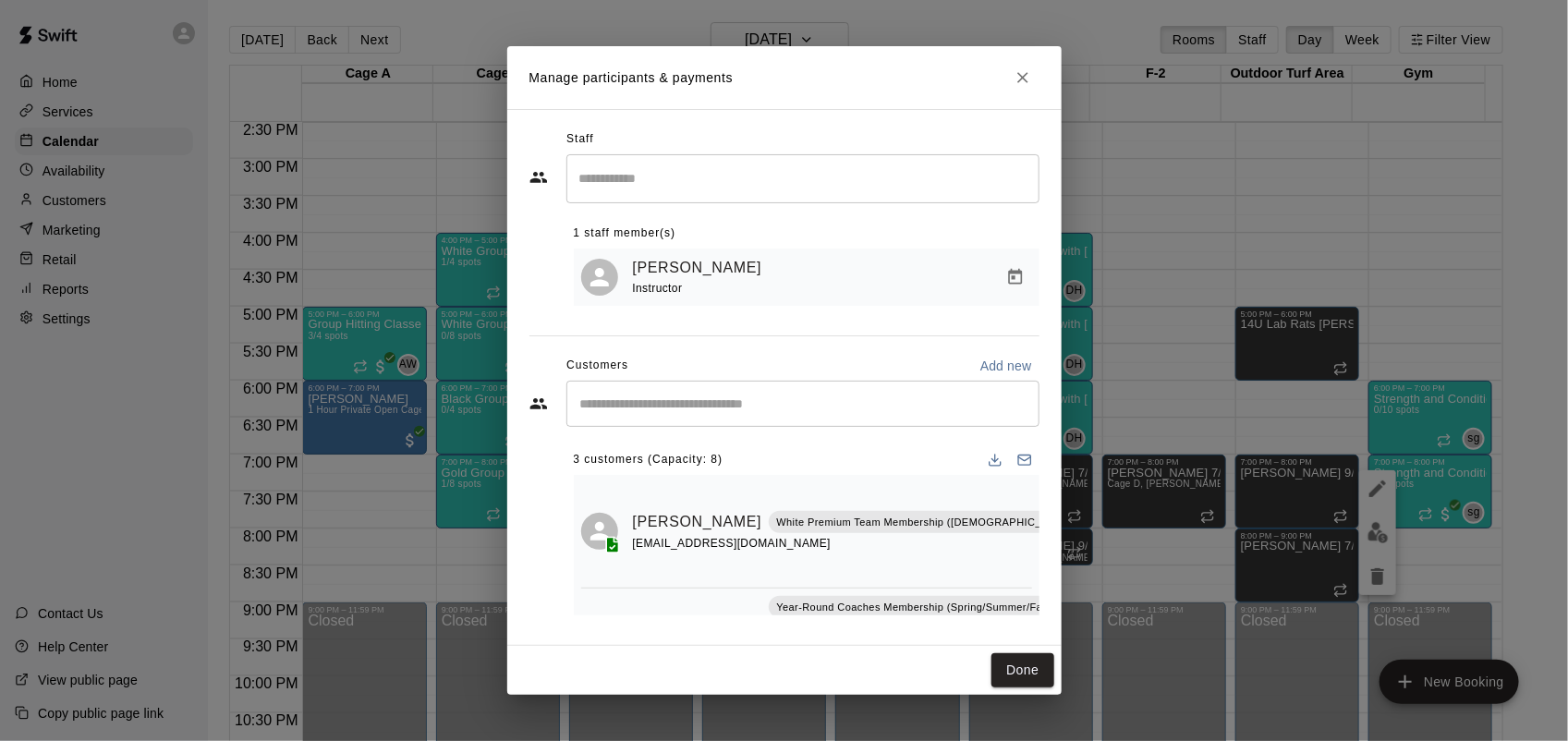
click at [768, 402] on input "Start typing to search customers..." at bounding box center [802, 404] width 457 height 19
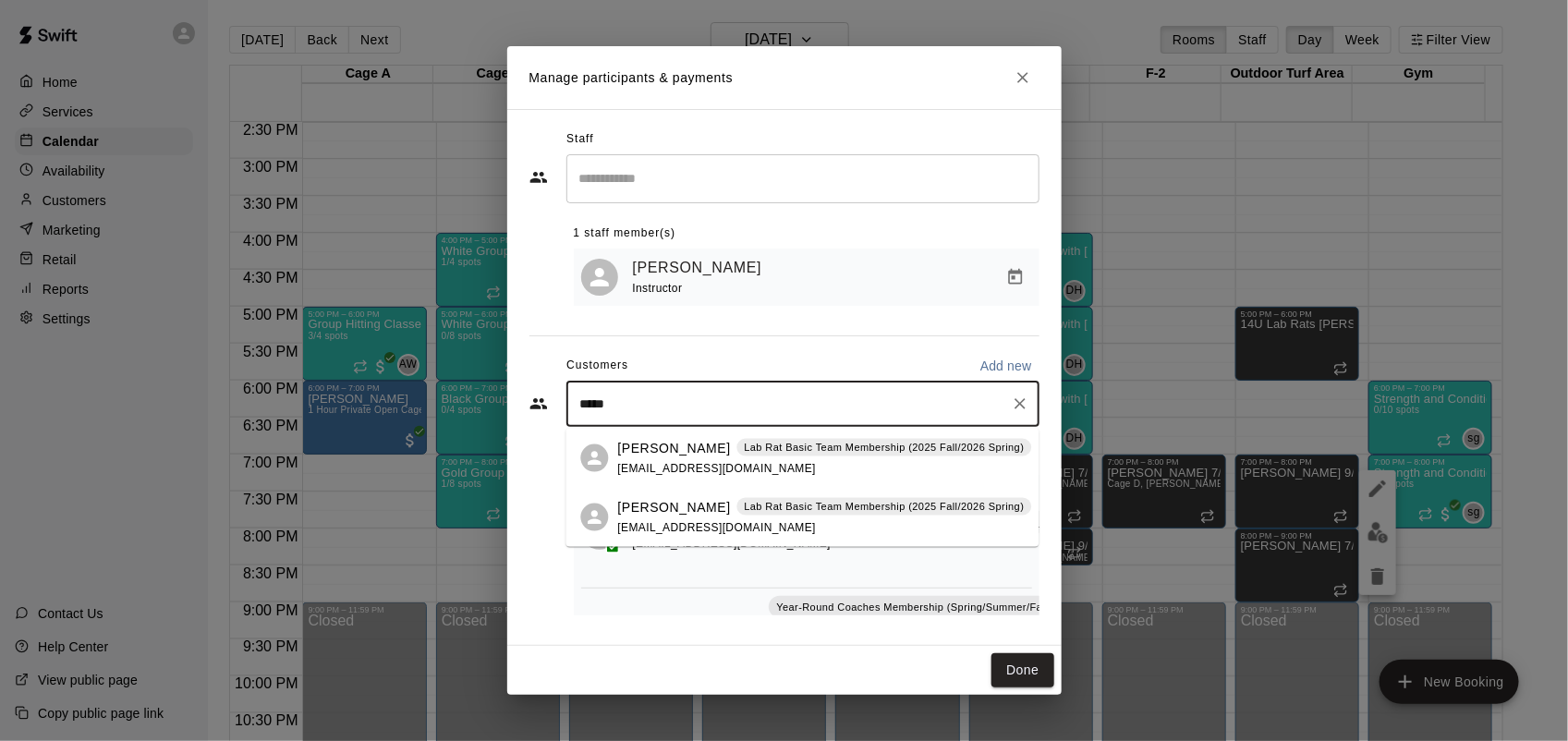
type input "******"
click at [820, 512] on p "Lab Rat Basic Team Membership (2025 Fall/2026 Spring)" at bounding box center [883, 507] width 280 height 16
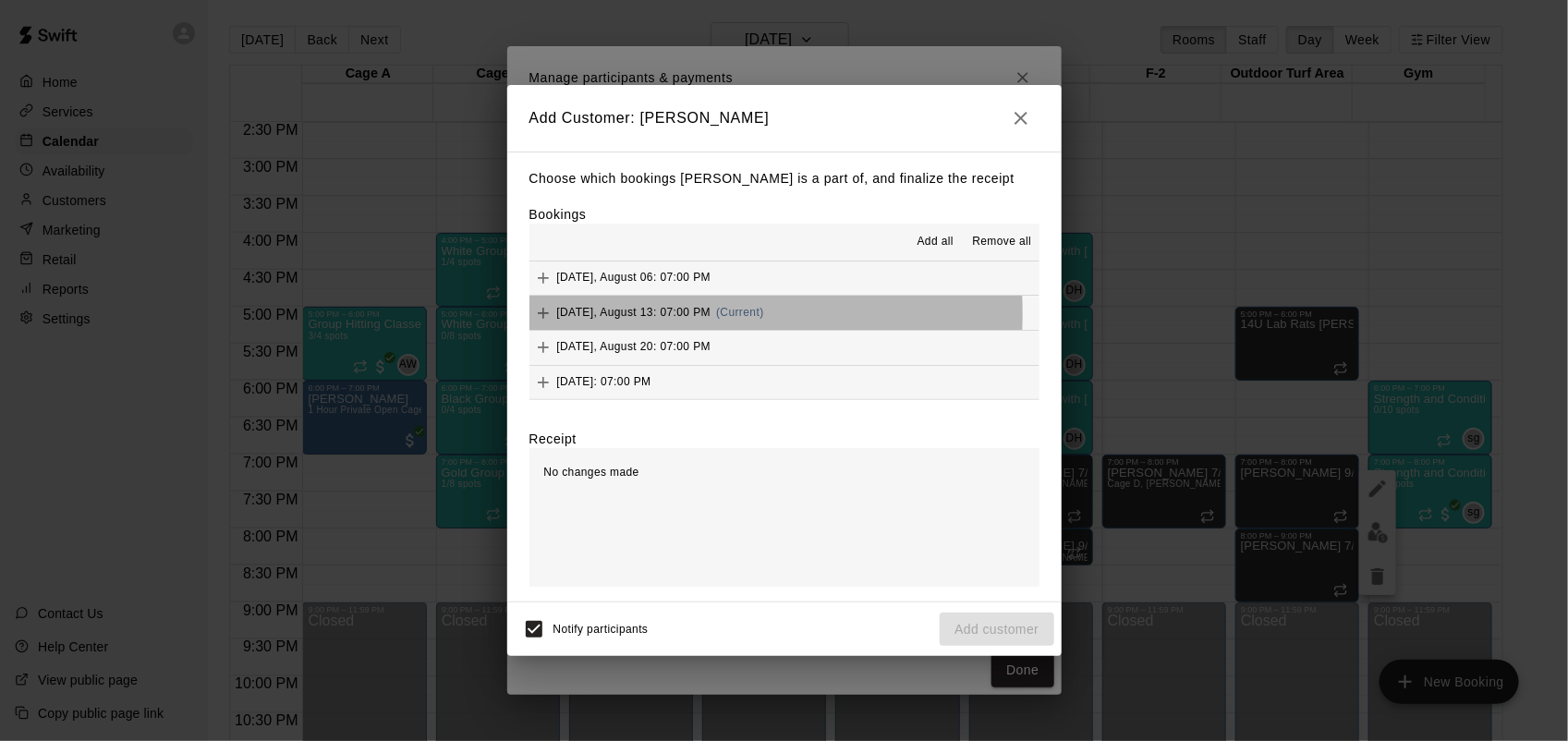
drag, startPoint x: 708, startPoint y: 312, endPoint x: 606, endPoint y: 315, distance: 102.0
click at [606, 315] on span "[DATE], August 13: 07:00 PM" at bounding box center [635, 313] width 154 height 13
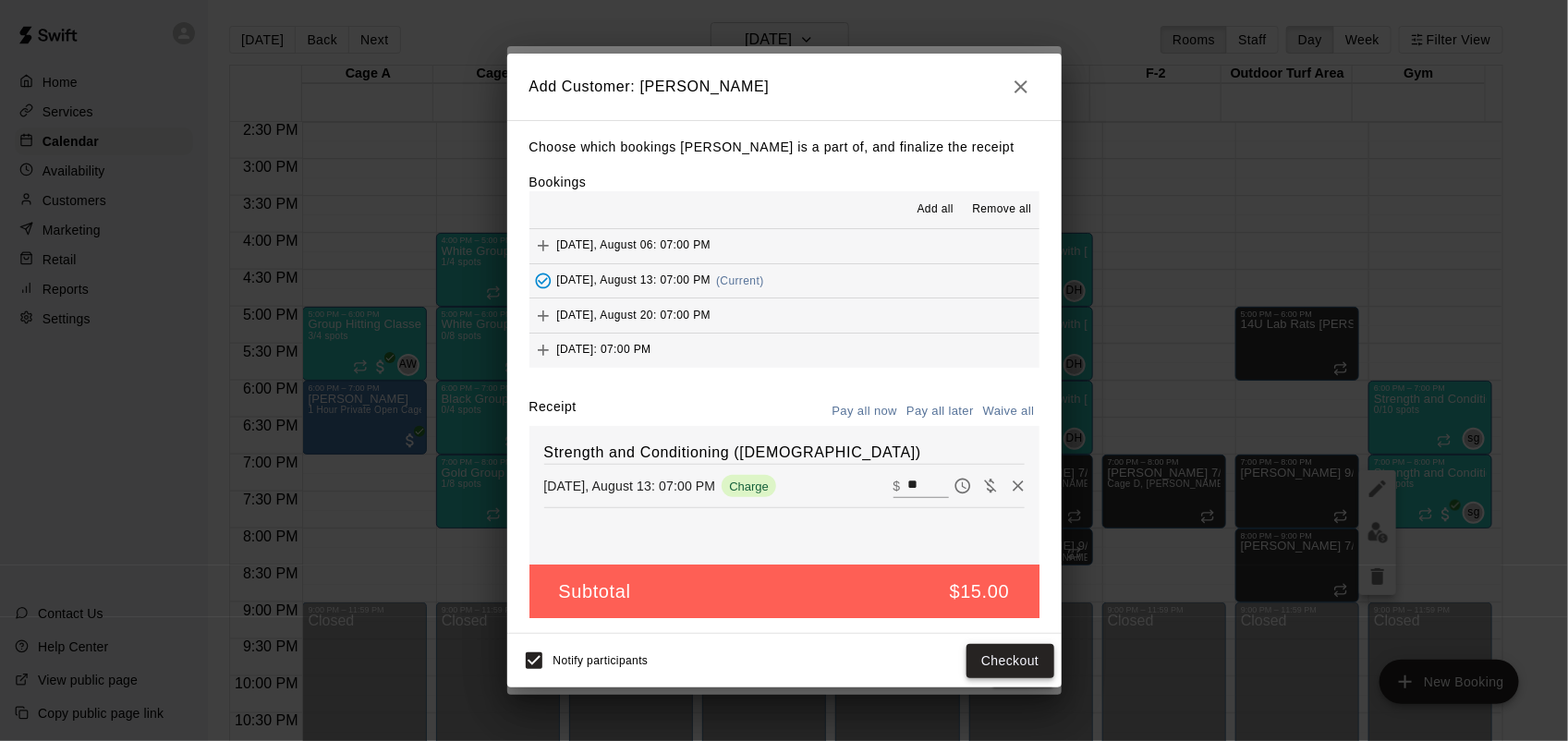
click at [1030, 658] on button "Checkout" at bounding box center [1010, 661] width 87 height 34
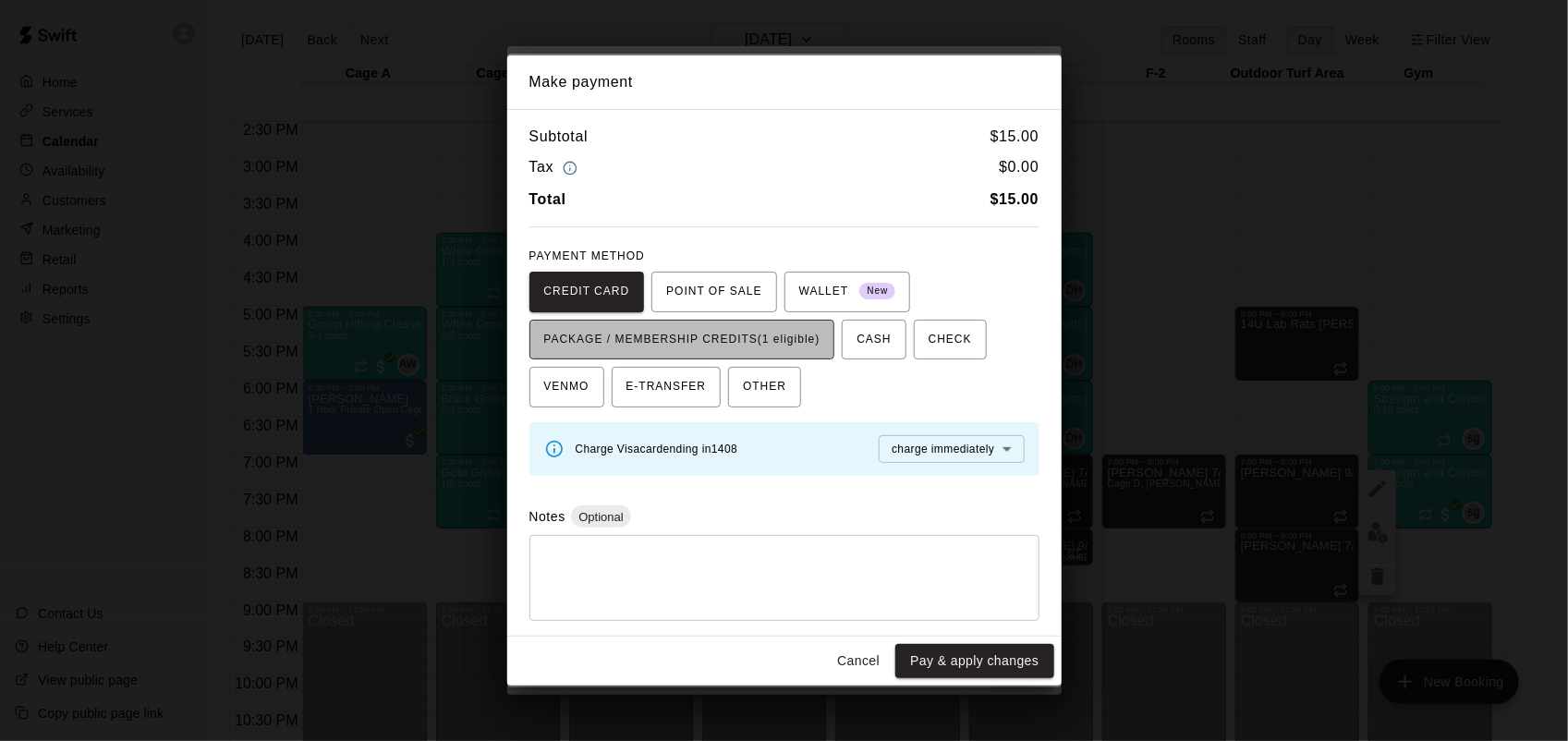
click at [739, 333] on span "PACKAGE / MEMBERSHIP CREDITS (1 eligible)" at bounding box center [682, 339] width 276 height 29
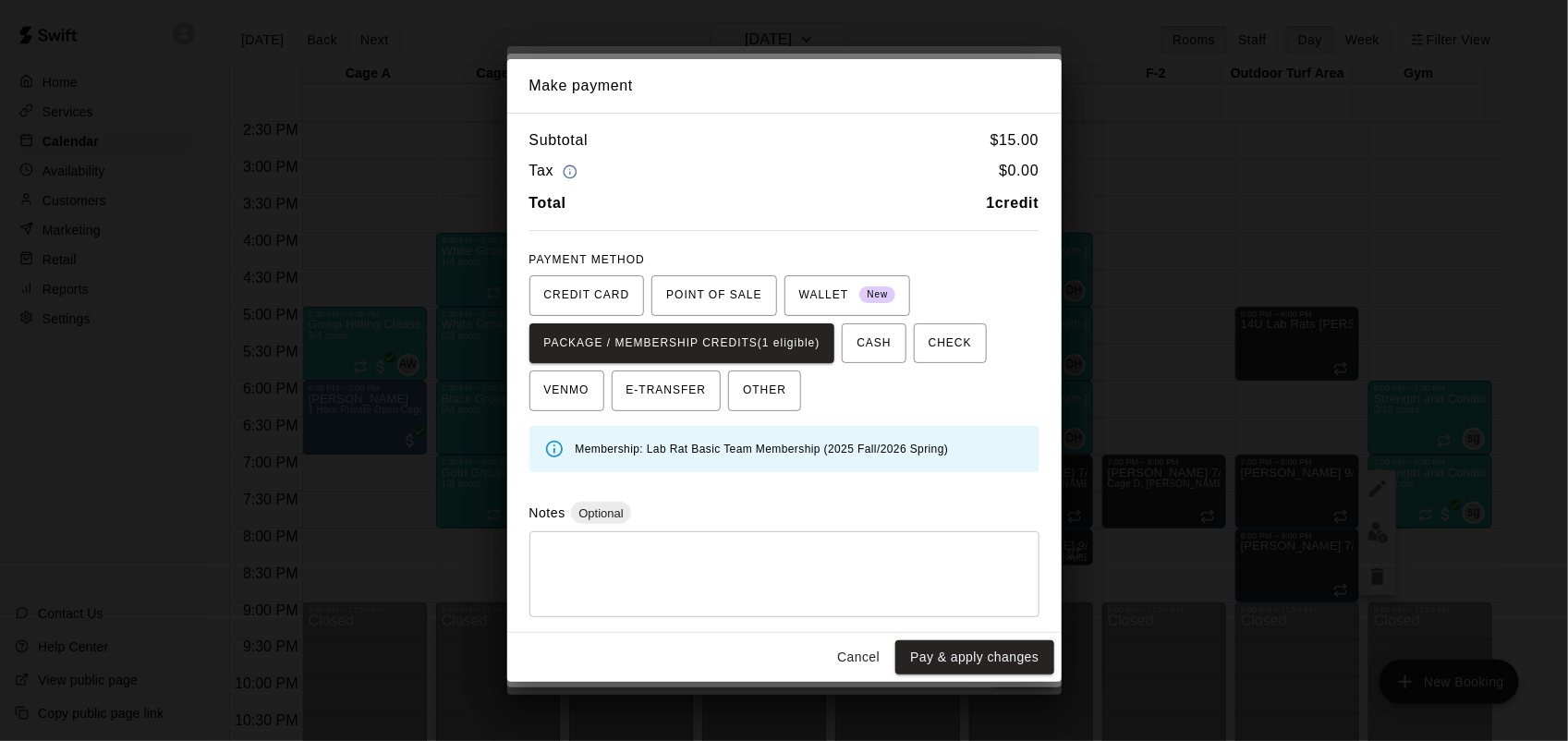
click at [860, 658] on button "Cancel" at bounding box center [858, 657] width 59 height 34
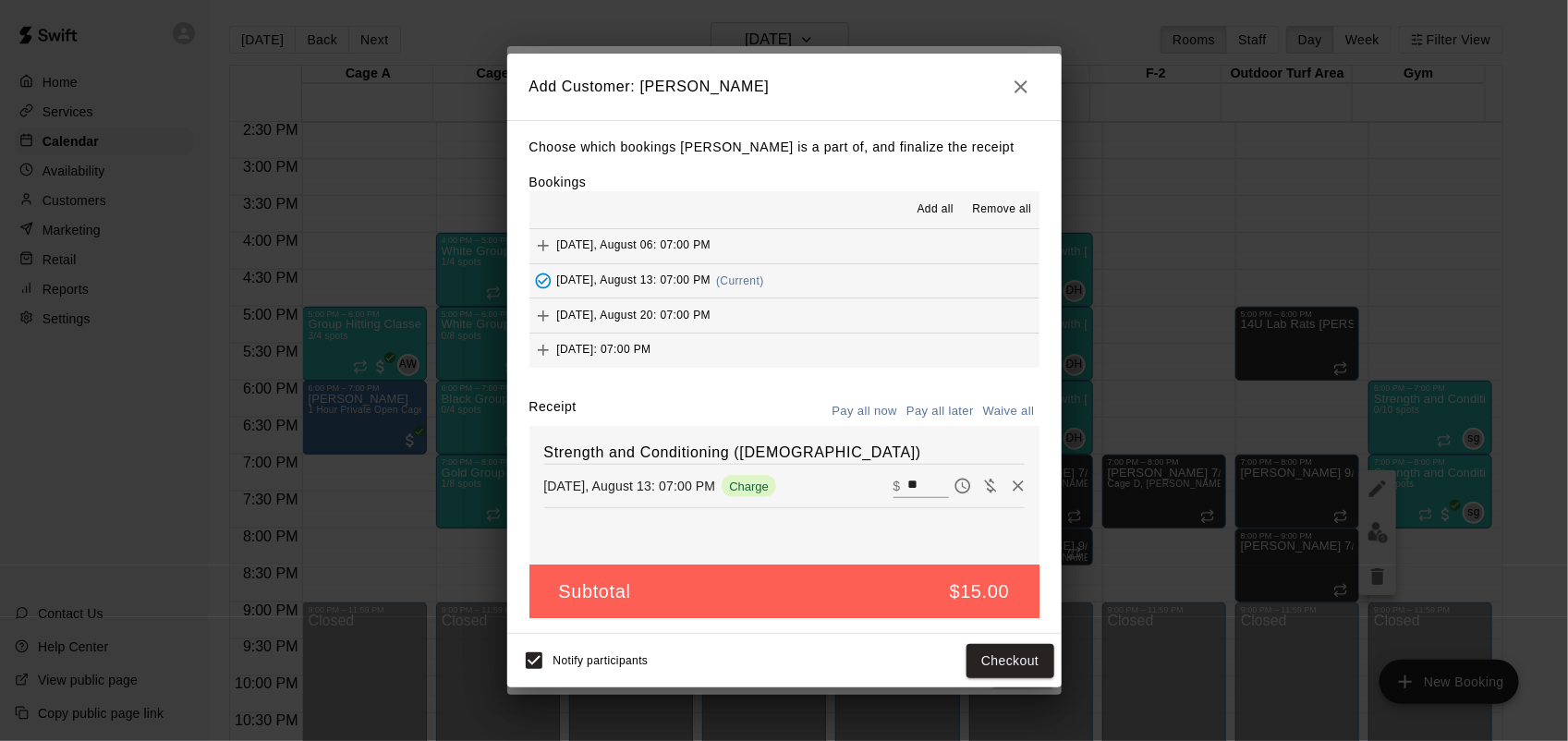
drag, startPoint x: 1018, startPoint y: 94, endPoint x: 1017, endPoint y: 80, distance: 14.0
click at [1017, 80] on icon "button" at bounding box center [1021, 87] width 13 height 13
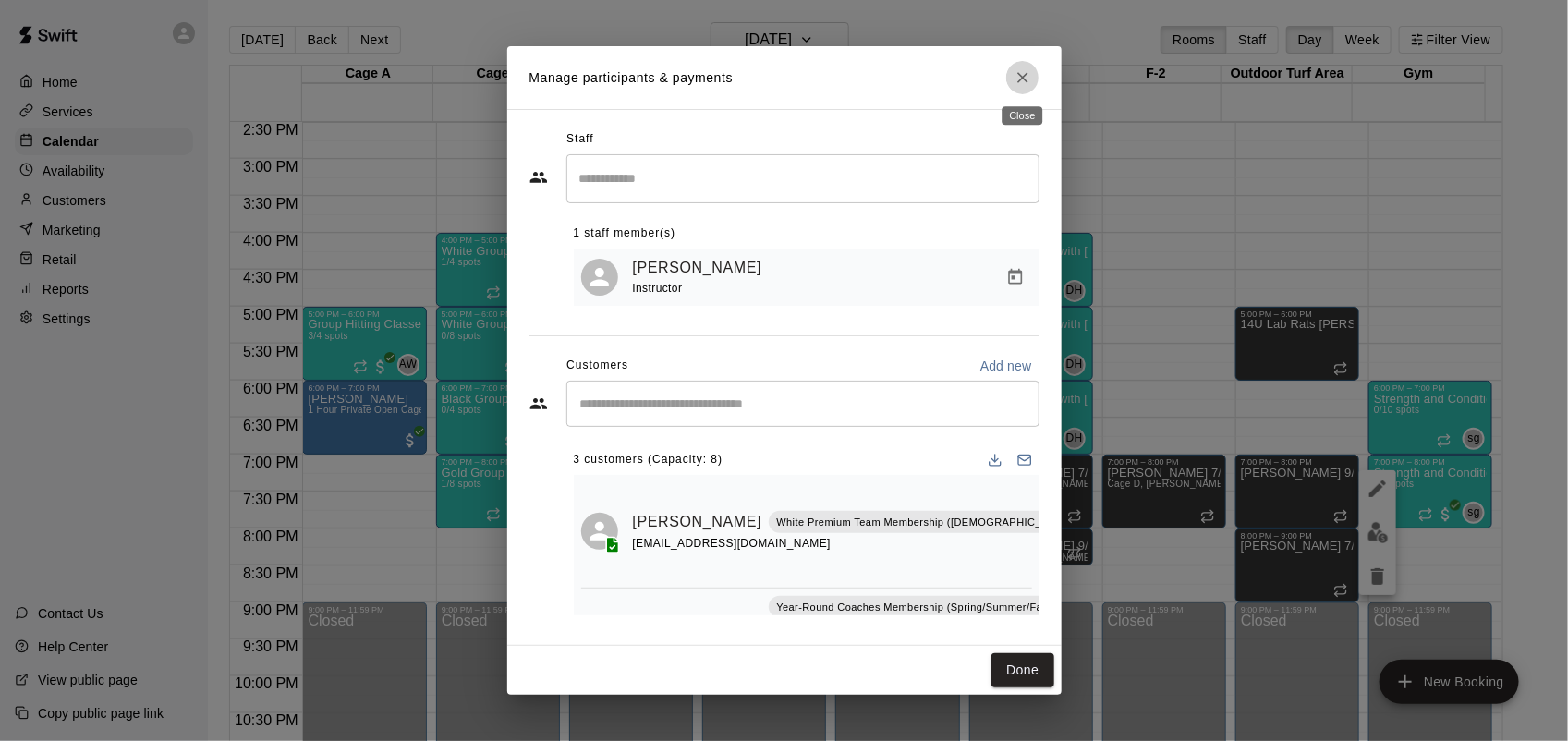
click at [1017, 80] on icon "Close" at bounding box center [1023, 78] width 11 height 11
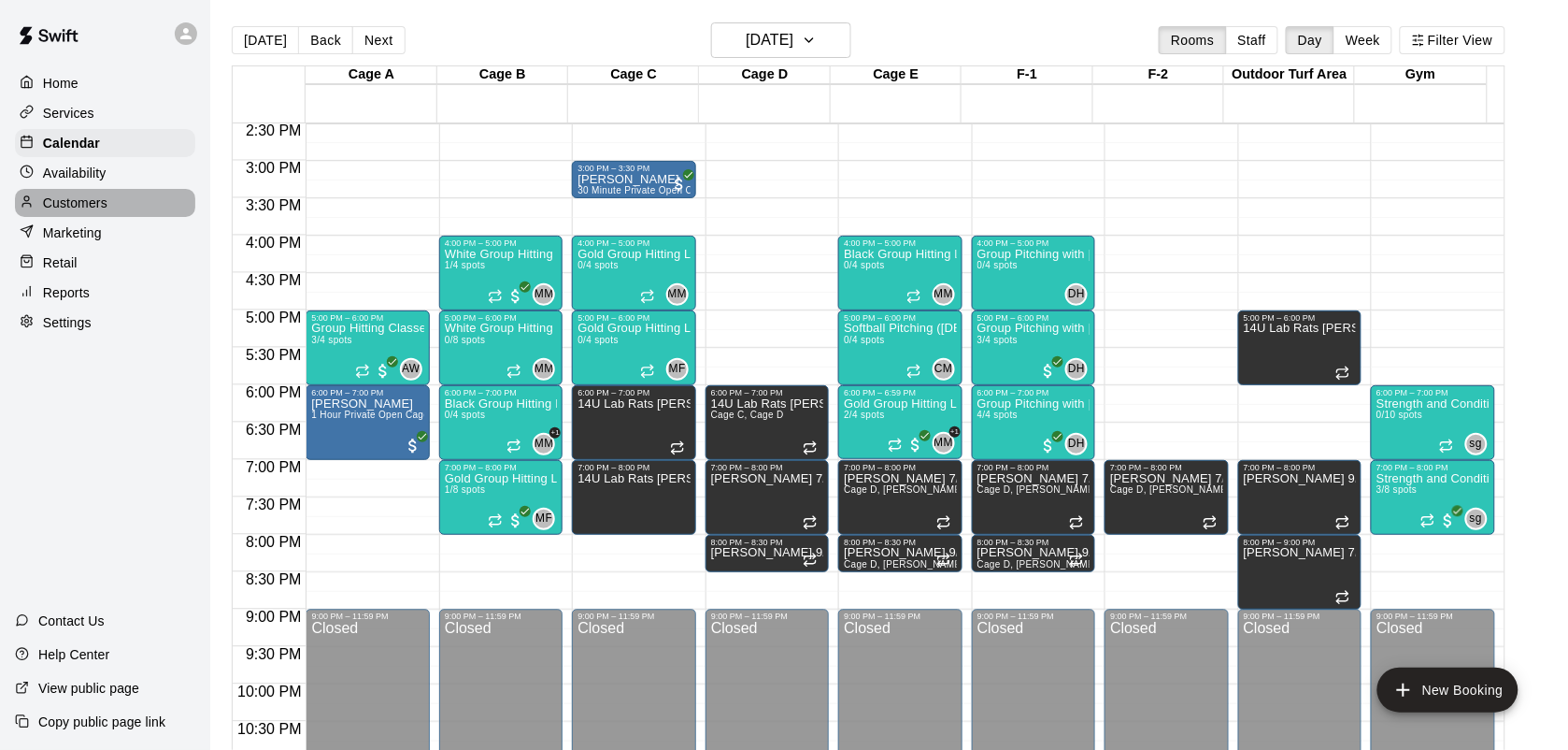
click at [81, 198] on p "Customers" at bounding box center [75, 203] width 65 height 19
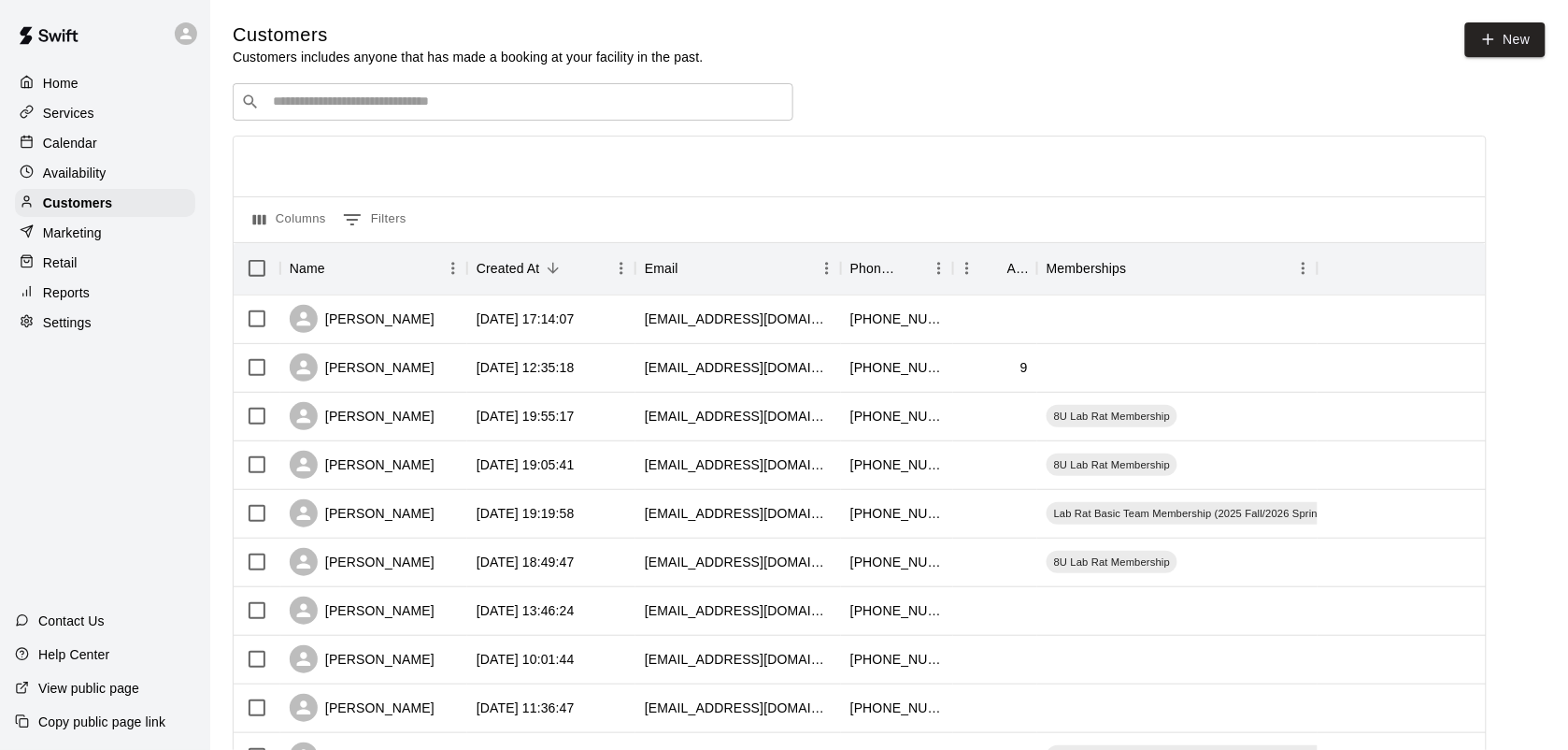
click at [305, 115] on div "​ ​" at bounding box center [513, 101] width 561 height 37
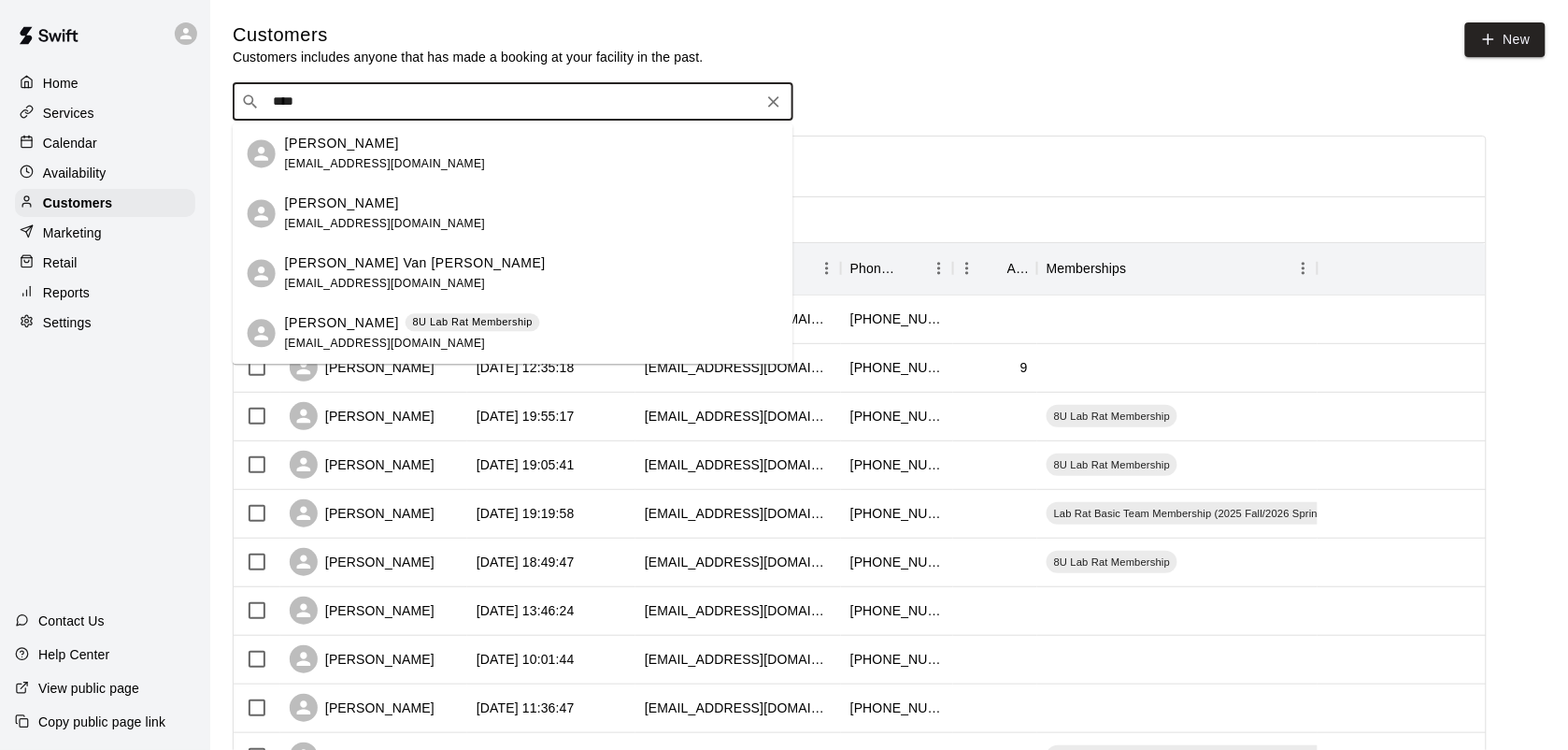
type input "*****"
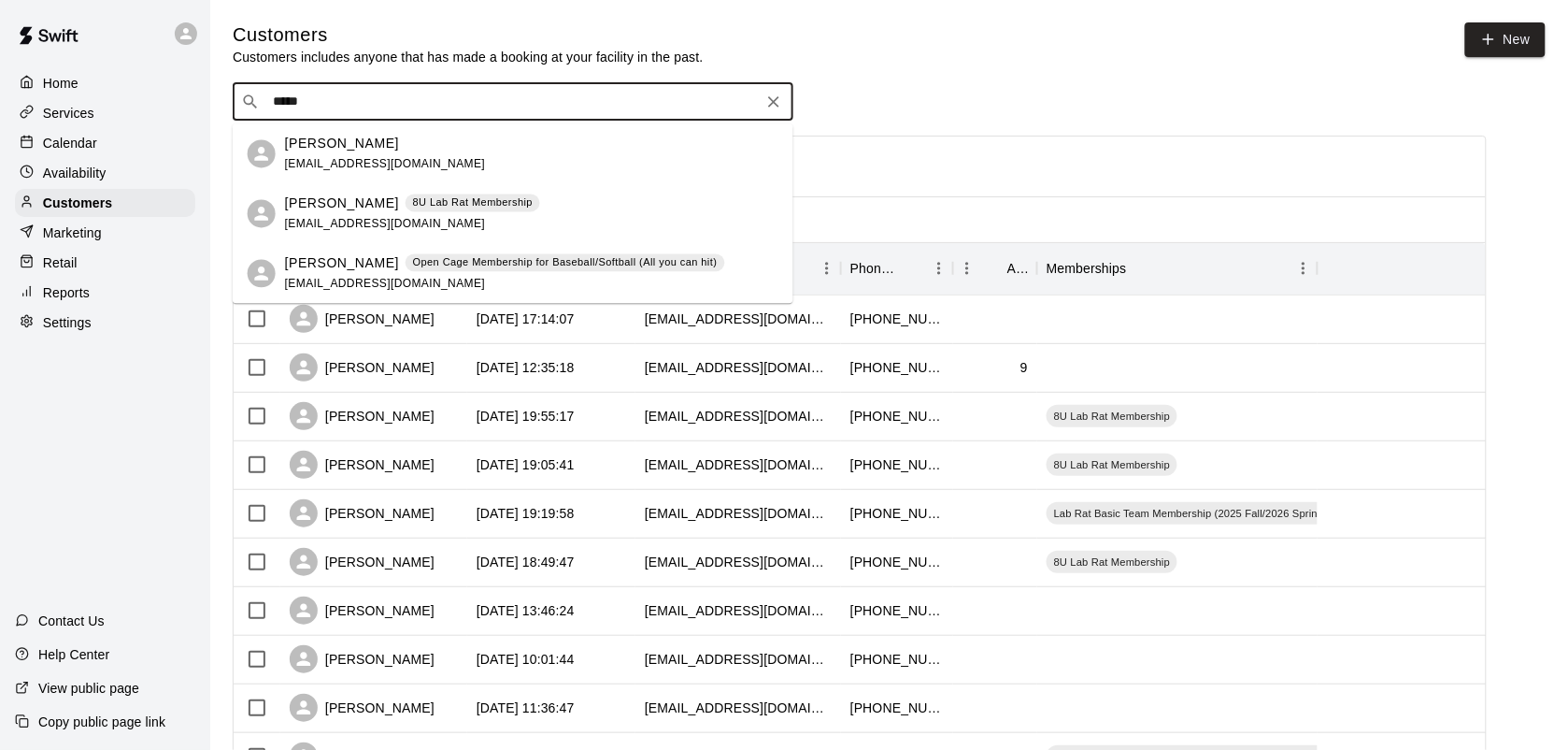
click at [501, 255] on p "Open Cage Membership for Baseball/Softball (All you can hit)" at bounding box center [566, 263] width 305 height 16
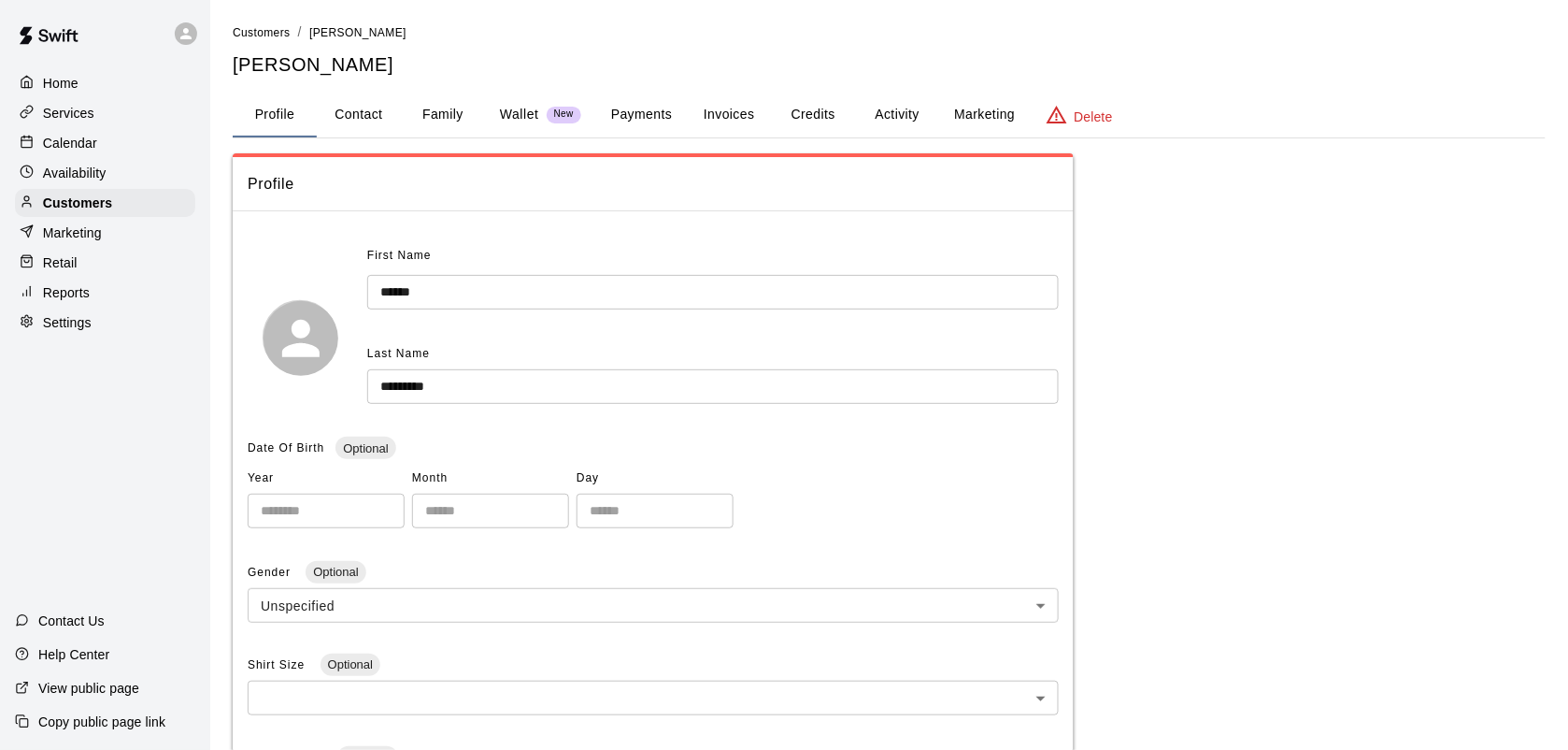
click at [810, 120] on button "Credits" at bounding box center [813, 114] width 84 height 45
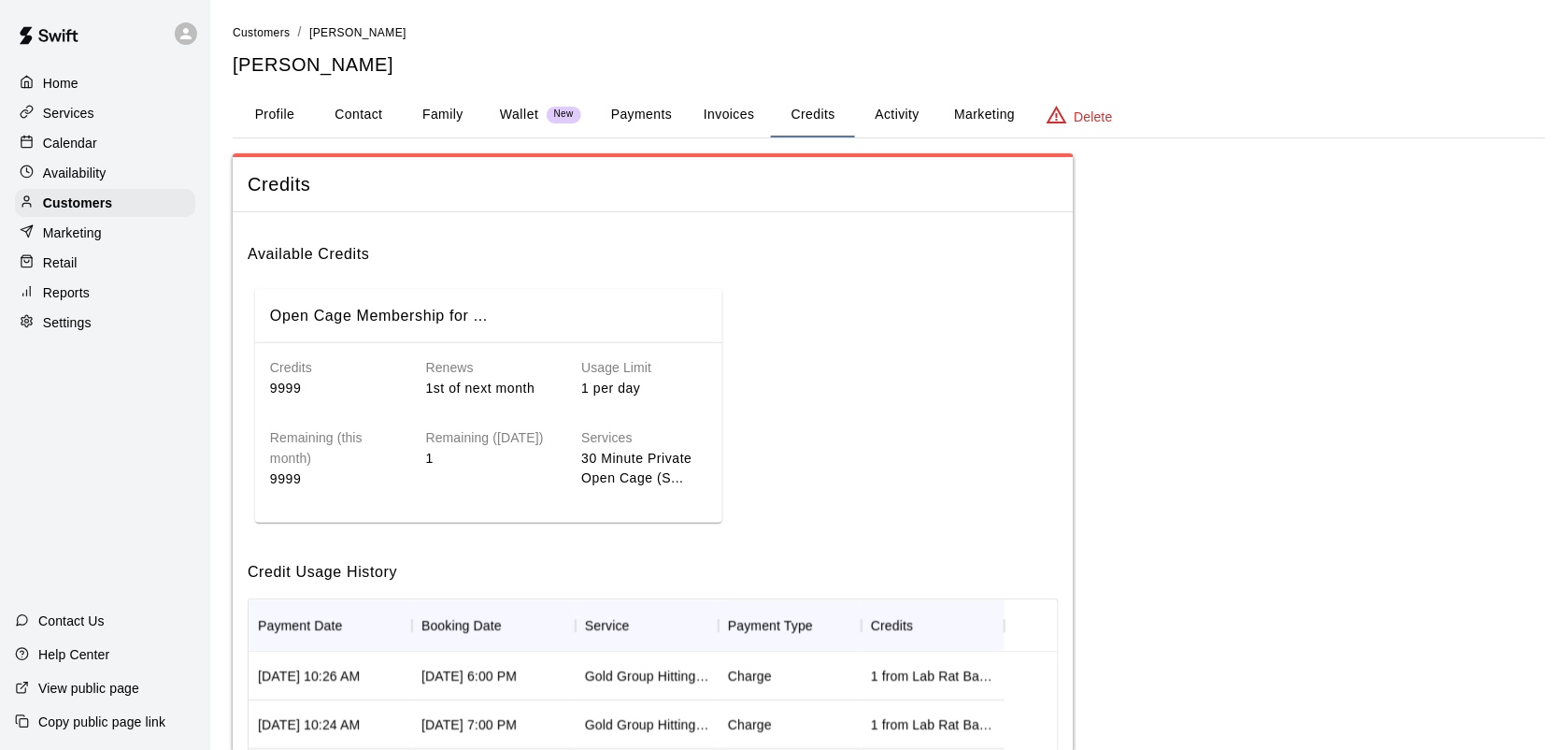
click at [75, 99] on div "Services" at bounding box center [105, 112] width 180 height 28
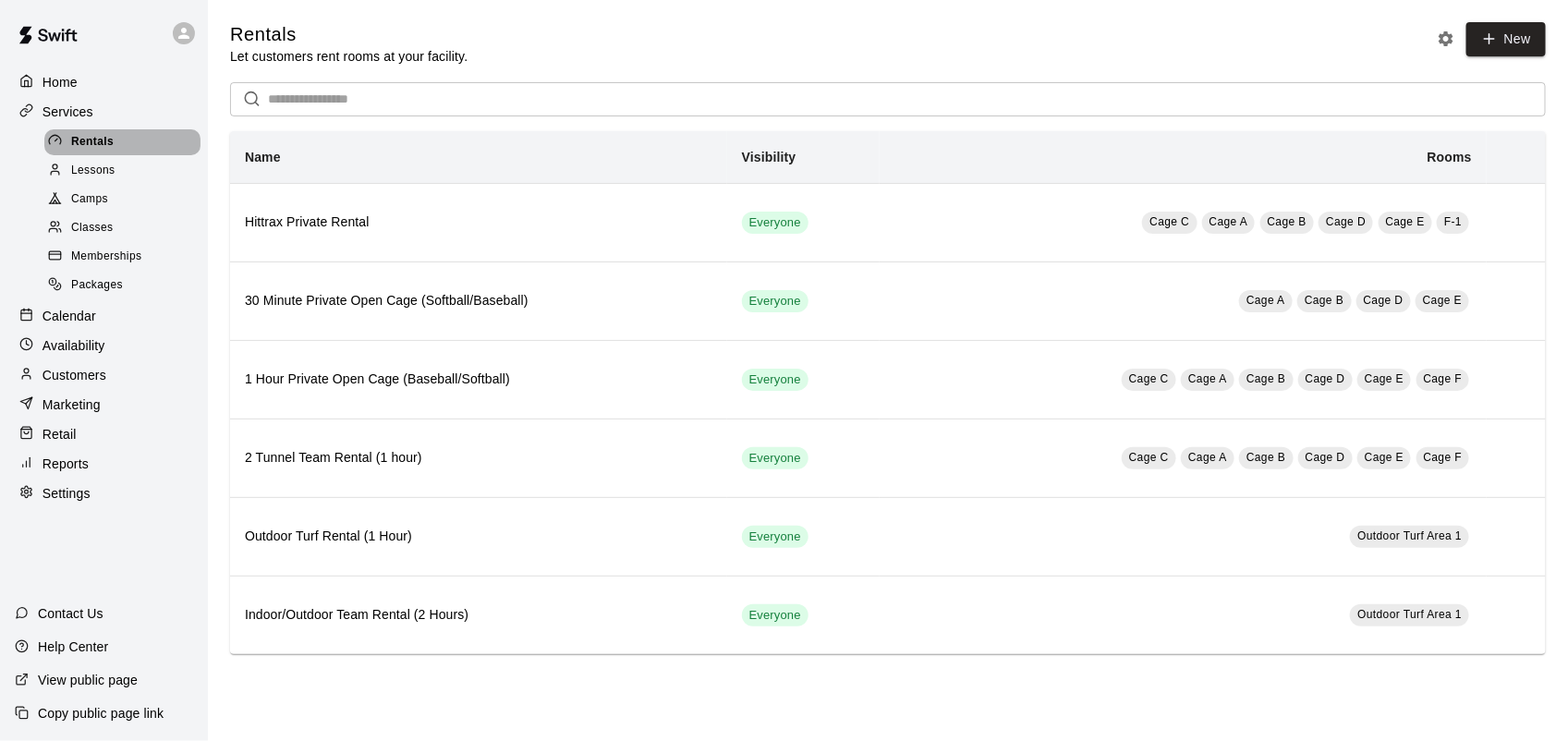
click at [98, 144] on span "Rentals" at bounding box center [92, 142] width 42 height 19
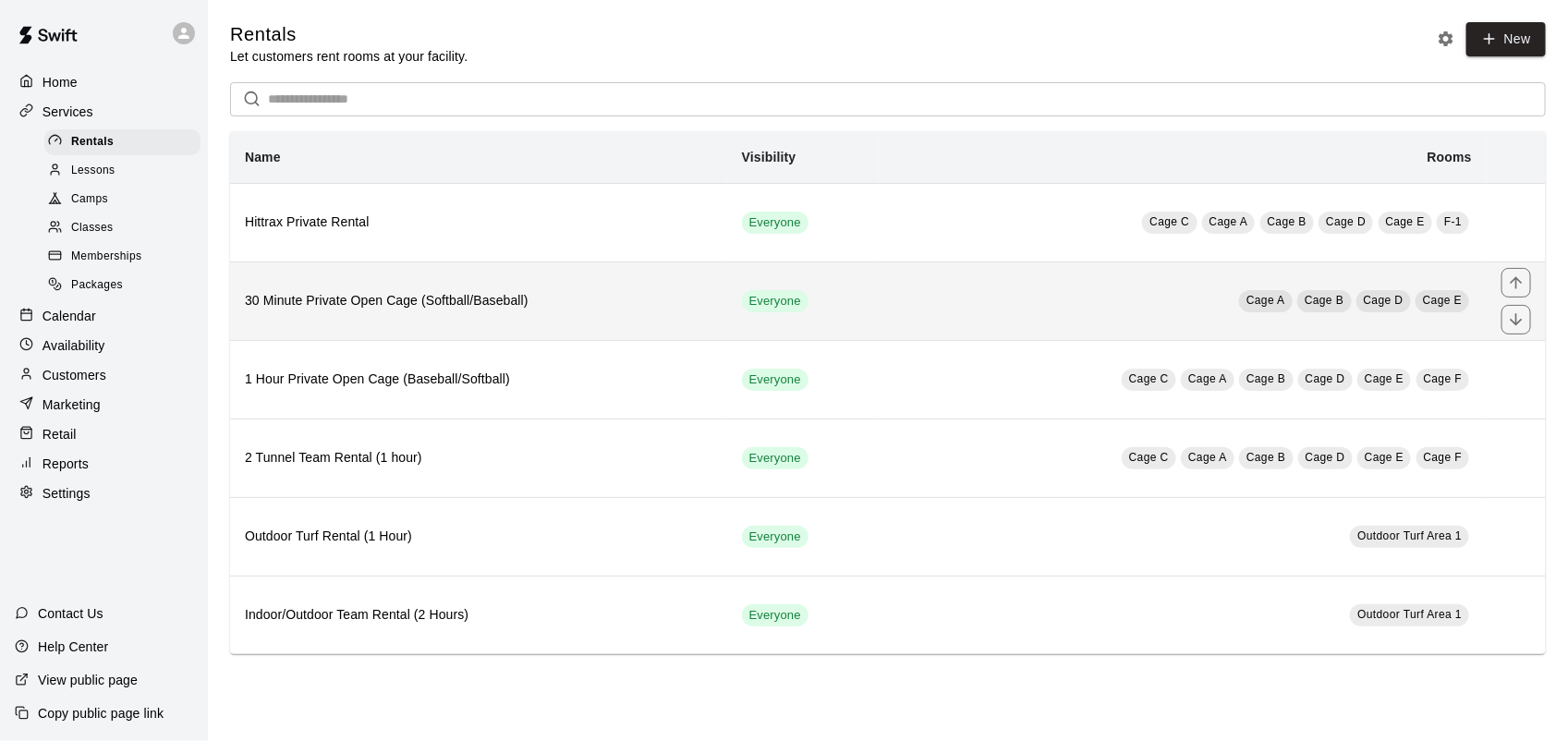
click at [403, 293] on th "30 Minute Private Open Cage (Softball/Baseball)" at bounding box center [478, 300] width 497 height 78
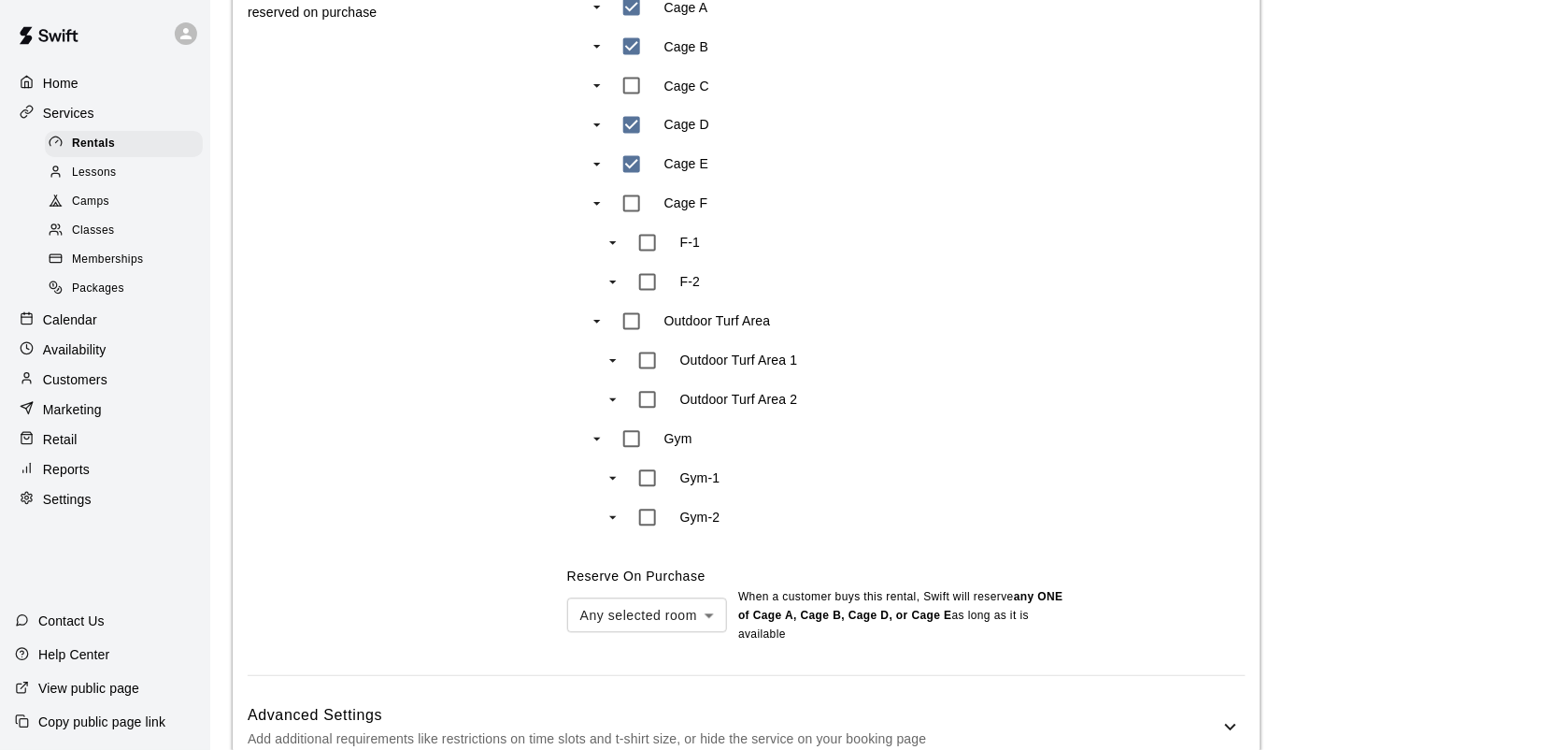
scroll to position [1043, 0]
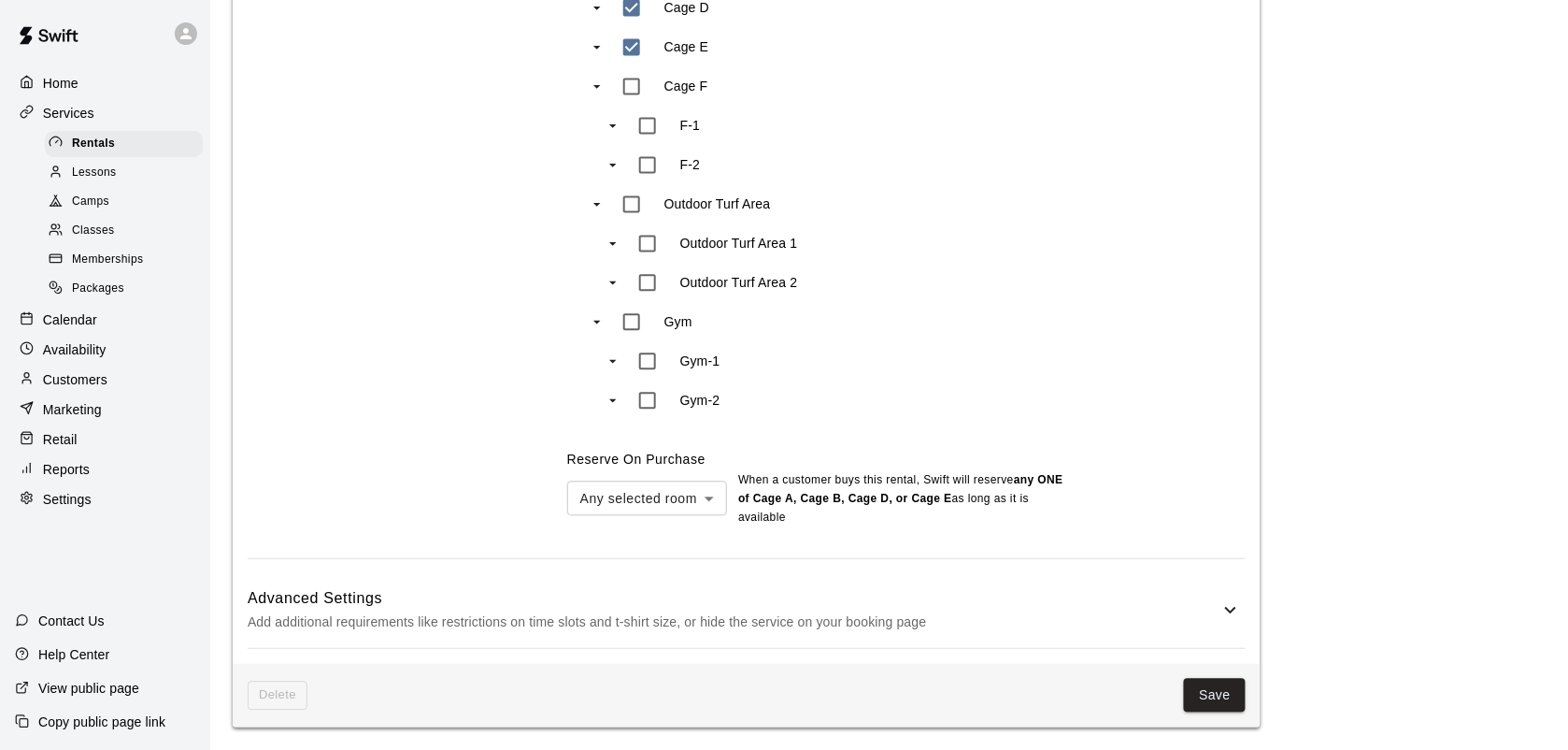
click at [89, 329] on p "Calendar" at bounding box center [70, 320] width 54 height 19
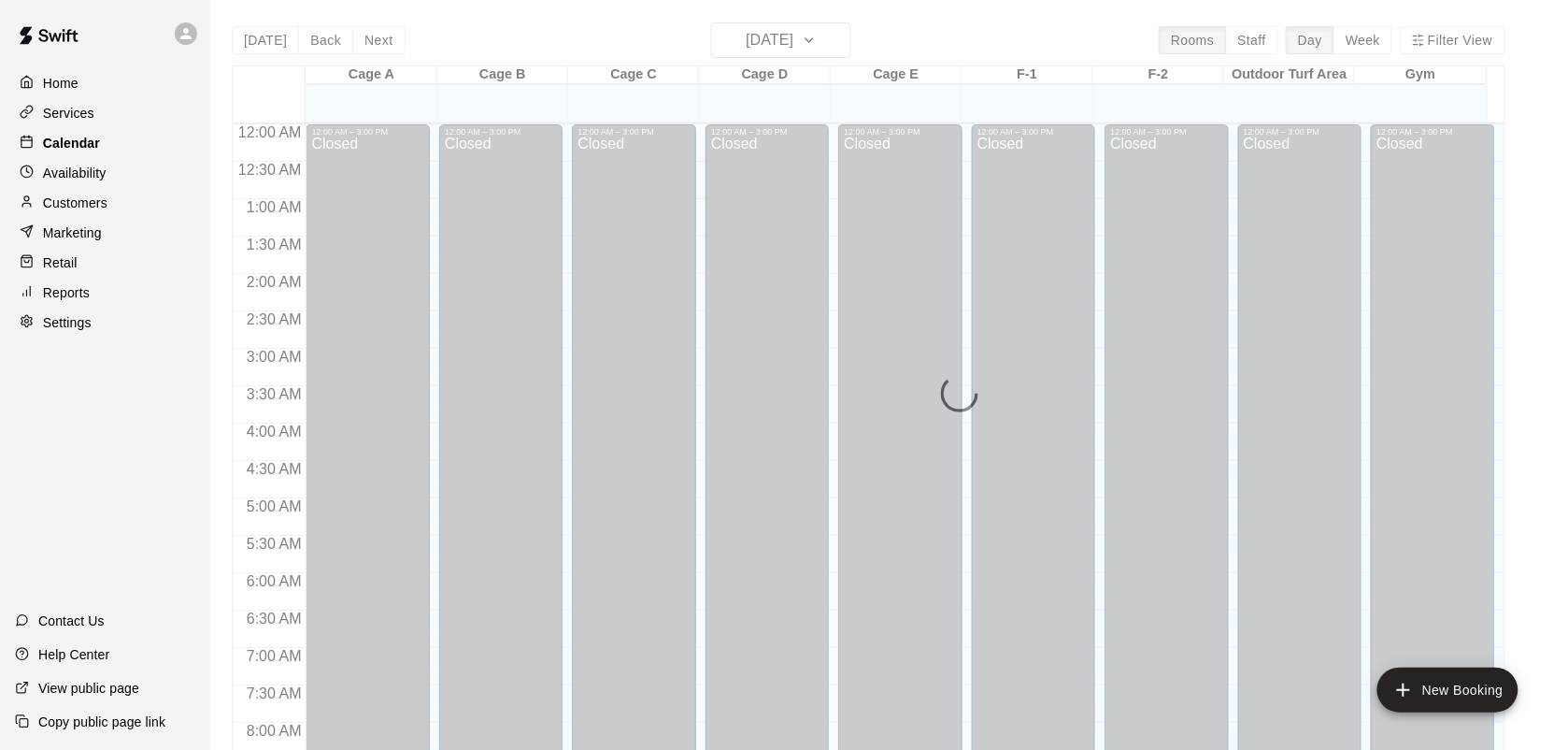
scroll to position [883, 0]
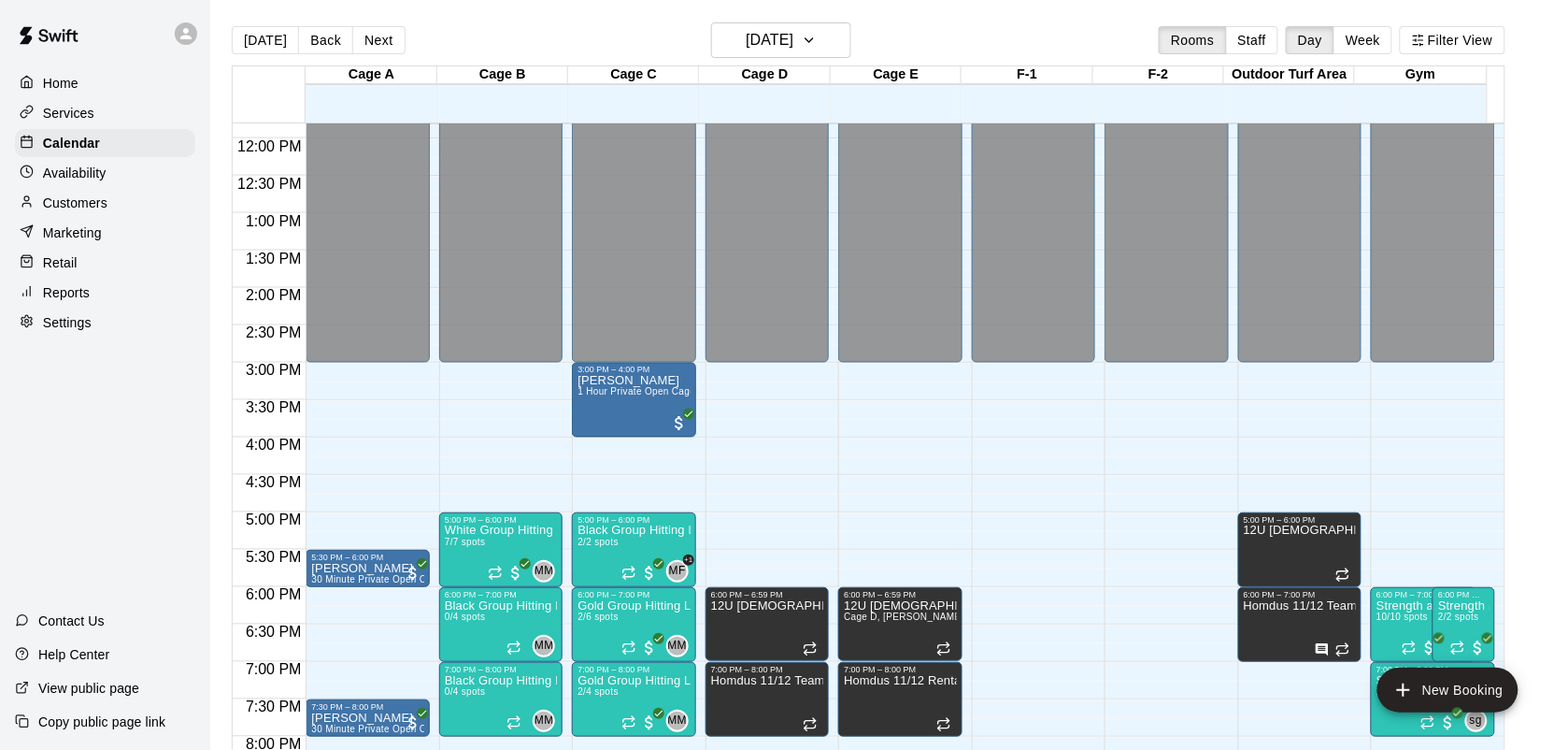
click at [370, 441] on div "12:00 AM – 3:00 PM Closed 5:30 PM – 6:00 PM [PERSON_NAME] 30 Minute Private Ope…" at bounding box center [367, 137] width 123 height 1794
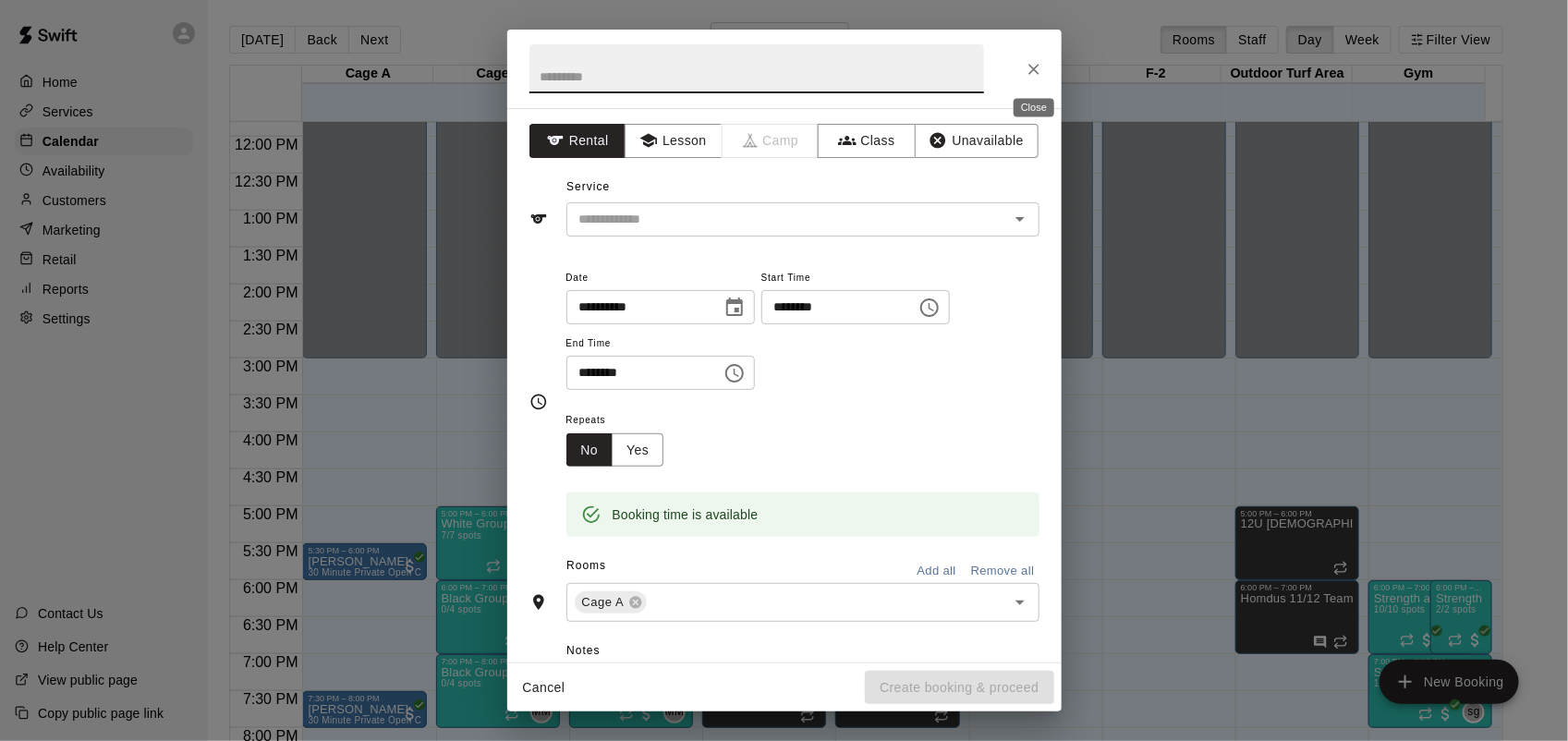
click at [1032, 70] on icon "Close" at bounding box center [1034, 70] width 11 height 11
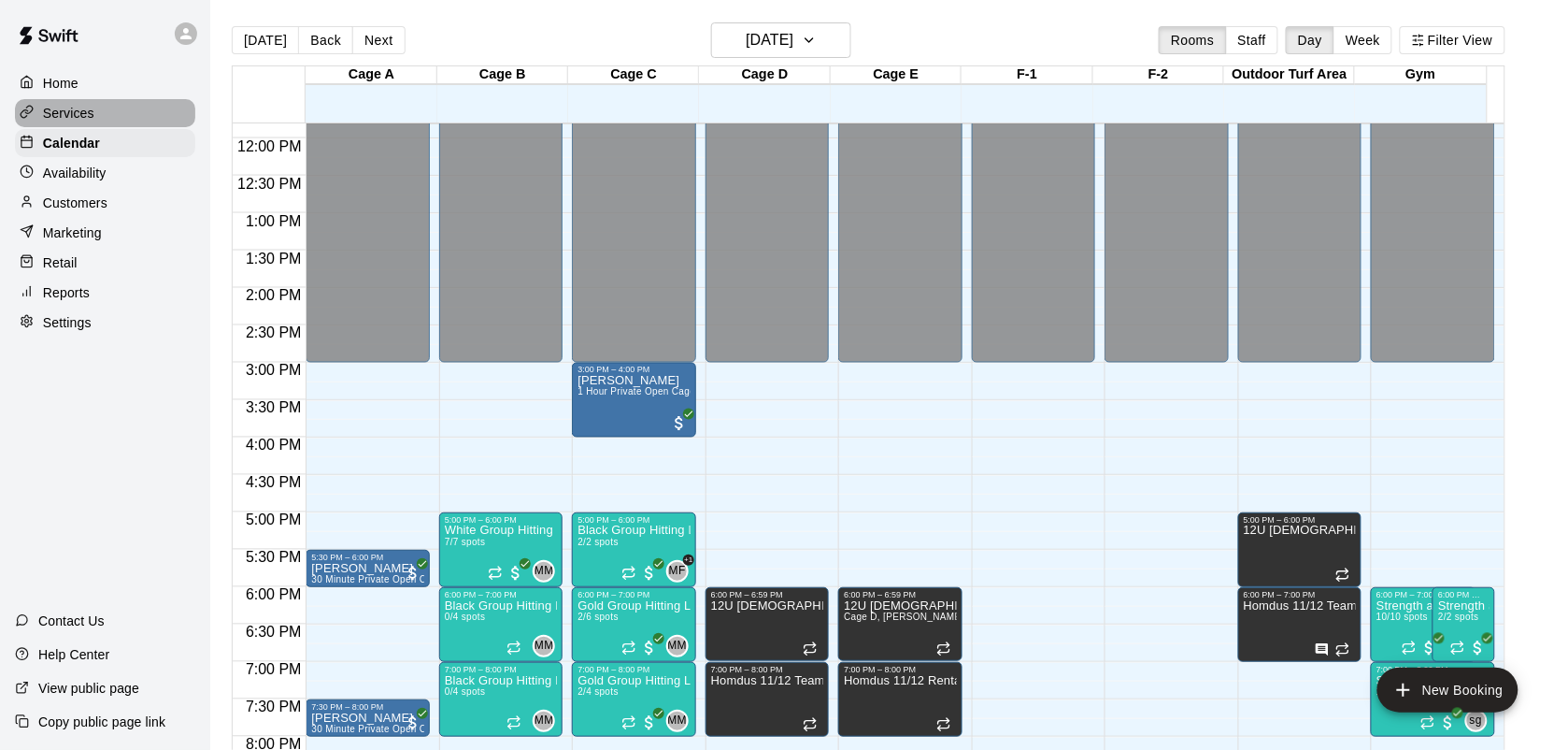
click at [75, 115] on p "Services" at bounding box center [69, 113] width 51 height 19
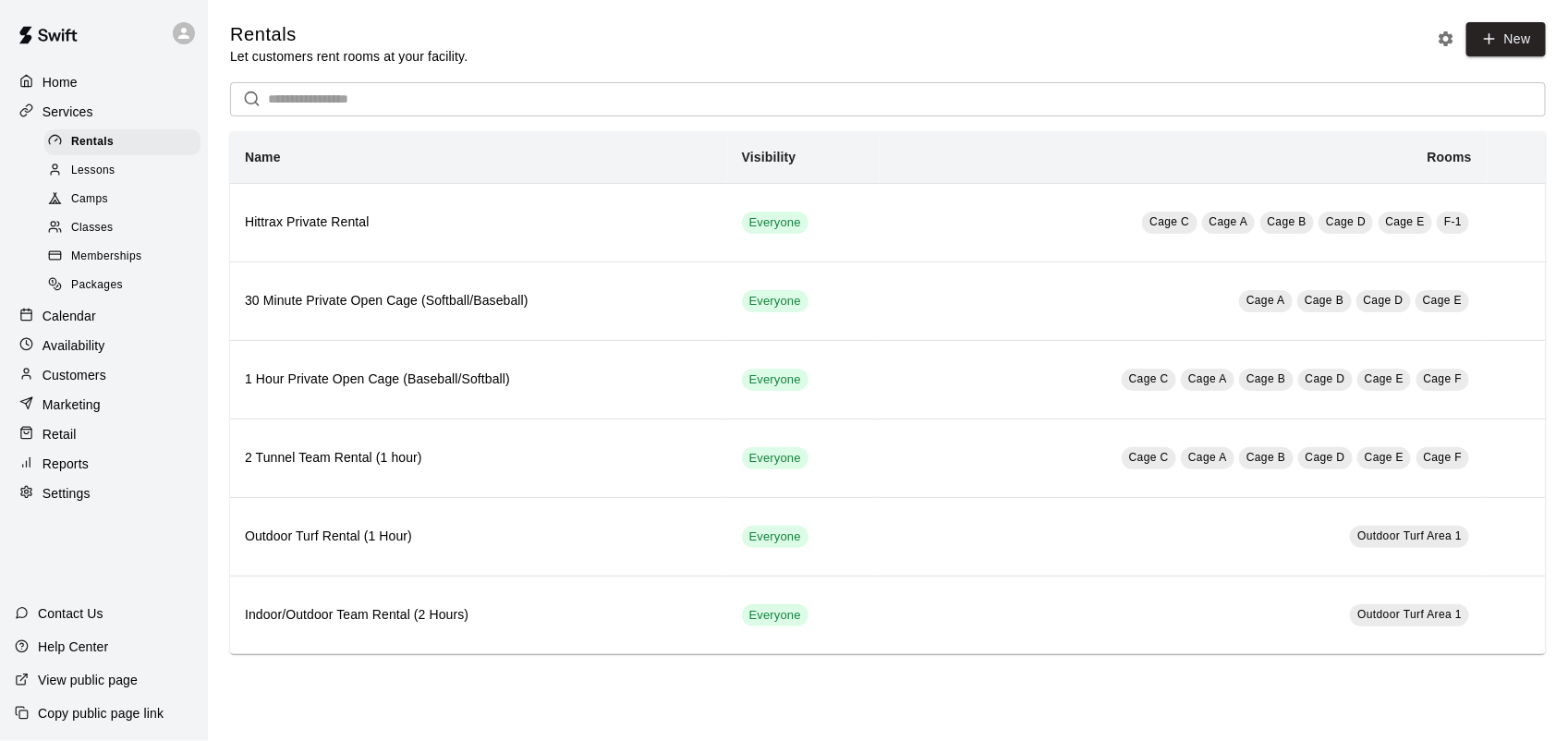
click at [104, 229] on span "Classes" at bounding box center [92, 228] width 41 height 19
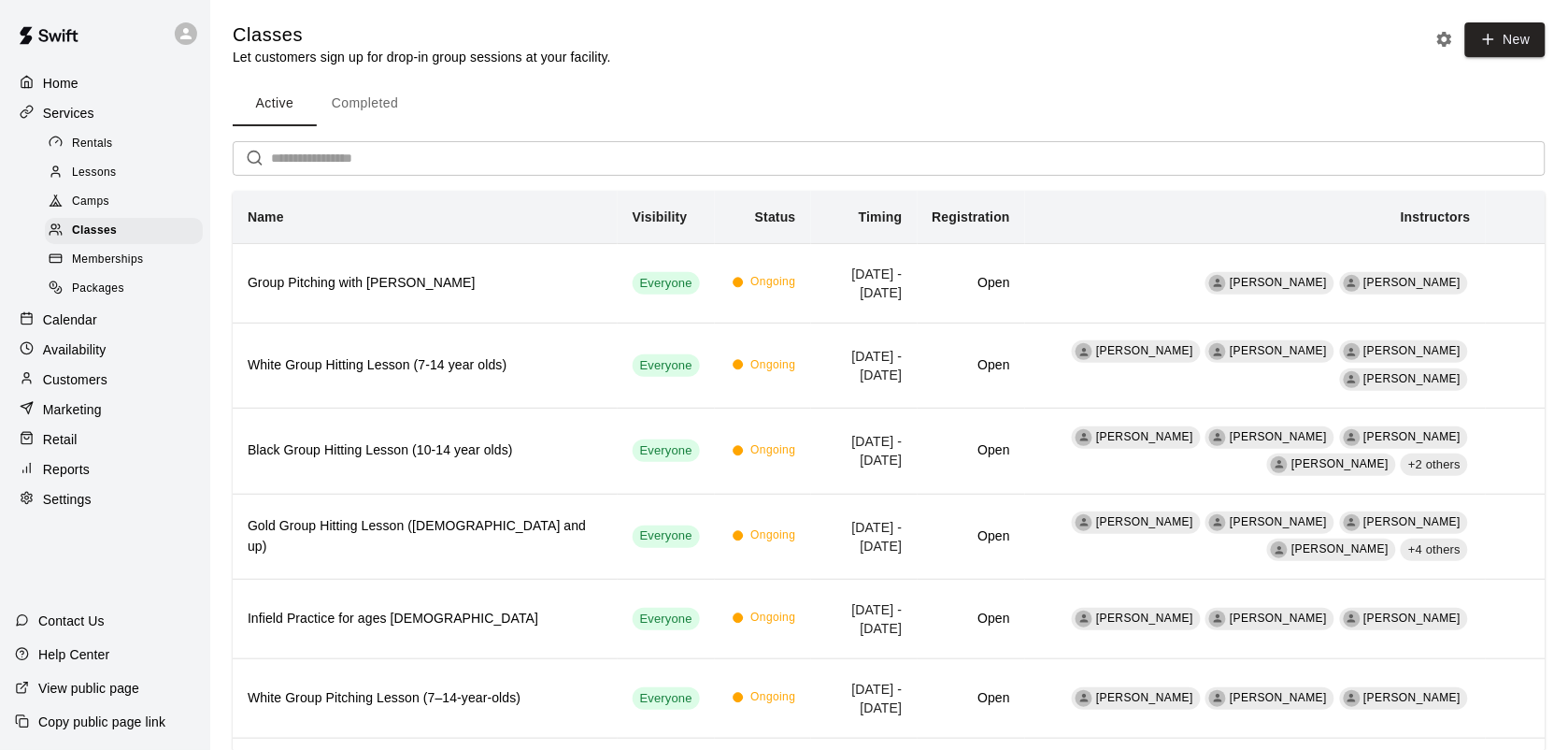
click at [81, 386] on p "Customers" at bounding box center [75, 379] width 65 height 19
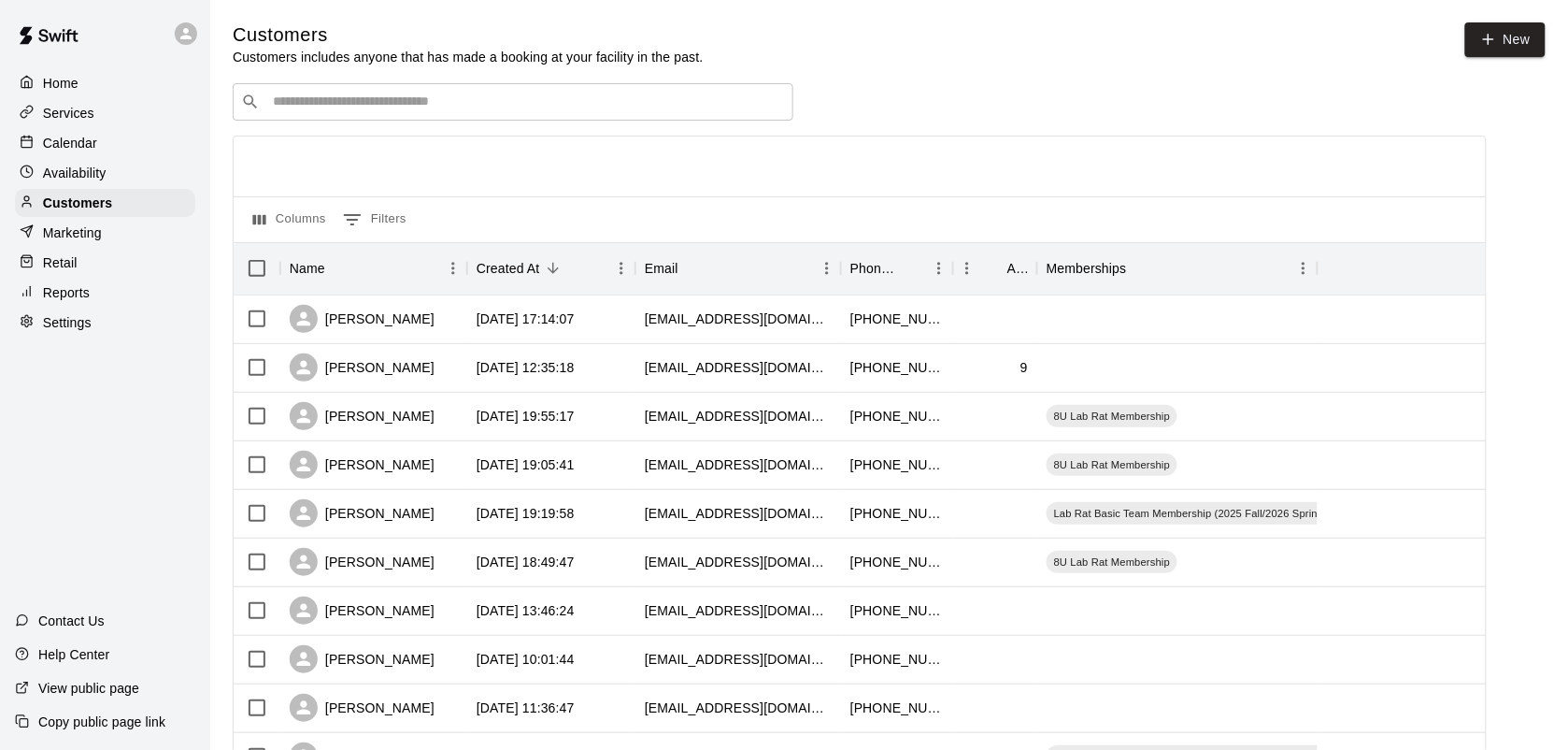
click at [381, 87] on div "​ ​" at bounding box center [513, 101] width 561 height 37
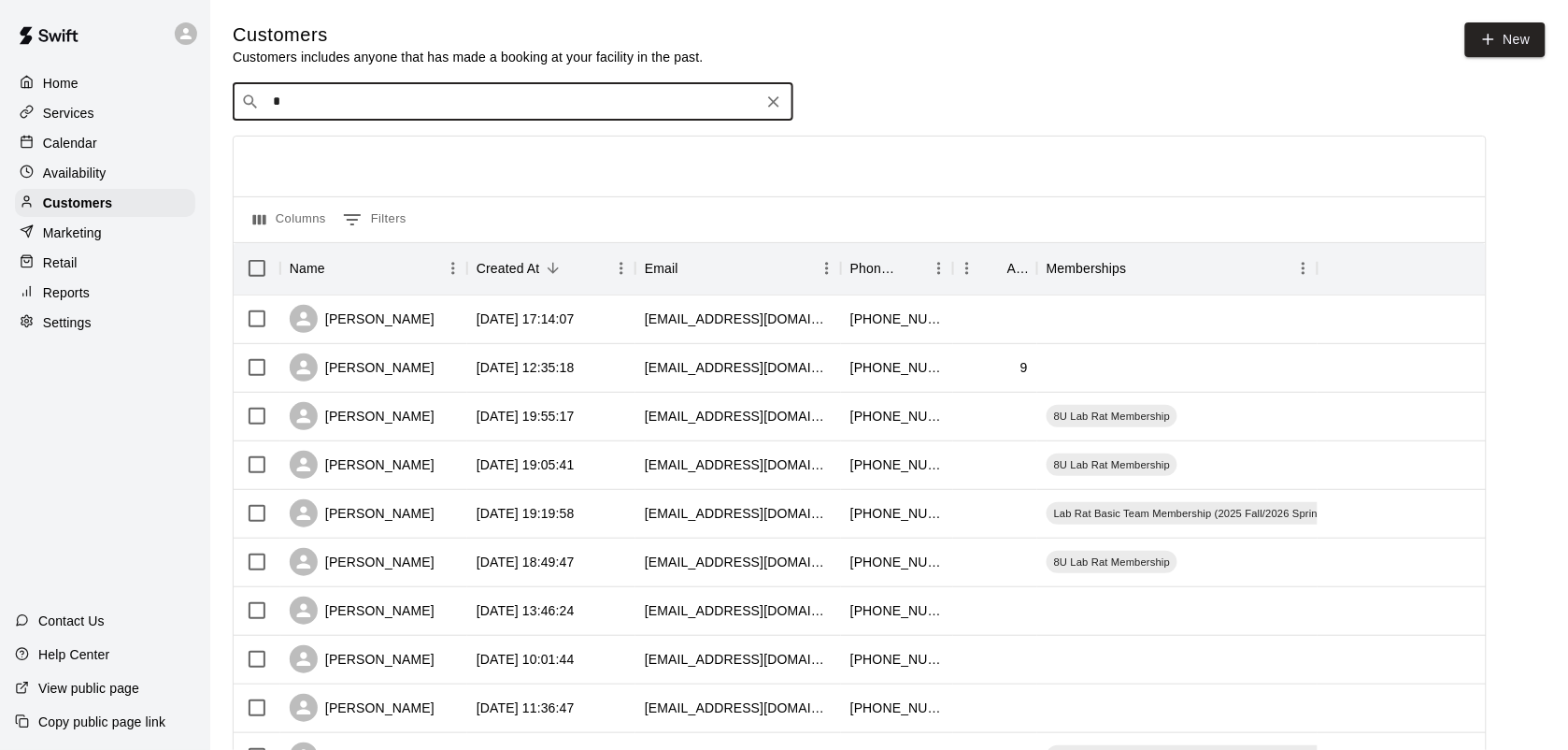
click at [381, 87] on div "​ * ​" at bounding box center [513, 101] width 561 height 37
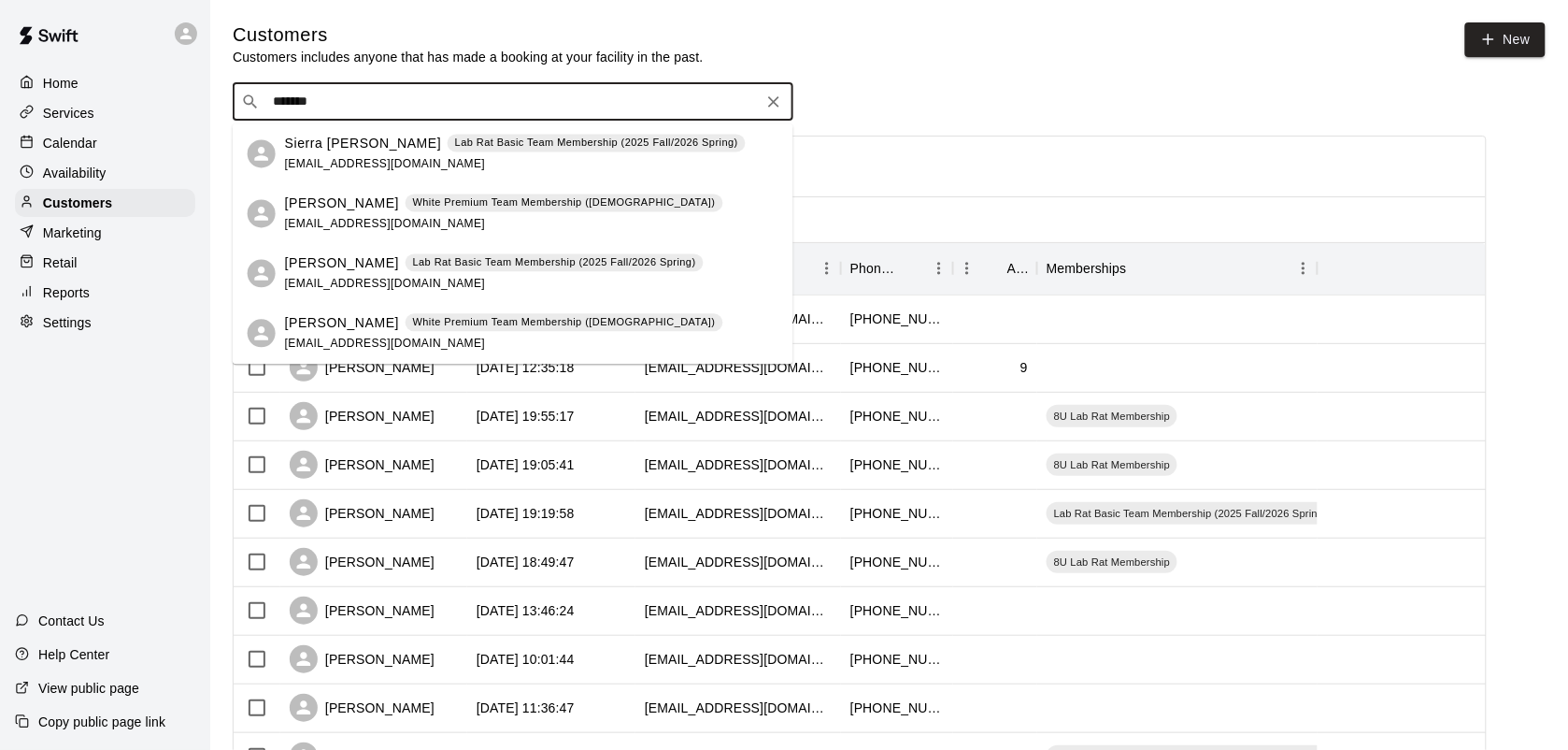
type input "********"
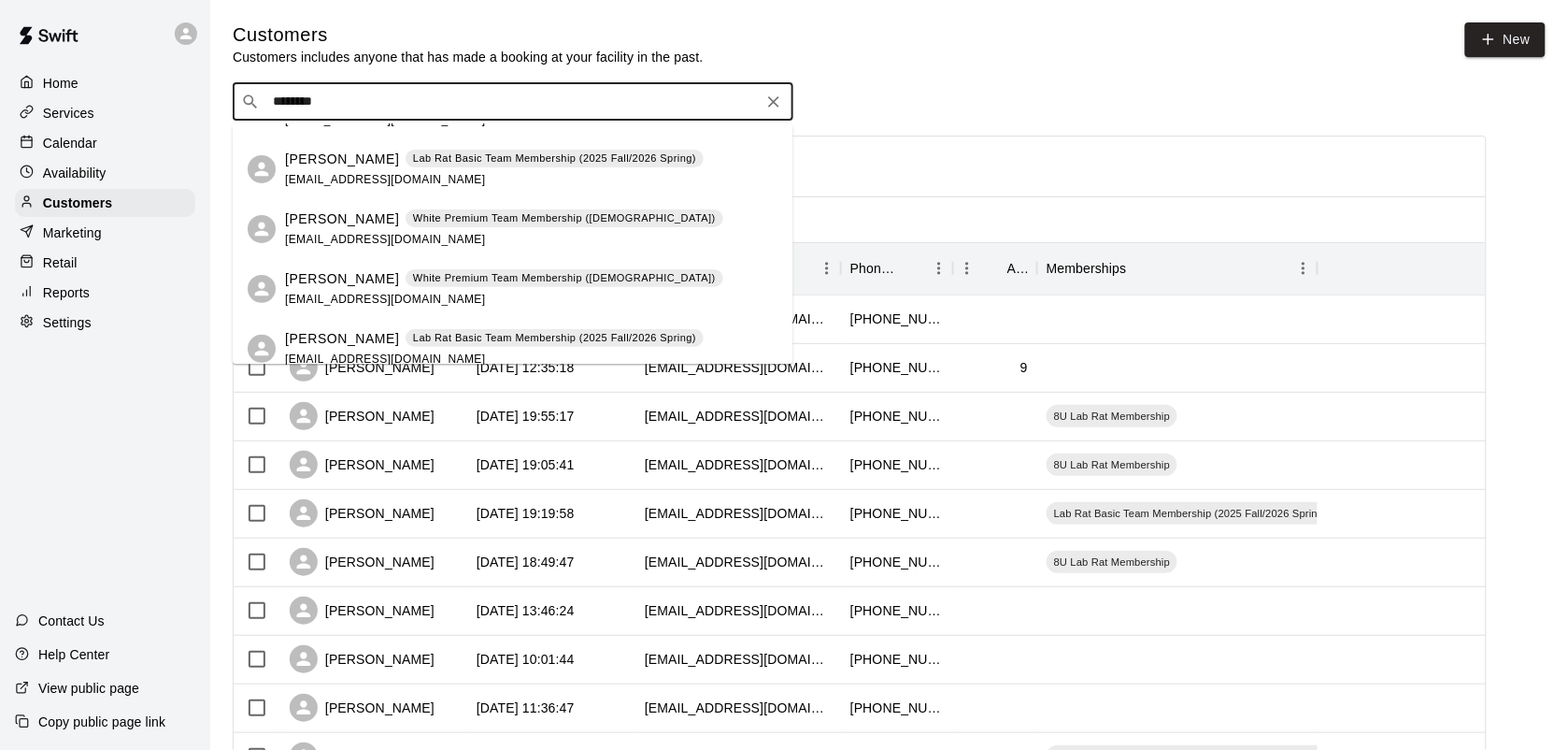
scroll to position [119, 0]
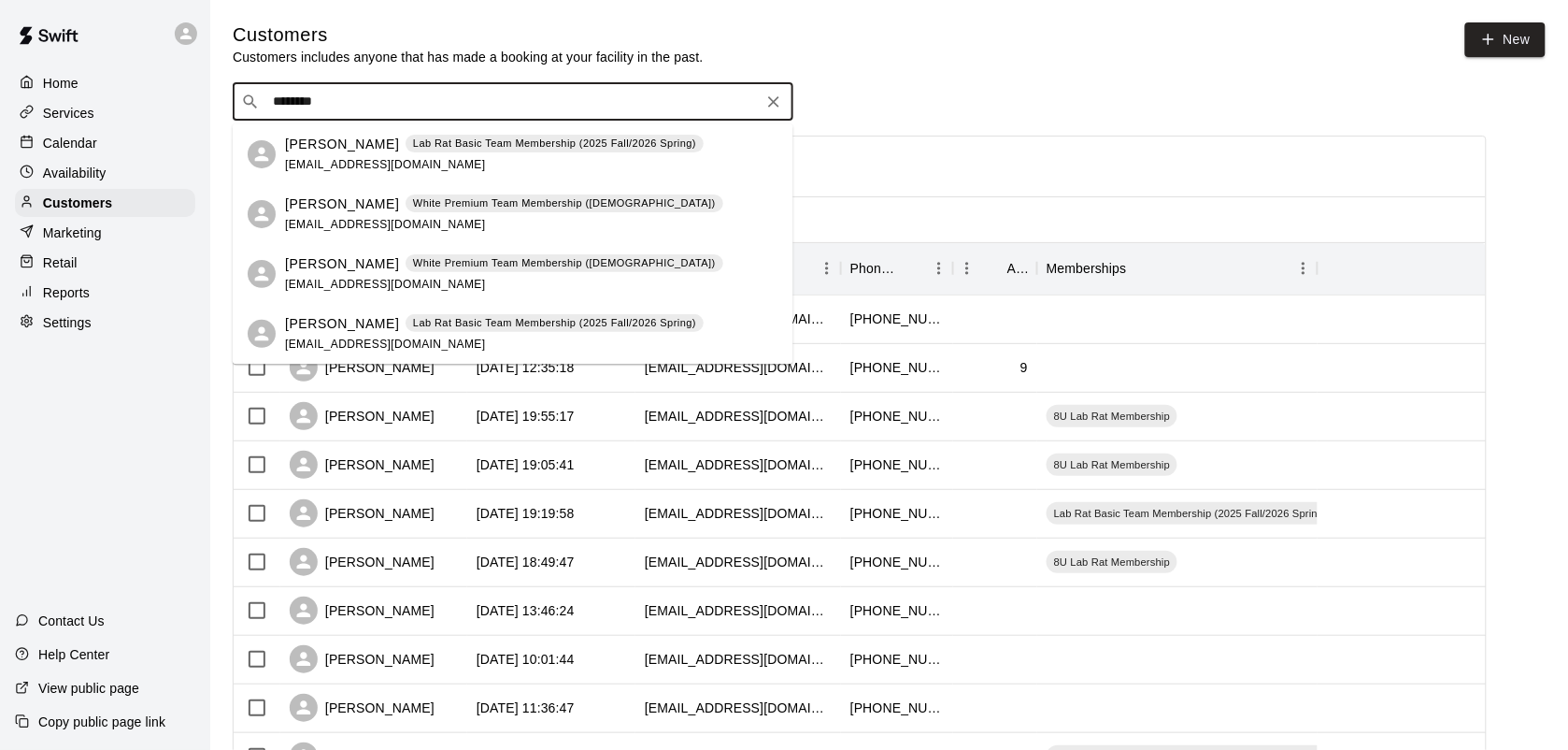
click at [472, 327] on p "Lab Rat Basic Team Membership (2025 Fall/2026 Spring)" at bounding box center [554, 324] width 283 height 16
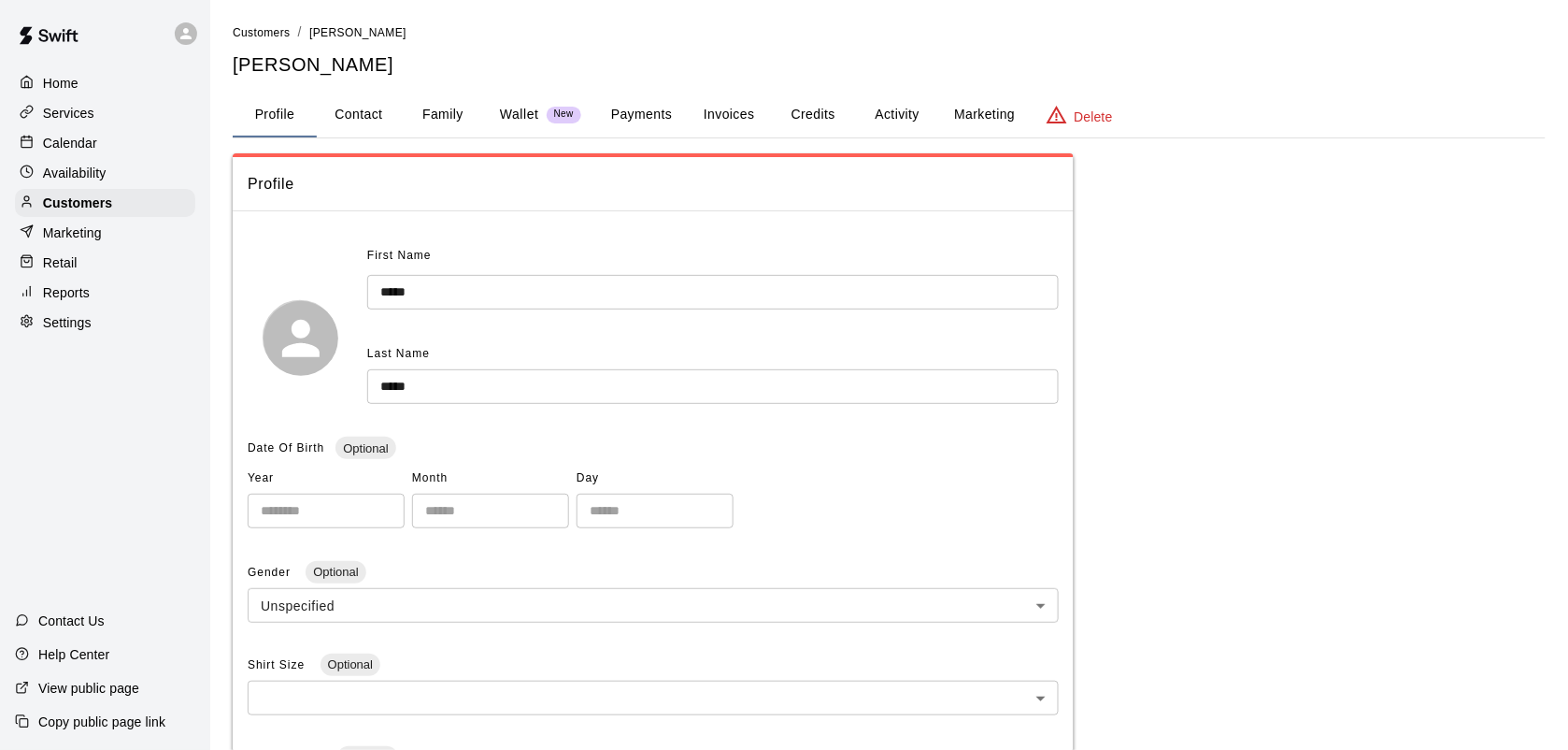
click at [815, 108] on button "Credits" at bounding box center [813, 114] width 84 height 45
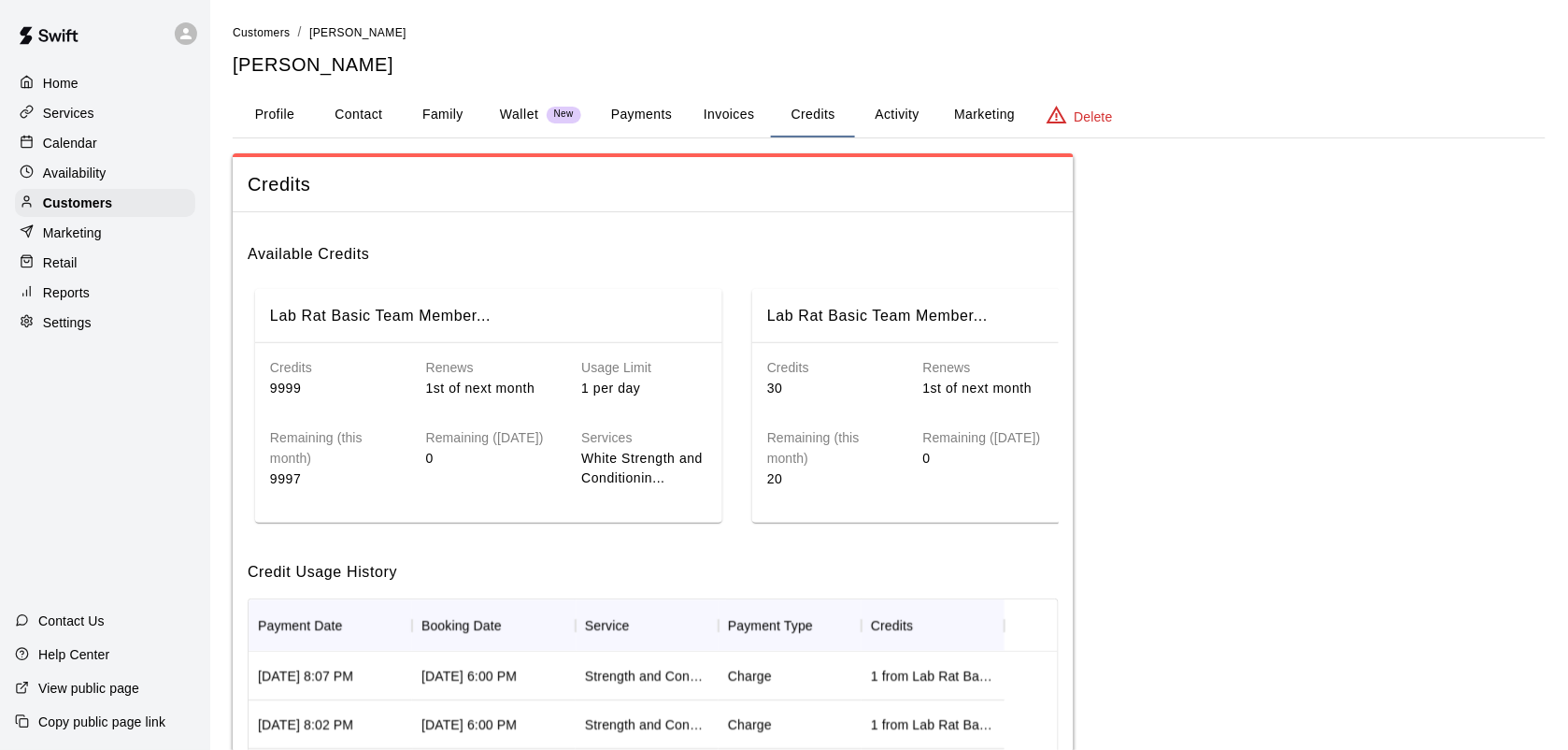
click at [431, 491] on div "Credits 9999 Renews 1st of next month Usage Limit 1 per day Remaining (this mon…" at bounding box center [489, 427] width 467 height 169
click at [520, 559] on div "Available Credits Lab Rat Basic Team Member... Credits 9999 Renews 1st of next …" at bounding box center [653, 618] width 841 height 810
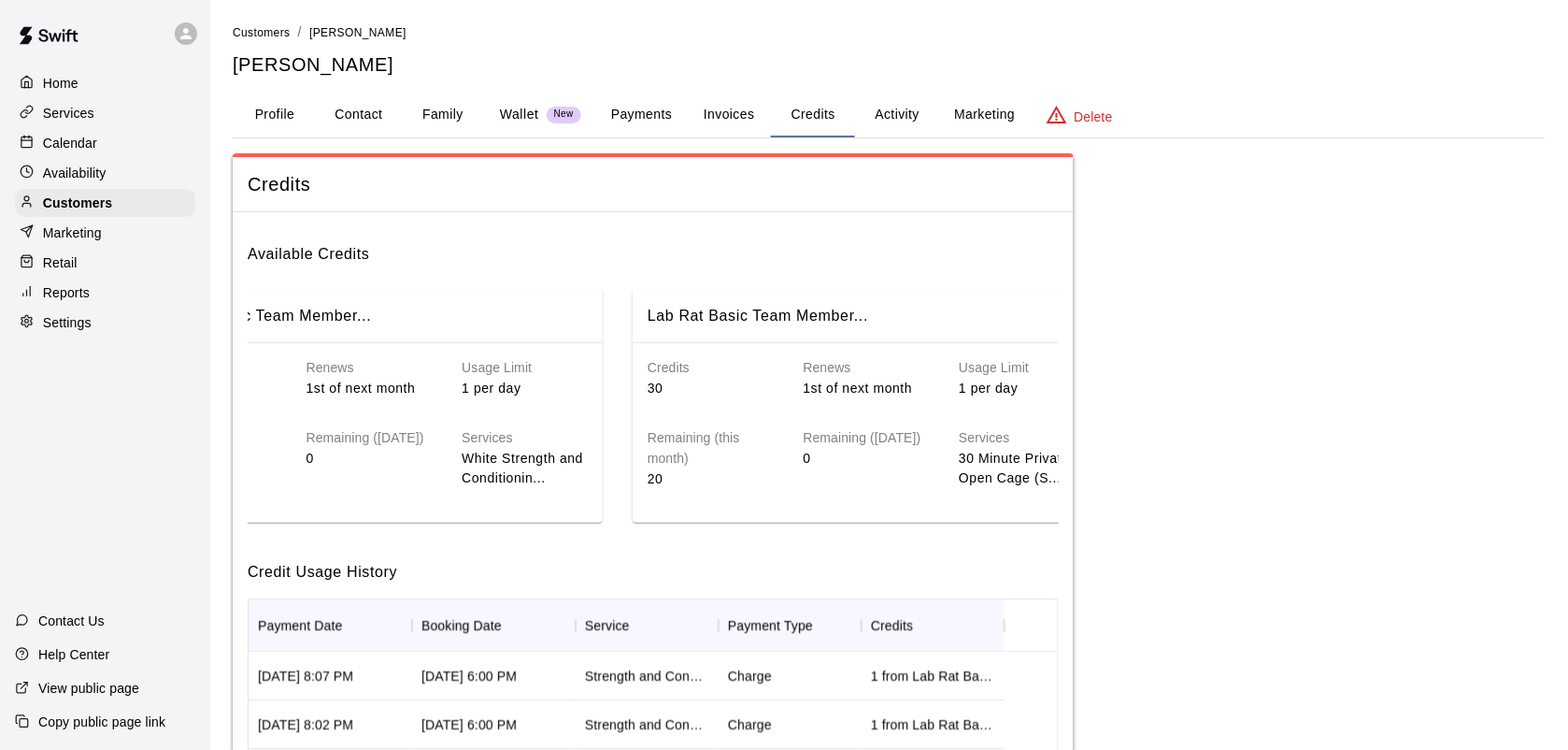
scroll to position [0, 169]
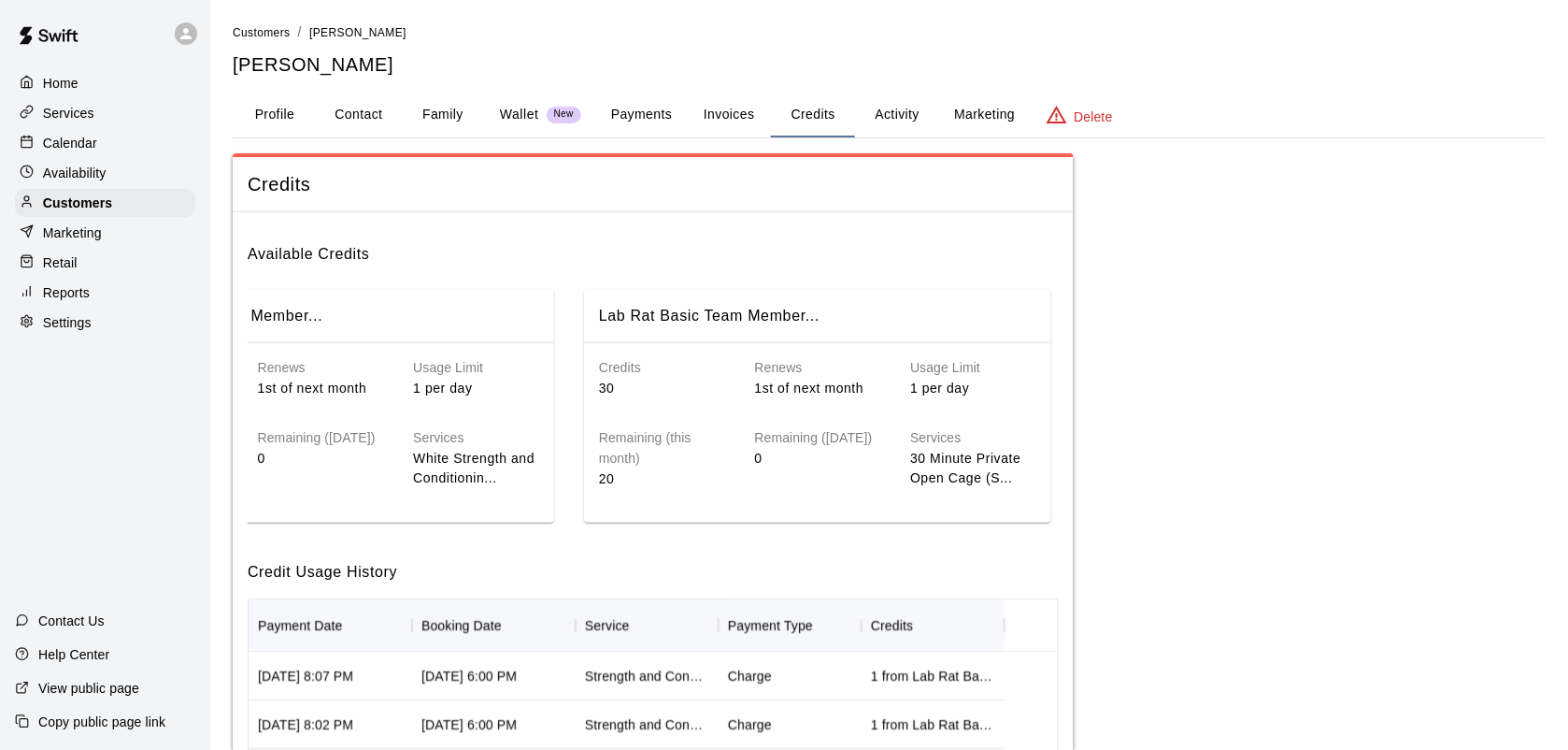
click at [87, 146] on p "Calendar" at bounding box center [70, 143] width 54 height 19
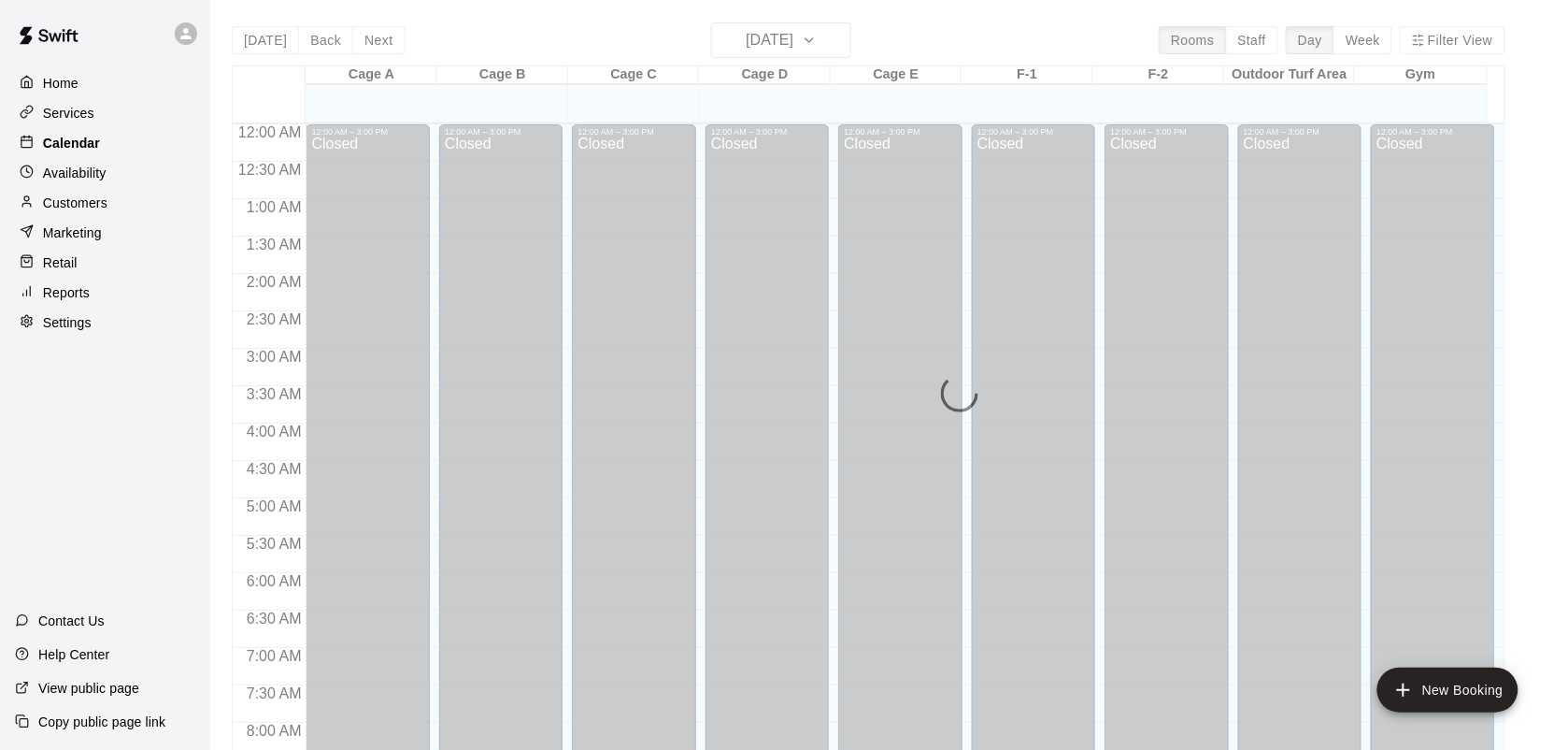
scroll to position [884, 0]
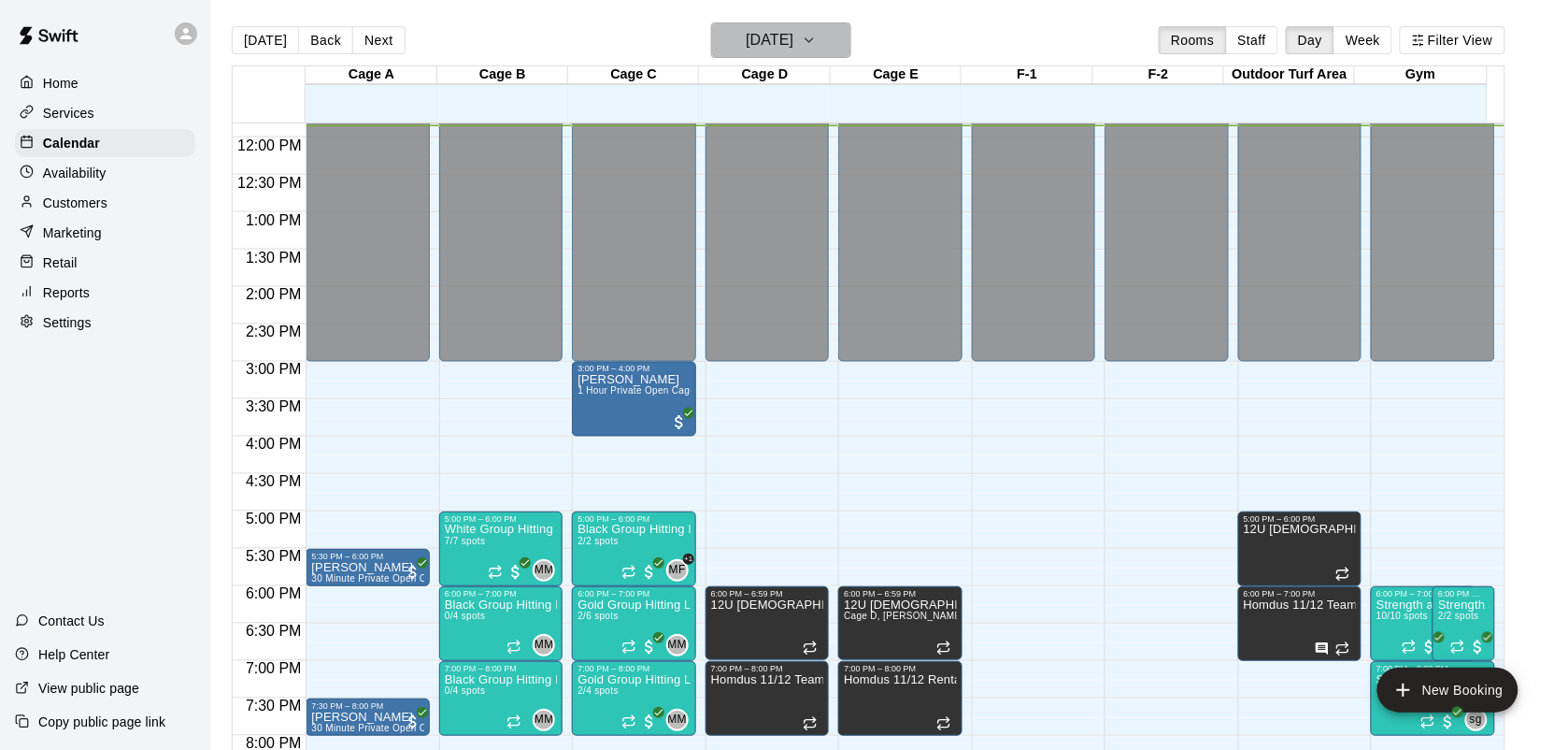
click at [780, 38] on h6 "[DATE]" at bounding box center [770, 39] width 48 height 26
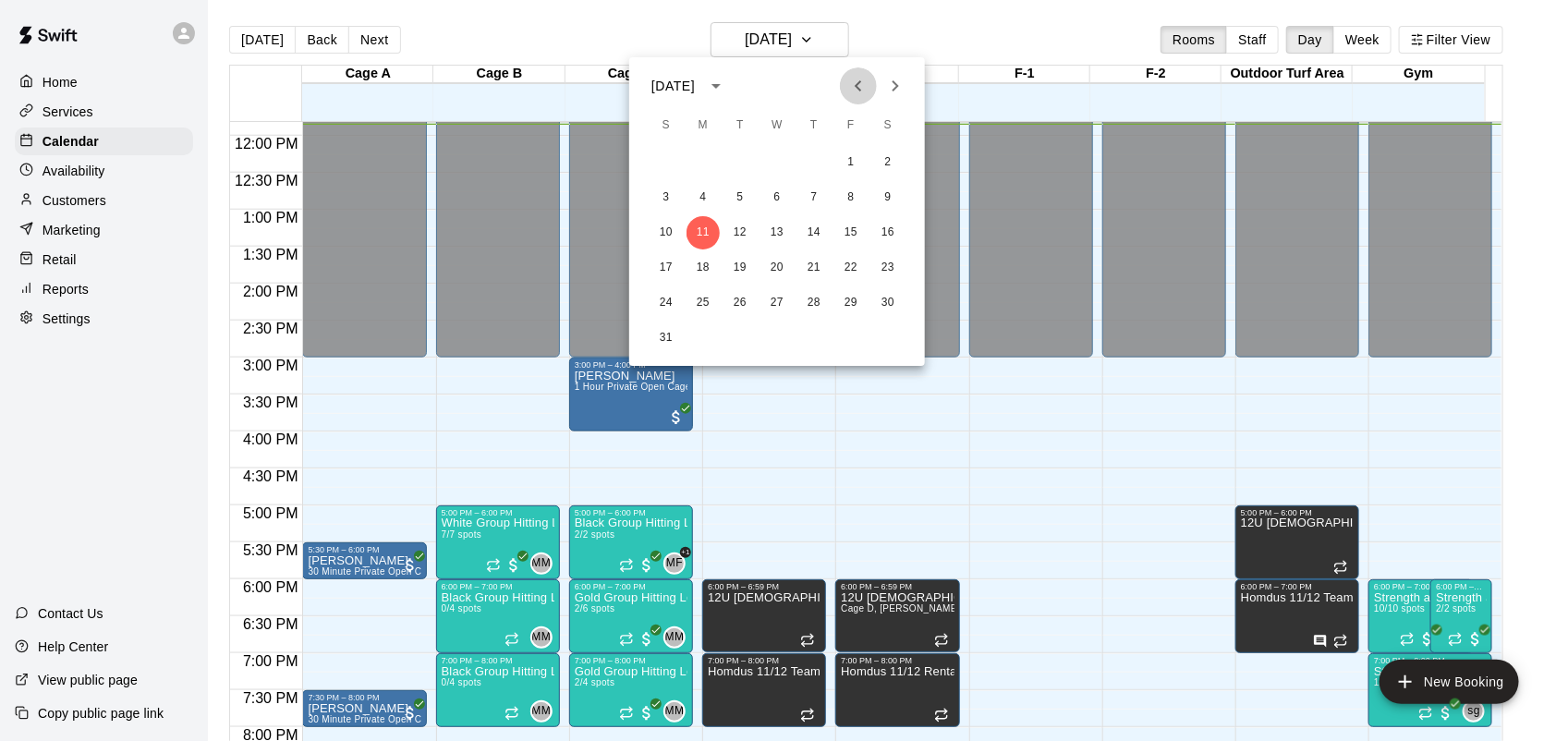
click at [861, 88] on icon "Previous month" at bounding box center [859, 86] width 23 height 23
drag, startPoint x: 861, startPoint y: 88, endPoint x: 849, endPoint y: 83, distance: 13.0
click at [849, 83] on icon "Previous month" at bounding box center [859, 86] width 23 height 23
drag, startPoint x: 895, startPoint y: 86, endPoint x: 889, endPoint y: 75, distance: 12.5
click at [889, 75] on icon "Next month" at bounding box center [896, 86] width 23 height 23
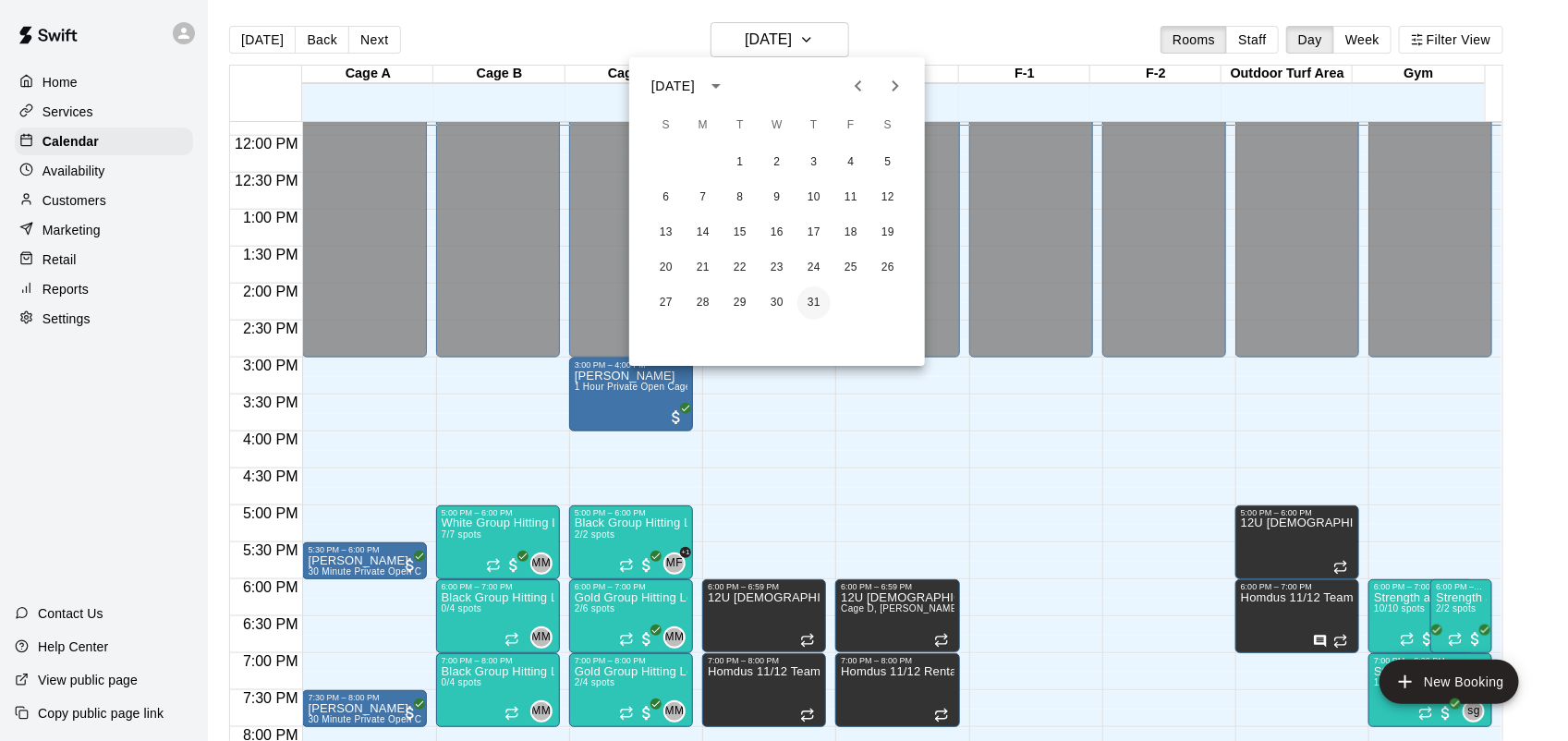
click at [814, 302] on button "31" at bounding box center [814, 302] width 33 height 33
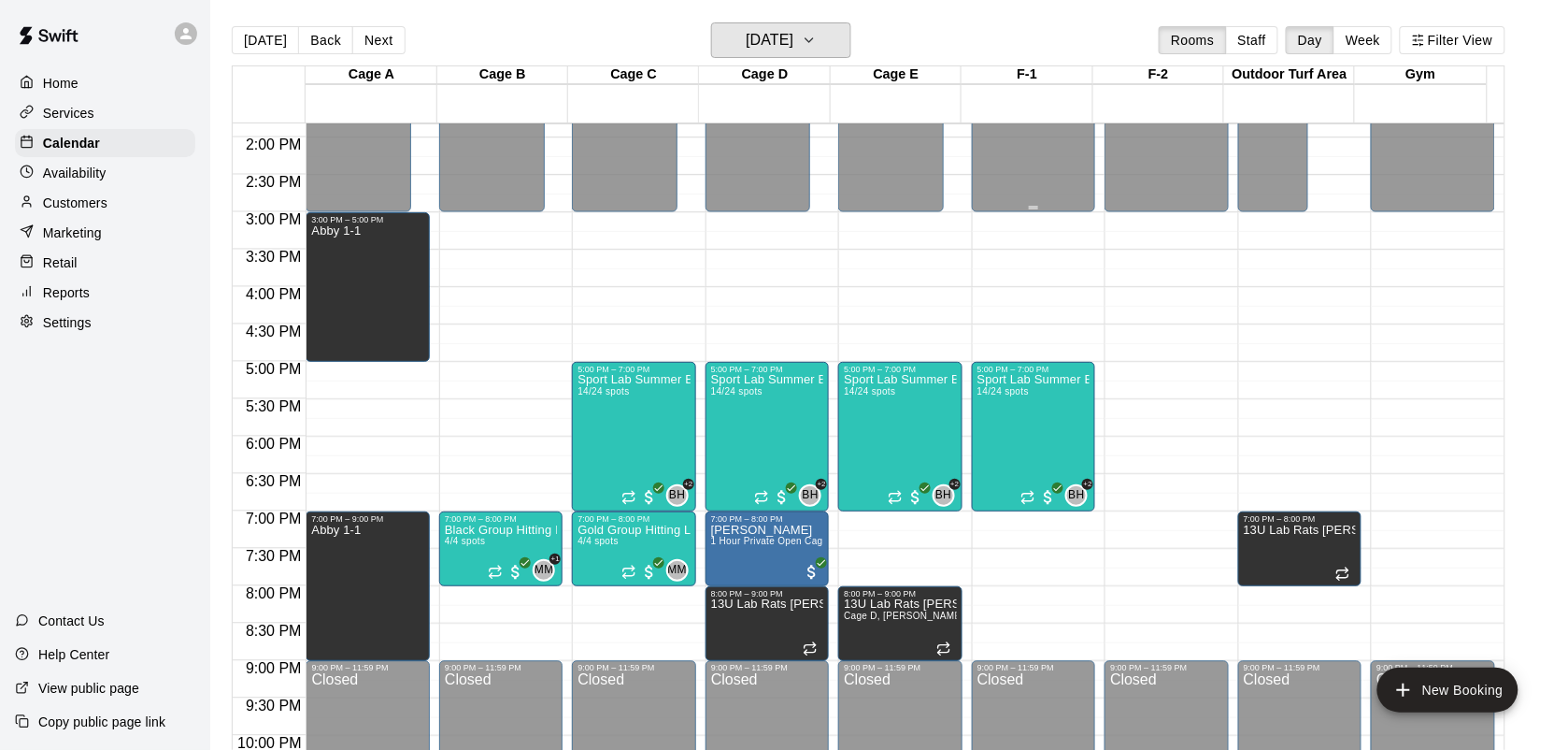
scroll to position [1044, 0]
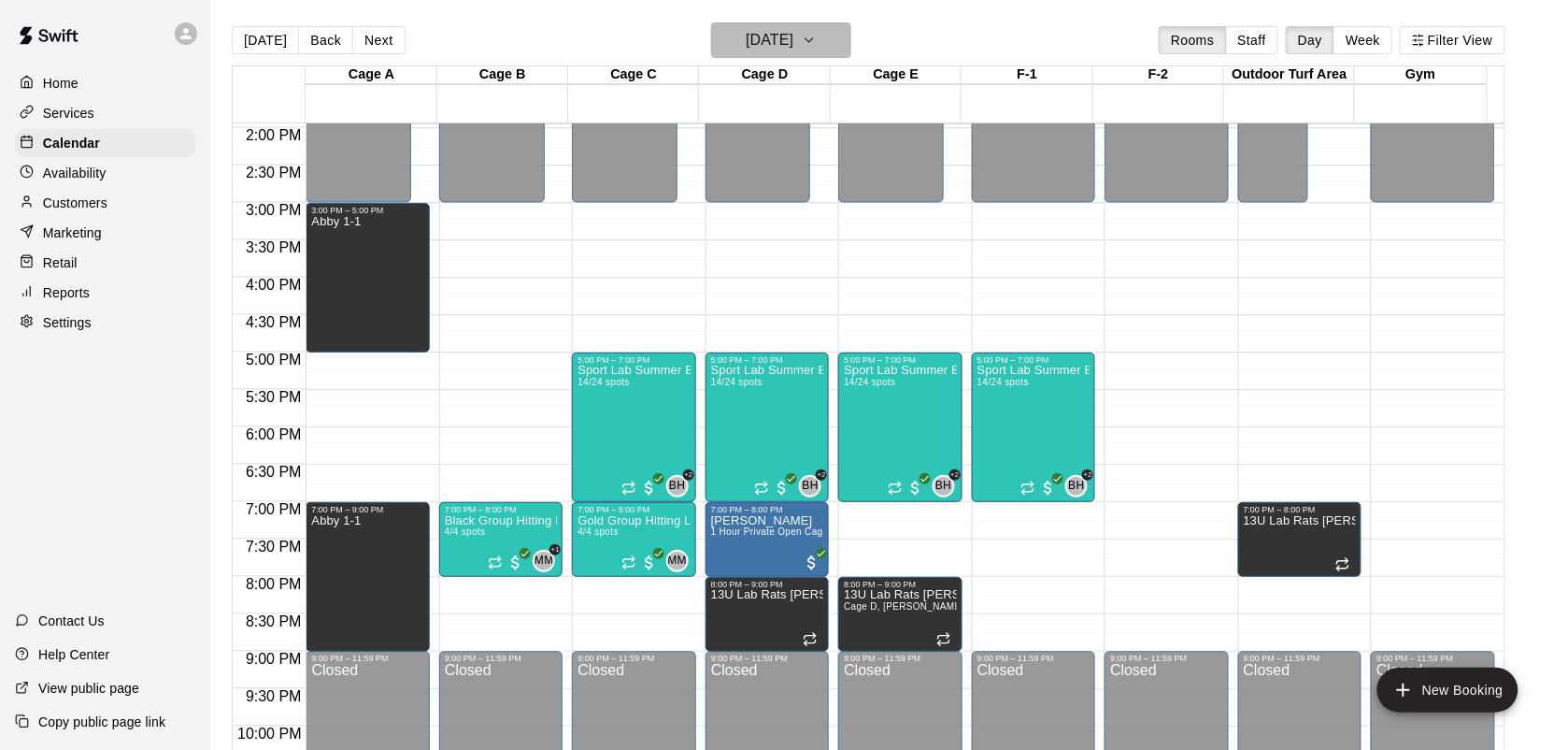
click at [816, 43] on icon "button" at bounding box center [810, 40] width 15 height 23
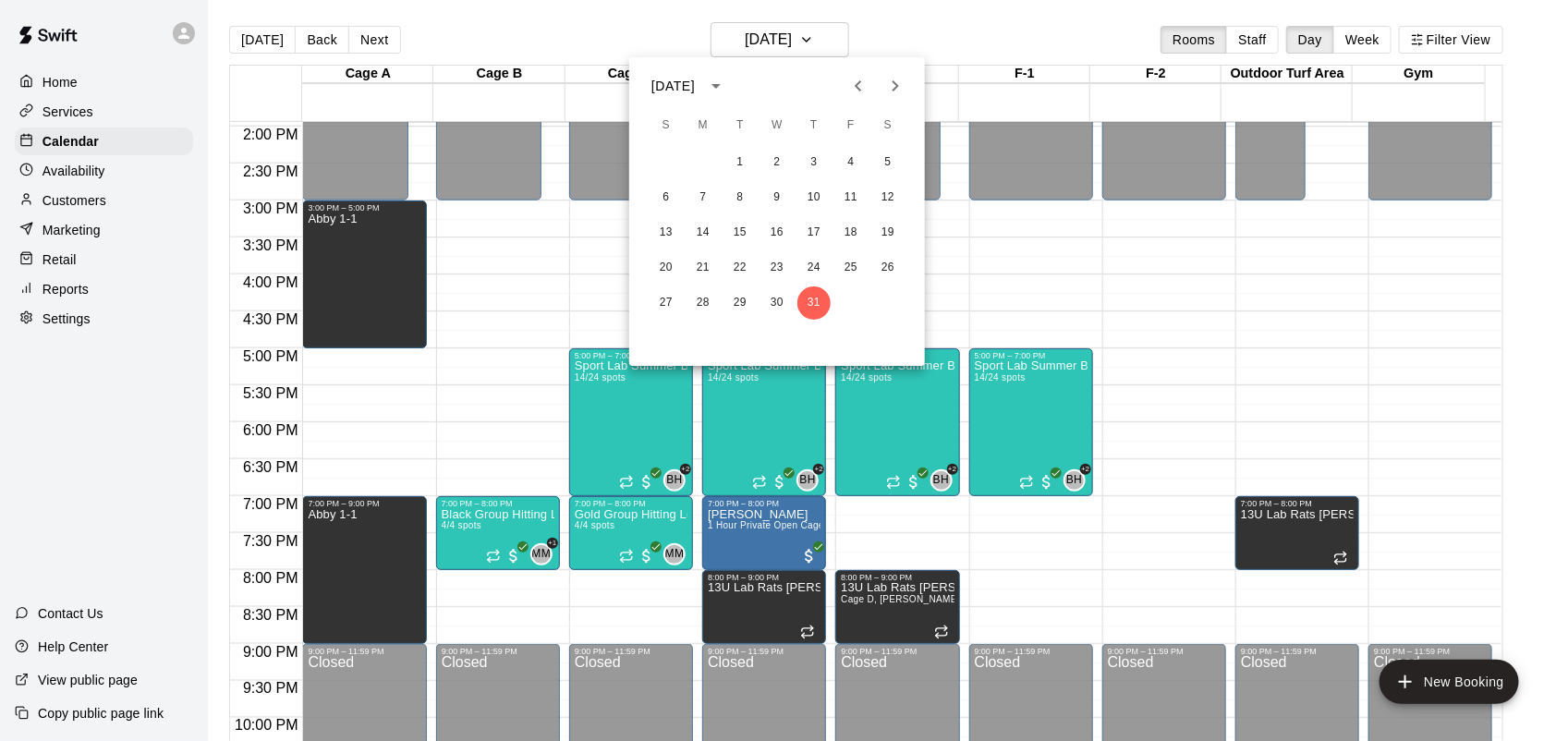
click at [897, 88] on icon "Next month" at bounding box center [896, 86] width 7 height 11
click at [849, 160] on button "1" at bounding box center [850, 162] width 33 height 33
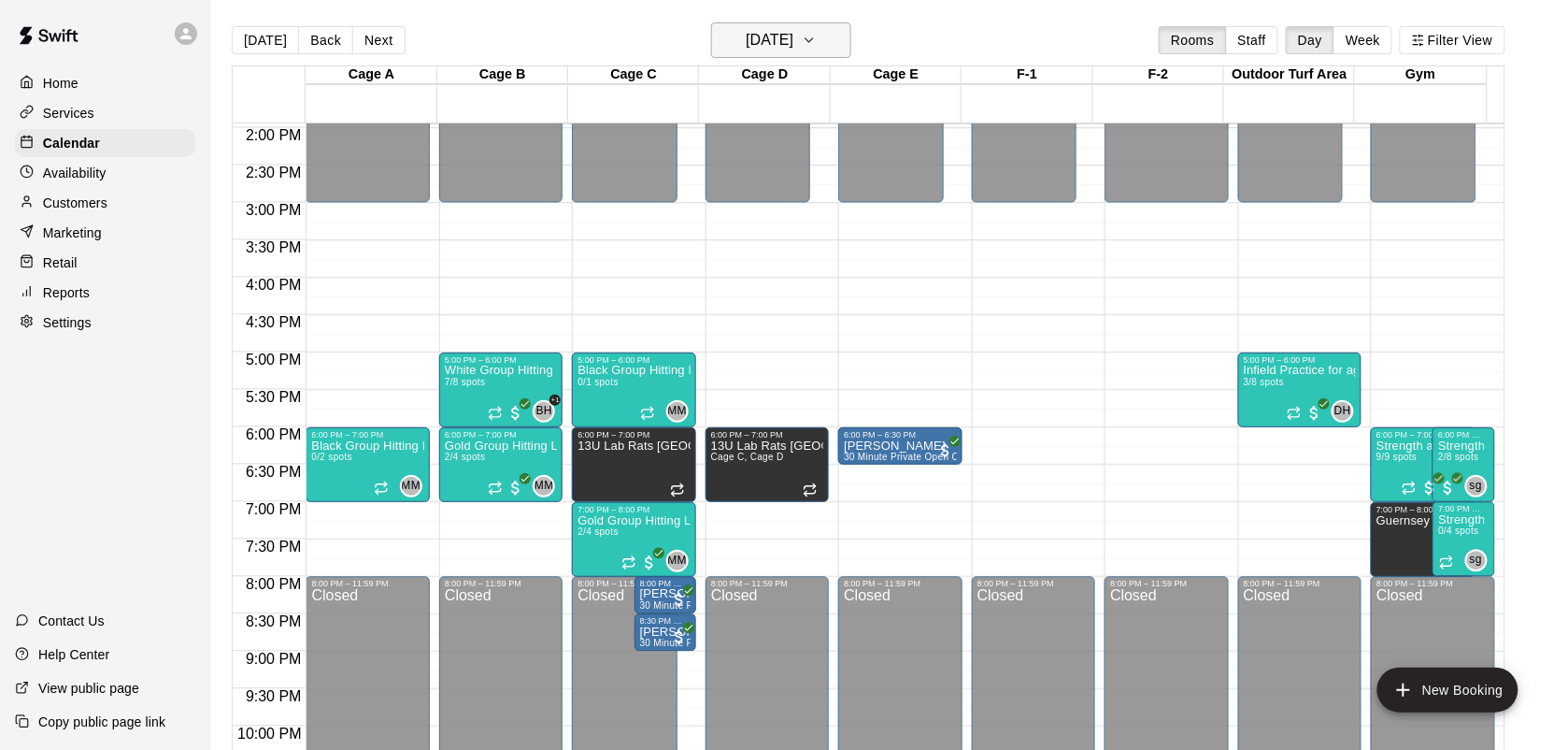
click at [794, 42] on h6 "[DATE]" at bounding box center [770, 39] width 48 height 26
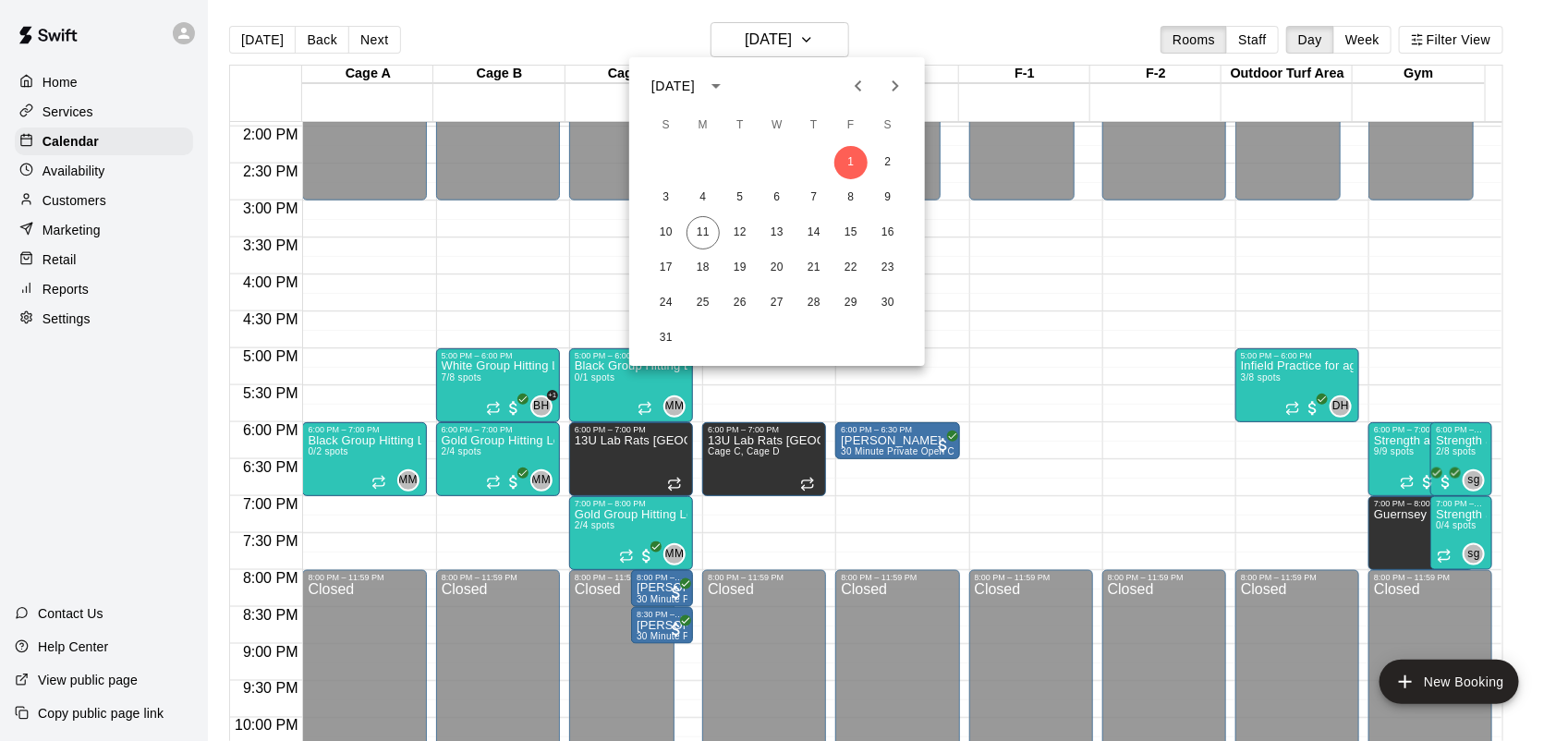
click at [854, 92] on icon "Previous month" at bounding box center [859, 86] width 23 height 23
click at [848, 83] on icon "Previous month" at bounding box center [859, 86] width 23 height 23
click at [73, 208] on div at bounding box center [784, 370] width 1568 height 741
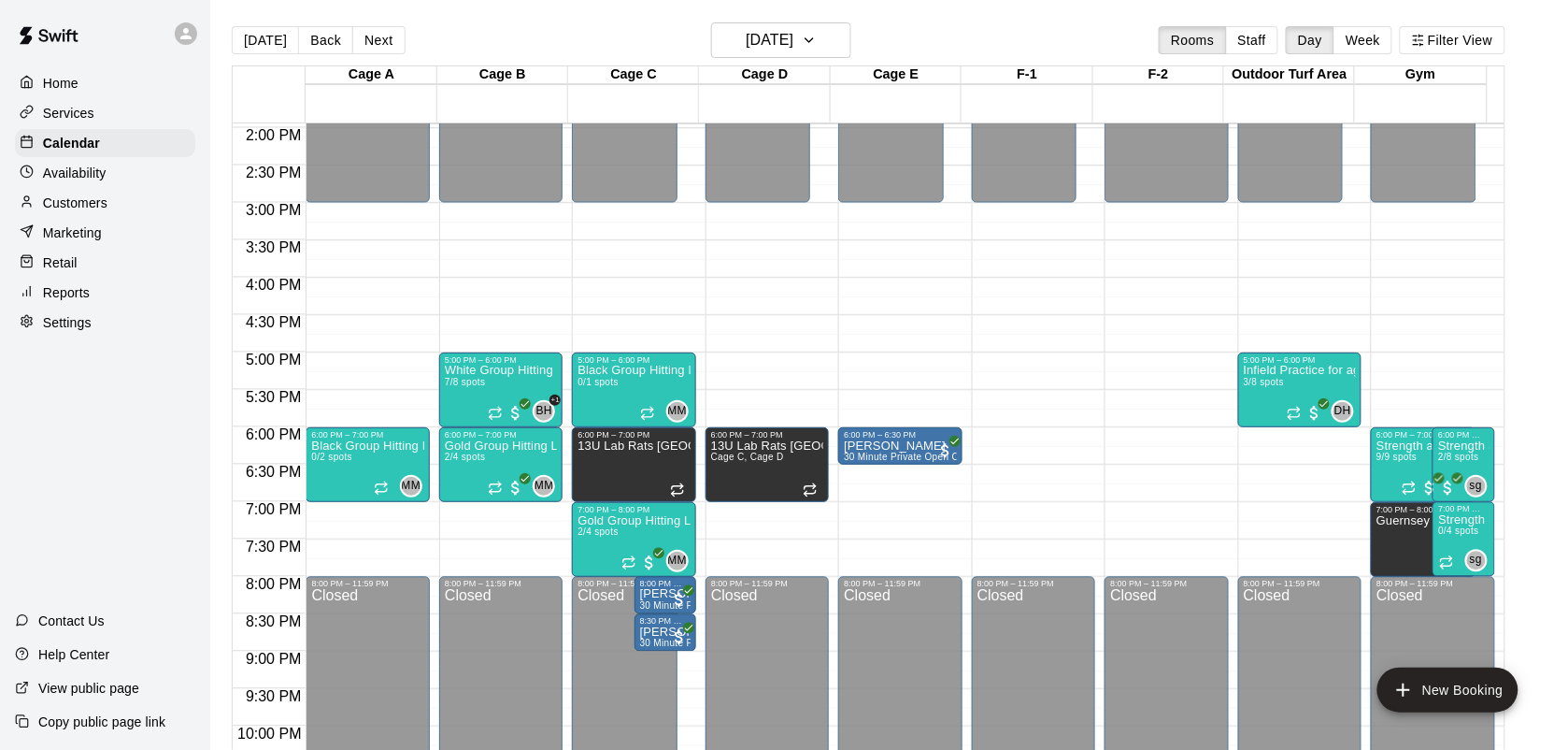
click at [74, 211] on p "Customers" at bounding box center [75, 203] width 65 height 19
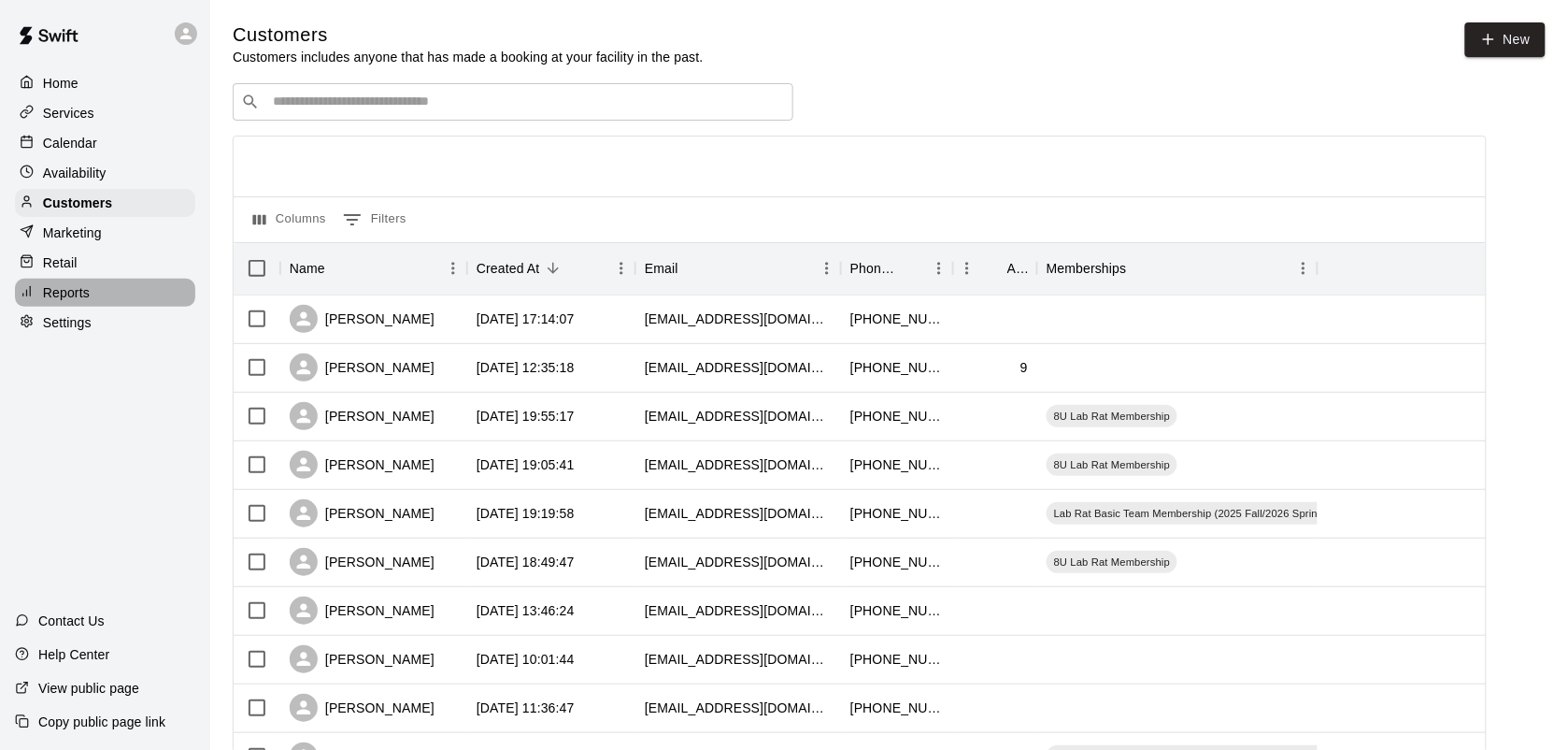
click at [76, 301] on p "Reports" at bounding box center [66, 293] width 47 height 19
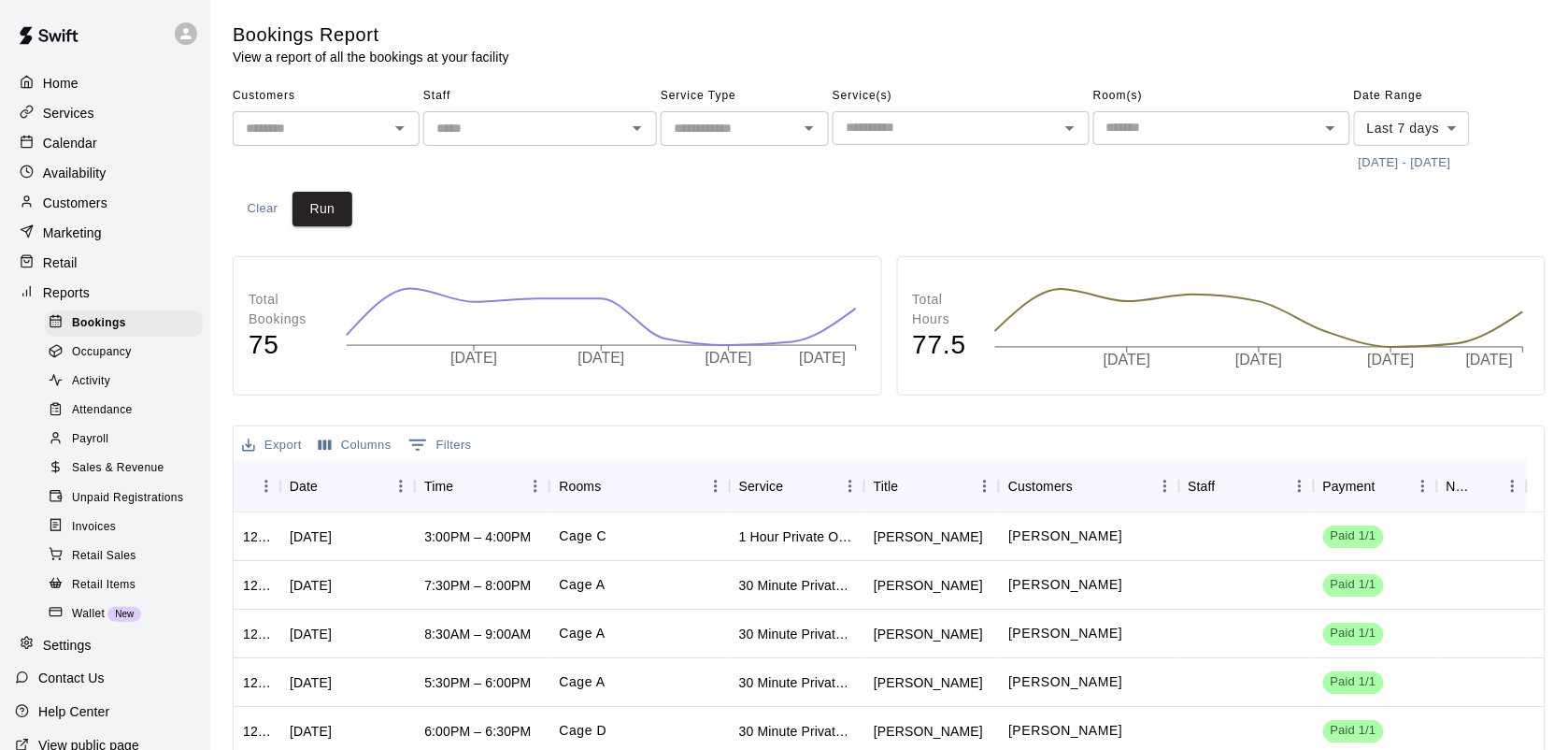
click at [71, 103] on div "Services" at bounding box center [105, 112] width 180 height 28
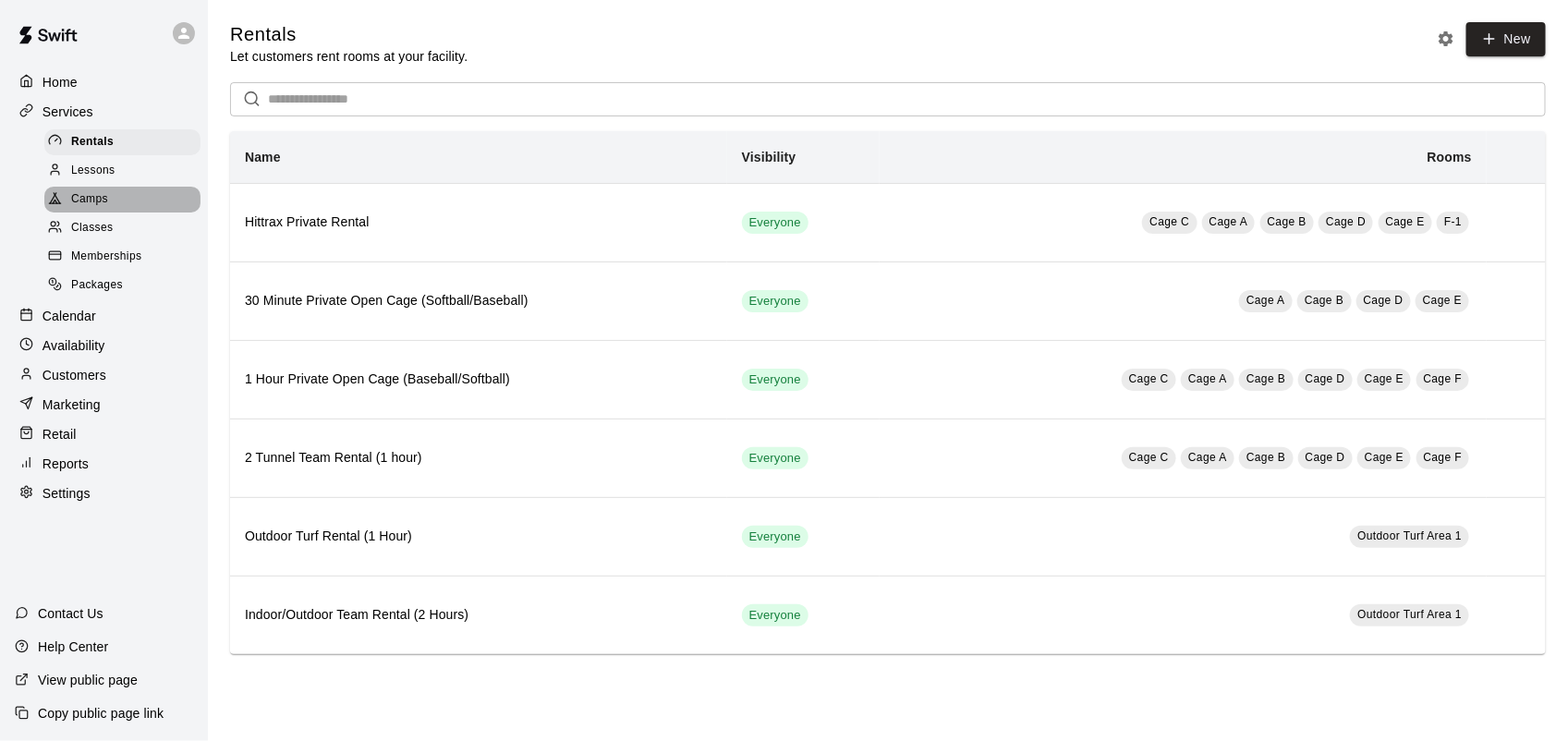
click at [108, 201] on div "Camps" at bounding box center [122, 199] width 156 height 25
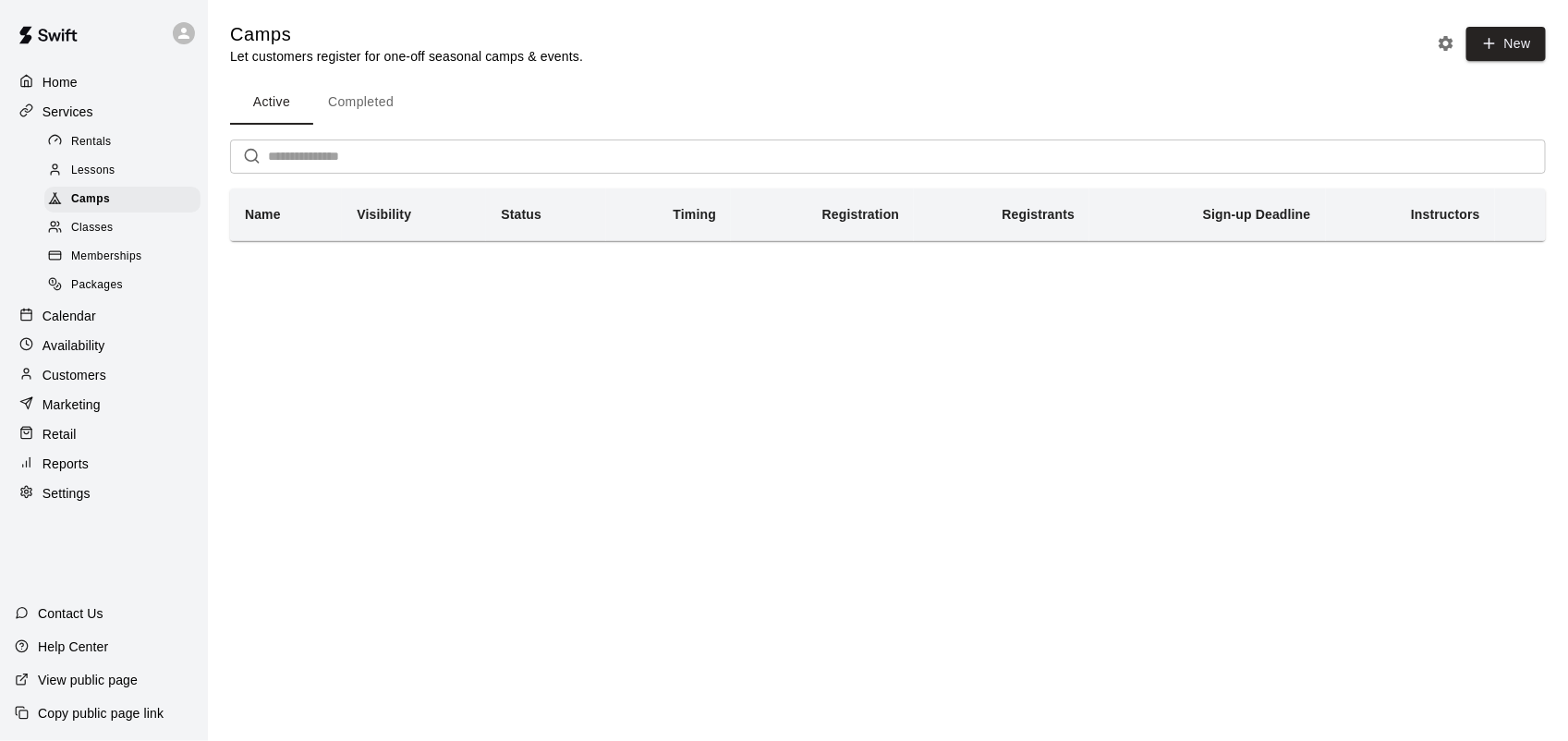
click at [102, 259] on span "Memberships" at bounding box center [106, 257] width 71 height 19
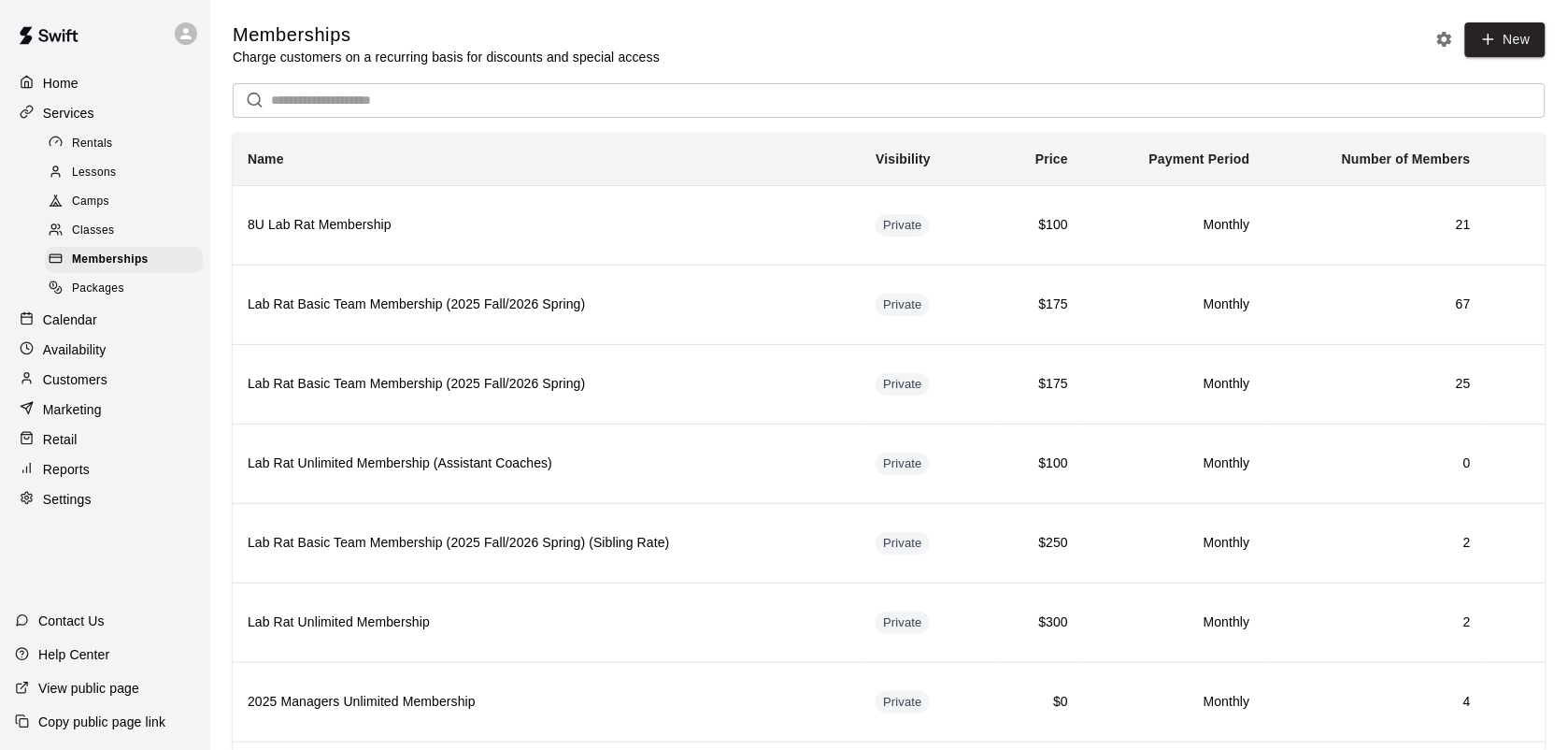
click at [103, 293] on span "Packages" at bounding box center [98, 289] width 52 height 19
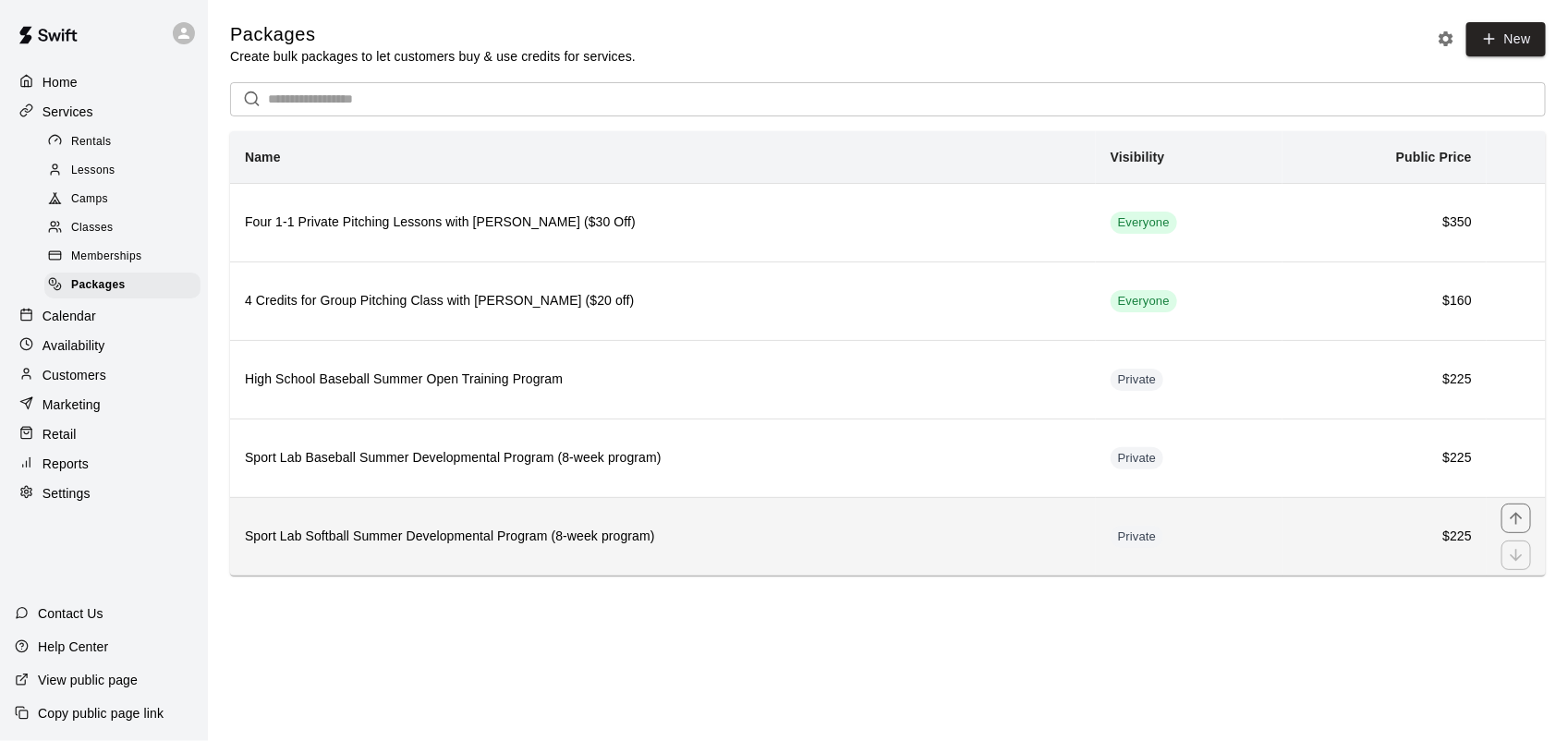
click at [398, 547] on h6 "Sport Lab Softball Summer Developmental Program (8-week program)" at bounding box center [663, 537] width 836 height 21
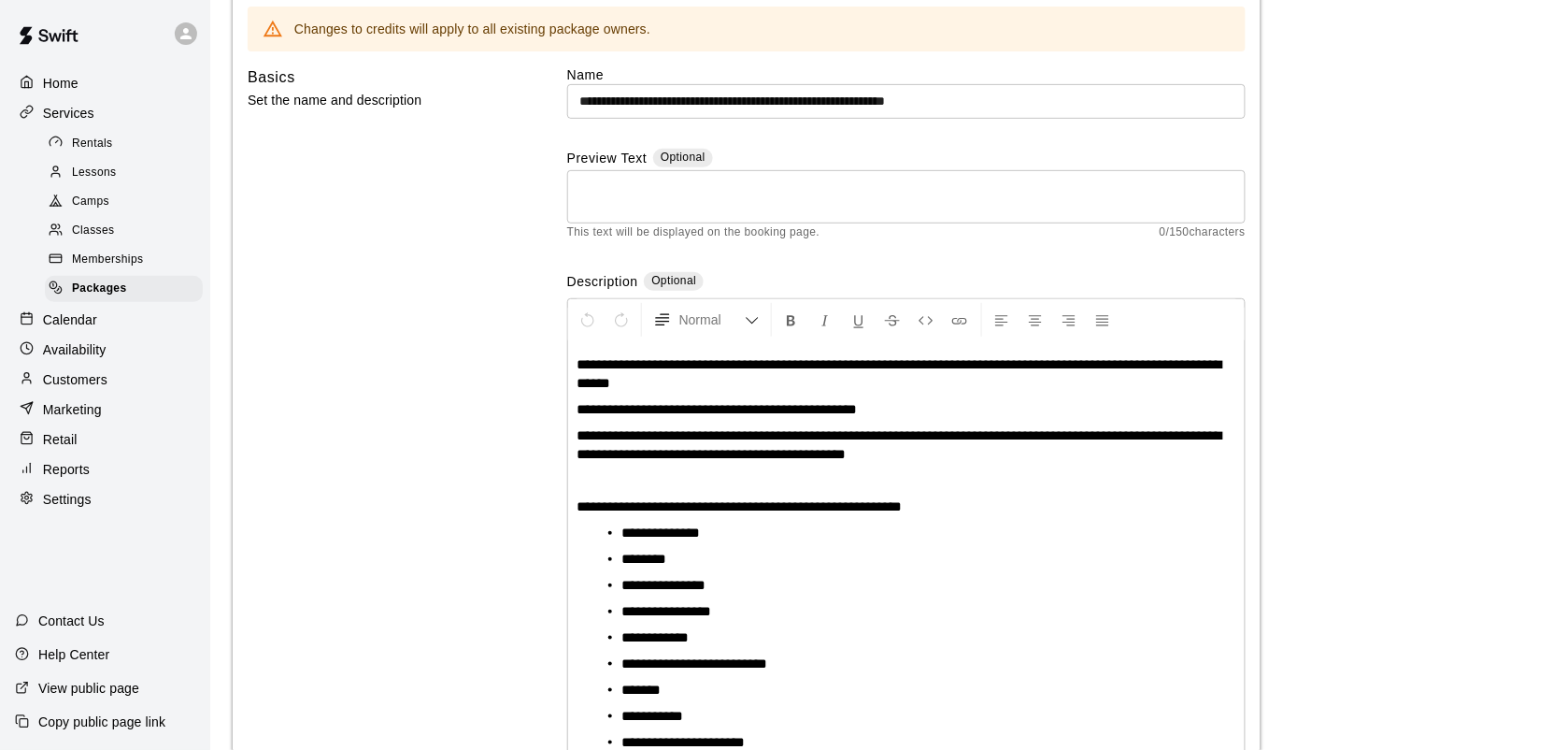
scroll to position [152, 0]
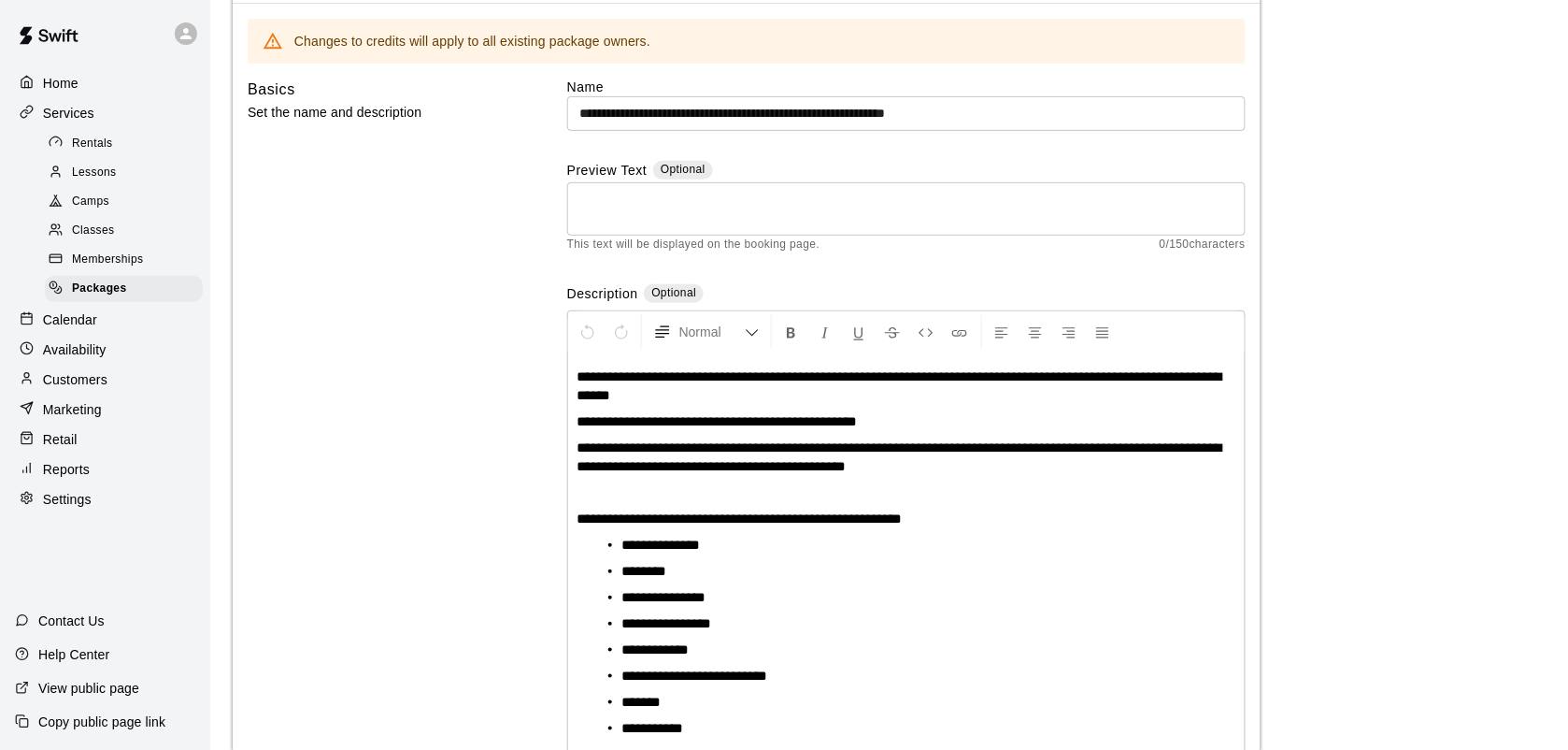
click at [72, 478] on p "Reports" at bounding box center [66, 470] width 47 height 19
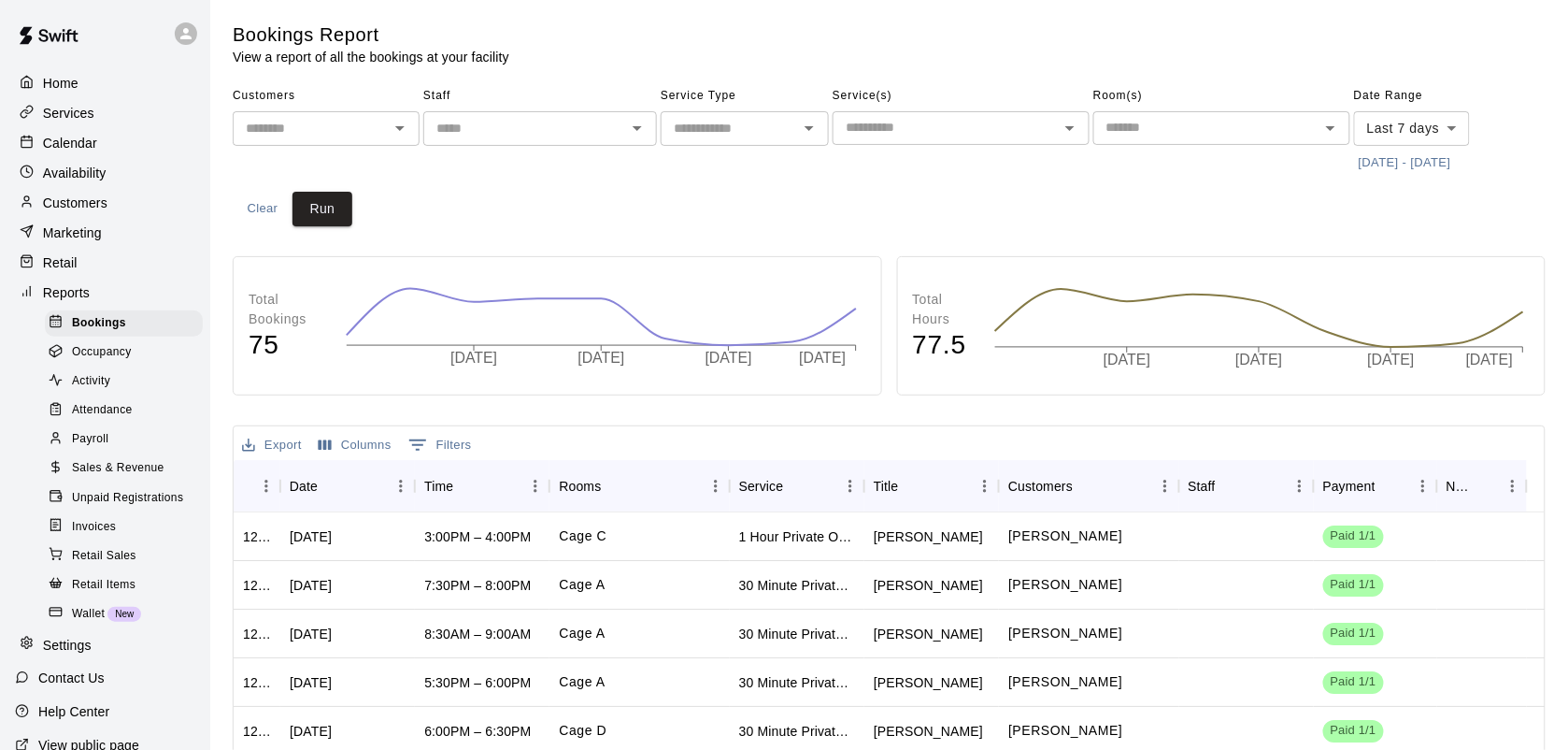
click at [101, 419] on span "Attendance" at bounding box center [103, 411] width 61 height 19
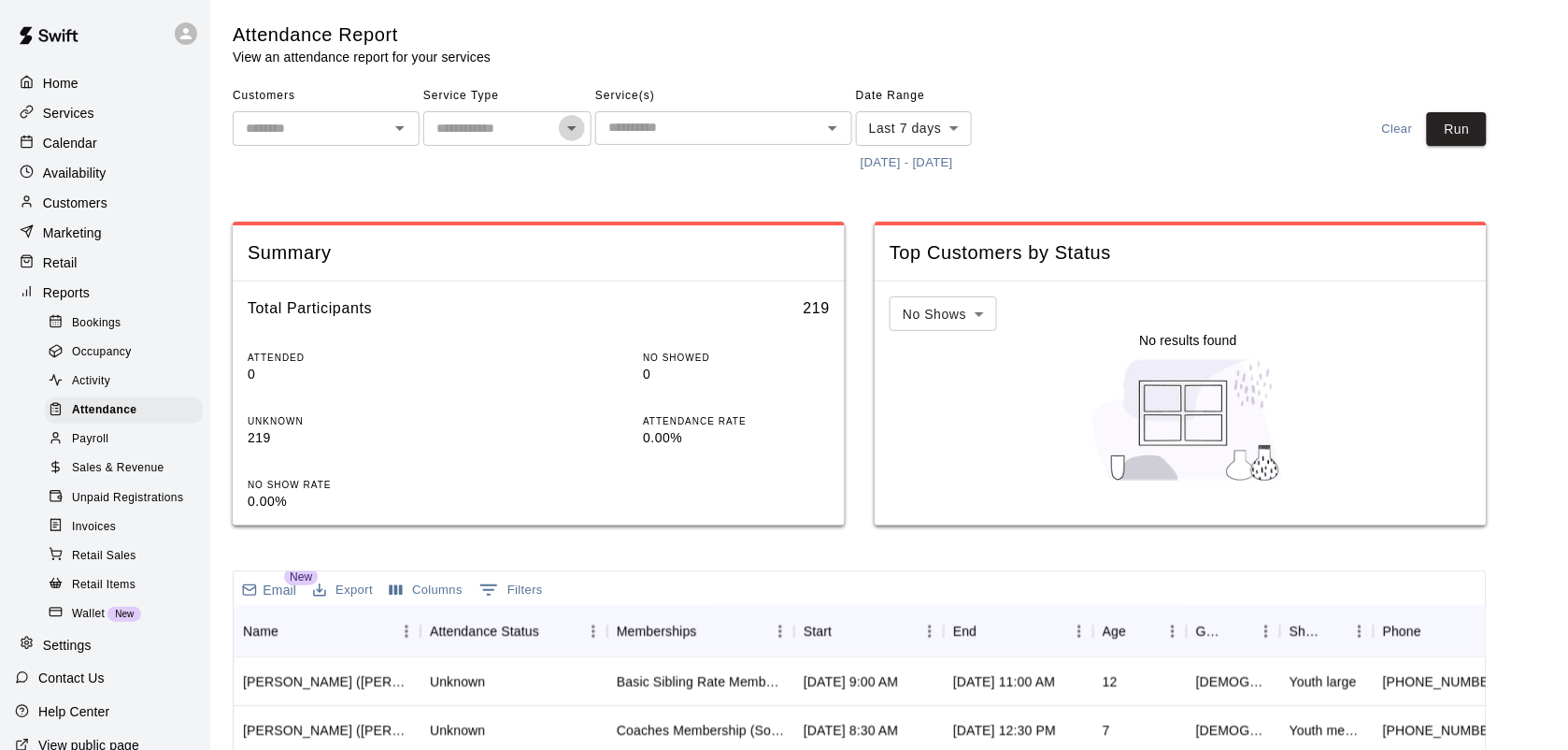
click at [564, 124] on icon "Open" at bounding box center [573, 129] width 23 height 23
click at [98, 391] on span "Activity" at bounding box center [91, 381] width 38 height 19
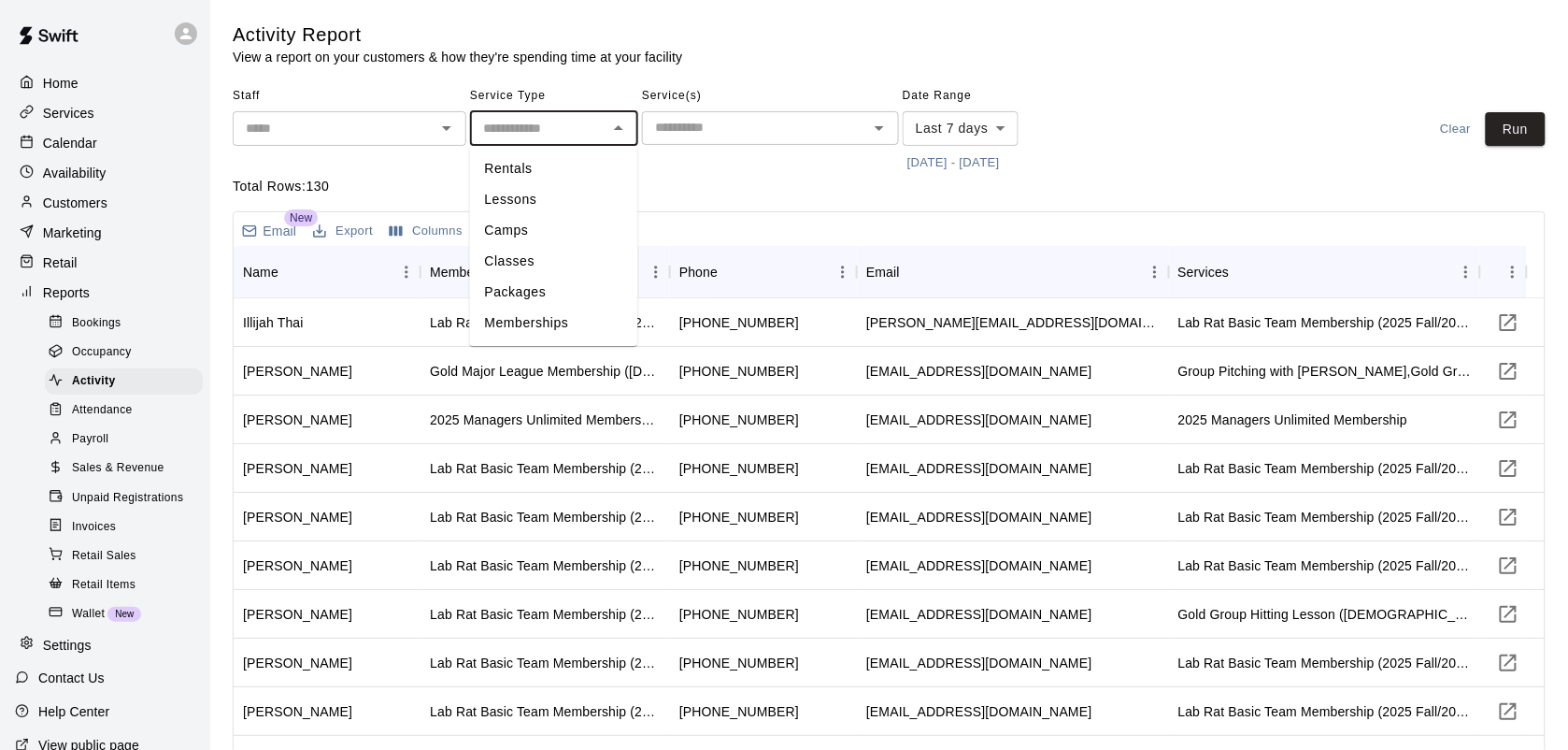
click at [579, 123] on input "text" at bounding box center [538, 129] width 126 height 24
click at [533, 291] on li "Packages" at bounding box center [553, 292] width 169 height 30
type input "********"
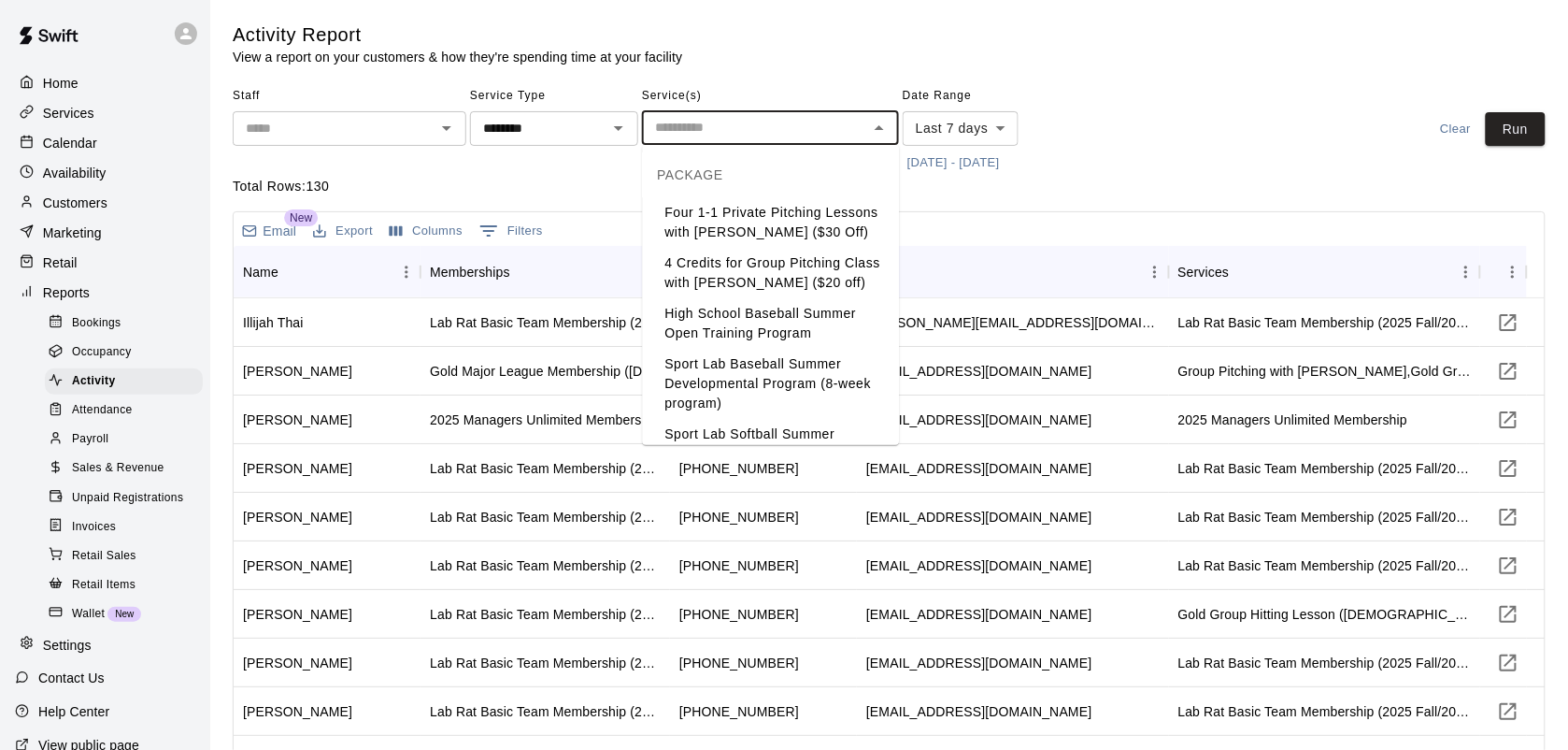
click at [746, 133] on input "text" at bounding box center [755, 128] width 215 height 24
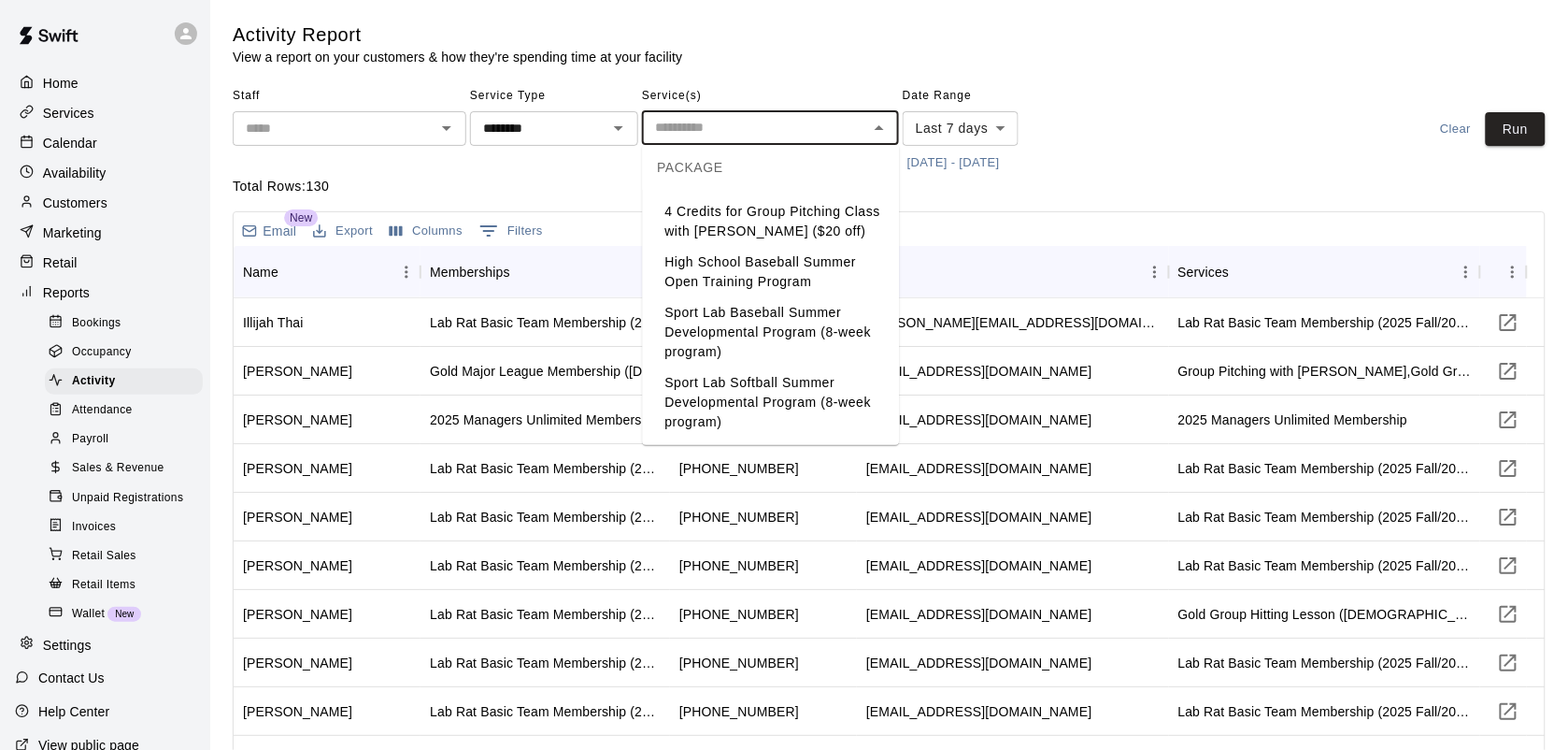
scroll to position [90, 0]
click at [736, 408] on li "Sport Lab Softball Summer Developmental Program (8-week program)" at bounding box center [772, 403] width 257 height 71
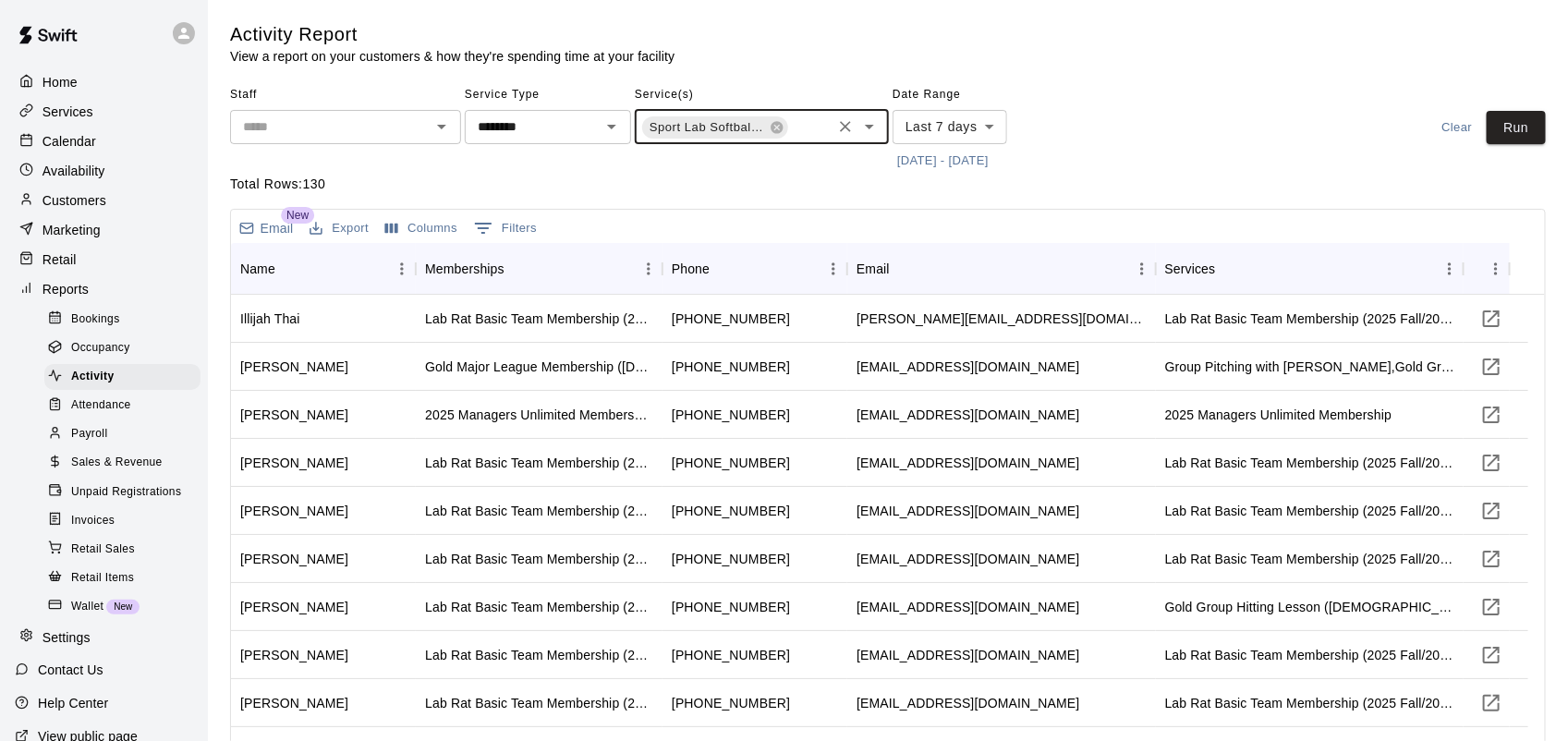
click at [989, 125] on body "Home Services Calendar Availability Customers Marketing Retail Reports Bookings…" at bounding box center [784, 431] width 1568 height 862
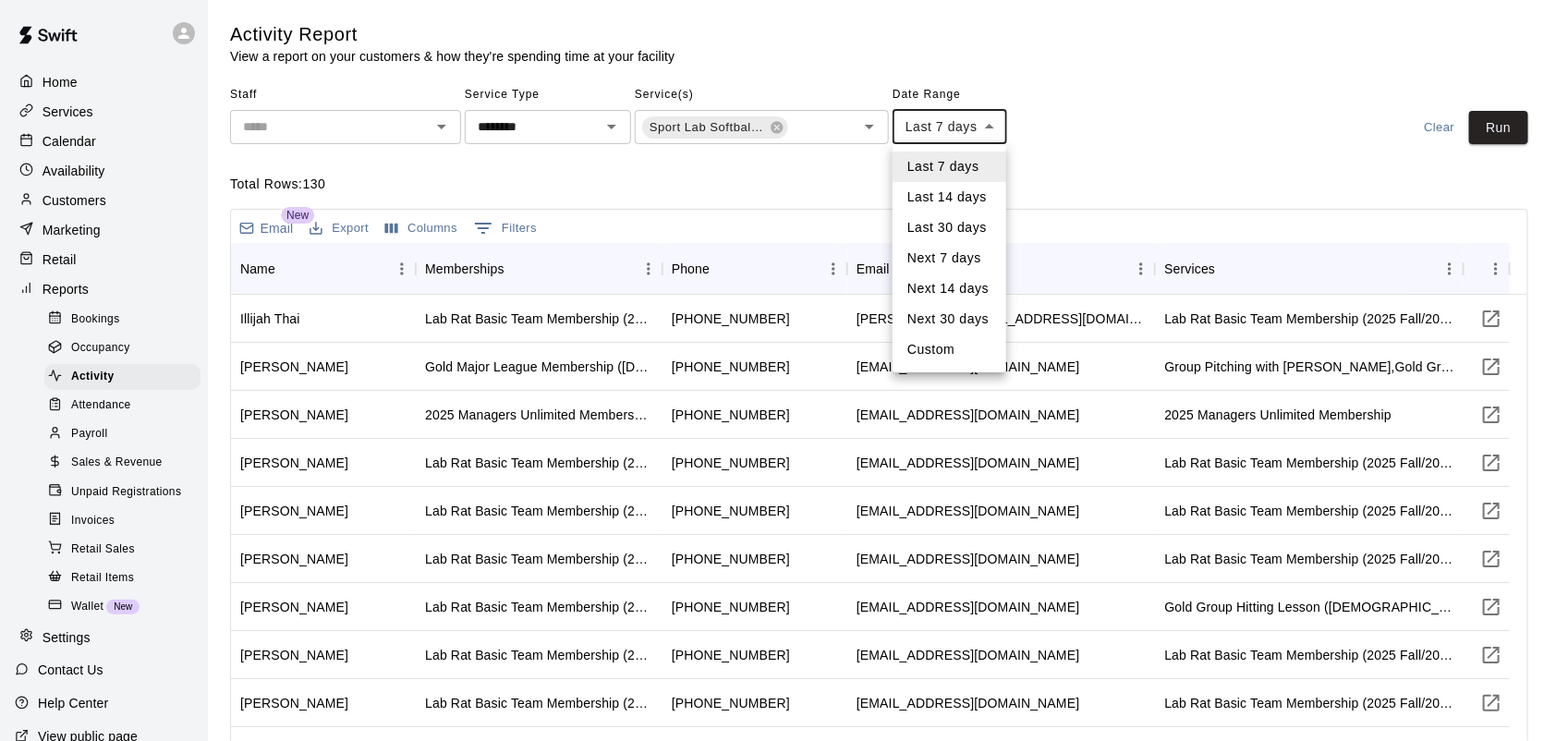
click at [948, 347] on li "Custom" at bounding box center [949, 349] width 114 height 30
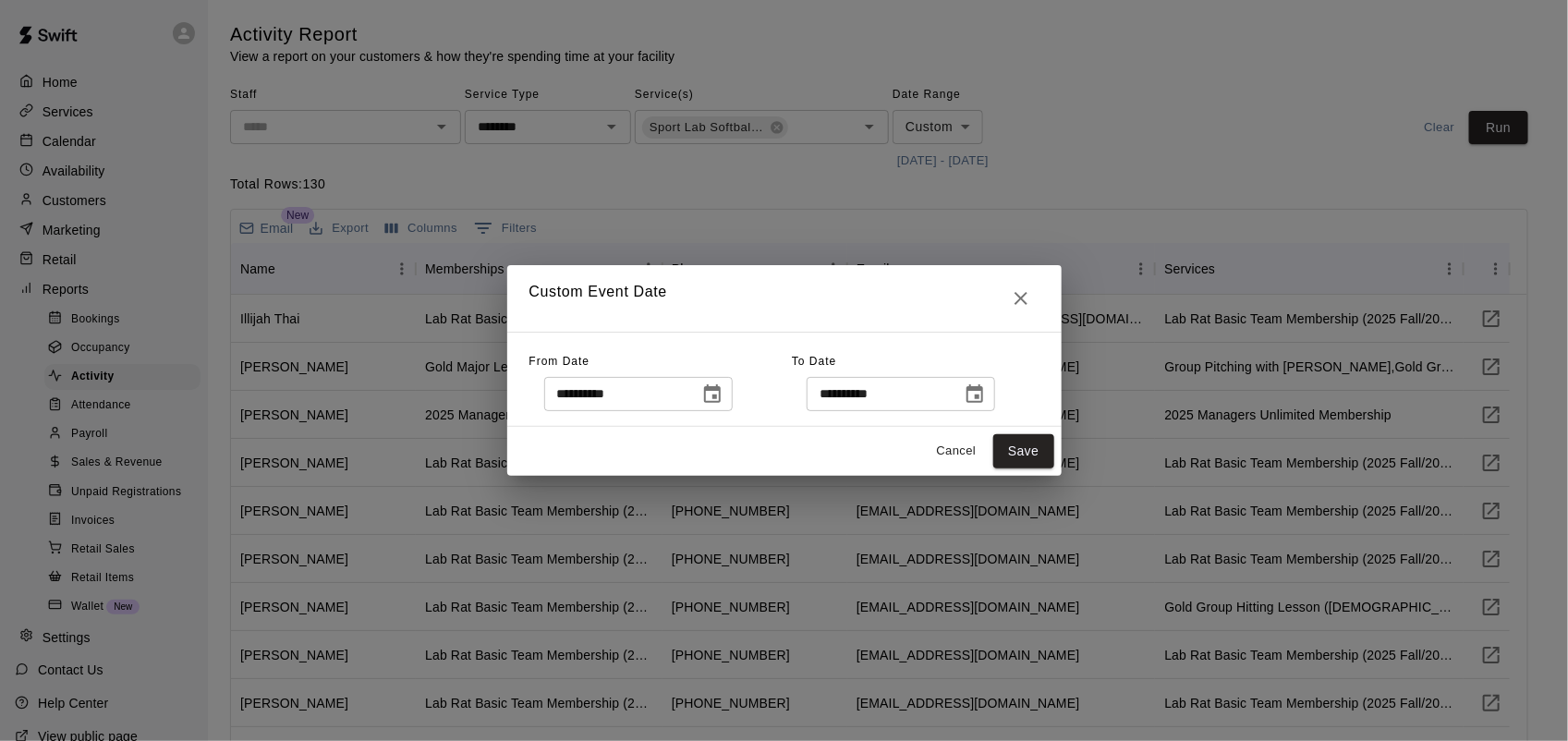
type input "******"
click at [723, 395] on icon "Choose date, selected date is Aug 4, 2025" at bounding box center [713, 395] width 23 height 23
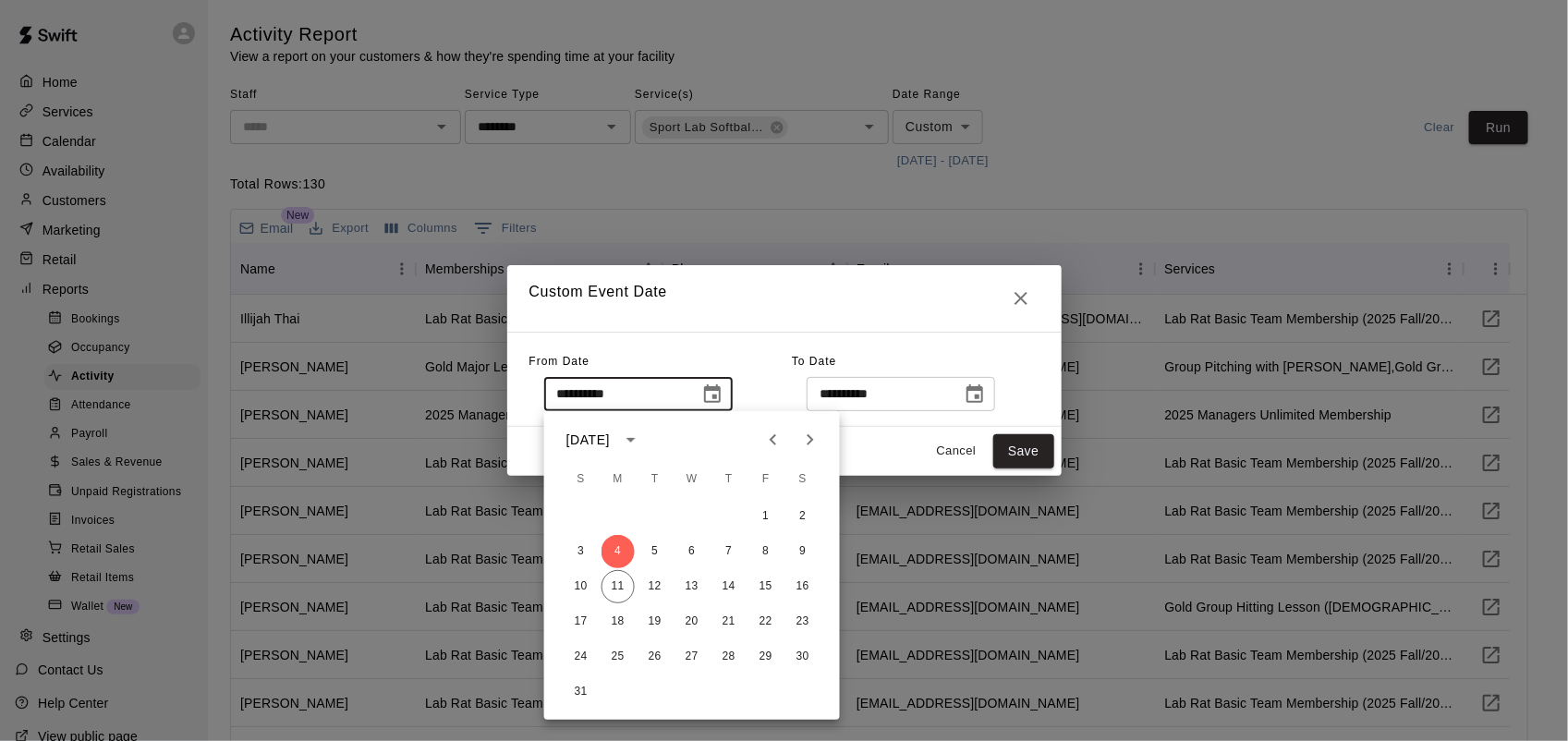
click at [779, 428] on icon "Previous month" at bounding box center [773, 440] width 23 height 23
click at [653, 519] on button "1" at bounding box center [655, 516] width 33 height 33
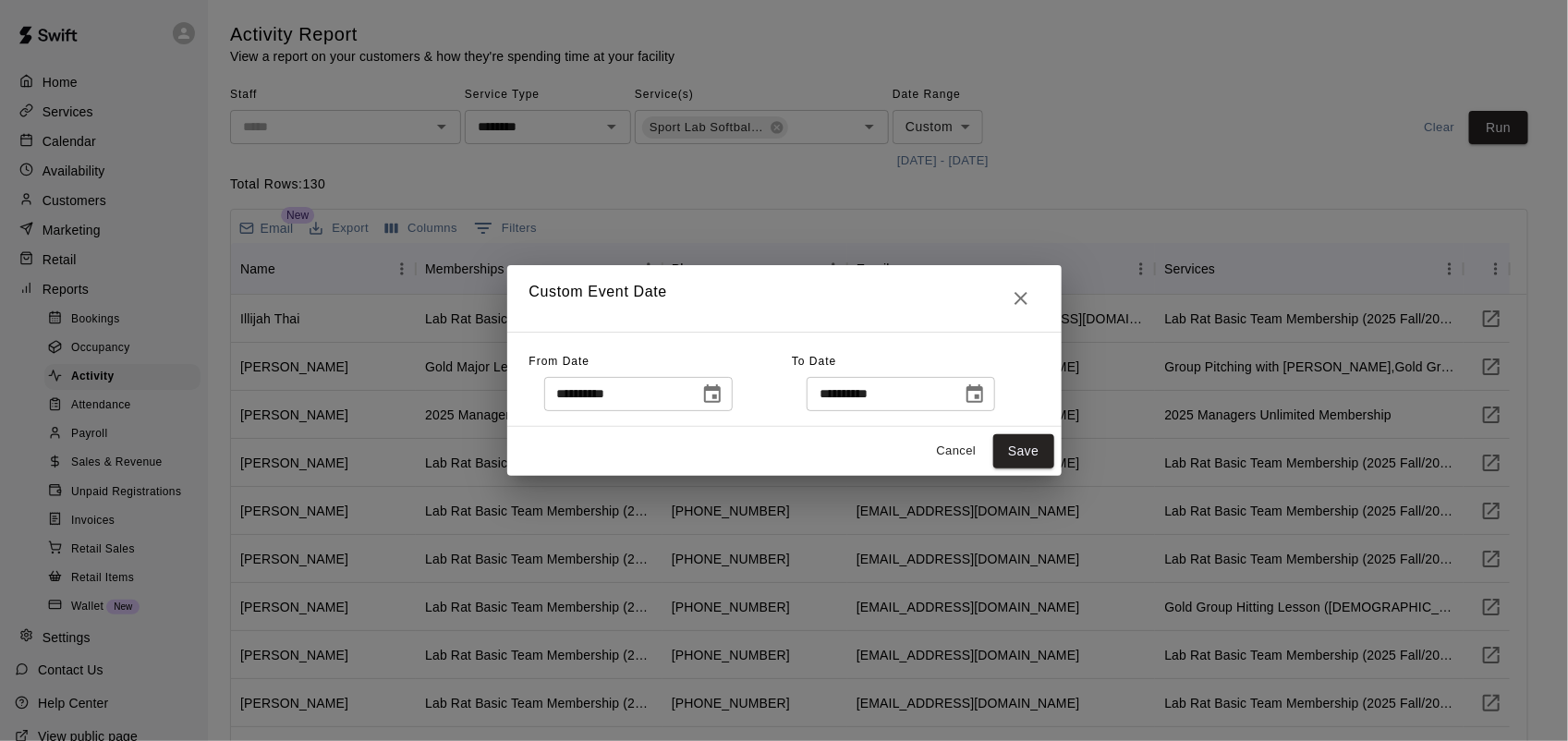
type input "**********"
click at [1016, 437] on button "Save" at bounding box center [1024, 451] width 61 height 34
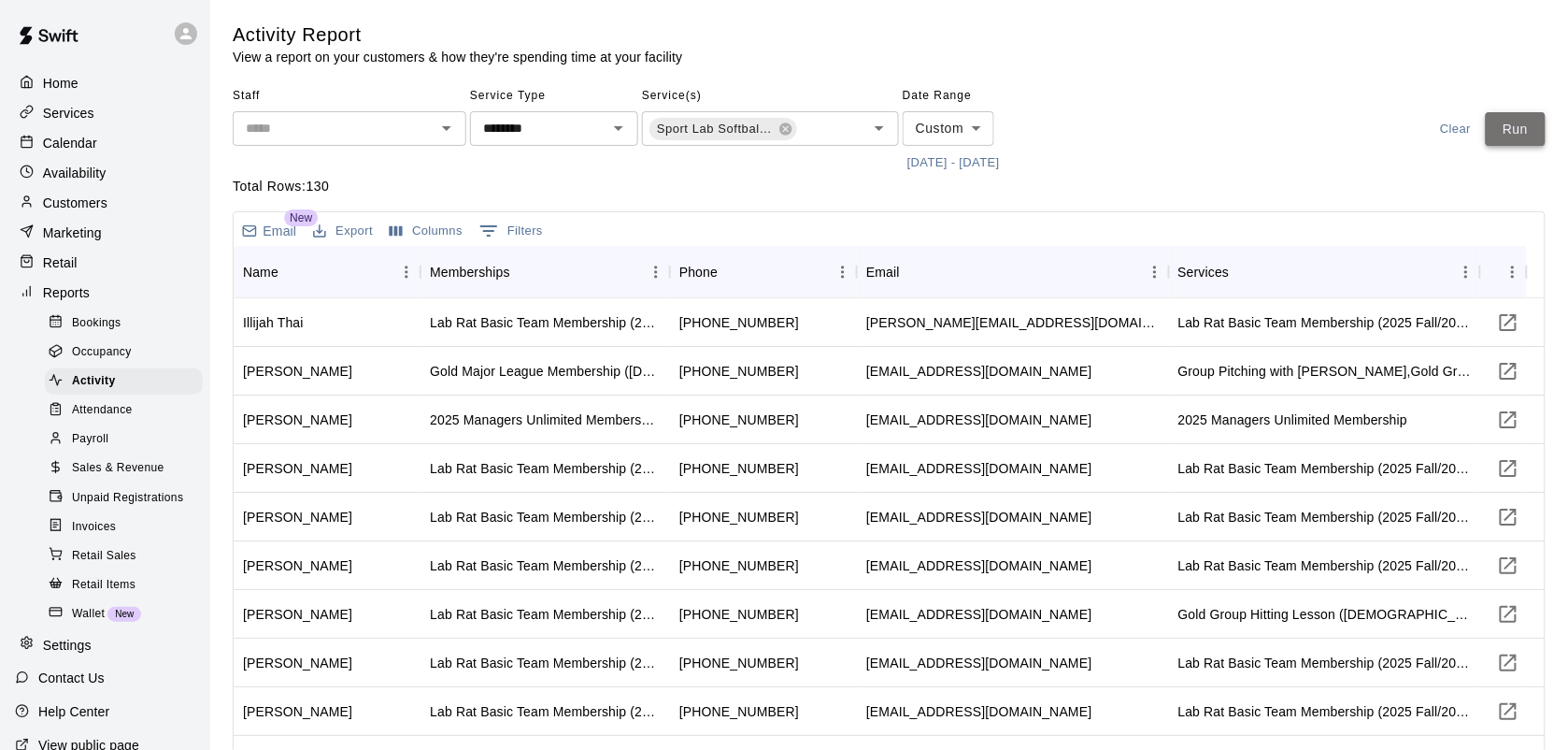
click at [1518, 123] on button "Run" at bounding box center [1516, 130] width 60 height 34
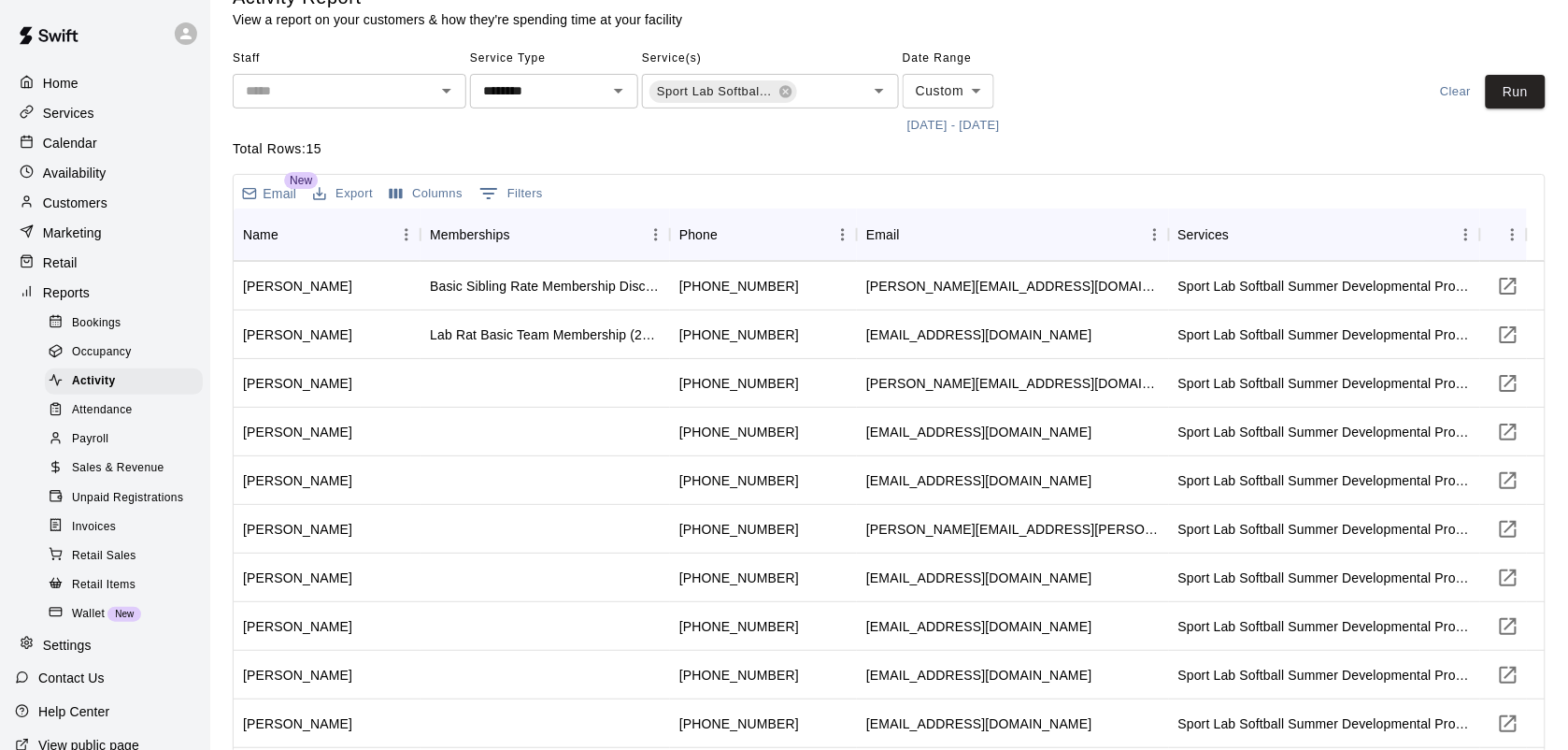
scroll to position [0, 0]
click at [89, 208] on p "Customers" at bounding box center [75, 203] width 65 height 19
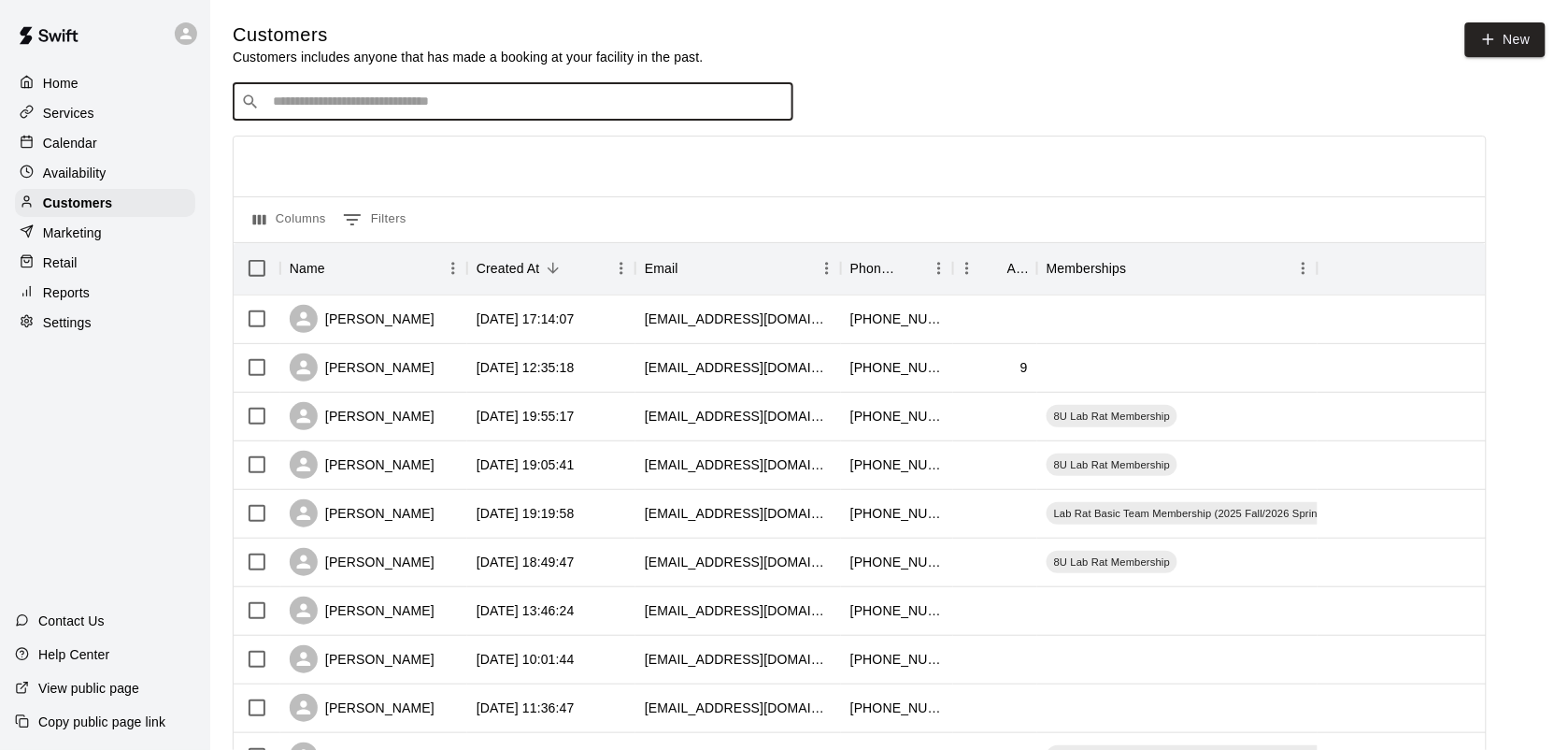
click at [414, 104] on input "Search customers by name or email" at bounding box center [526, 102] width 517 height 19
type input "****"
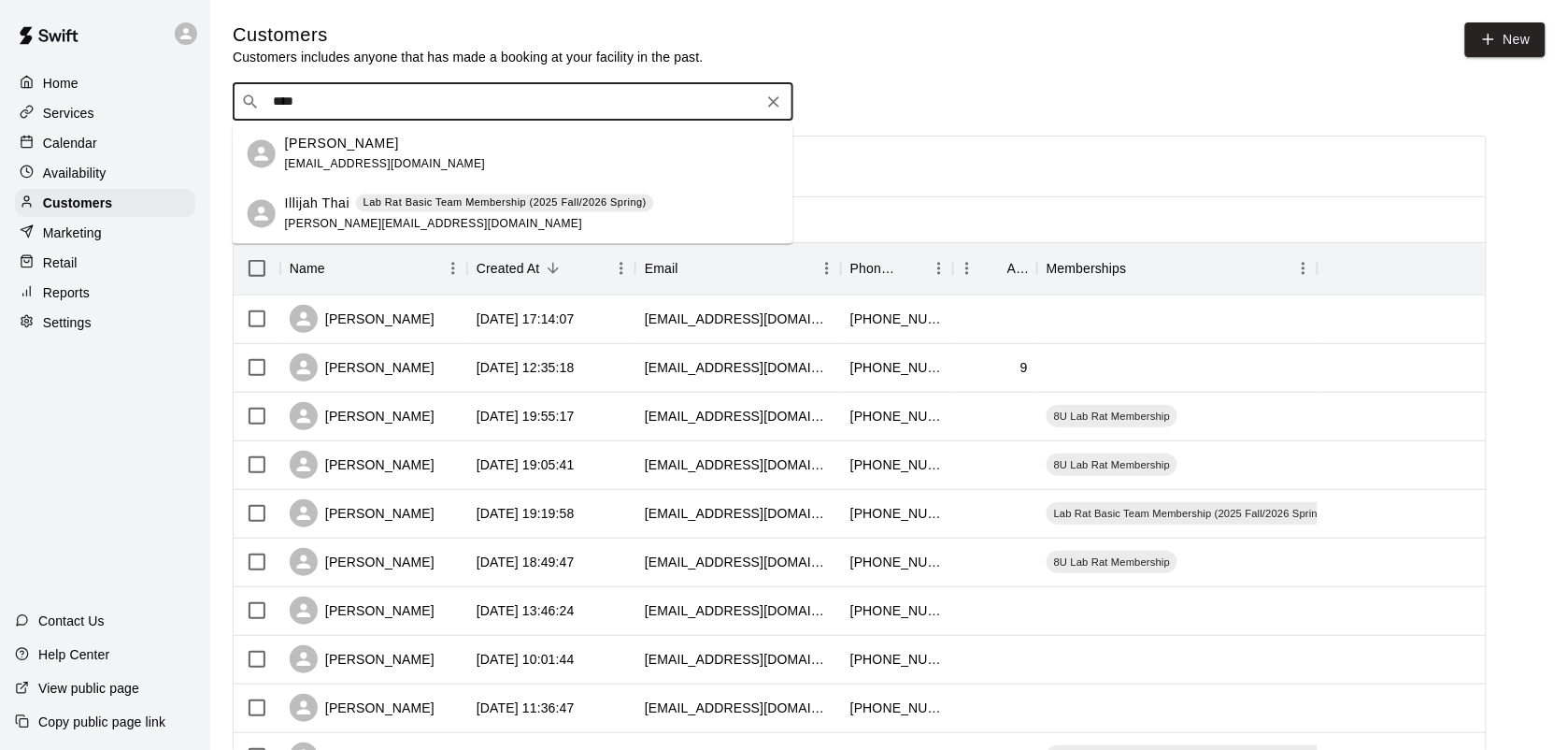
click at [487, 193] on div "Lab Rat Basic Team Membership (2025 Fall/2026 Spring)" at bounding box center [505, 203] width 298 height 19
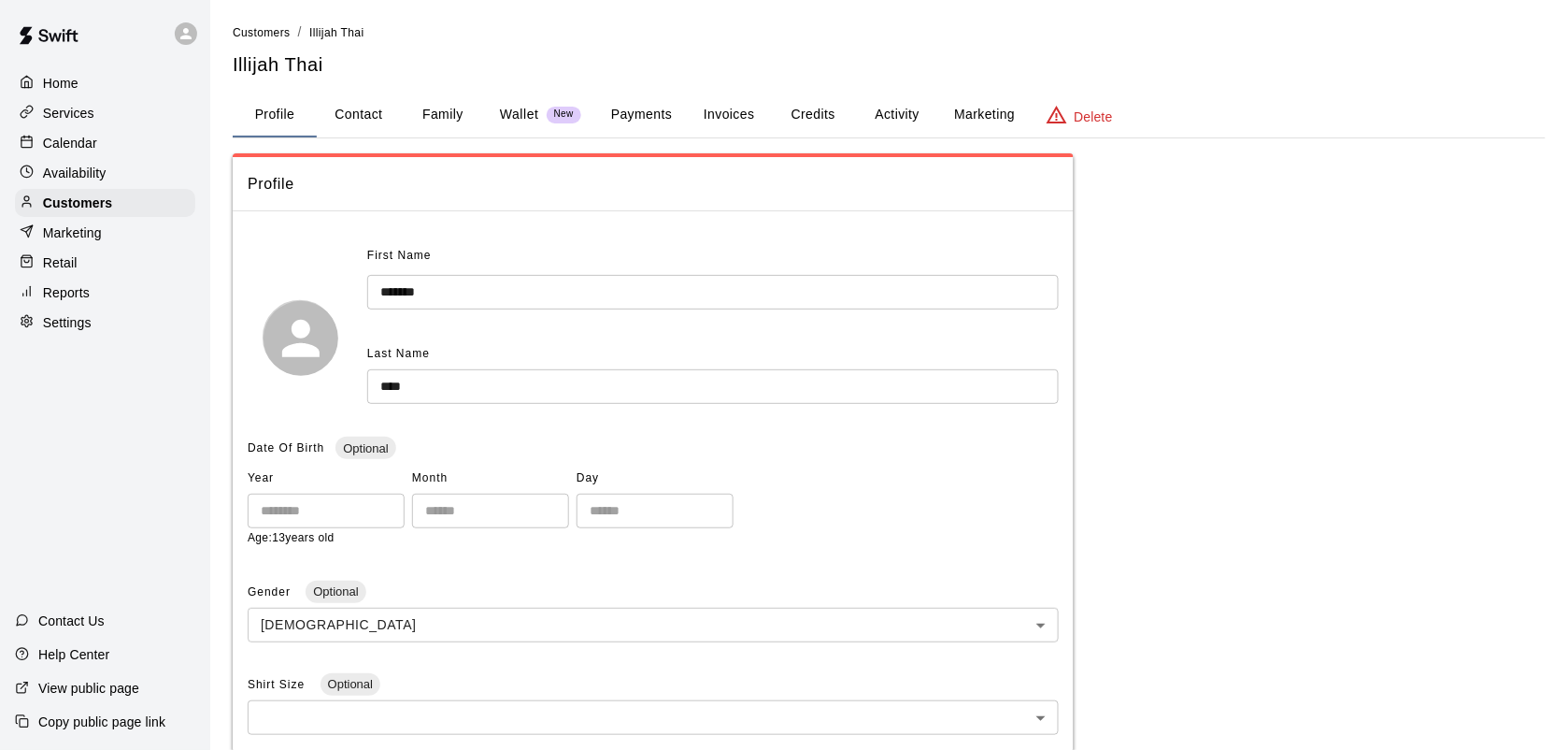
click at [487, 193] on span "Profile" at bounding box center [653, 184] width 811 height 25
click at [905, 113] on button "Activity" at bounding box center [897, 114] width 84 height 45
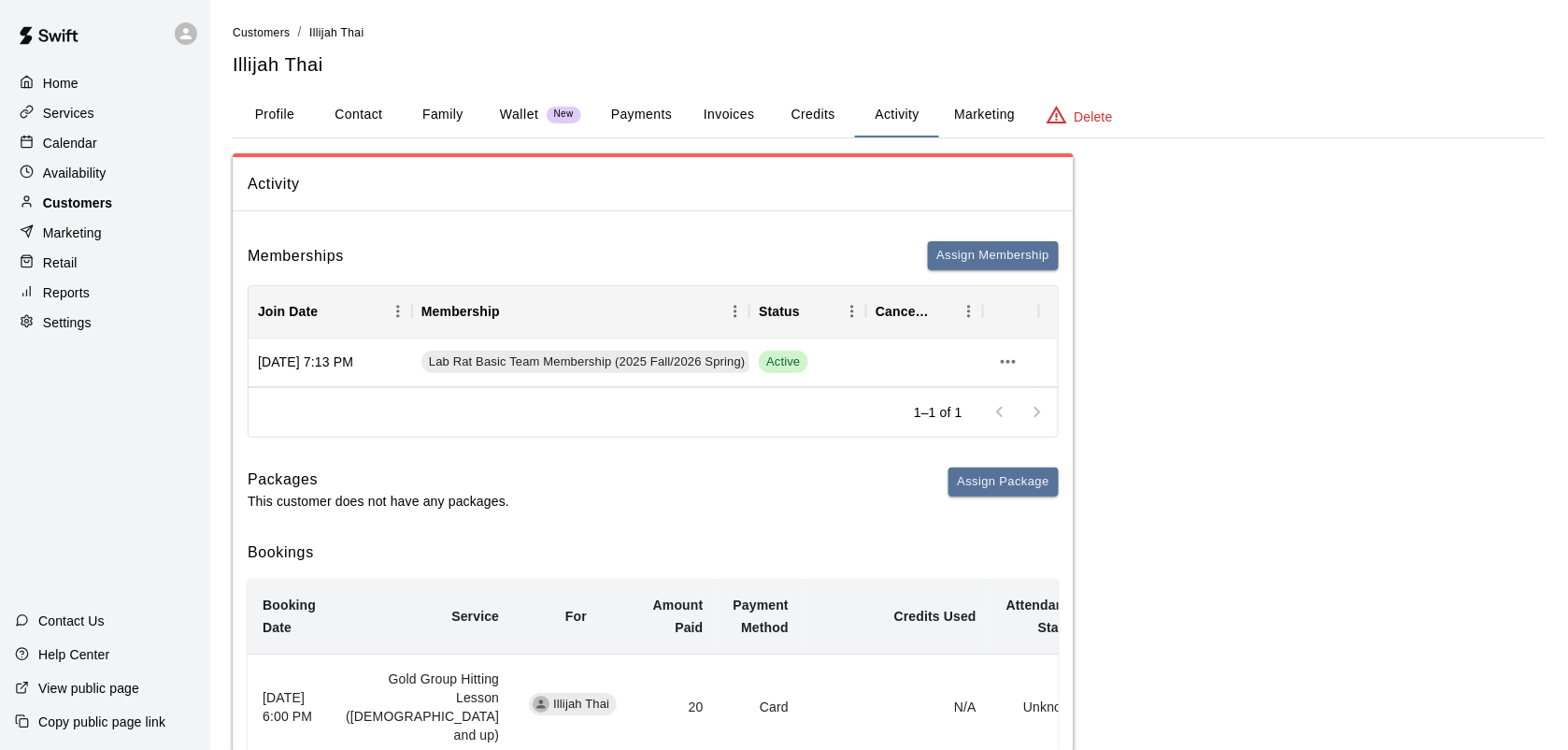
click at [64, 217] on div "Customers" at bounding box center [105, 202] width 180 height 28
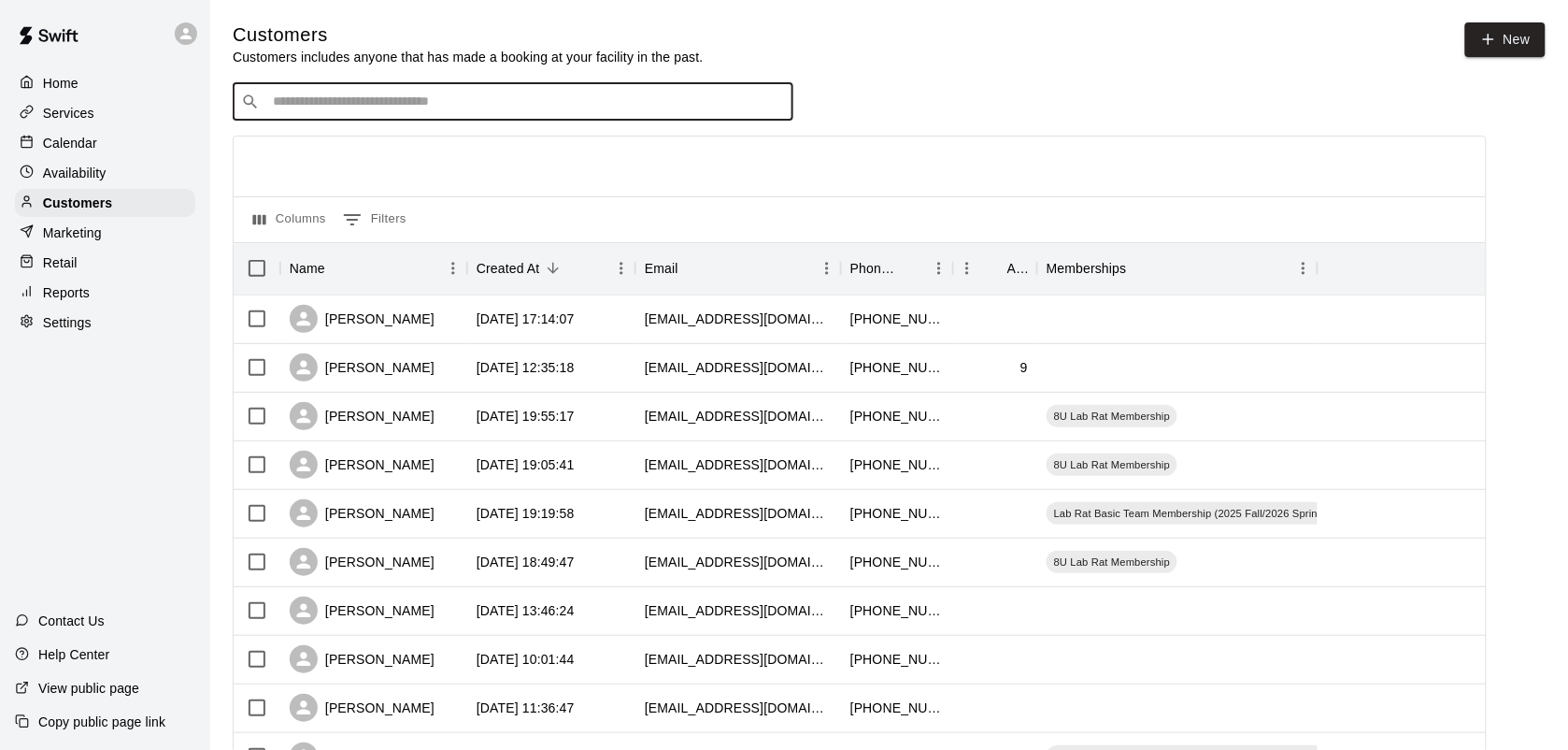
click at [328, 111] on input "Search customers by name or email" at bounding box center [526, 102] width 517 height 19
click at [404, 111] on input "********" at bounding box center [513, 102] width 490 height 19
type input "***"
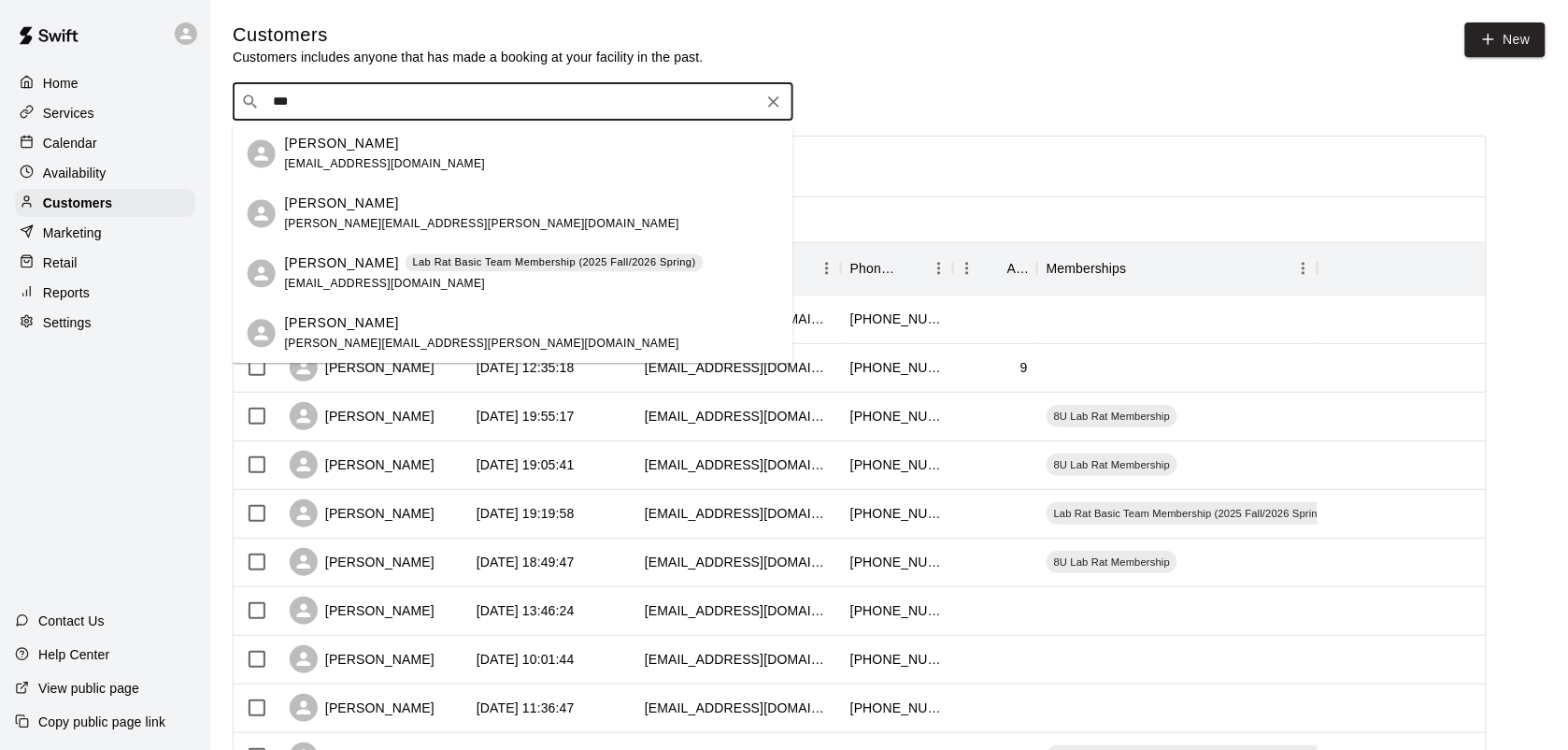
click at [434, 265] on p "Lab Rat Basic Team Membership (2025 Fall/2026 Spring)" at bounding box center [554, 263] width 283 height 16
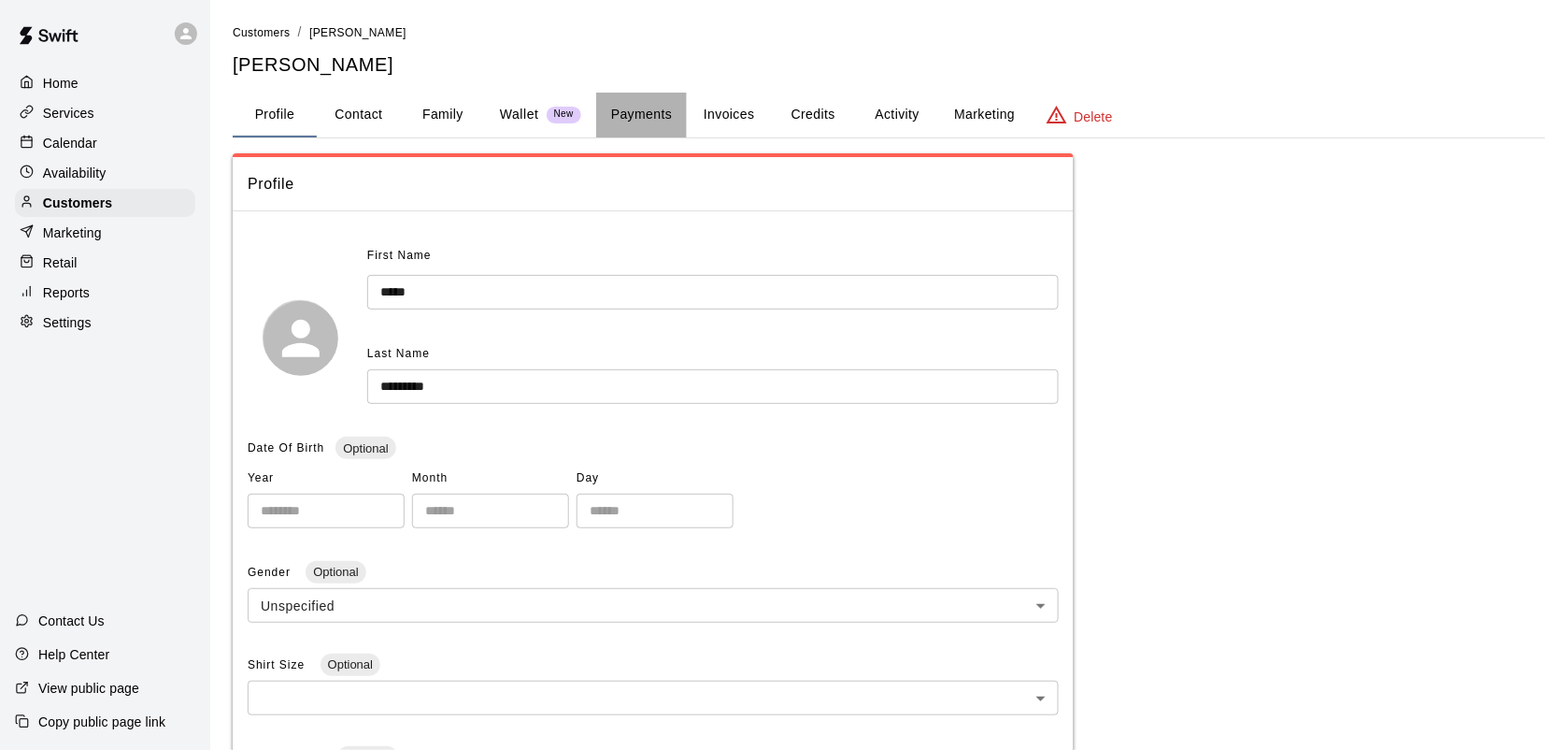
click at [631, 119] on button "Payments" at bounding box center [641, 114] width 90 height 45
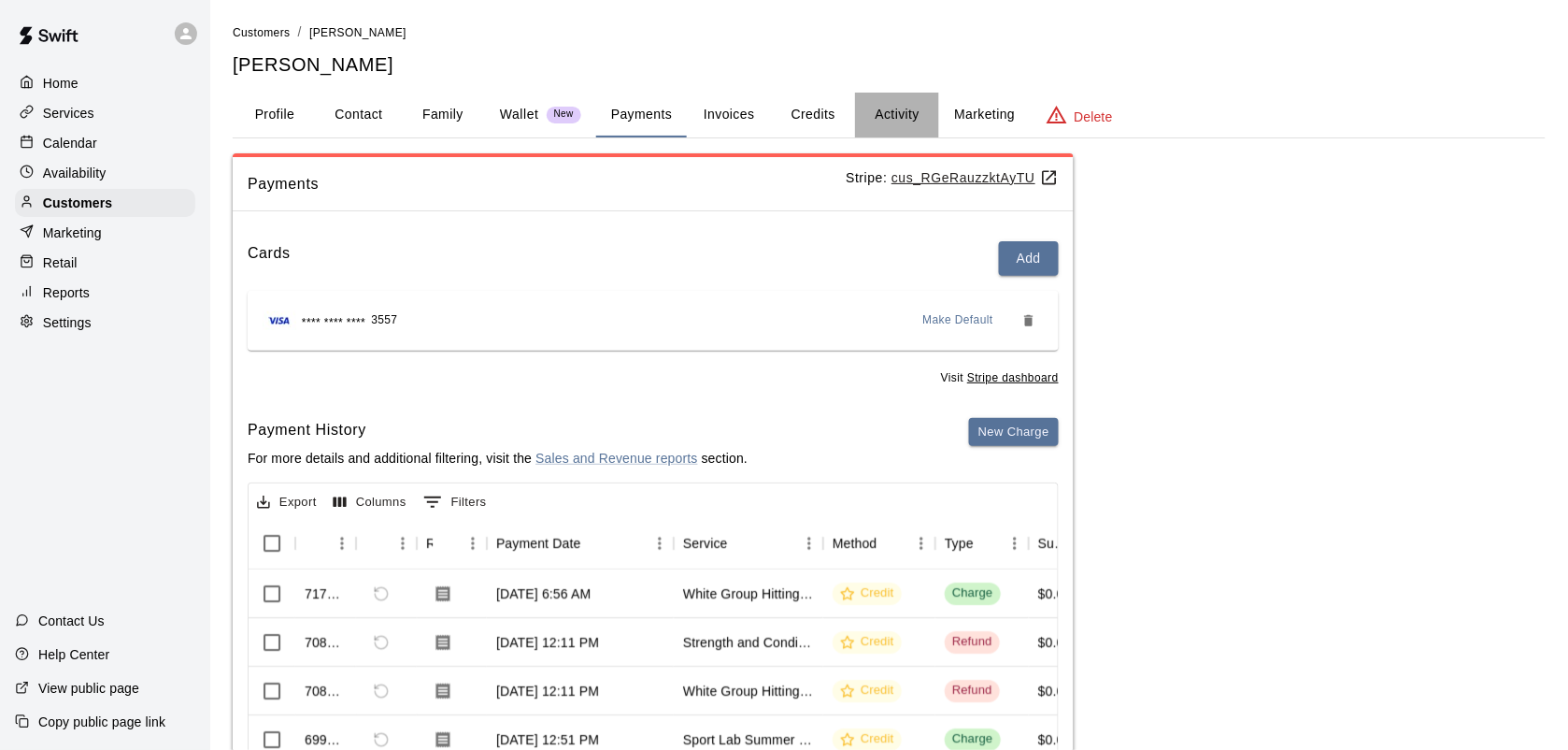
click at [891, 114] on button "Activity" at bounding box center [897, 114] width 84 height 45
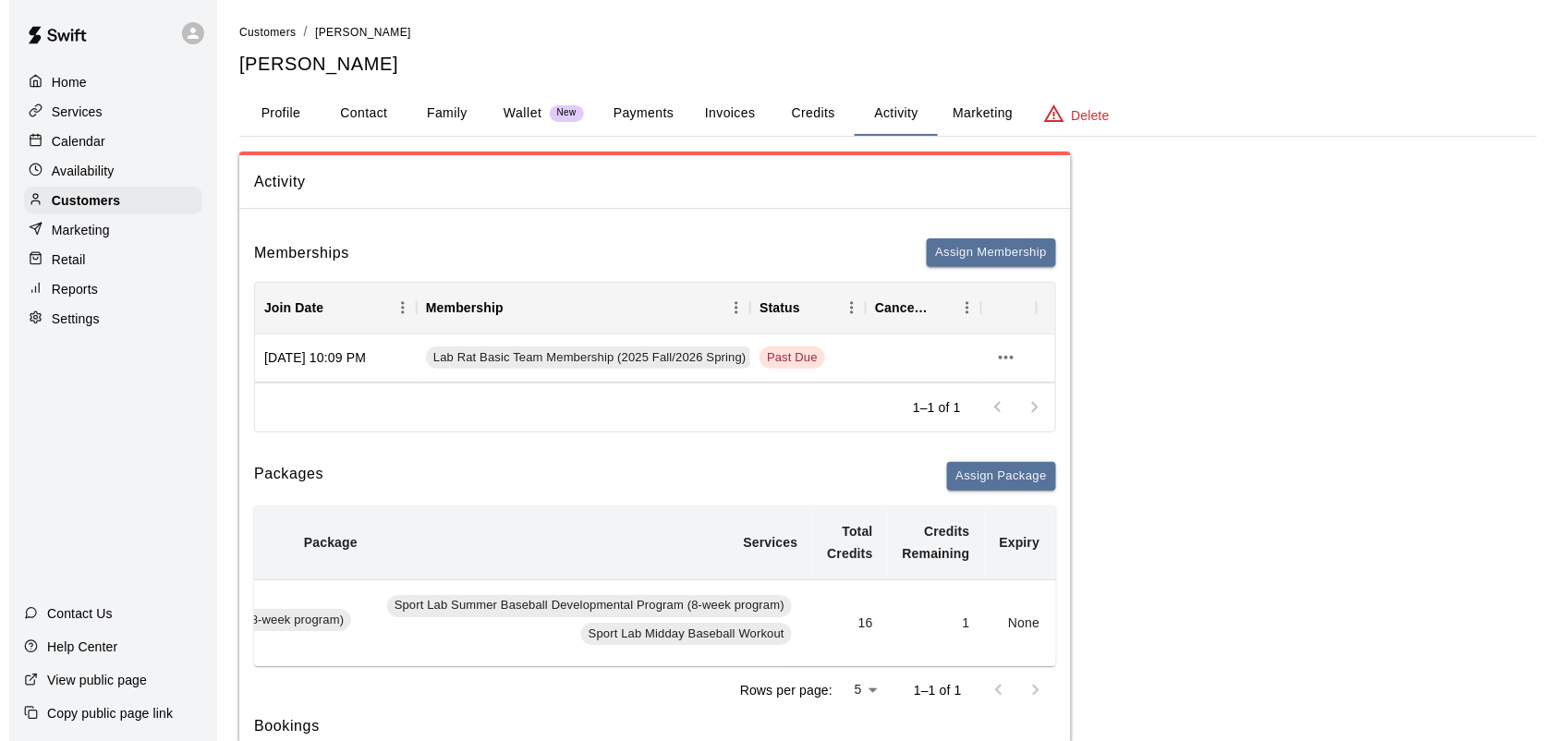
scroll to position [0, 509]
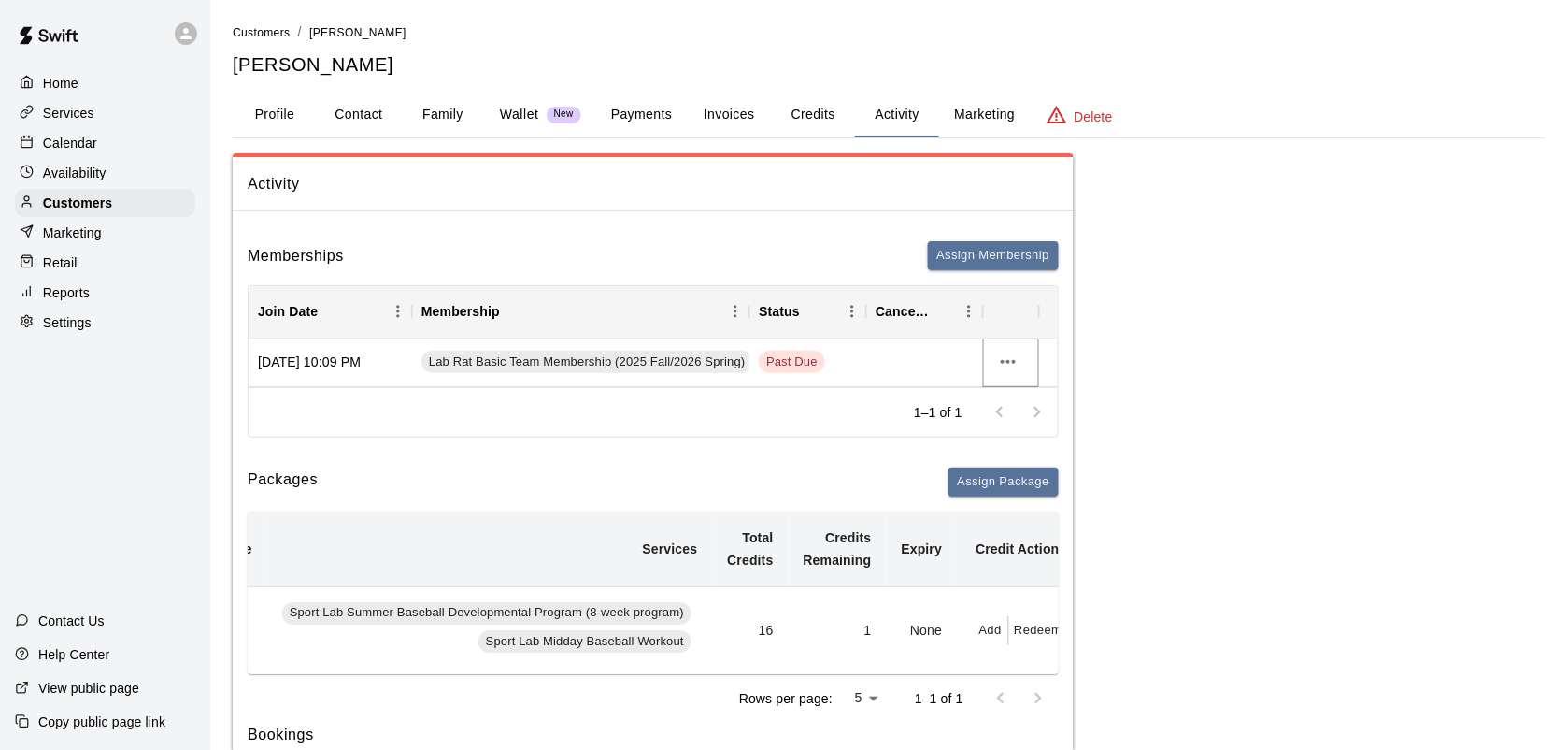
click at [1010, 352] on icon "more actions" at bounding box center [1009, 362] width 23 height 23
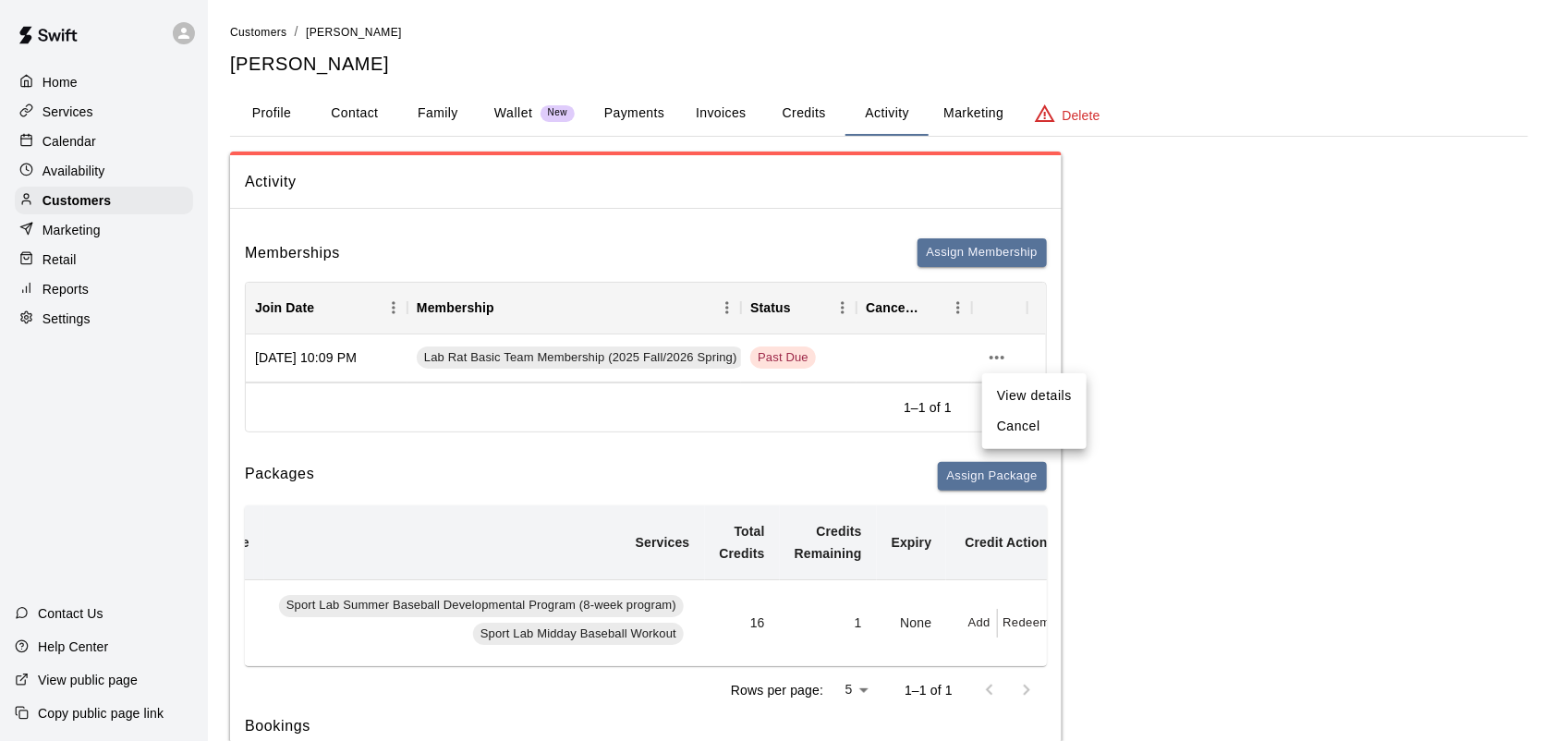
click at [913, 346] on div at bounding box center [784, 370] width 1568 height 741
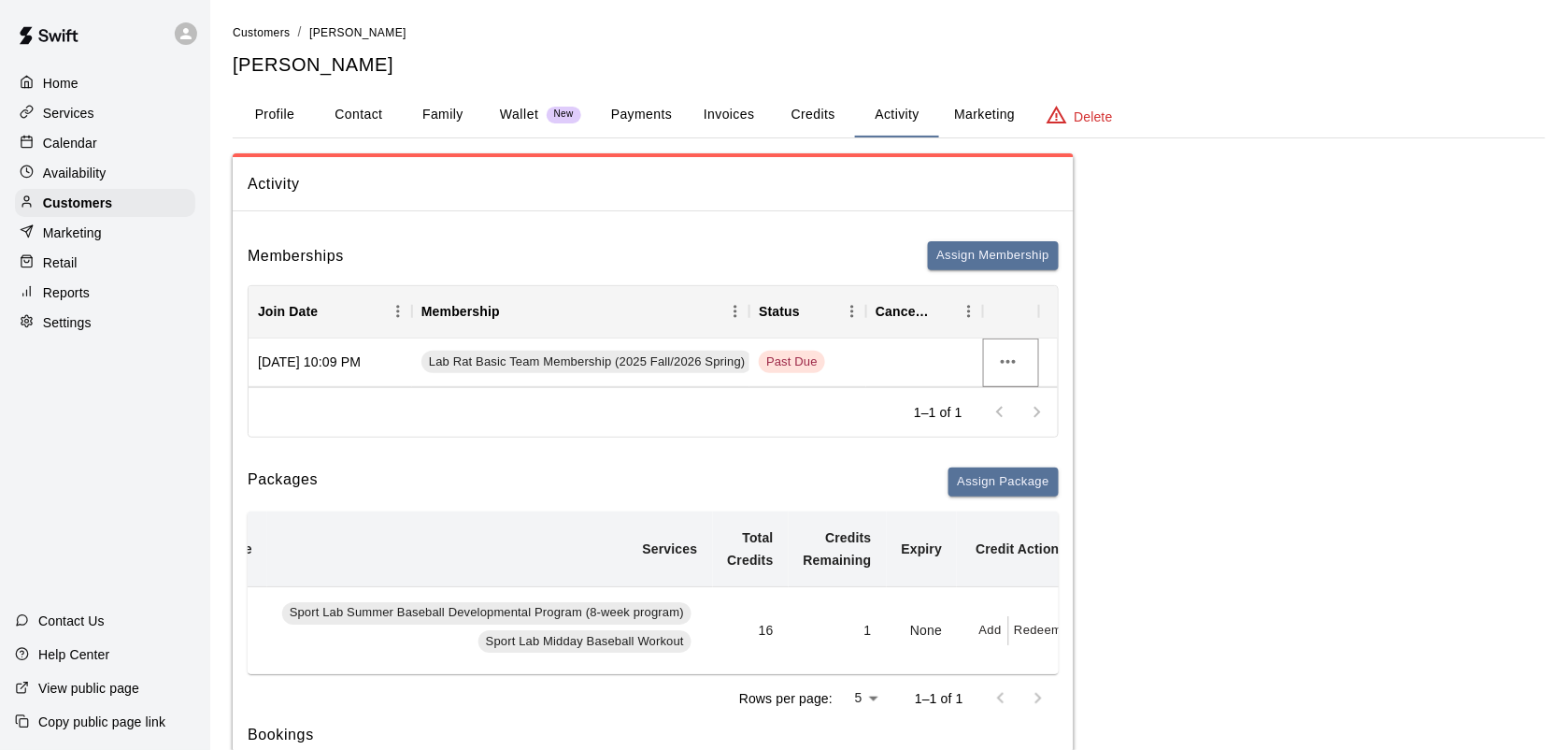
click at [1003, 362] on icon "more actions" at bounding box center [1009, 362] width 15 height 4
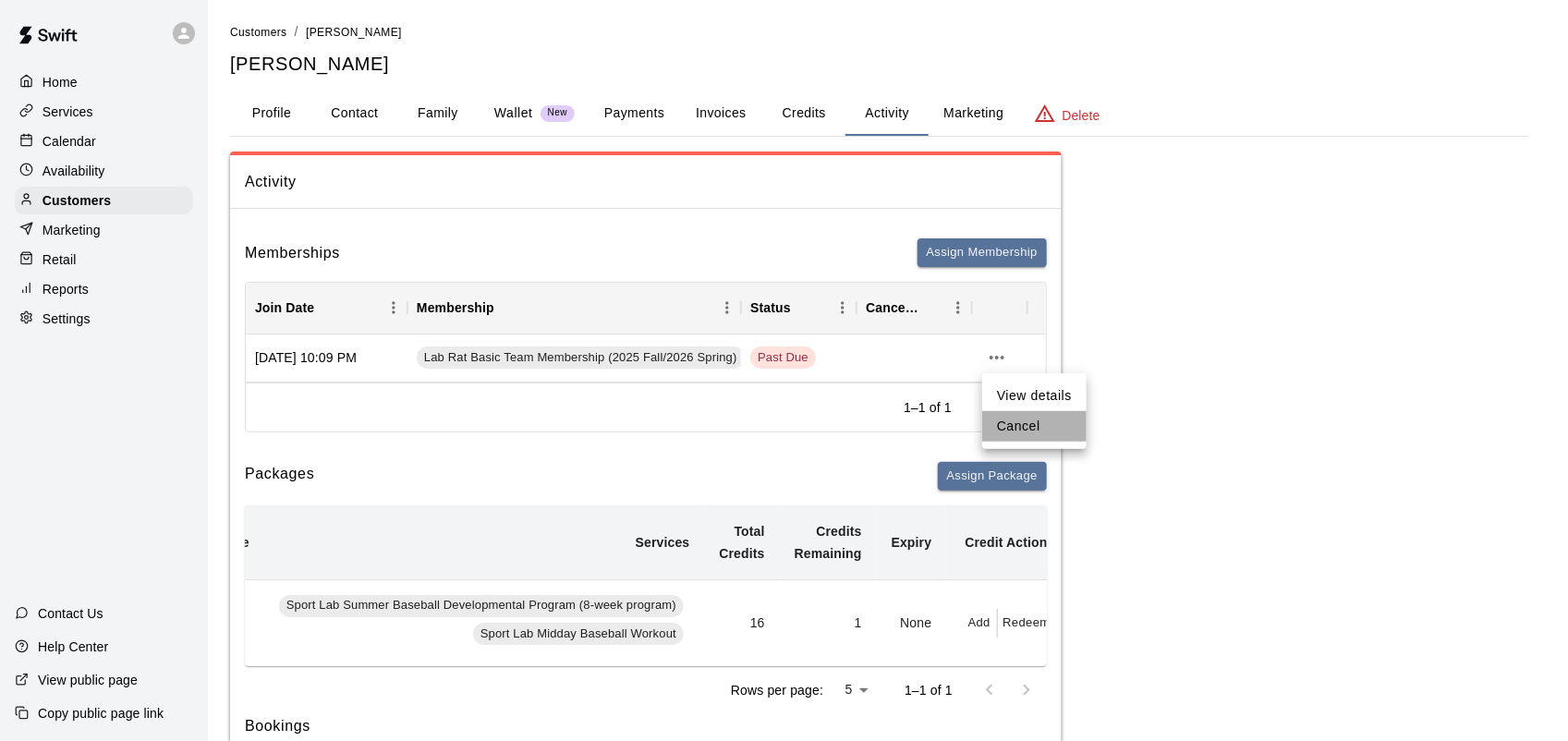
click at [1024, 420] on li "Cancel" at bounding box center [1034, 427] width 105 height 30
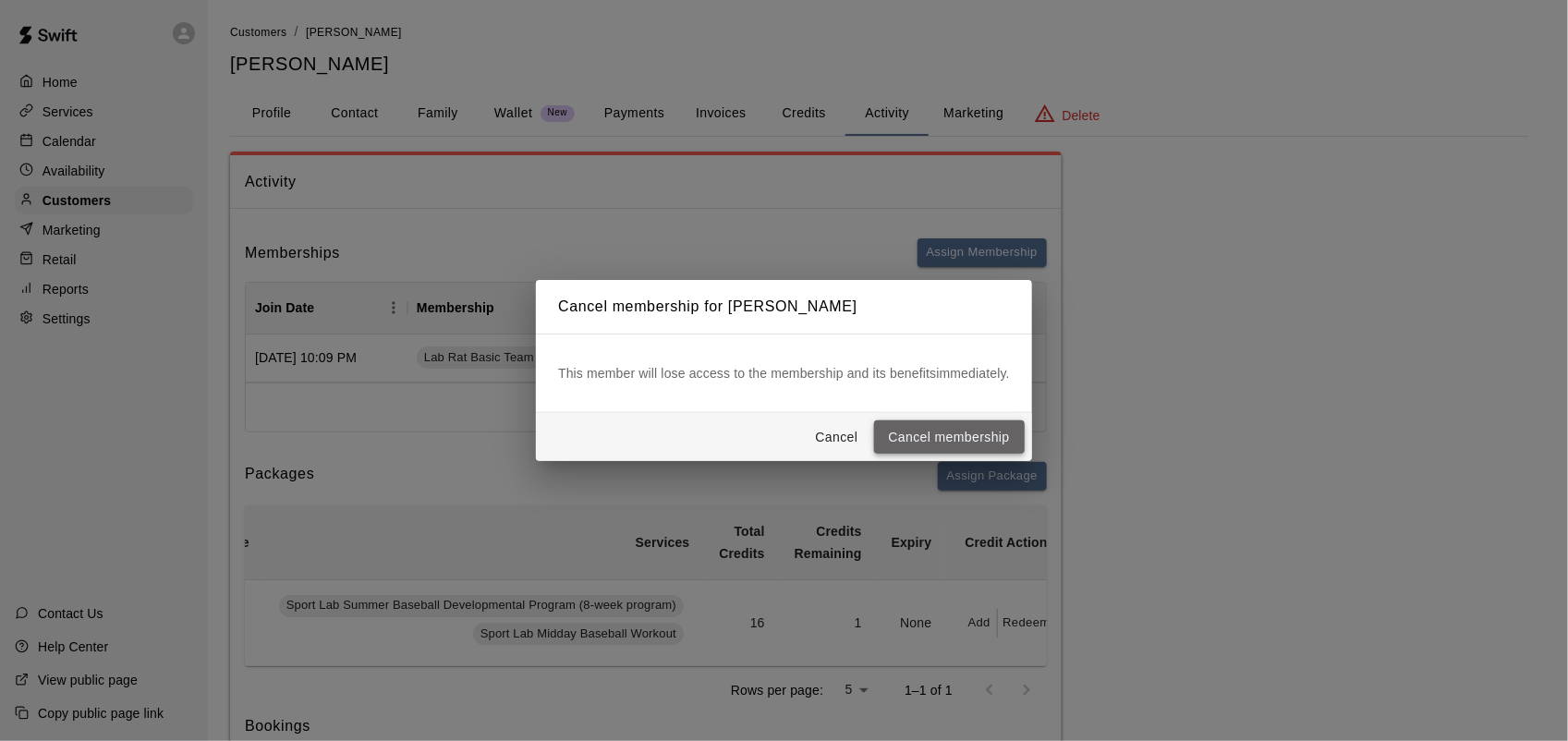
click at [971, 429] on button "Cancel membership" at bounding box center [949, 437] width 151 height 34
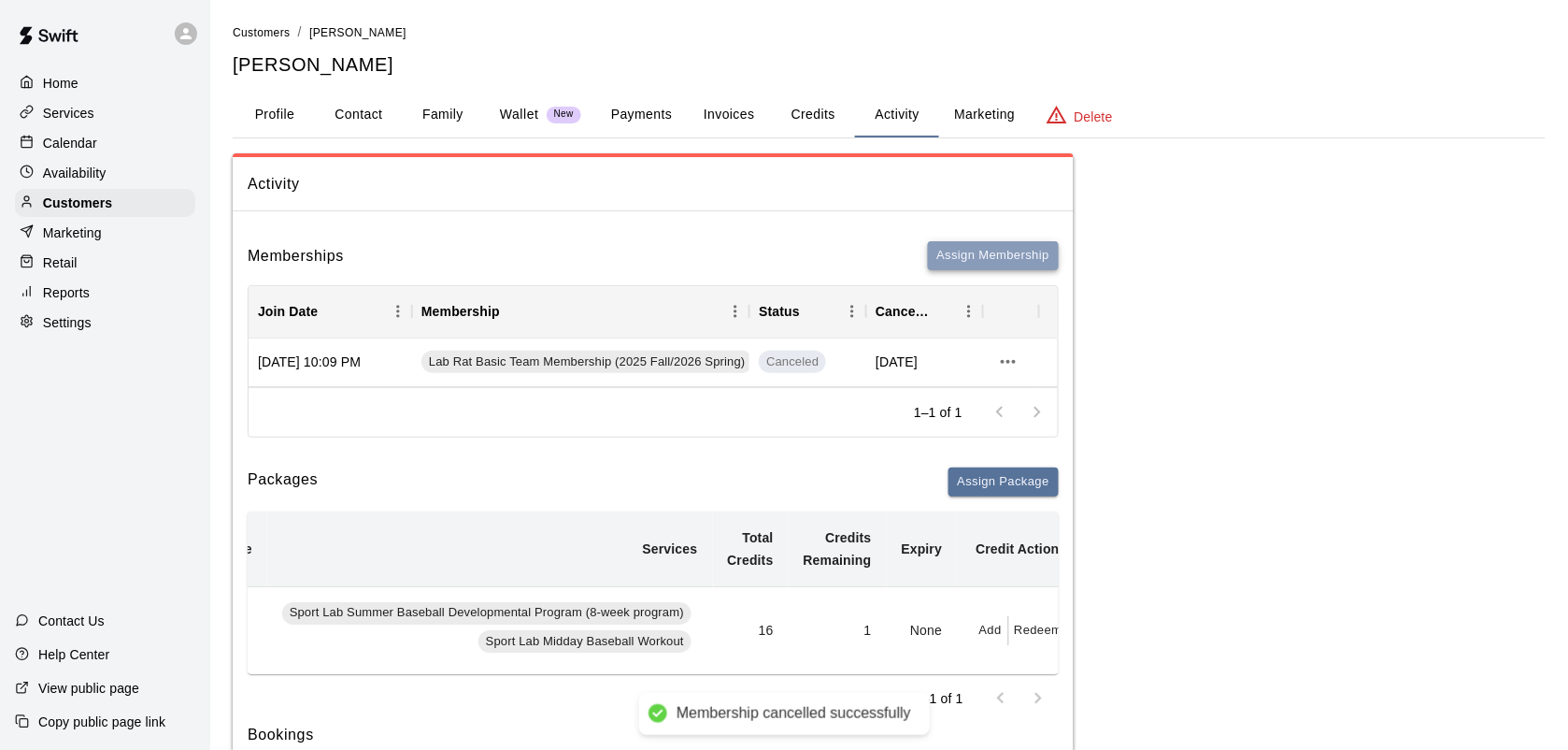
click at [976, 248] on button "Assign Membership" at bounding box center [993, 255] width 131 height 29
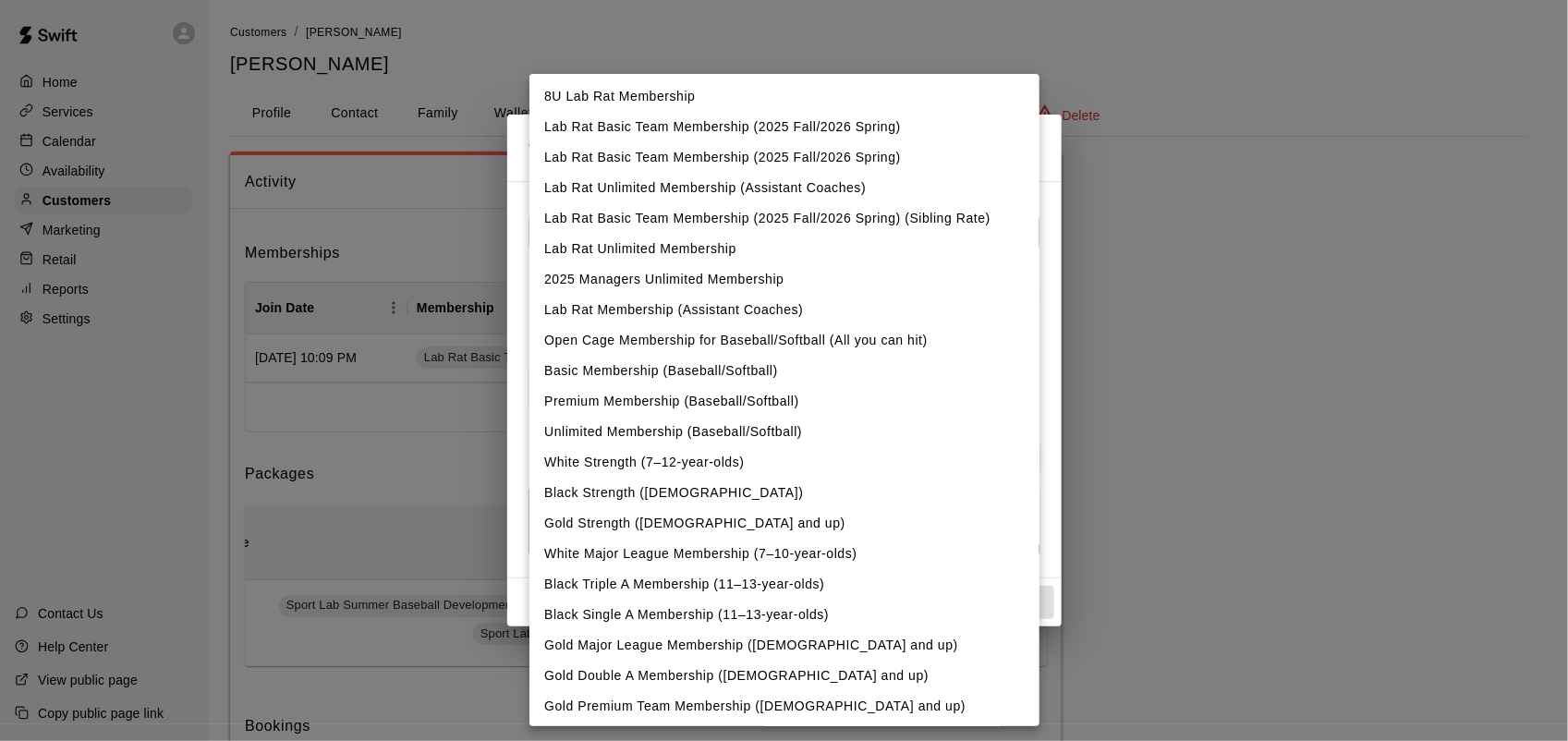
click at [704, 125] on li "Lab Rat Basic Team Membership (2025 Fall/2026 Spring)" at bounding box center [784, 127] width 509 height 30
type input "**********"
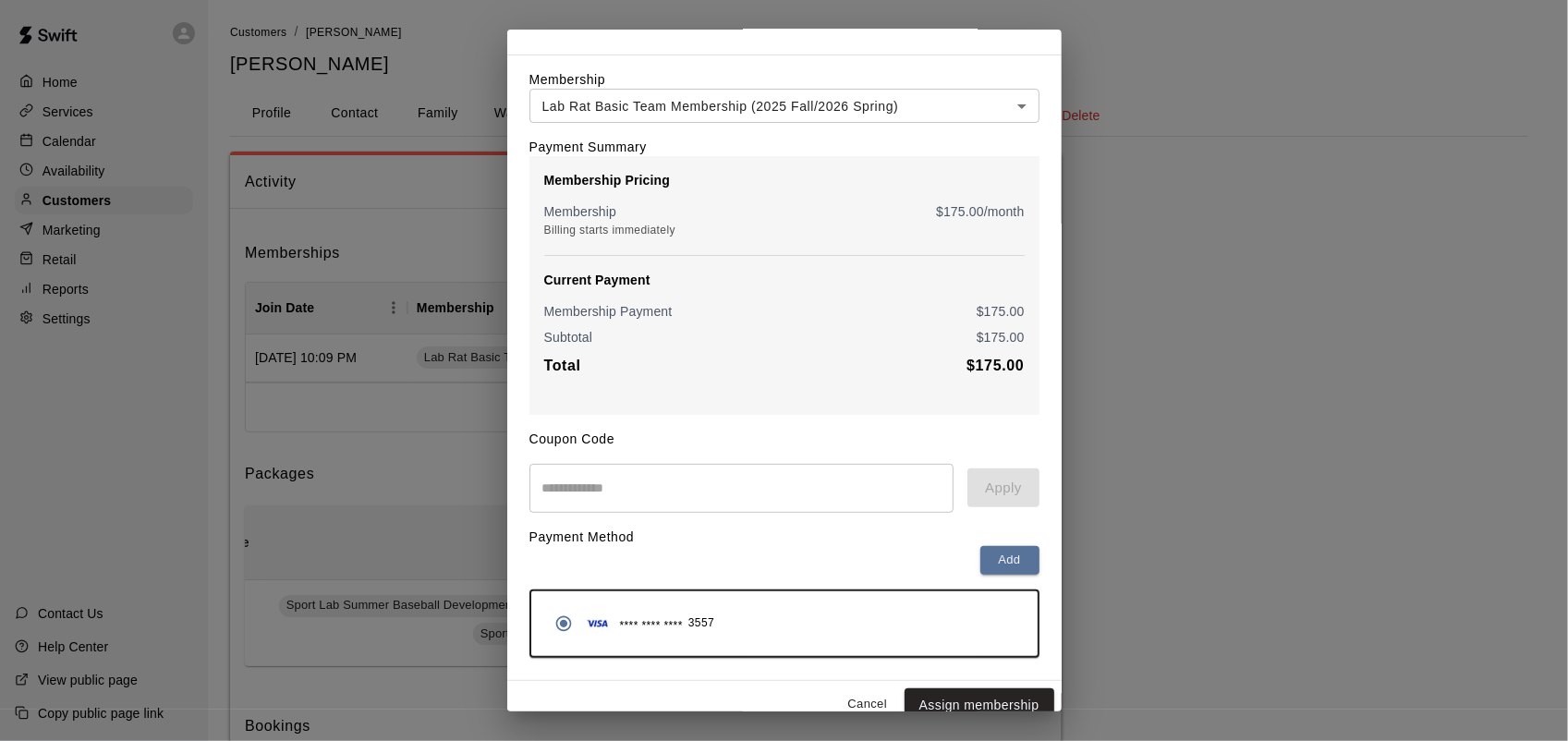
scroll to position [67, 0]
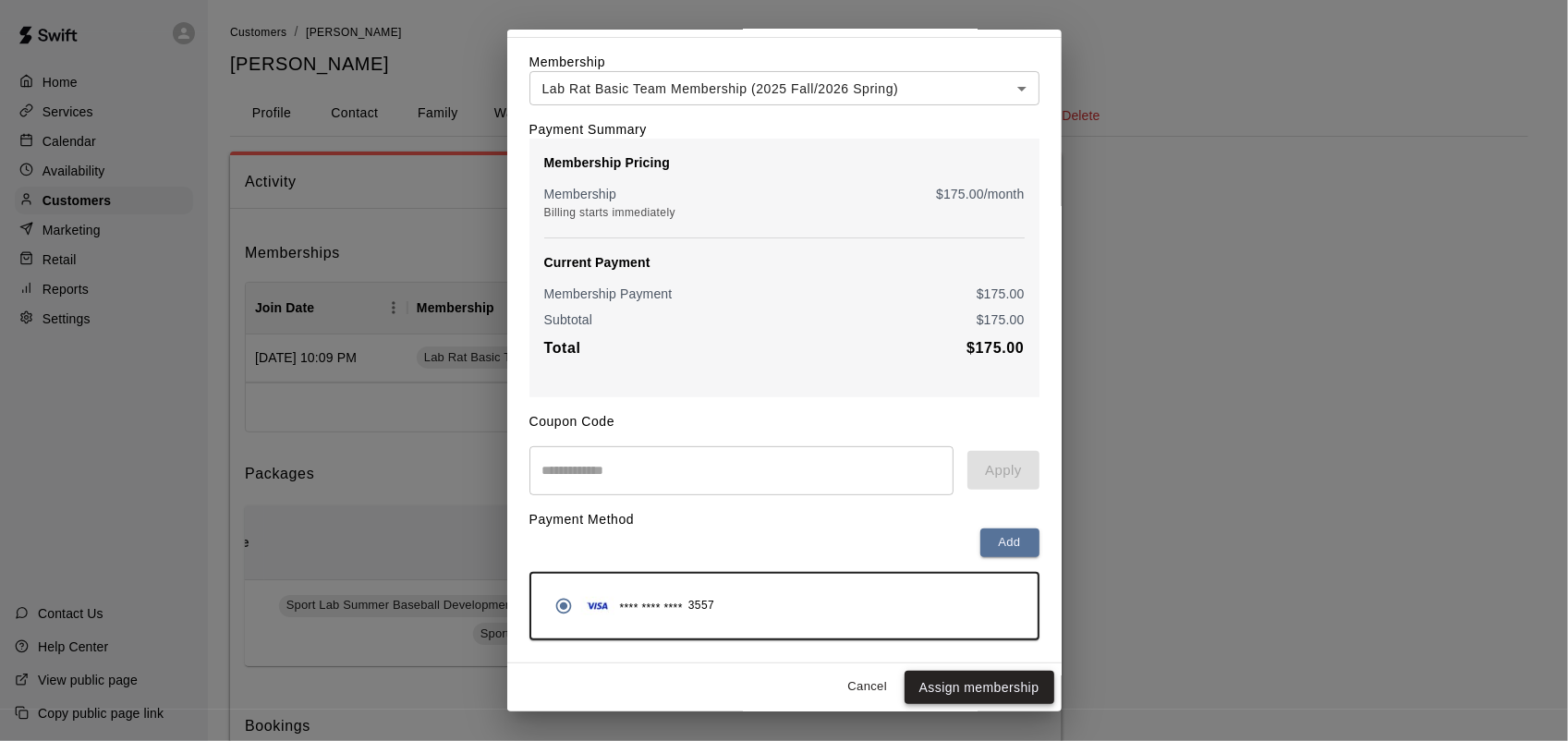
click at [935, 686] on button "Assign membership" at bounding box center [978, 687] width 150 height 34
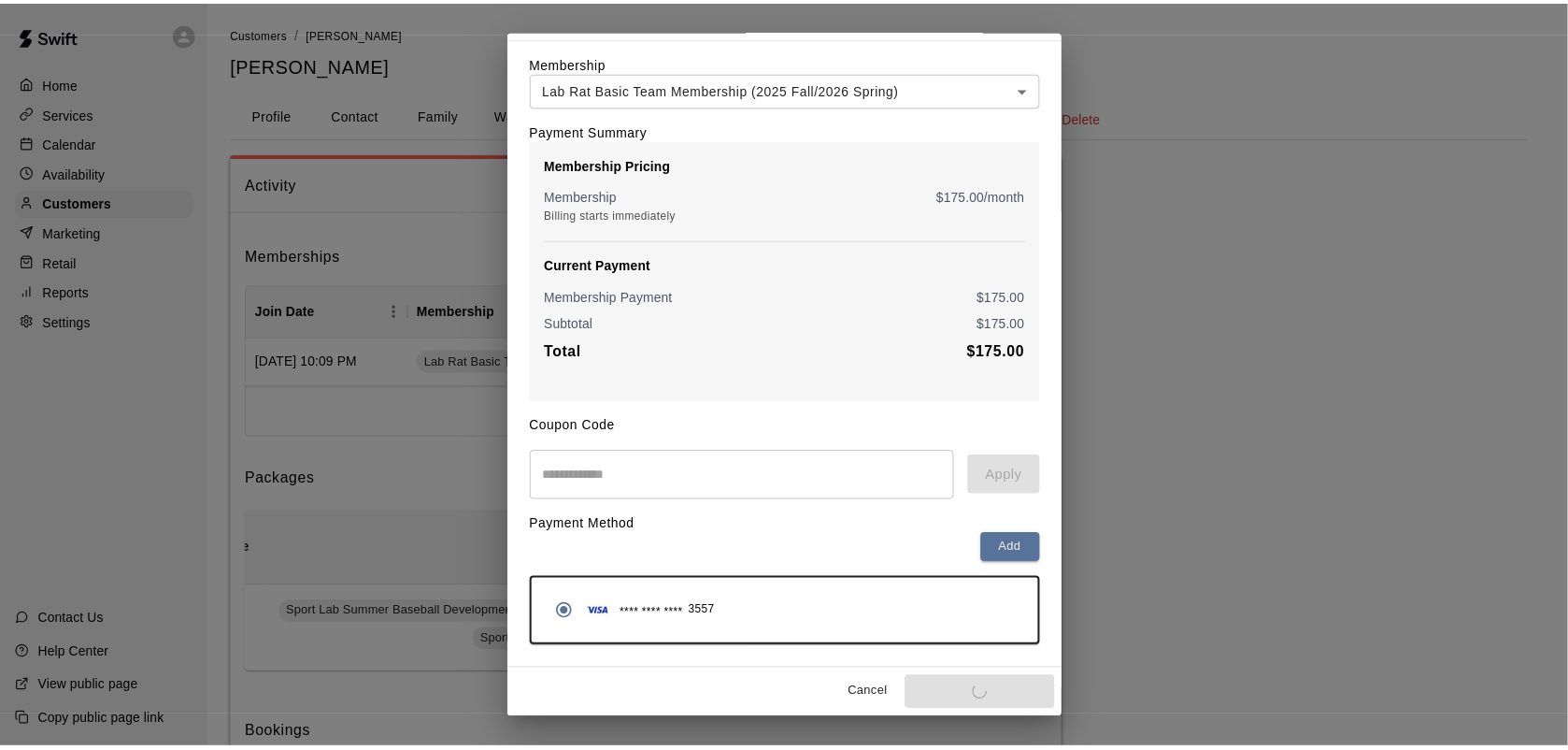
scroll to position [0, 0]
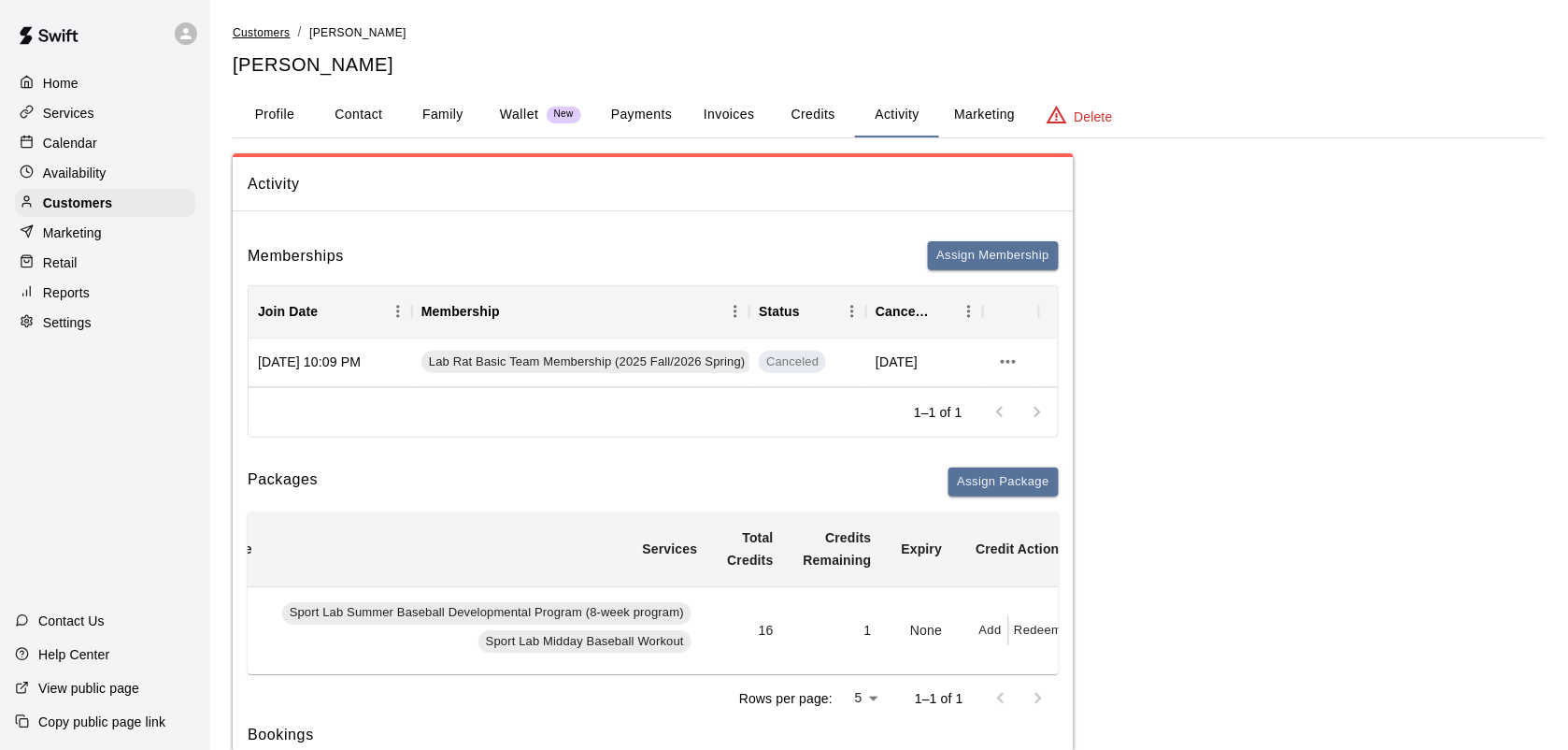
click at [267, 32] on span "Customers" at bounding box center [261, 32] width 58 height 13
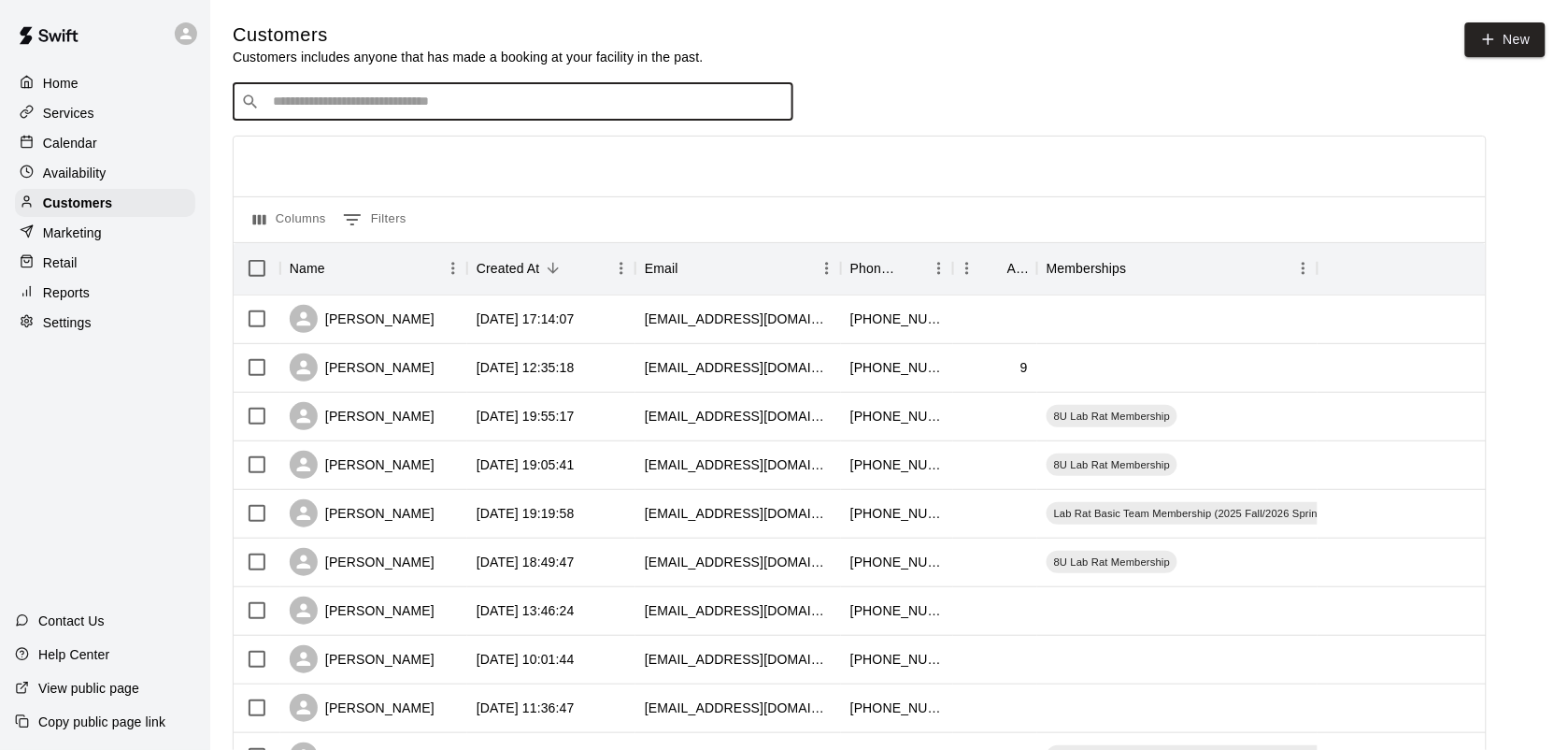
click at [300, 108] on input "Search customers by name or email" at bounding box center [526, 102] width 517 height 19
type input "******"
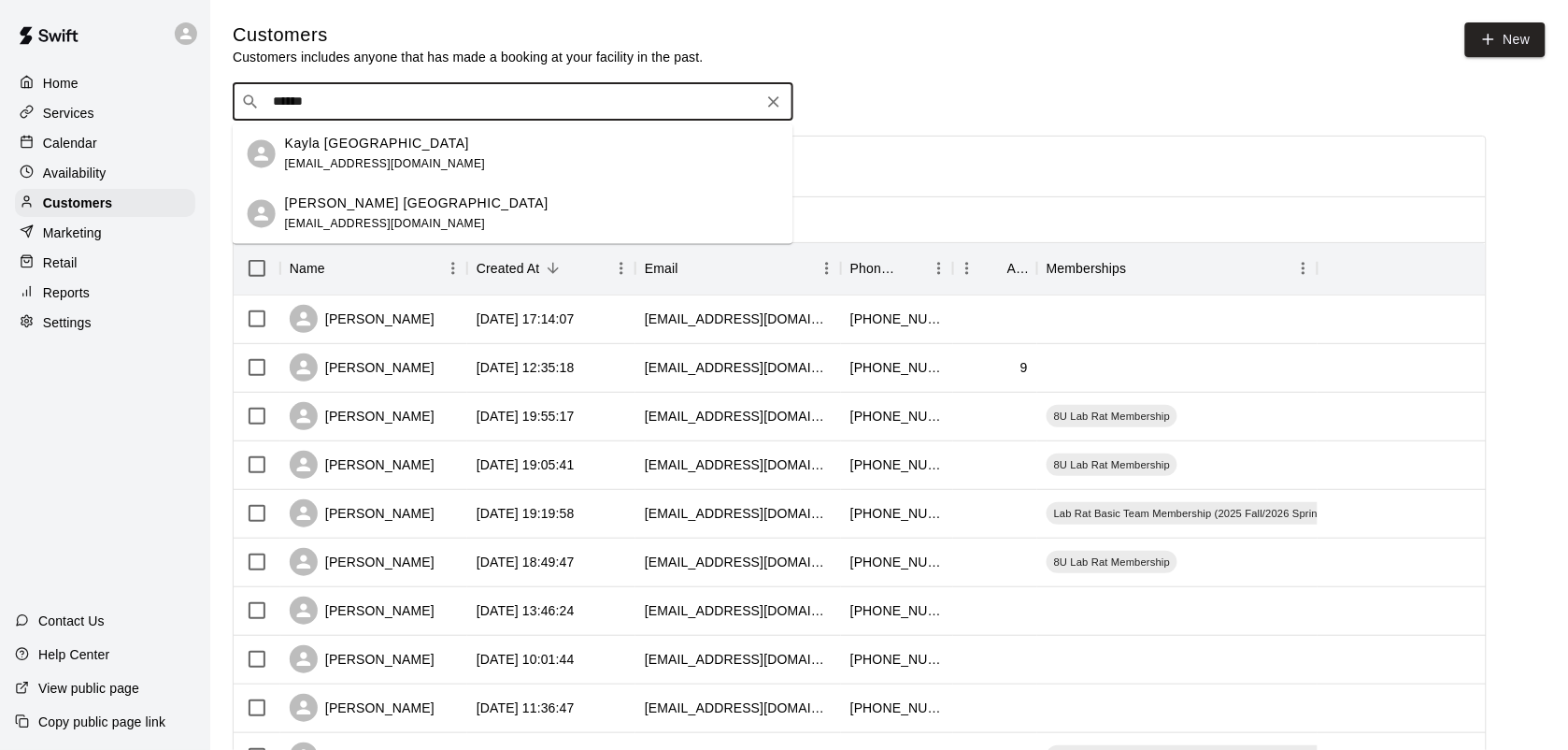
click at [344, 147] on p "Kayla [GEOGRAPHIC_DATA]" at bounding box center [377, 143] width 185 height 20
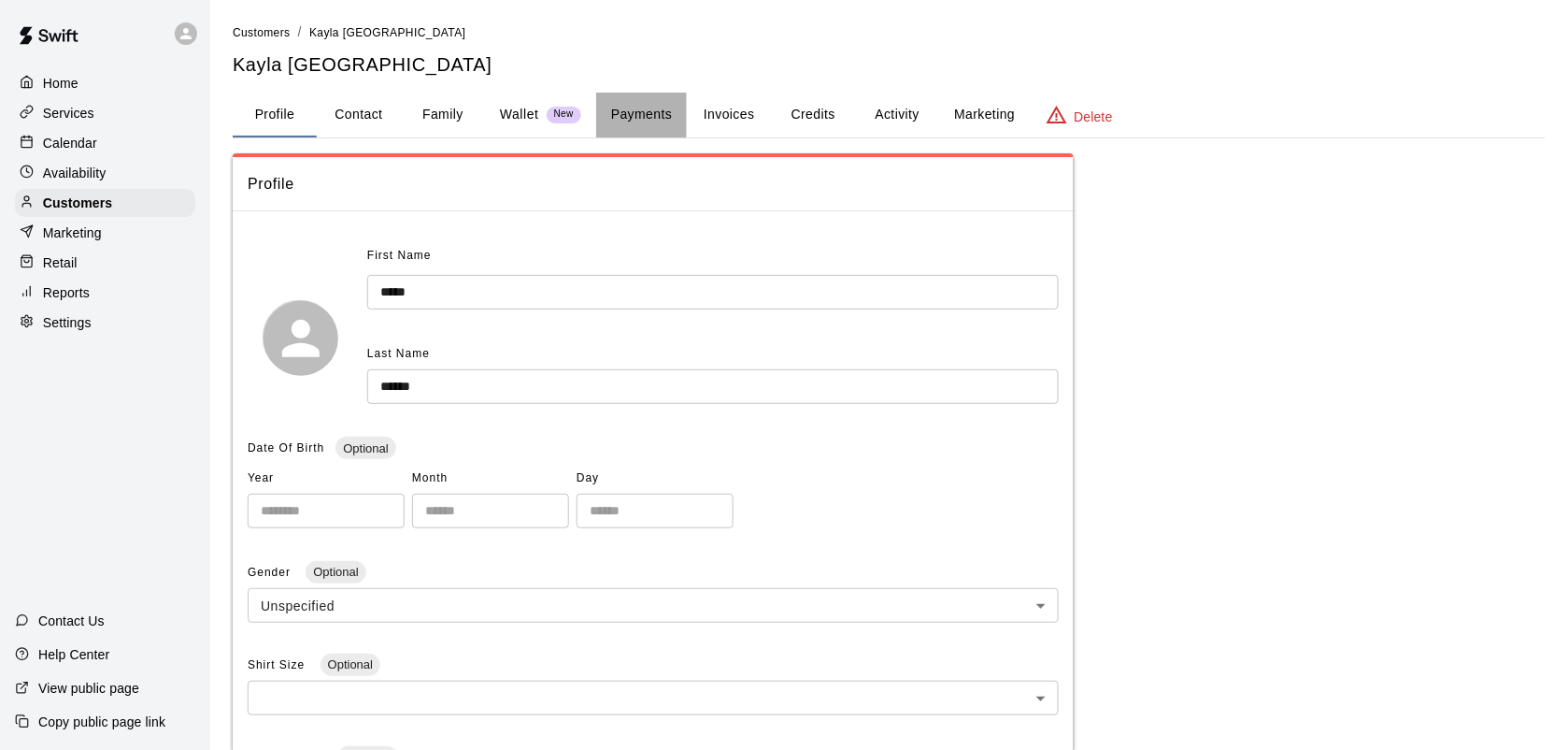
click at [645, 112] on button "Payments" at bounding box center [641, 114] width 90 height 45
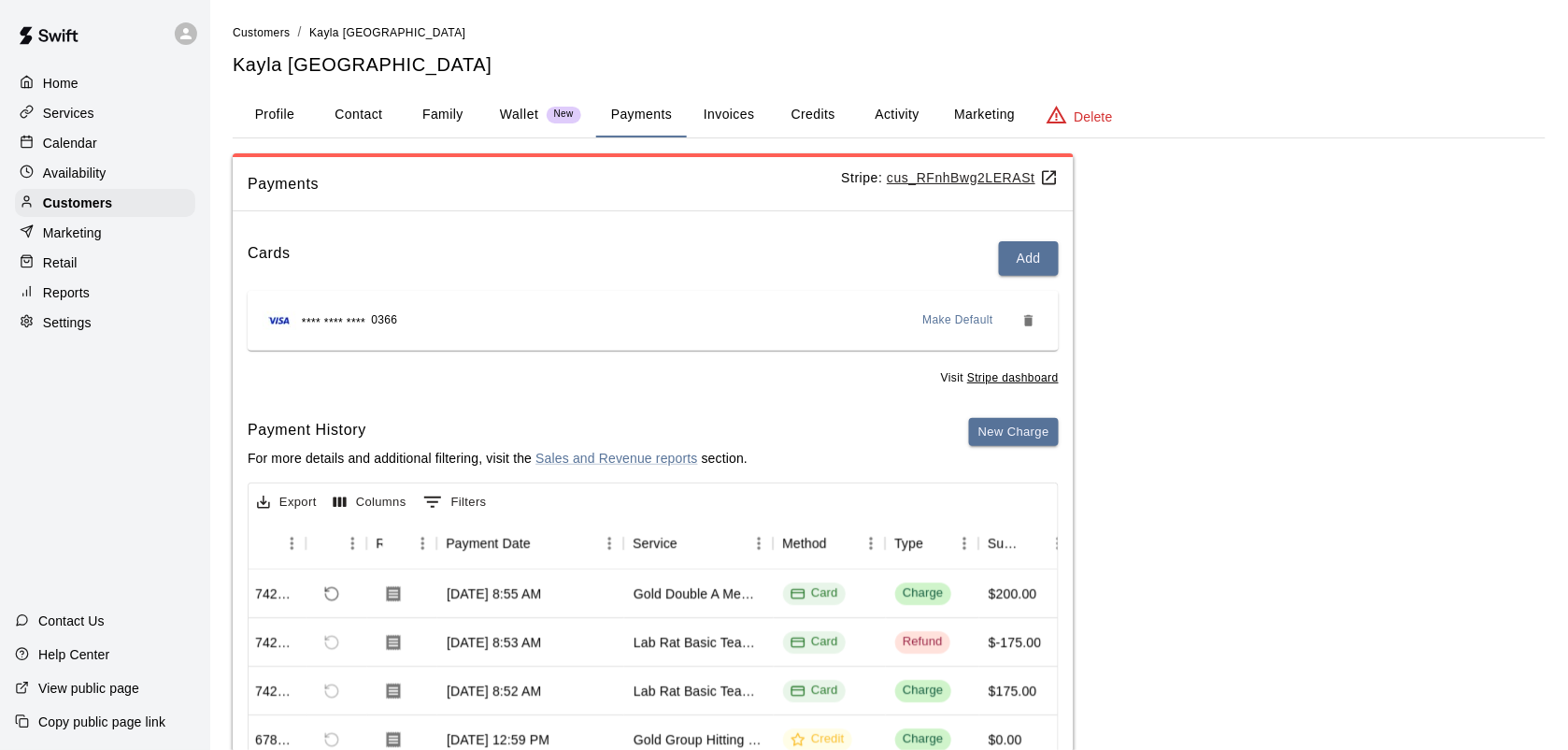
click at [813, 122] on button "Credits" at bounding box center [813, 114] width 84 height 45
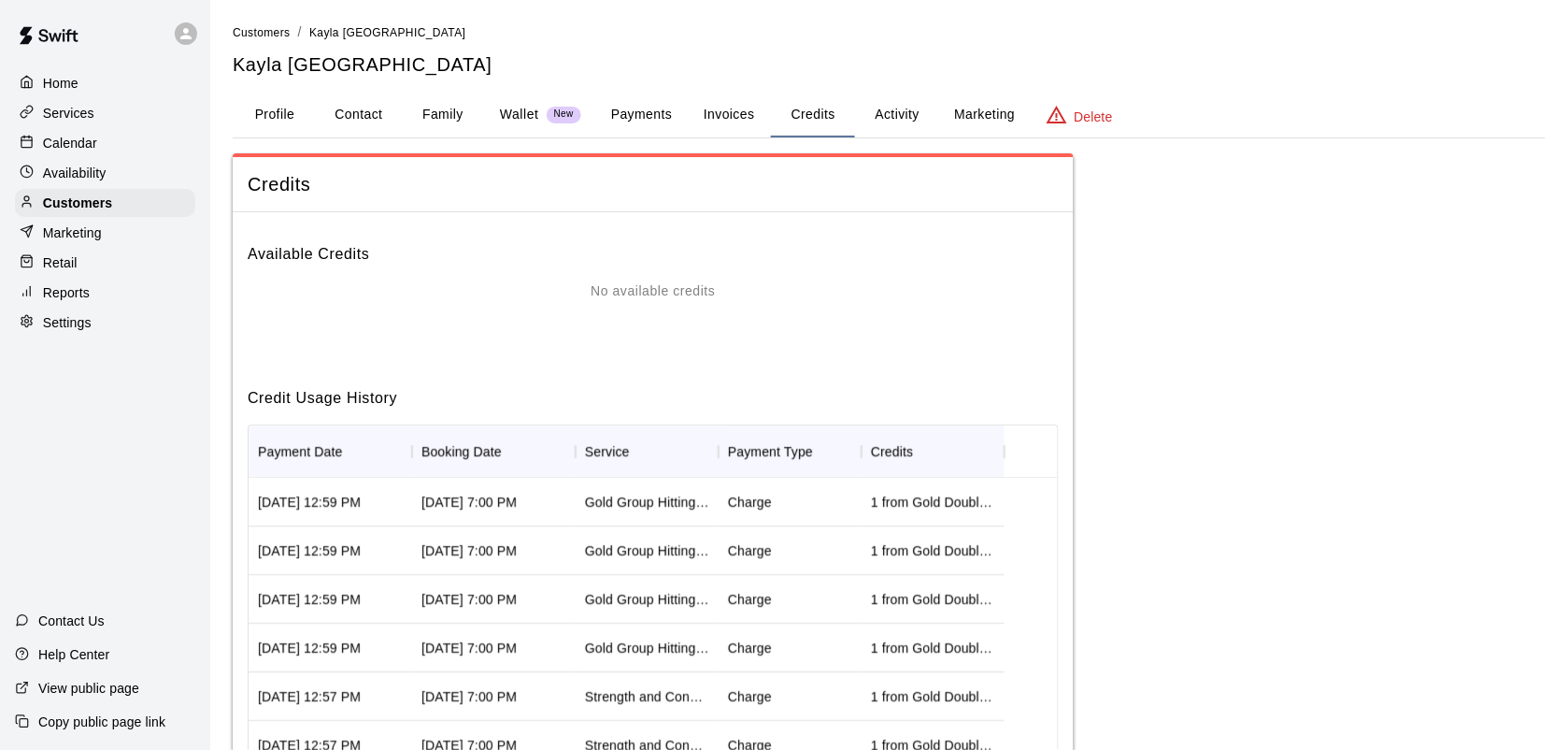
click at [895, 111] on button "Activity" at bounding box center [897, 114] width 84 height 45
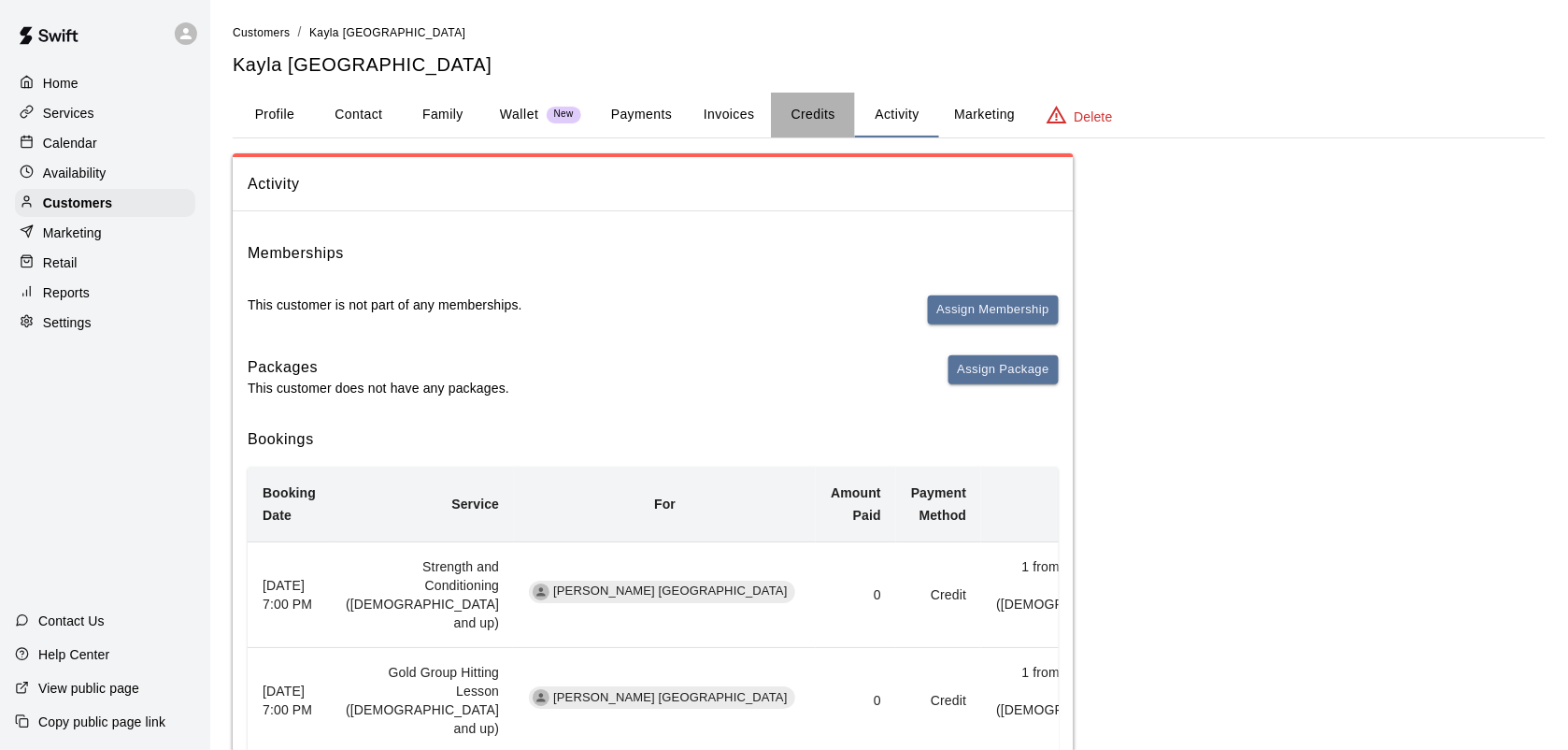
click at [822, 110] on button "Credits" at bounding box center [813, 114] width 84 height 45
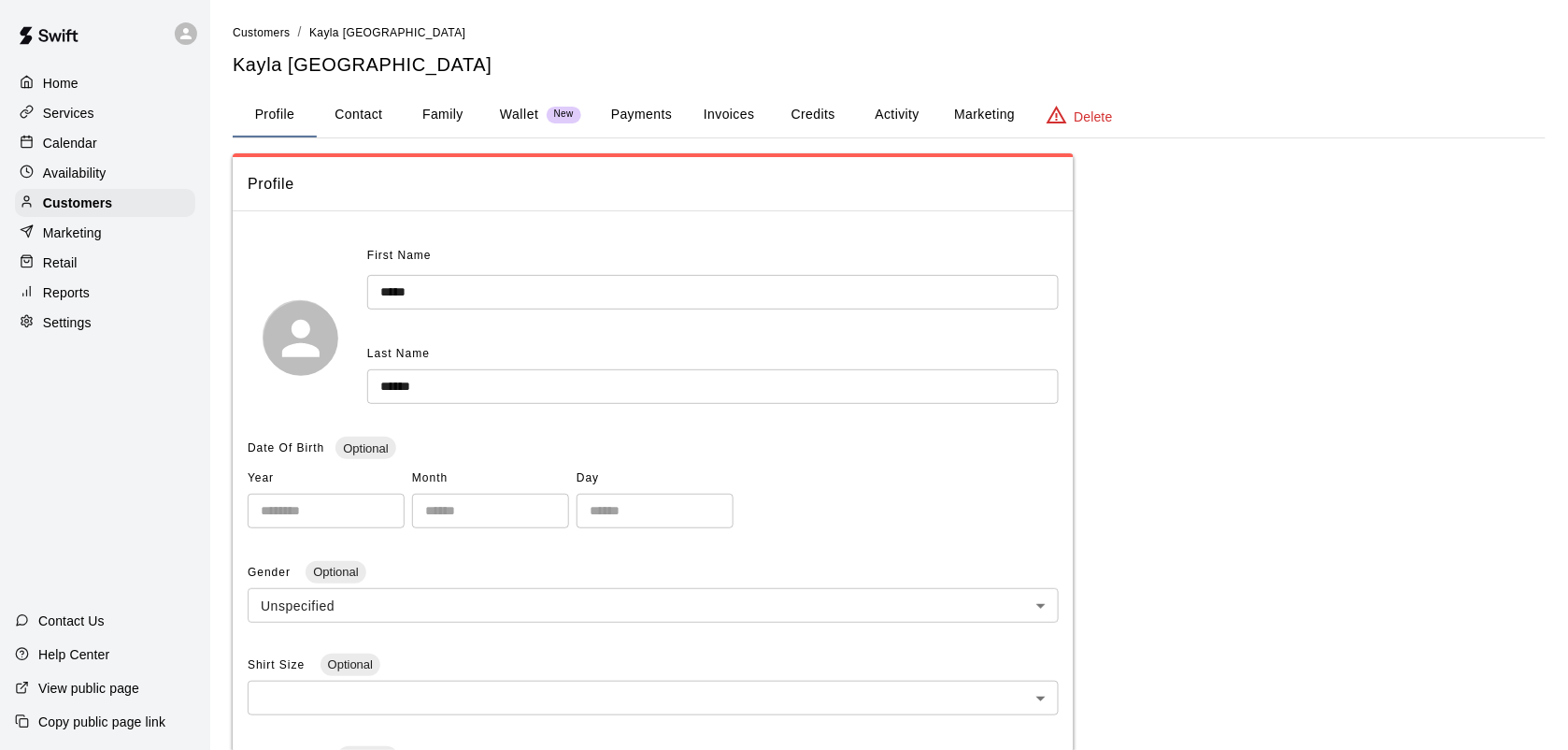
click at [905, 112] on button "Activity" at bounding box center [897, 114] width 84 height 45
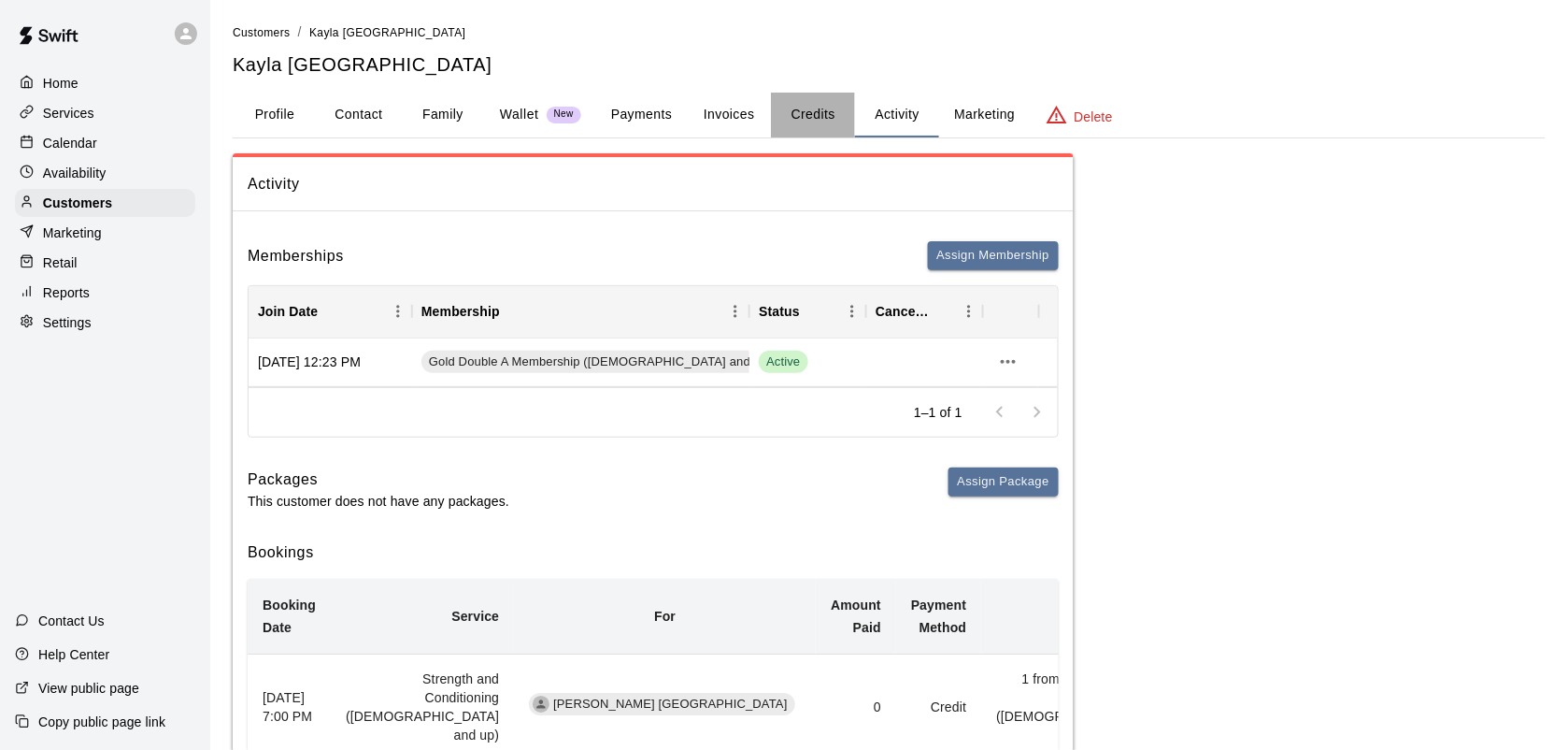
click at [829, 100] on button "Credits" at bounding box center [813, 114] width 84 height 45
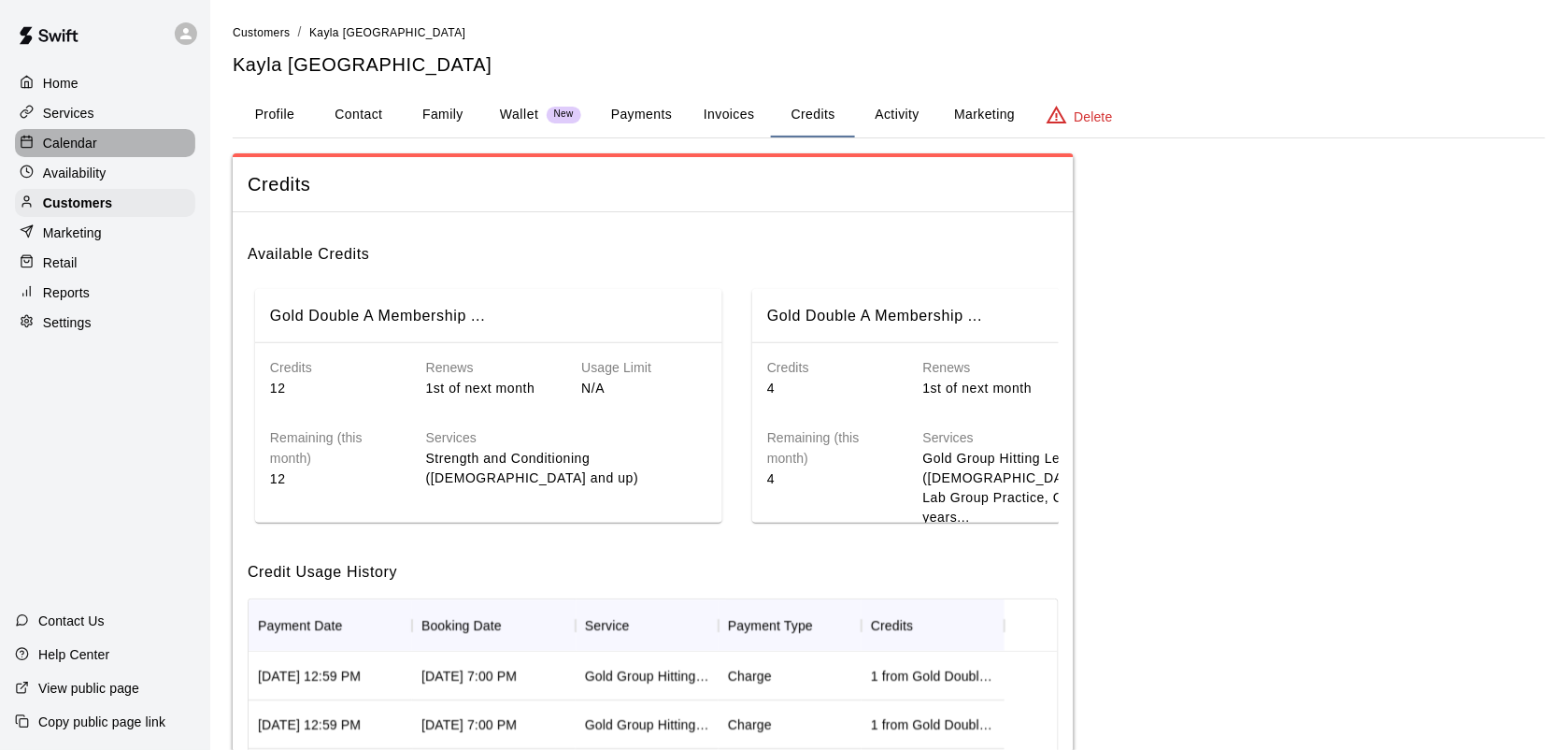
click at [75, 140] on p "Calendar" at bounding box center [70, 143] width 54 height 19
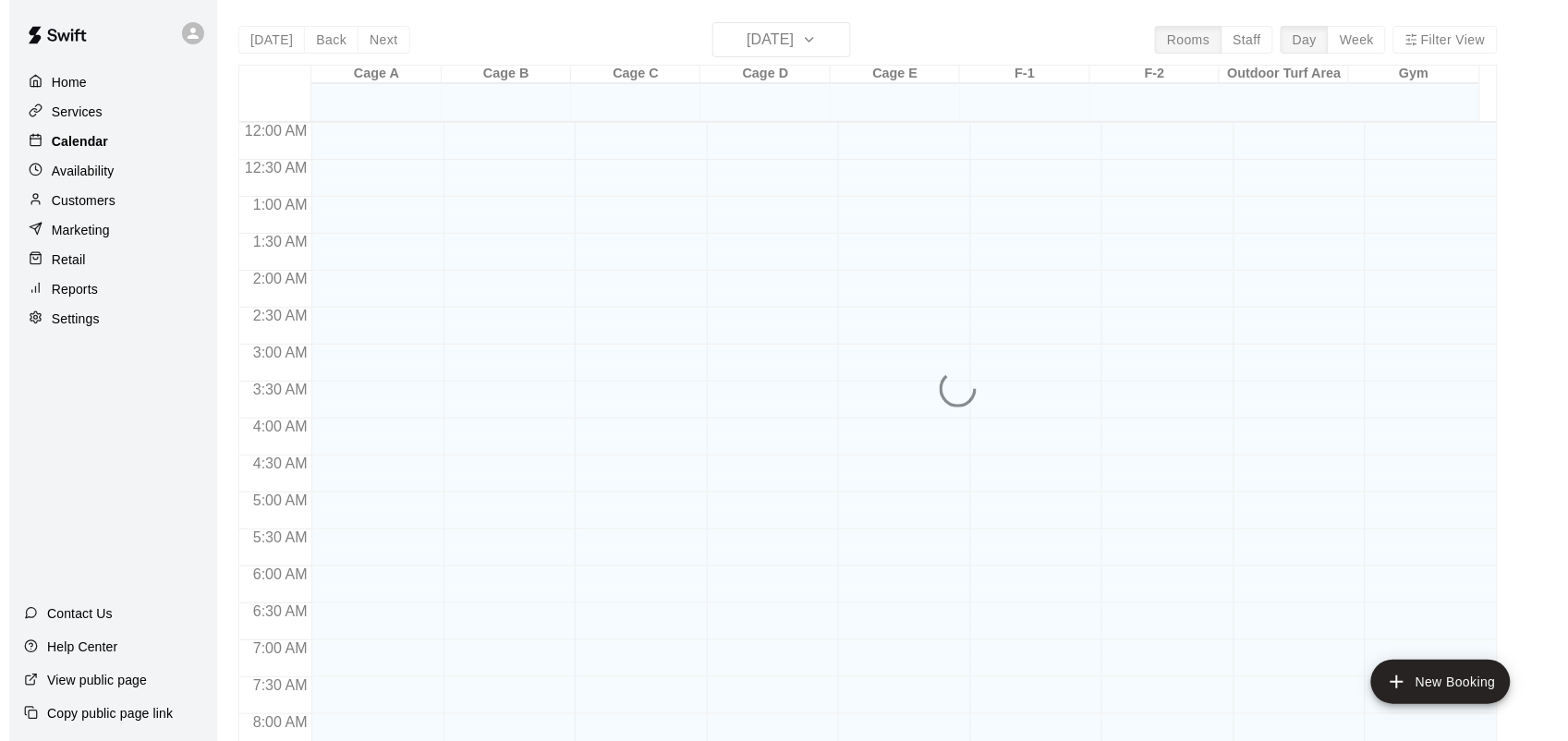
scroll to position [917, 0]
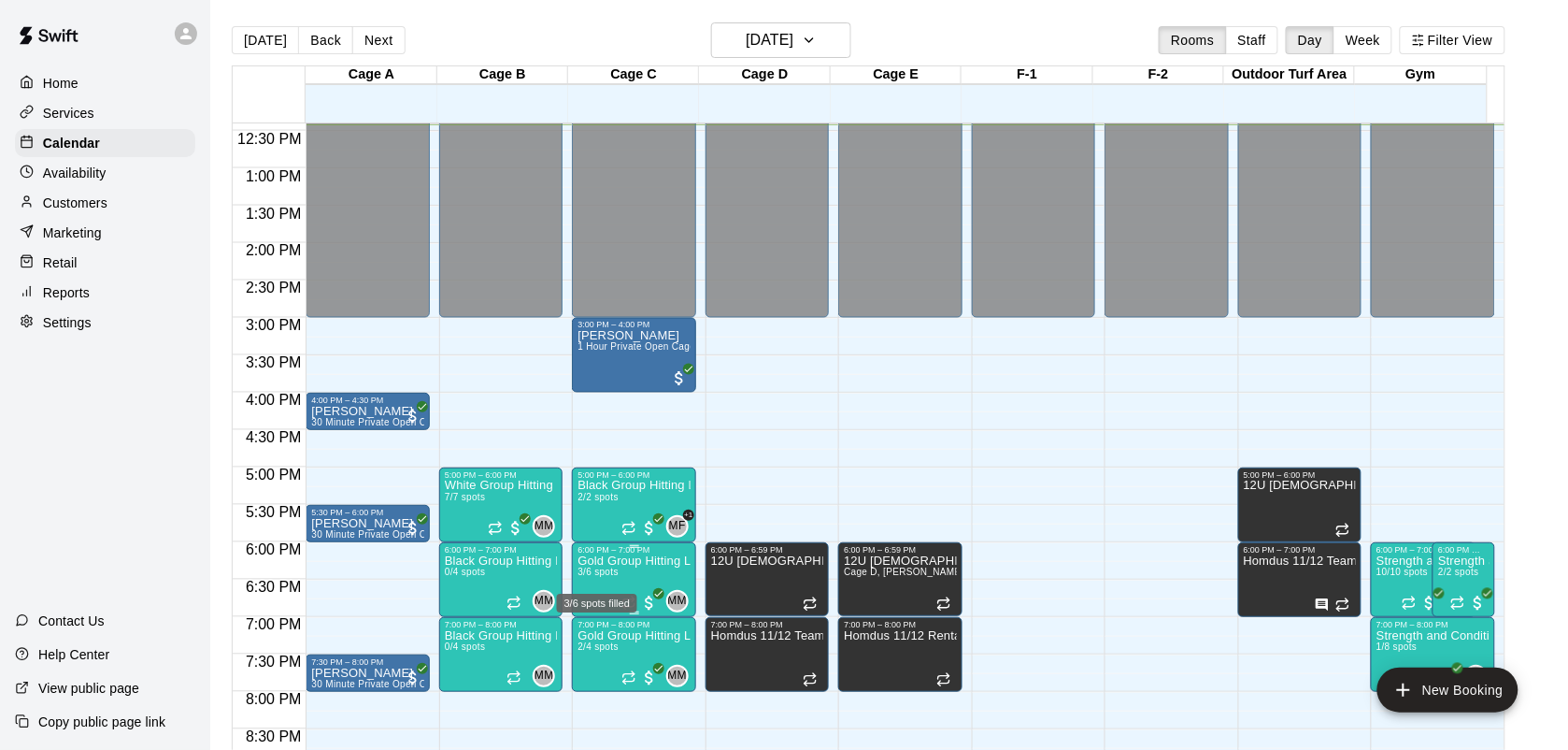
click at [598, 576] on span "3/6 spots" at bounding box center [597, 571] width 41 height 10
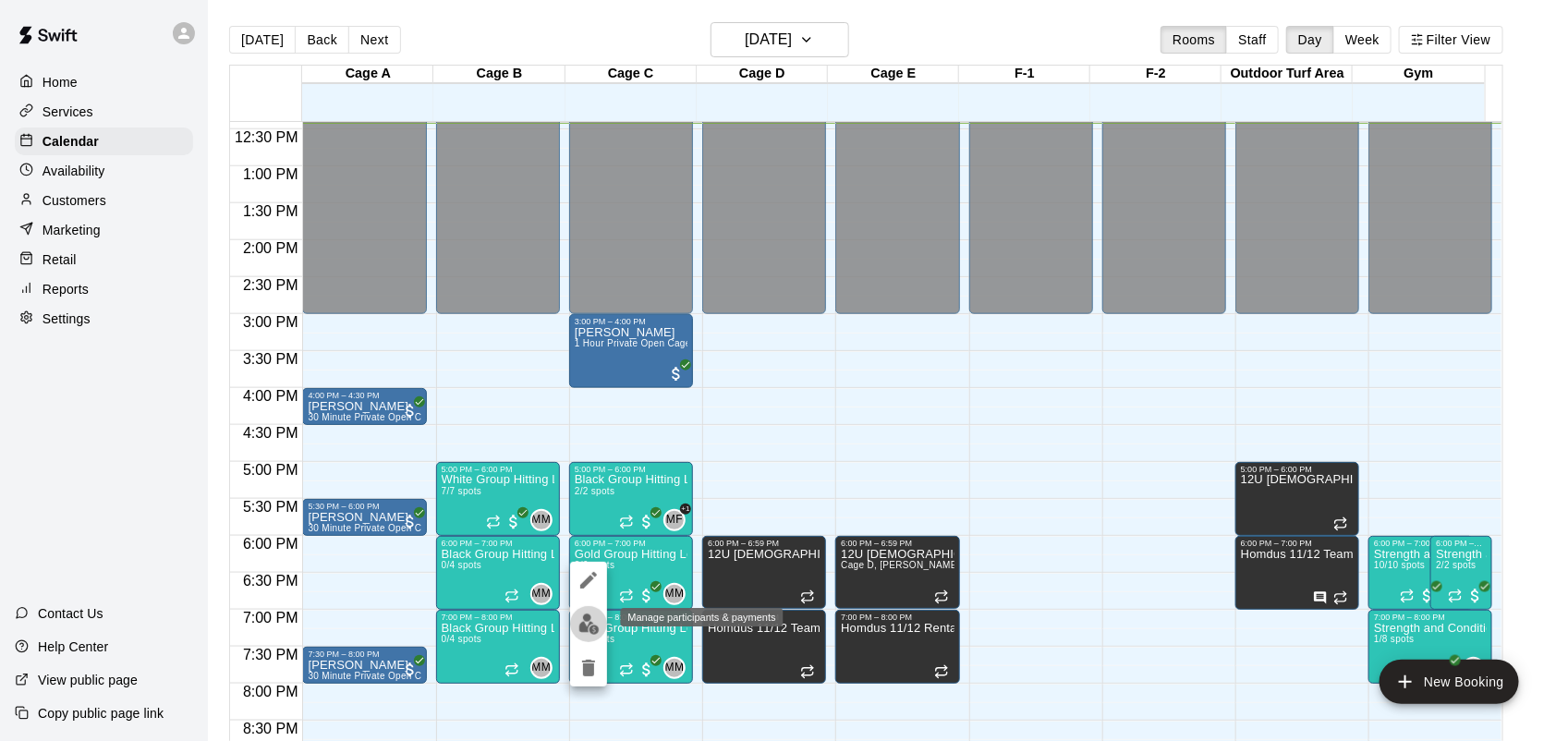
click at [582, 617] on img "edit" at bounding box center [589, 623] width 22 height 22
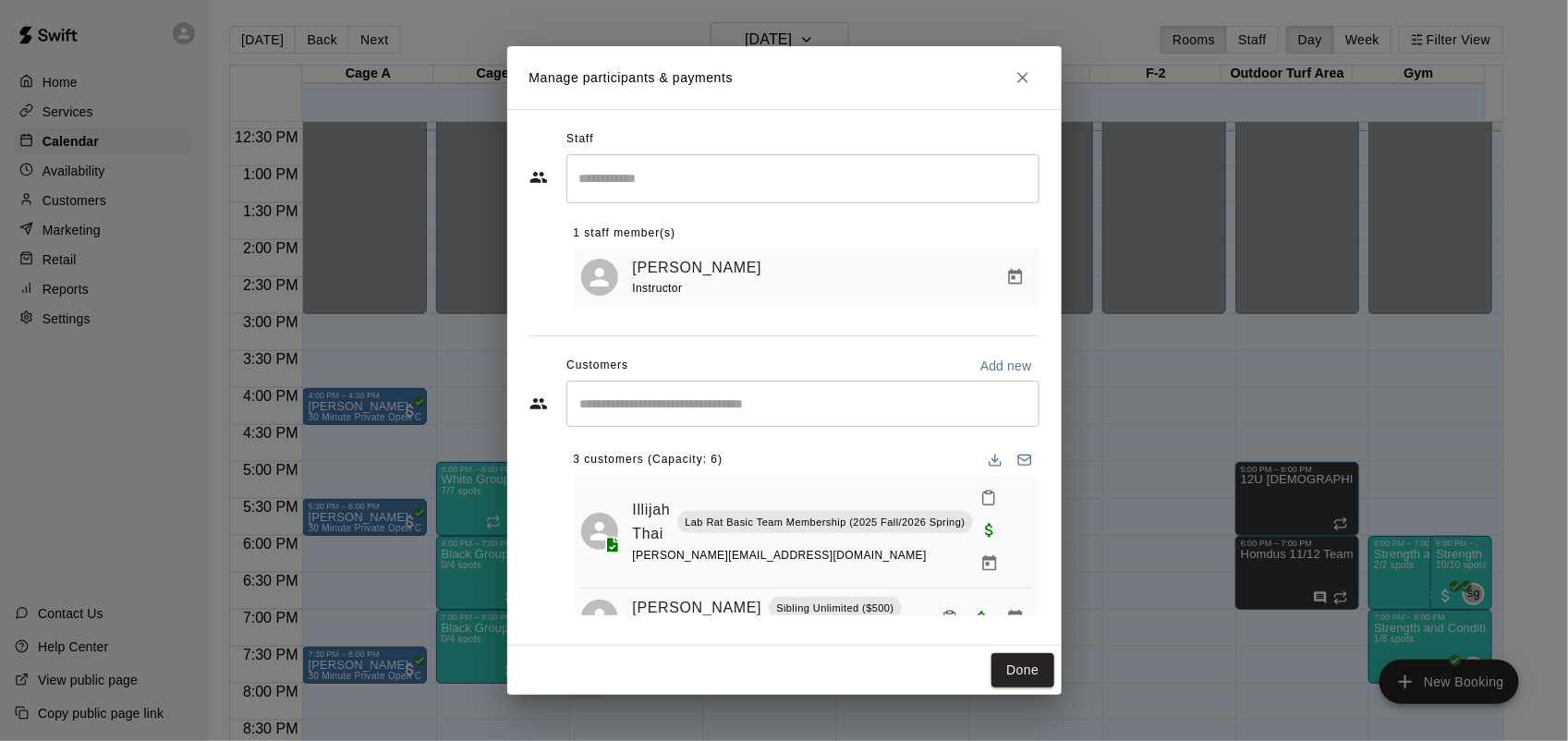
click at [449, 32] on div "Manage participants & payments Staff ​ 1 staff member(s) Matt McGrew Instructor…" at bounding box center [784, 370] width 1568 height 741
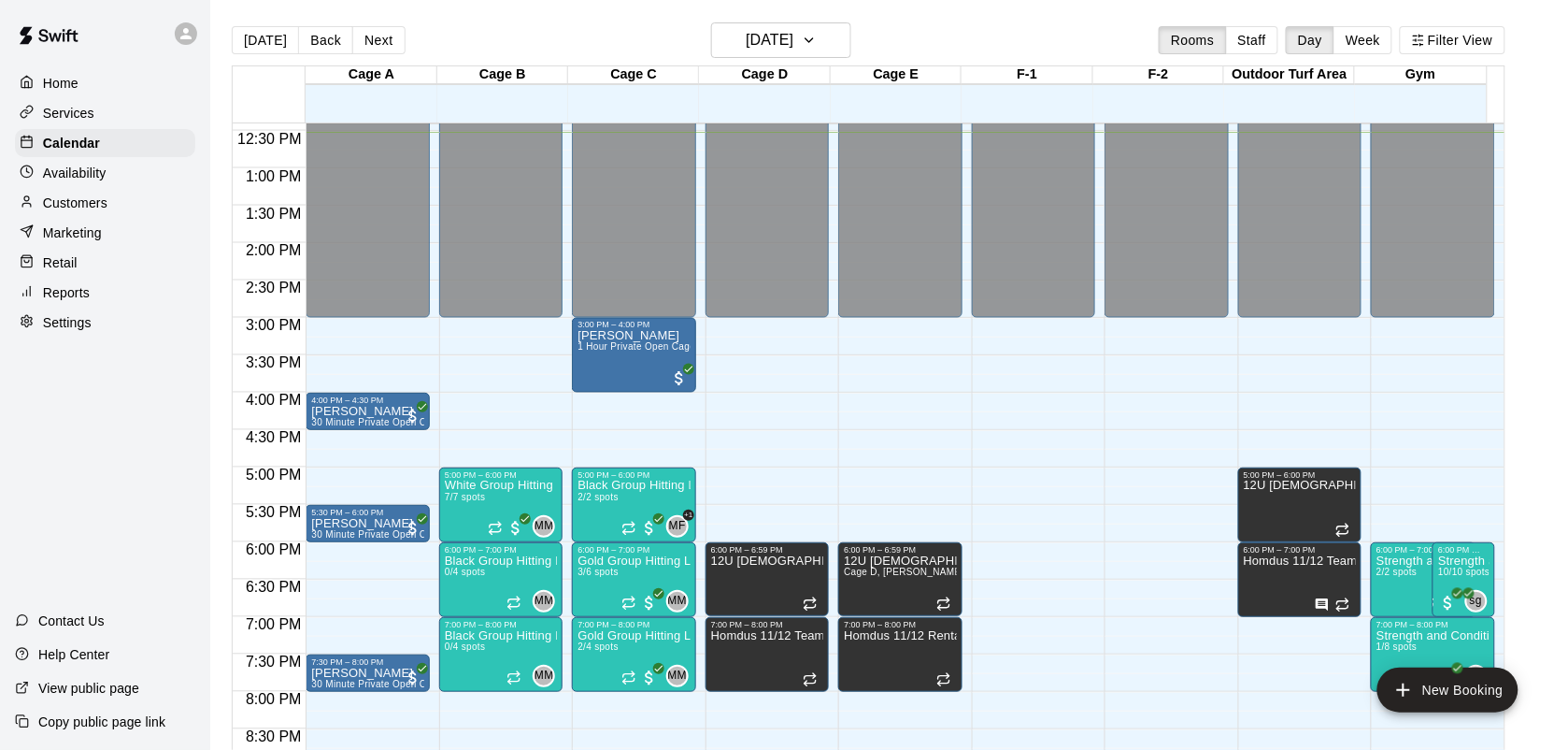
click at [454, 32] on div "Today Back Next Monday Aug 11 Rooms Staff Day Week Filter View" at bounding box center [868, 44] width 1274 height 43
click at [758, 35] on h6 "[DATE]" at bounding box center [770, 39] width 48 height 26
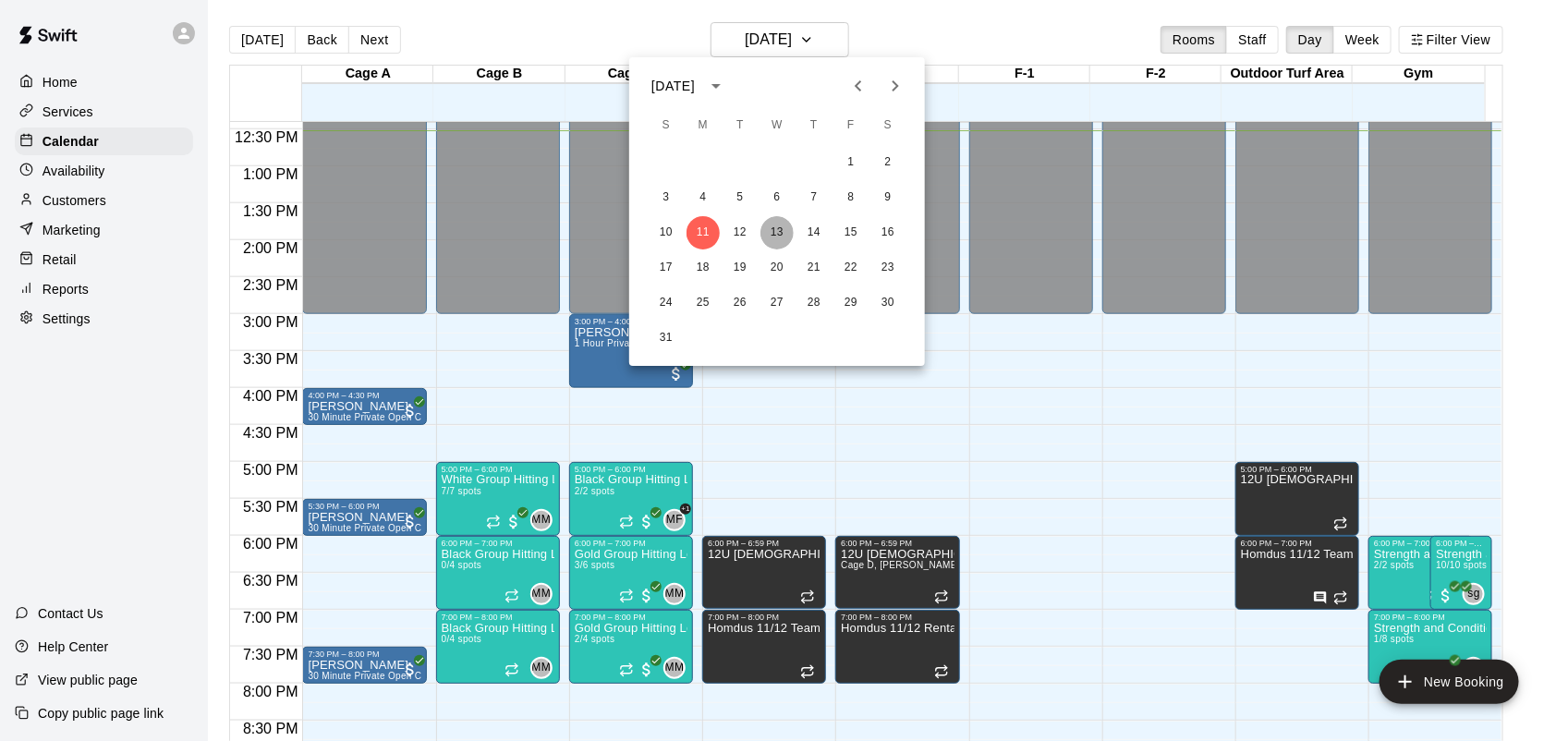
click at [785, 232] on button "13" at bounding box center [776, 233] width 33 height 33
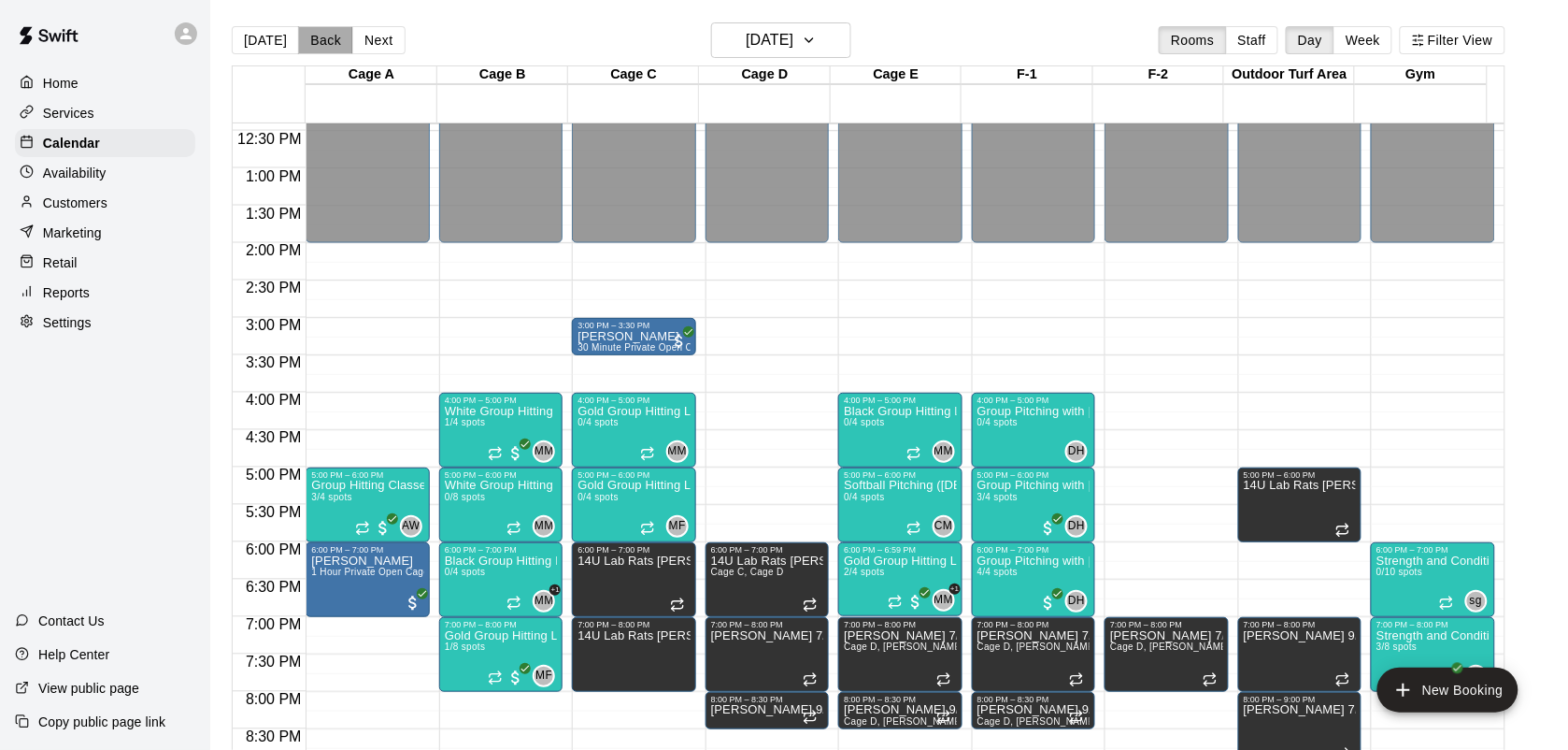
click at [316, 37] on button "Back" at bounding box center [326, 39] width 55 height 28
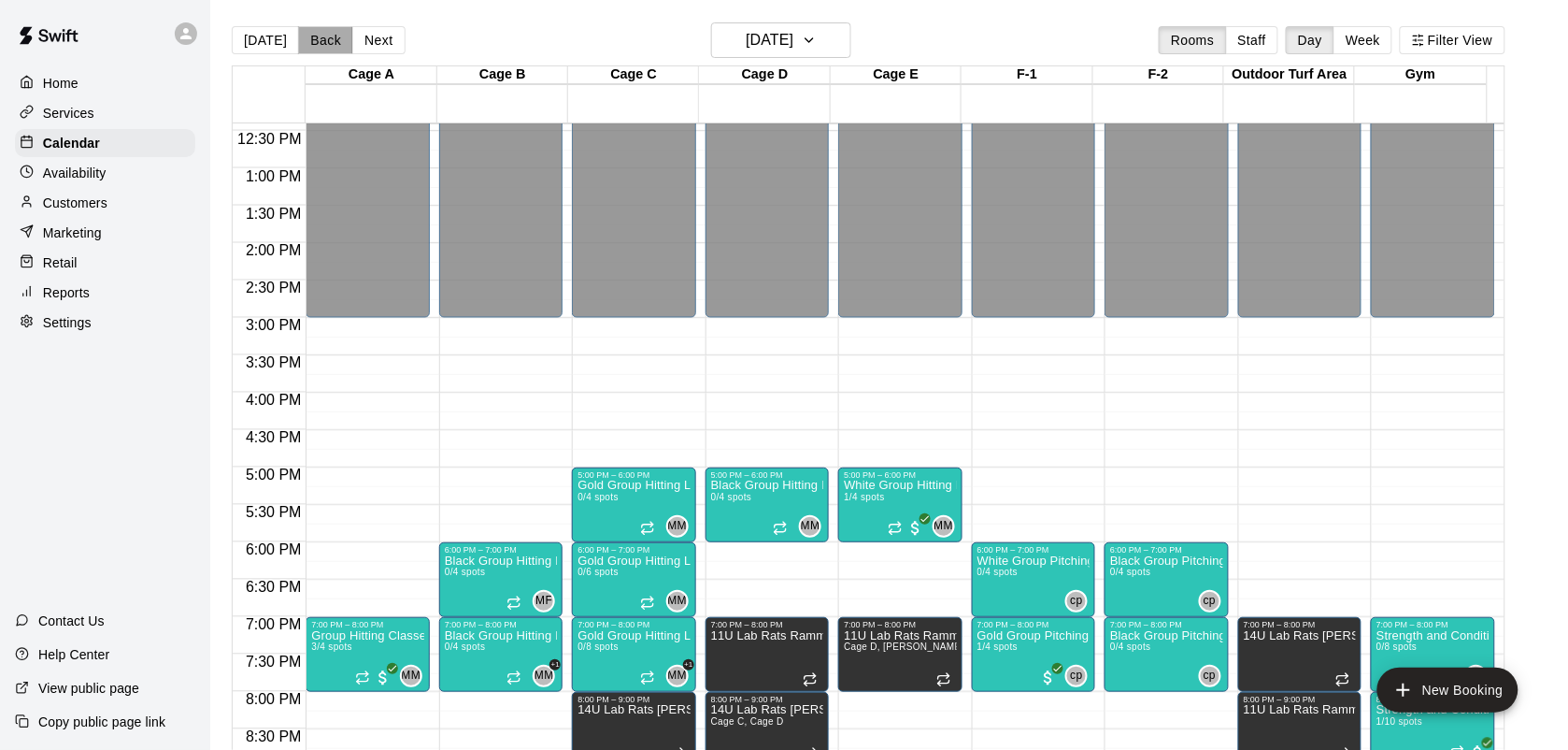
click at [304, 34] on button "Back" at bounding box center [326, 39] width 55 height 28
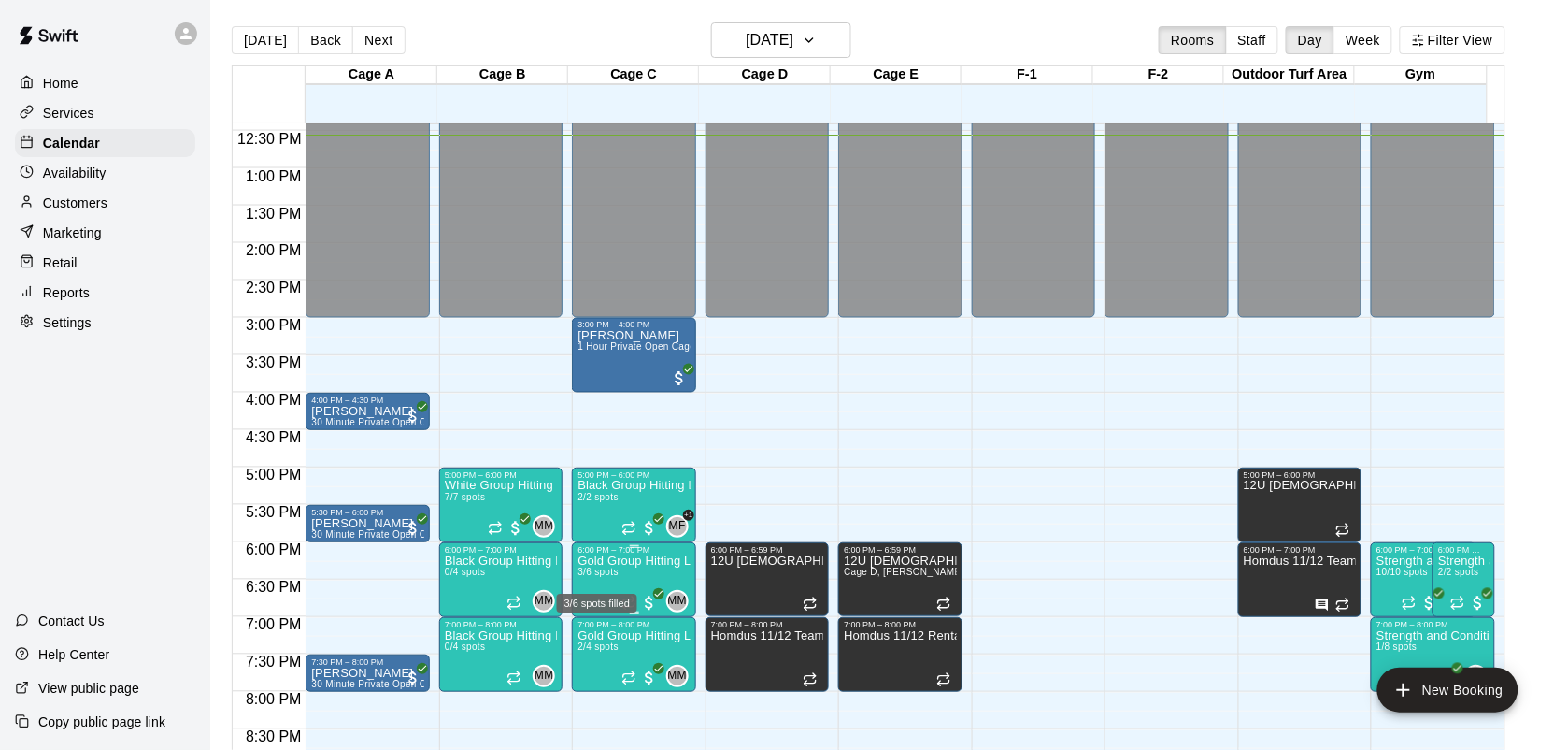
click at [595, 577] on span "3/6 spots" at bounding box center [597, 571] width 41 height 10
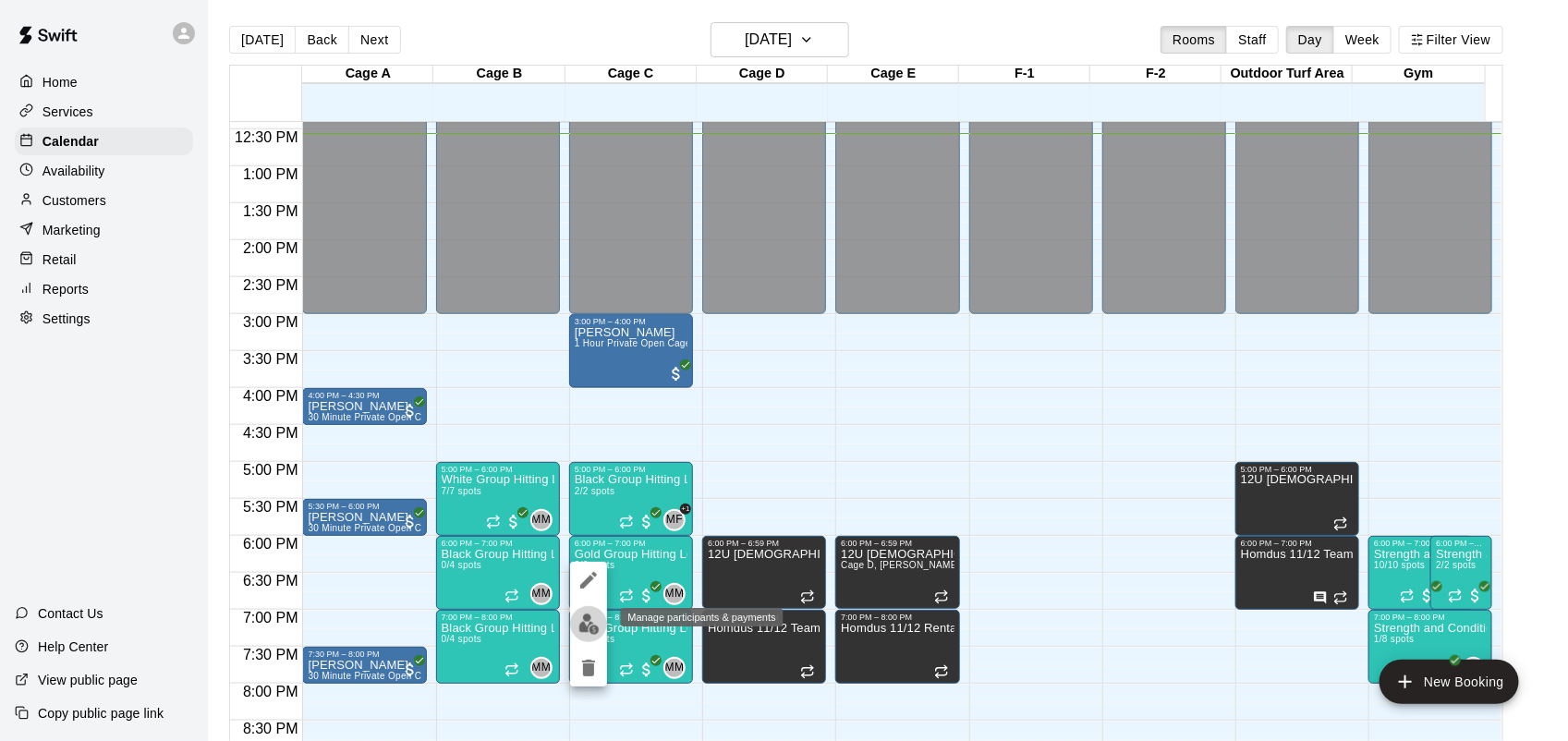
click at [587, 619] on img "edit" at bounding box center [589, 623] width 22 height 22
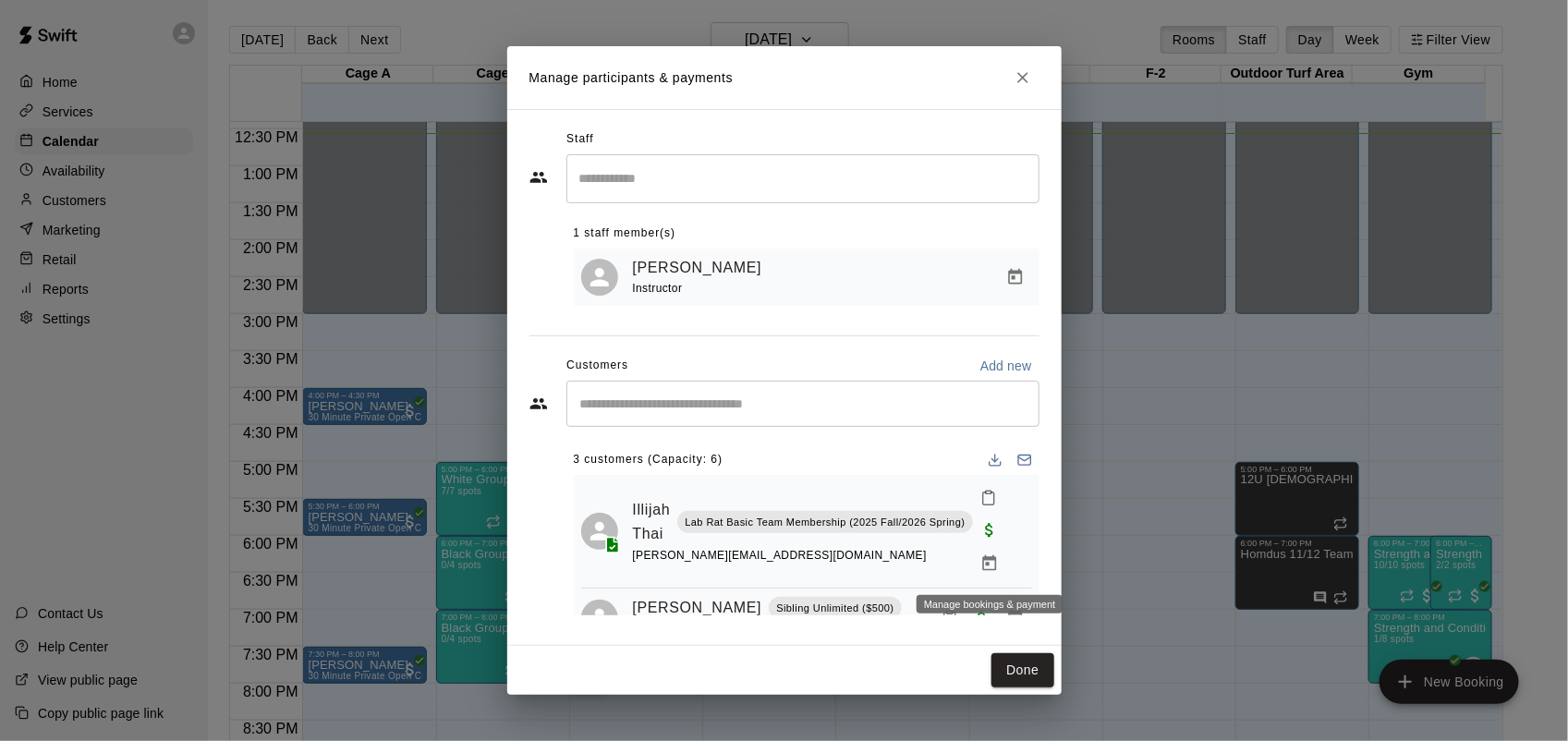
click at [999, 569] on button "Manage bookings & payment" at bounding box center [989, 563] width 33 height 33
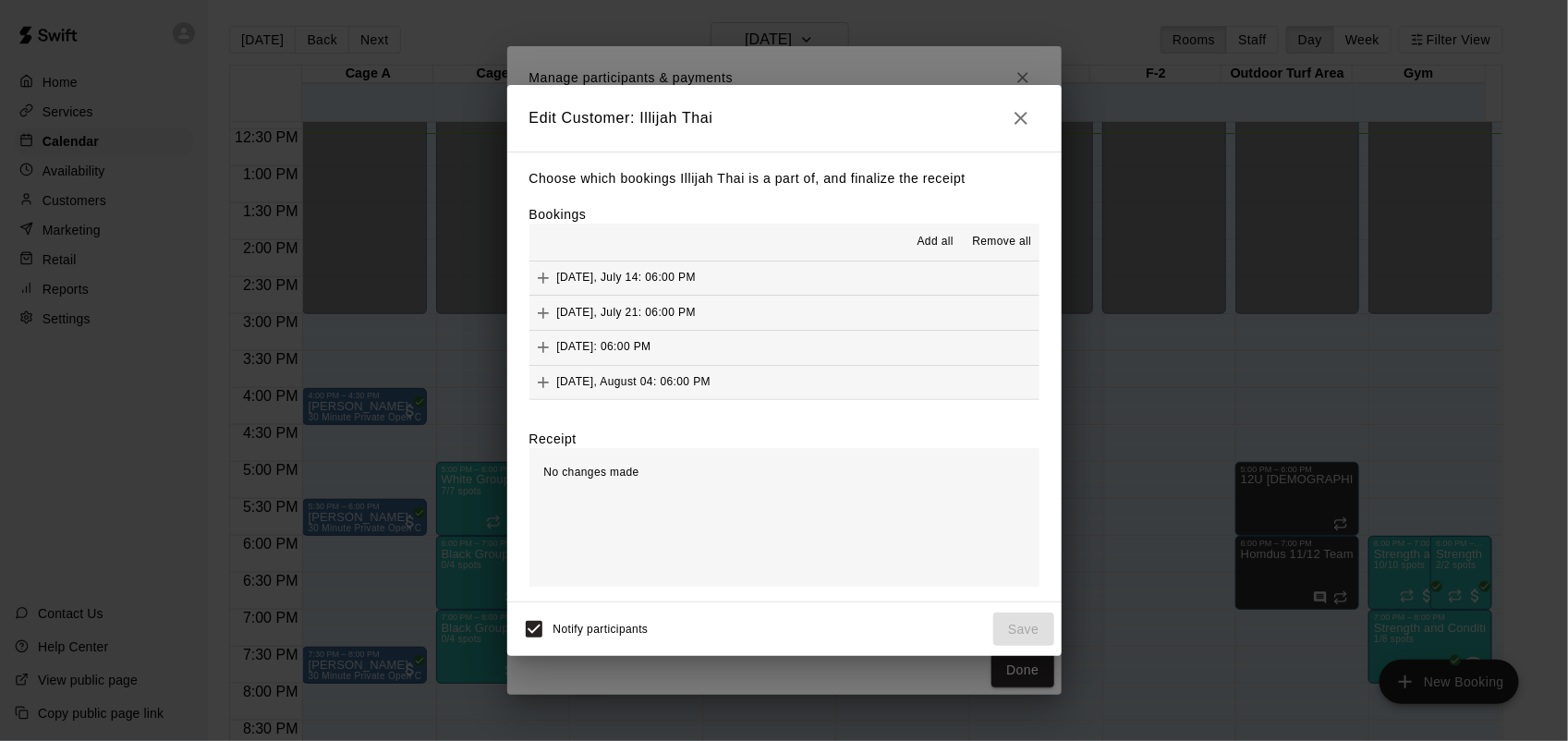
scroll to position [46, 0]
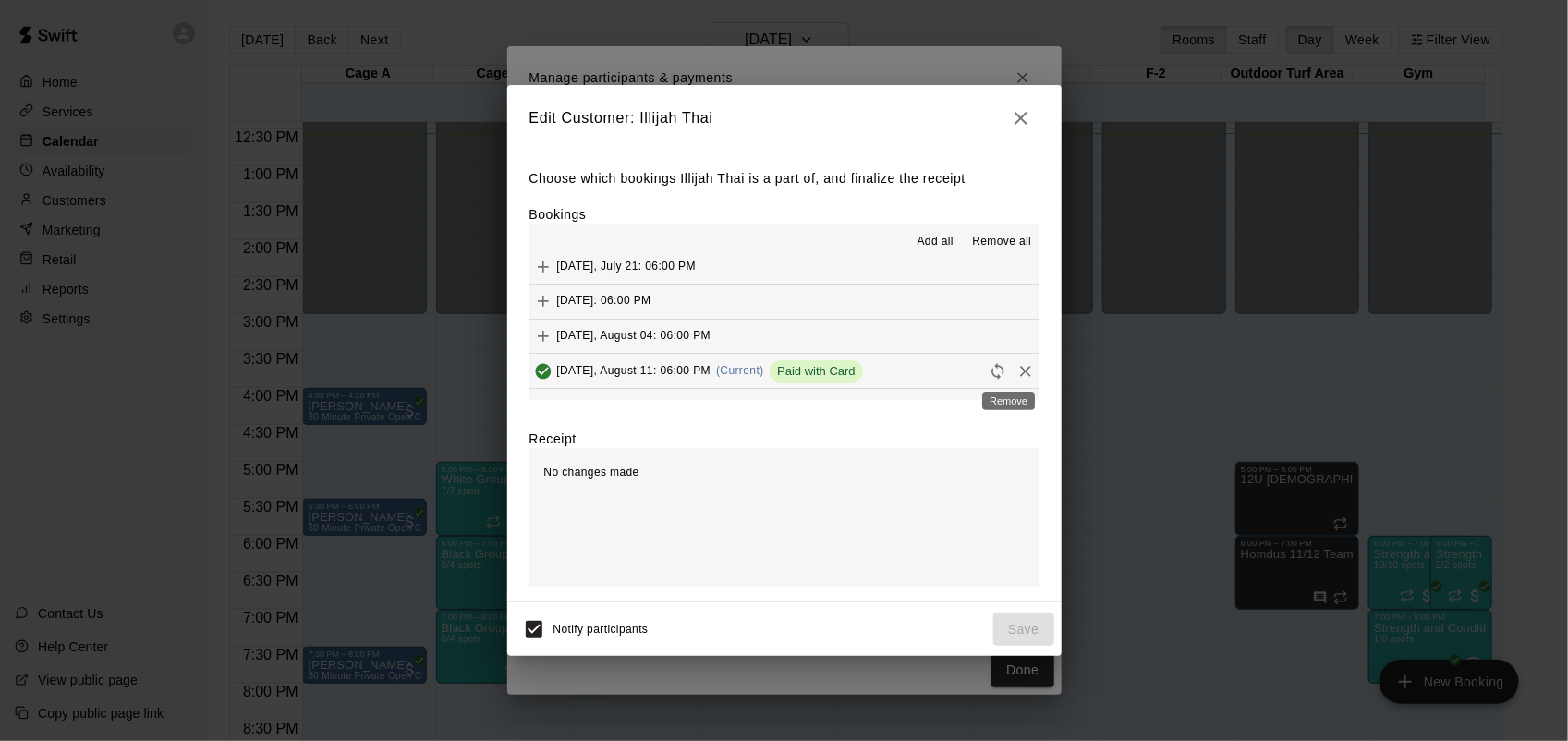
click at [1016, 366] on icon "Remove" at bounding box center [1026, 372] width 19 height 19
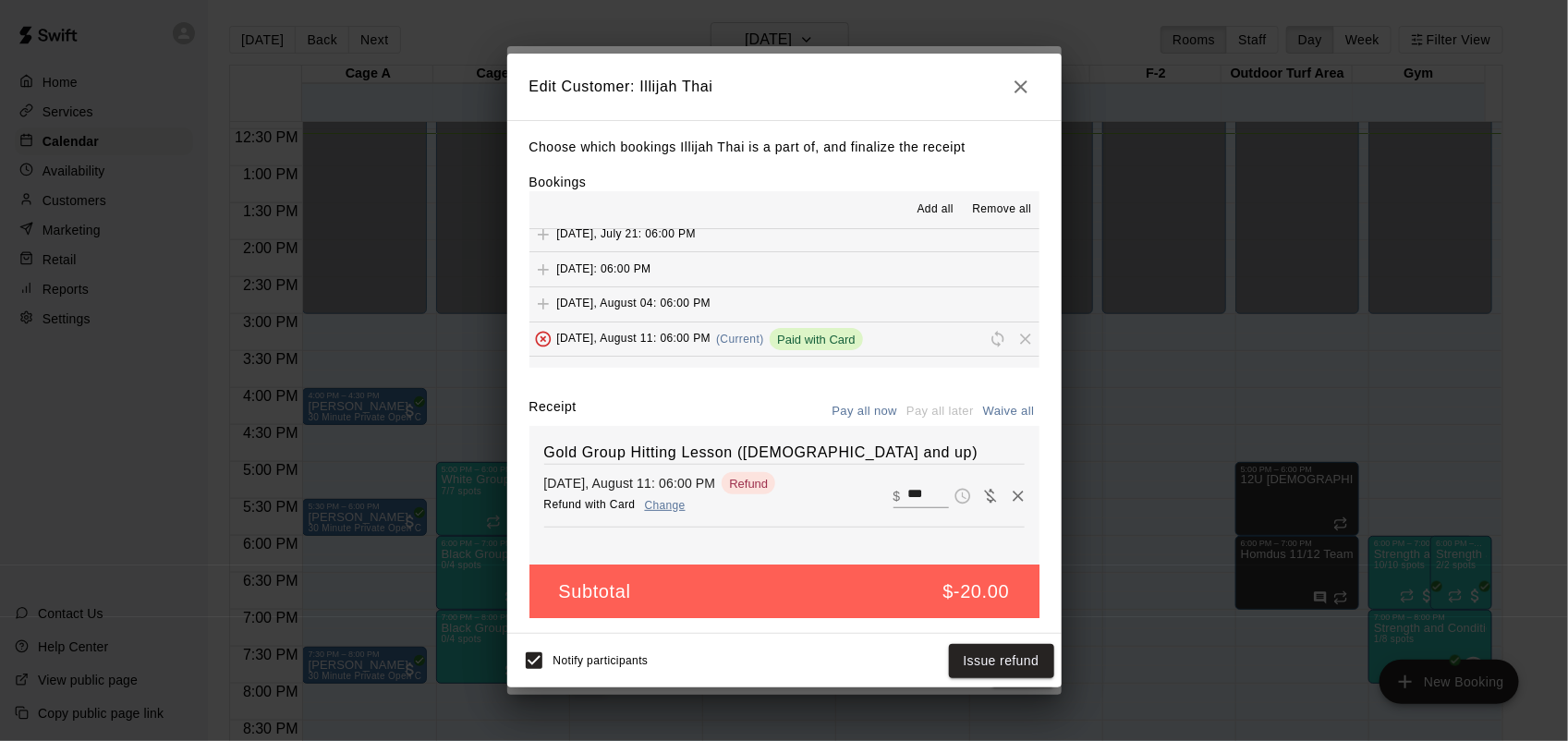
click at [907, 495] on input "***" at bounding box center [927, 495] width 40 height 24
type input "*"
click at [1027, 652] on button "Save" at bounding box center [1024, 661] width 61 height 34
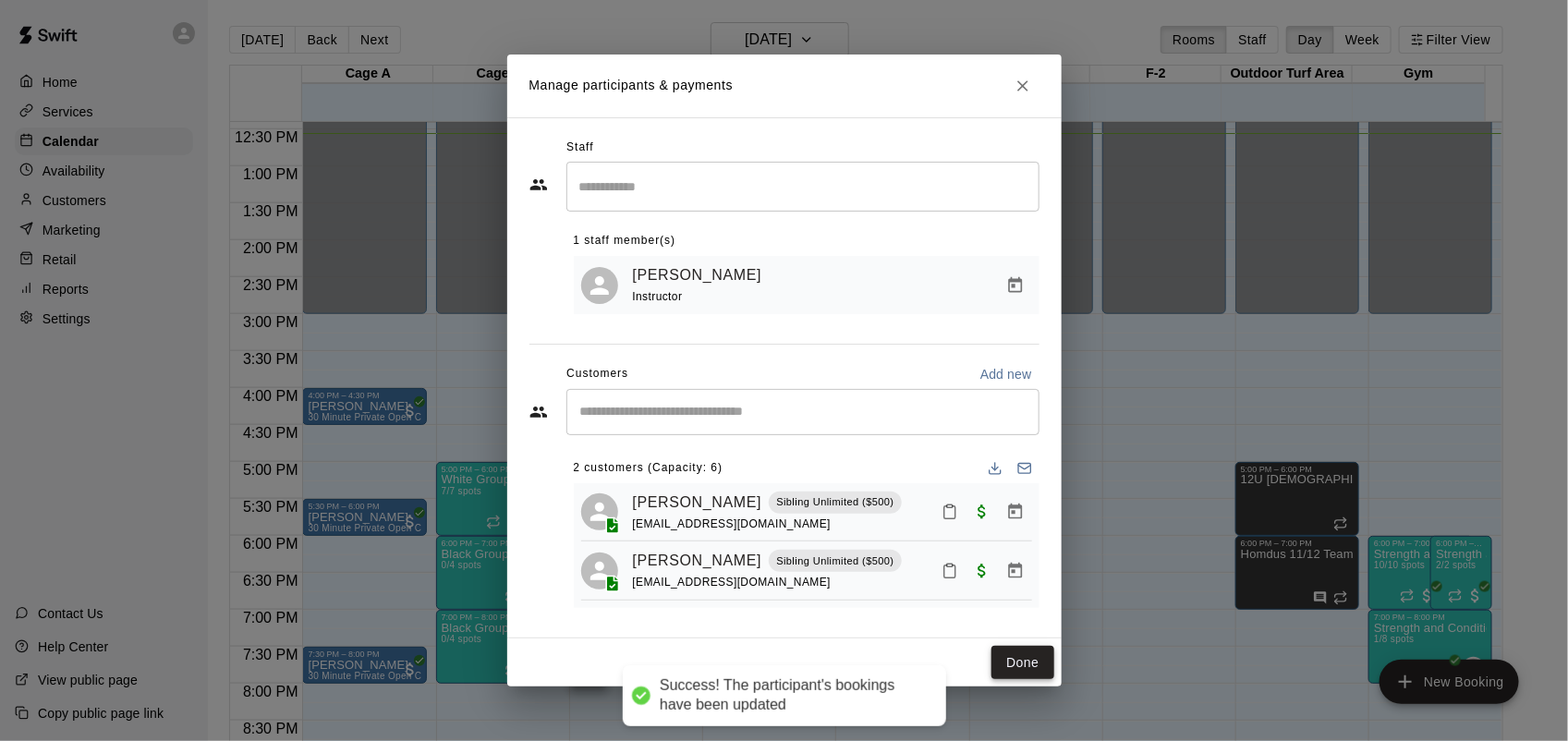
click at [1028, 663] on button "Done" at bounding box center [1023, 663] width 62 height 34
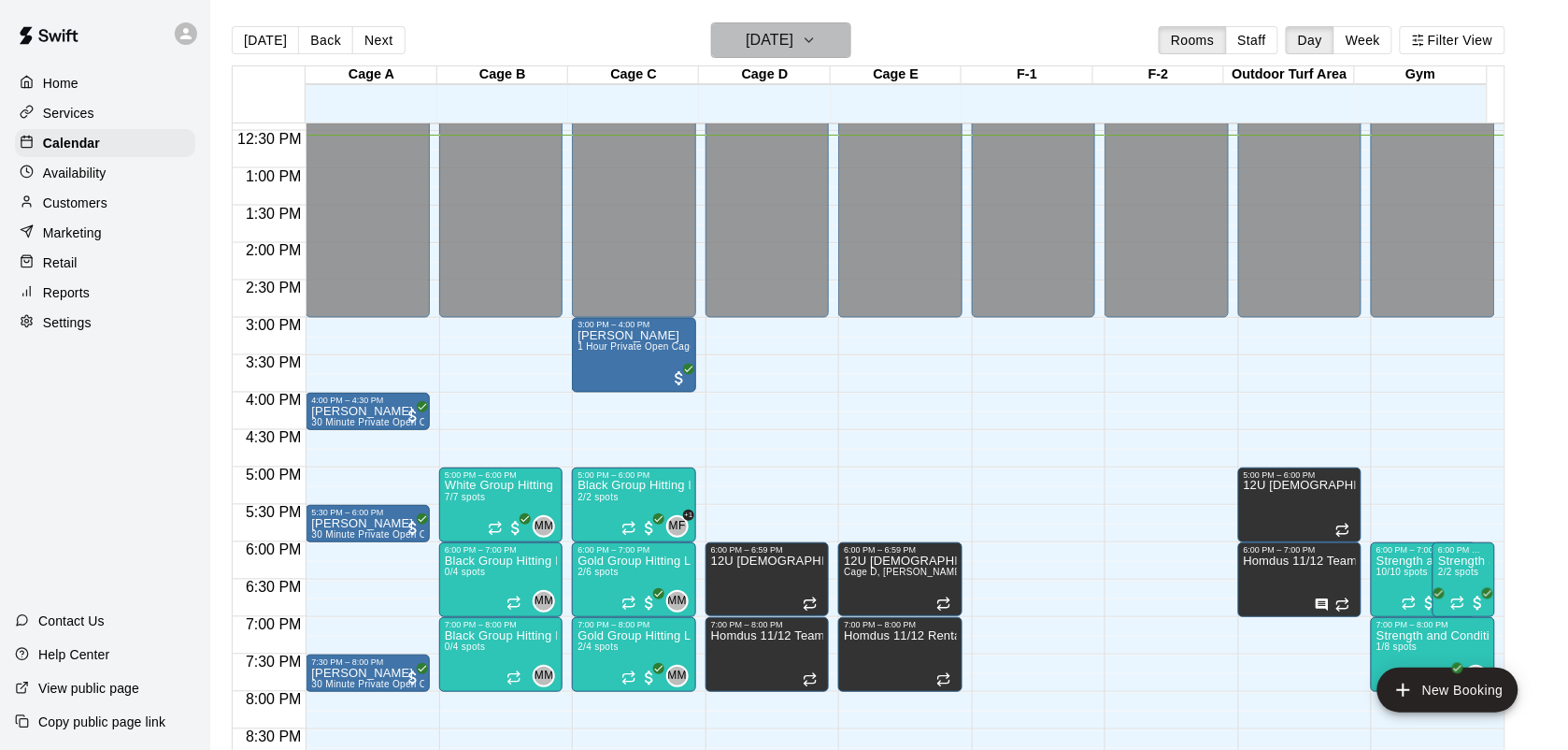
click at [794, 49] on h6 "[DATE]" at bounding box center [770, 39] width 48 height 26
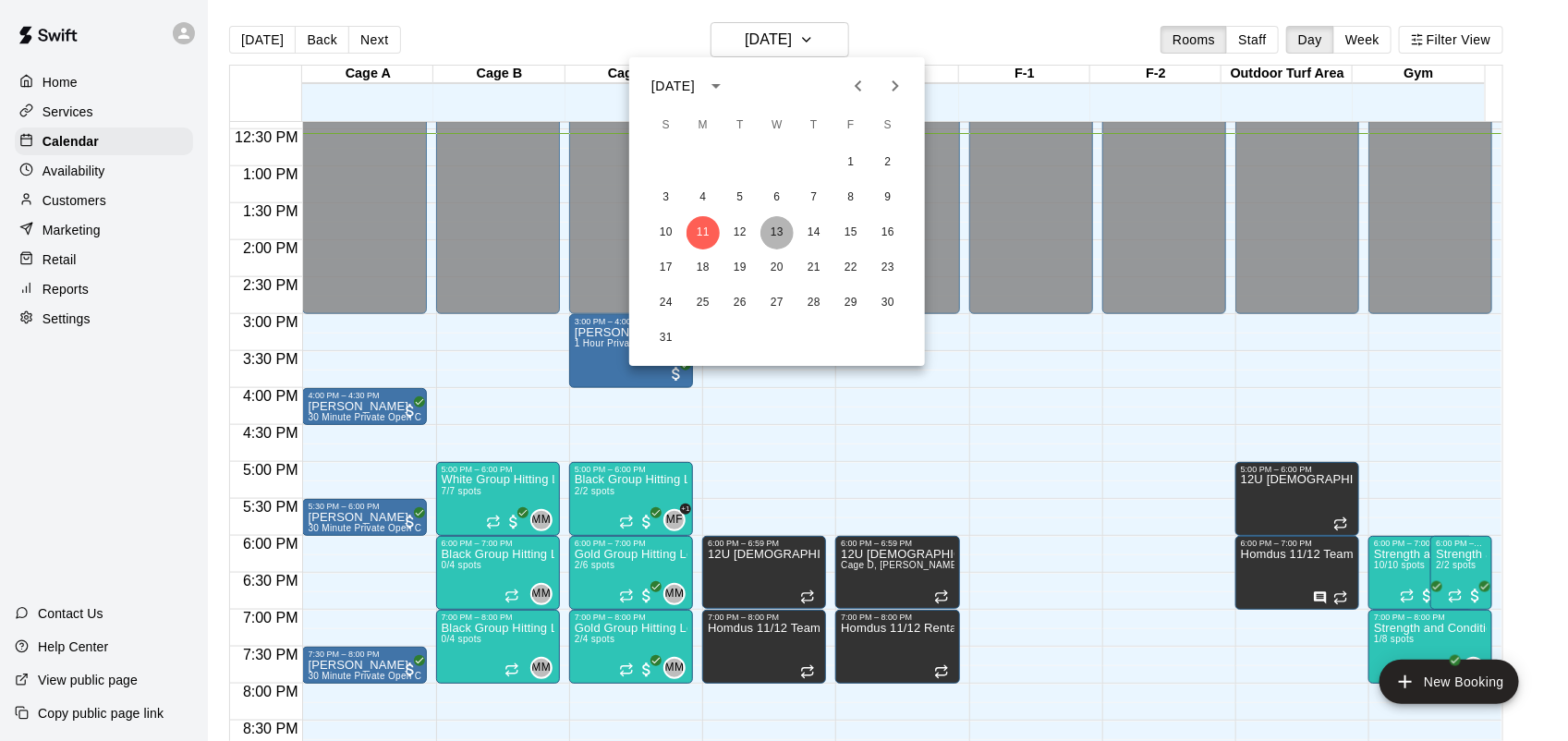
click at [783, 226] on button "13" at bounding box center [776, 233] width 33 height 33
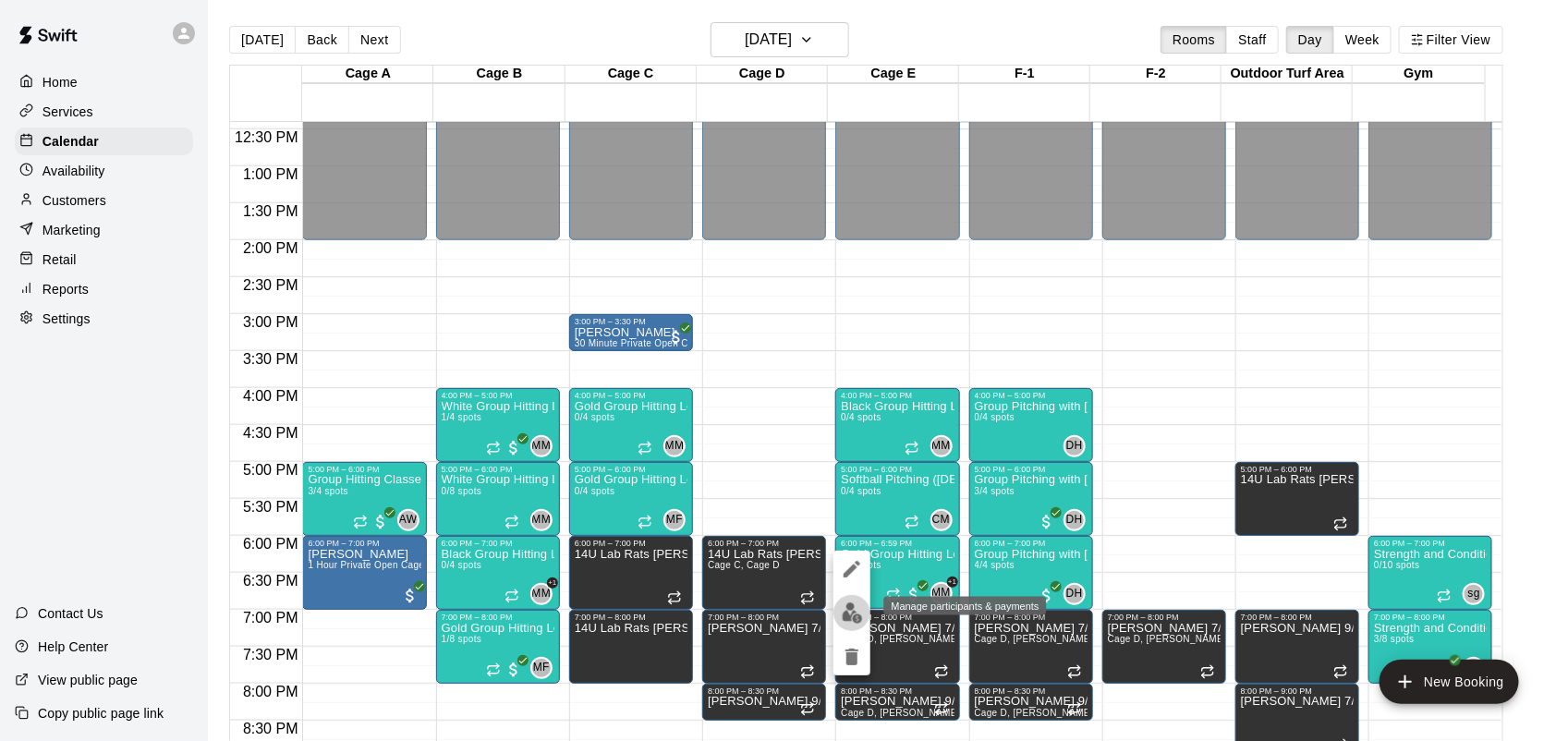
click at [851, 609] on img "edit" at bounding box center [852, 613] width 22 height 22
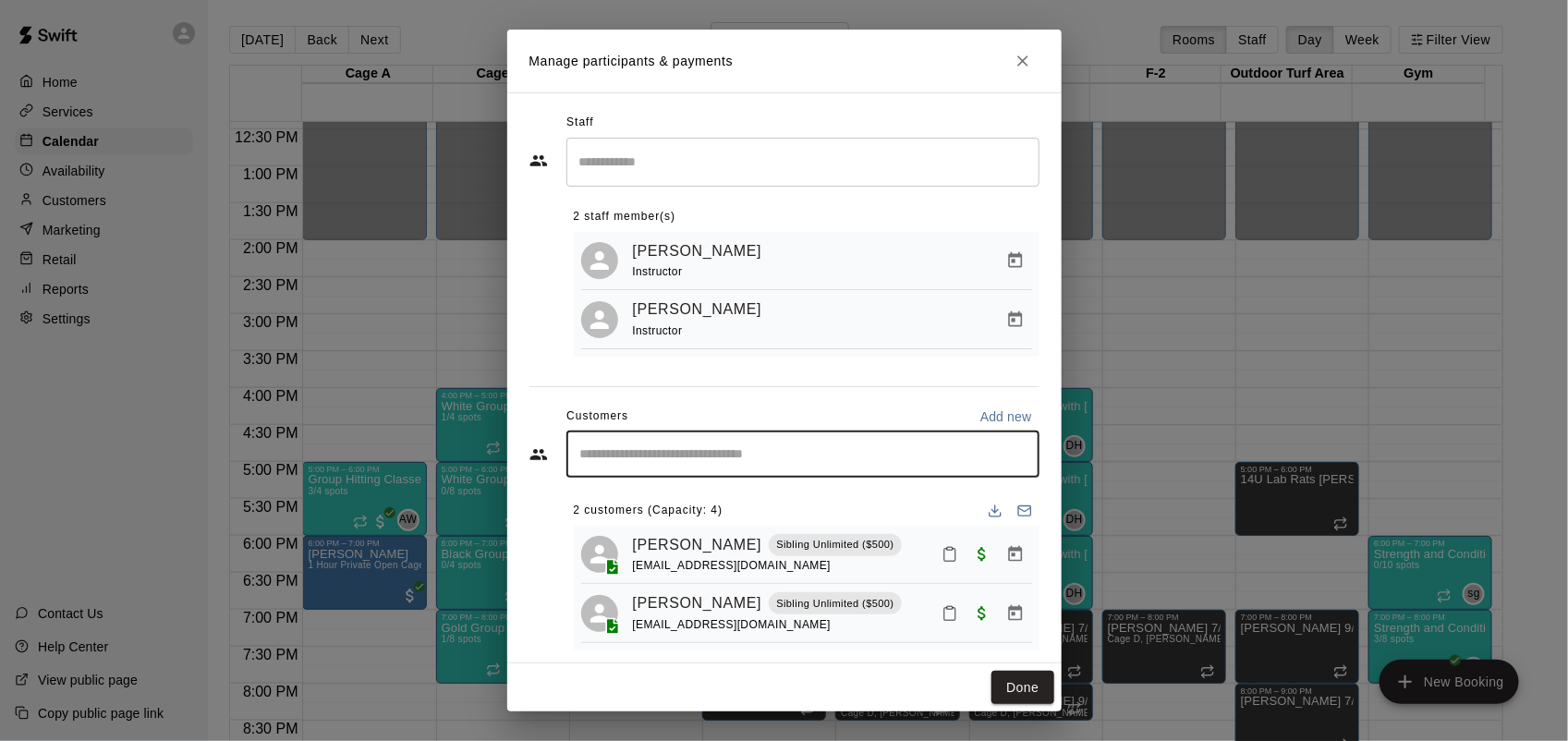
click at [833, 463] on input "Start typing to search customers..." at bounding box center [802, 455] width 457 height 19
type input "****"
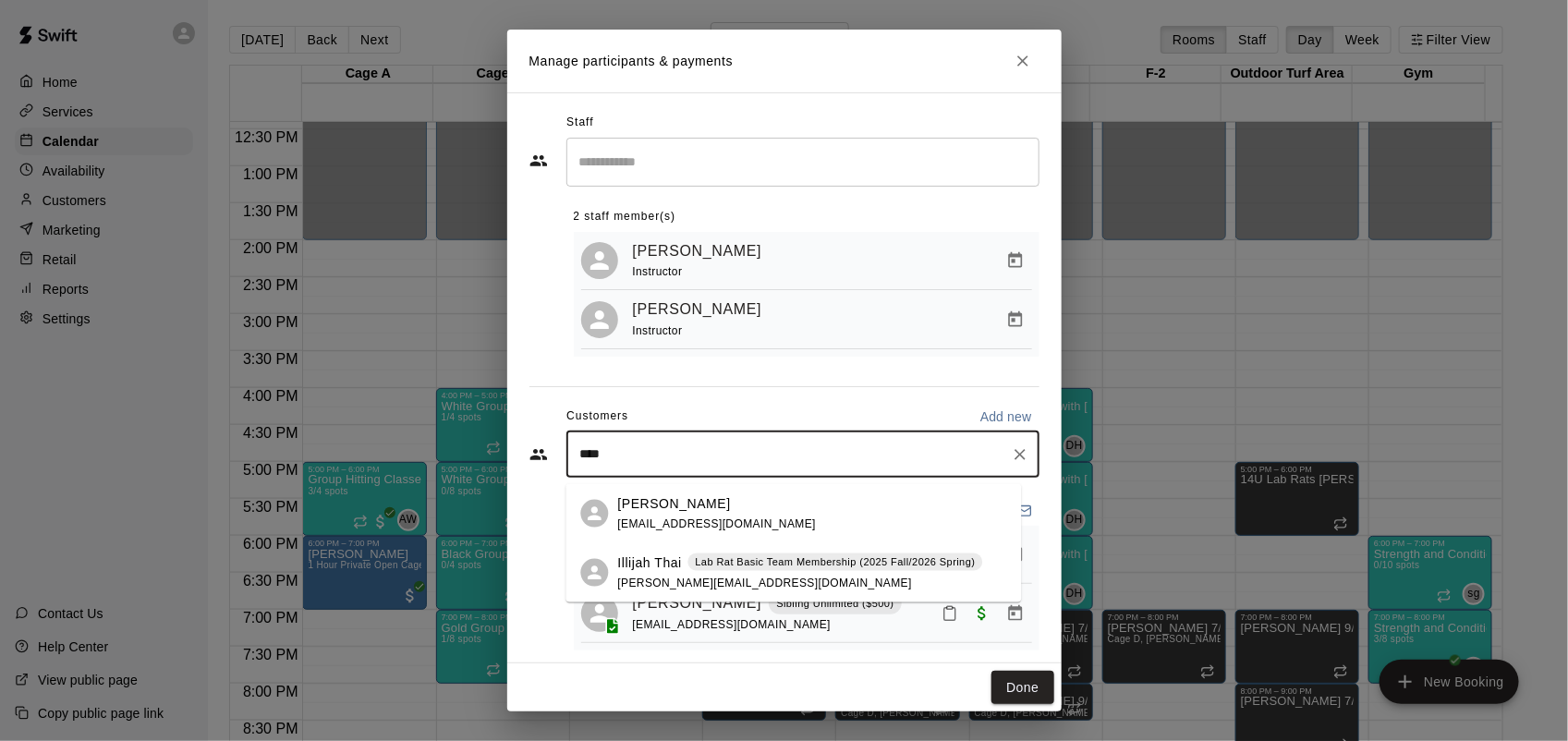
click at [736, 565] on p "Lab Rat Basic Team Membership (2025 Fall/2026 Spring)" at bounding box center [835, 562] width 280 height 16
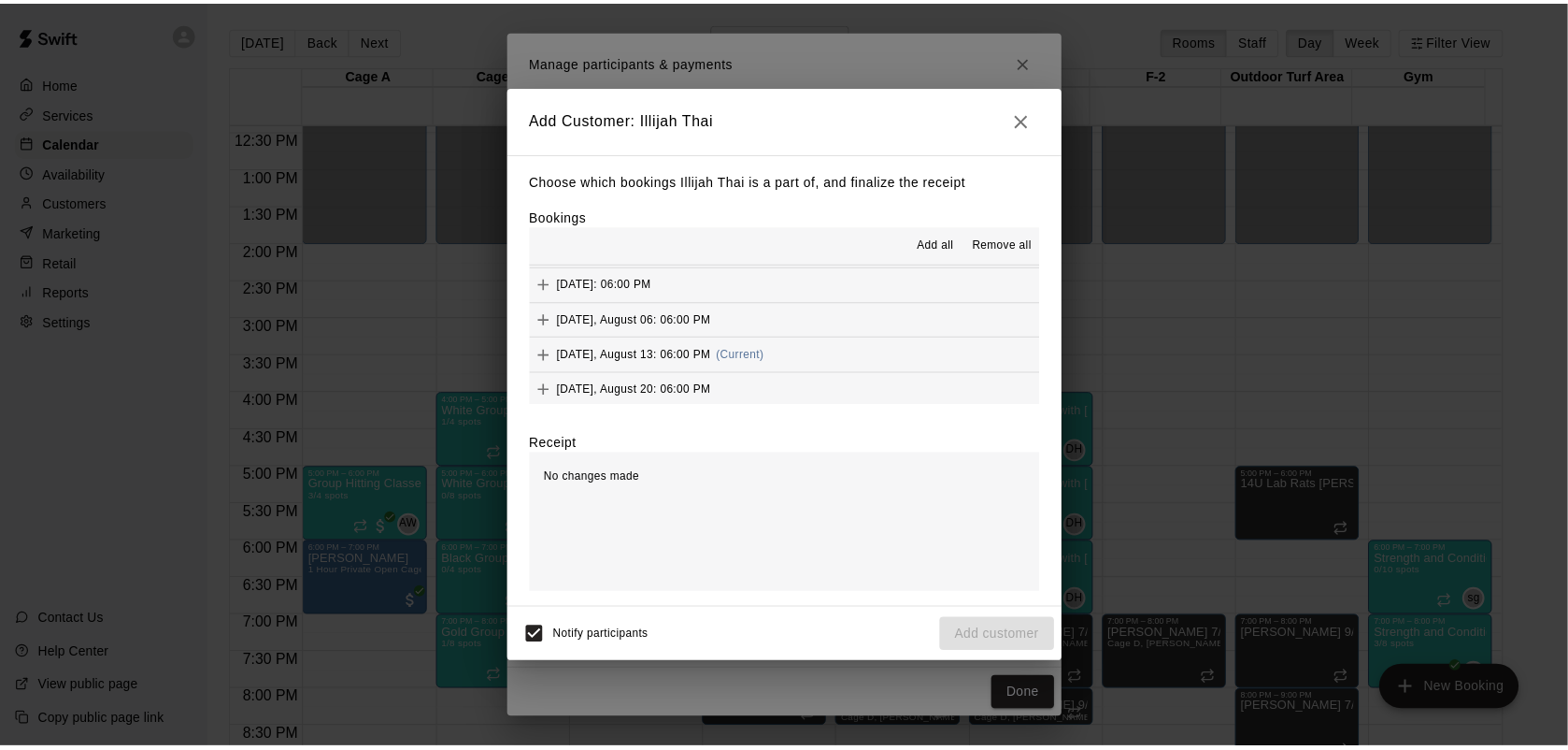
scroll to position [77, 0]
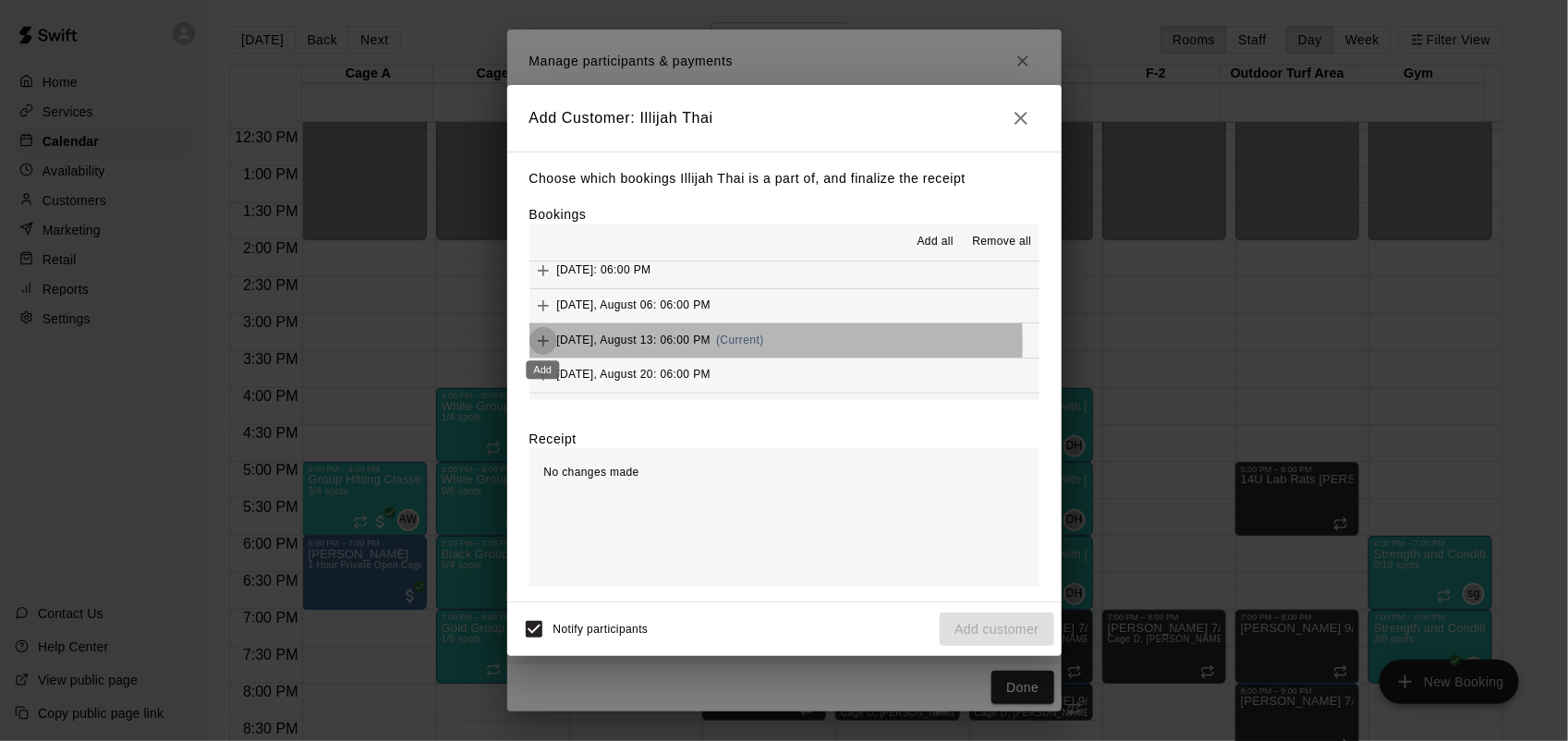
click at [543, 346] on icon "Add" at bounding box center [543, 341] width 19 height 19
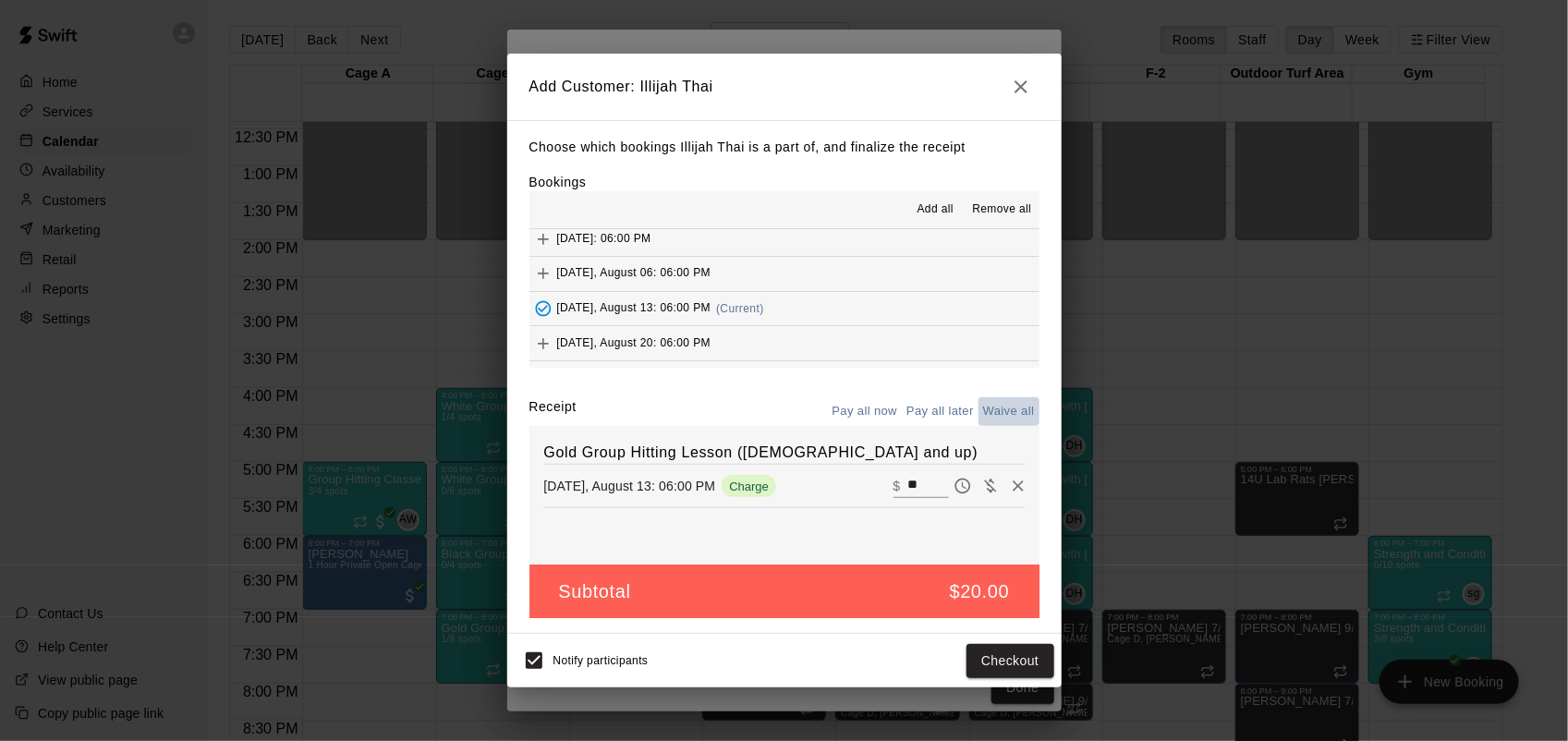
click at [1005, 399] on button "Waive all" at bounding box center [1009, 411] width 61 height 28
type input "*"
click at [1016, 665] on button "Add customer" at bounding box center [996, 661] width 114 height 34
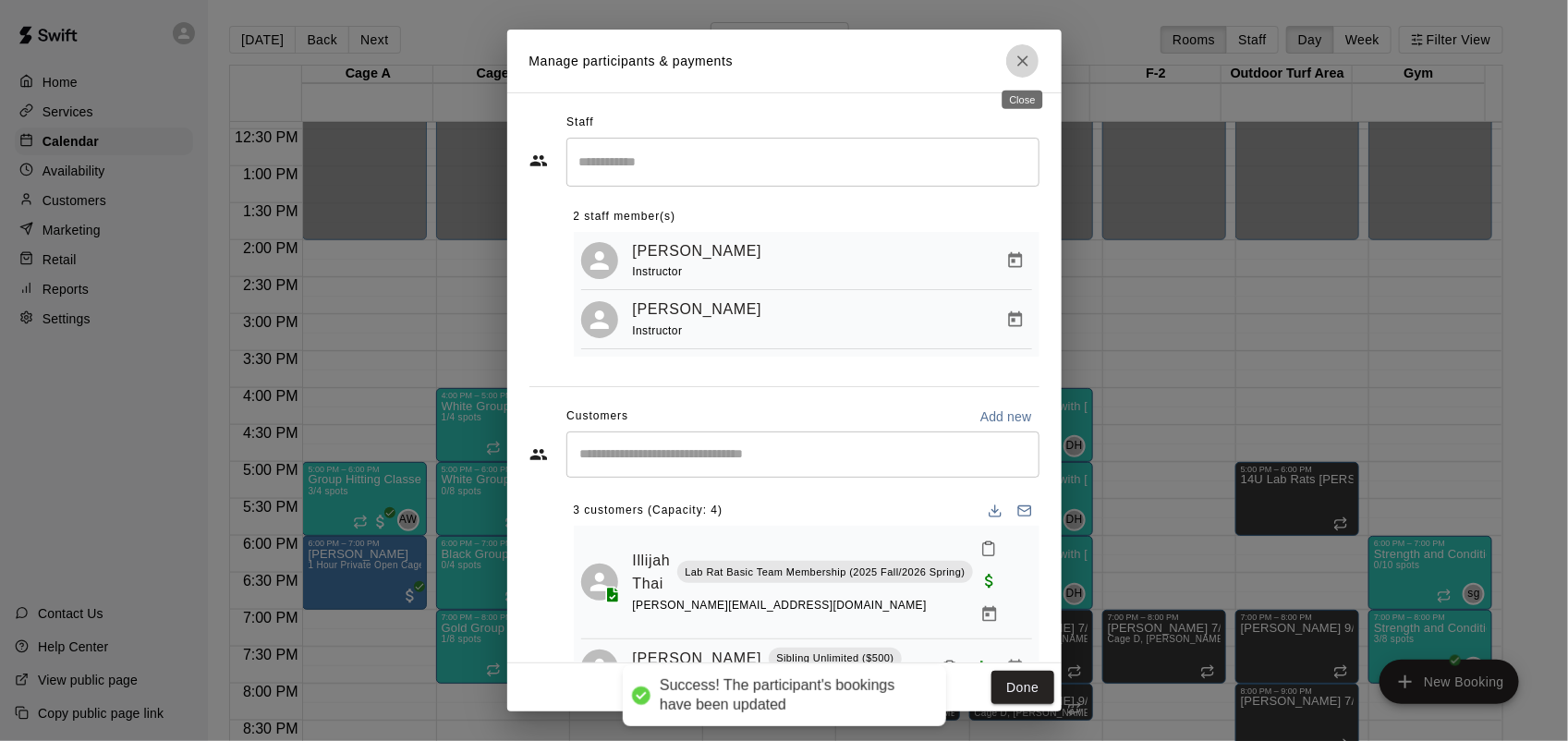
click at [1030, 60] on icon "Close" at bounding box center [1023, 61] width 19 height 19
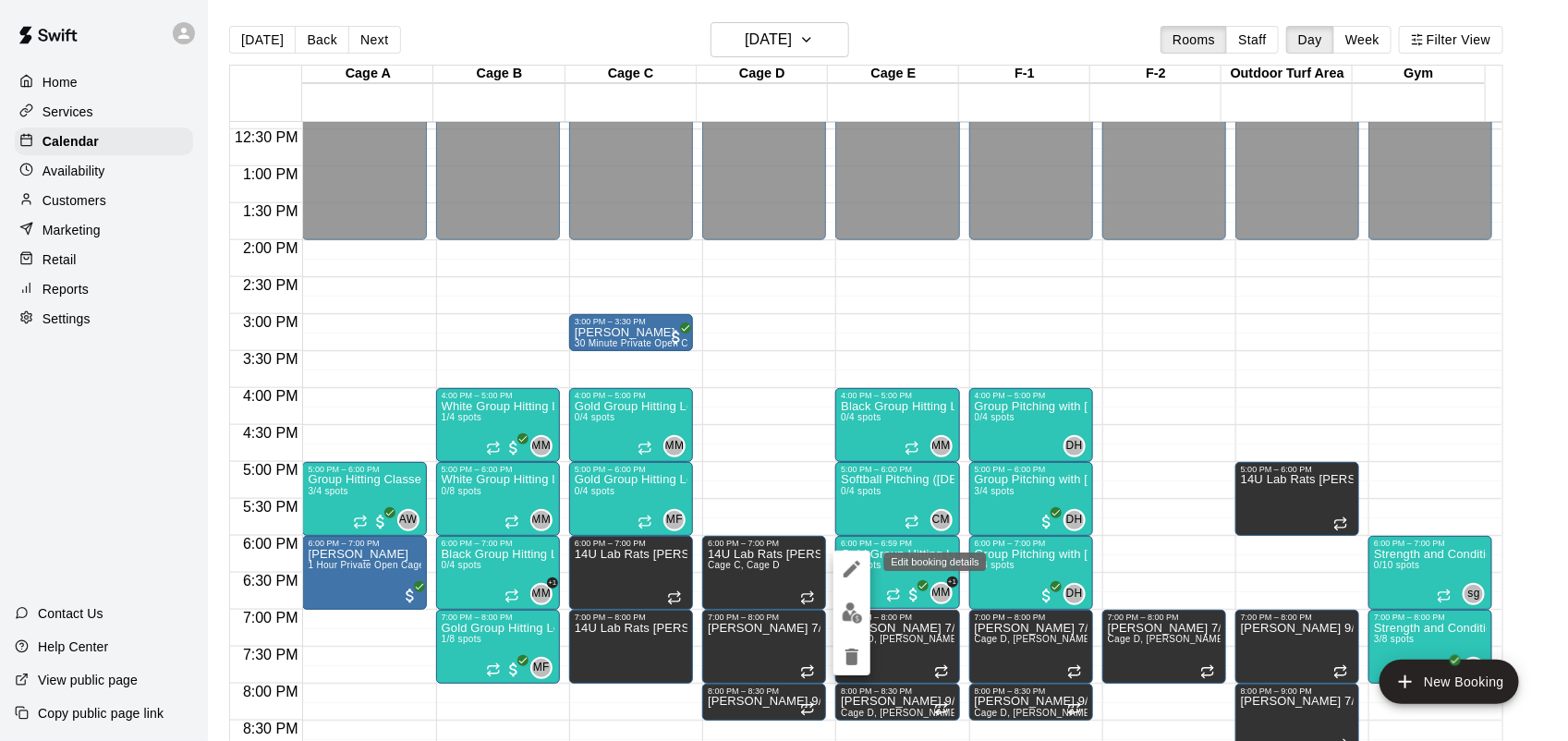
click at [851, 559] on icon "edit" at bounding box center [852, 569] width 23 height 23
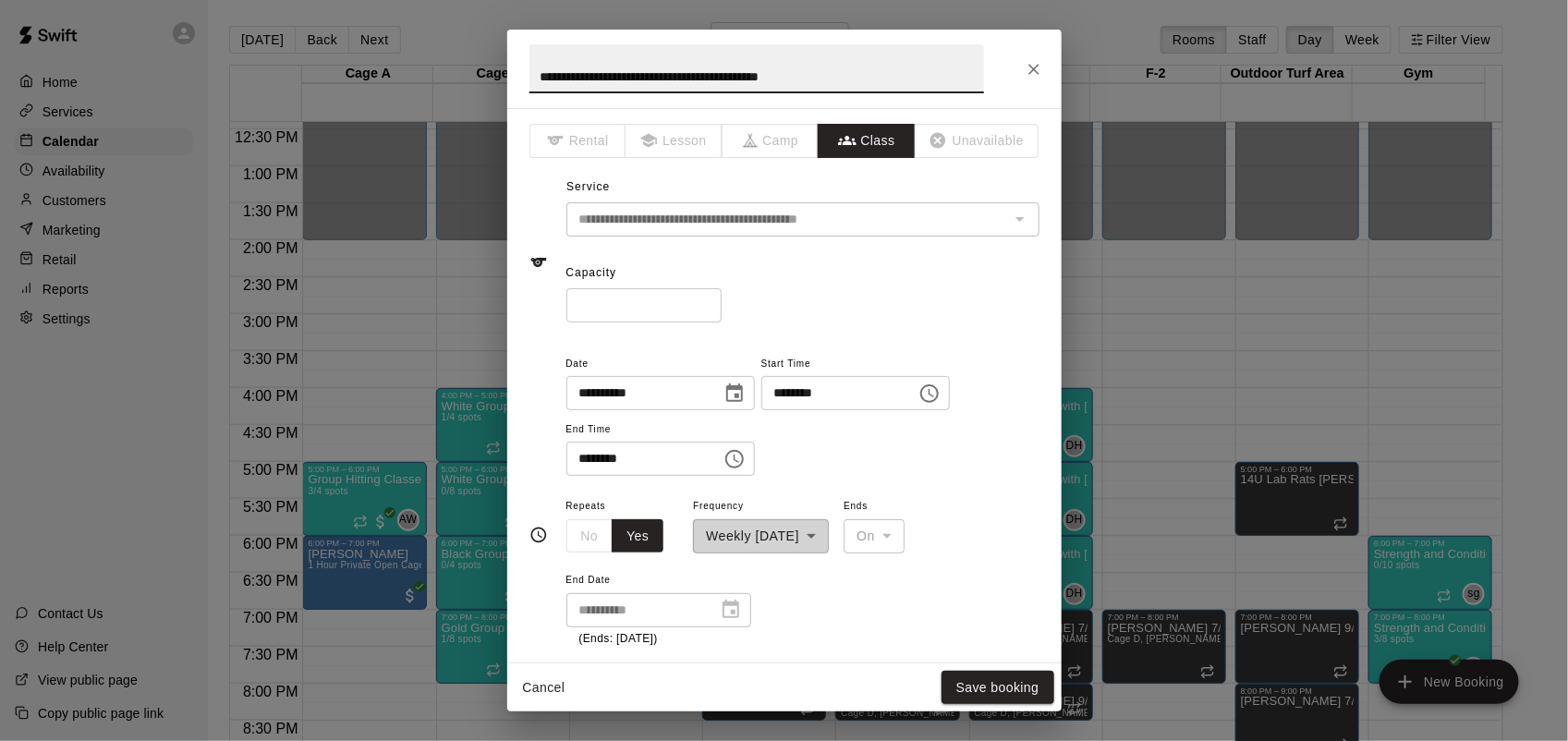
click at [677, 308] on input "*" at bounding box center [643, 305] width 155 height 34
type input "*"
click at [994, 684] on button "Save booking" at bounding box center [998, 687] width 113 height 34
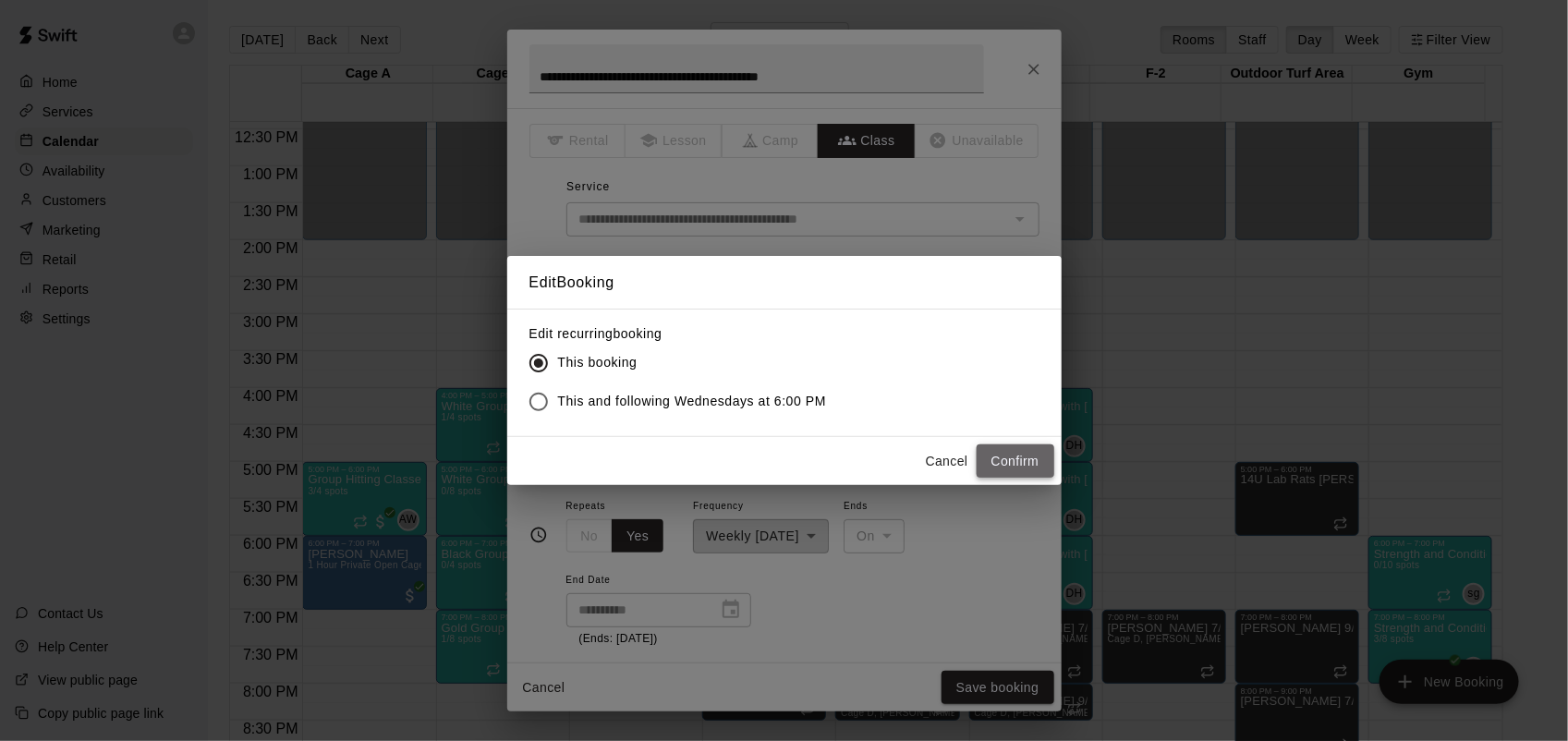
click at [1023, 458] on button "Confirm" at bounding box center [1015, 461] width 77 height 34
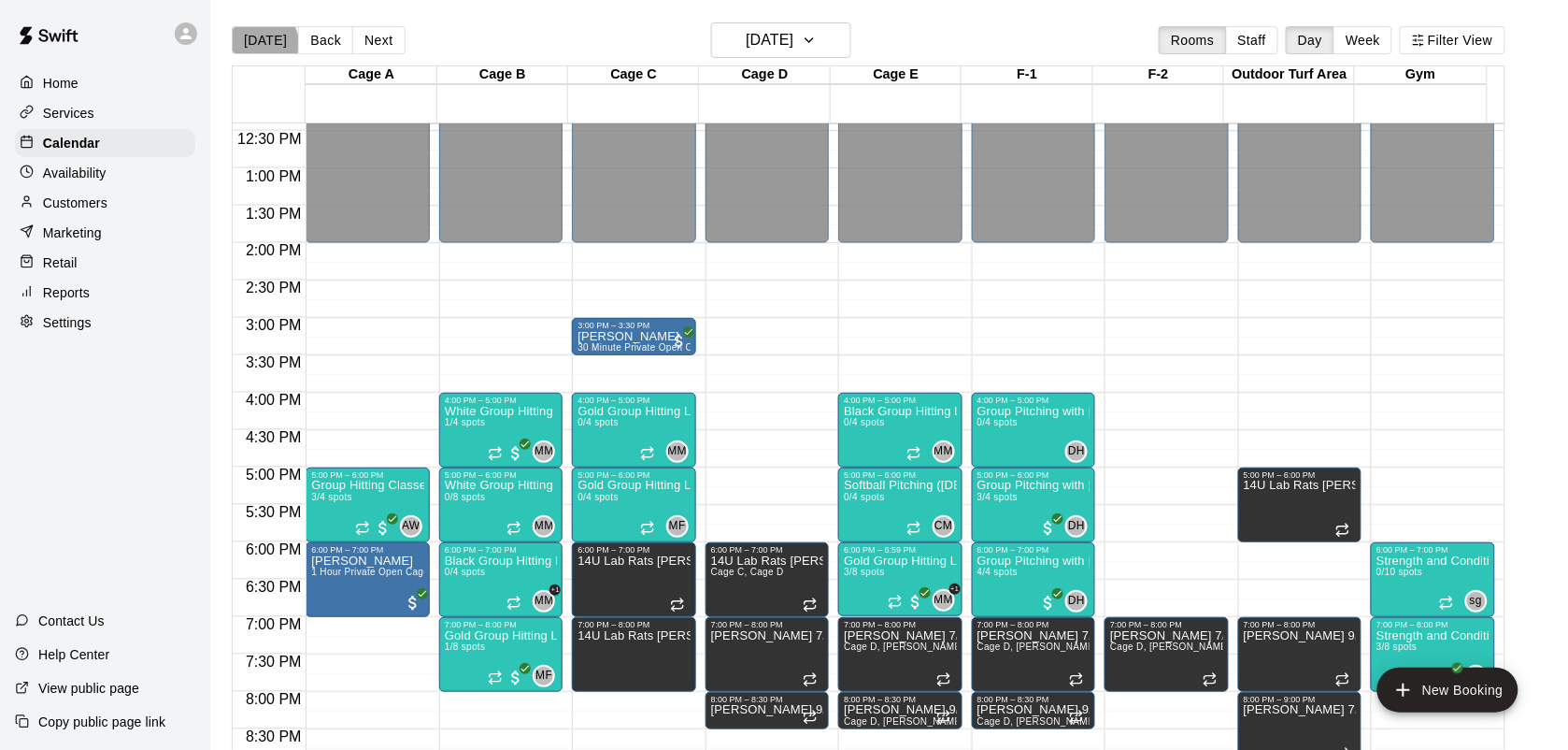
click at [264, 42] on button "[DATE]" at bounding box center [265, 39] width 68 height 28
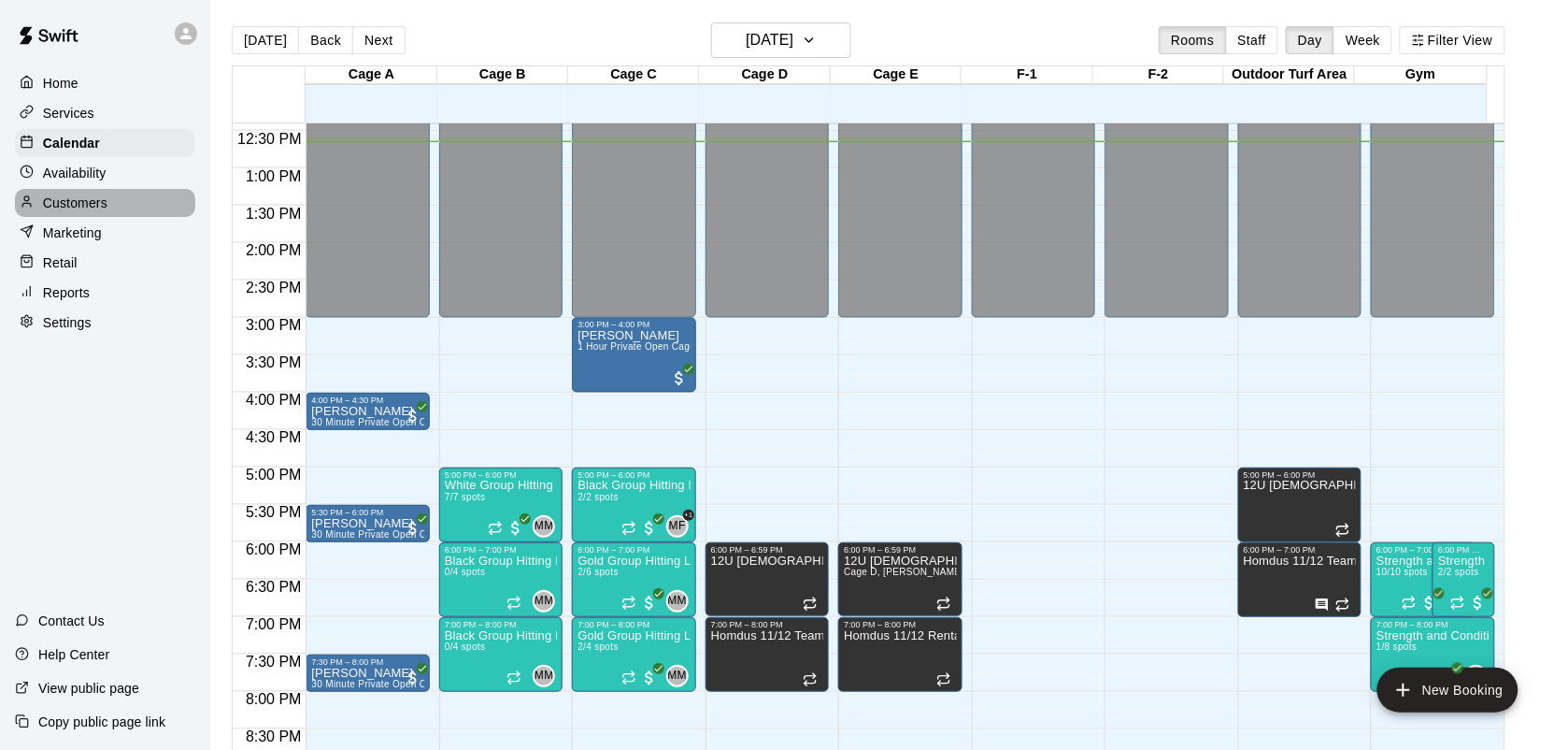
click at [90, 213] on p "Customers" at bounding box center [75, 203] width 65 height 19
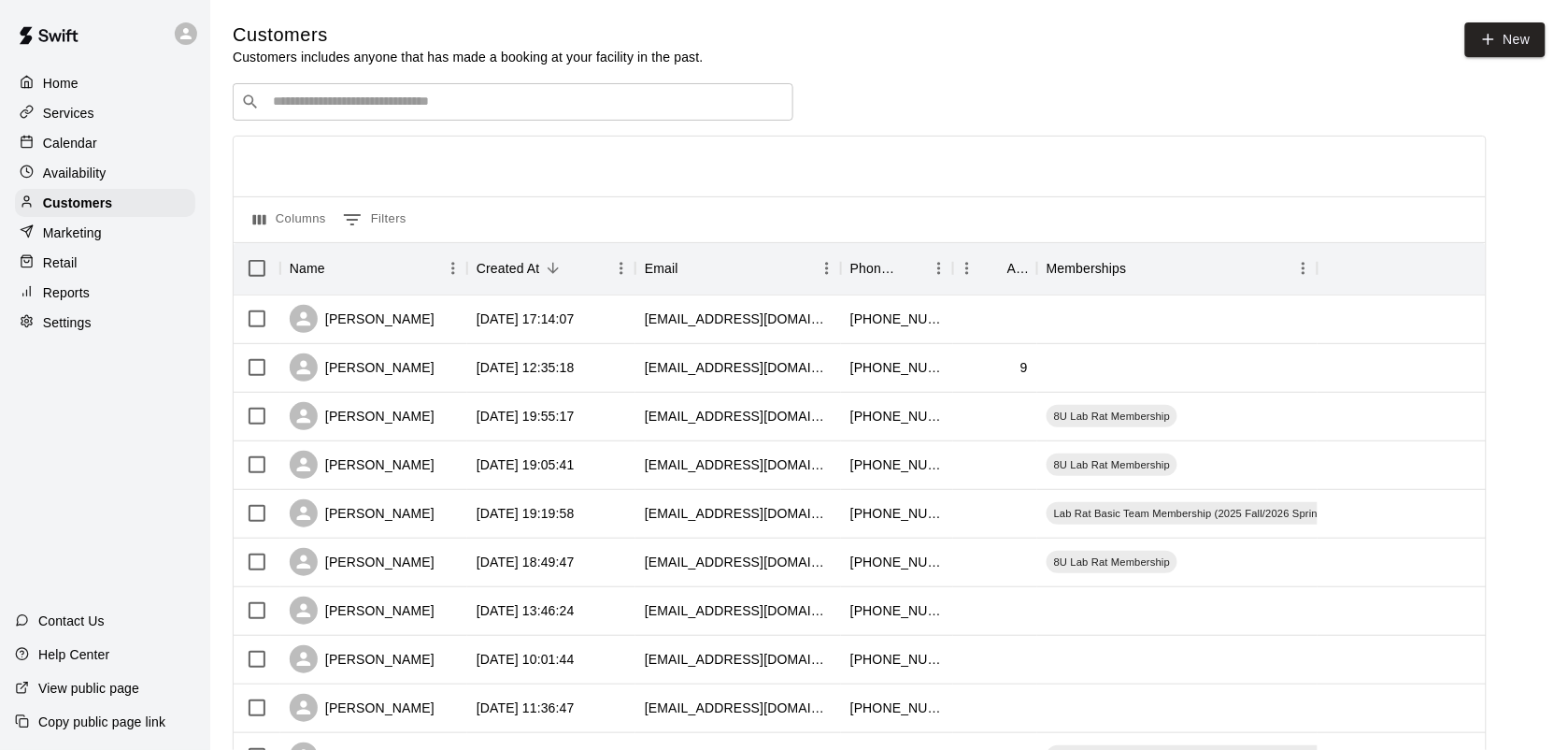
click at [622, 90] on div "​ ​" at bounding box center [513, 101] width 561 height 37
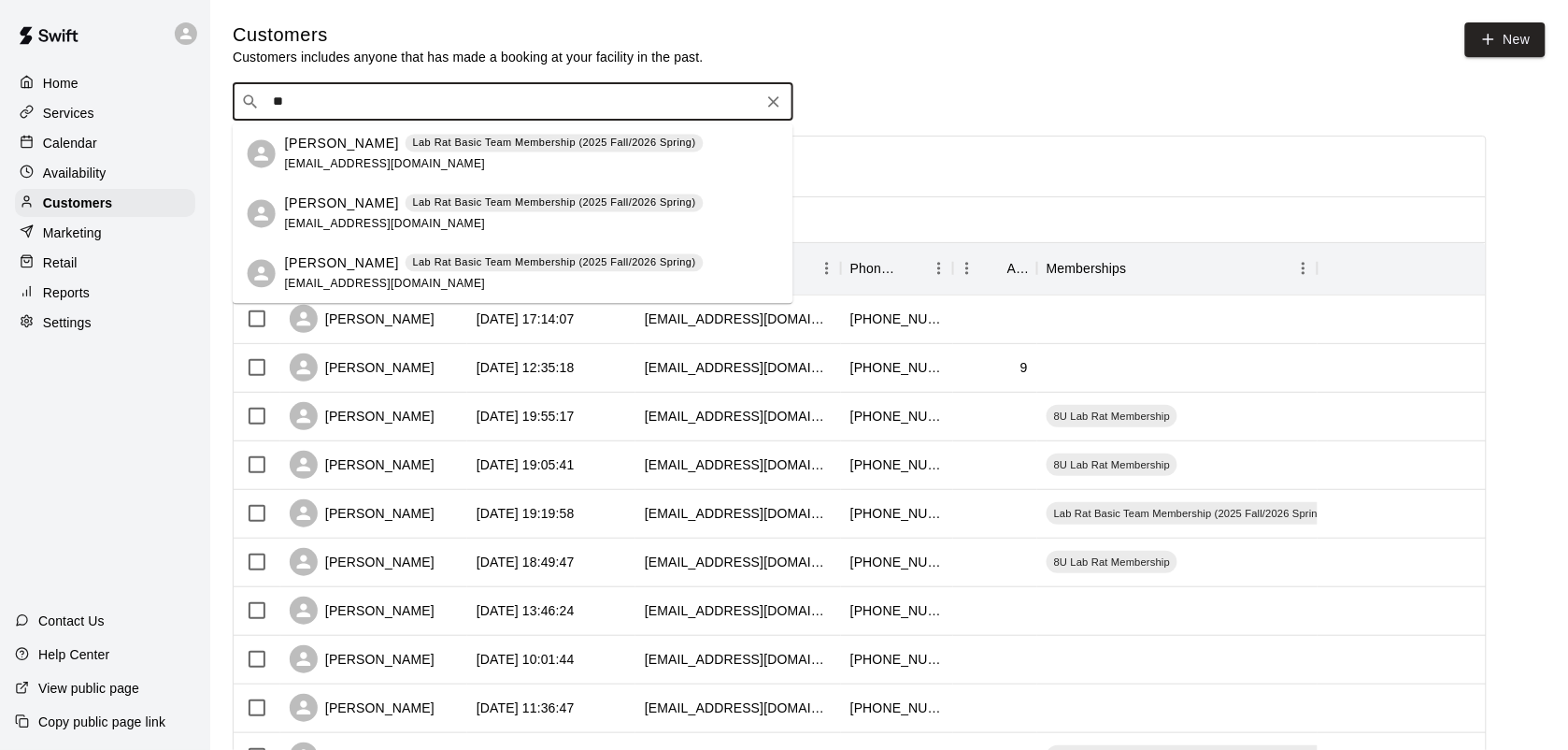
type input "*"
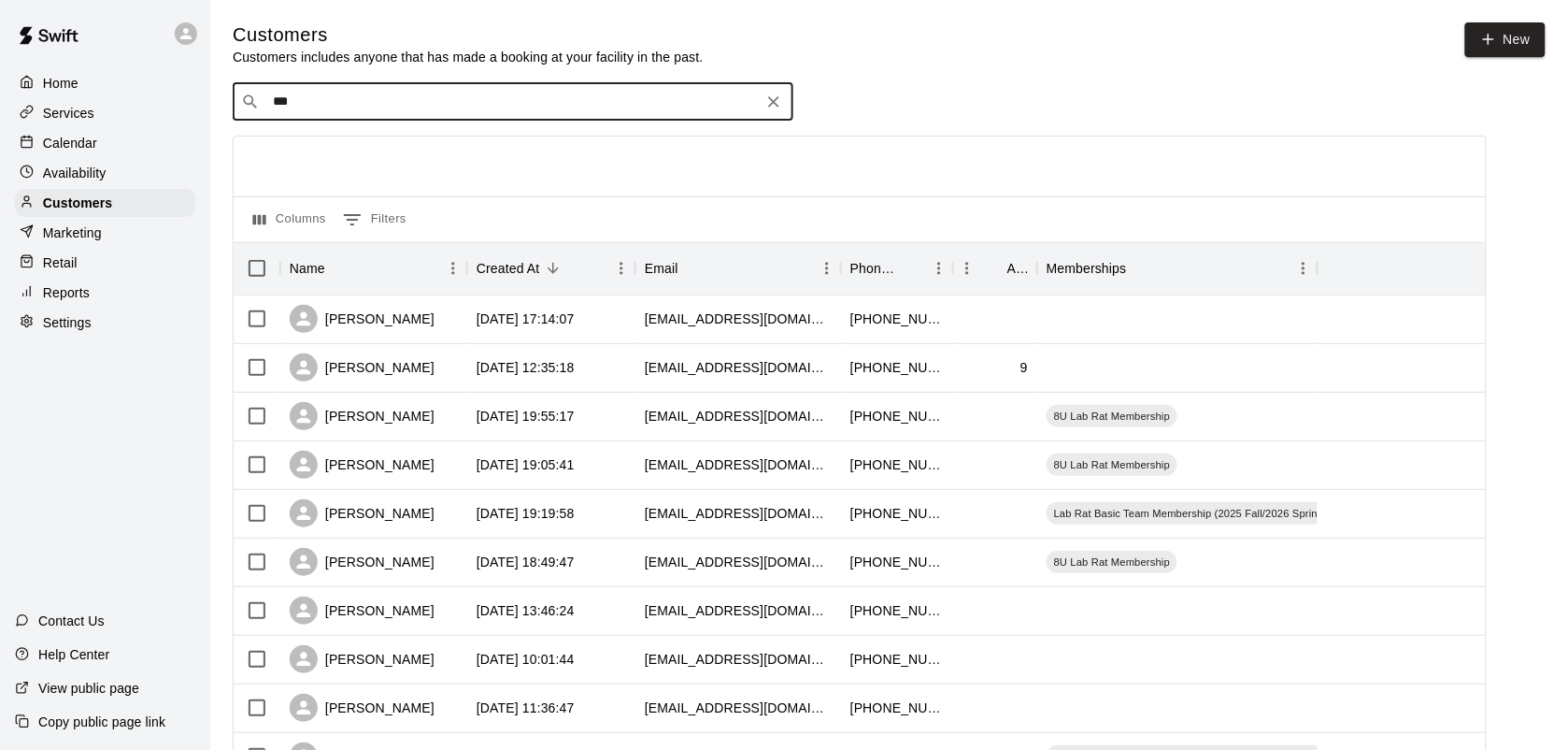
type input "****"
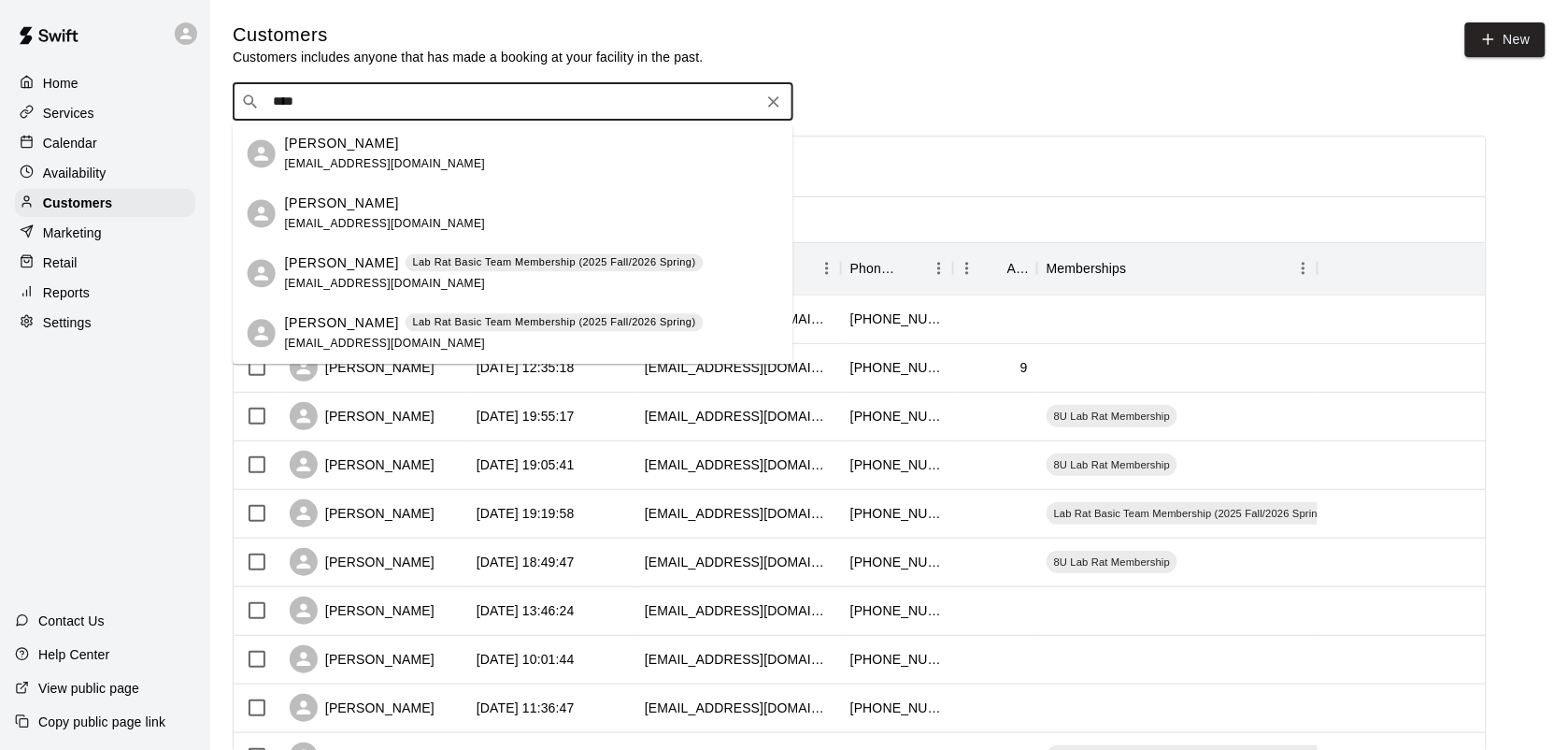
click at [575, 268] on p "Lab Rat Basic Team Membership (2025 Fall/2026 Spring)" at bounding box center [554, 263] width 283 height 16
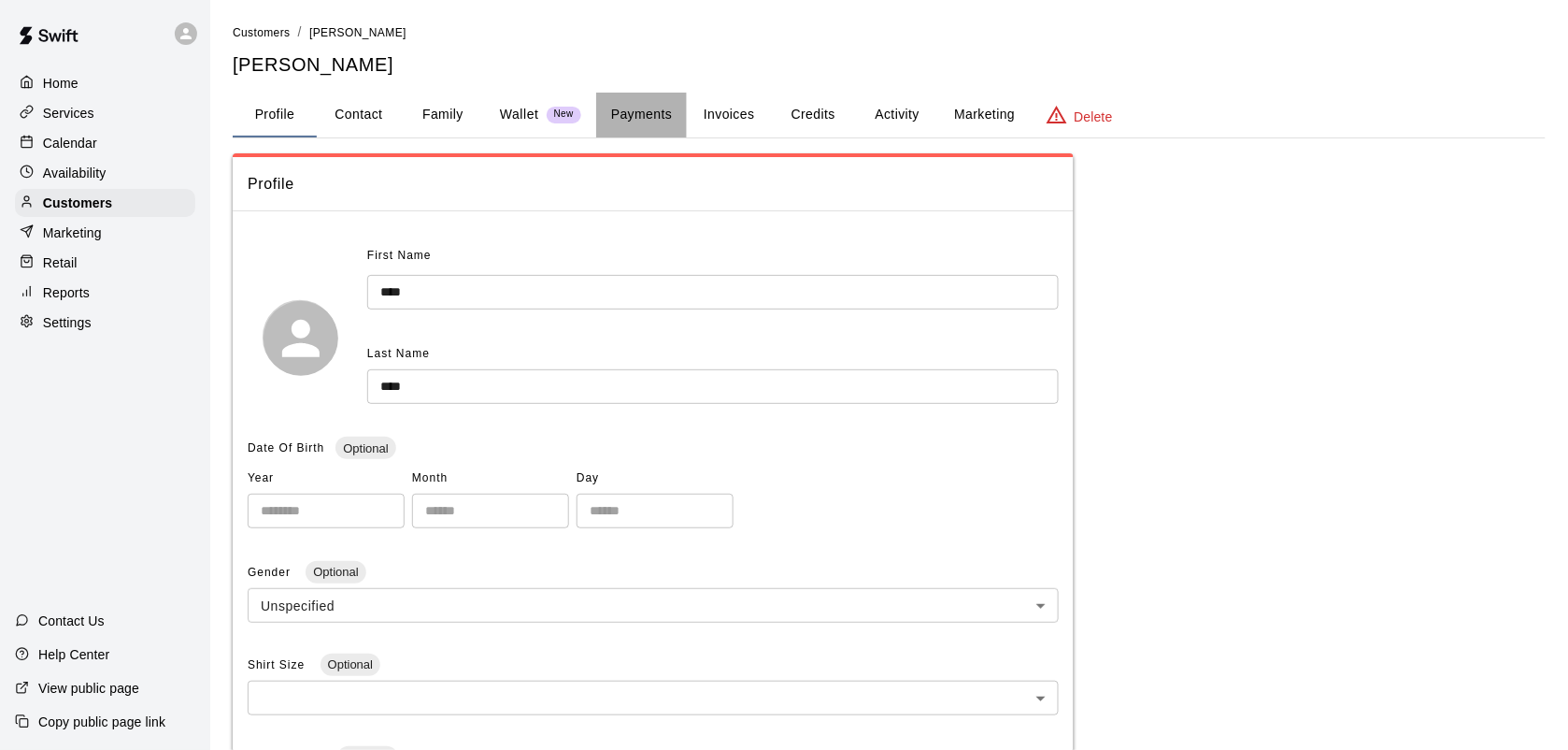
click at [624, 111] on button "Payments" at bounding box center [641, 114] width 90 height 45
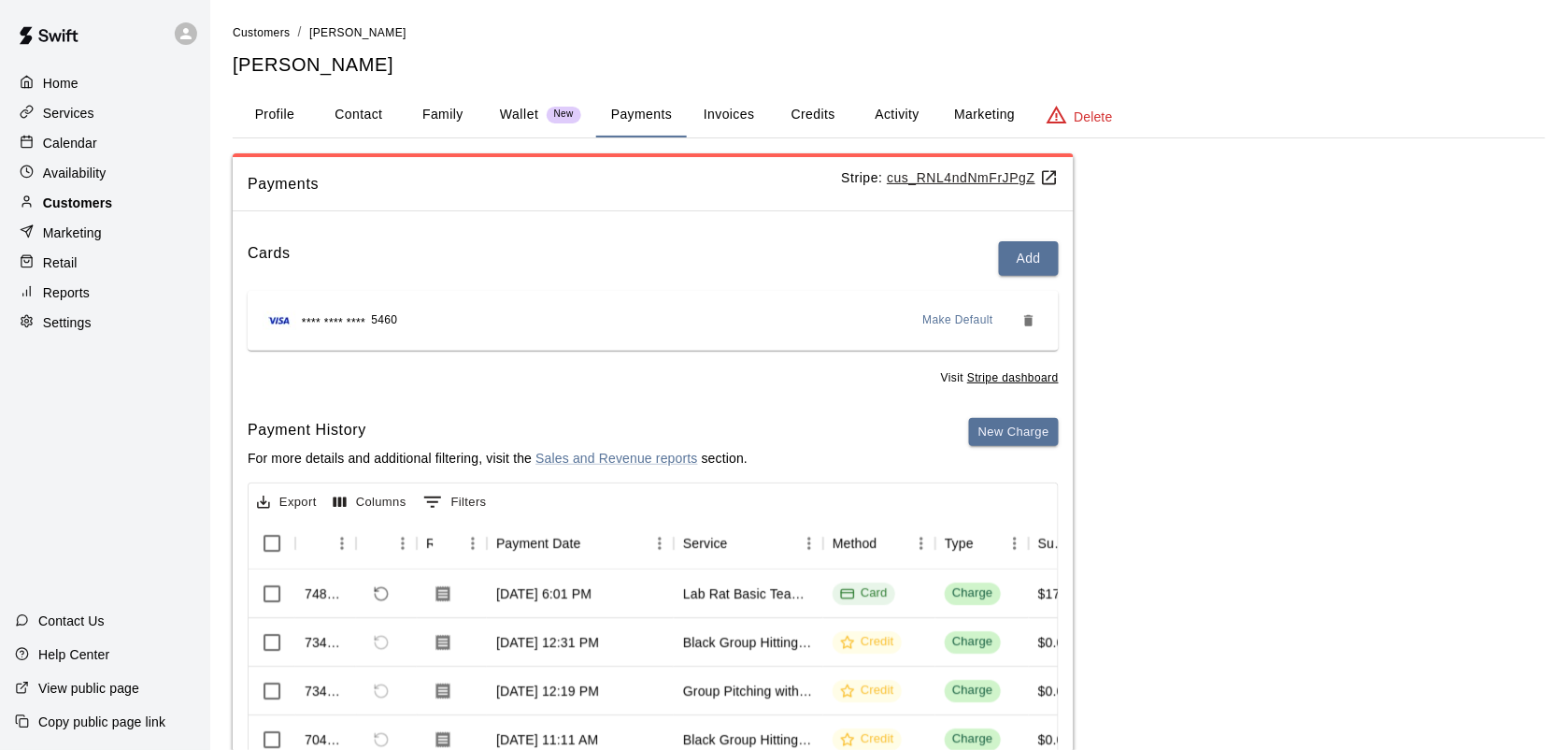
click at [69, 207] on p "Customers" at bounding box center [77, 203] width 70 height 19
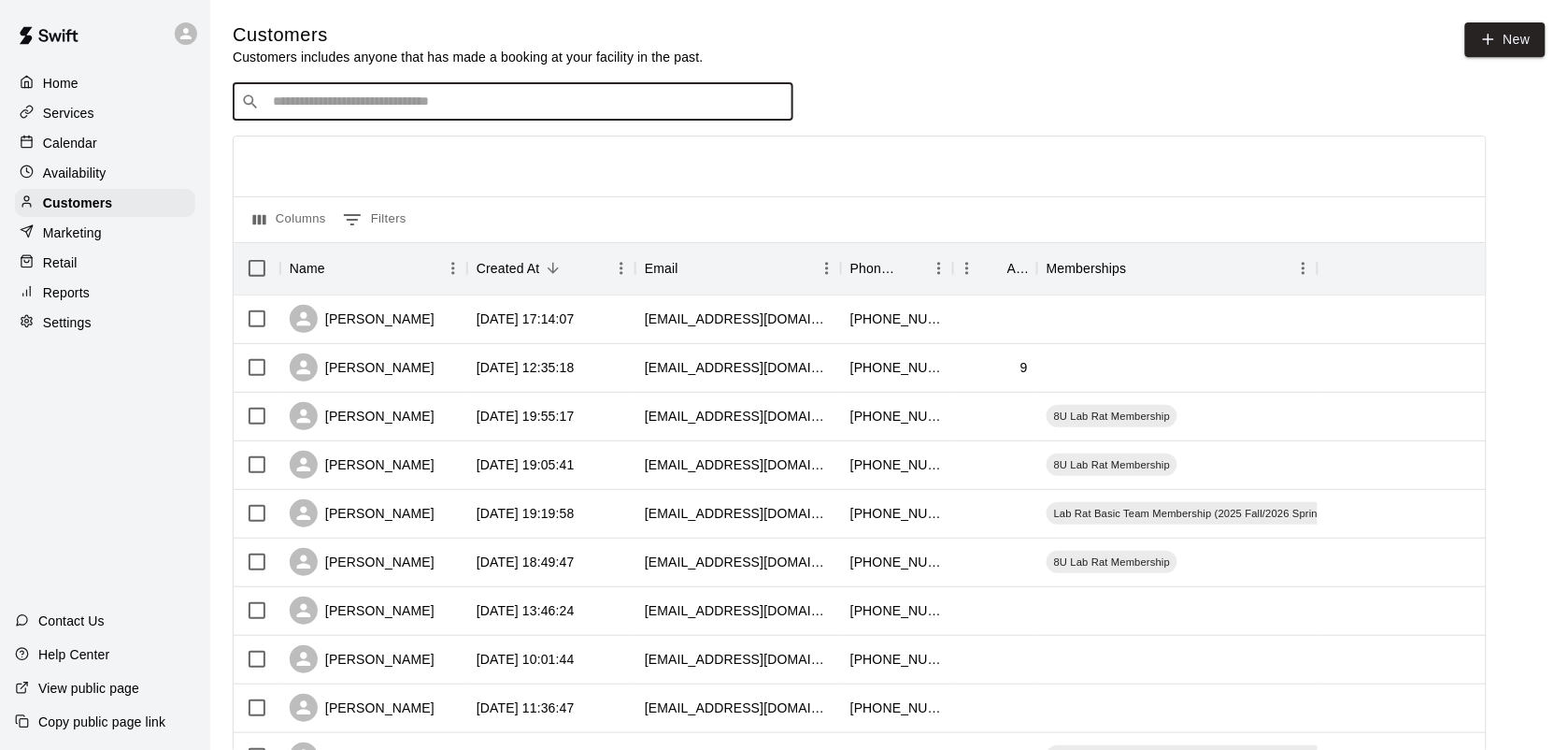
click at [290, 110] on input "Search customers by name or email" at bounding box center [526, 102] width 517 height 19
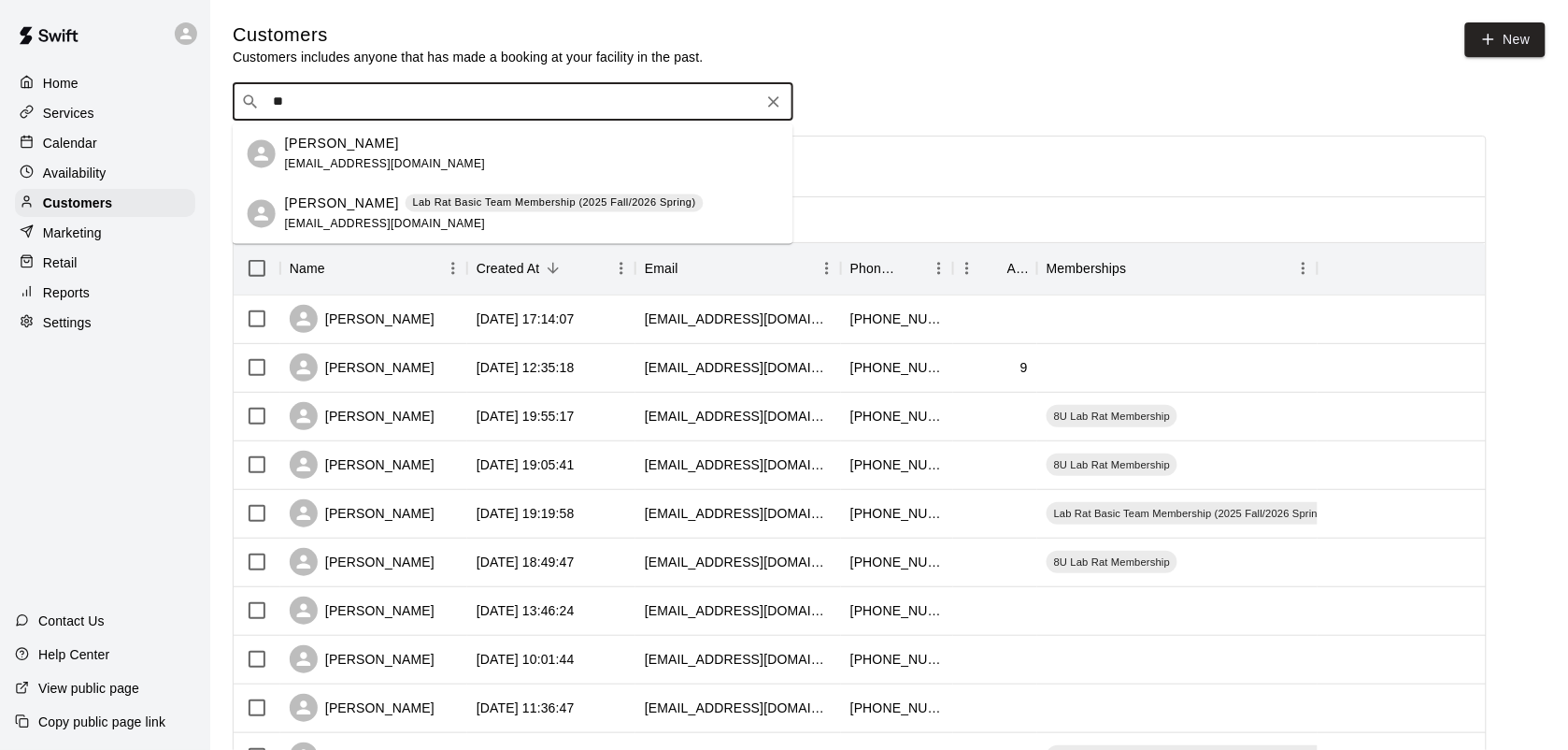
type input "*"
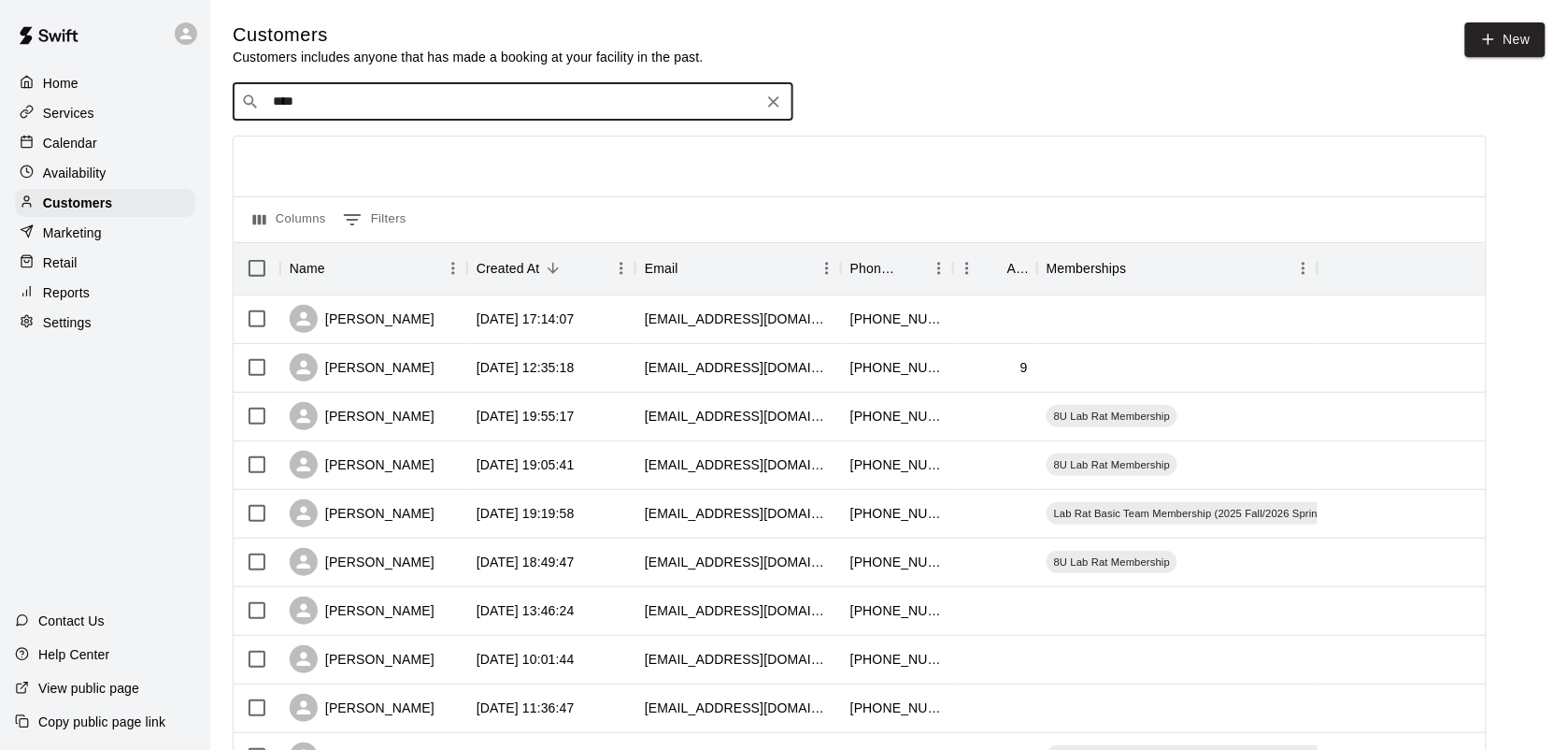
type input "*****"
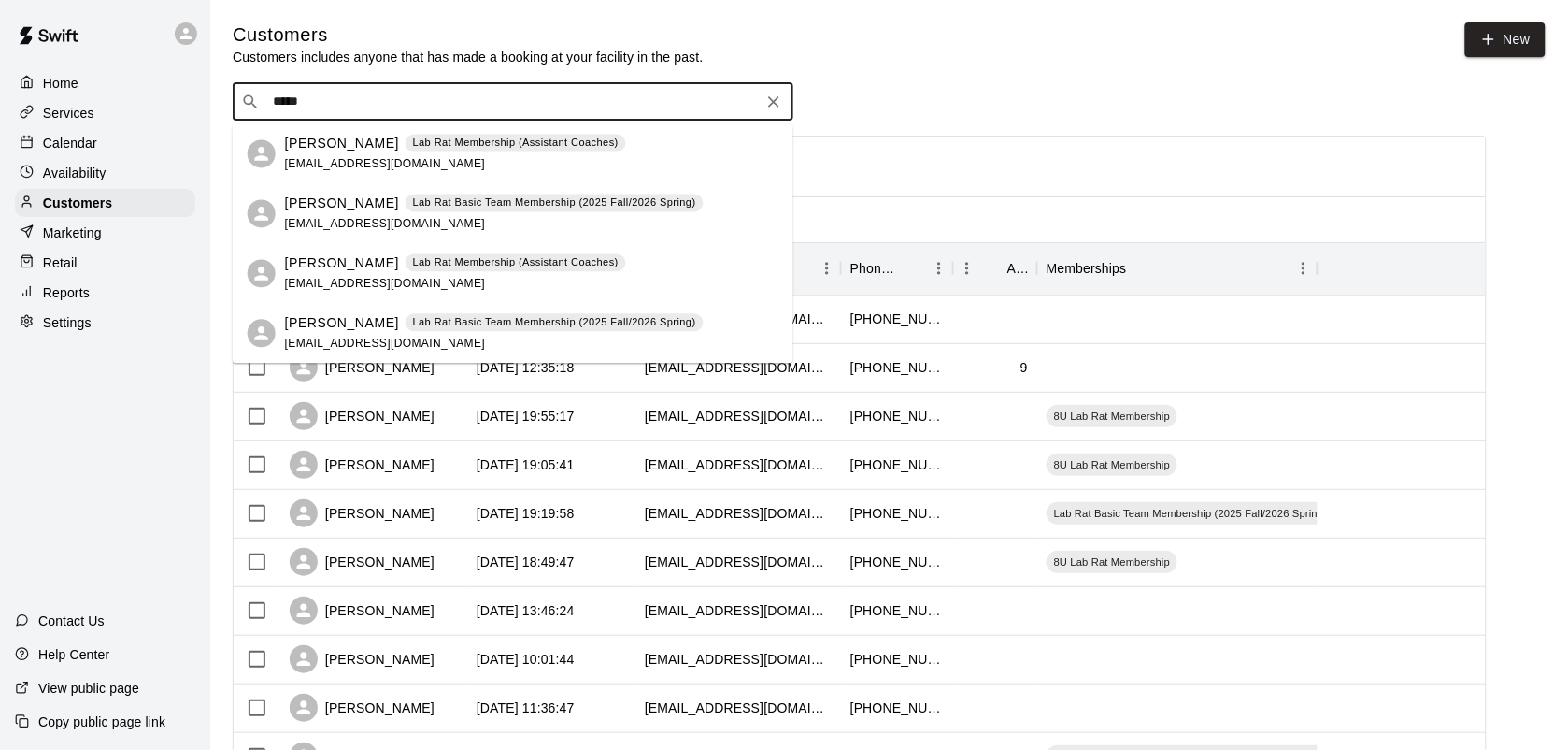
click at [458, 263] on p "Lab Rat Membership (Assistant Coaches)" at bounding box center [516, 263] width 206 height 16
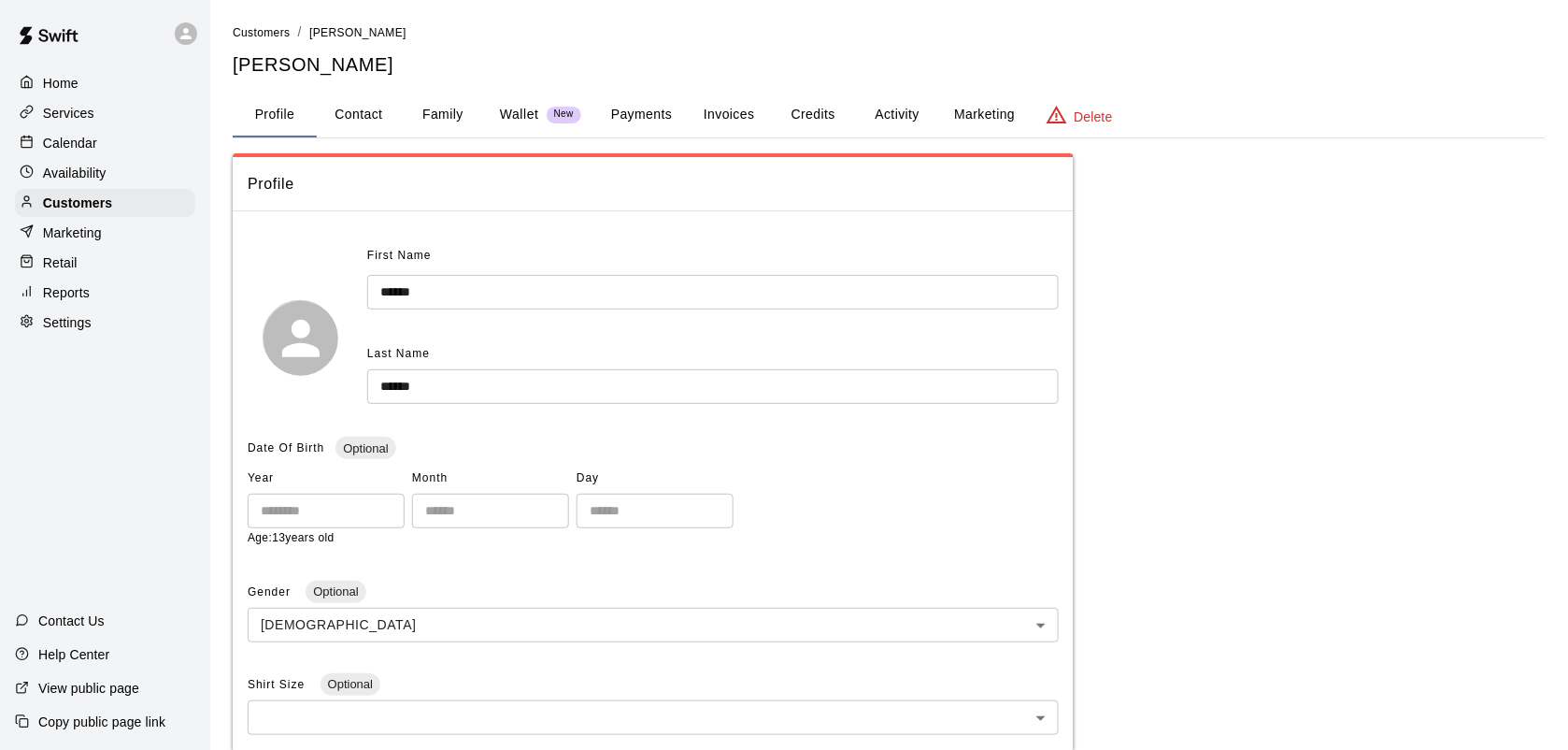
click at [646, 119] on button "Payments" at bounding box center [641, 114] width 90 height 45
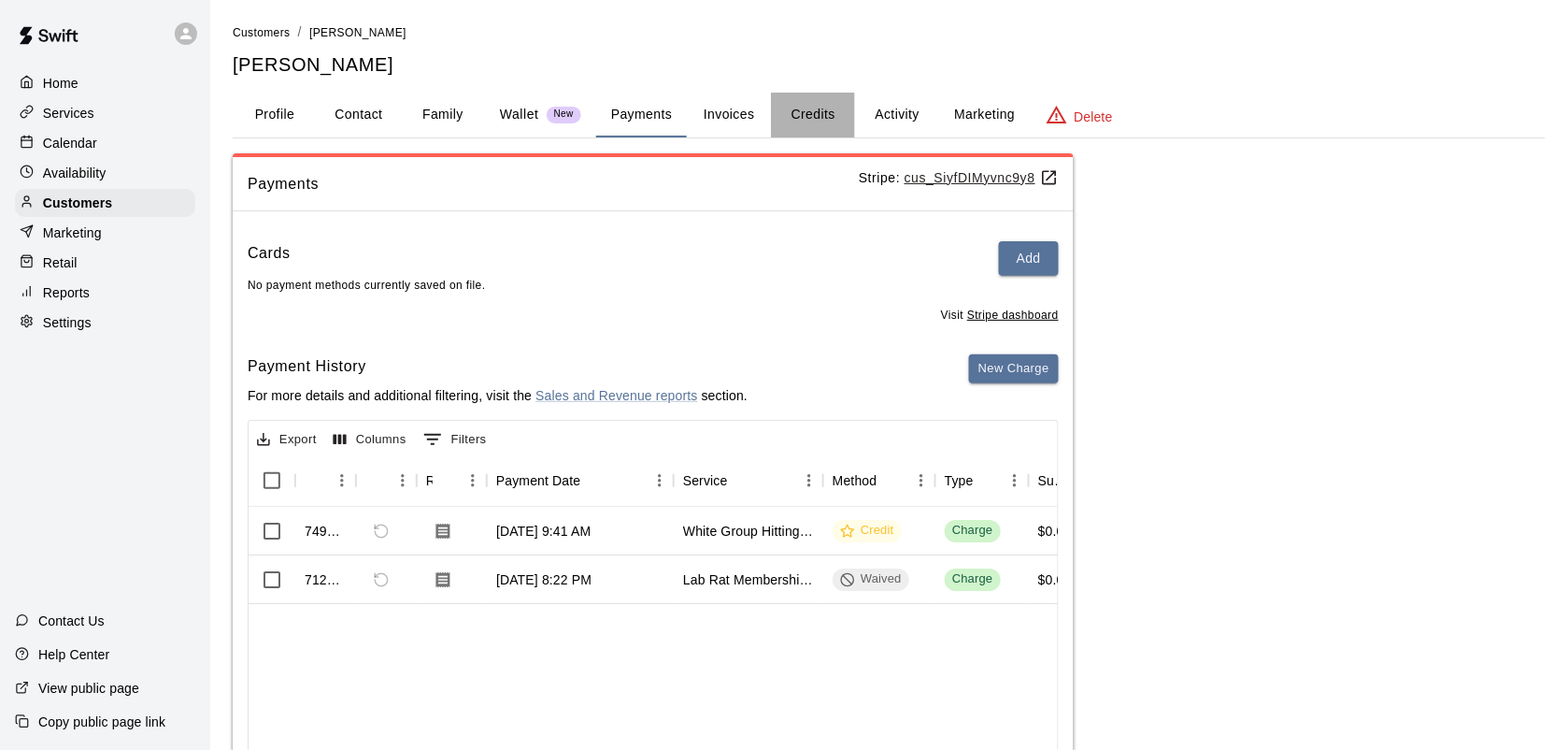
click at [810, 109] on button "Credits" at bounding box center [813, 114] width 84 height 45
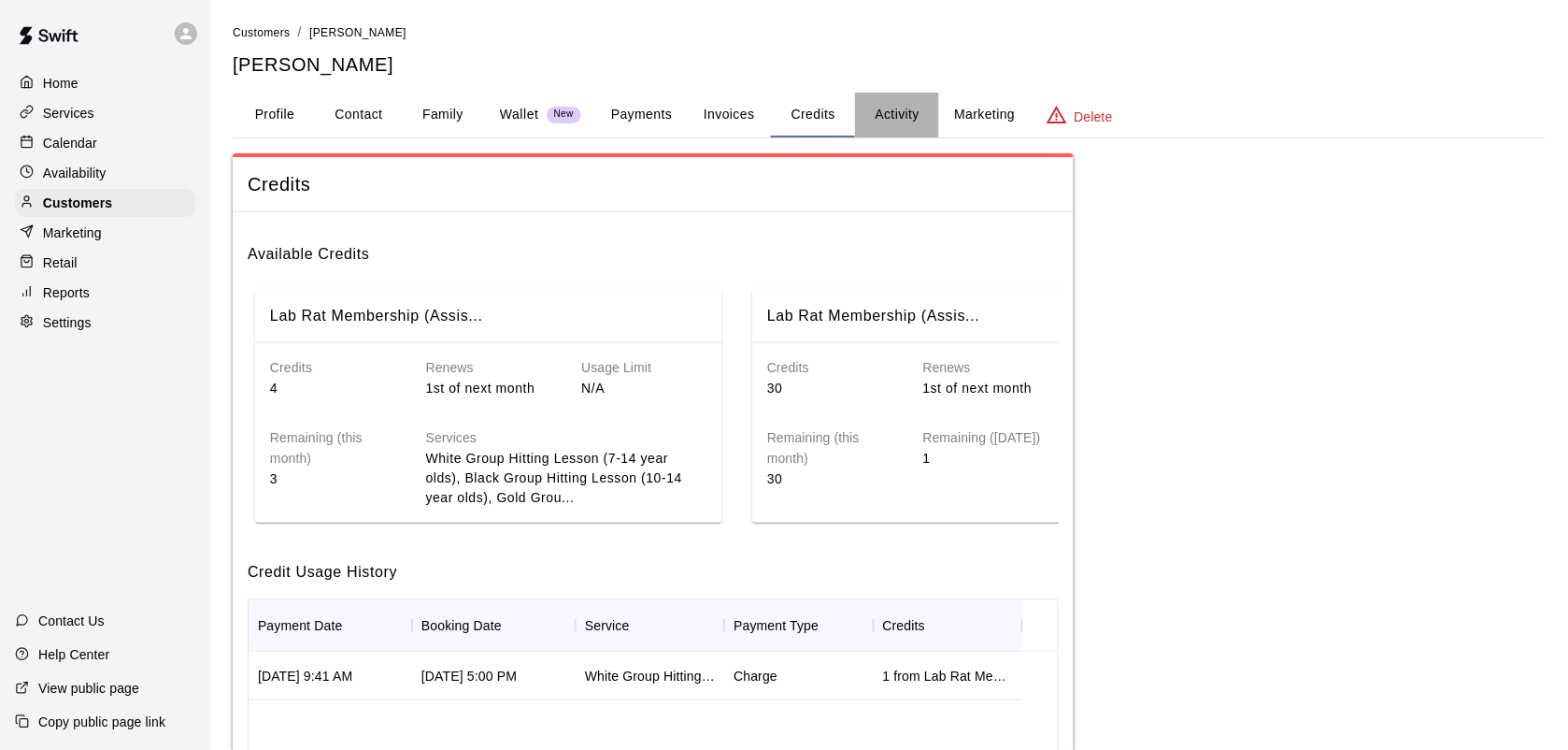
click at [916, 118] on button "Activity" at bounding box center [897, 114] width 84 height 45
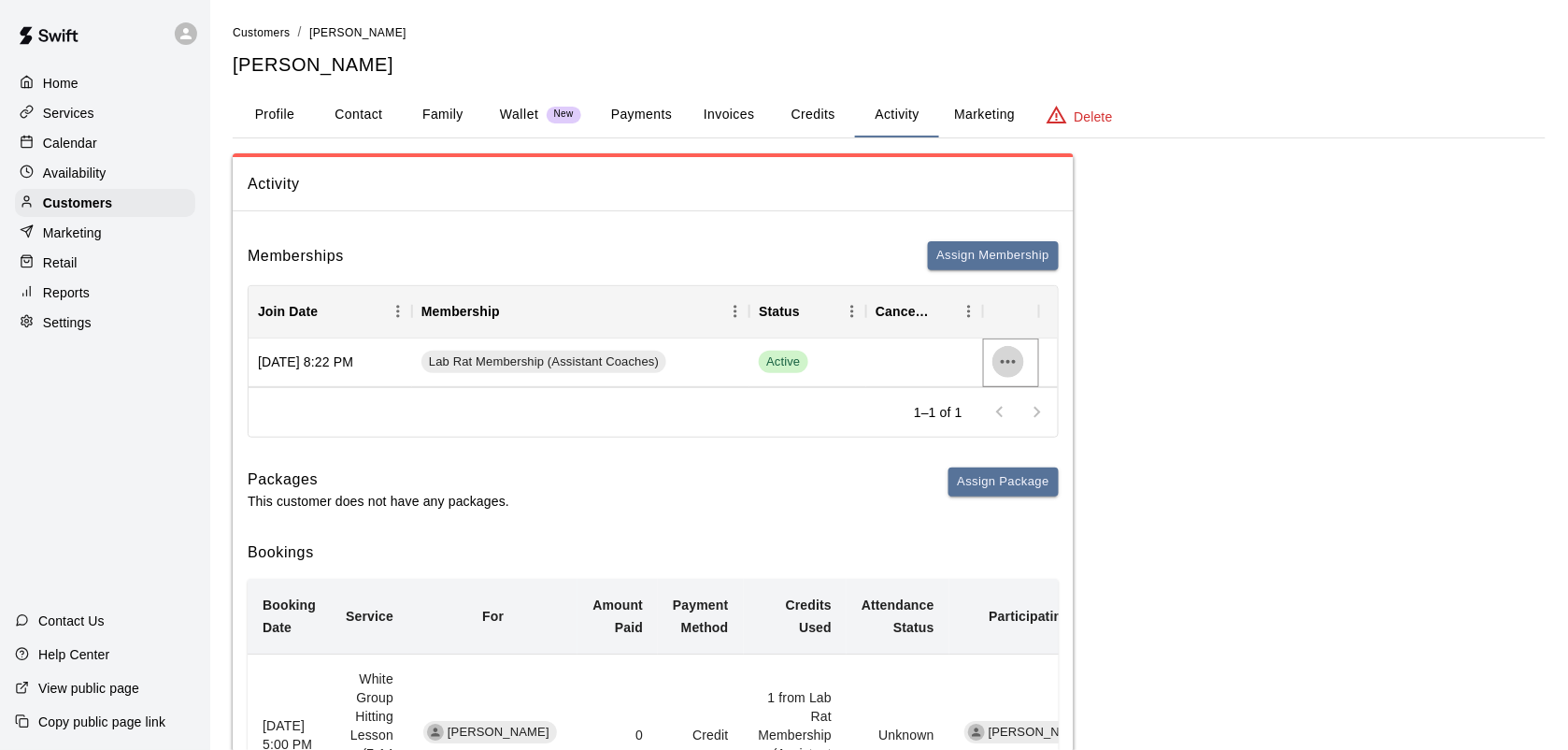
click at [1014, 353] on icon "more actions" at bounding box center [1009, 362] width 23 height 23
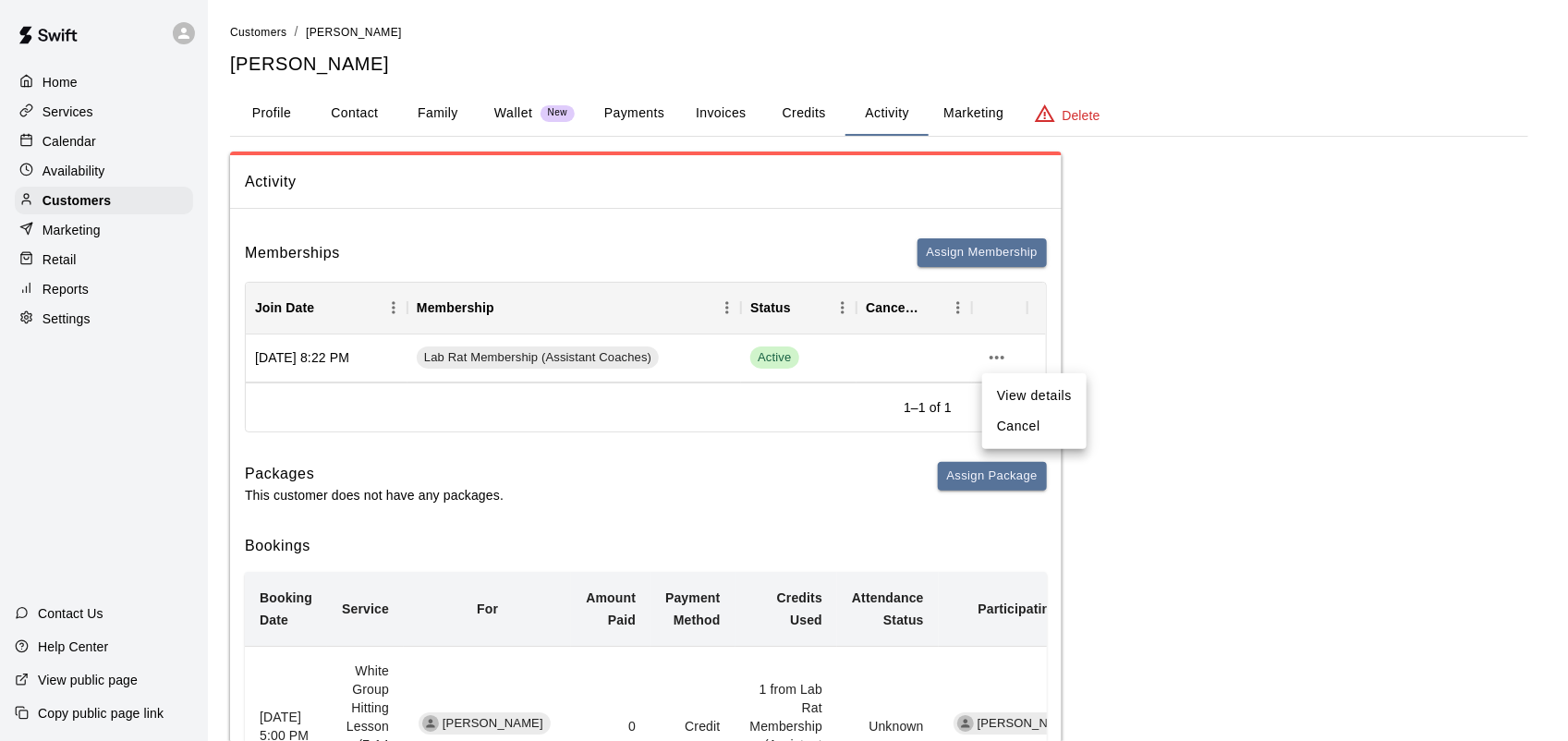
click at [1013, 423] on li "Cancel" at bounding box center [1034, 427] width 105 height 30
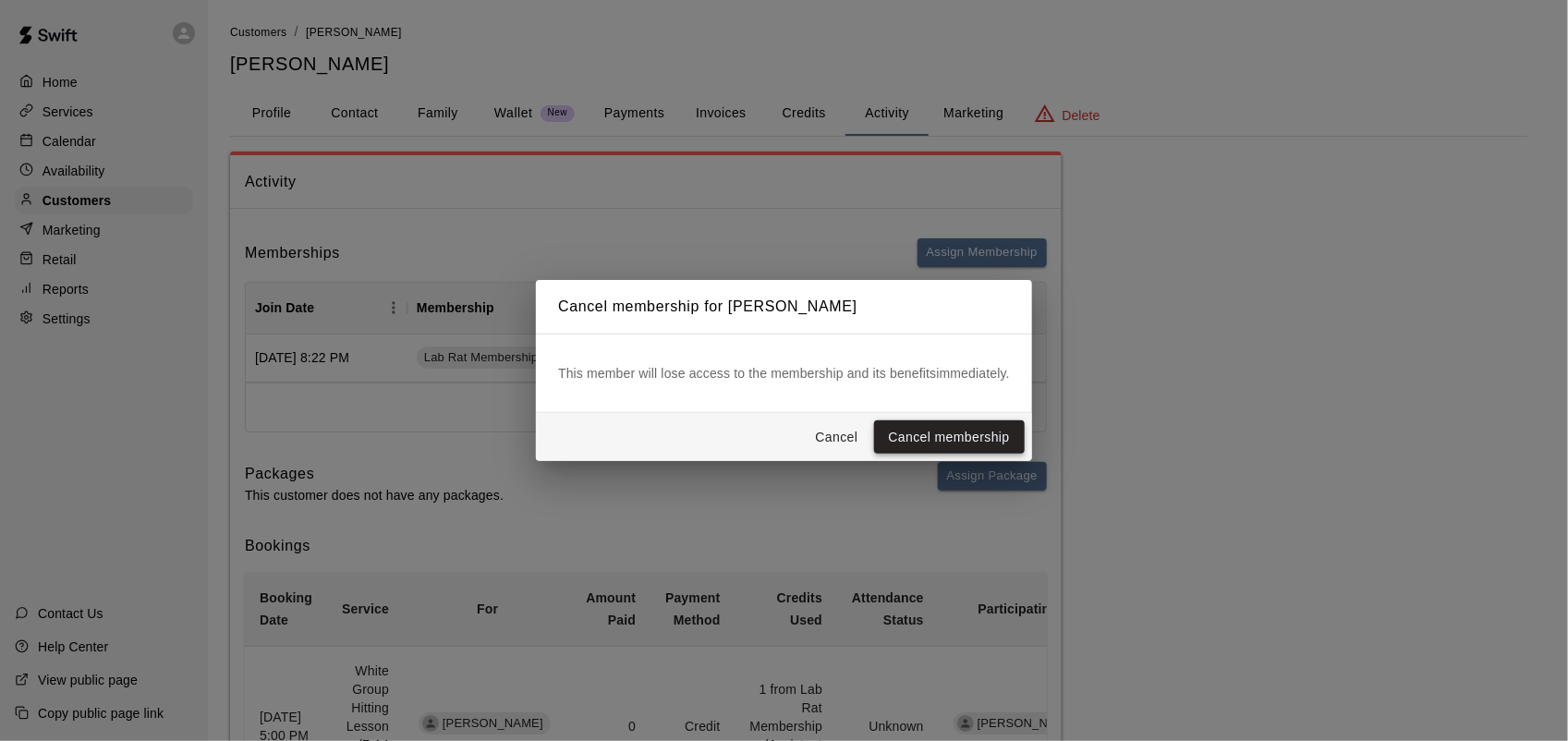
click at [943, 423] on button "Cancel membership" at bounding box center [949, 437] width 151 height 34
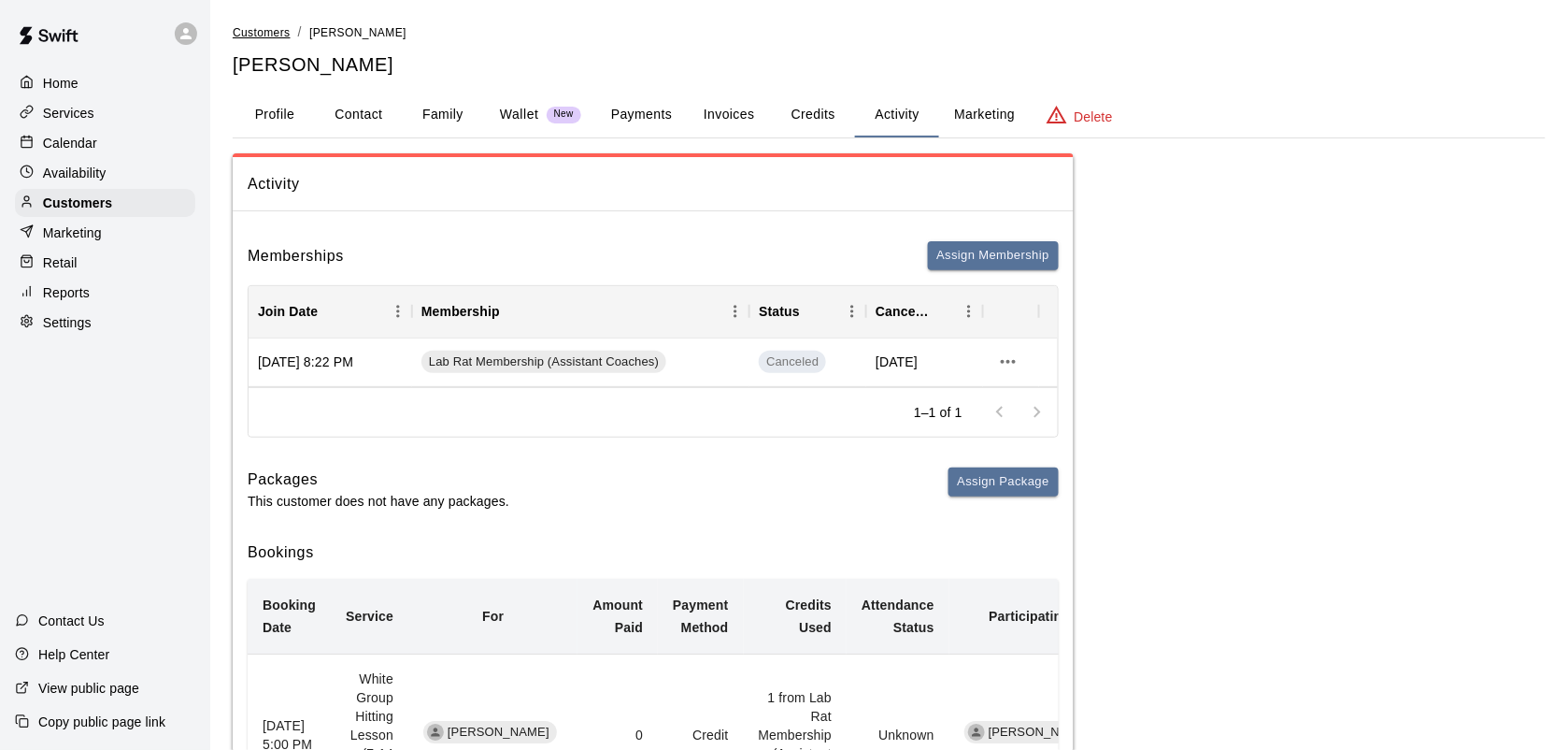
click at [265, 30] on span "Customers" at bounding box center [261, 32] width 58 height 13
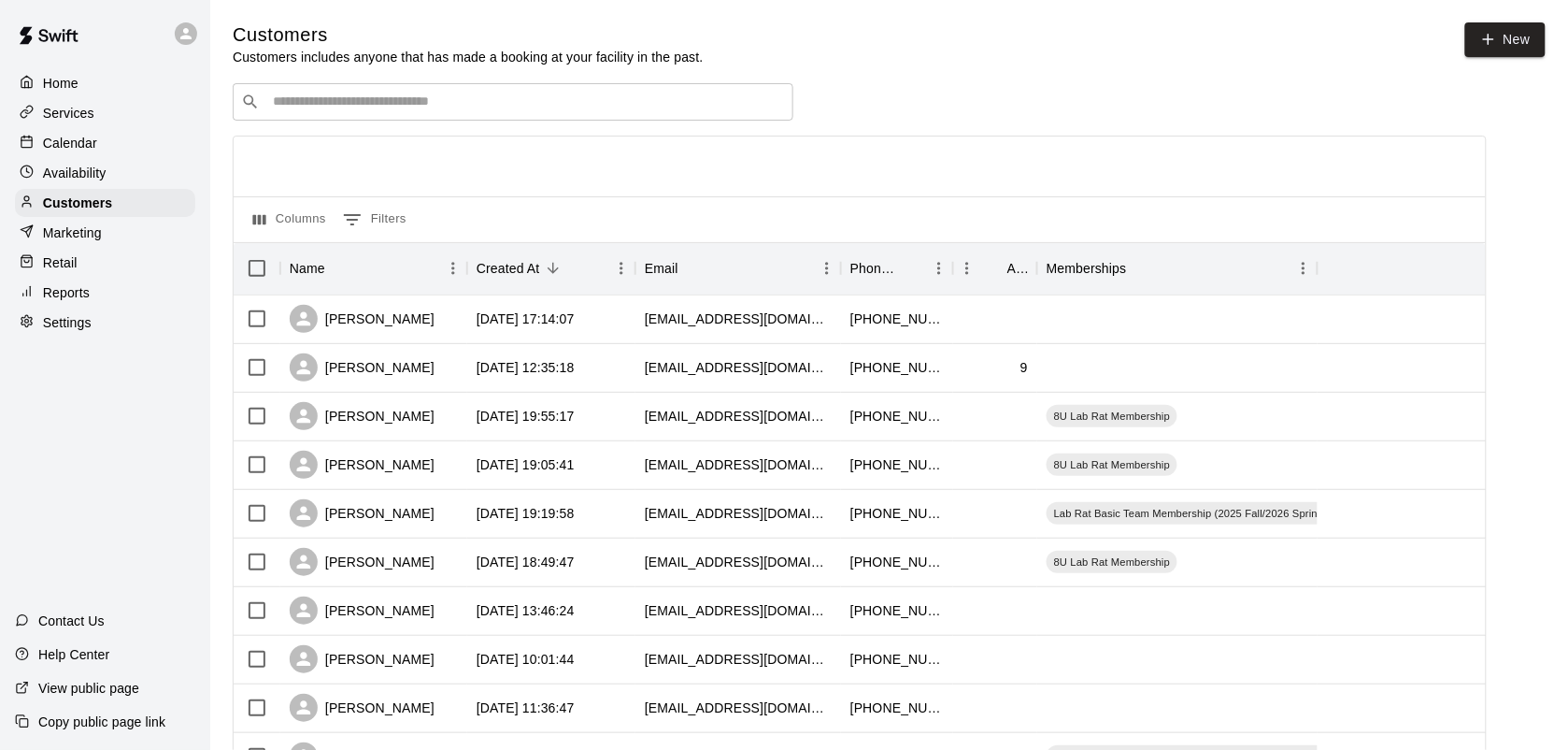
click at [362, 117] on div "​ ​" at bounding box center [513, 101] width 561 height 37
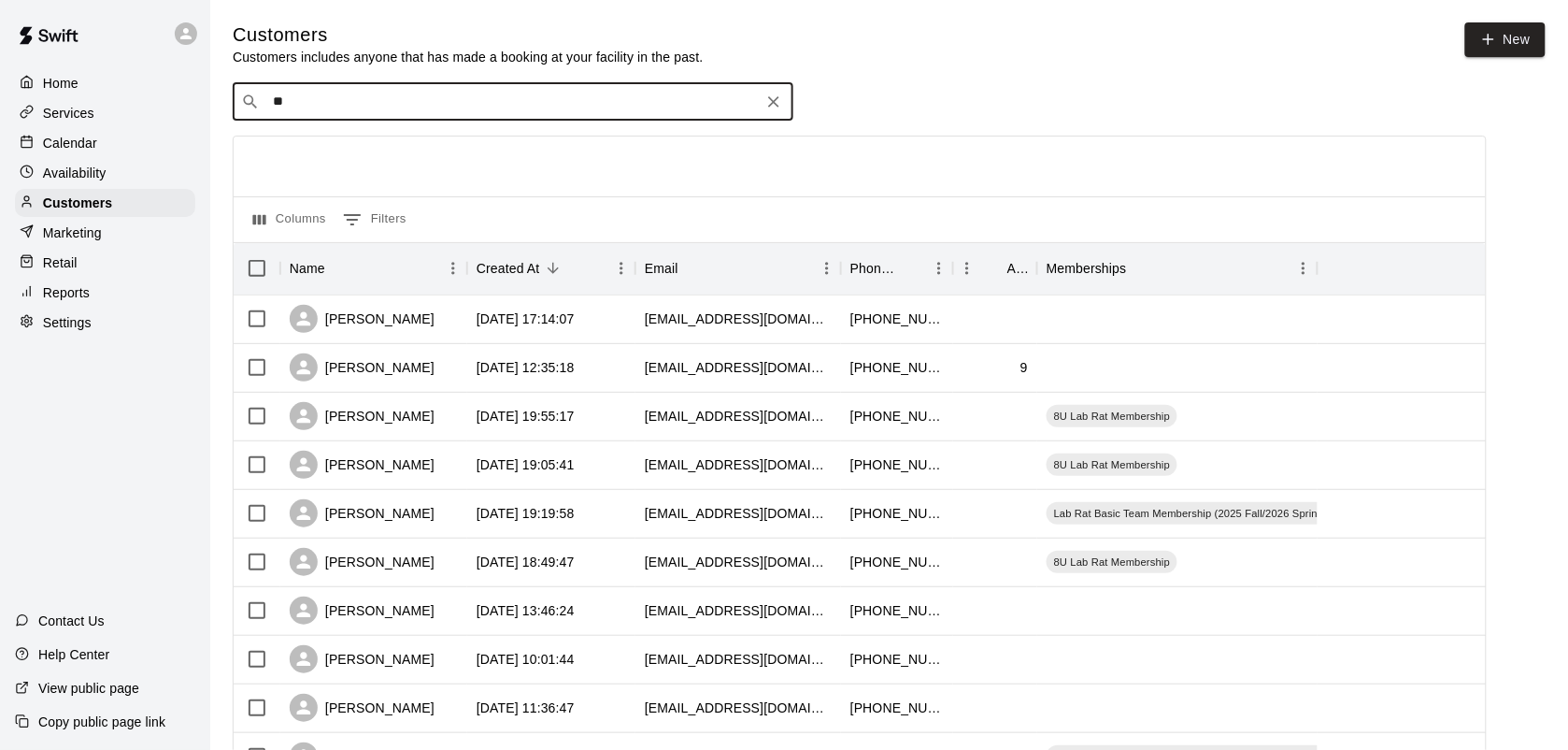
type input "***"
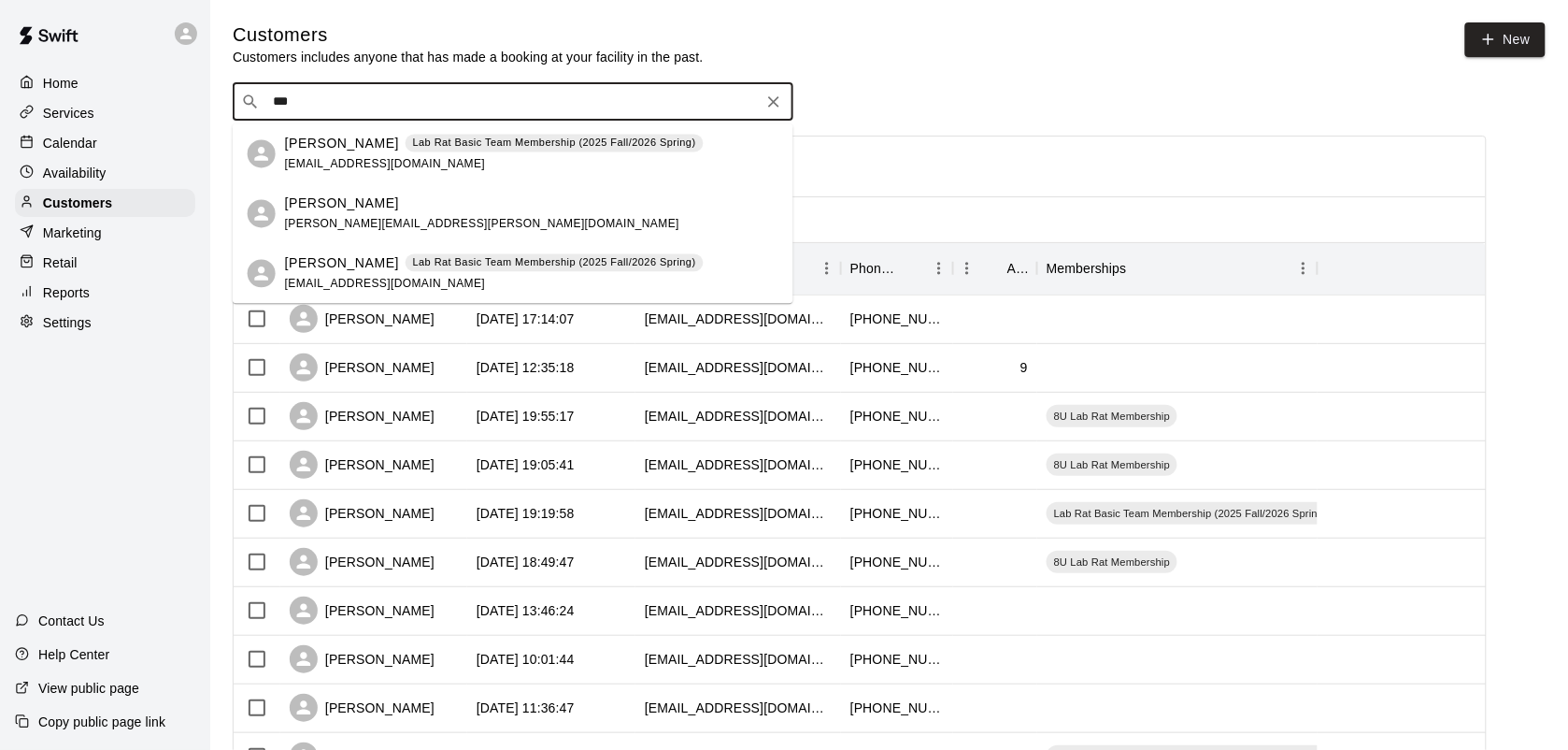
click at [440, 132] on div "Matt Moyneur Lab Rat Basic Team Membership (2025 Fall/2026 Spring) moyneur@gmai…" at bounding box center [513, 153] width 561 height 60
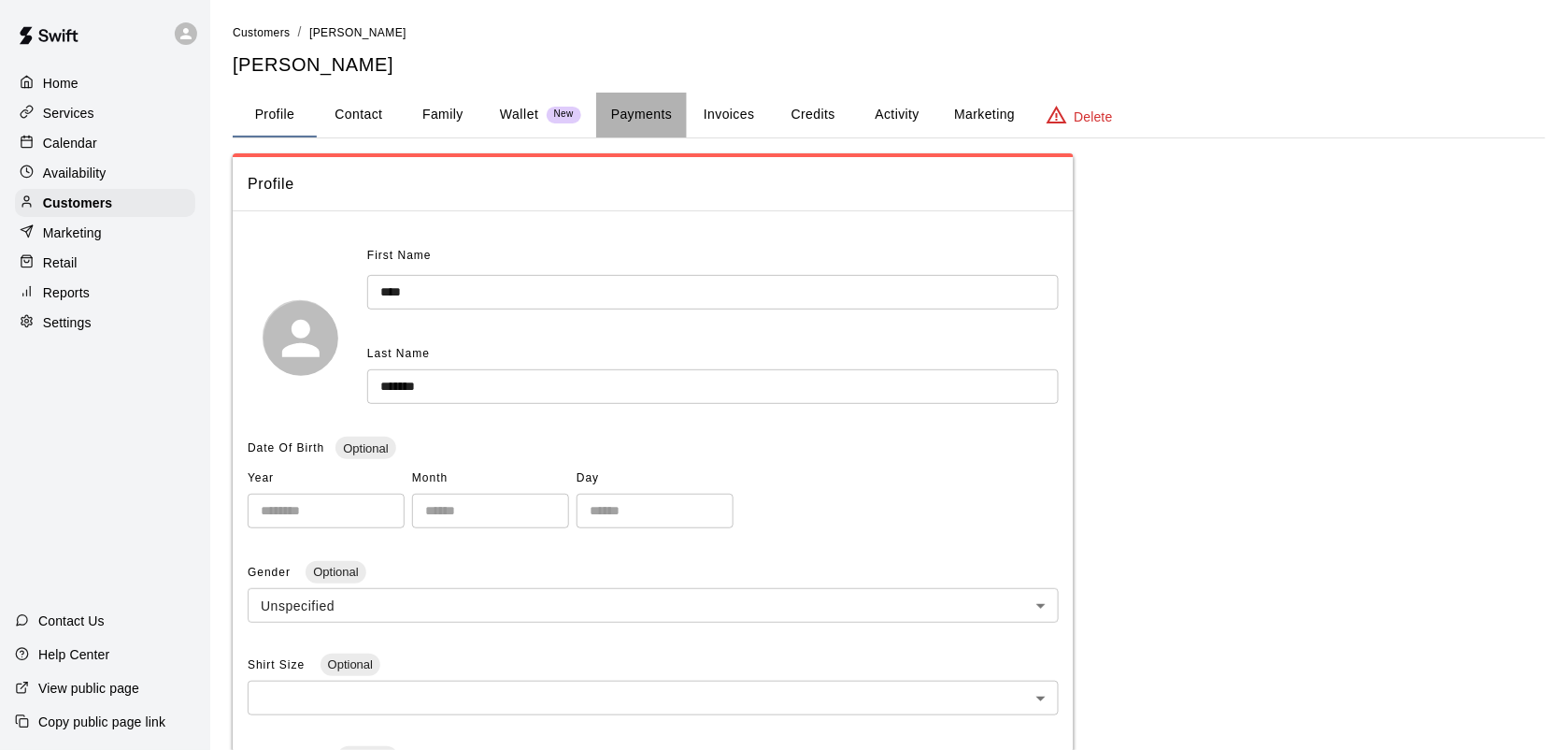
click at [610, 106] on button "Payments" at bounding box center [641, 114] width 90 height 45
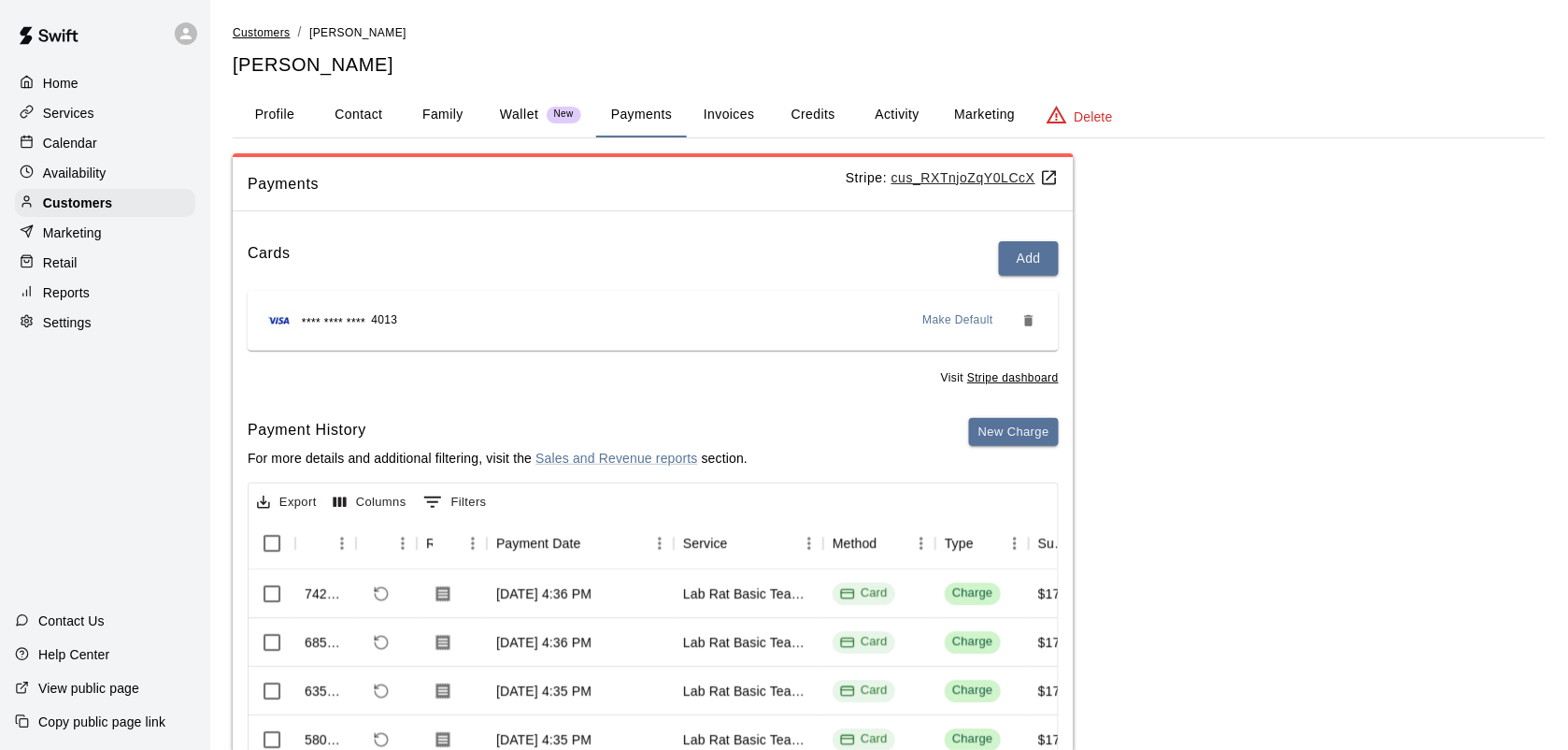
click at [281, 32] on span "Customers" at bounding box center [261, 32] width 58 height 13
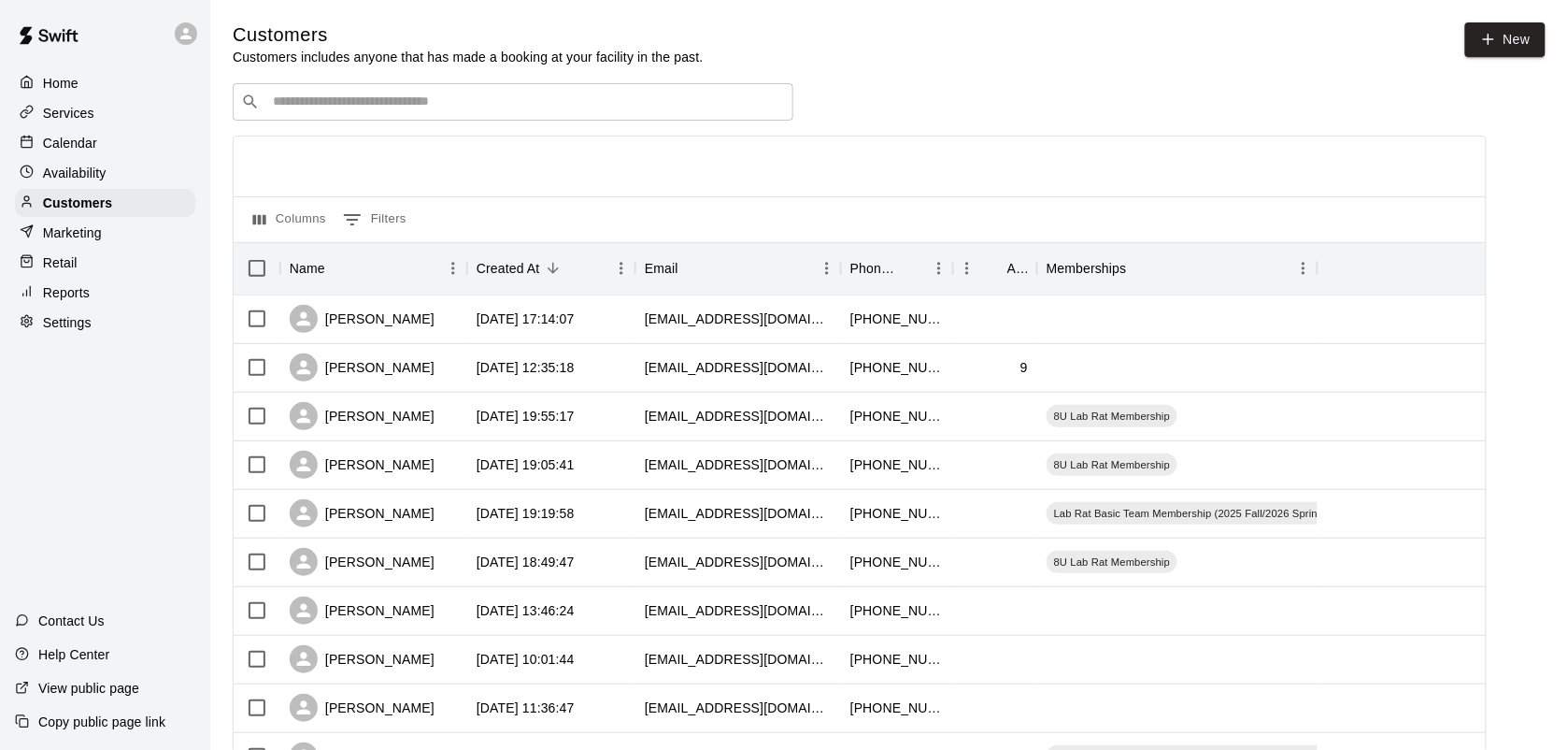
click at [318, 114] on div "​ ​" at bounding box center [513, 101] width 561 height 37
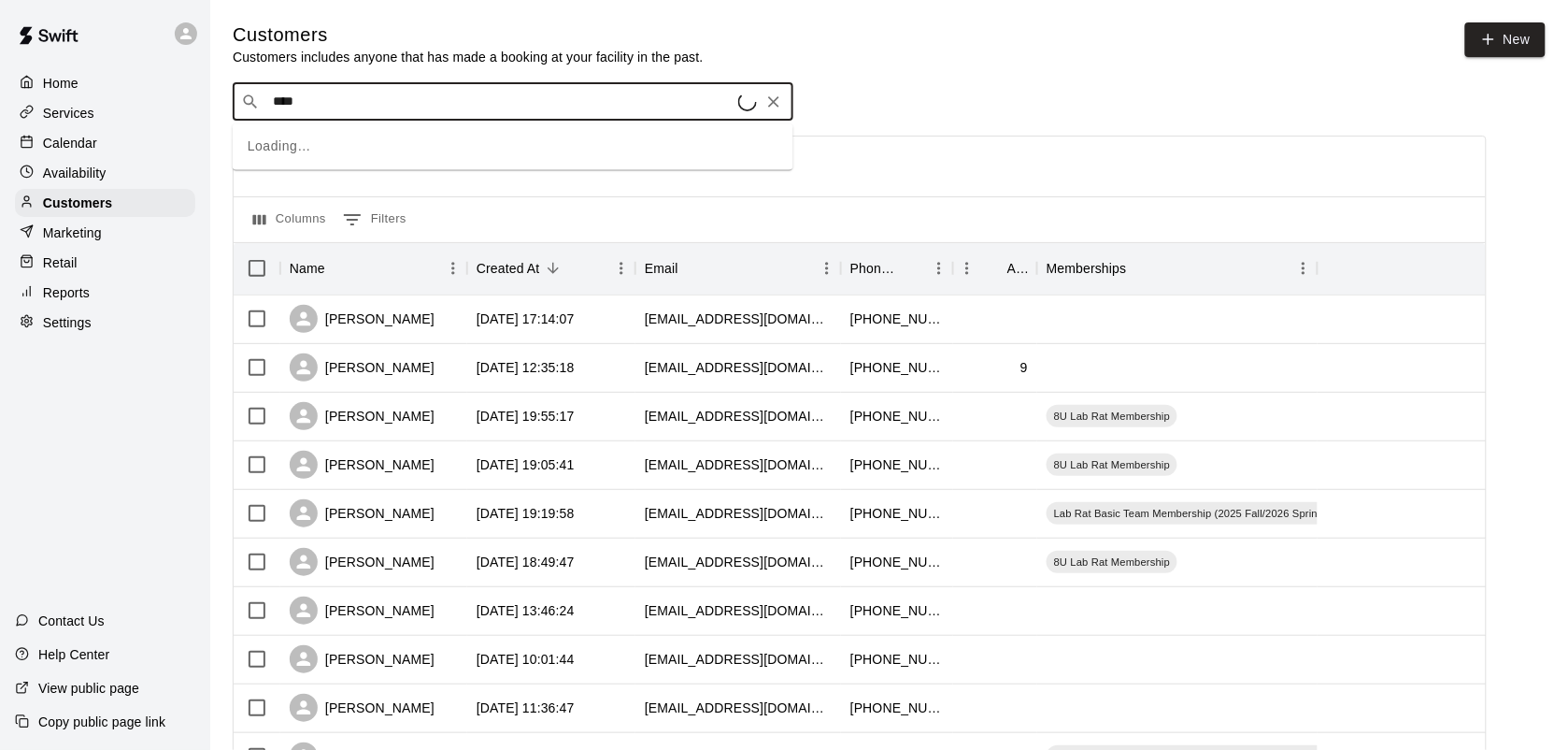
type input "*****"
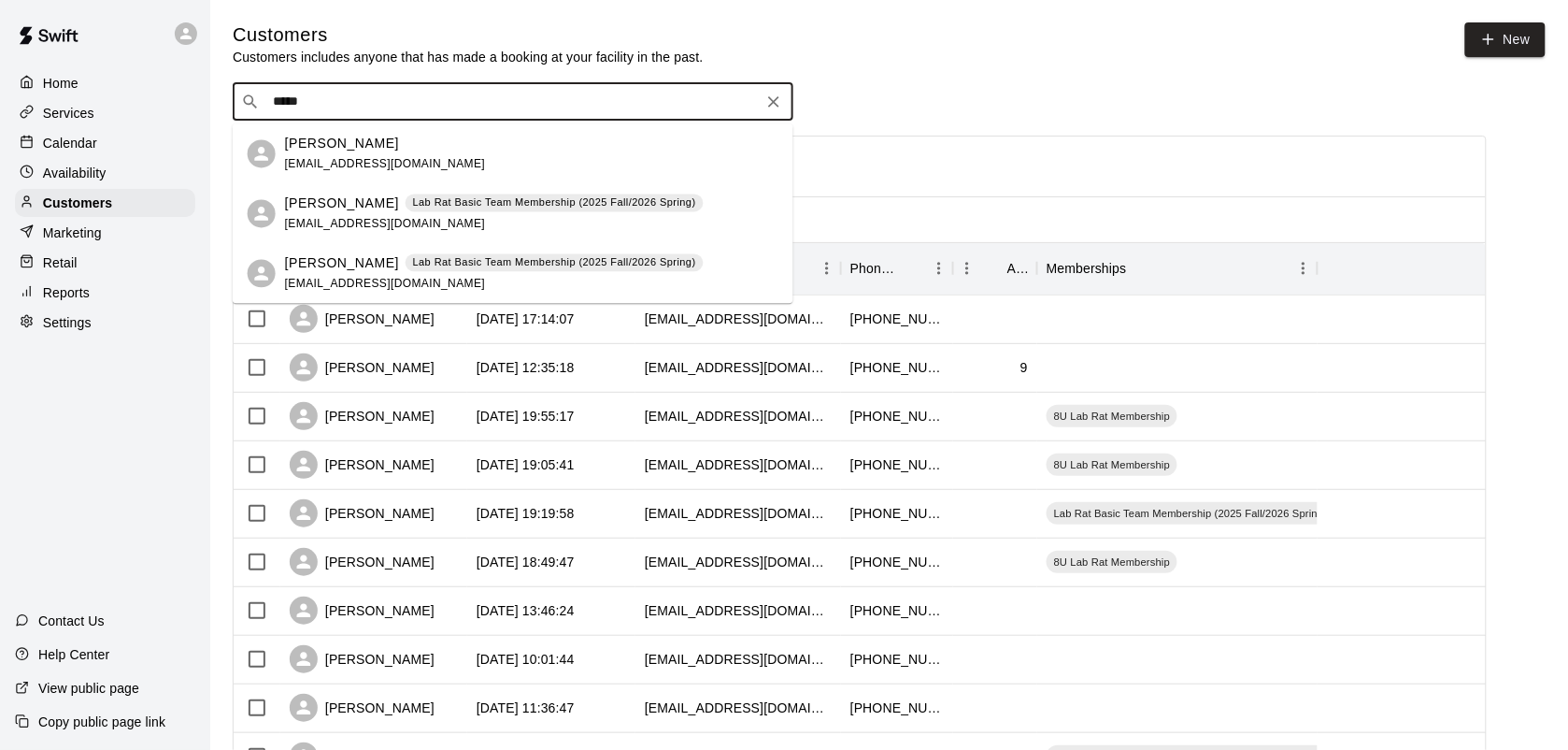
click at [467, 203] on p "Lab Rat Basic Team Membership (2025 Fall/2026 Spring)" at bounding box center [554, 203] width 283 height 16
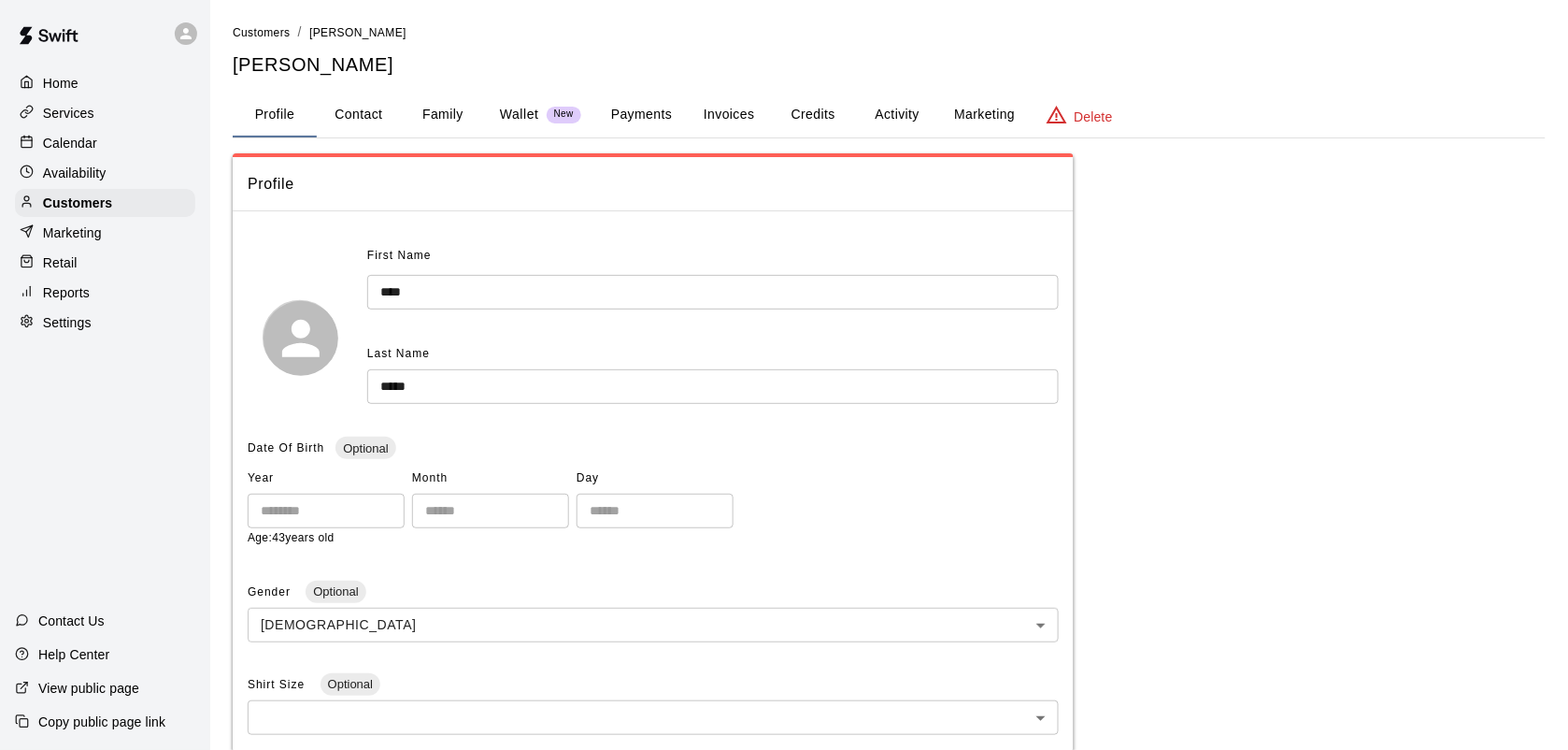
click at [653, 106] on button "Payments" at bounding box center [641, 114] width 90 height 45
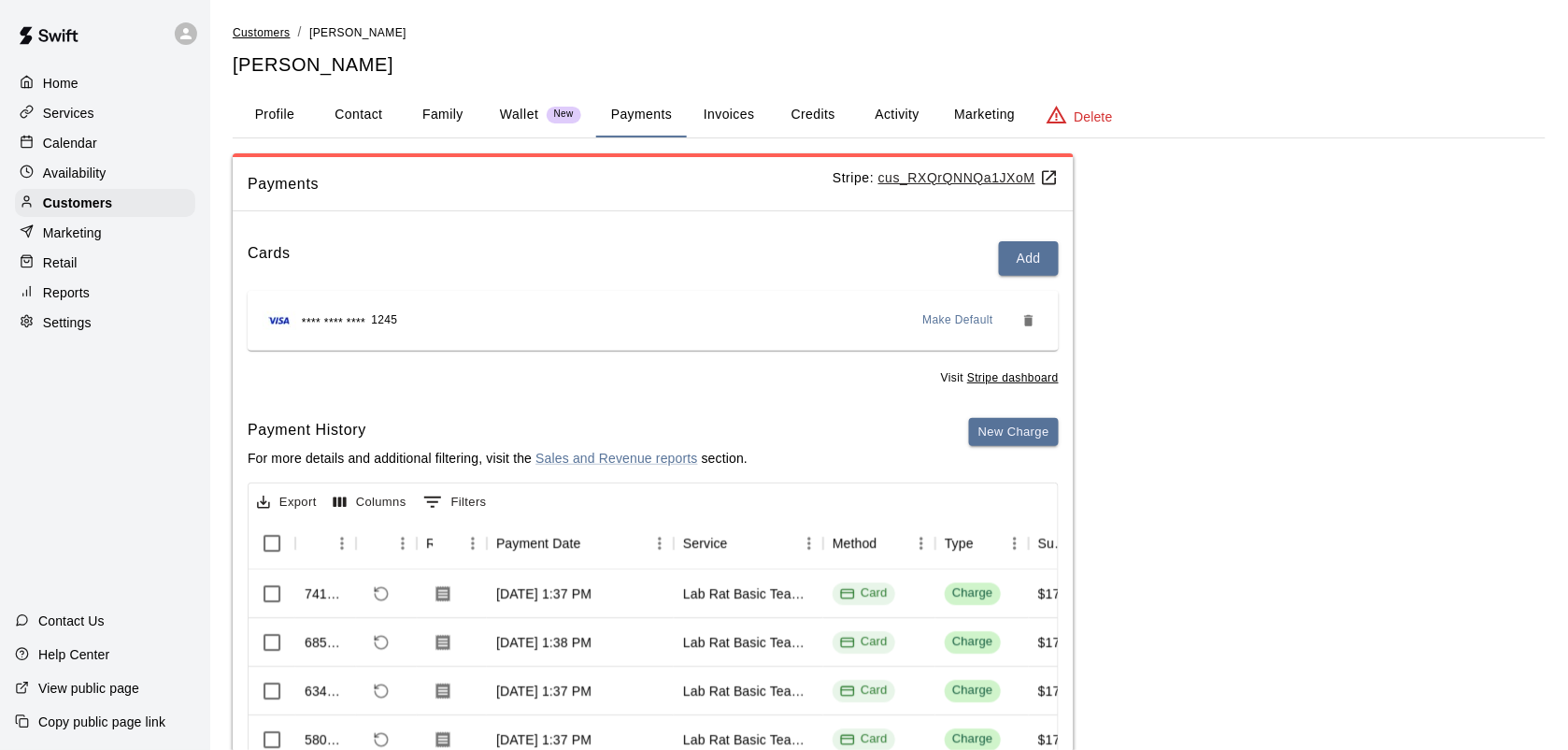
click at [271, 35] on span "Customers" at bounding box center [261, 32] width 58 height 13
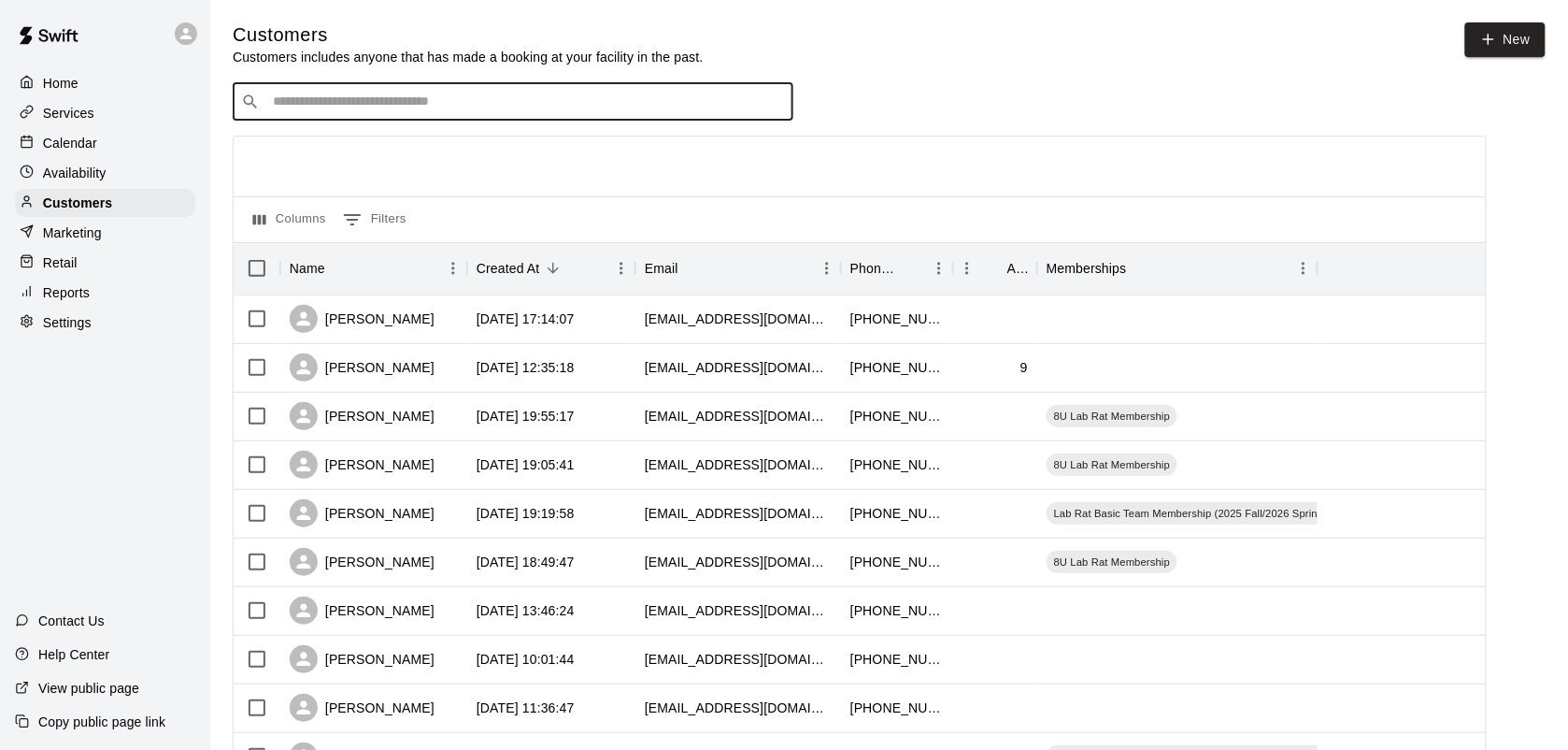
click at [370, 109] on input "Search customers by name or email" at bounding box center [526, 102] width 517 height 19
type input "******"
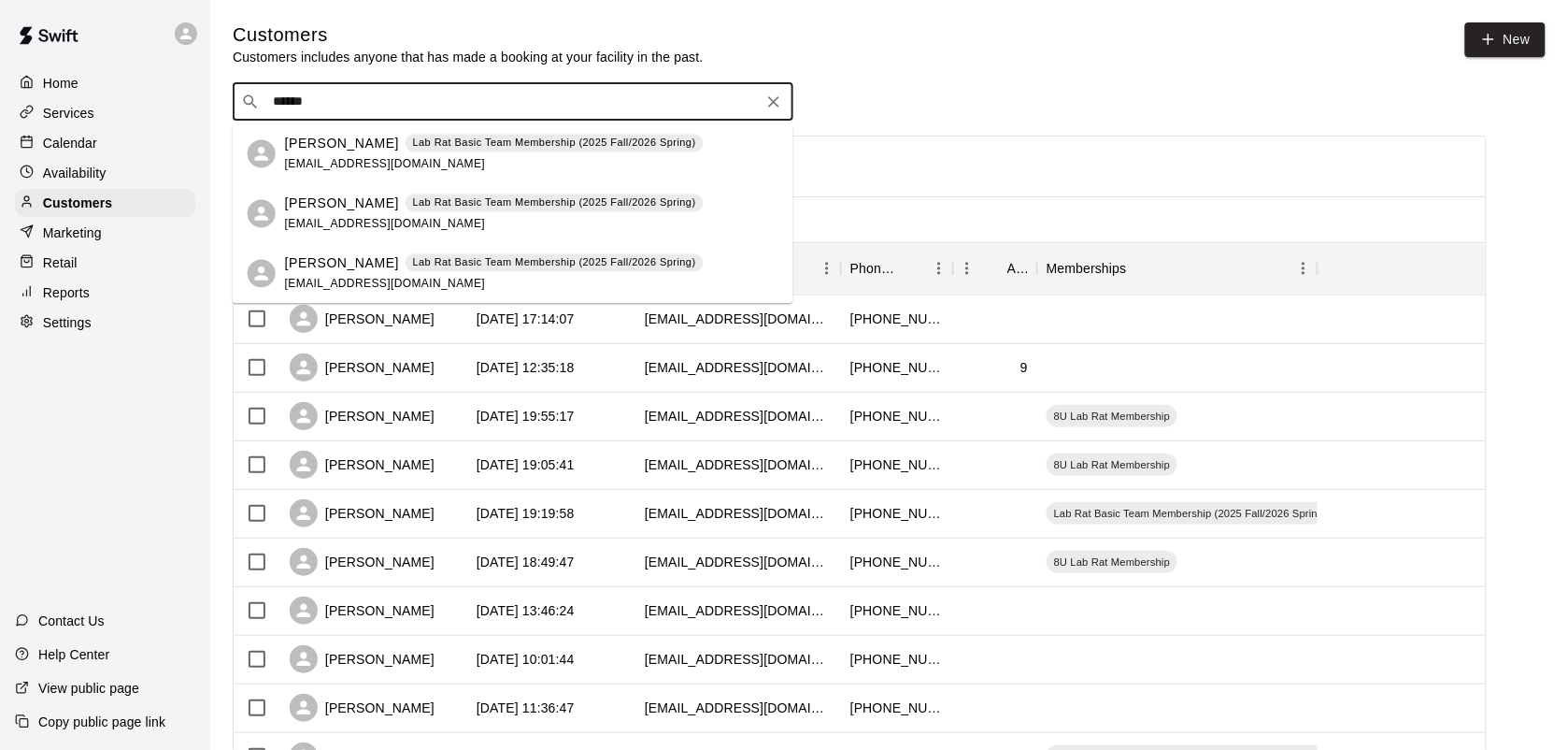
click at [501, 147] on p "Lab Rat Basic Team Membership (2025 Fall/2026 Spring)" at bounding box center [554, 143] width 283 height 16
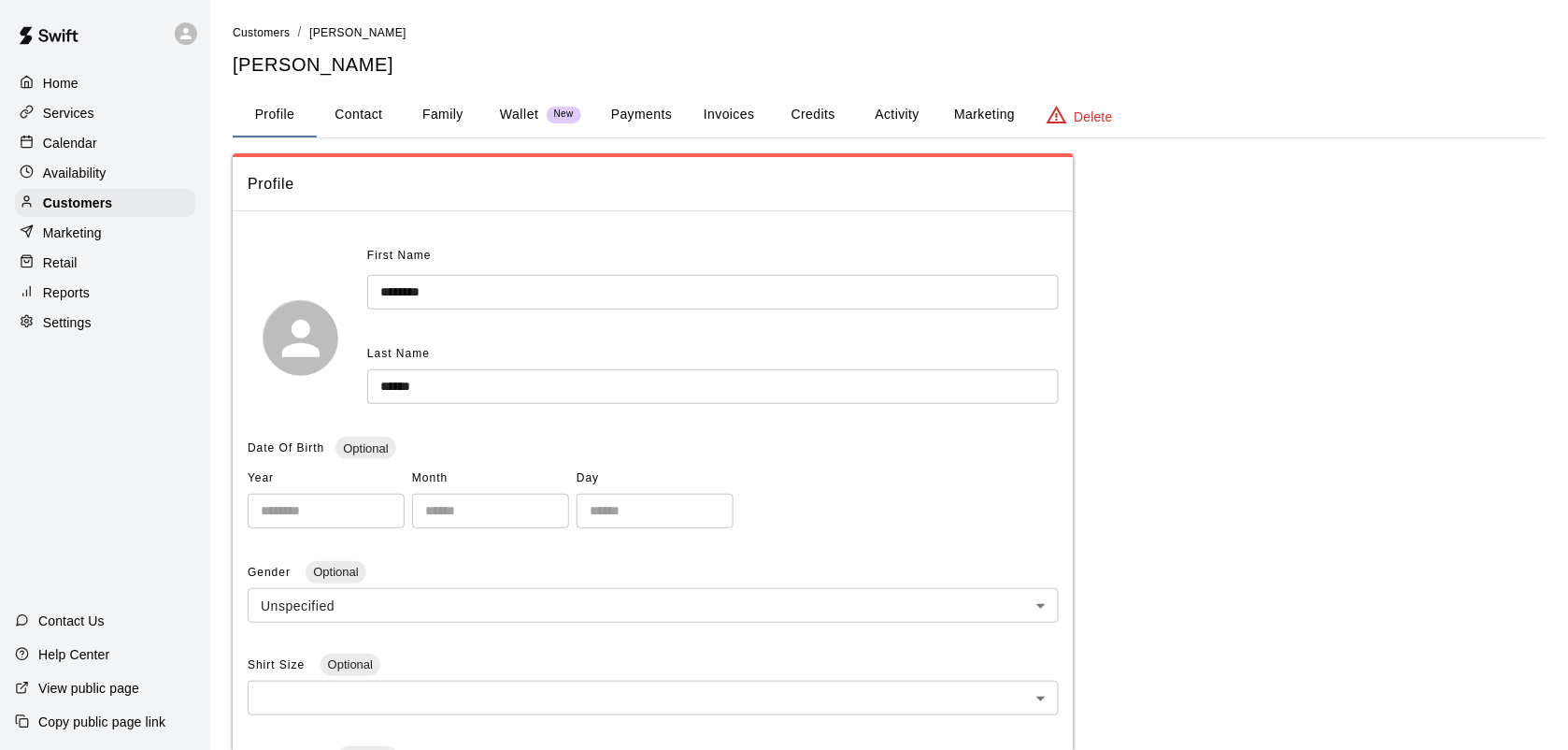
click at [626, 118] on button "Payments" at bounding box center [641, 114] width 90 height 45
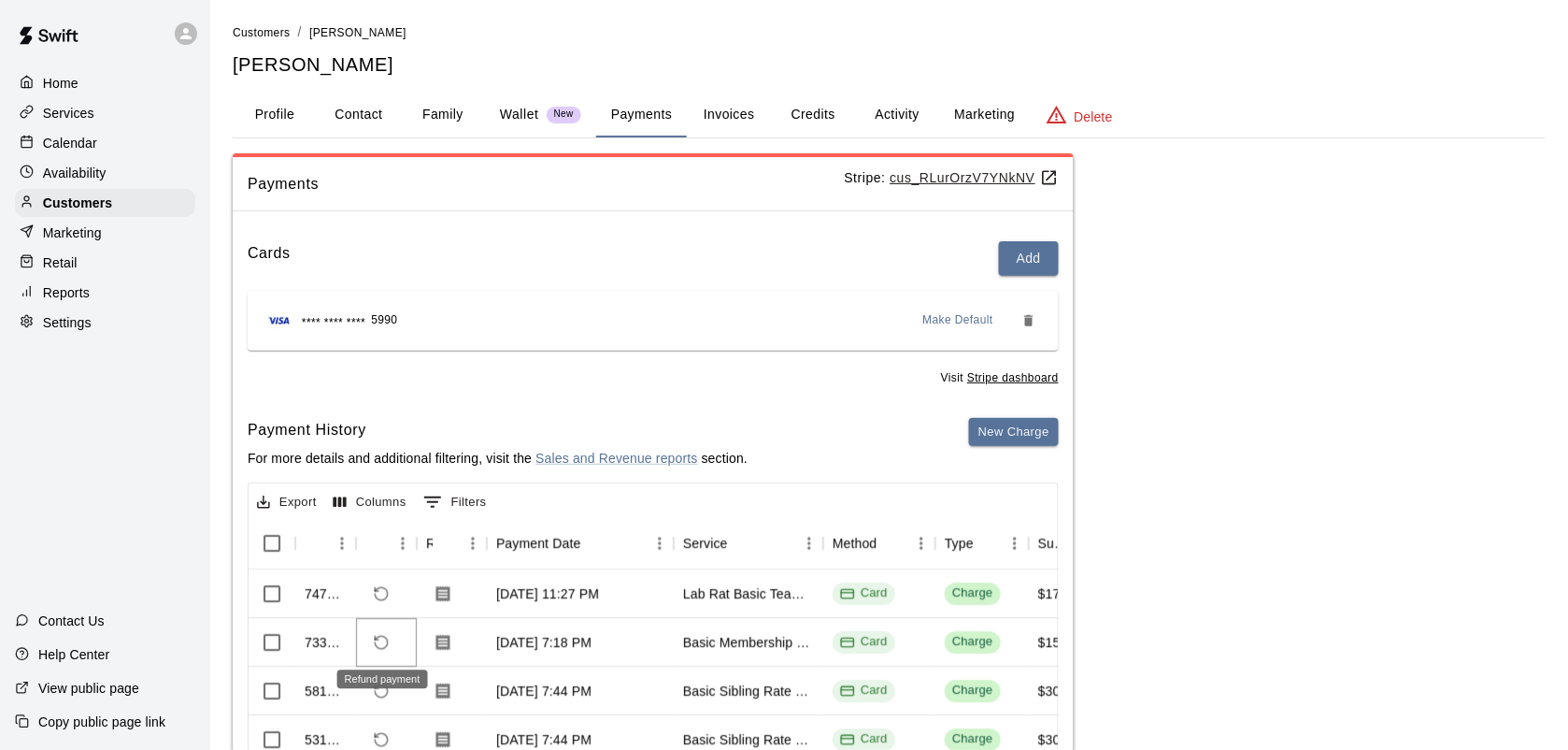
click at [379, 642] on icon "Refund payment" at bounding box center [381, 642] width 17 height 17
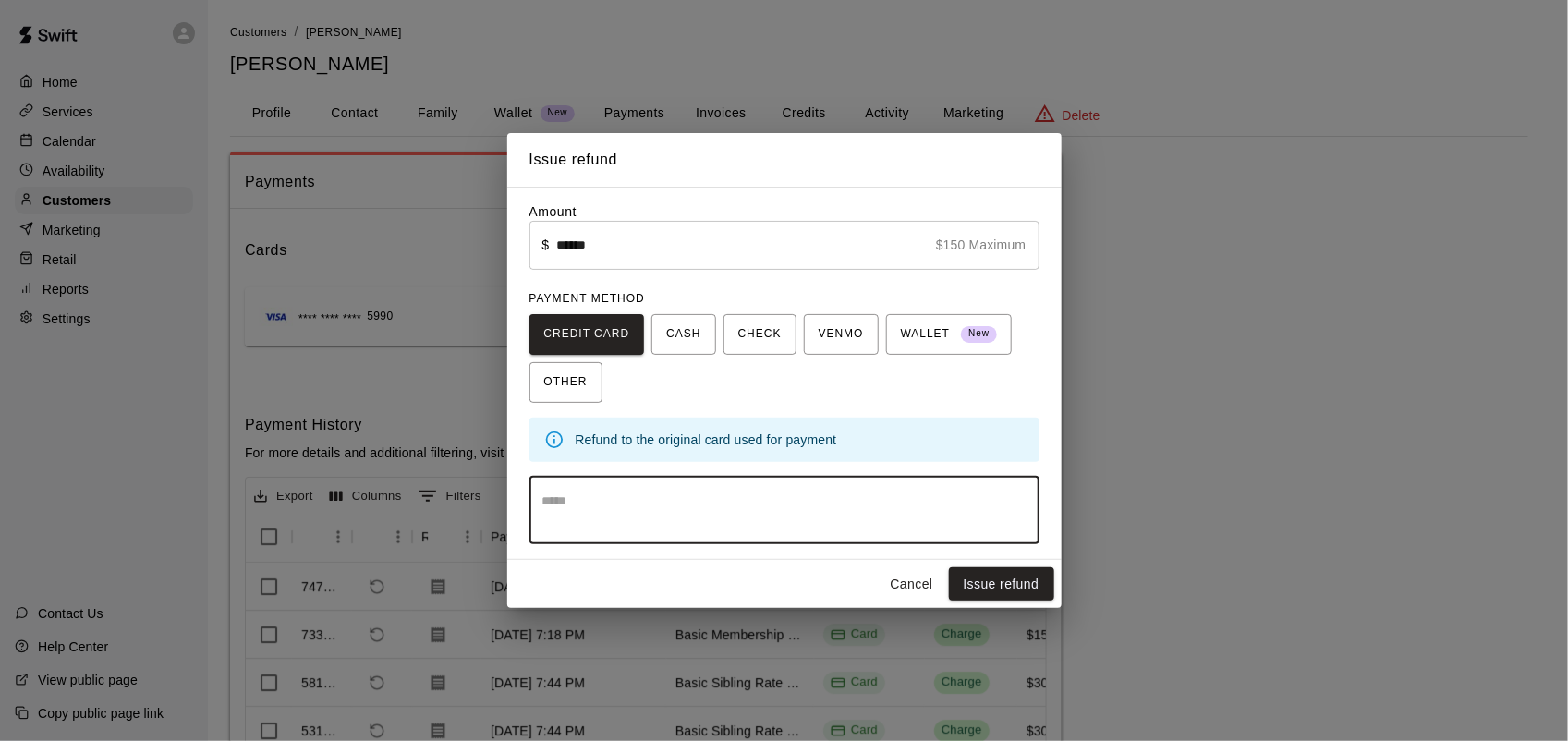
click at [893, 523] on textarea at bounding box center [784, 509] width 484 height 37
type textarea "**********"
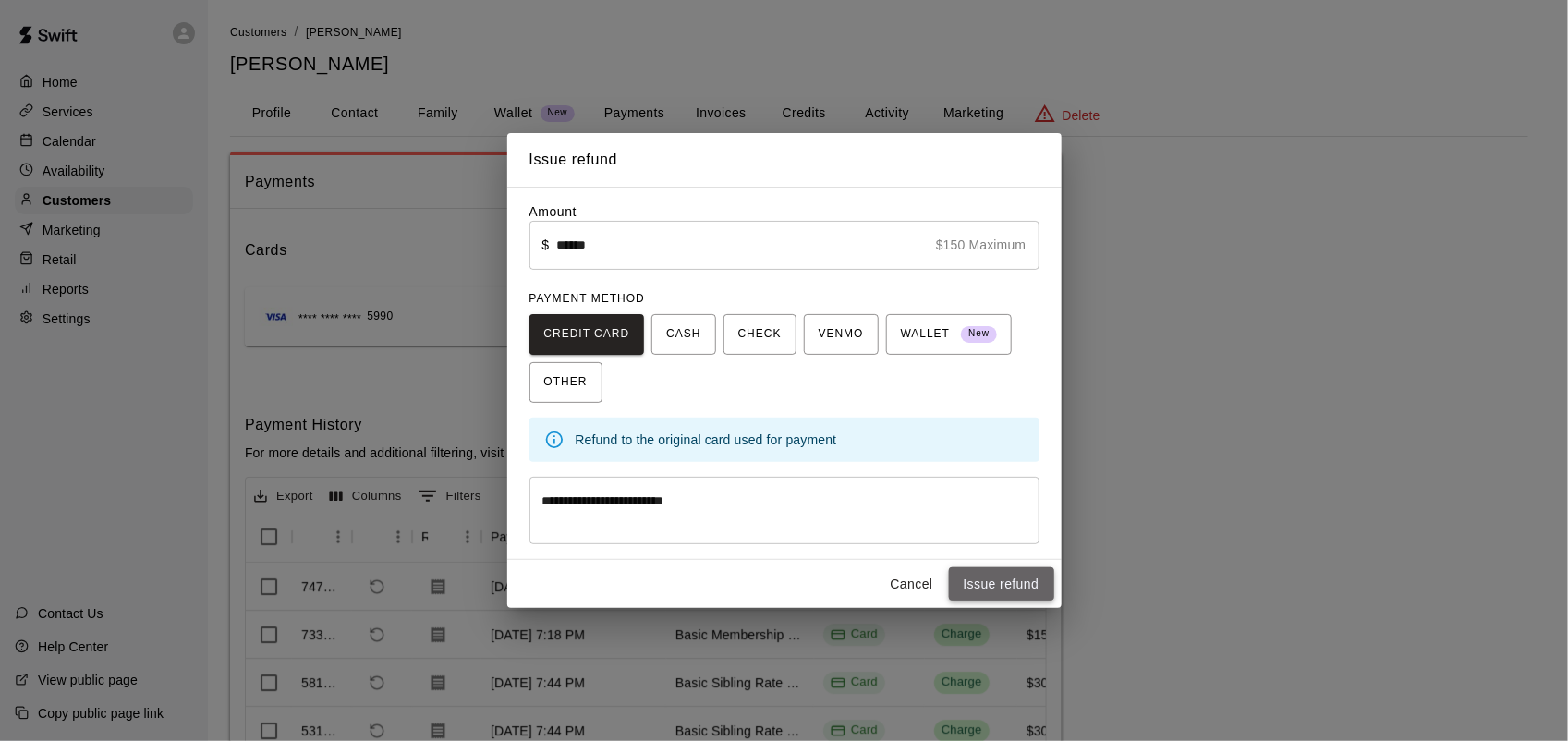
click at [981, 585] on button "Issue refund" at bounding box center [1001, 584] width 105 height 34
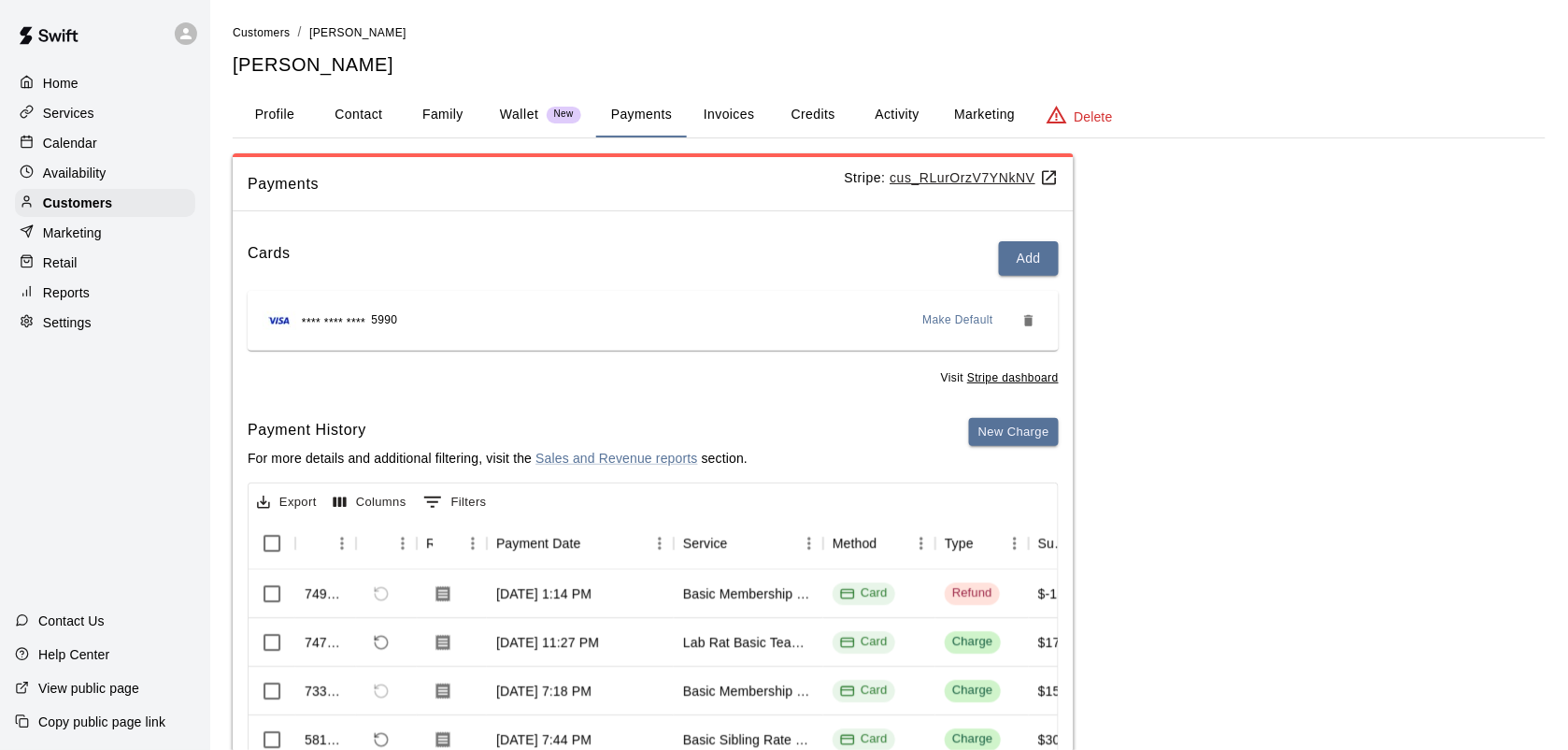
click at [70, 143] on p "Calendar" at bounding box center [70, 143] width 54 height 19
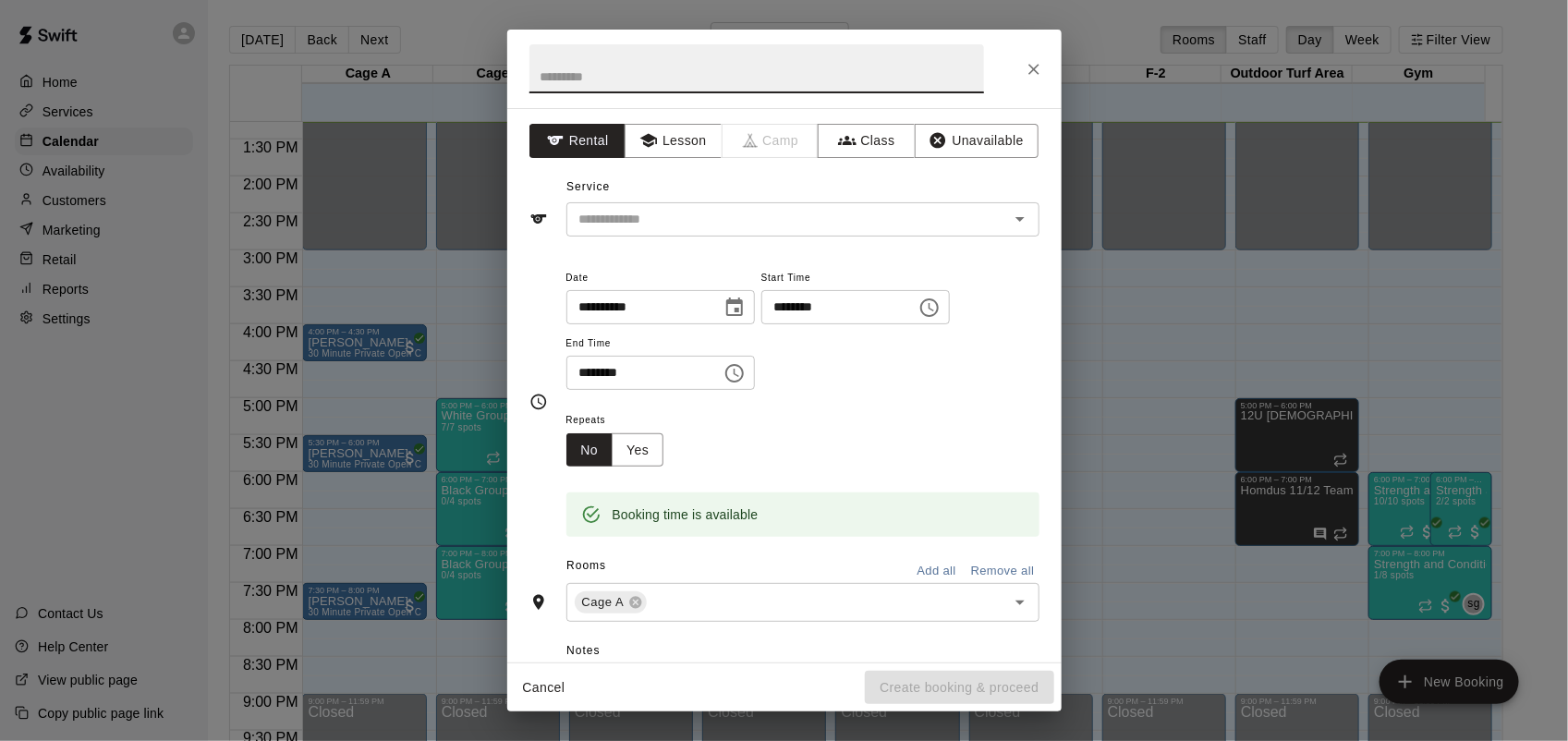
click at [1025, 62] on icon "Close" at bounding box center [1034, 70] width 19 height 19
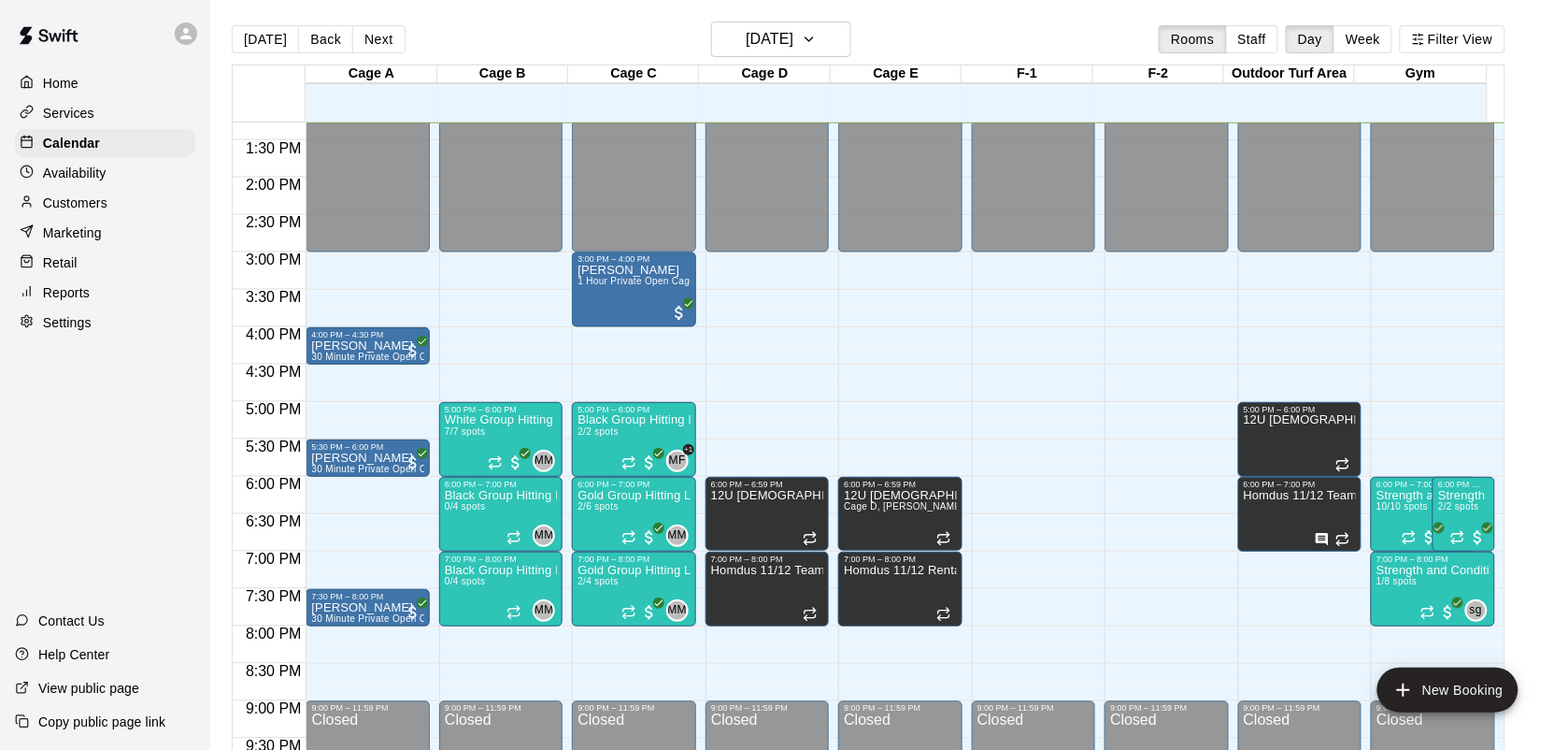
scroll to position [14, 0]
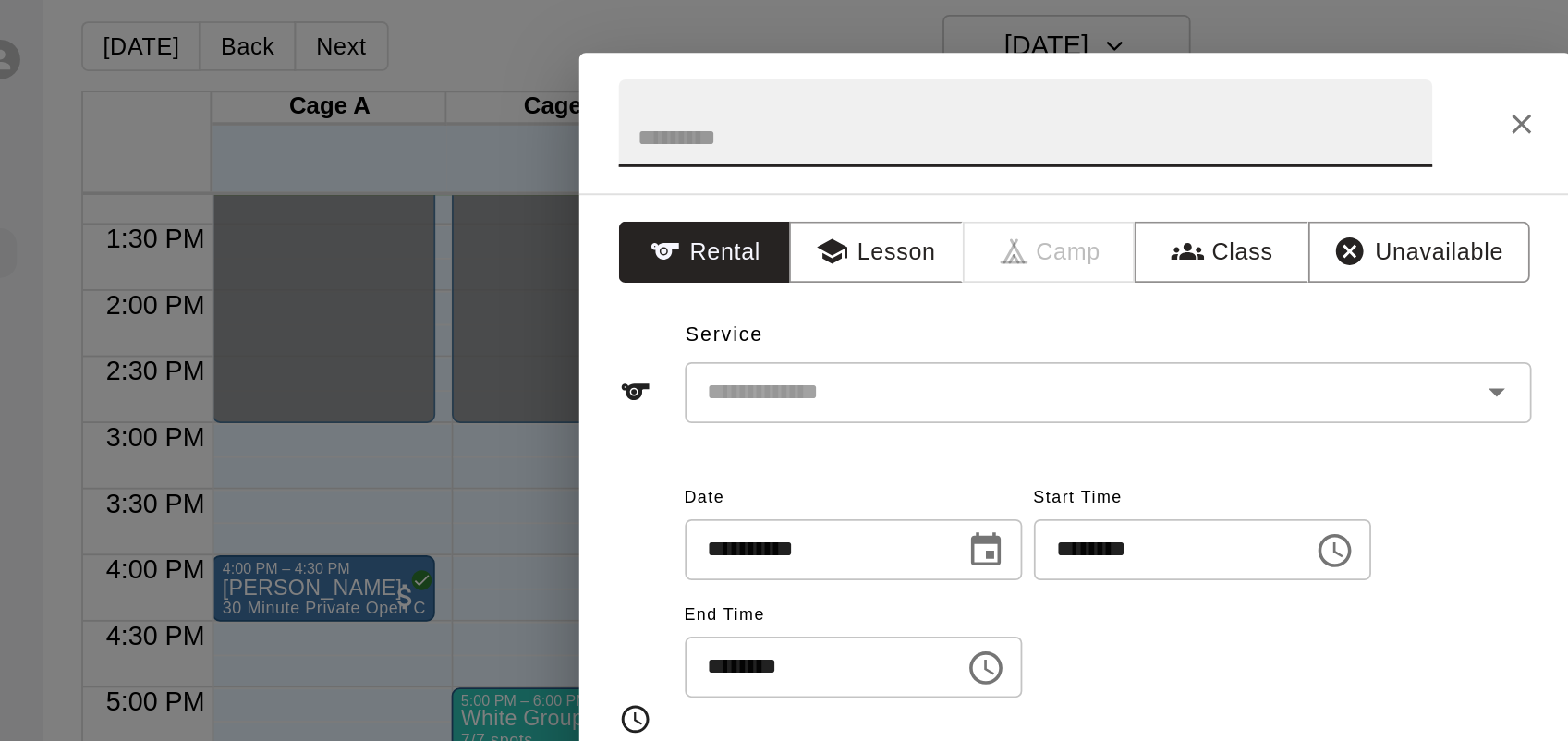
click at [1036, 65] on icon "Close" at bounding box center [1034, 70] width 19 height 19
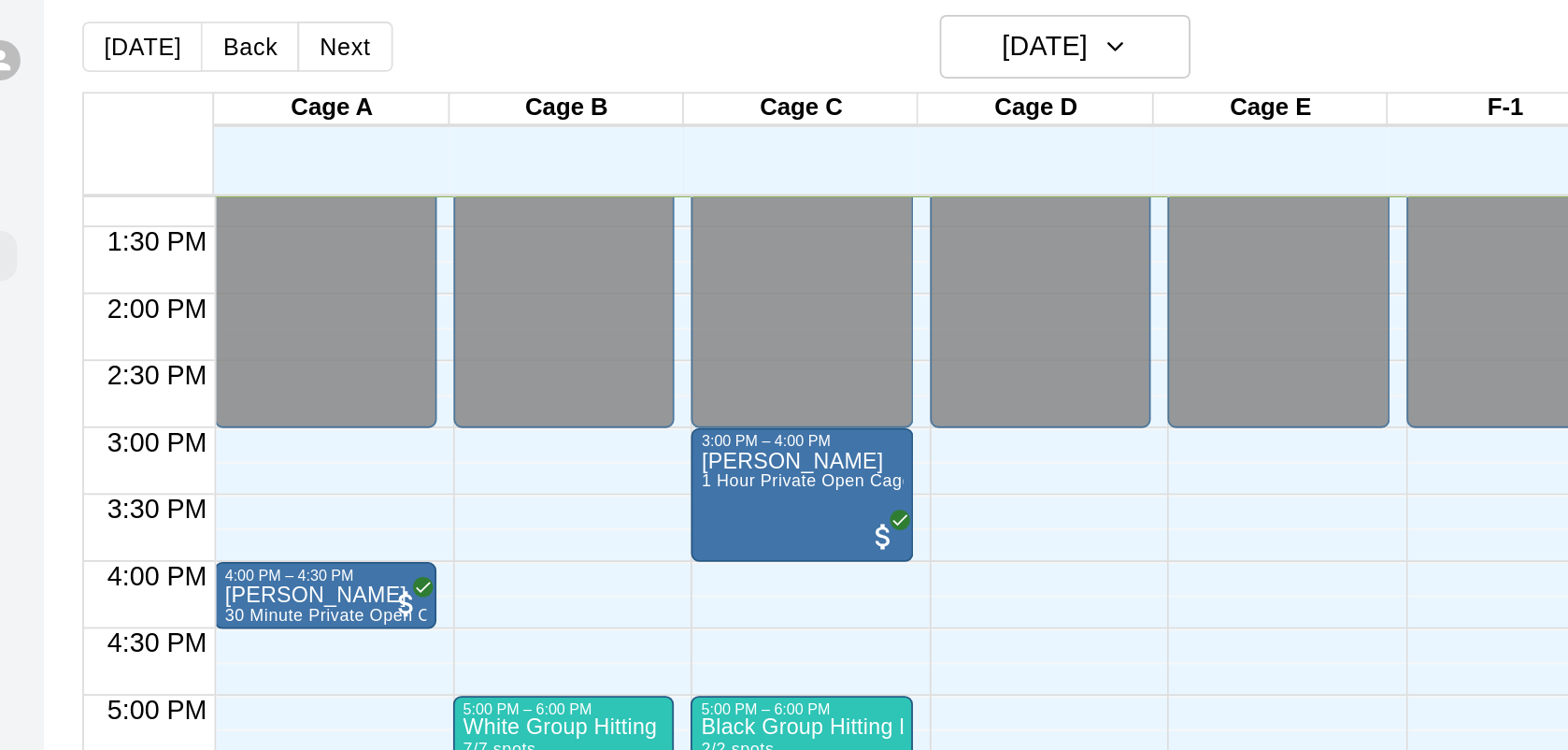
click at [188, 49] on div at bounding box center [191, 33] width 39 height 37
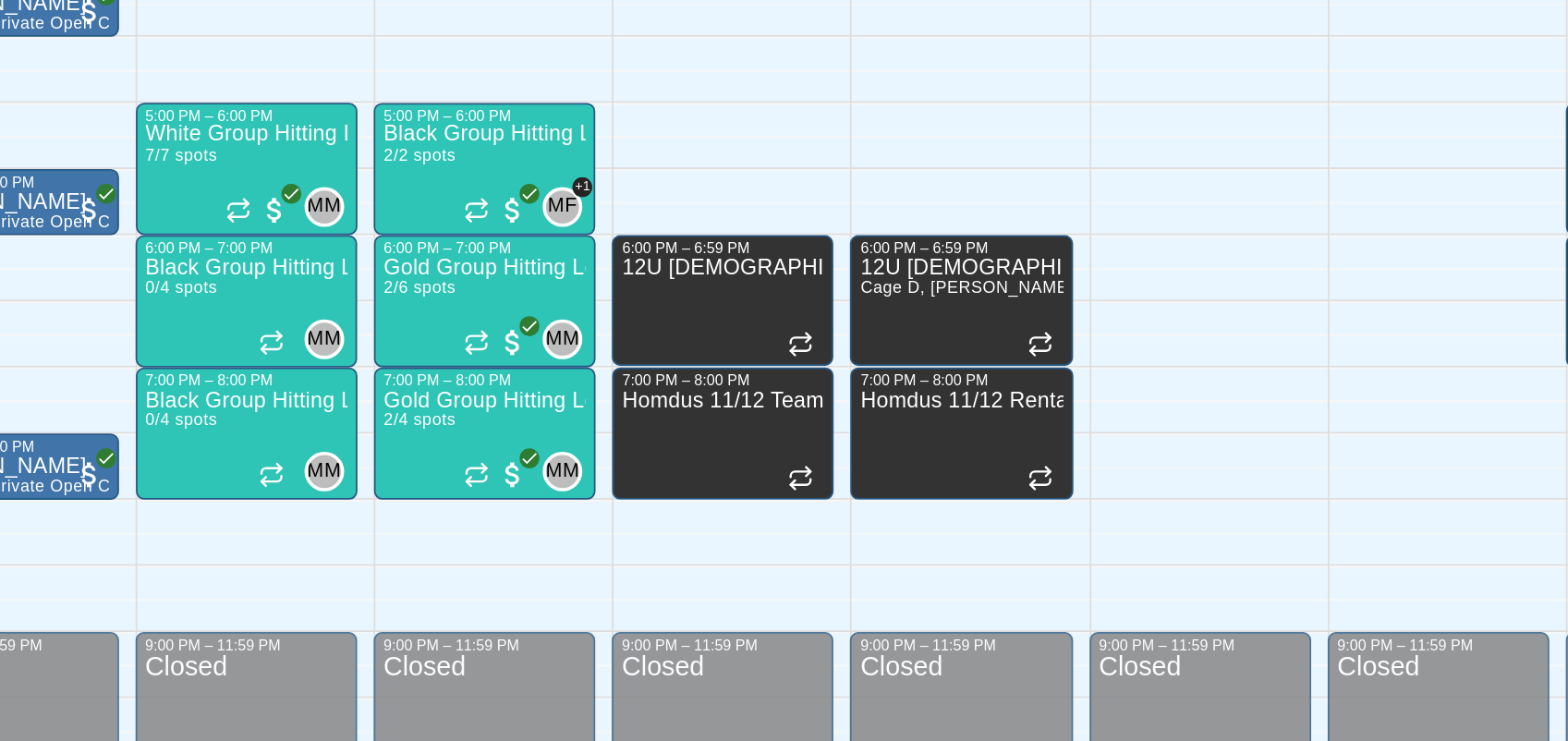
click at [609, 514] on div at bounding box center [784, 370] width 1568 height 741
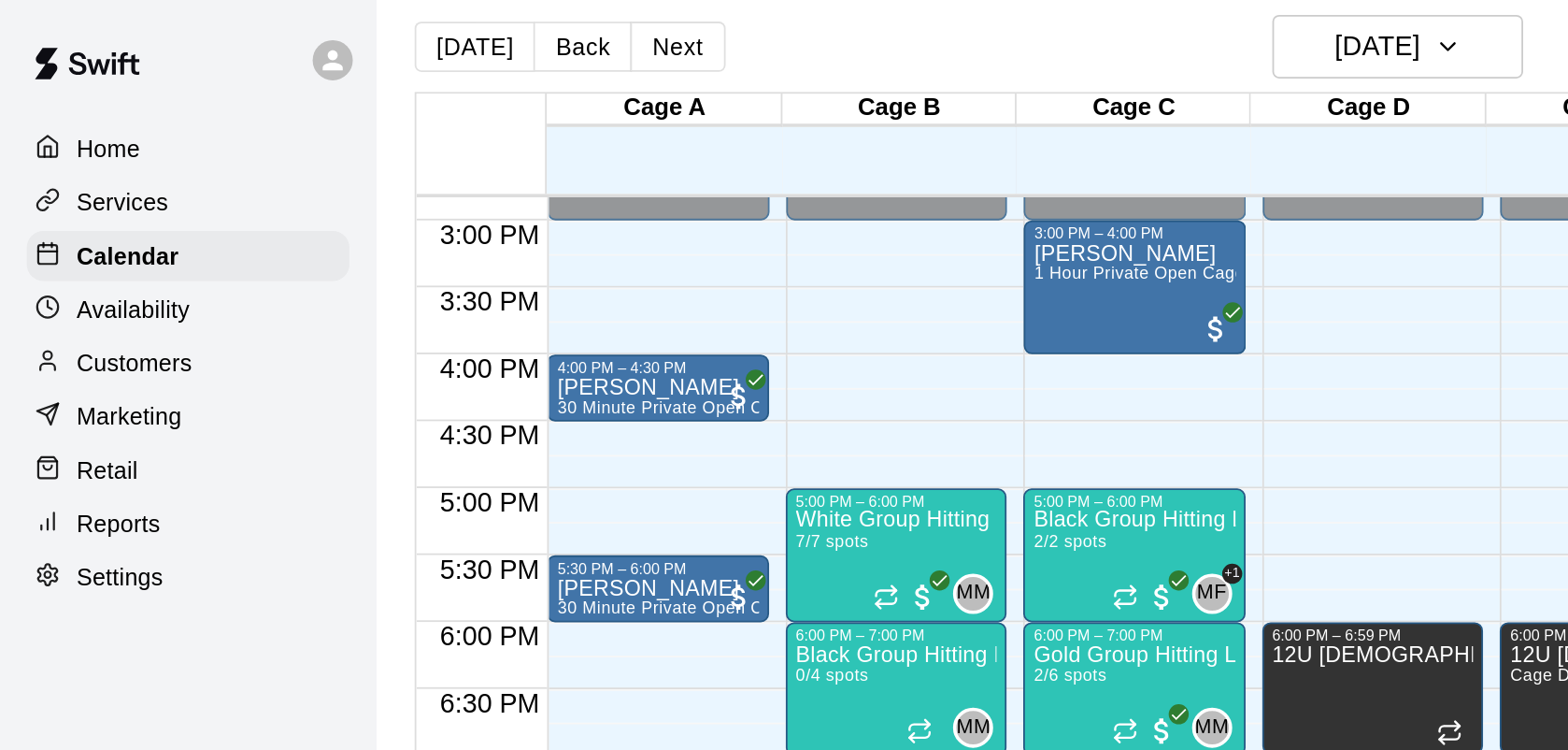
scroll to position [1148, 0]
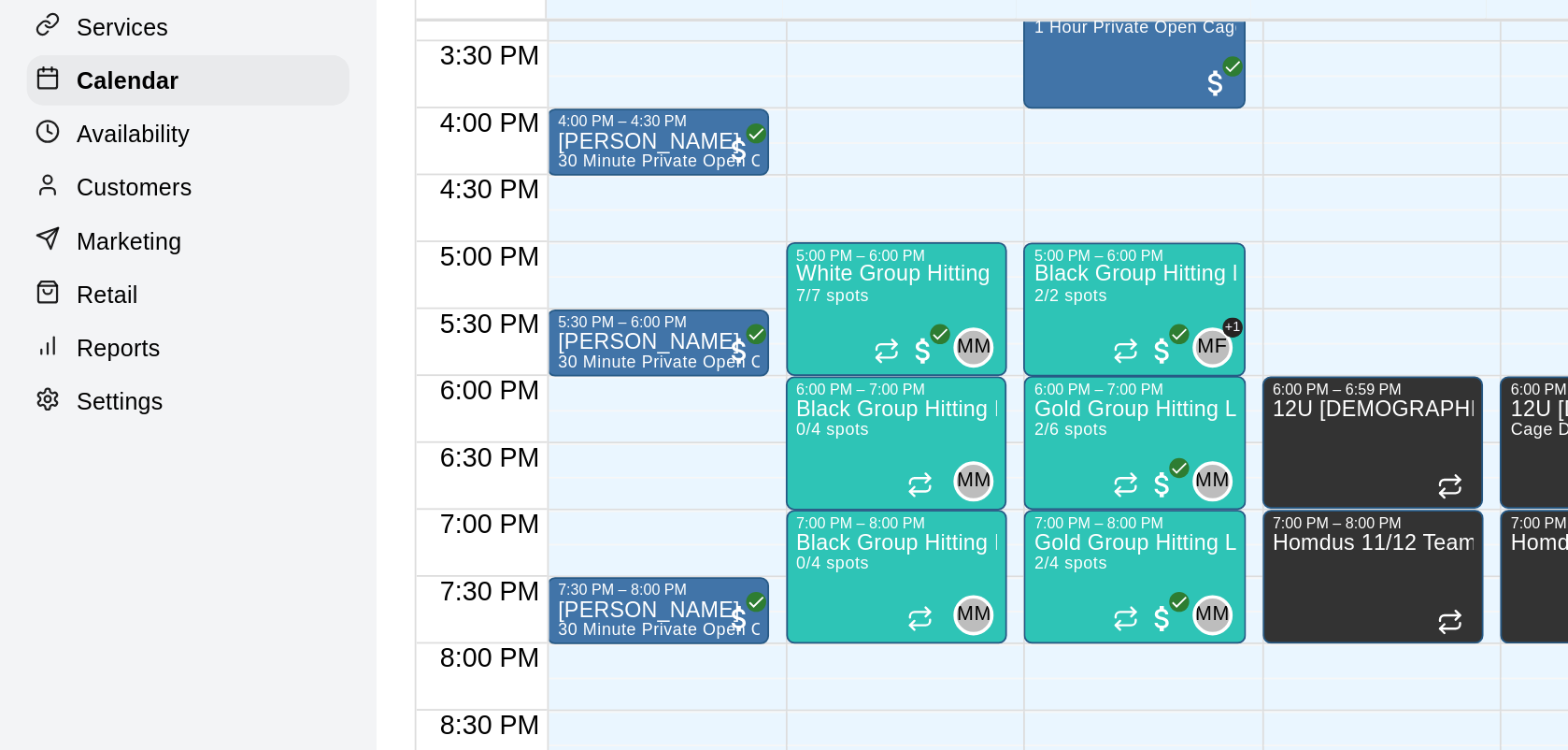
click at [75, 217] on div "Customers" at bounding box center [105, 202] width 180 height 28
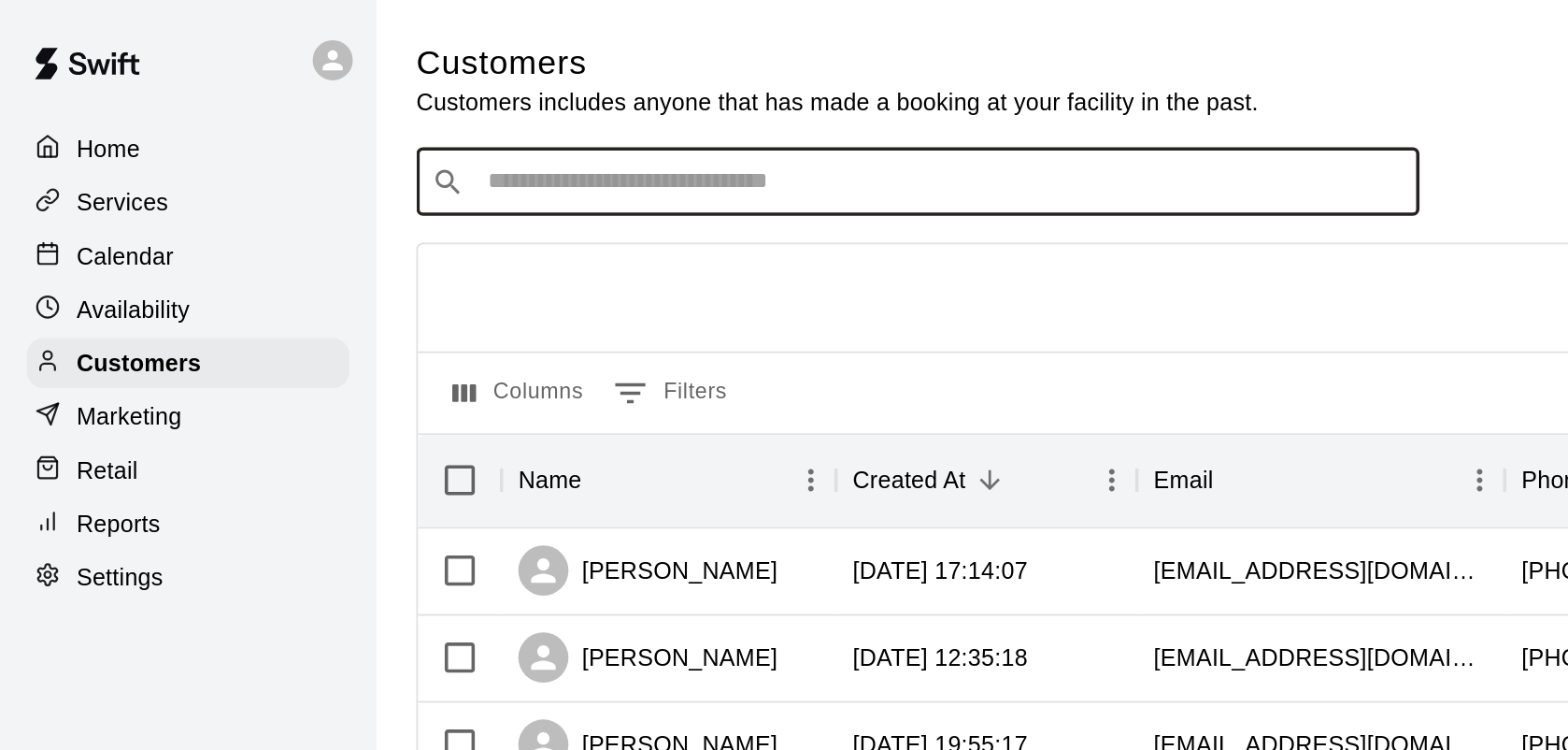
click at [315, 105] on input "Search customers by name or email" at bounding box center [526, 102] width 517 height 19
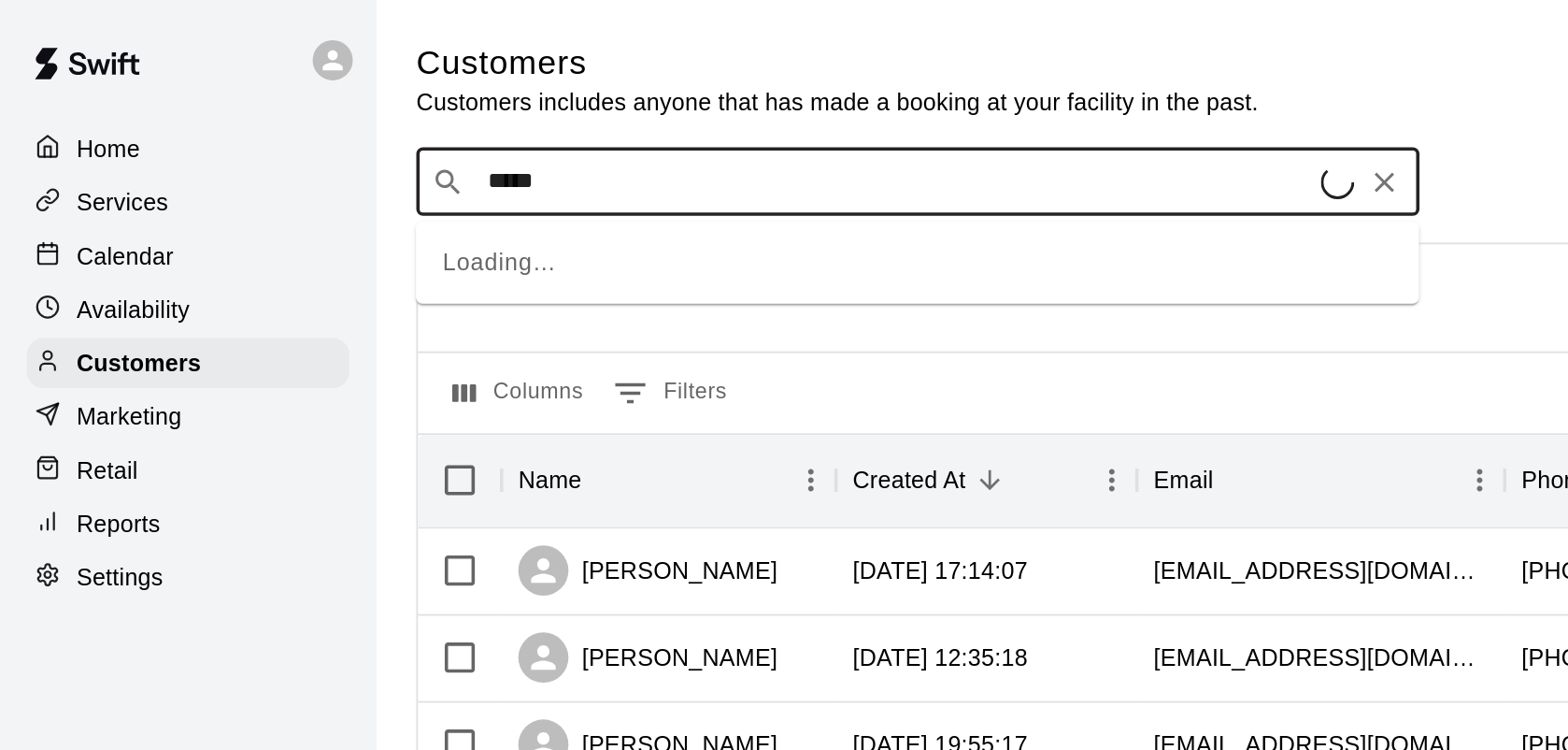
type input "******"
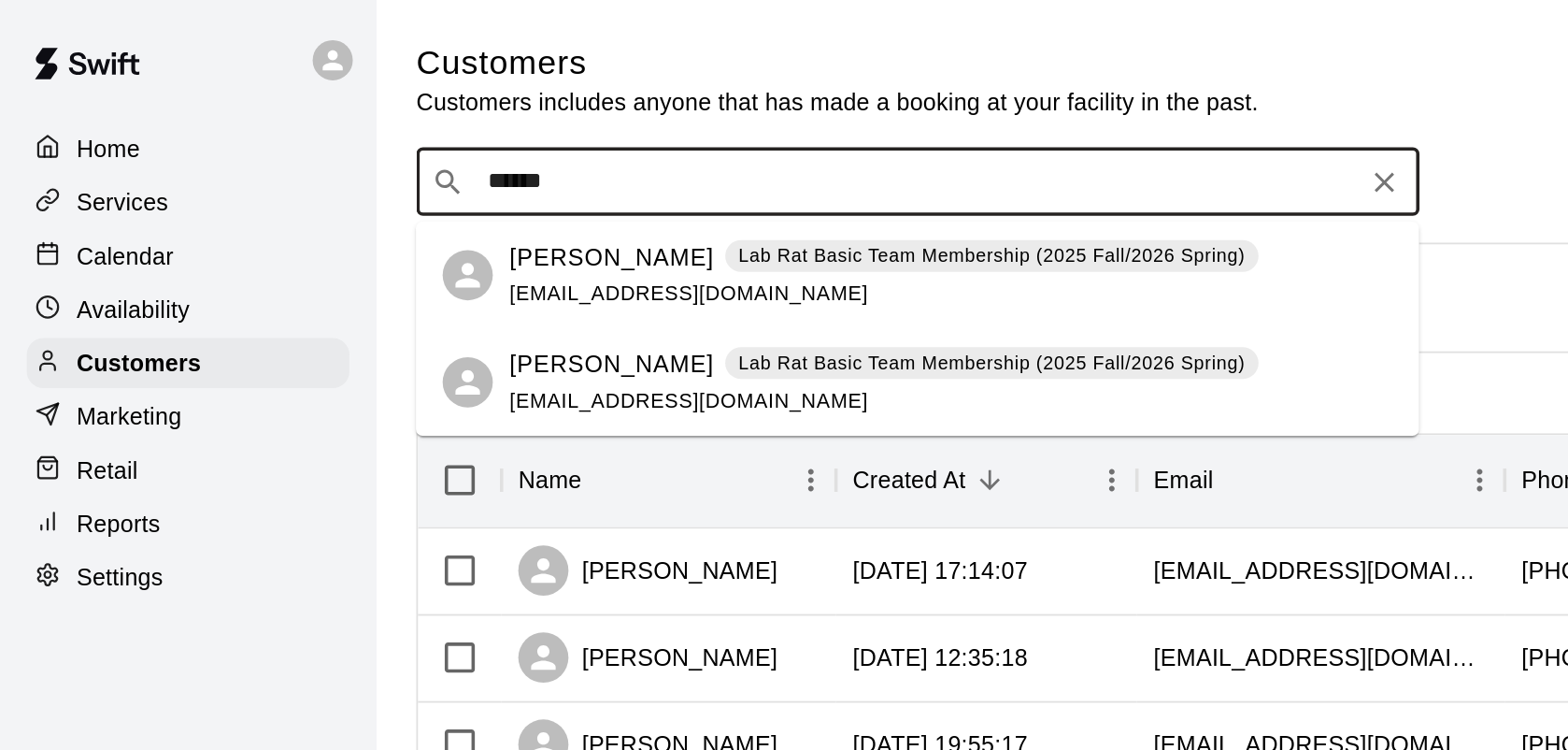
click at [433, 155] on div "Tierra Patterson Lab Rat Basic Team Membership (2025 Fall/2026 Spring) sirkel4@…" at bounding box center [493, 153] width 418 height 40
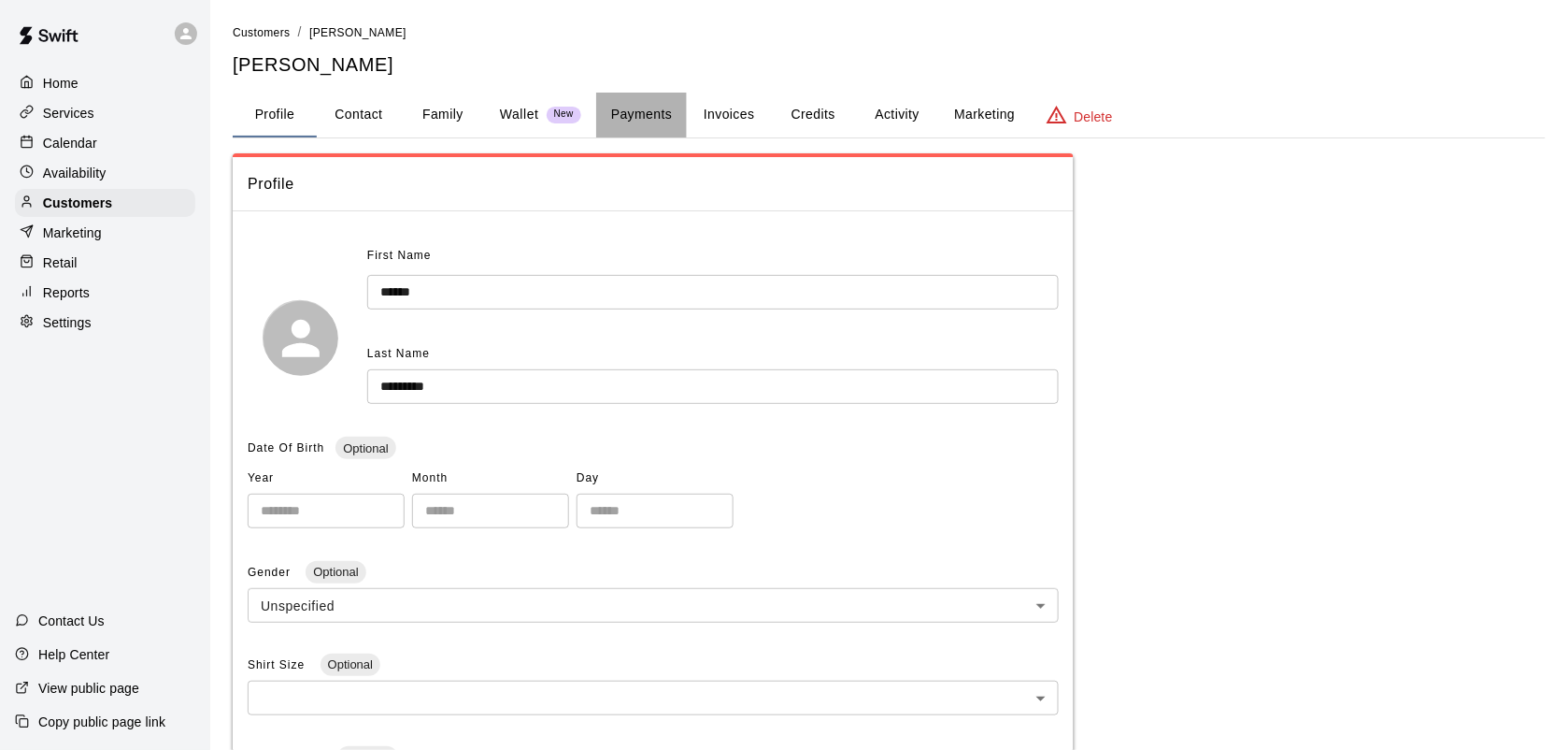
click at [653, 112] on button "Payments" at bounding box center [641, 114] width 90 height 45
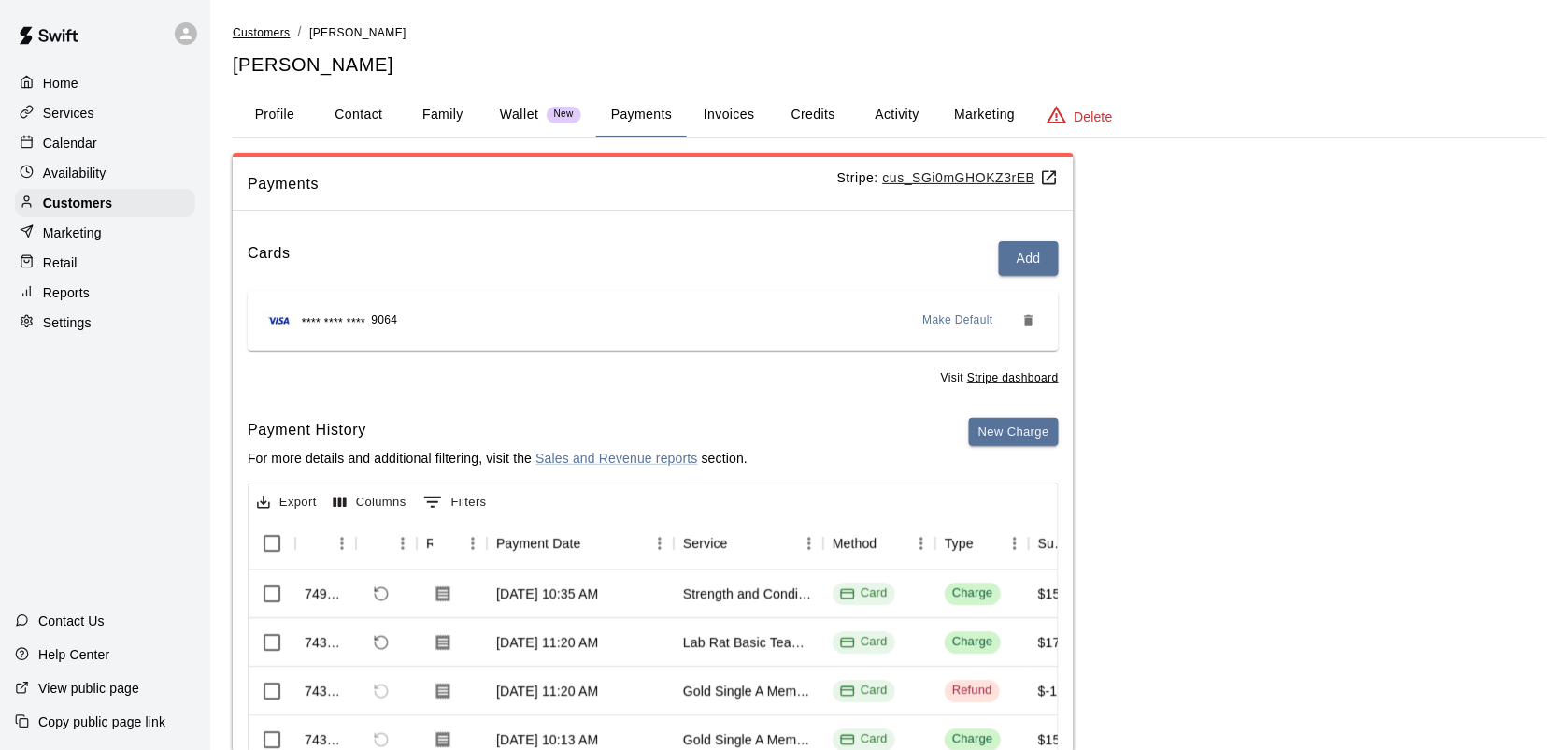
click at [265, 38] on span "Customers" at bounding box center [261, 32] width 58 height 13
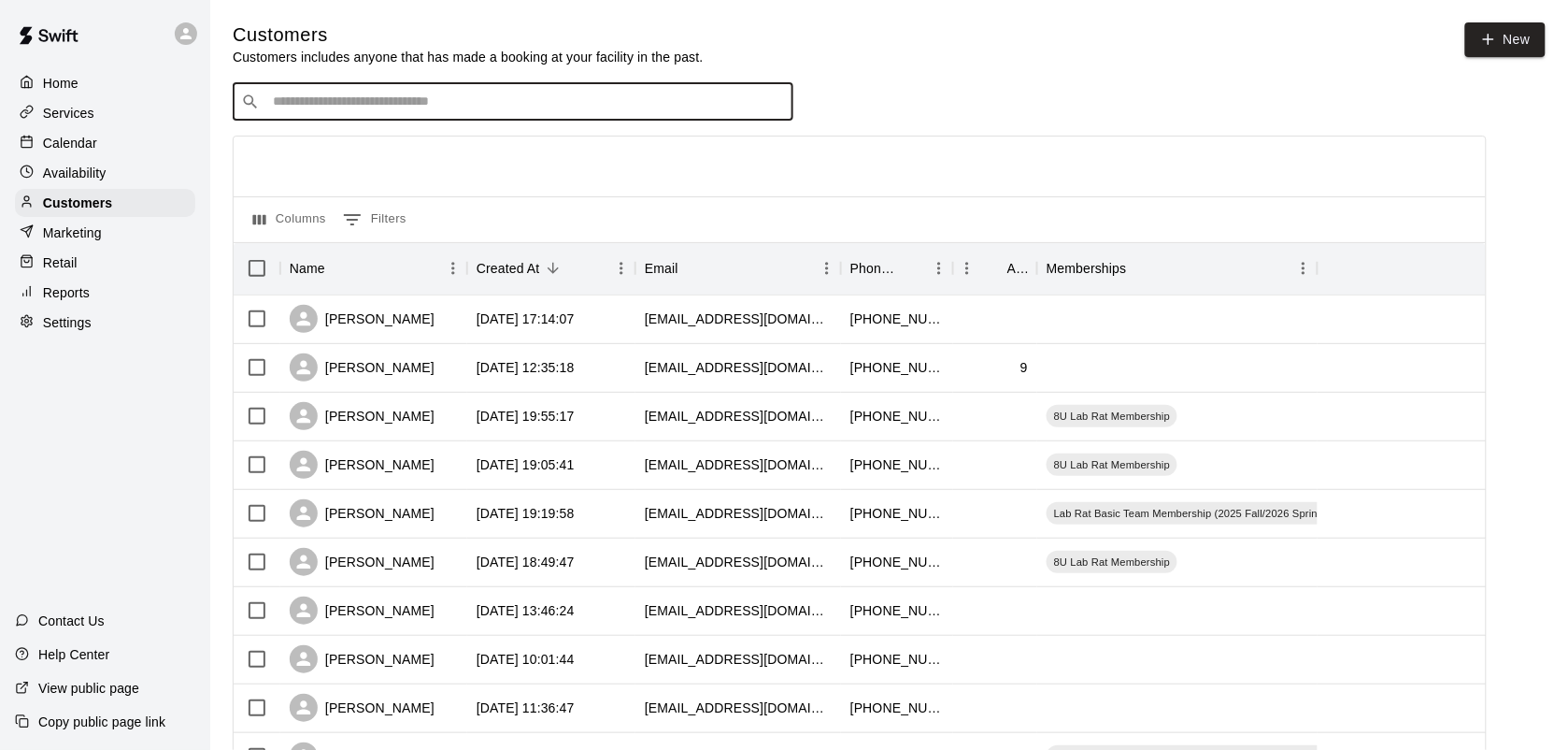
click at [328, 98] on input "Search customers by name or email" at bounding box center [526, 102] width 517 height 19
type input "****"
click at [367, 151] on p "Shane Bigelow" at bounding box center [342, 143] width 114 height 20
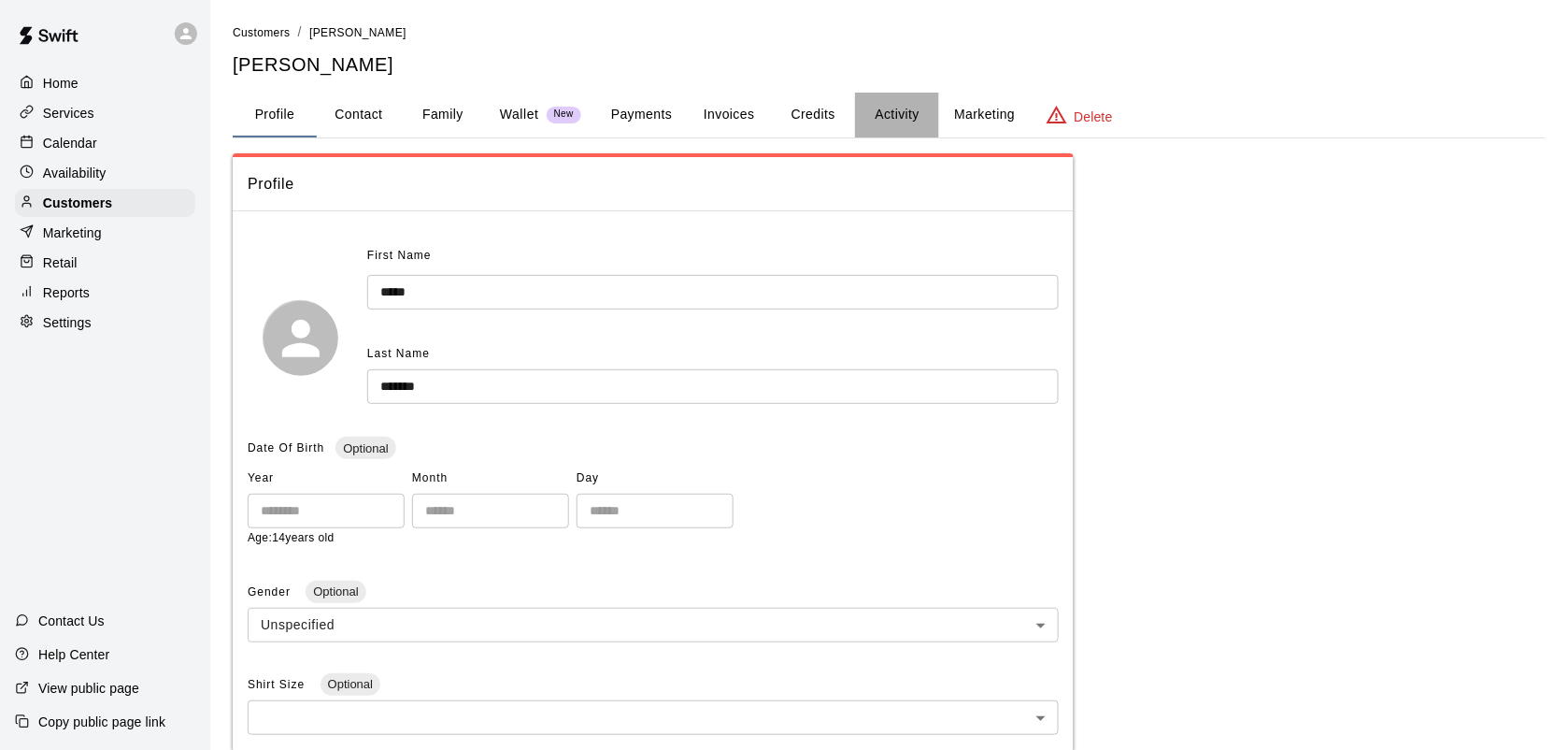
click at [866, 109] on button "Activity" at bounding box center [897, 114] width 84 height 45
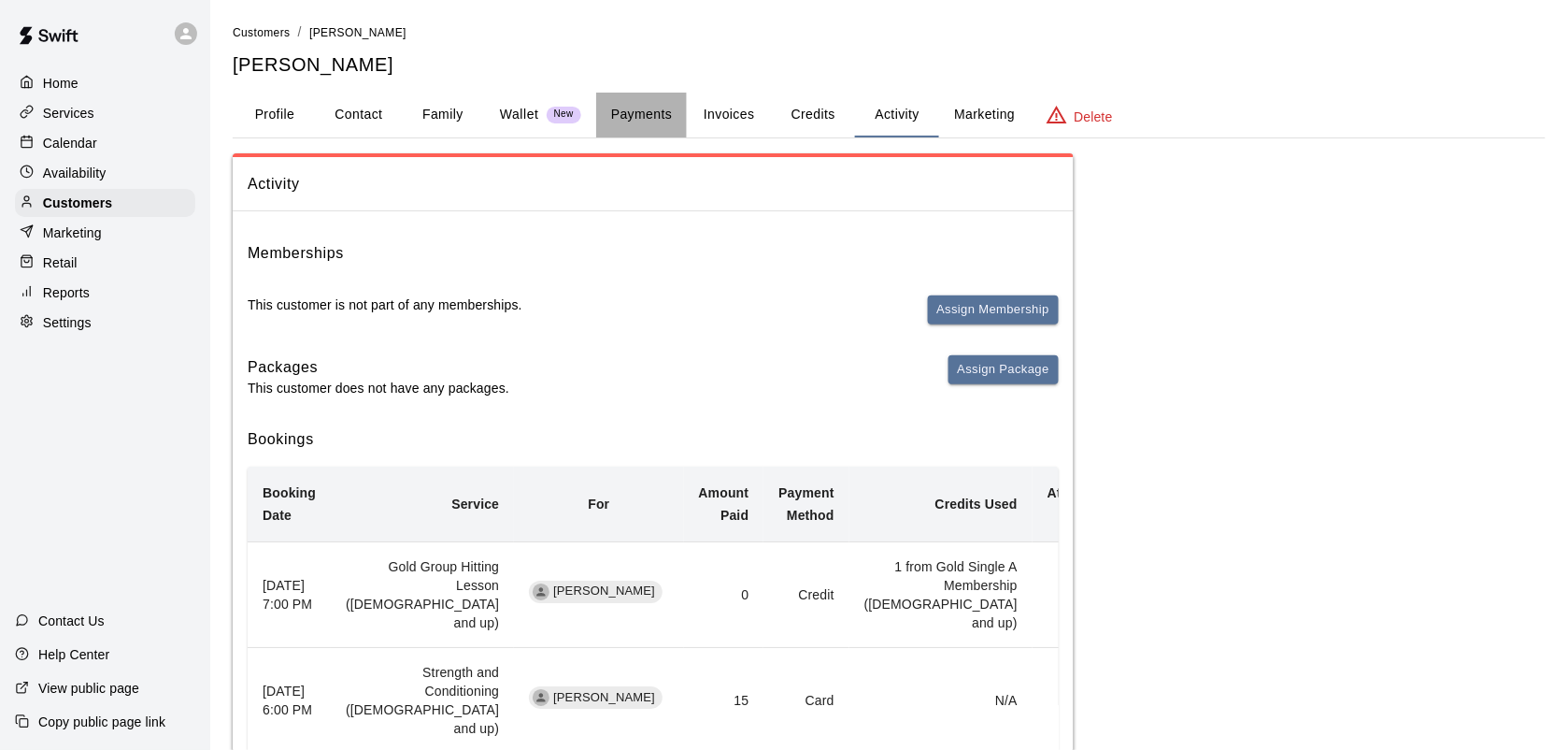
click at [665, 110] on button "Payments" at bounding box center [641, 114] width 90 height 45
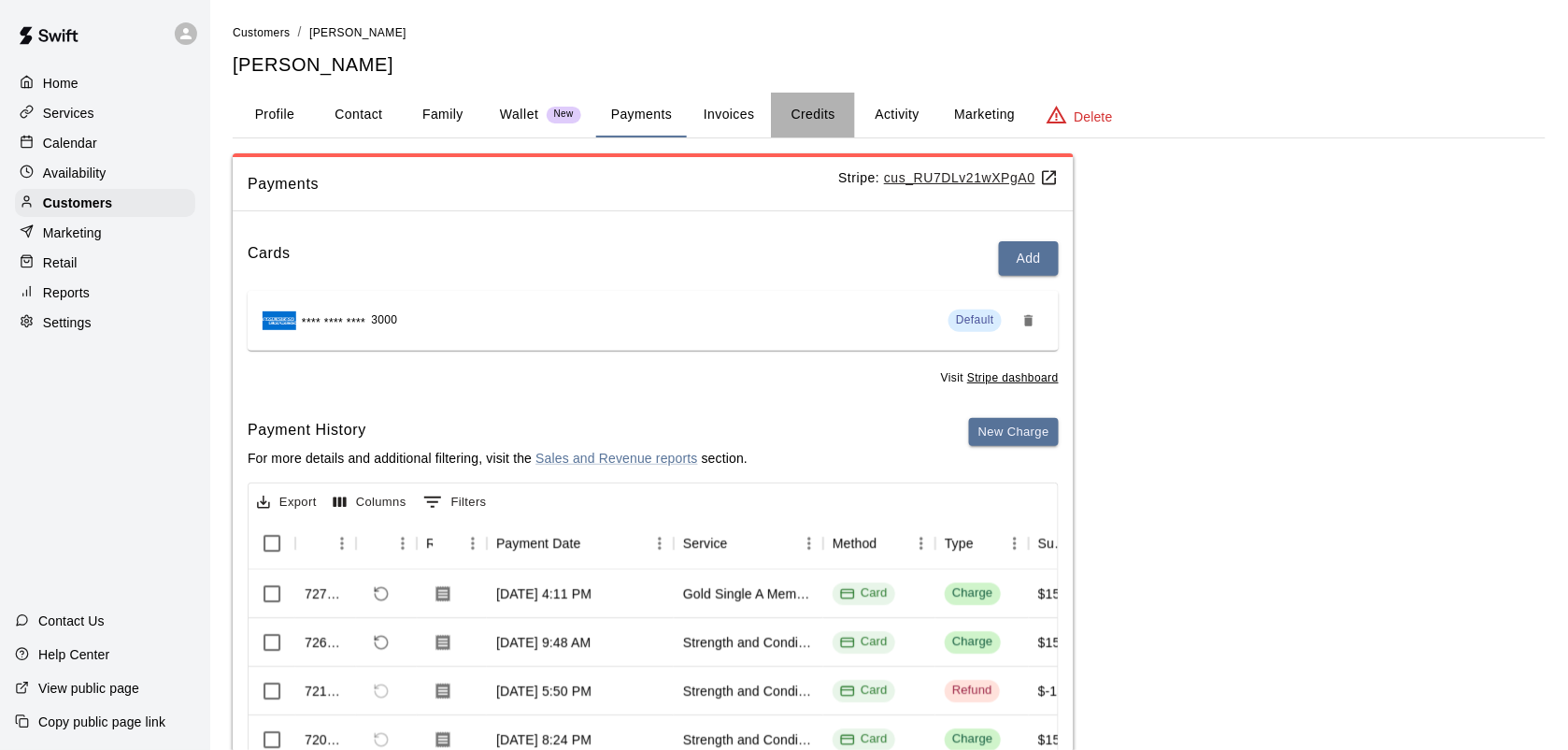
click at [814, 109] on button "Credits" at bounding box center [813, 114] width 84 height 45
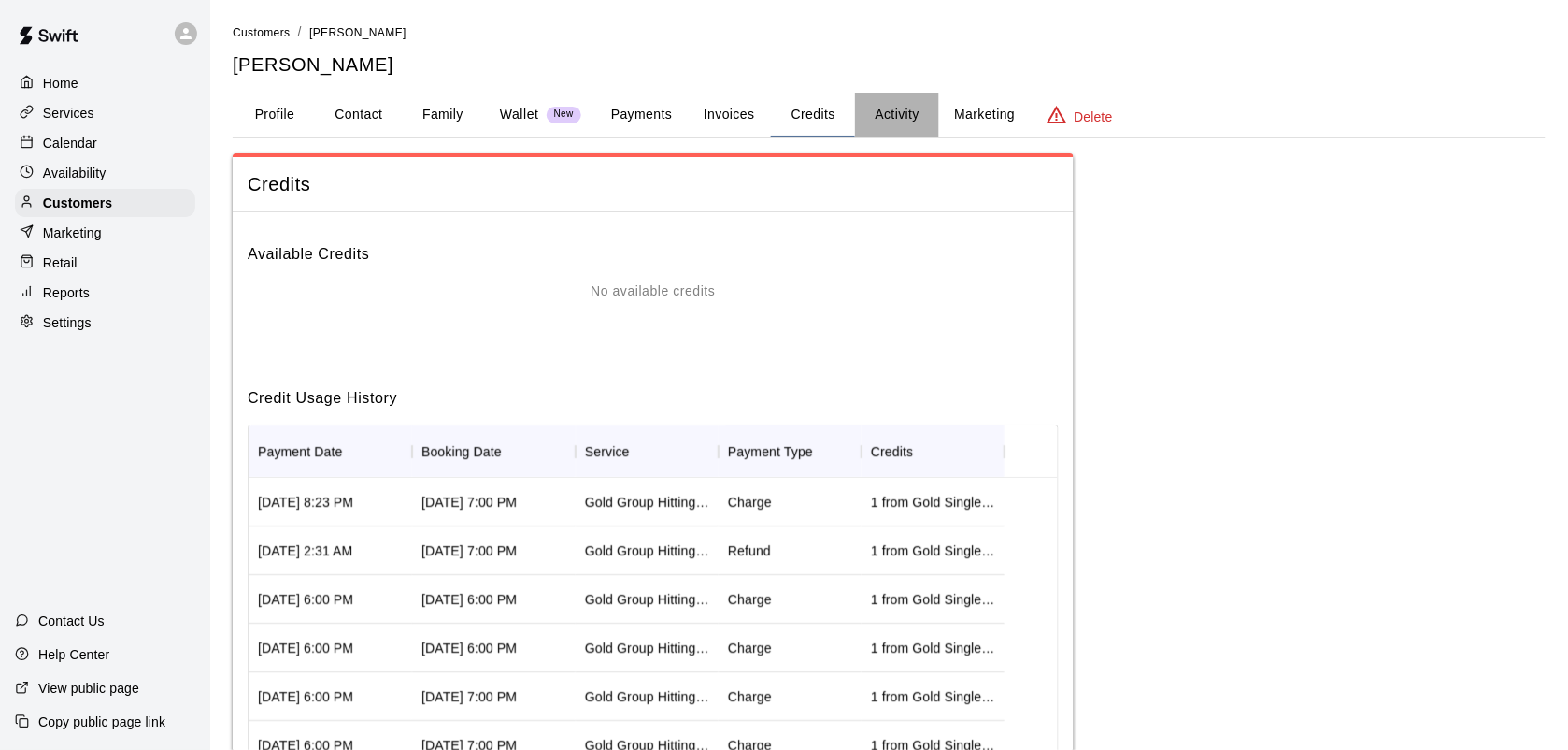
click at [909, 100] on button "Activity" at bounding box center [897, 114] width 84 height 45
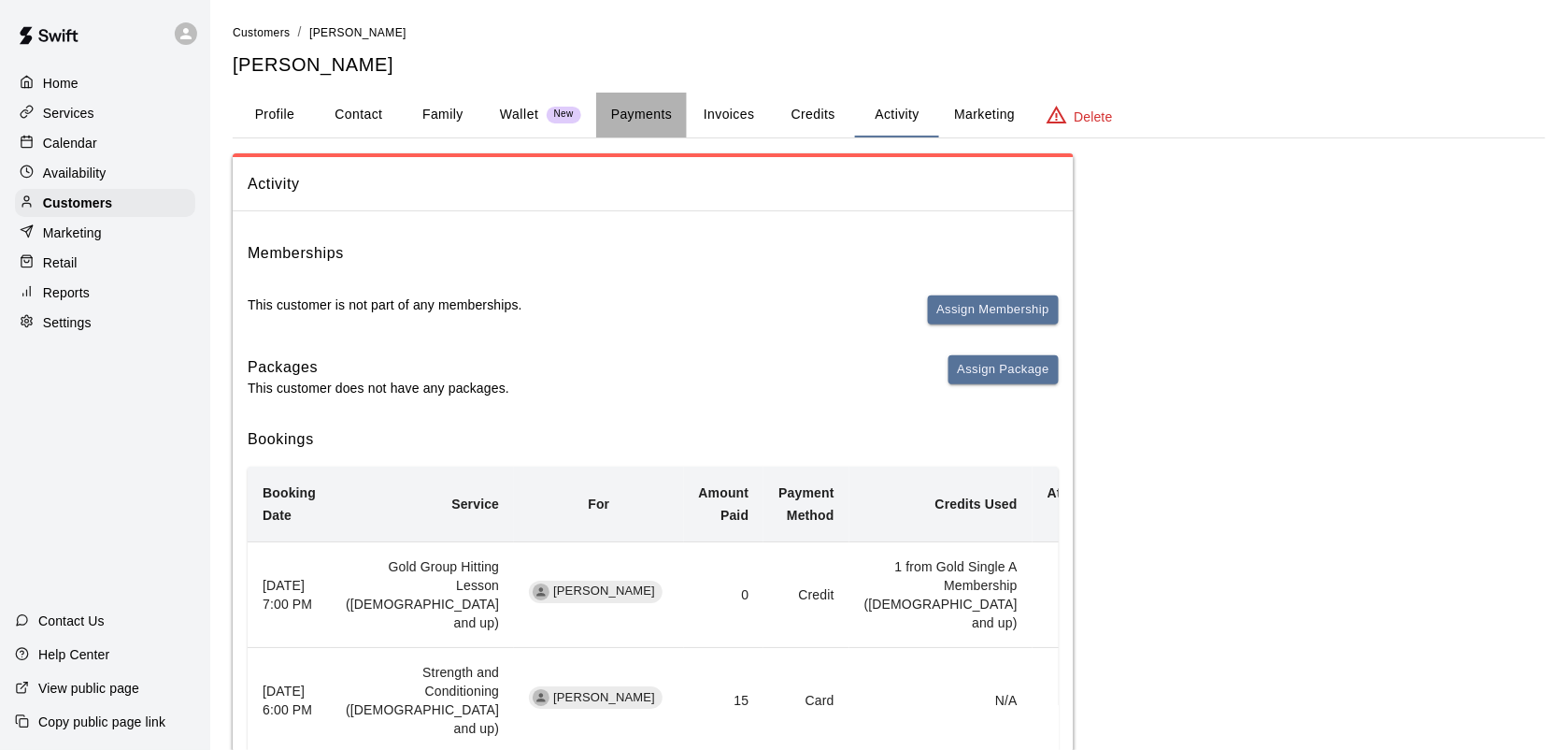
click at [645, 119] on button "Payments" at bounding box center [641, 114] width 90 height 45
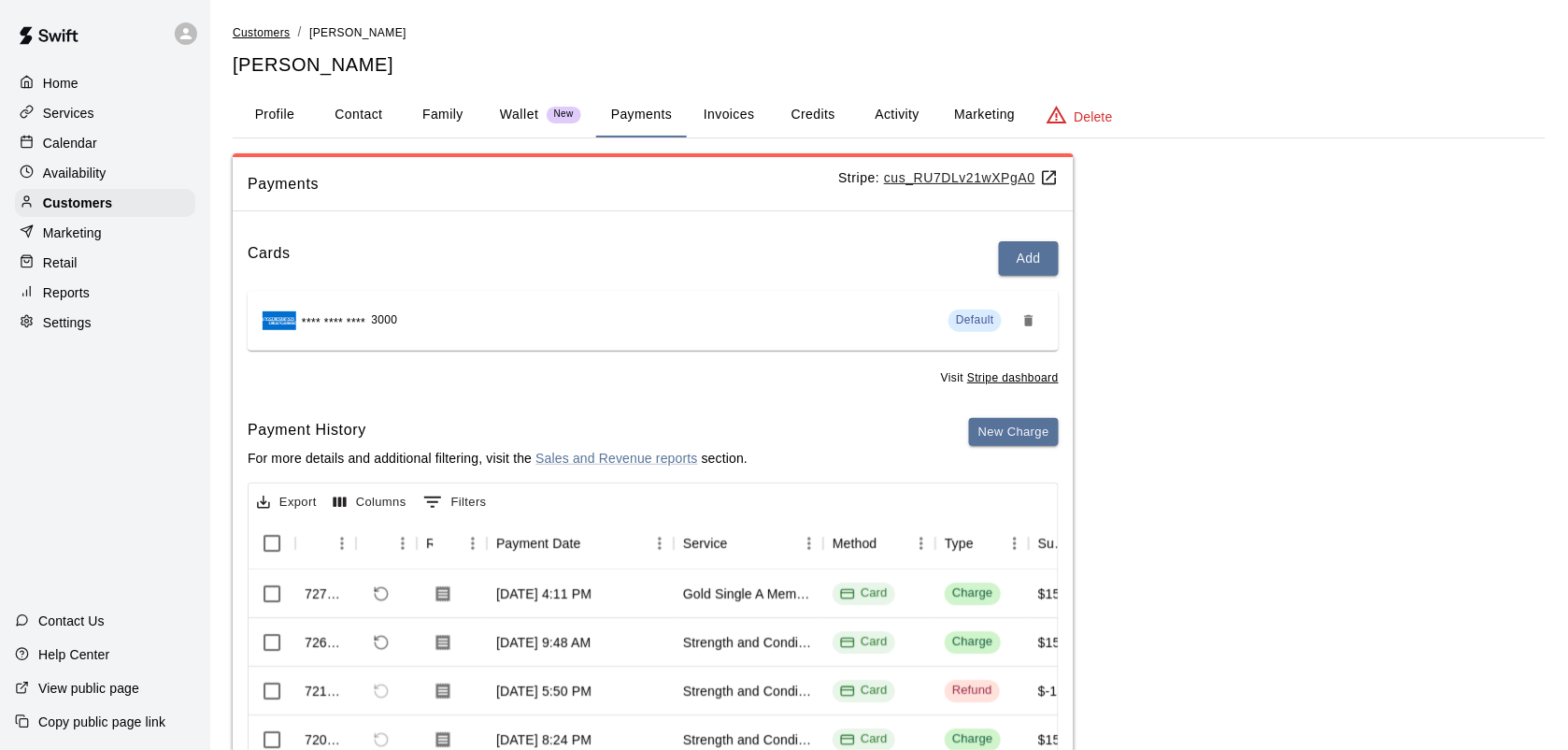
click at [273, 35] on span "Customers" at bounding box center [261, 32] width 58 height 13
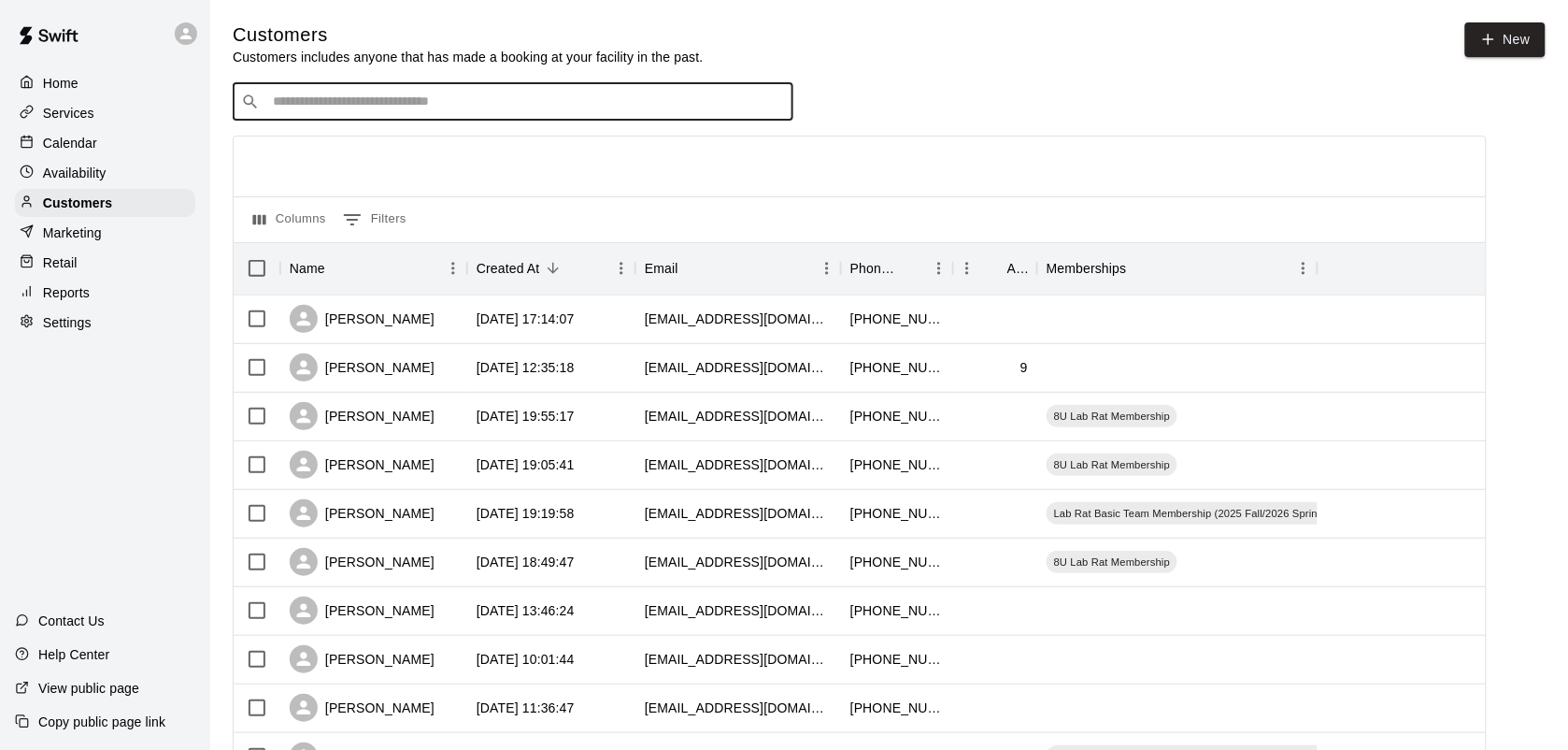
click at [318, 110] on input "Search customers by name or email" at bounding box center [526, 102] width 517 height 19
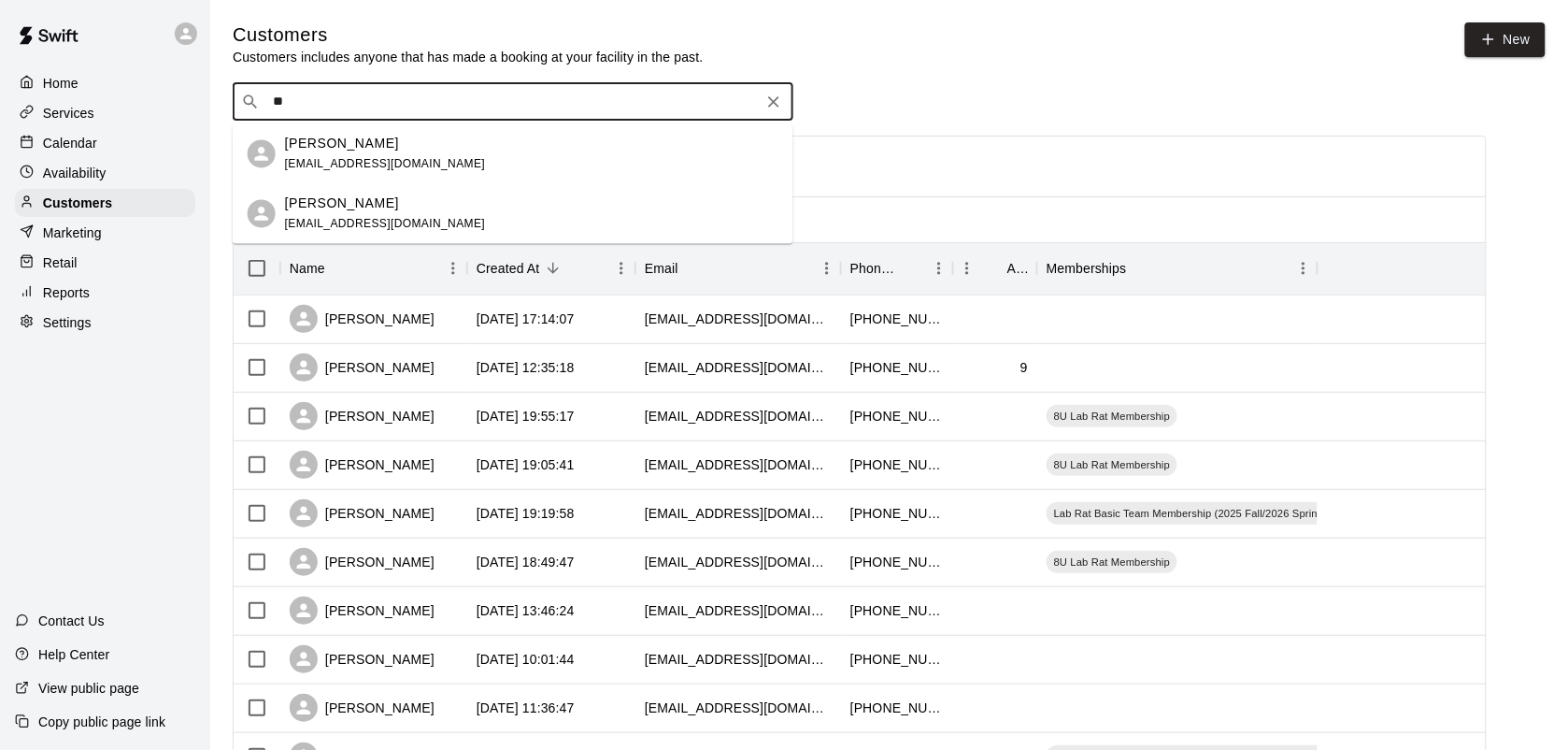
type input "*"
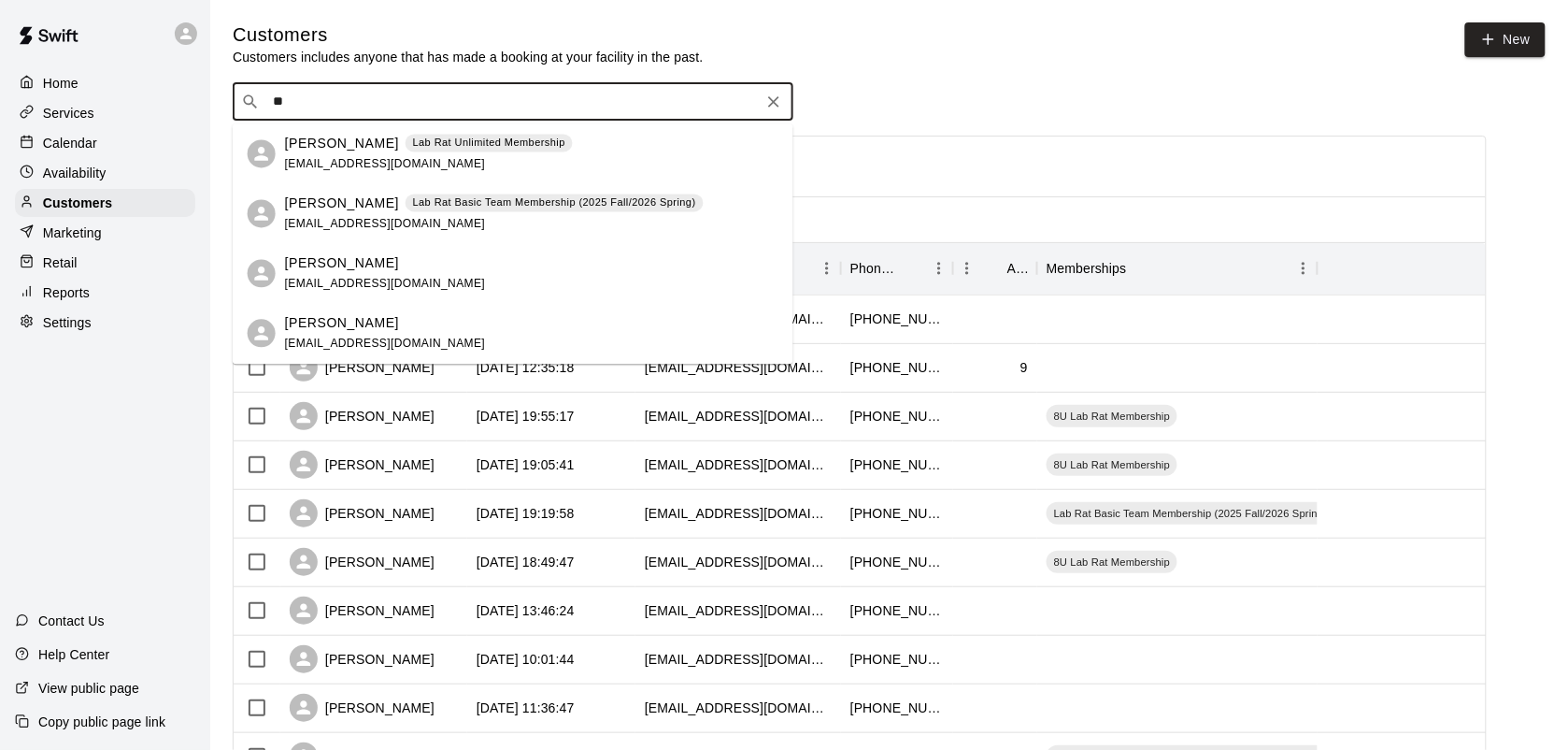
type input "*"
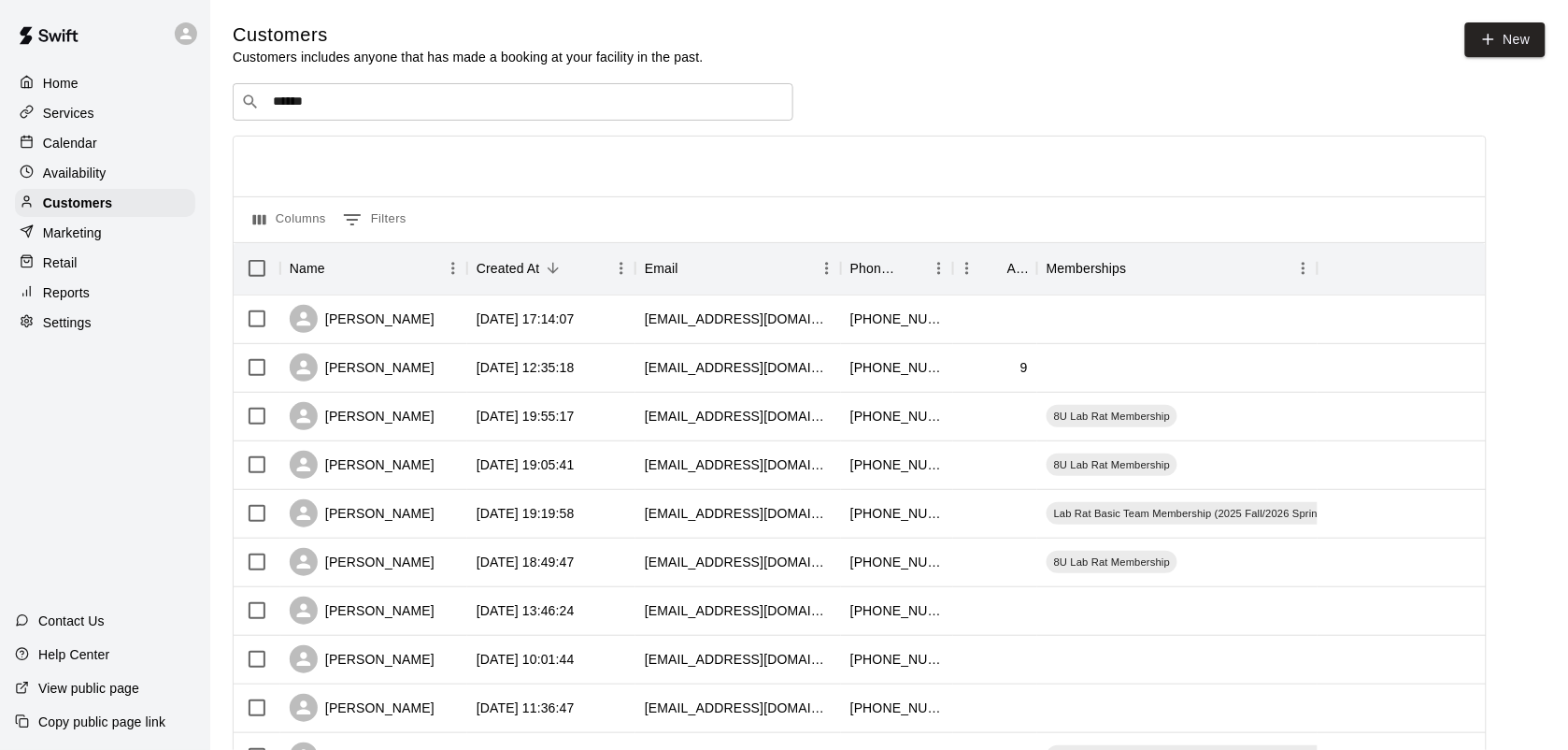
click at [761, 61] on div "Customers Customers includes anyone that has made a booking at your facility in…" at bounding box center [889, 45] width 1313 height 44
click at [571, 111] on input "******" at bounding box center [513, 102] width 490 height 19
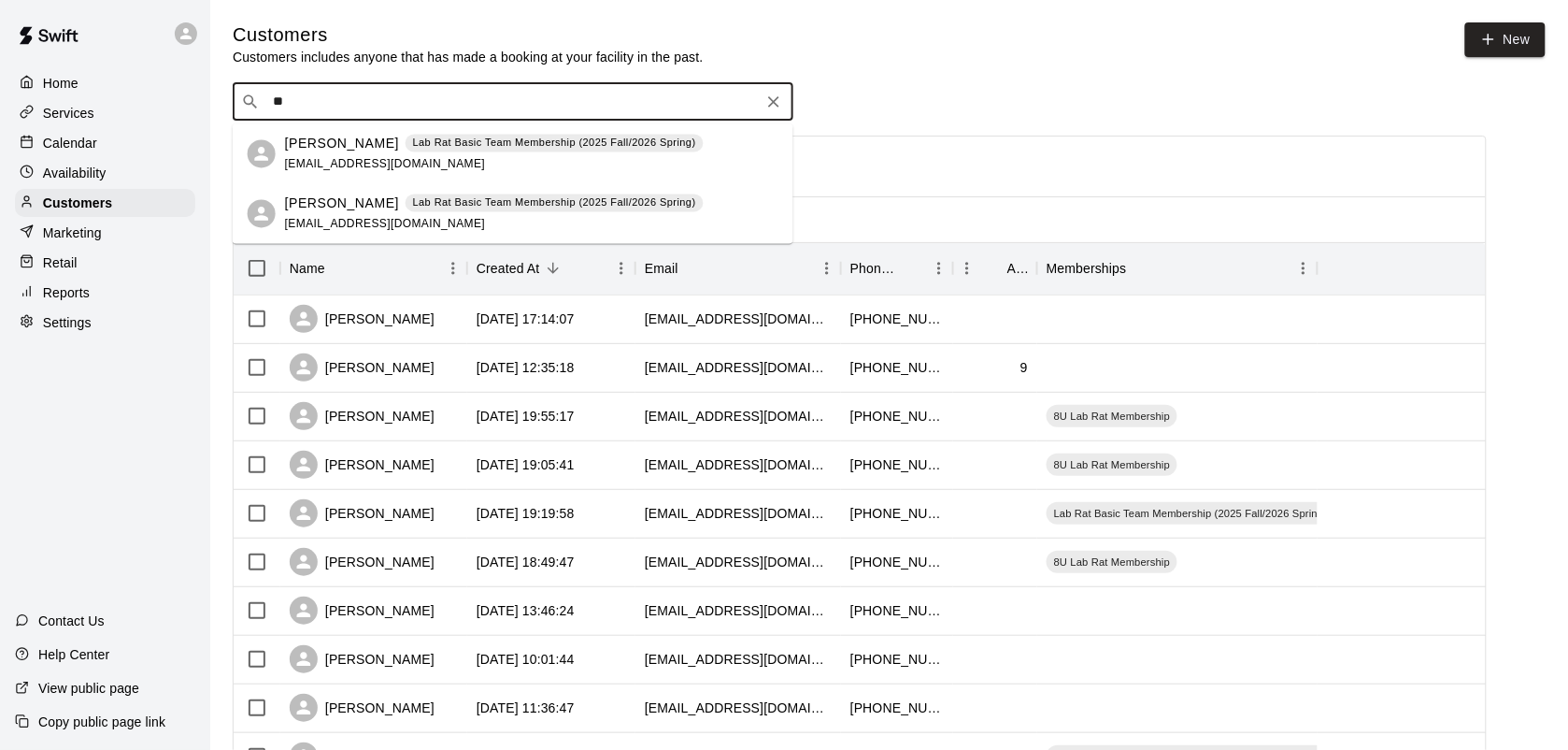
type input "*"
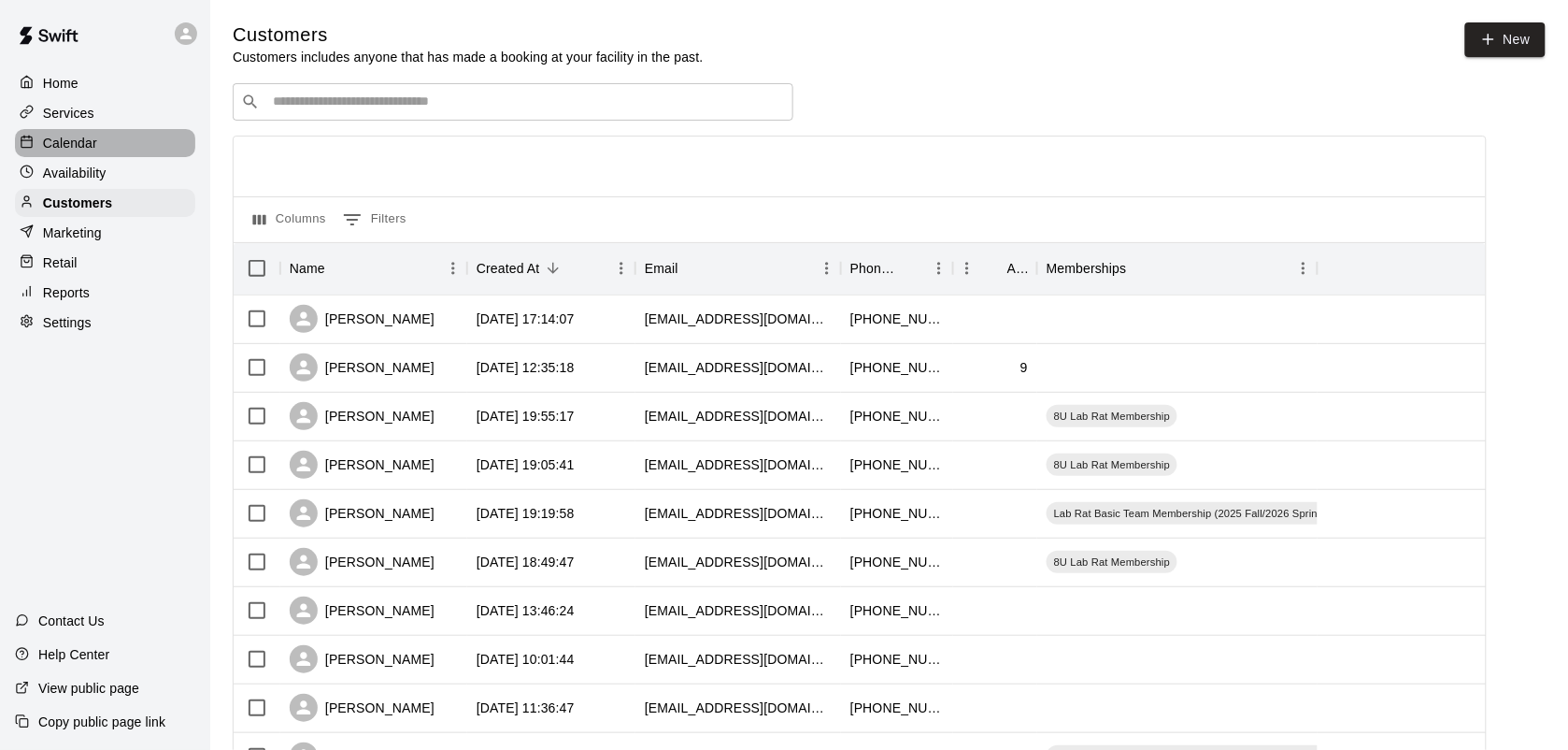
click at [90, 148] on p "Calendar" at bounding box center [70, 143] width 54 height 19
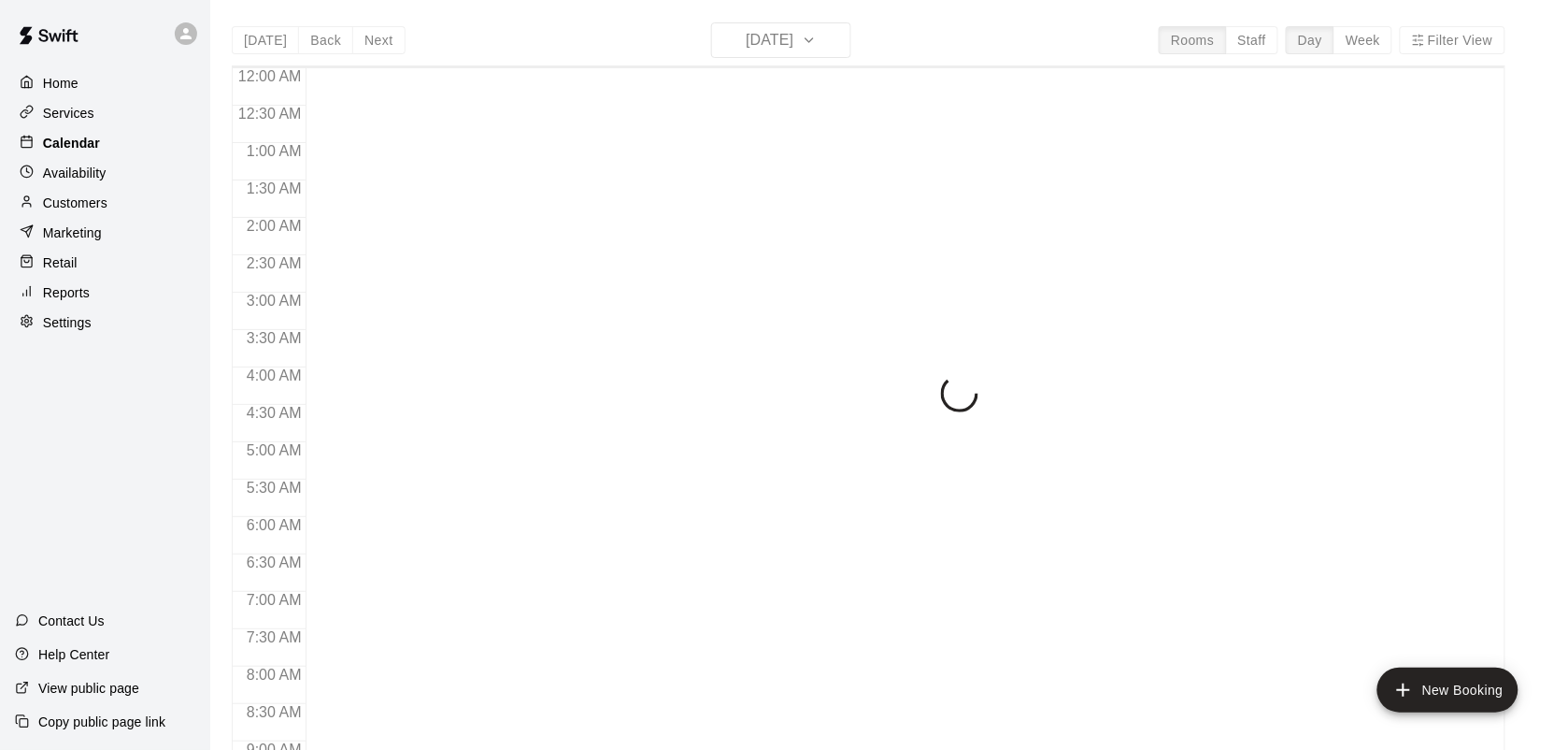
scroll to position [1007, 0]
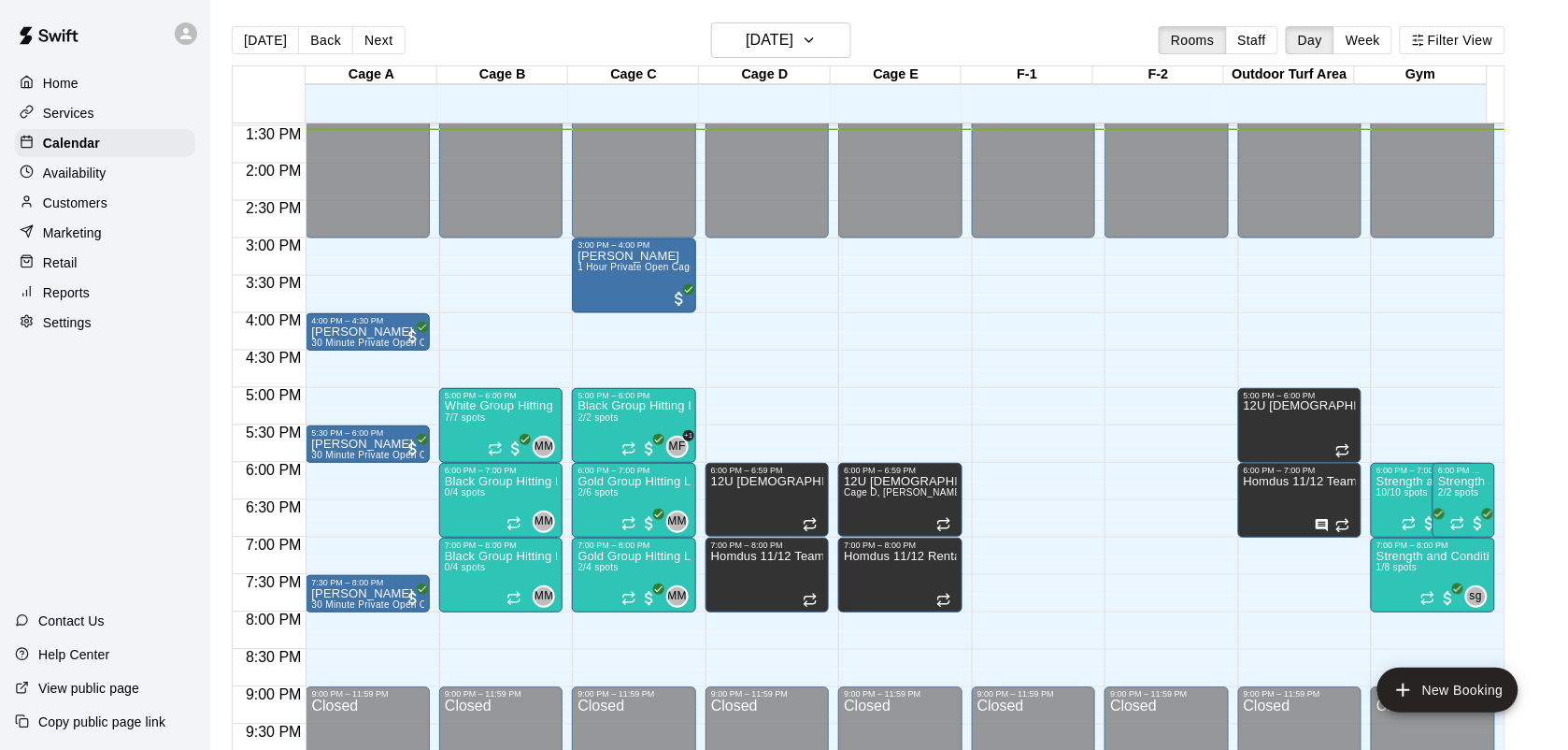
click at [93, 208] on p "Customers" at bounding box center [75, 203] width 65 height 19
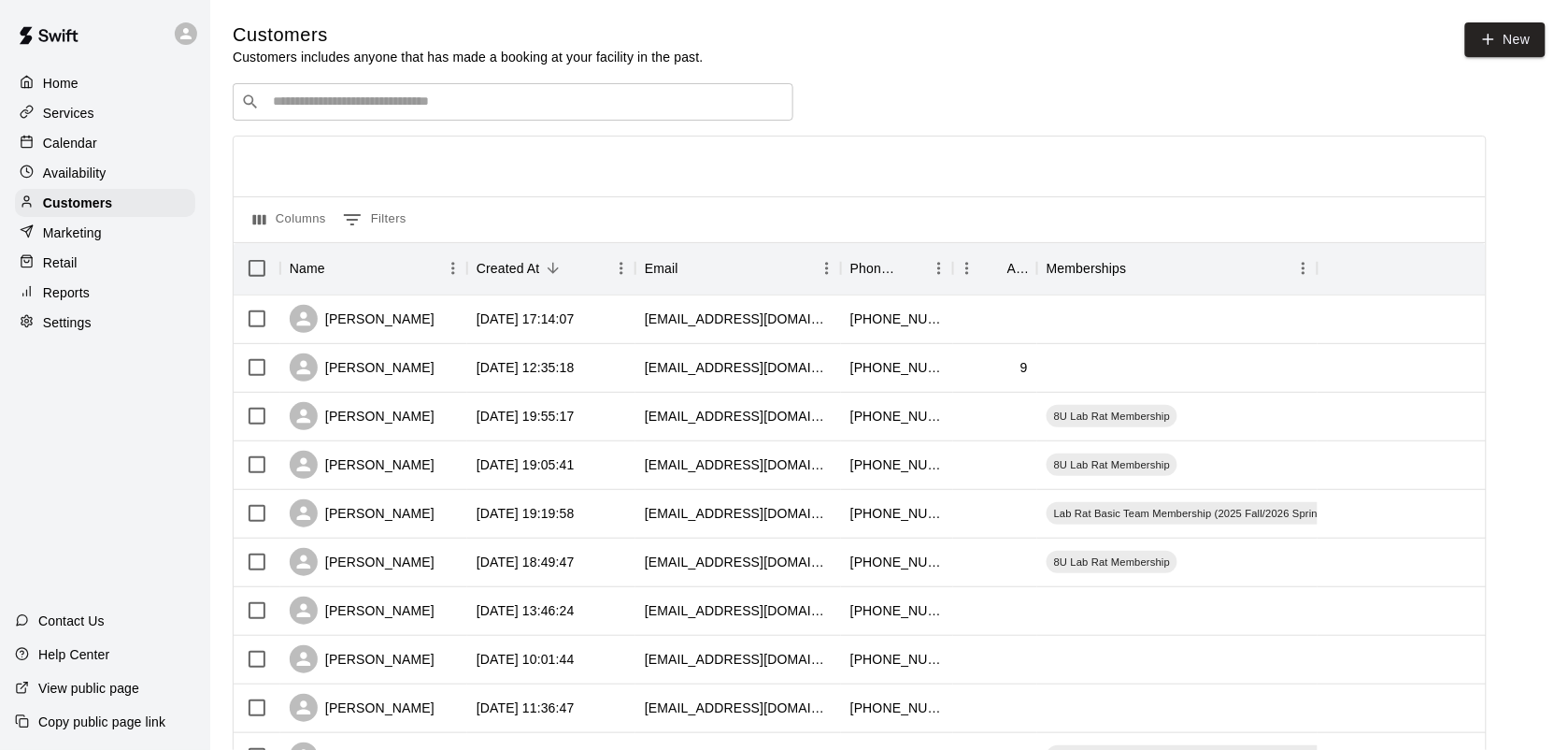
click at [313, 91] on div "​ ​" at bounding box center [513, 101] width 561 height 37
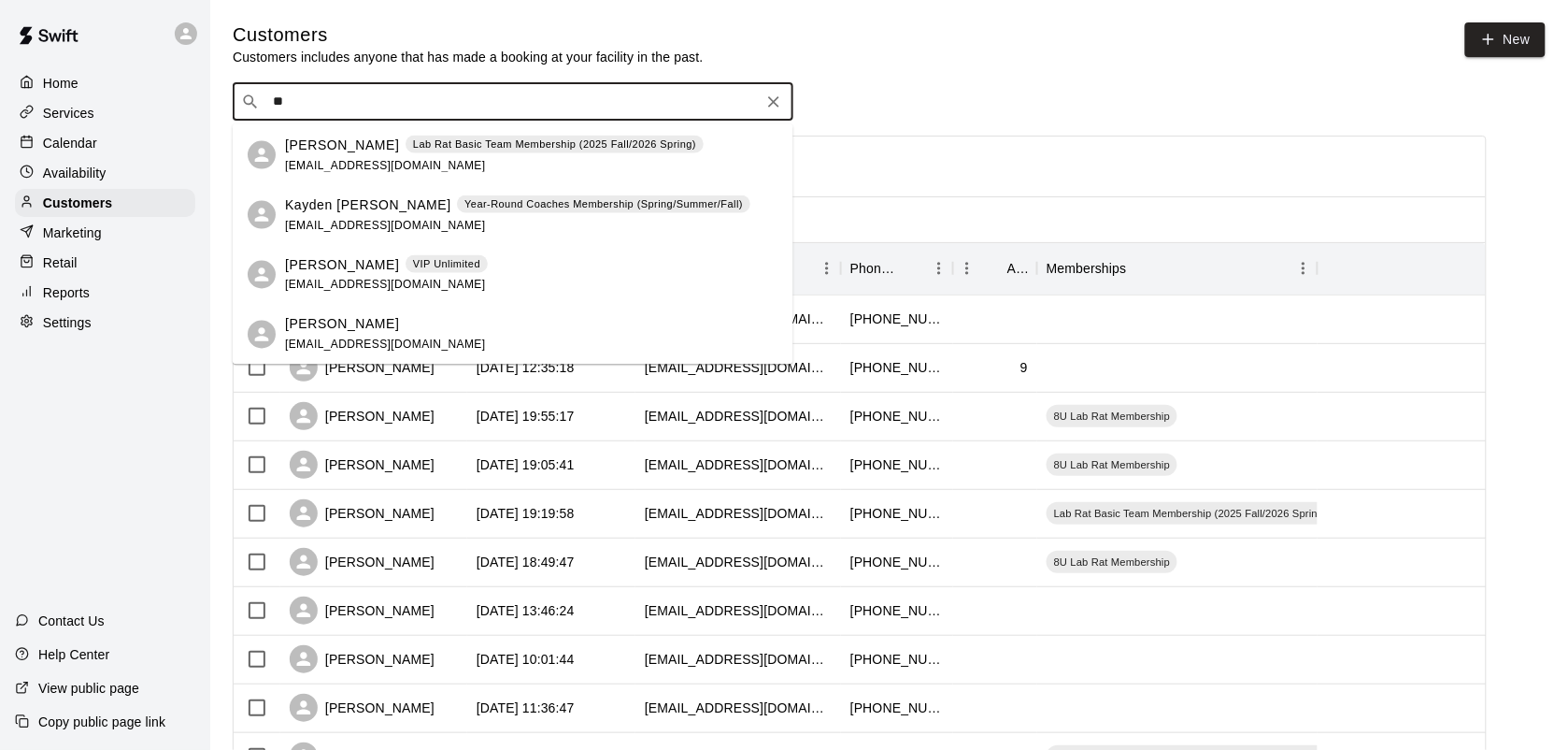
type input "*"
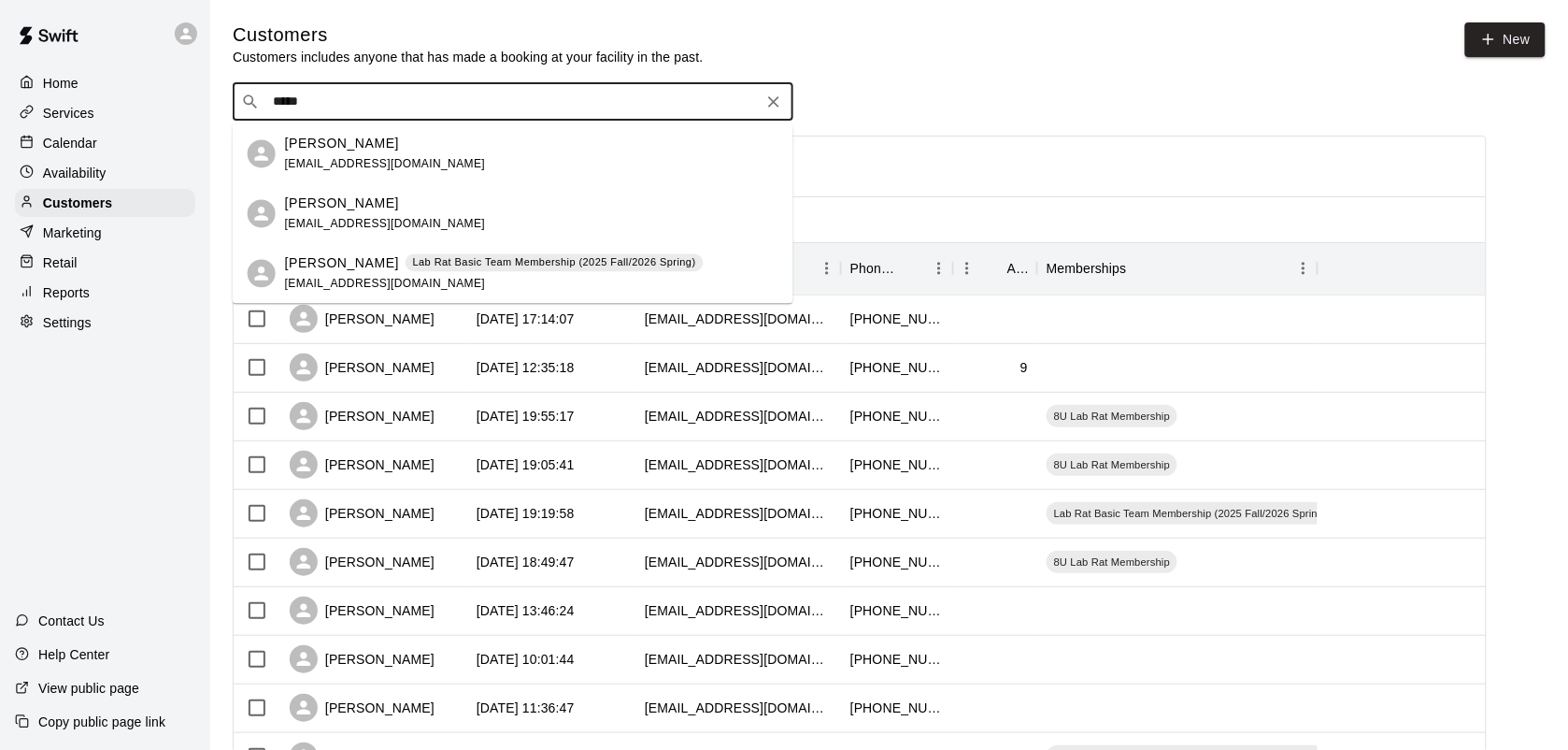
type input "******"
click at [421, 258] on p "Lab Rat Basic Team Membership (2025 Fall/2026 Spring)" at bounding box center [554, 263] width 283 height 16
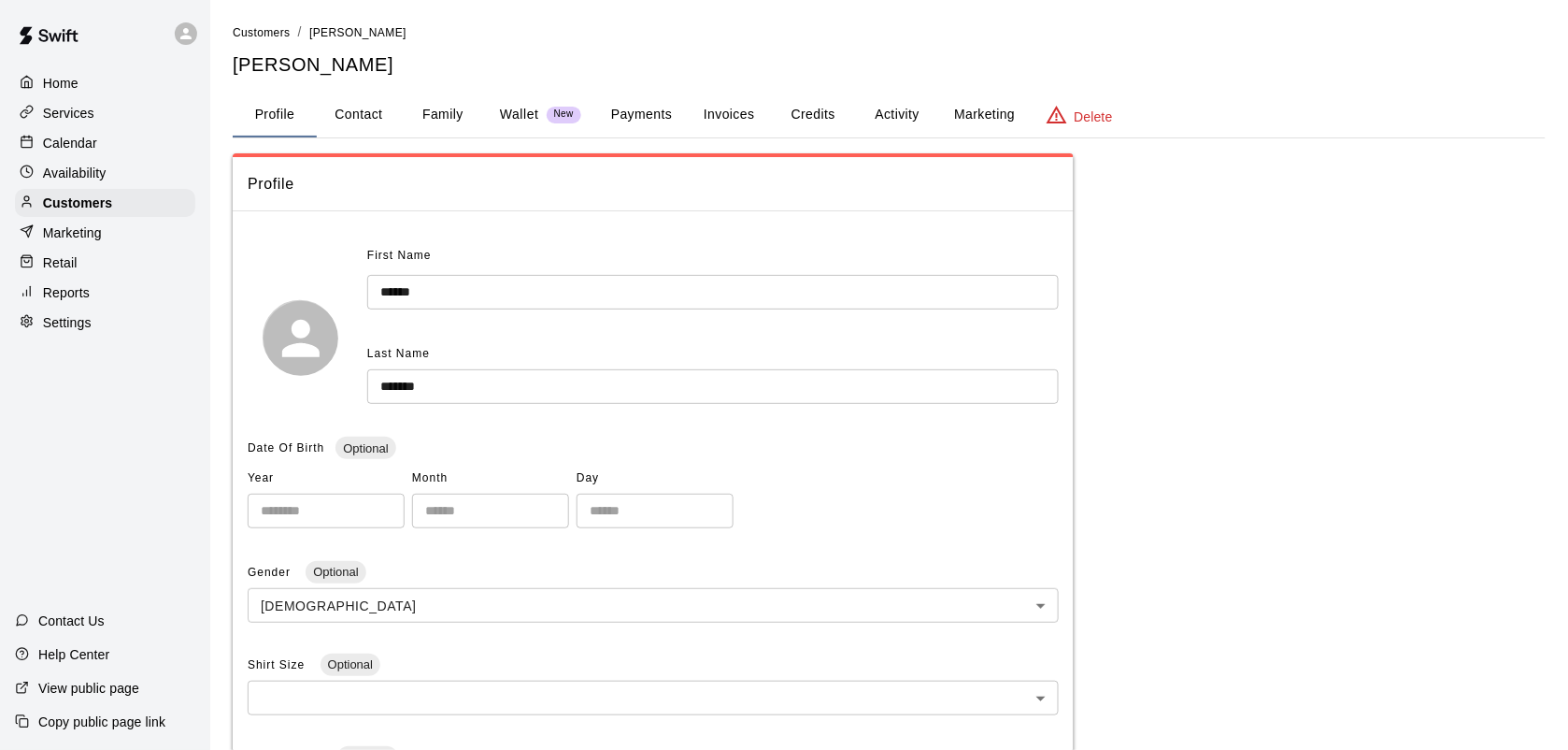
click at [632, 119] on button "Payments" at bounding box center [641, 114] width 90 height 45
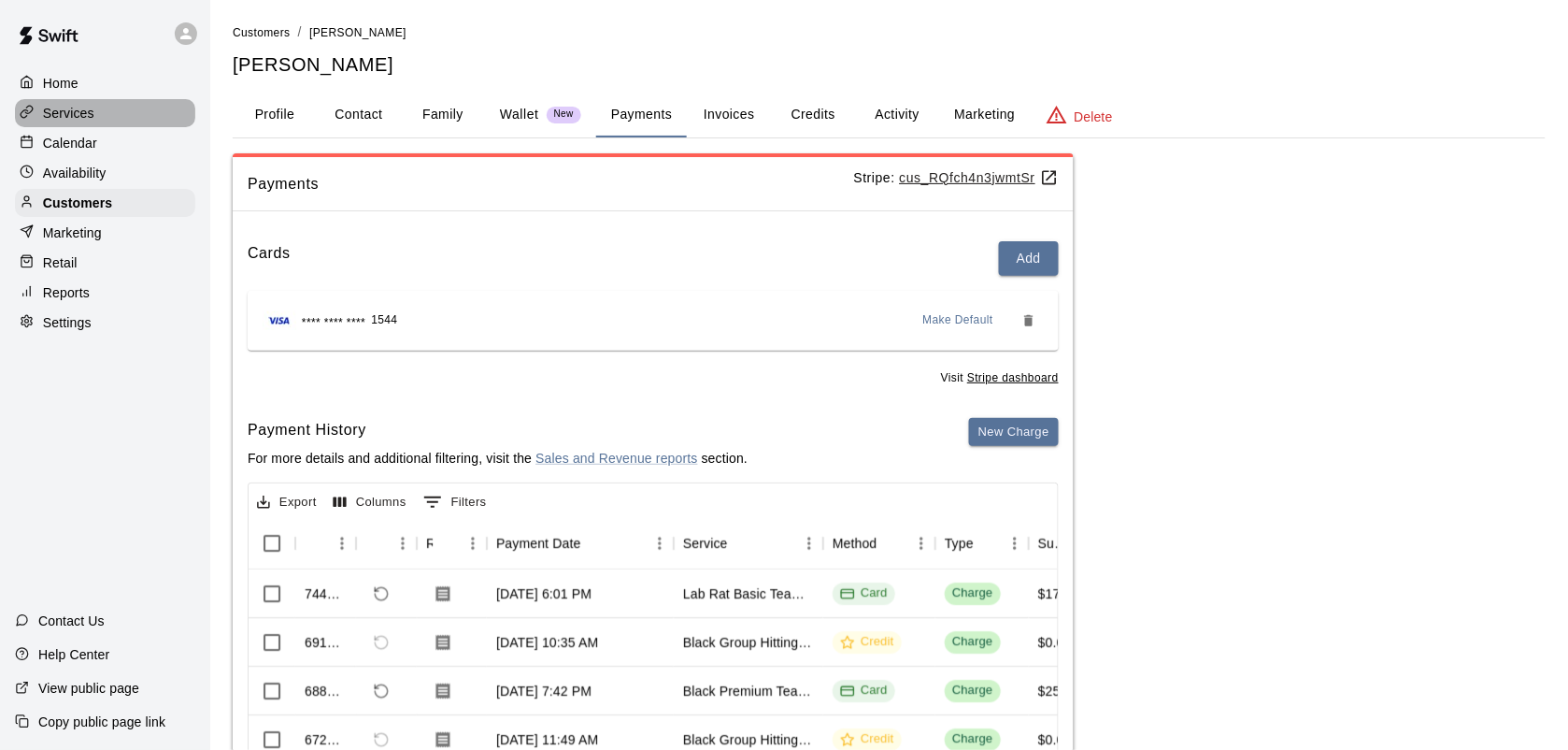
click at [81, 114] on p "Services" at bounding box center [69, 113] width 51 height 19
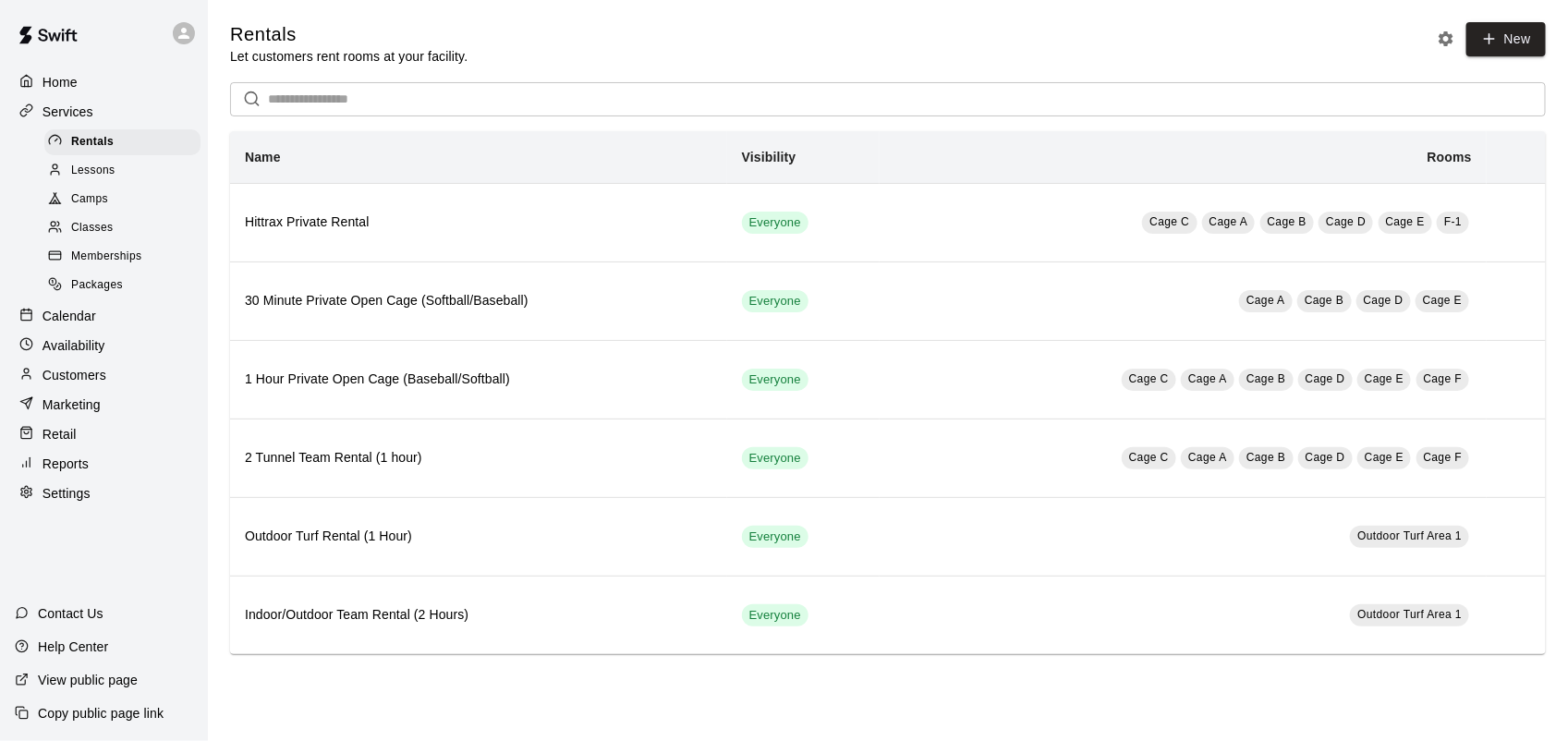
click at [67, 321] on p "Calendar" at bounding box center [69, 316] width 54 height 19
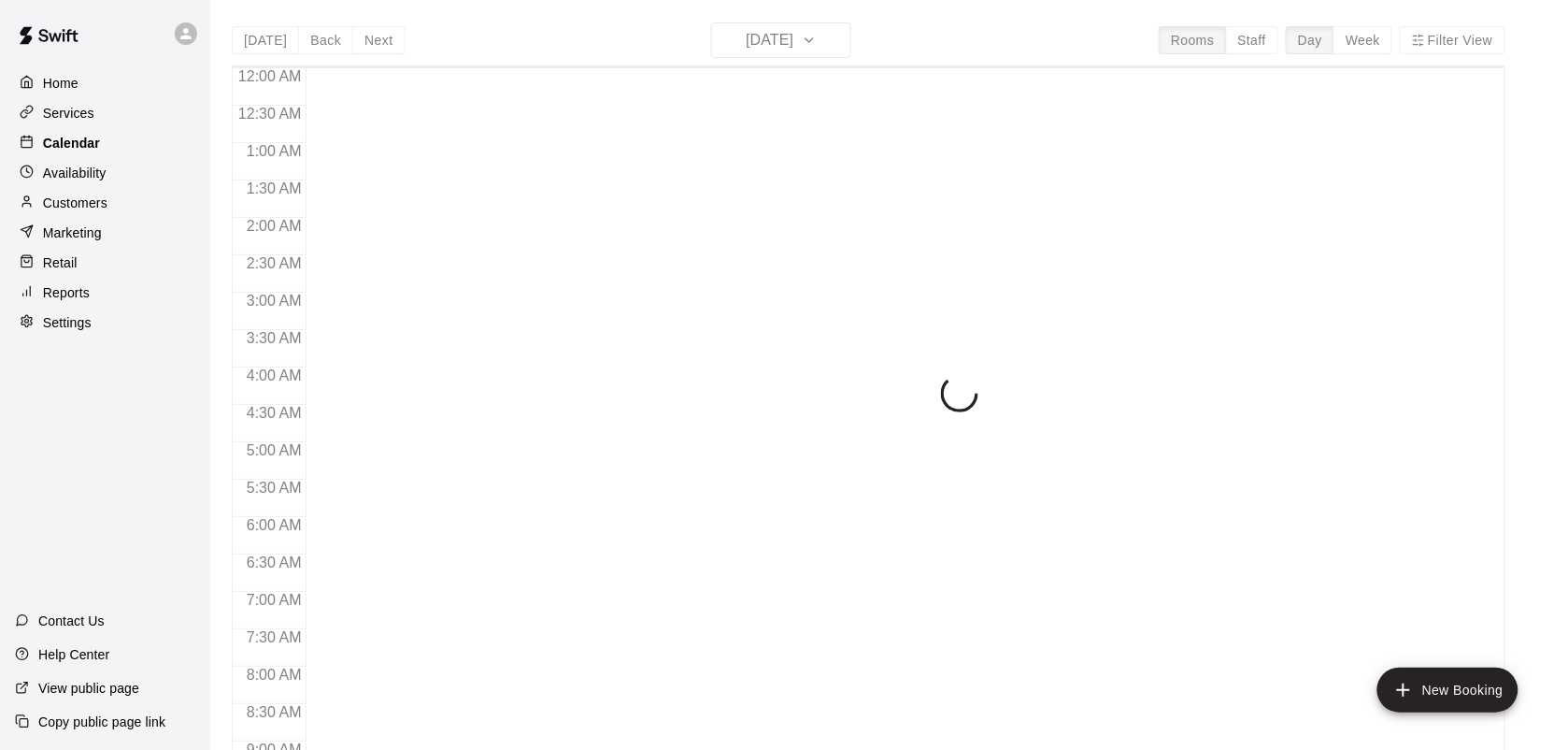
scroll to position [1047, 0]
